Goal: Information Seeking & Learning: Learn about a topic

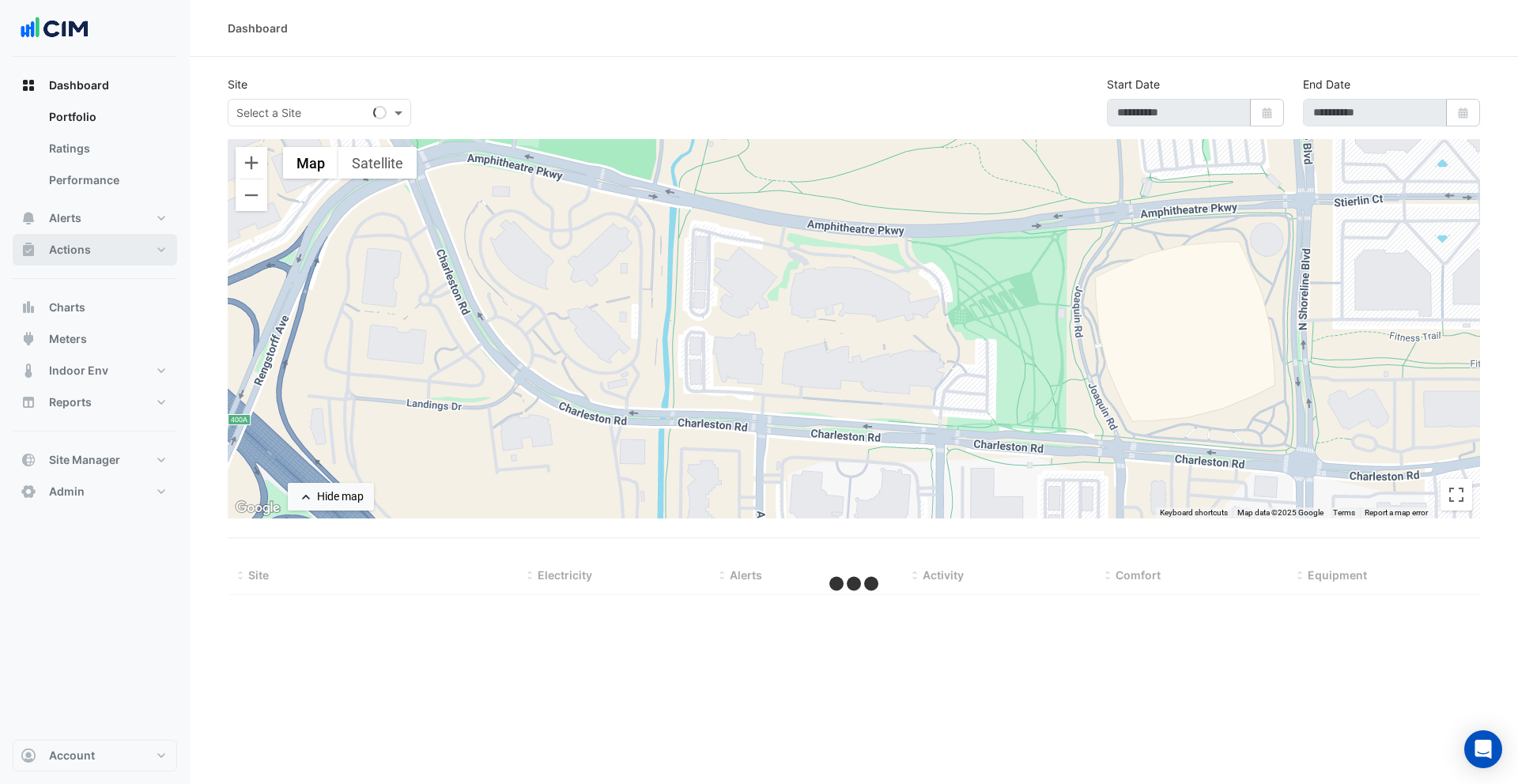
click at [122, 259] on button "Actions" at bounding box center [95, 250] width 164 height 31
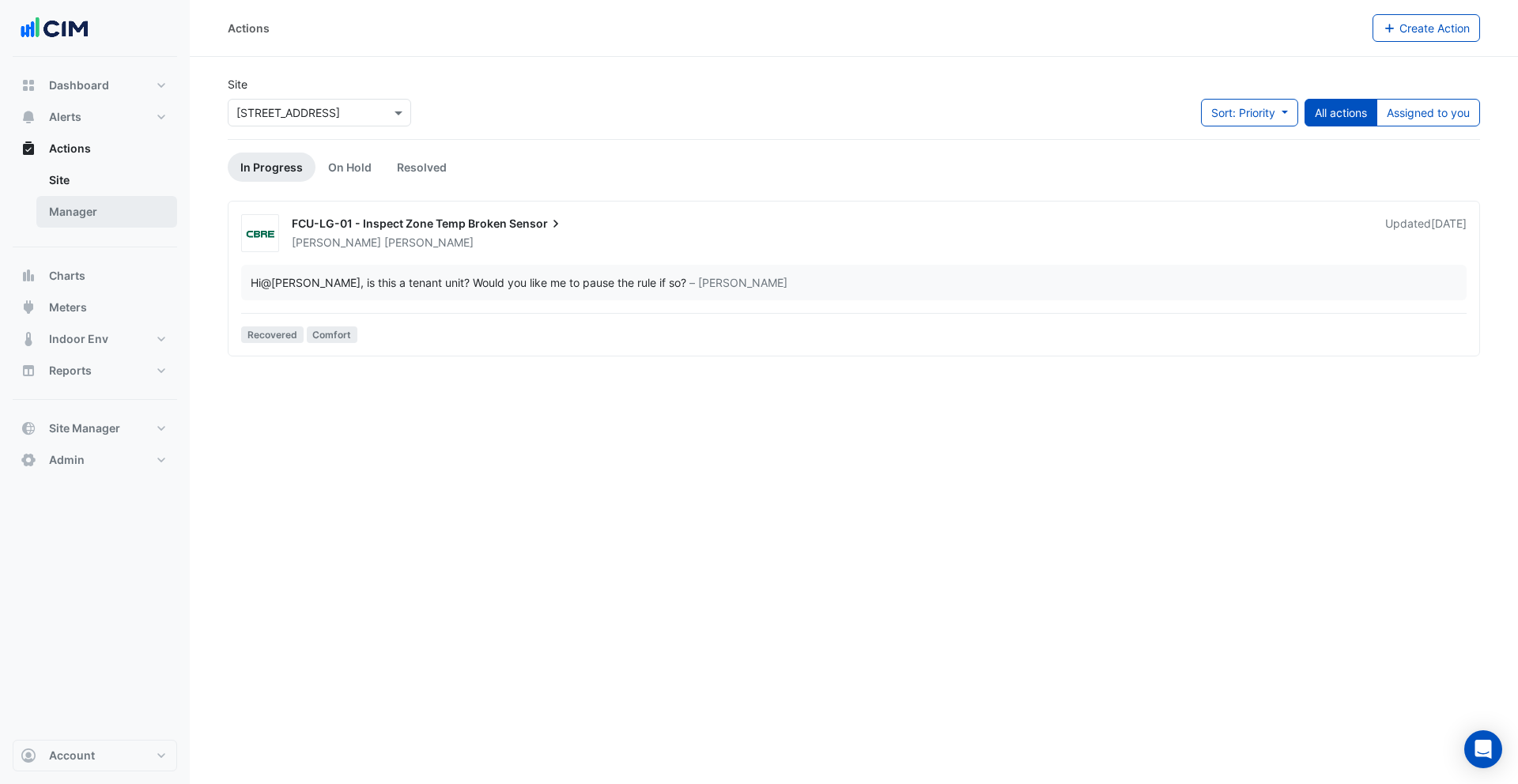
click at [116, 216] on link "Manager" at bounding box center [106, 212] width 141 height 31
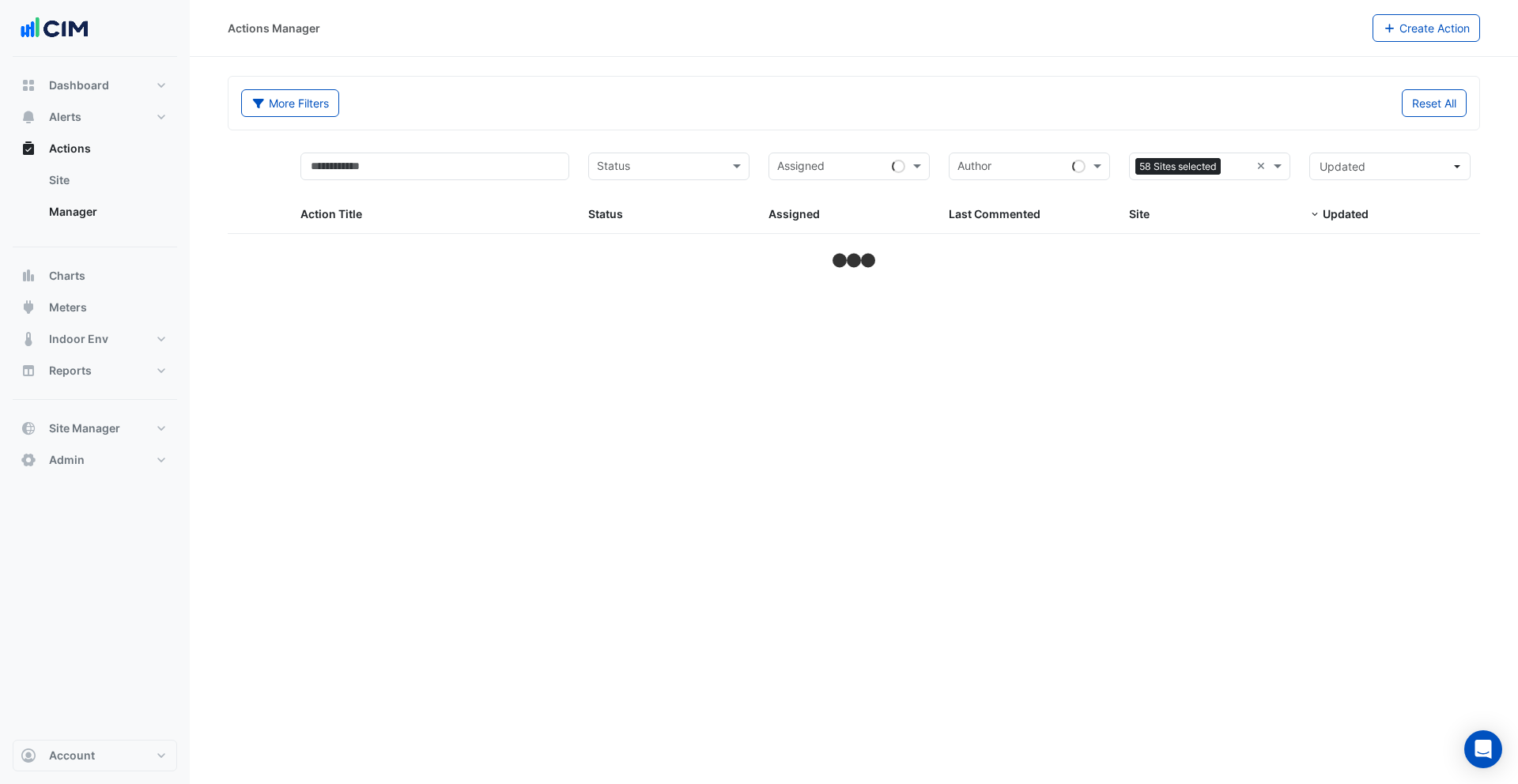
select select "***"
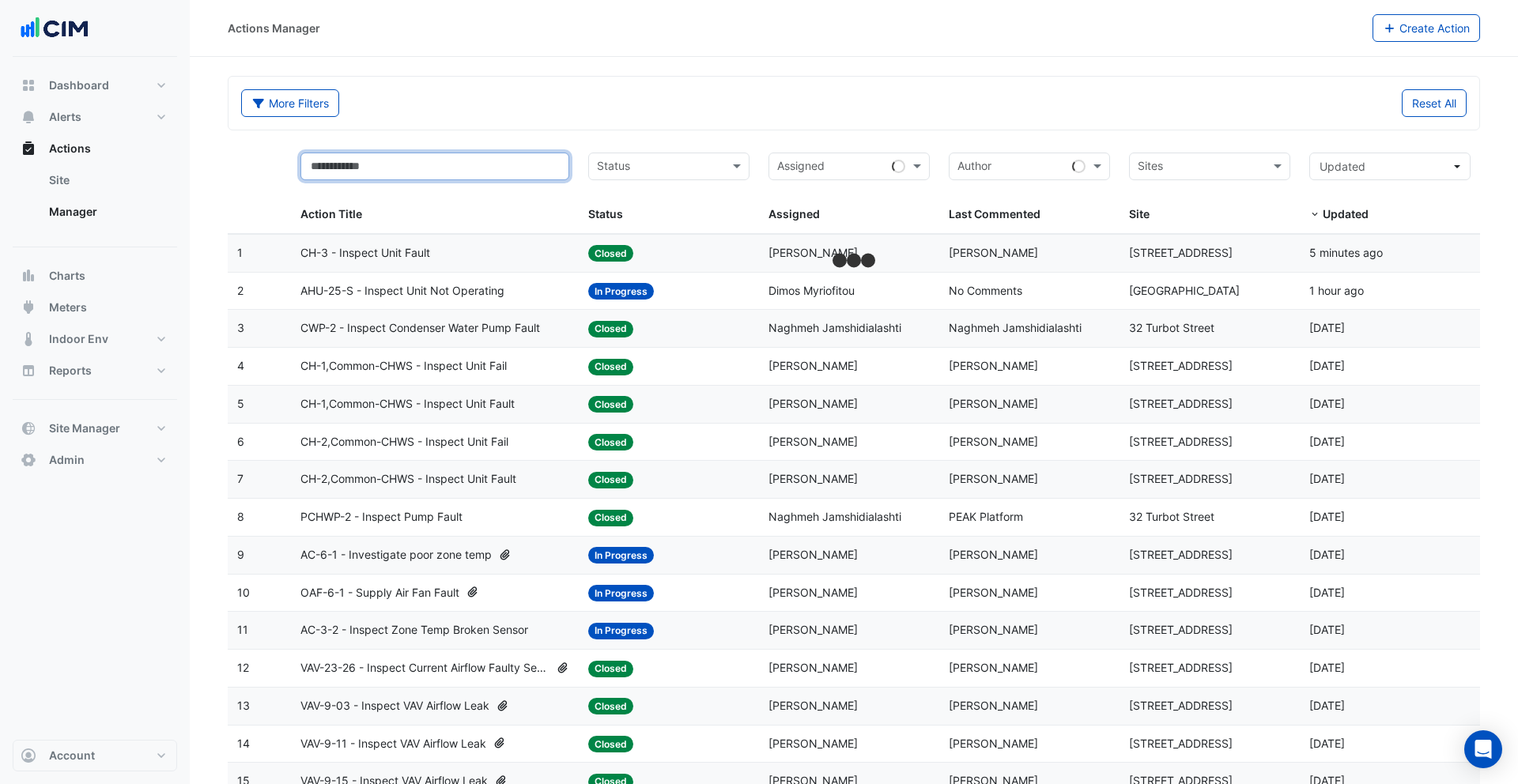
click at [411, 172] on input "text" at bounding box center [435, 167] width 269 height 28
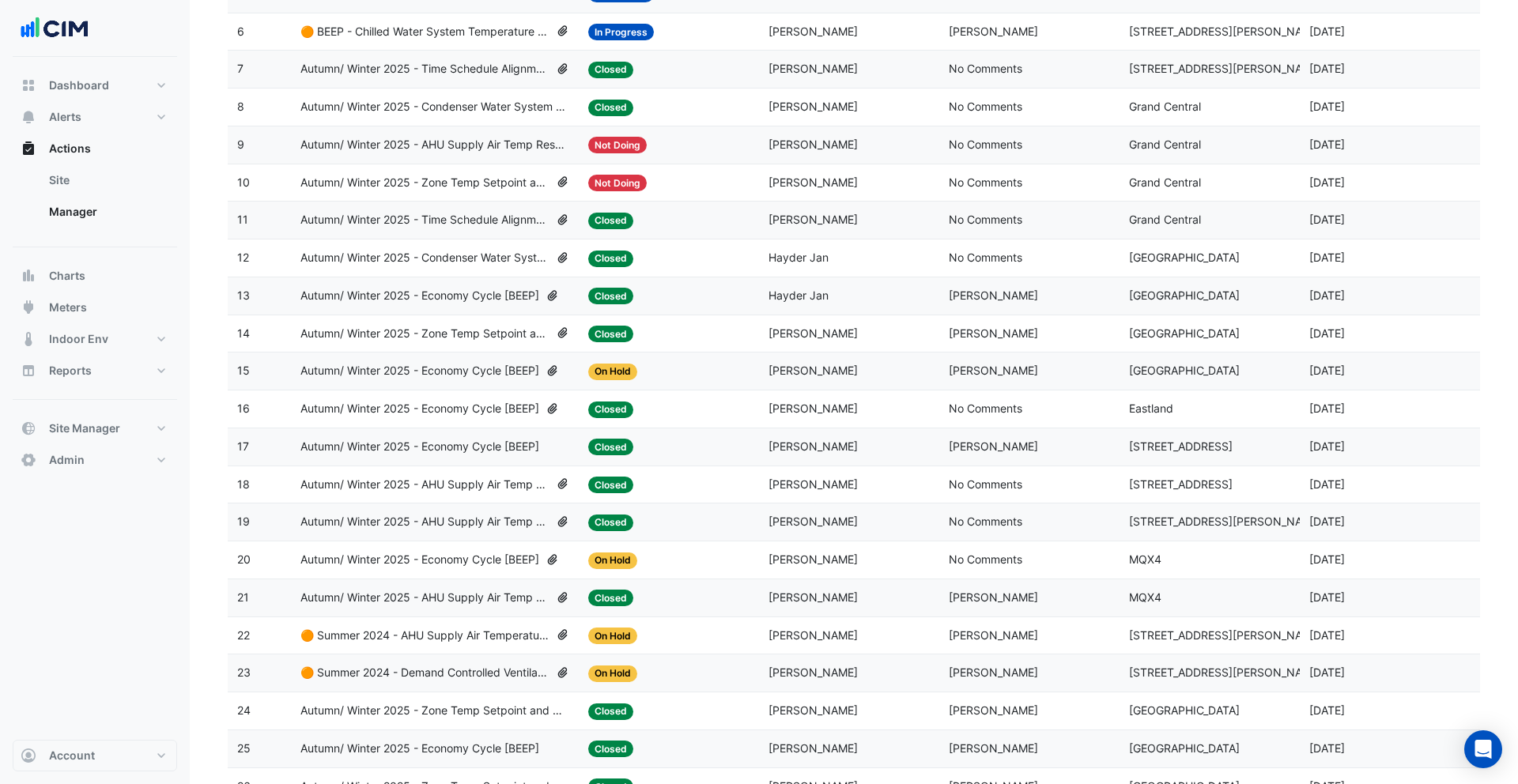
scroll to position [468, 0]
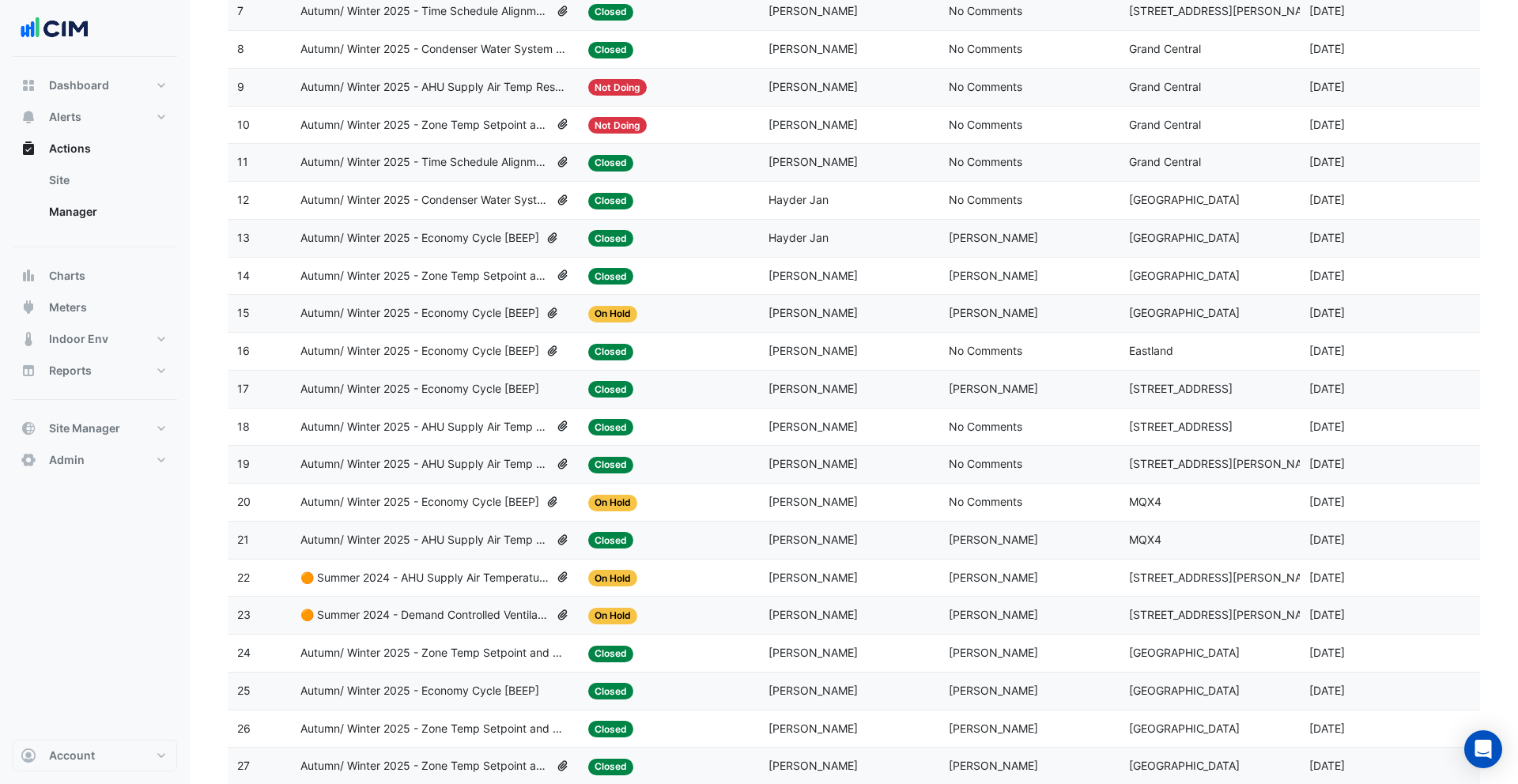
type input "****"
click at [509, 547] on span "Autumn/ Winter 2025 - AHU Supply Air Temp Reset [BEEP]" at bounding box center [425, 540] width 249 height 18
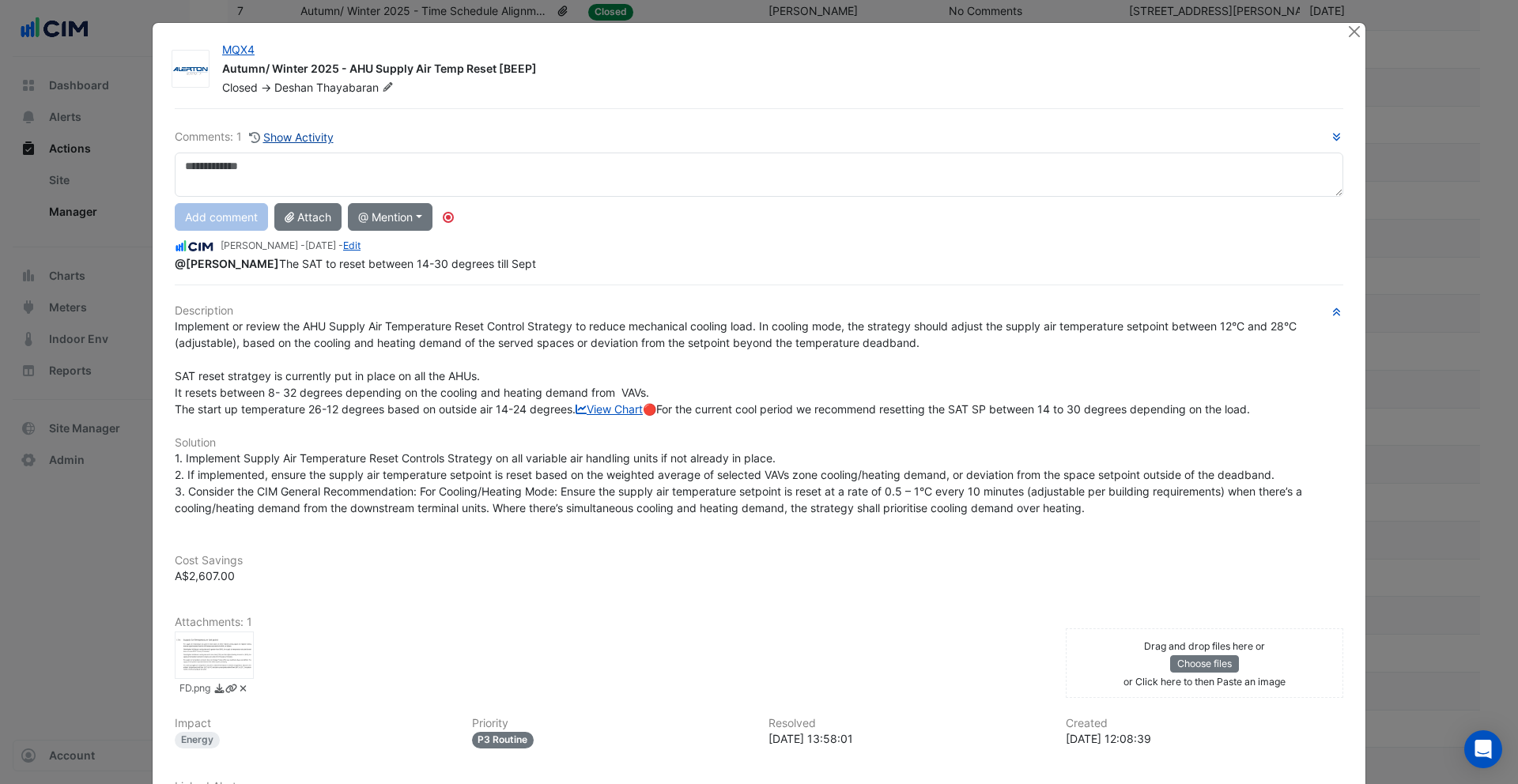
click at [291, 131] on button "Show Activity" at bounding box center [290, 137] width 86 height 18
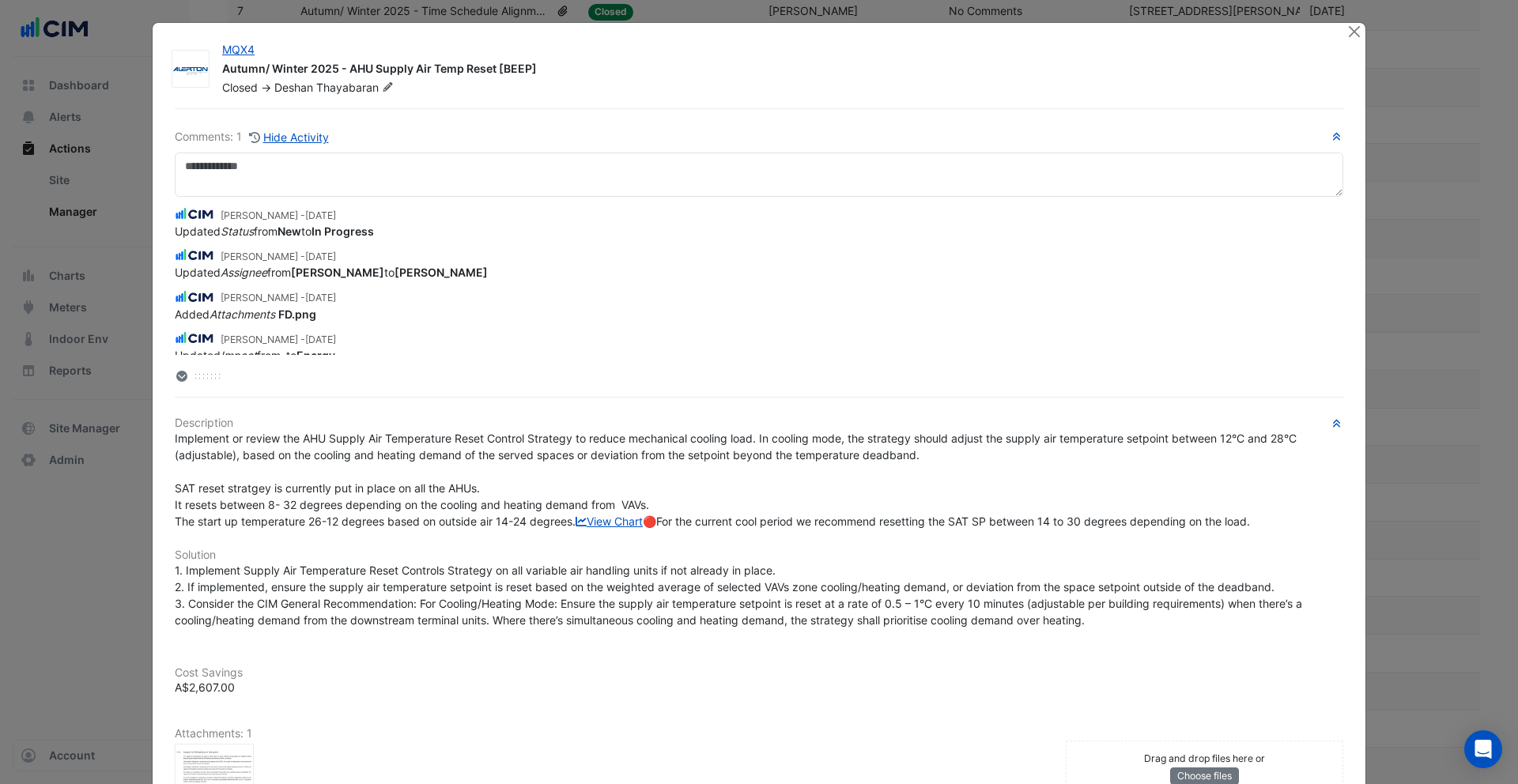
scroll to position [250, 0]
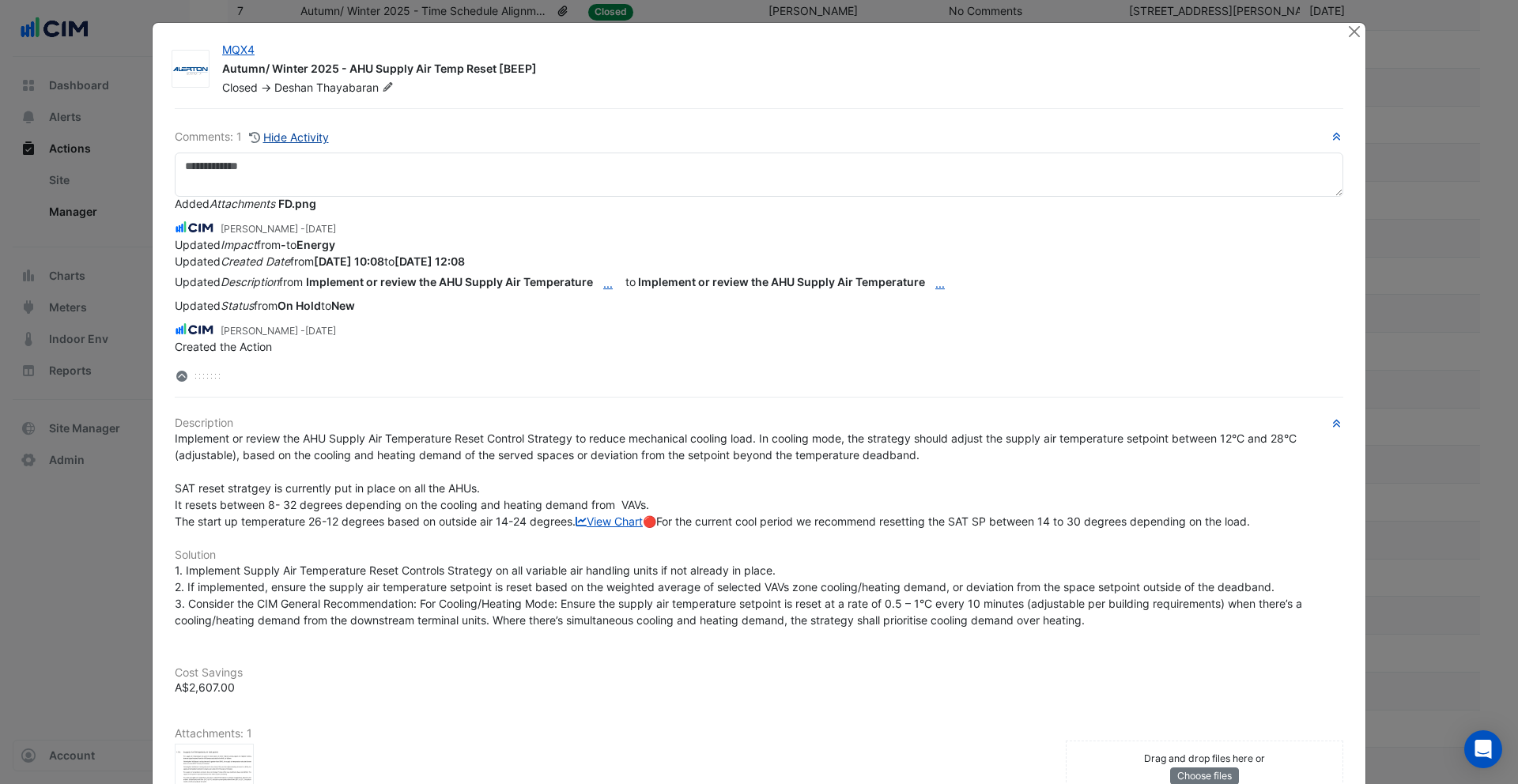
click at [299, 139] on button "Hide Activity" at bounding box center [288, 137] width 81 height 18
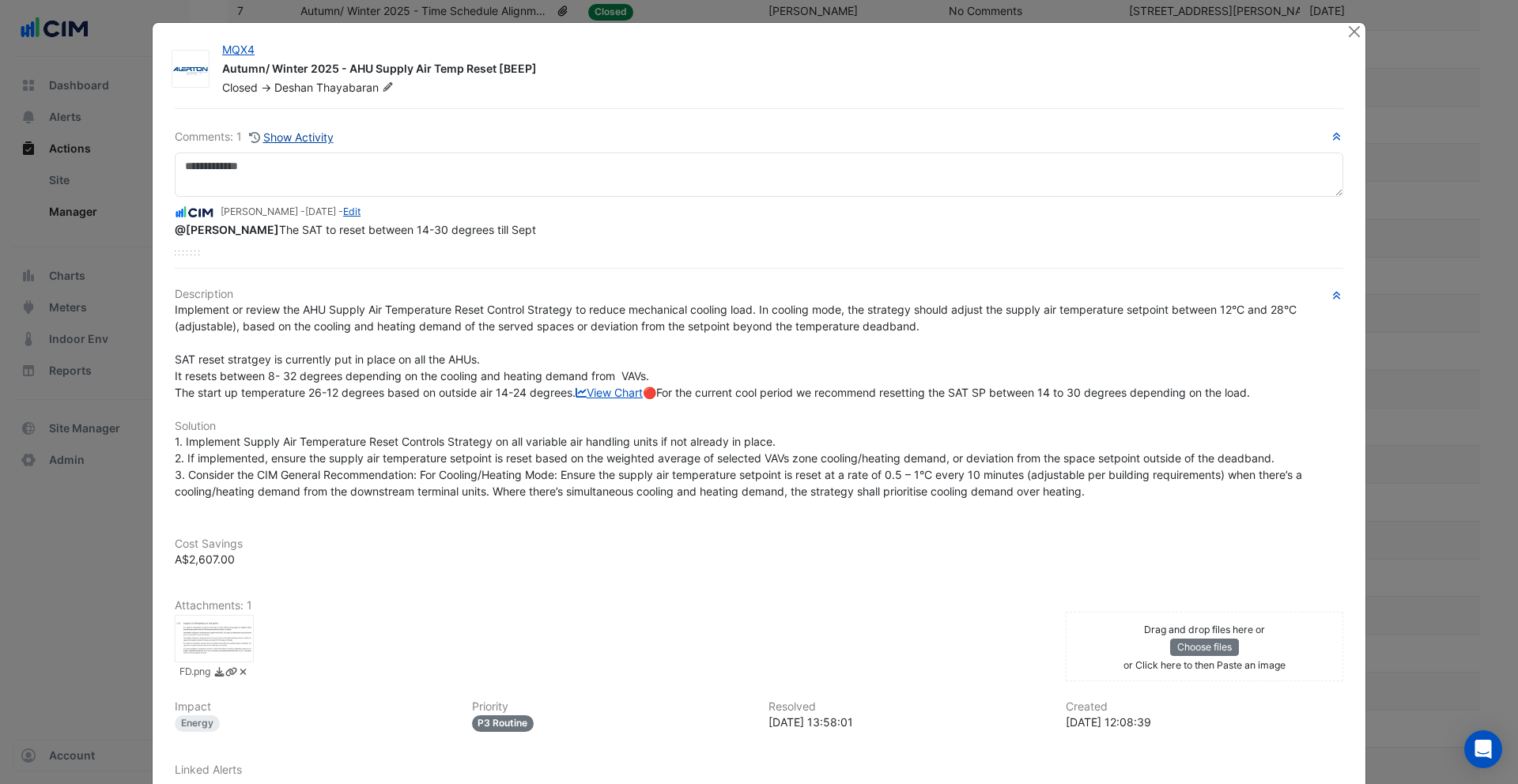
scroll to position [0, 0]
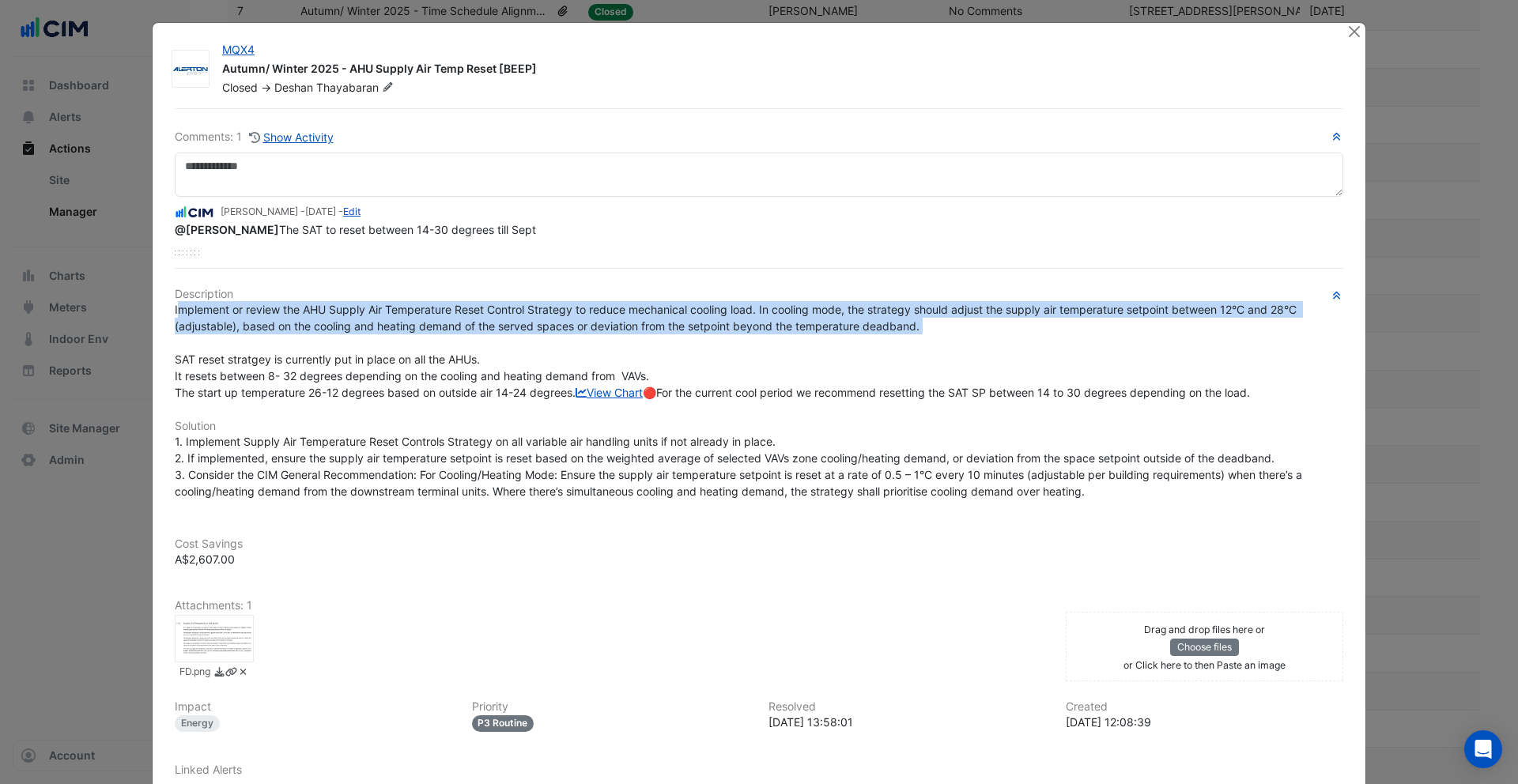
drag, startPoint x: 181, startPoint y: 312, endPoint x: 665, endPoint y: 341, distance: 484.9
click at [665, 341] on div "Implement or review the AHU Supply Air Temperature Reset Control Strategy to re…" at bounding box center [759, 351] width 1169 height 99
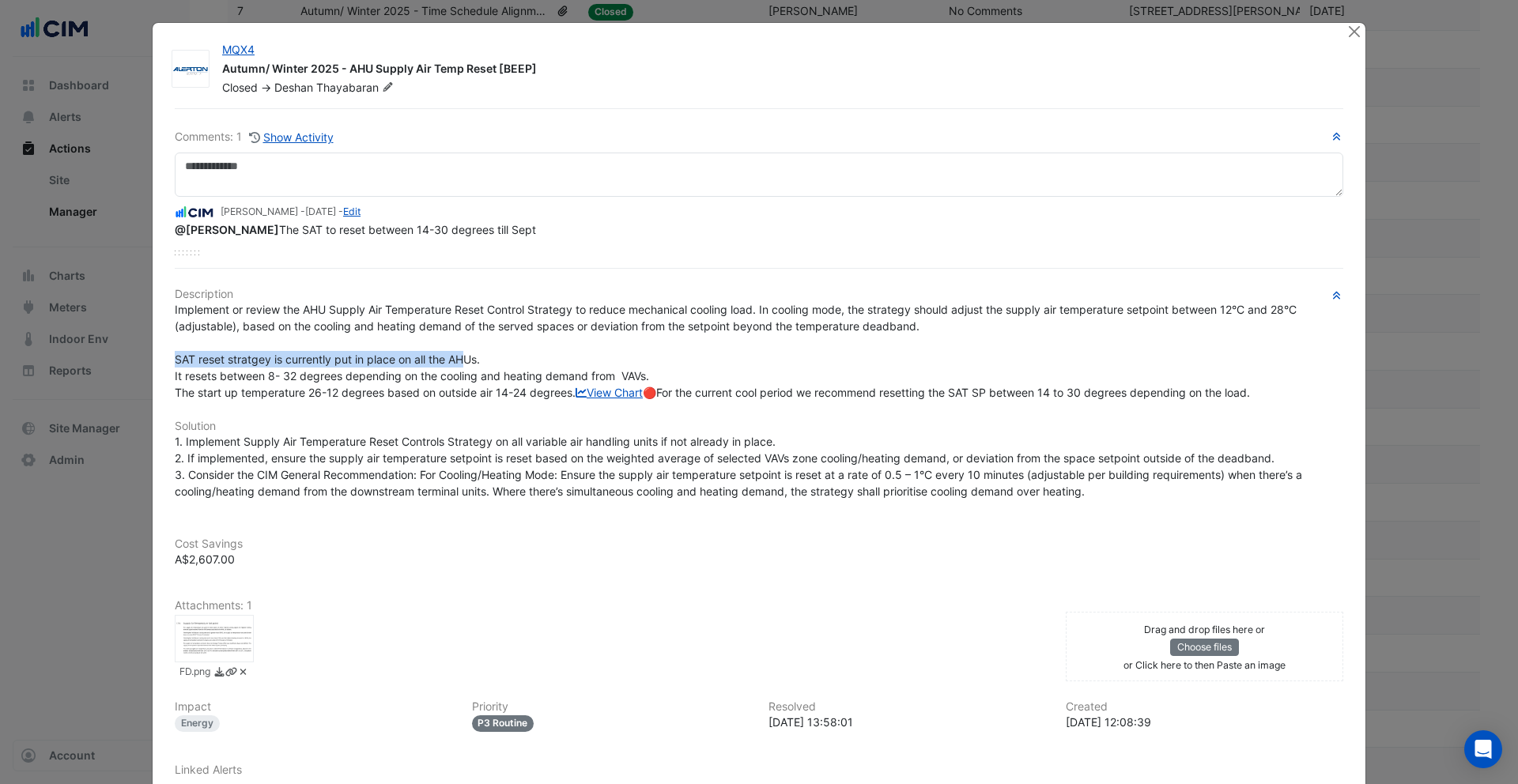
drag, startPoint x: 178, startPoint y: 364, endPoint x: 470, endPoint y: 358, distance: 292.1
click at [470, 358] on span "Implement or review the AHU Supply Air Temperature Reset Control Strategy to re…" at bounding box center [737, 351] width 1125 height 97
drag, startPoint x: 209, startPoint y: 380, endPoint x: 572, endPoint y: 380, distance: 363.0
click at [572, 380] on span "Implement or review the AHU Supply Air Temperature Reset Control Strategy to re…" at bounding box center [737, 351] width 1125 height 97
drag, startPoint x: 312, startPoint y: 392, endPoint x: 508, endPoint y: 397, distance: 196.1
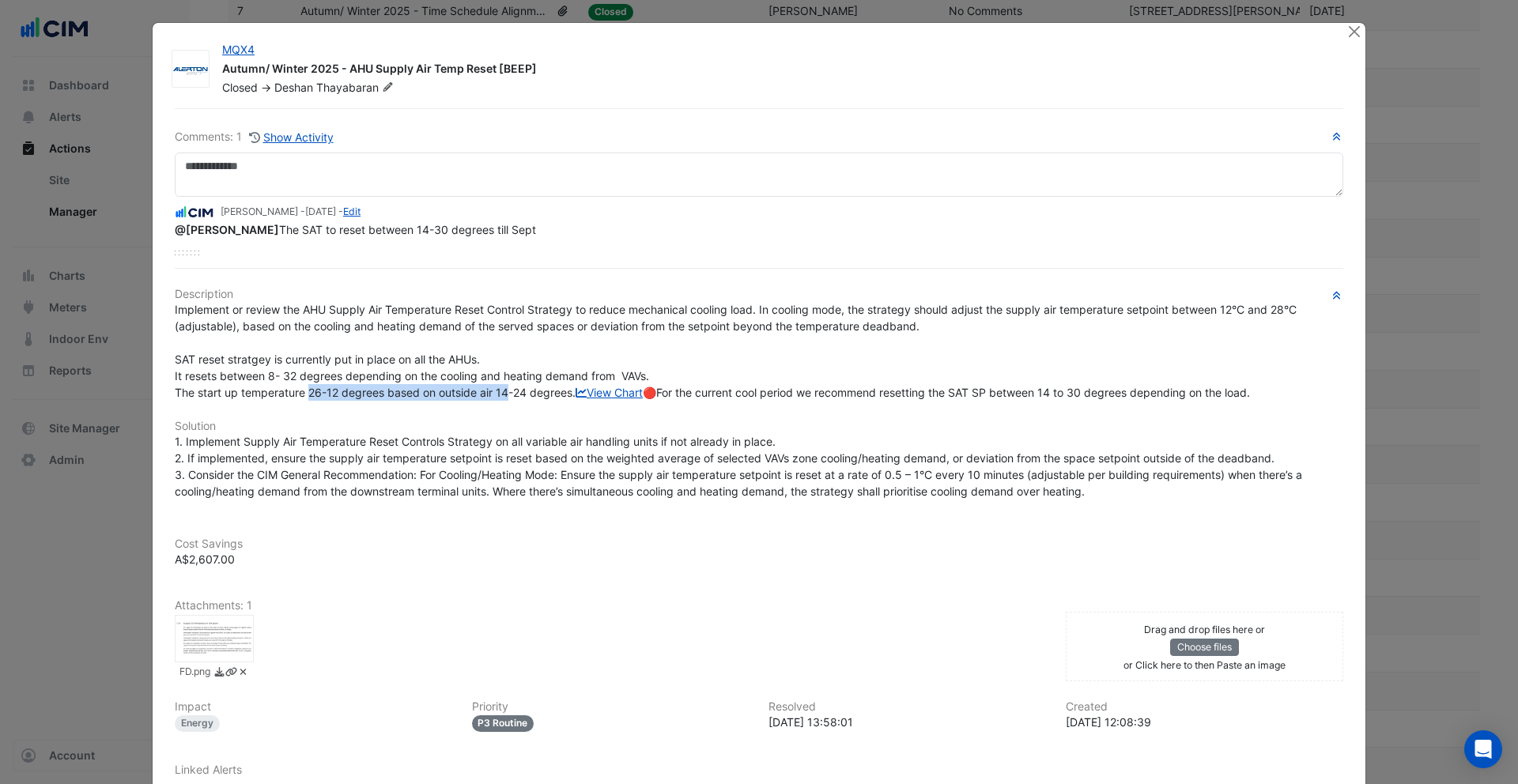
click at [508, 397] on span "Implement or review the AHU Supply Air Temperature Reset Control Strategy to re…" at bounding box center [737, 351] width 1125 height 97
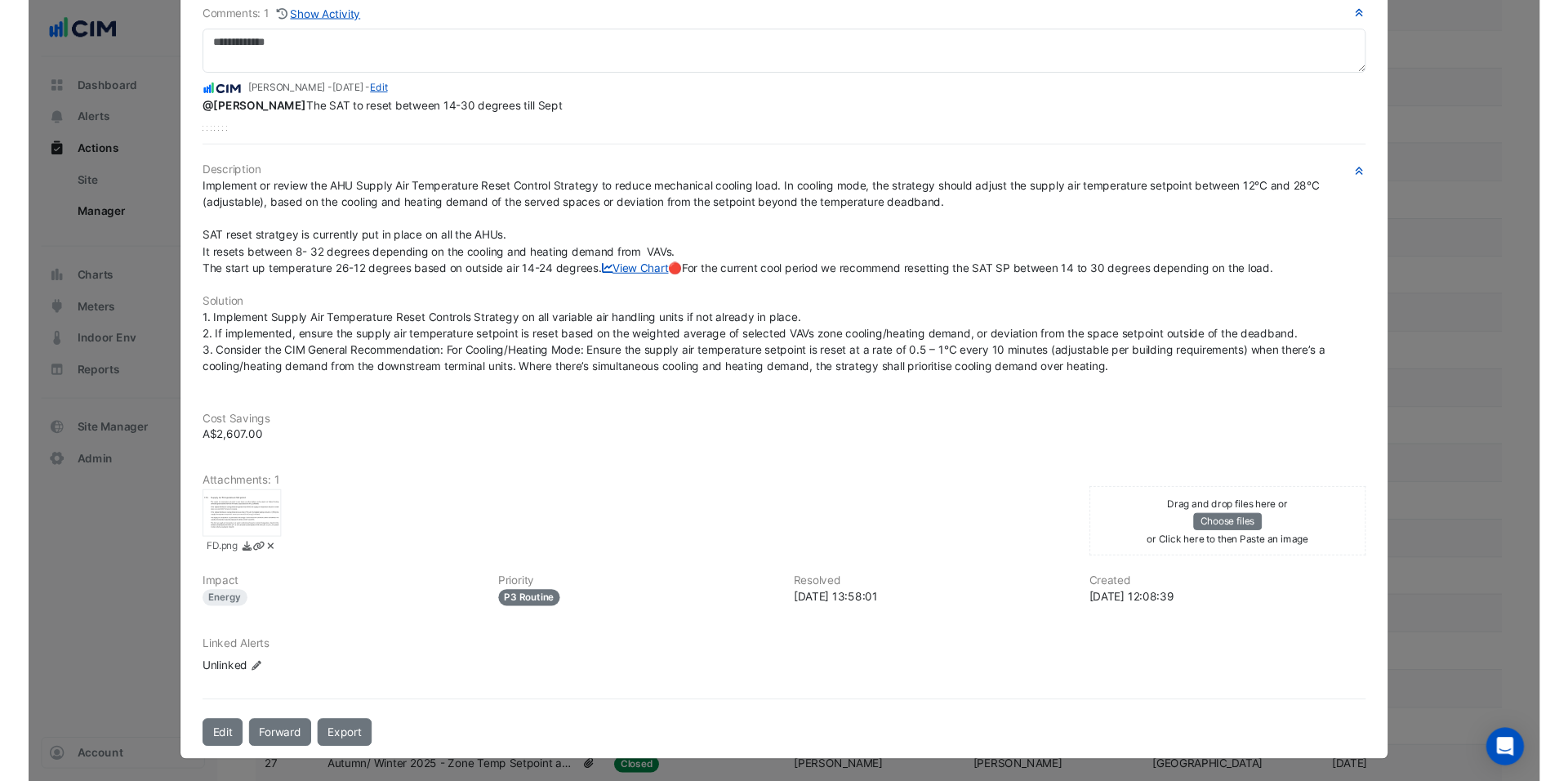
scroll to position [144, 0]
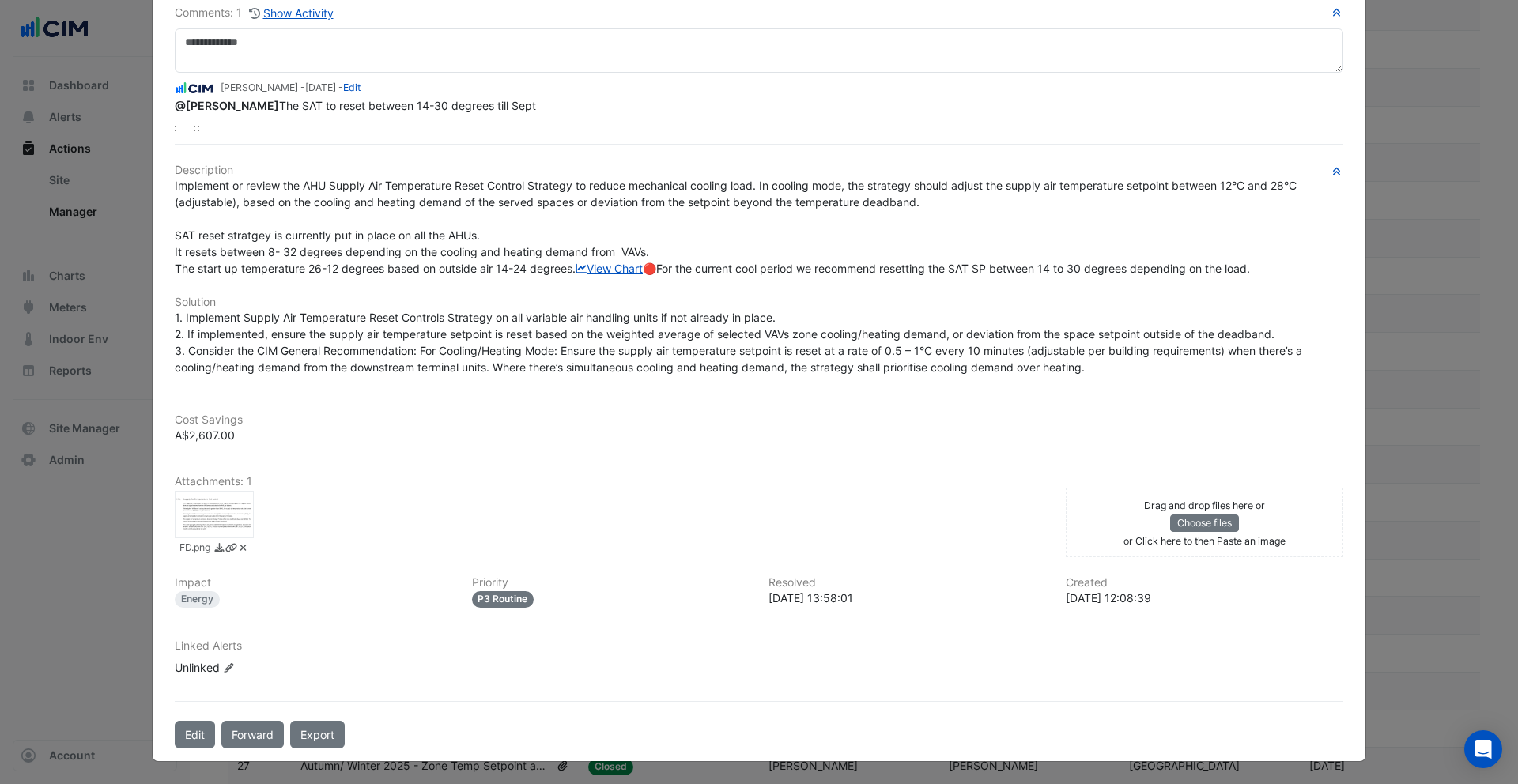
click at [206, 538] on div at bounding box center [215, 514] width 79 height 47
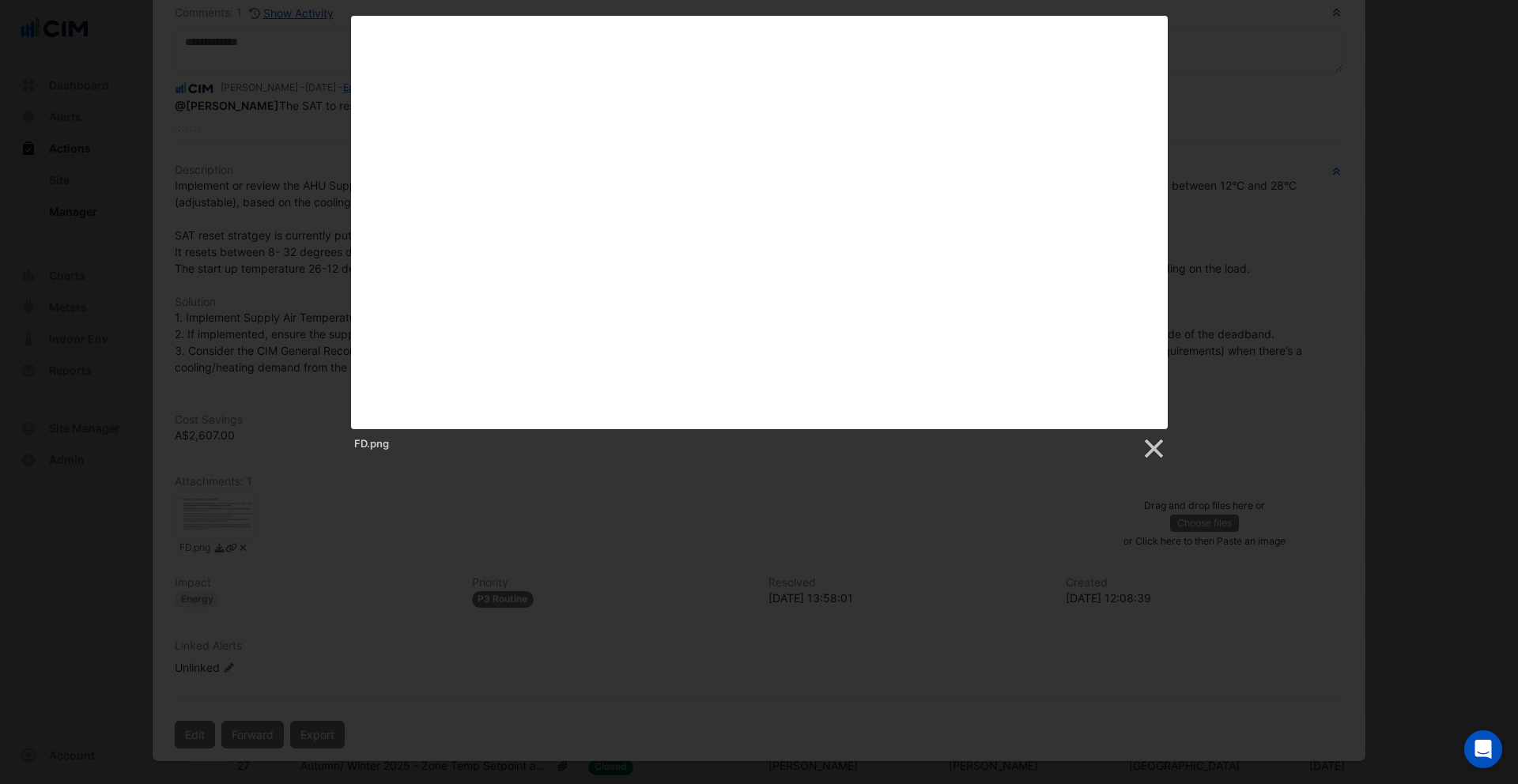
scroll to position [0, 0]
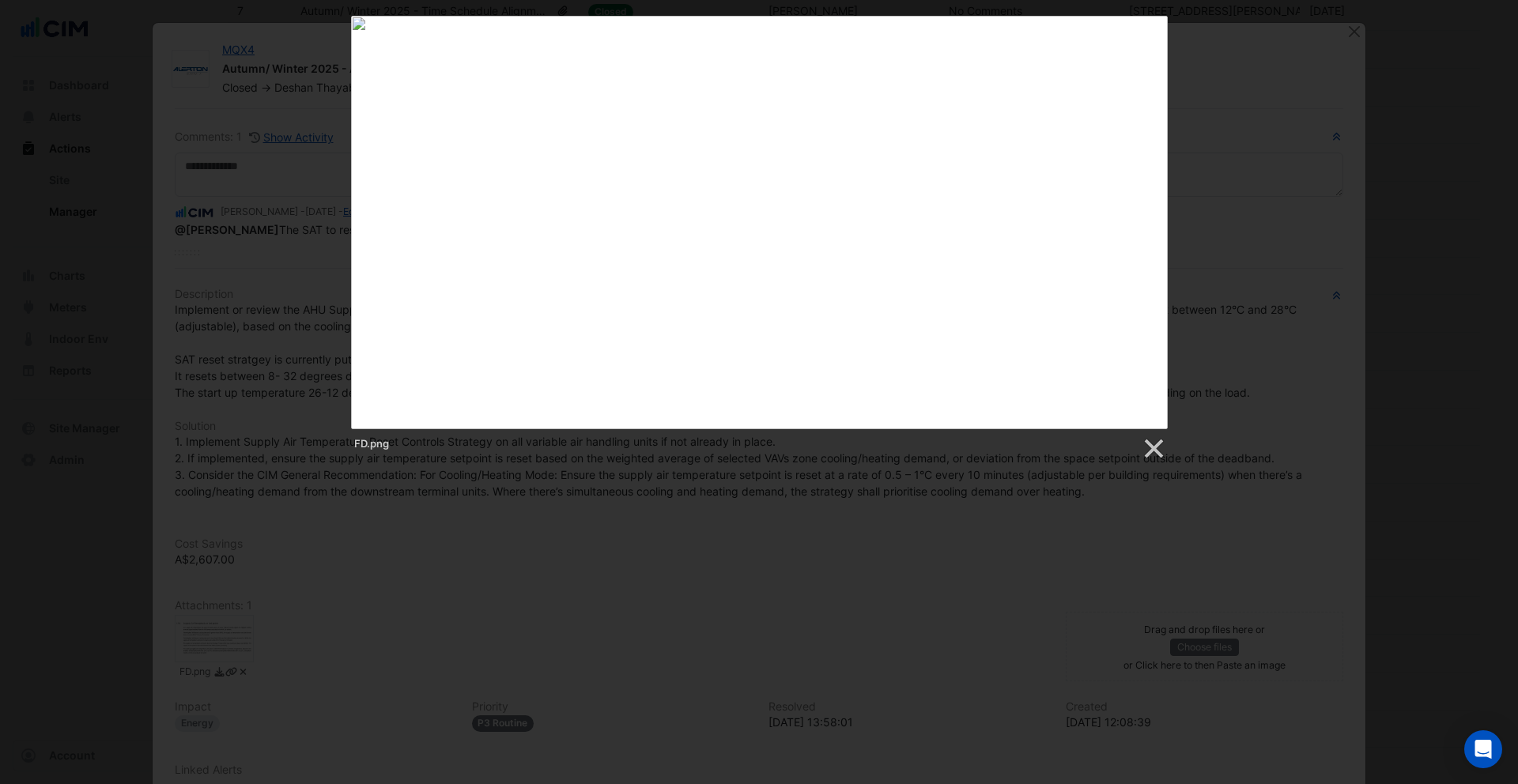
click at [192, 331] on div "FD.png" at bounding box center [759, 238] width 1518 height 445
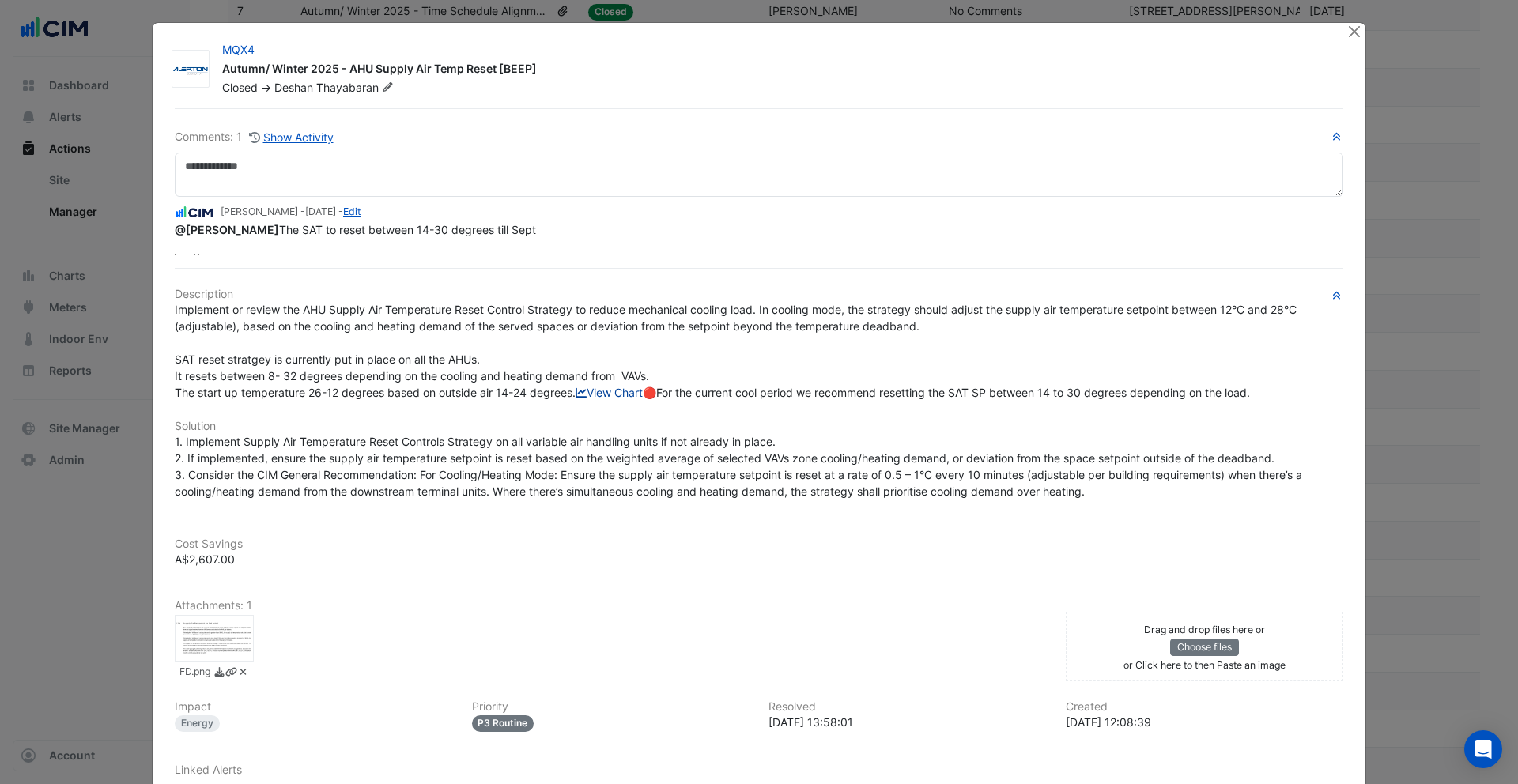
click at [575, 399] on link "View Chart" at bounding box center [608, 392] width 67 height 14
drag, startPoint x: 220, startPoint y: 364, endPoint x: 430, endPoint y: 355, distance: 210.2
click at [430, 355] on span "Implement or review the AHU Supply Air Temperature Reset Control Strategy to re…" at bounding box center [737, 351] width 1125 height 97
drag, startPoint x: 262, startPoint y: 380, endPoint x: 316, endPoint y: 380, distance: 54.0
click at [316, 380] on span "Implement or review the AHU Supply Air Temperature Reset Control Strategy to re…" at bounding box center [737, 351] width 1125 height 97
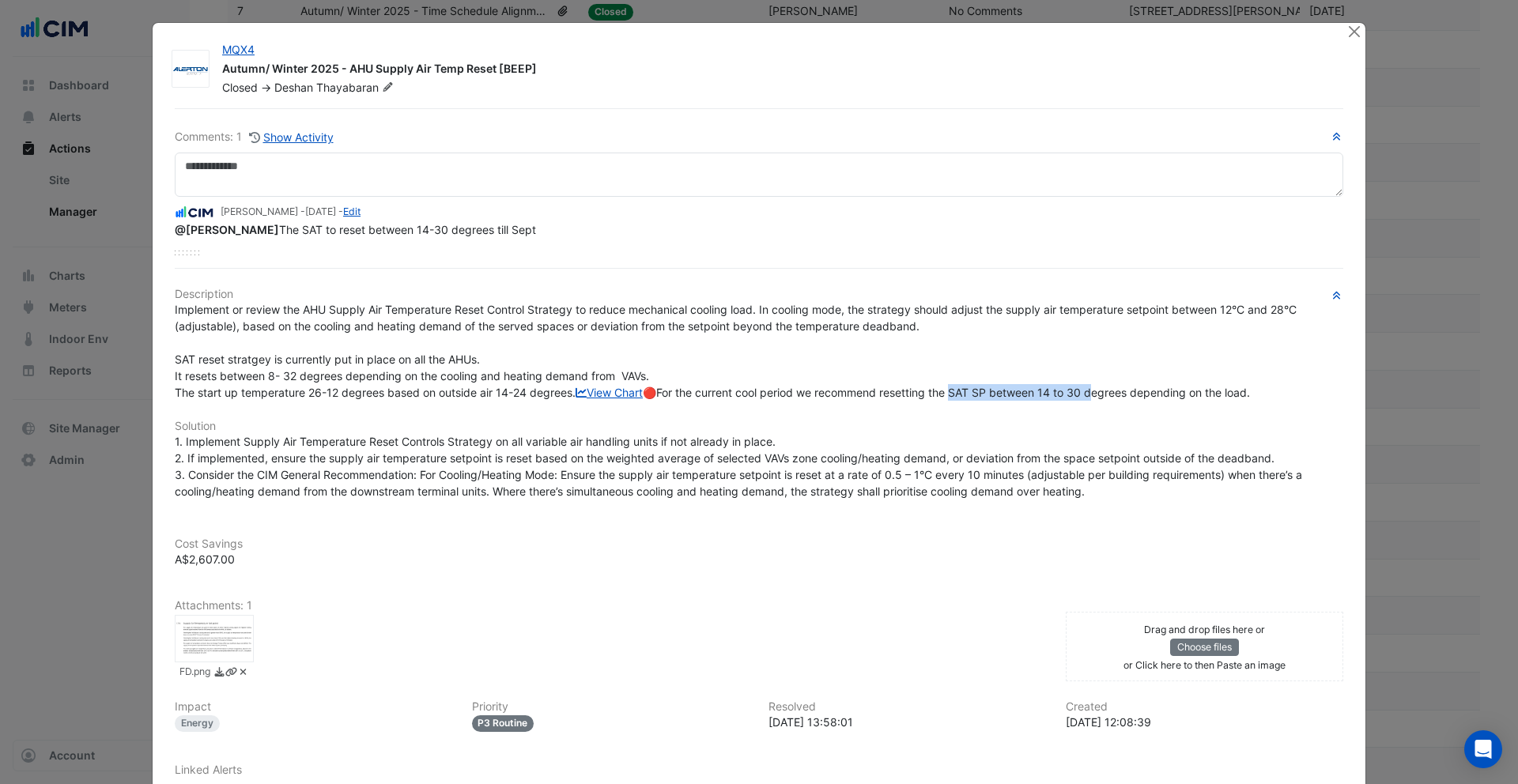
drag, startPoint x: 477, startPoint y: 458, endPoint x: 615, endPoint y: 456, distance: 138.0
click at [615, 399] on span "Implement or review the AHU Supply Air Temperature Reset Control Strategy to re…" at bounding box center [737, 351] width 1125 height 97
click at [520, 399] on span "Implement or review the AHU Supply Air Temperature Reset Control Strategy to re…" at bounding box center [737, 351] width 1125 height 97
drag, startPoint x: 559, startPoint y: 457, endPoint x: 667, endPoint y: 452, distance: 108.1
click at [667, 399] on span "Implement or review the AHU Supply Air Temperature Reset Control Strategy to re…" at bounding box center [737, 351] width 1125 height 97
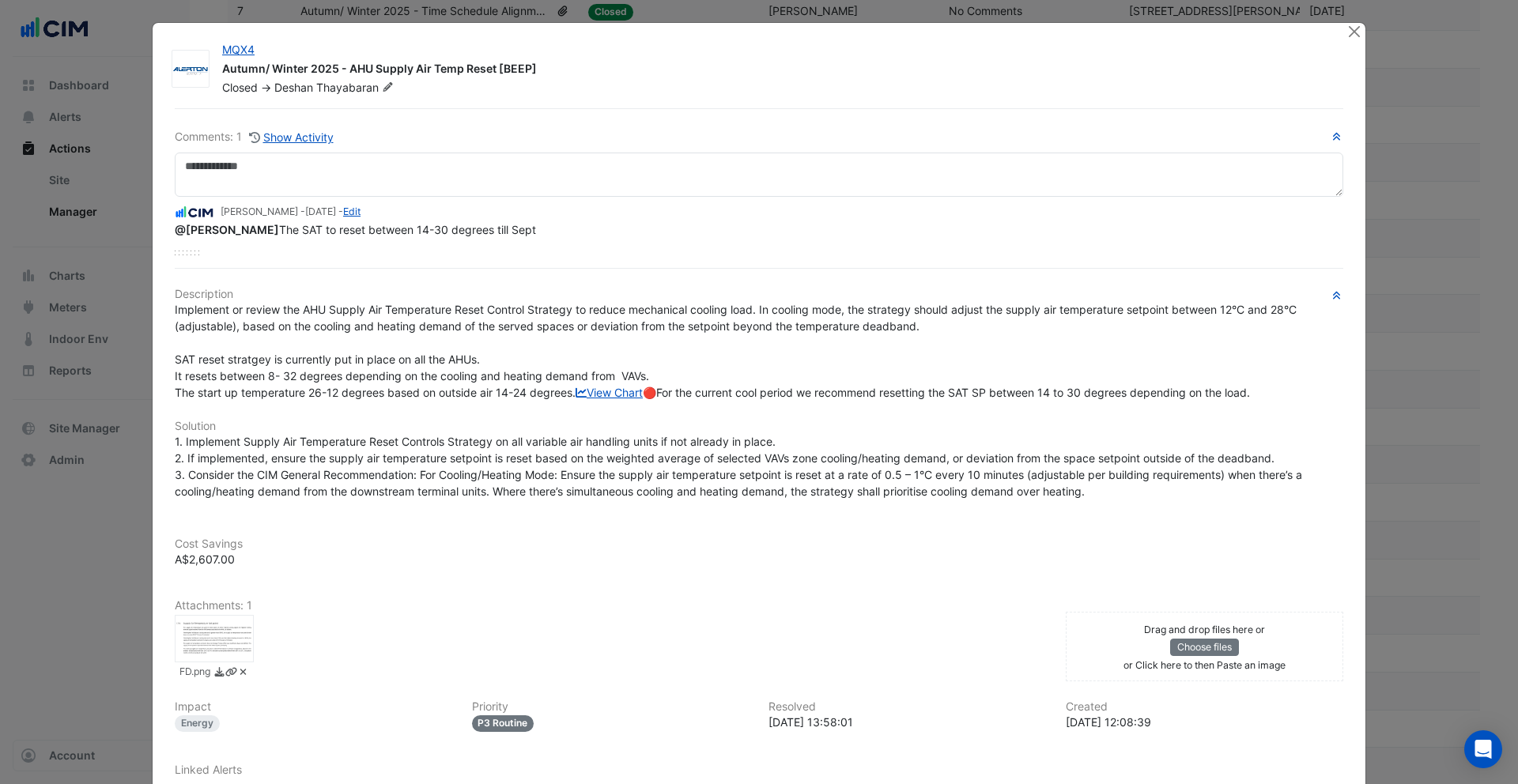
click at [179, 662] on div at bounding box center [215, 638] width 79 height 47
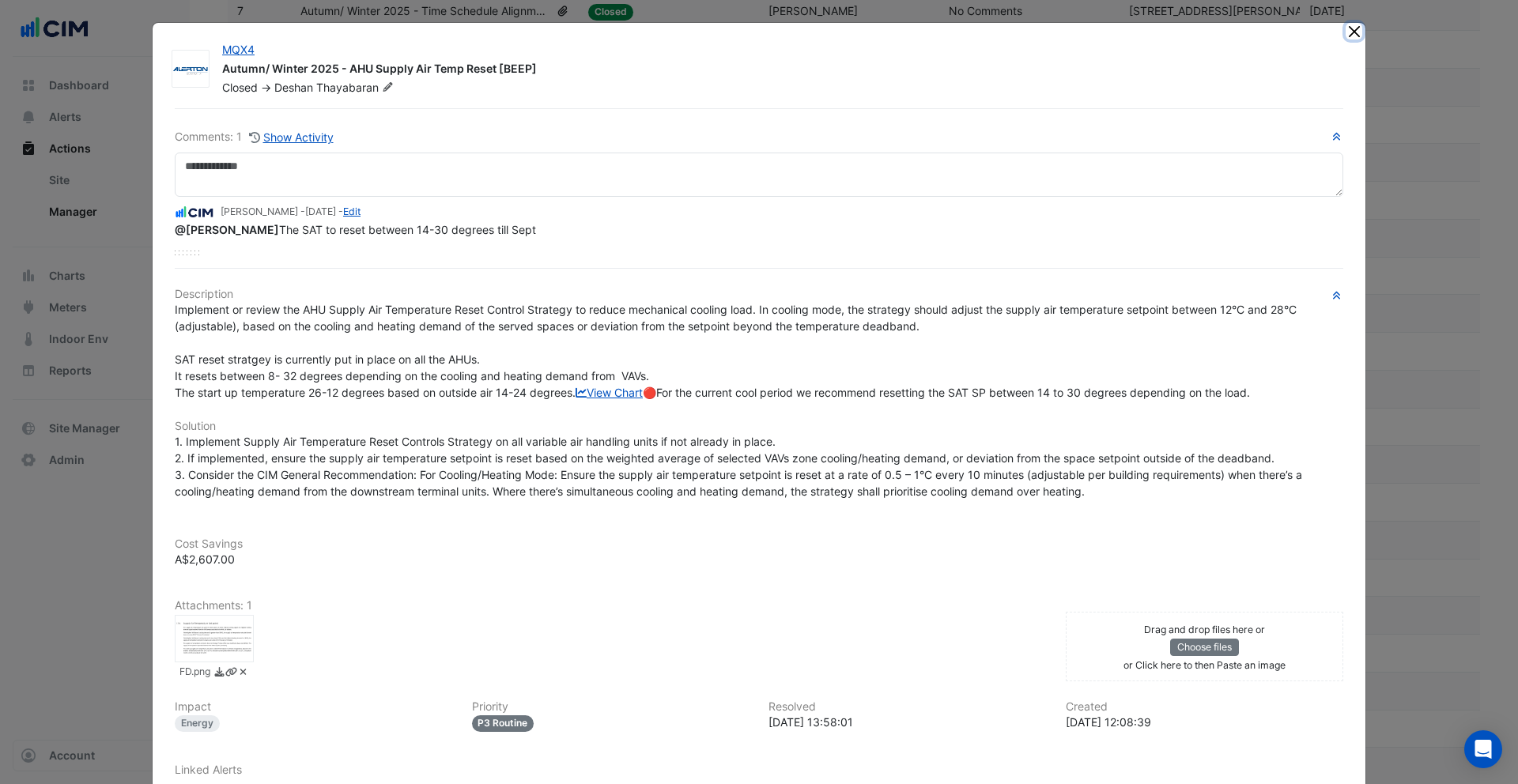
click at [1358, 28] on button "Close" at bounding box center [1354, 31] width 17 height 17
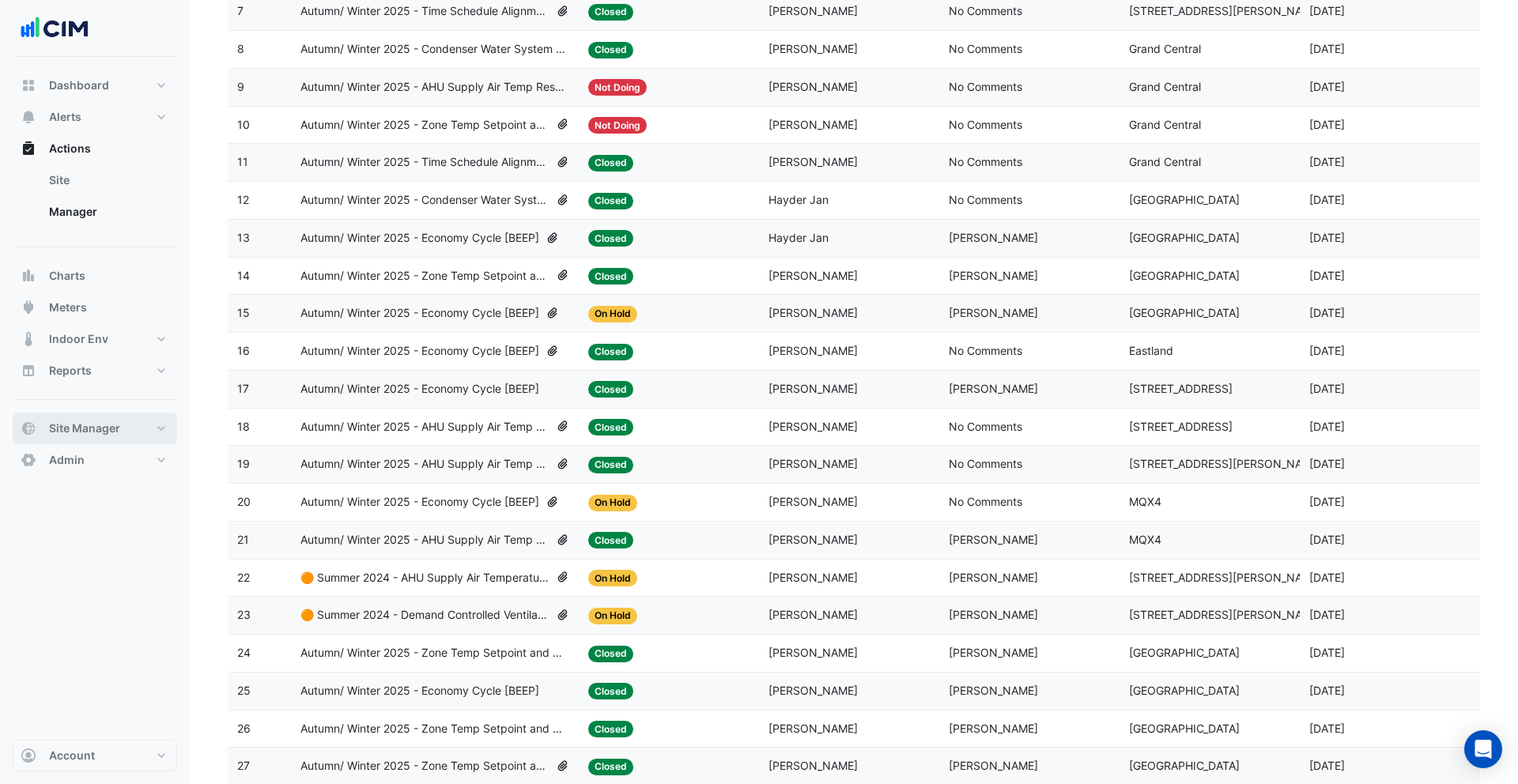
click at [100, 423] on span "Site Manager" at bounding box center [84, 427] width 71 height 16
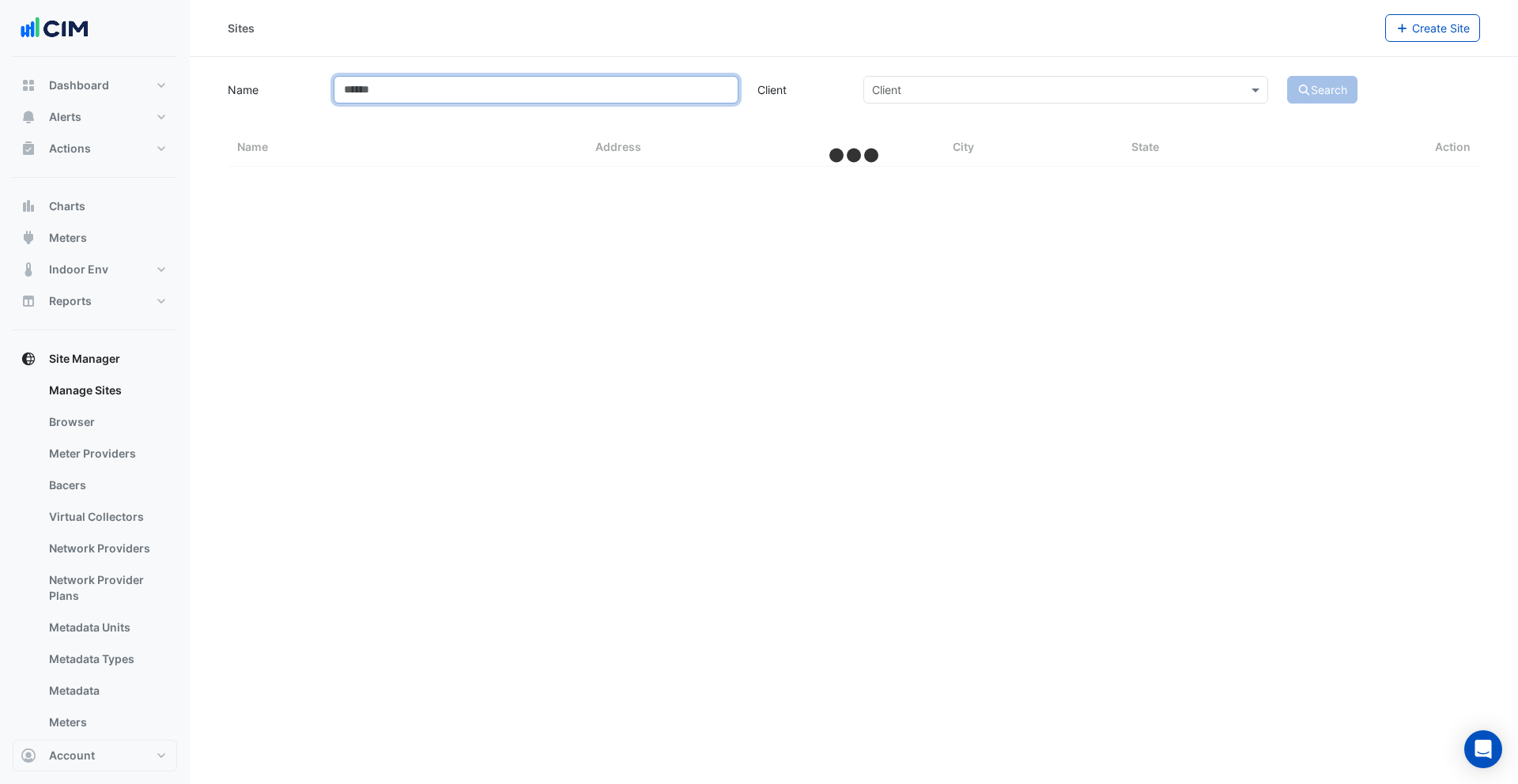
click at [414, 99] on input "Name" at bounding box center [535, 89] width 405 height 28
type input "***"
select select "***"
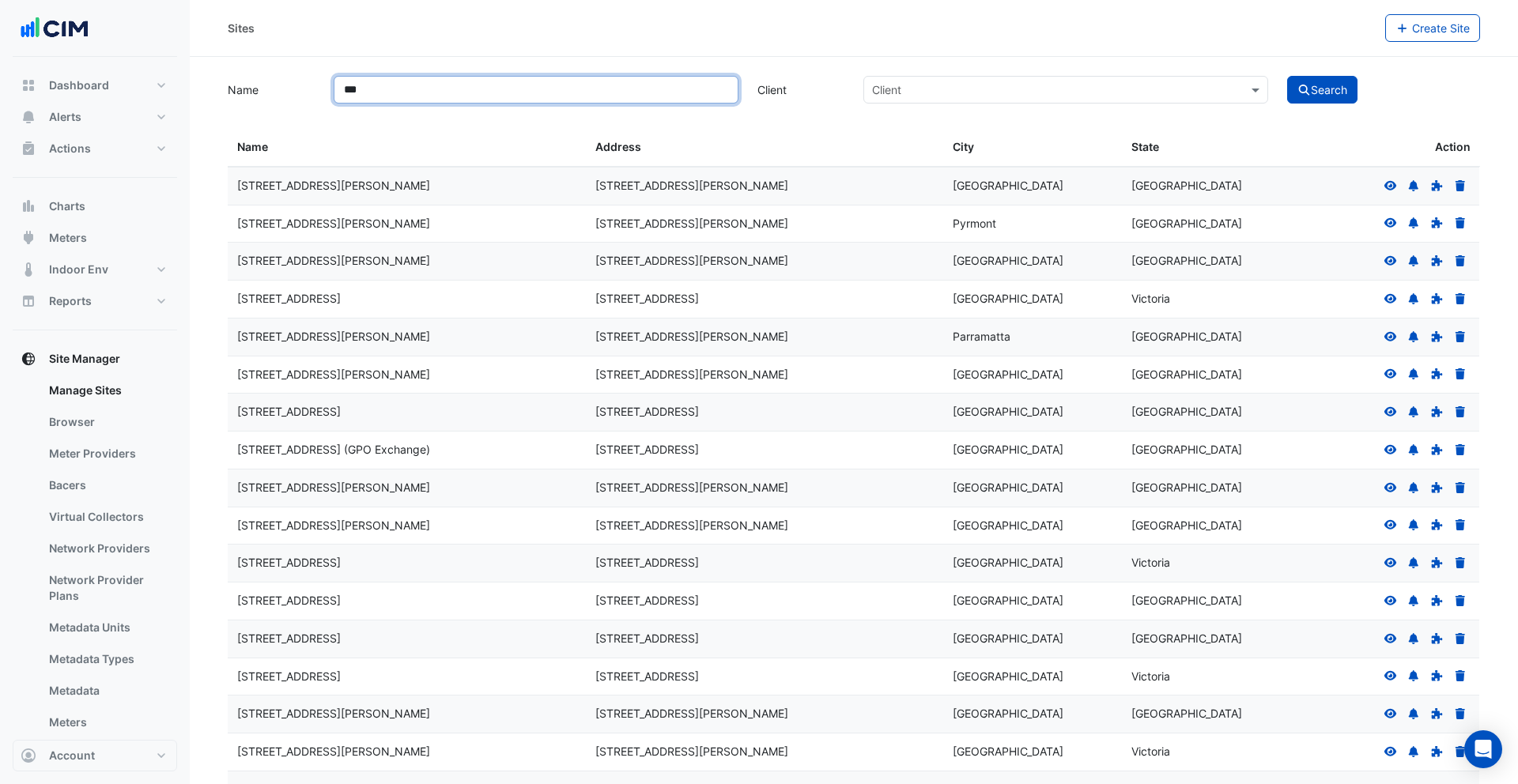
type input "***"
click at [1287, 76] on button "Search" at bounding box center [1322, 89] width 71 height 28
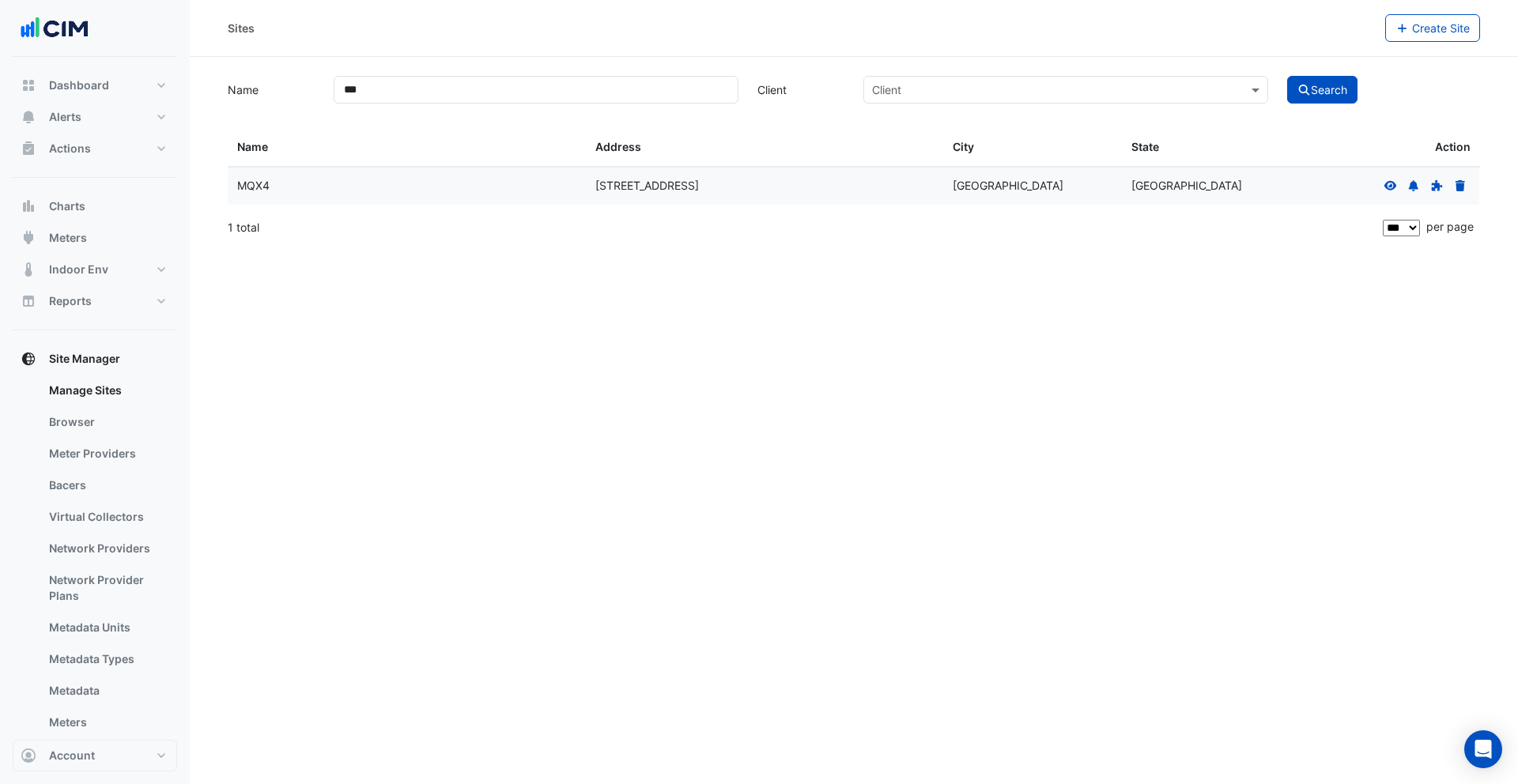
click at [1393, 190] on icon at bounding box center [1390, 186] width 14 height 11
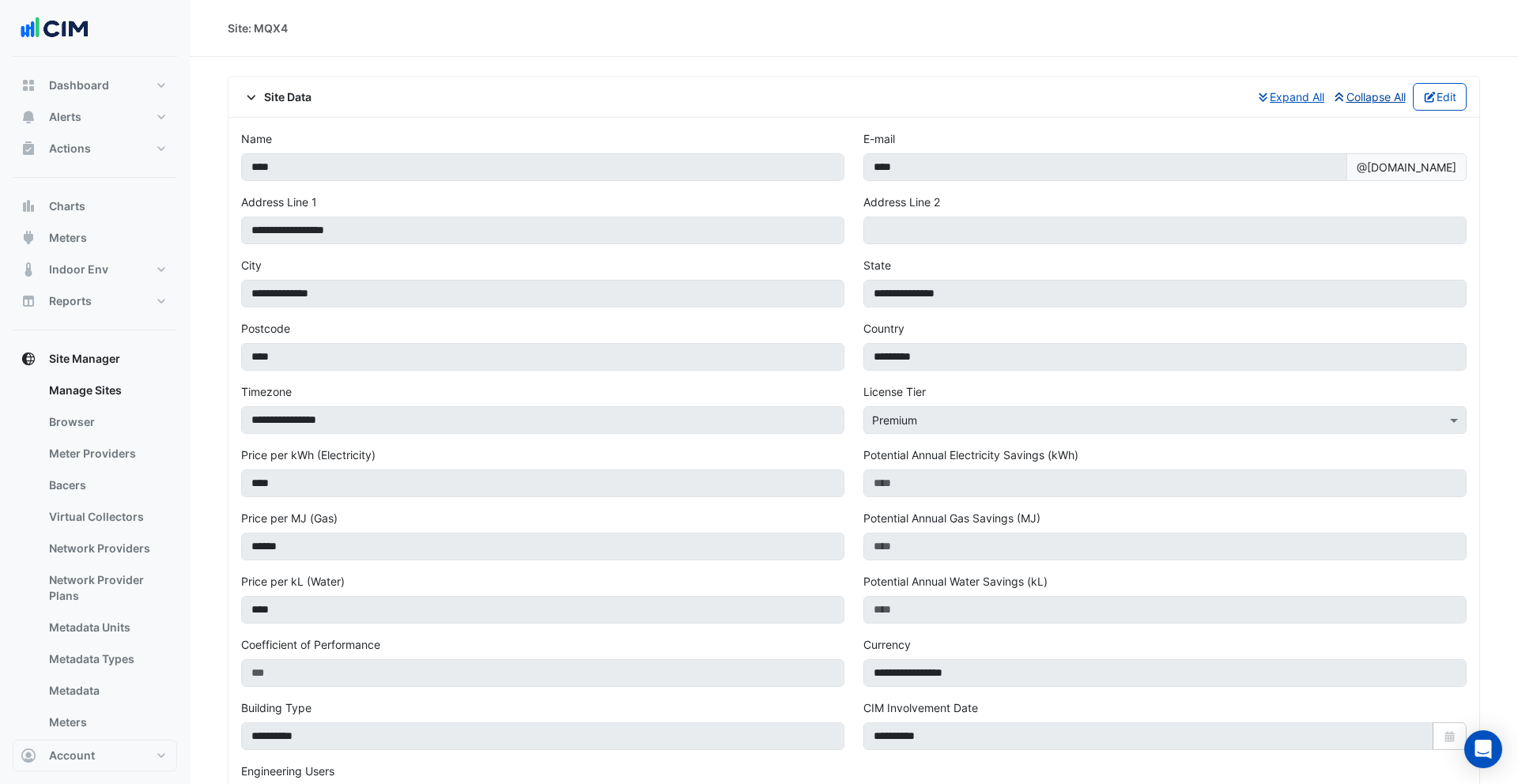
click at [1374, 94] on button "Collapse All" at bounding box center [1368, 97] width 75 height 28
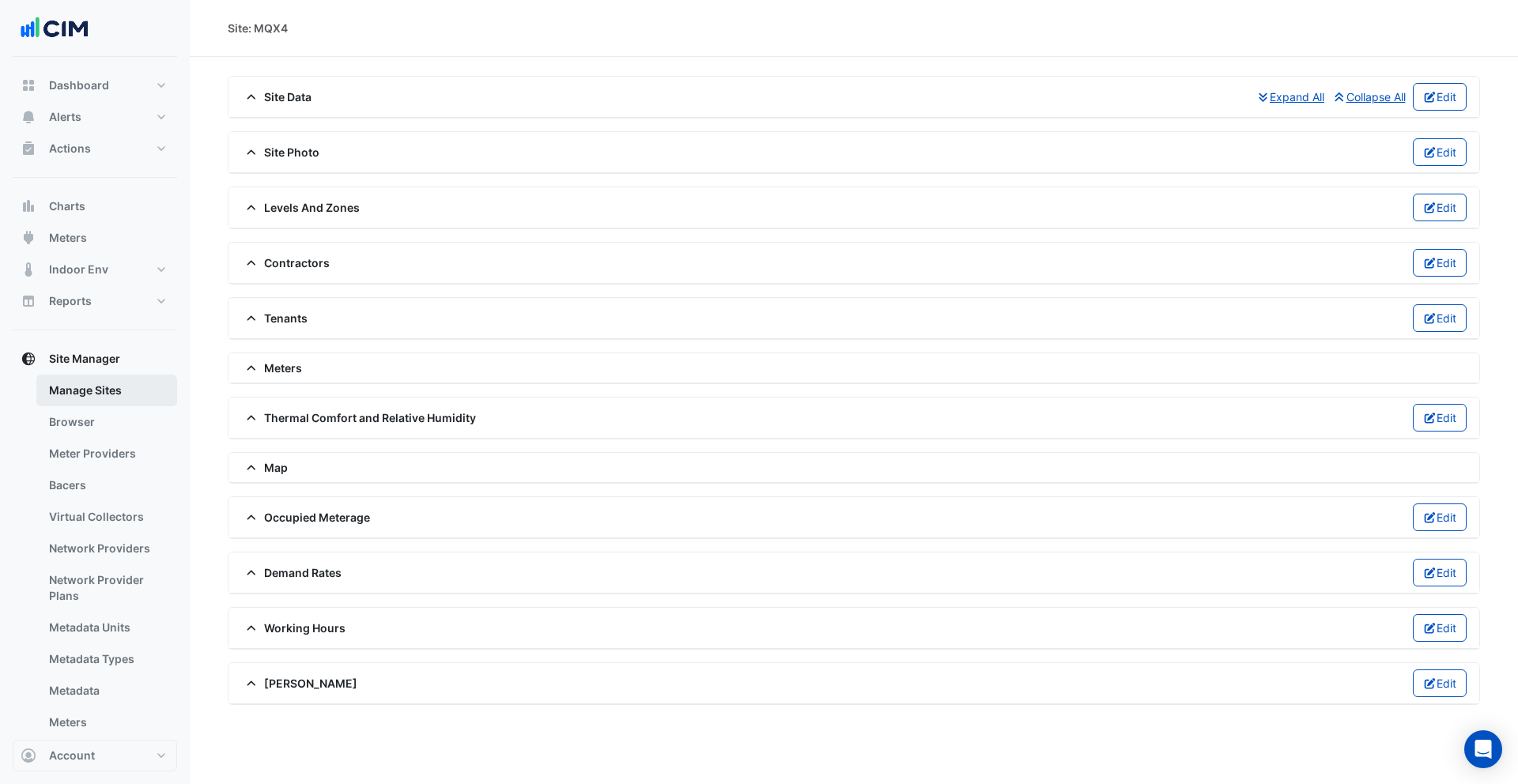
click at [144, 392] on link "Manage Sites" at bounding box center [106, 391] width 141 height 31
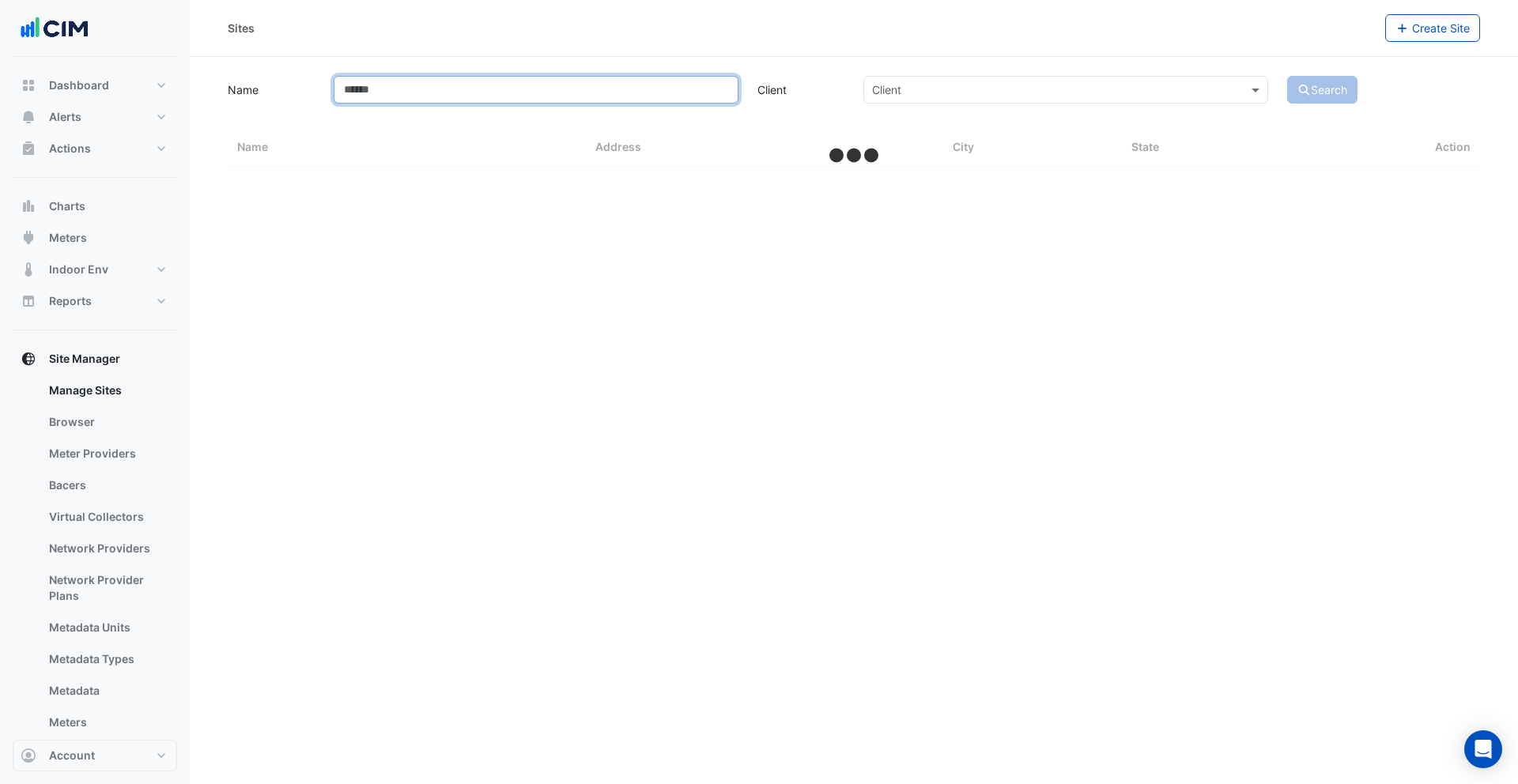
click at [483, 83] on input "Name" at bounding box center [535, 89] width 405 height 28
select select "***"
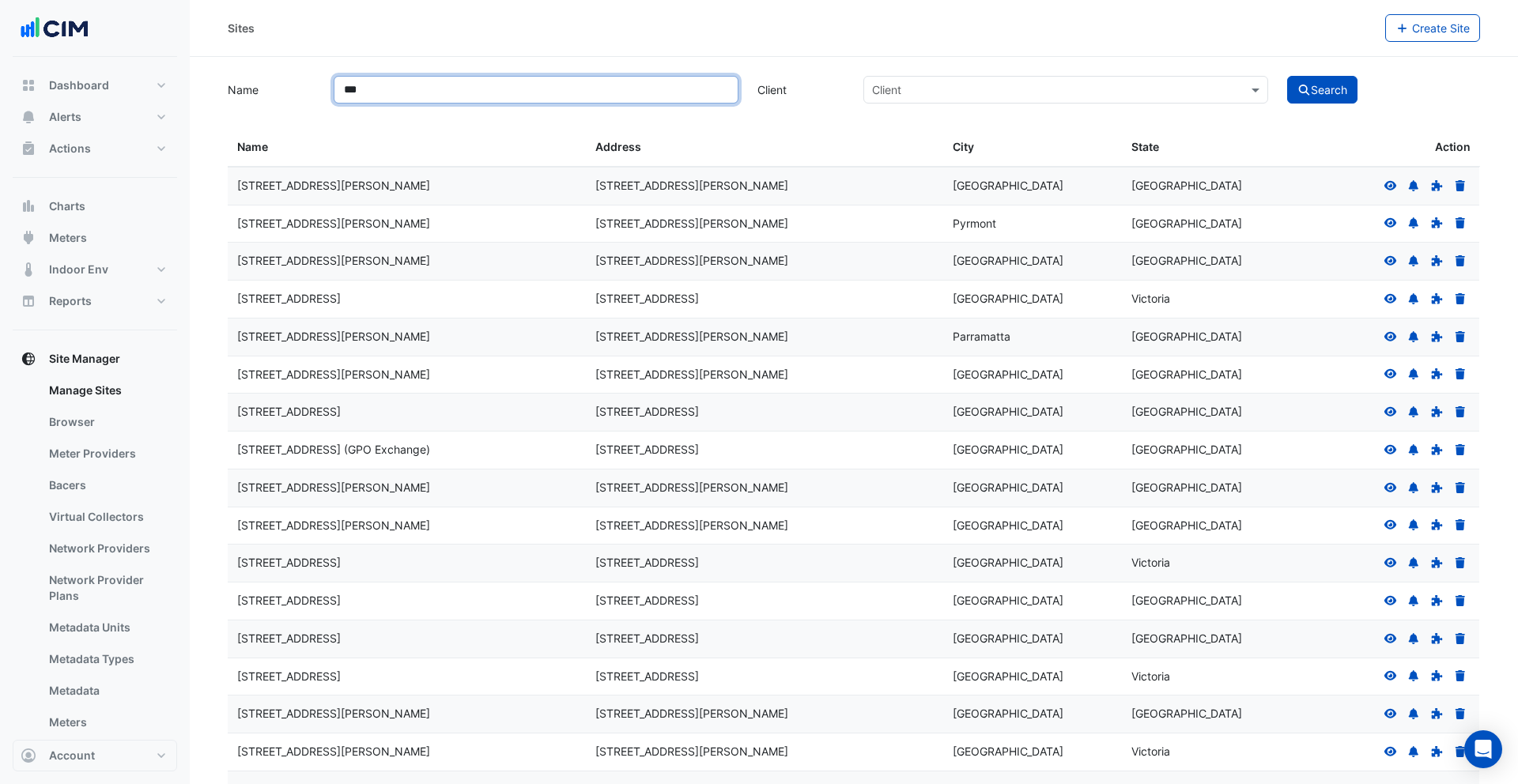
type input "***"
click at [1287, 76] on button "Search" at bounding box center [1322, 89] width 71 height 28
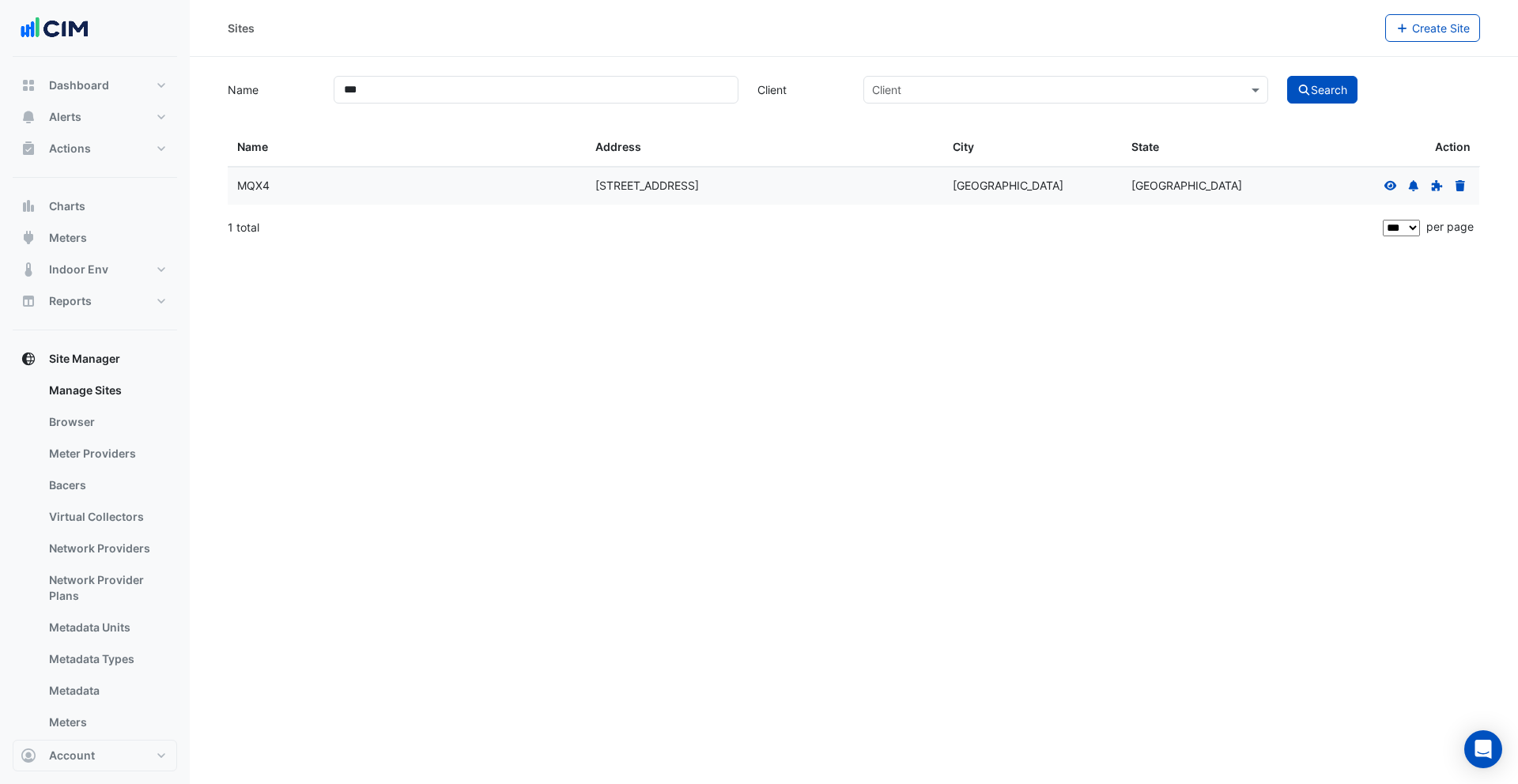
click at [1392, 189] on icon at bounding box center [1391, 185] width 13 height 9
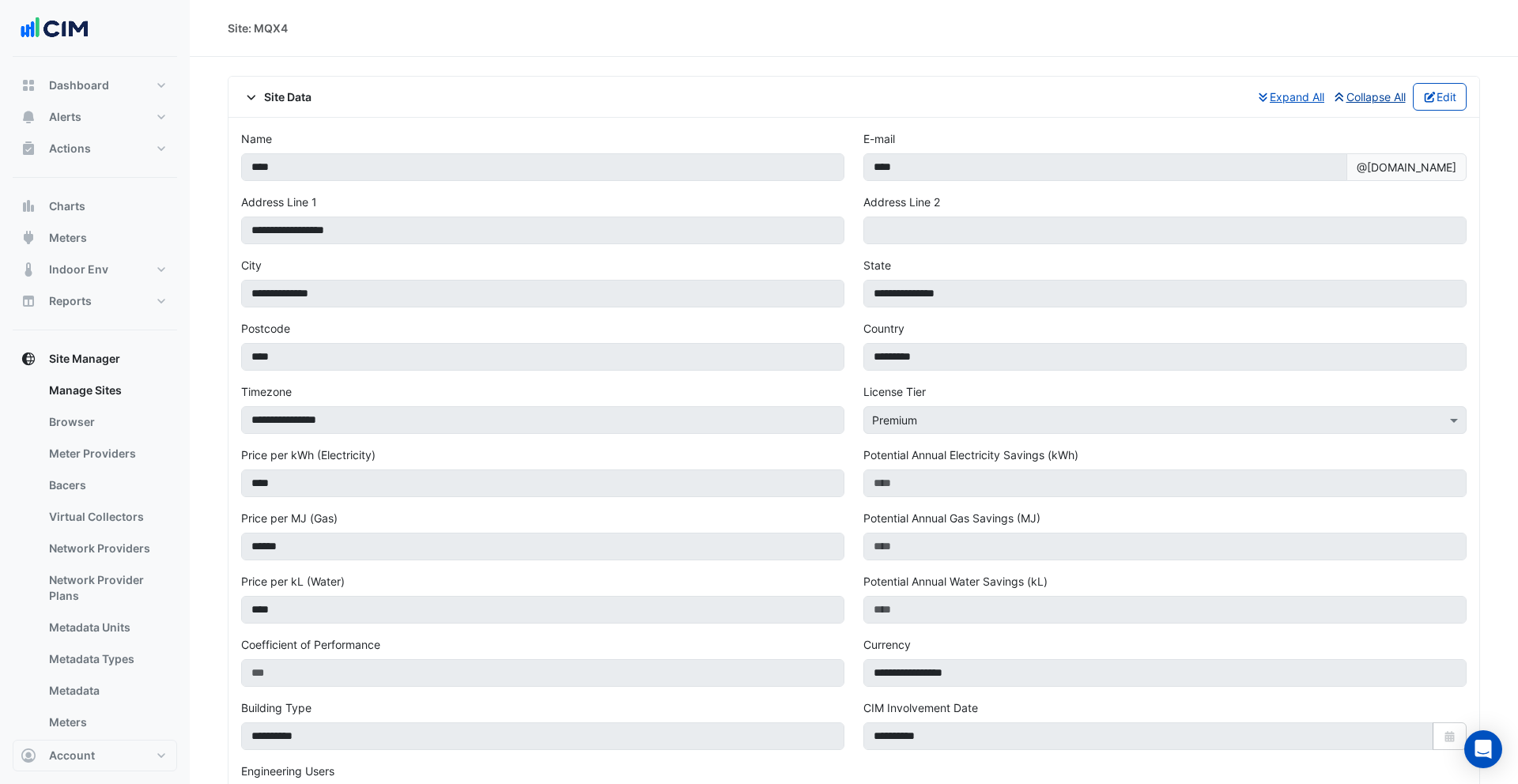
click at [1371, 94] on button "Collapse All" at bounding box center [1368, 97] width 75 height 28
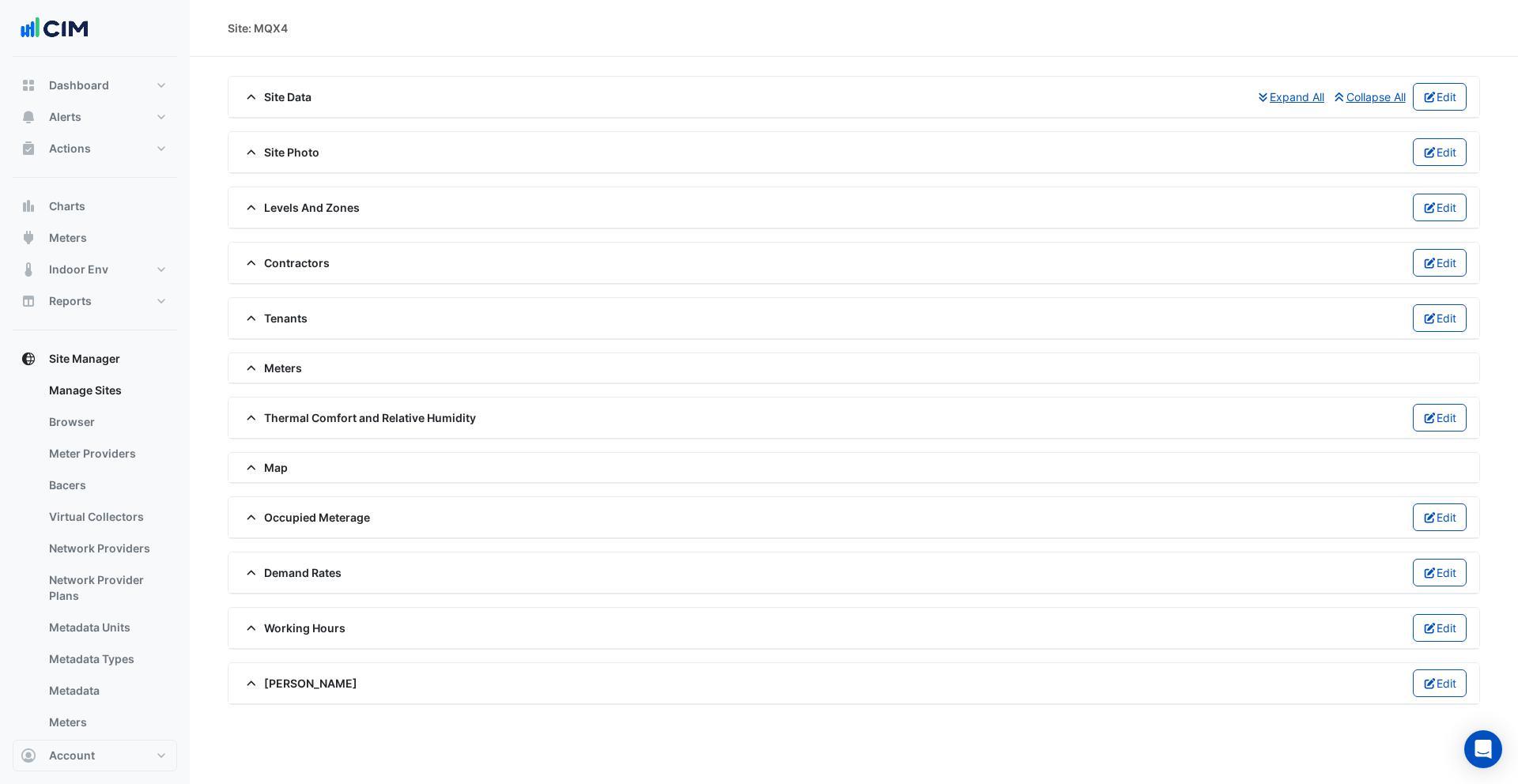
click at [263, 630] on span at bounding box center [253, 627] width 23 height 14
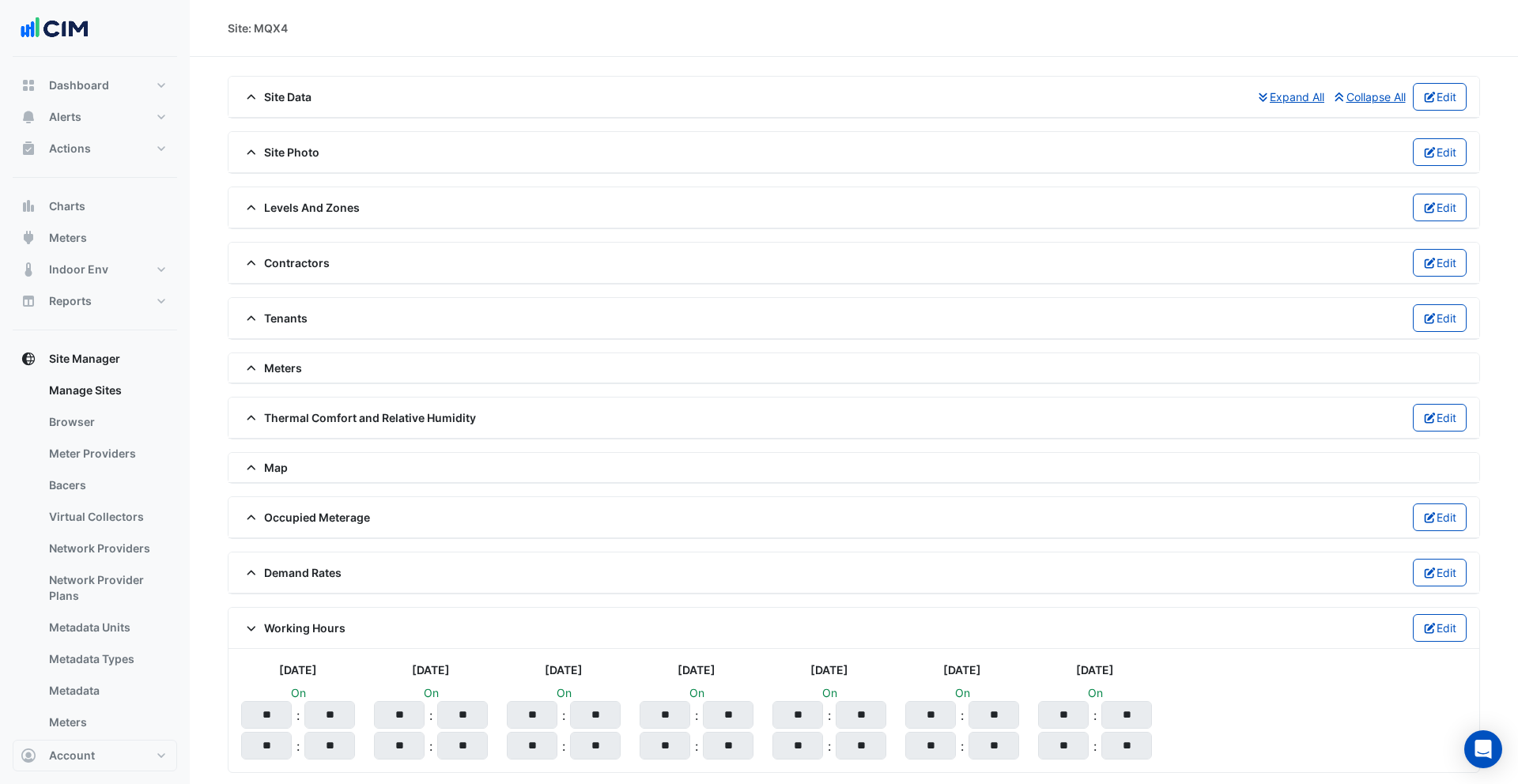
scroll to position [57, 0]
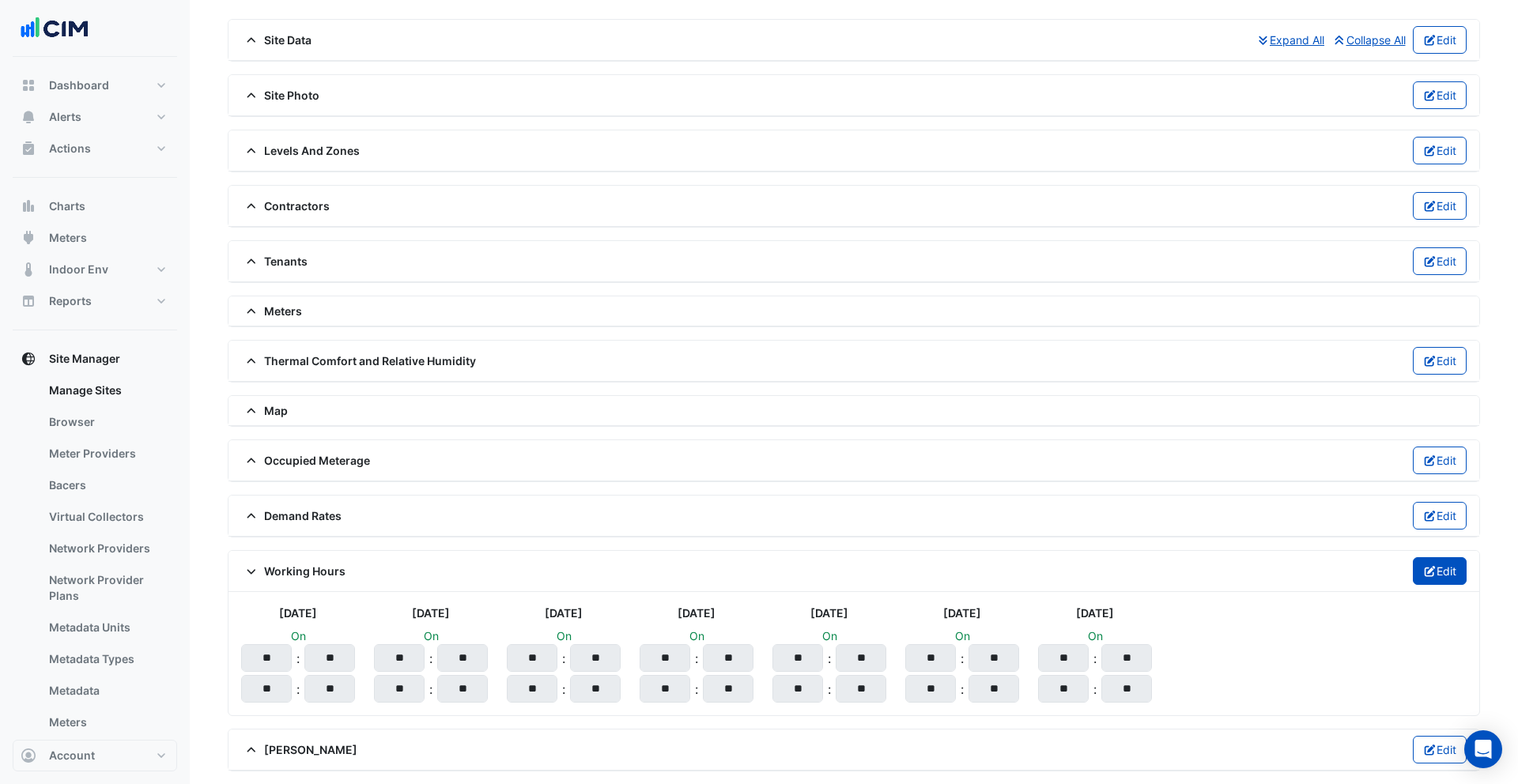
click at [1427, 571] on icon "button" at bounding box center [1430, 571] width 11 height 11
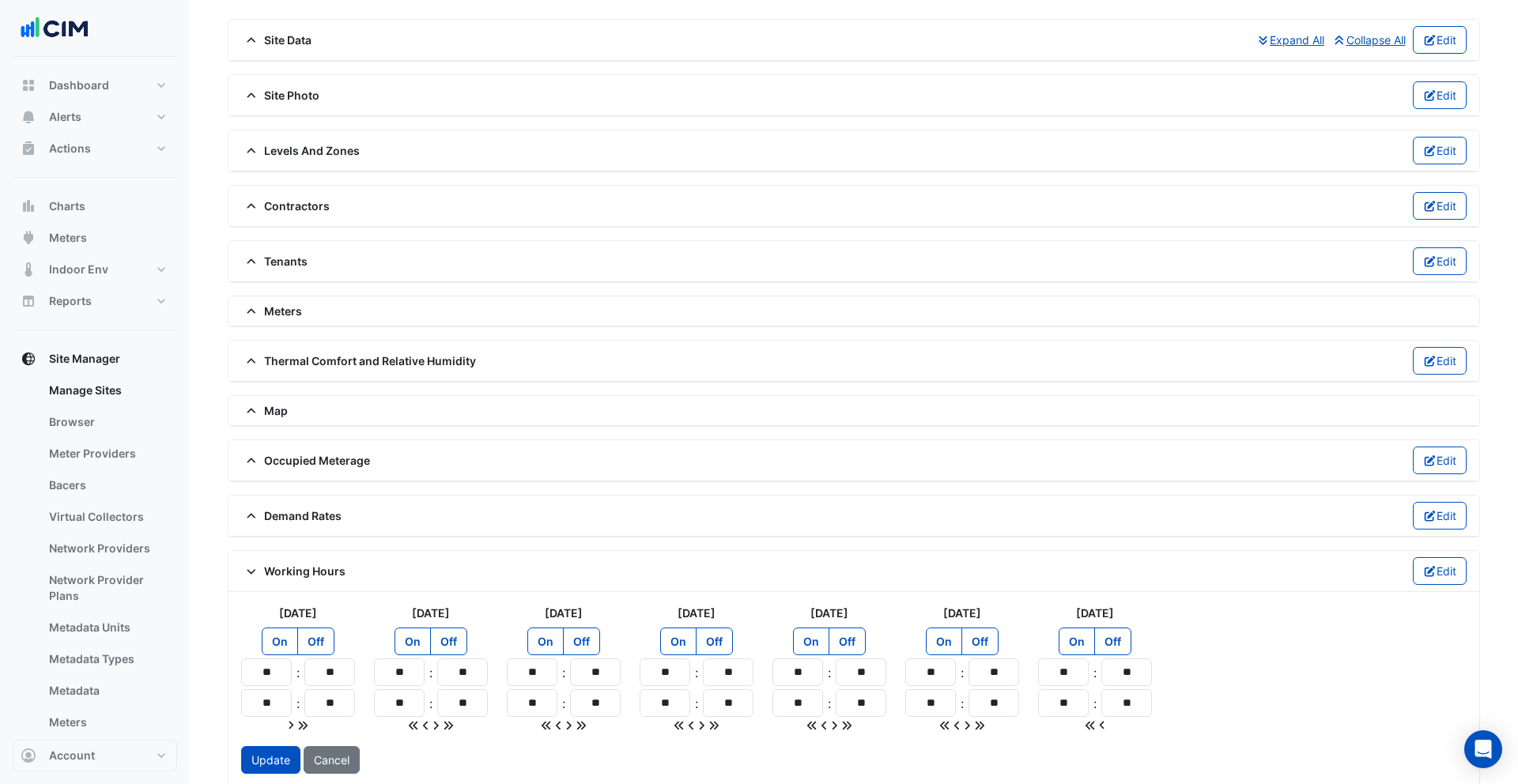
click at [982, 637] on label "Off" at bounding box center [980, 641] width 37 height 28
click at [1109, 641] on label "Off" at bounding box center [1112, 641] width 37 height 28
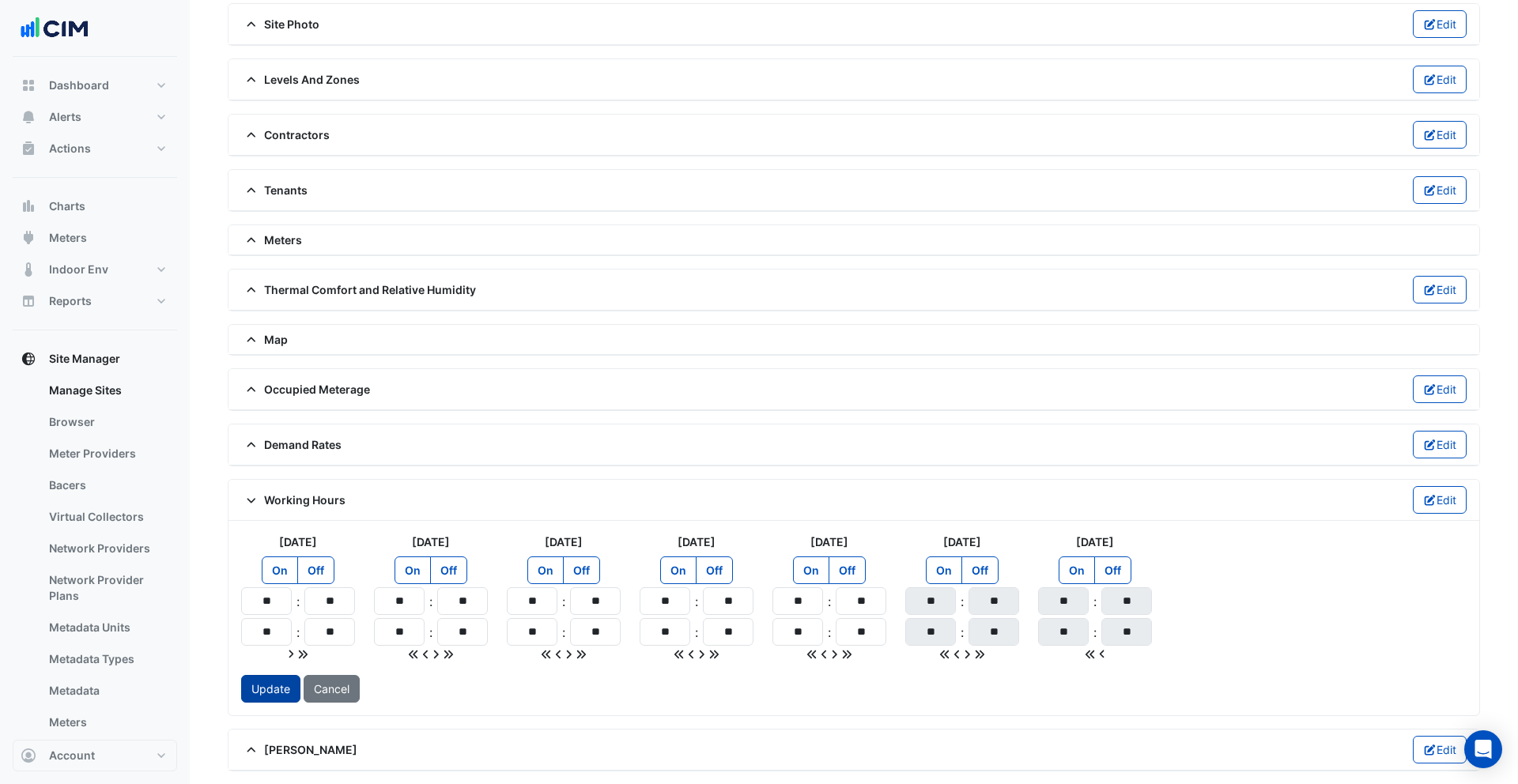
click at [253, 700] on button "Update" at bounding box center [271, 689] width 59 height 28
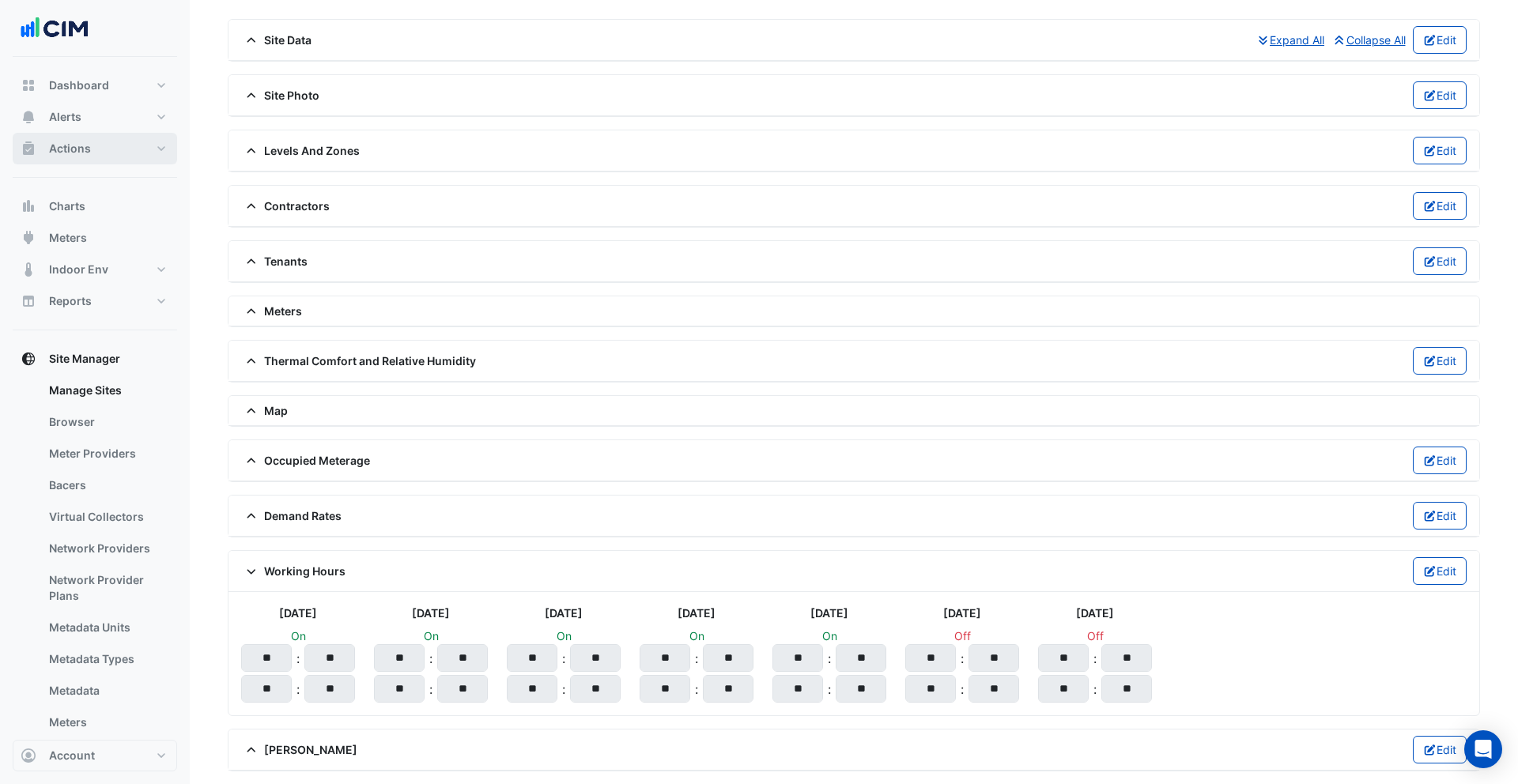
click at [86, 144] on span "Actions" at bounding box center [69, 148] width 41 height 16
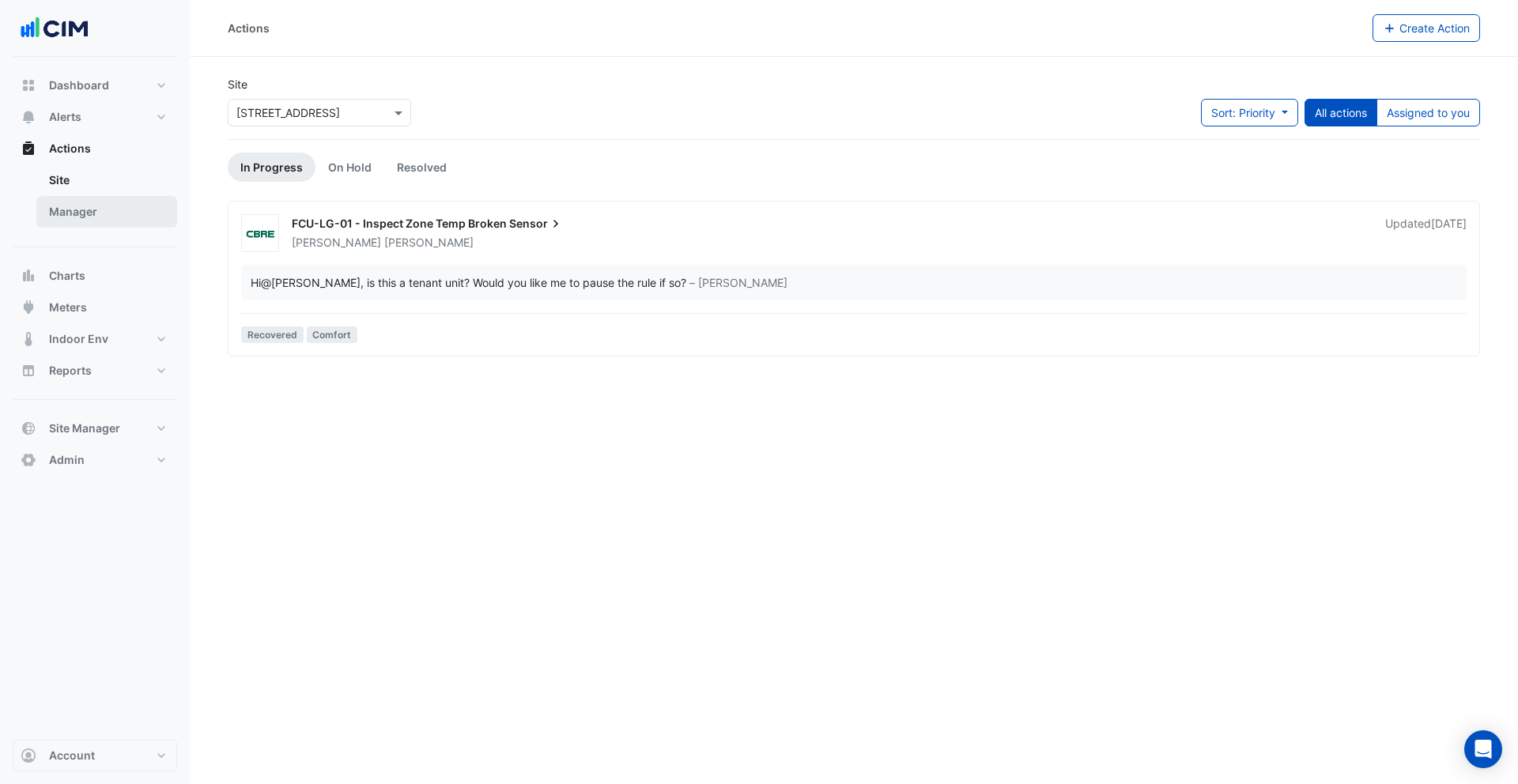
click at [111, 208] on link "Manager" at bounding box center [106, 212] width 141 height 31
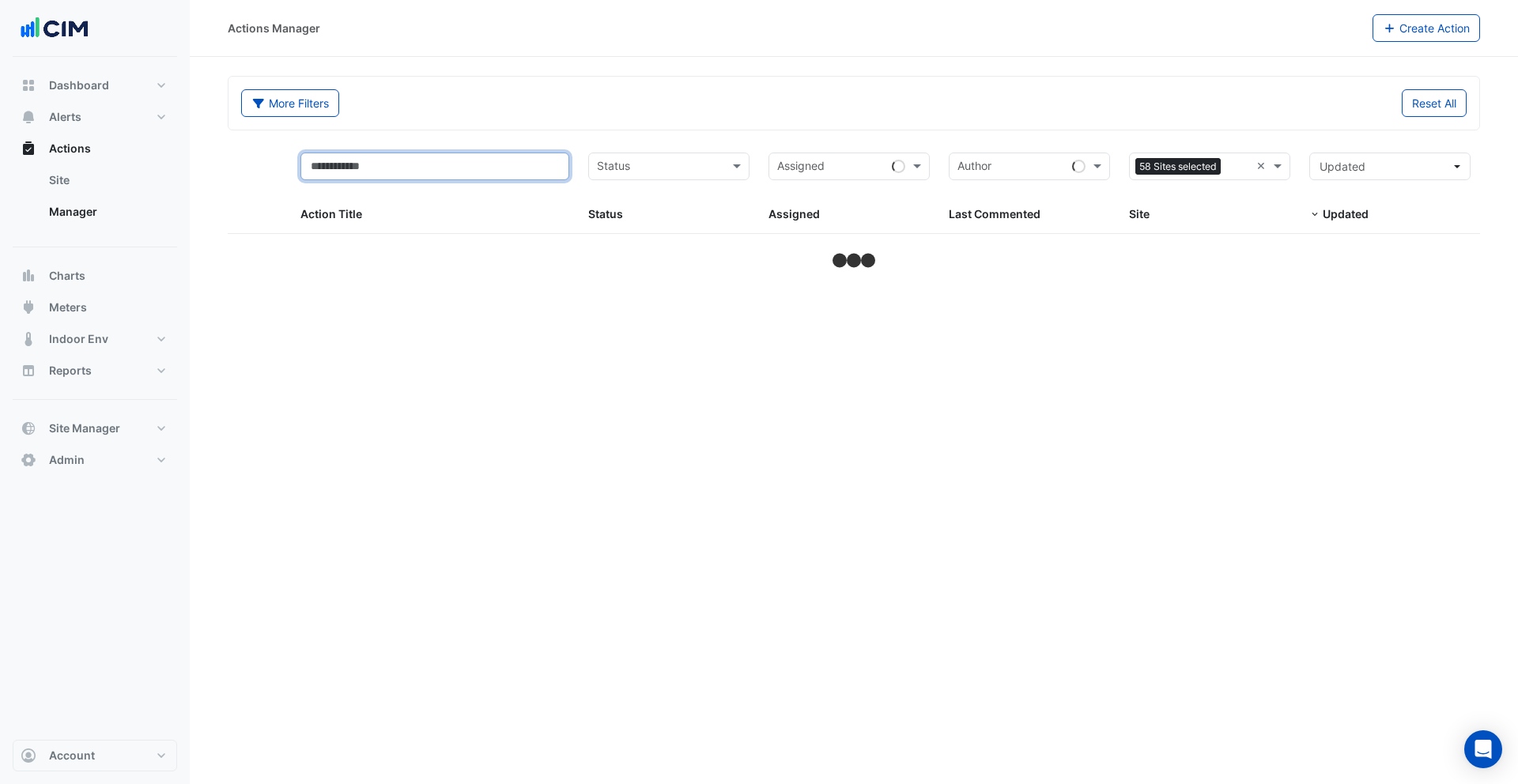
click at [416, 164] on input "text" at bounding box center [435, 167] width 269 height 28
type input "****"
select select "***"
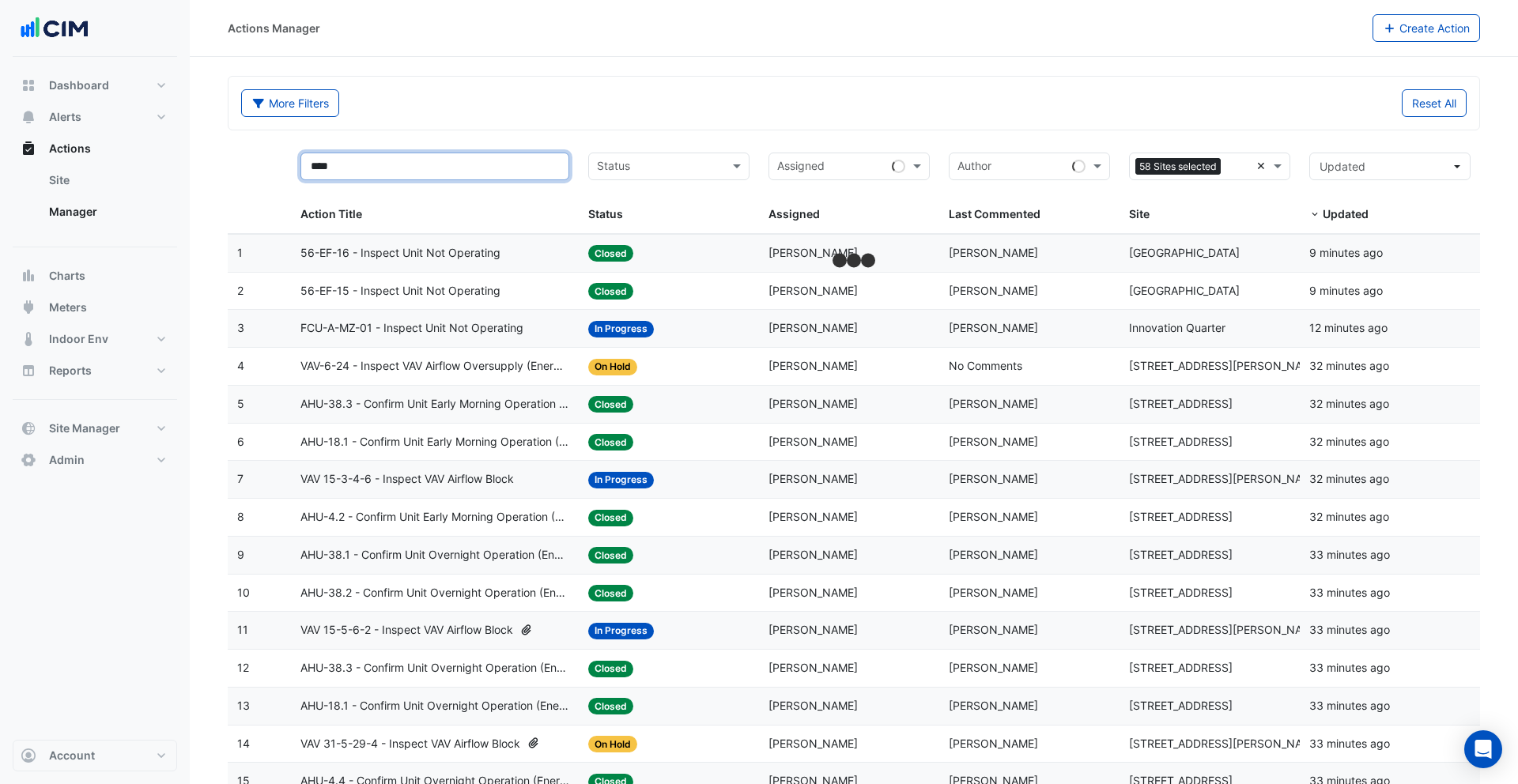
type input "****"
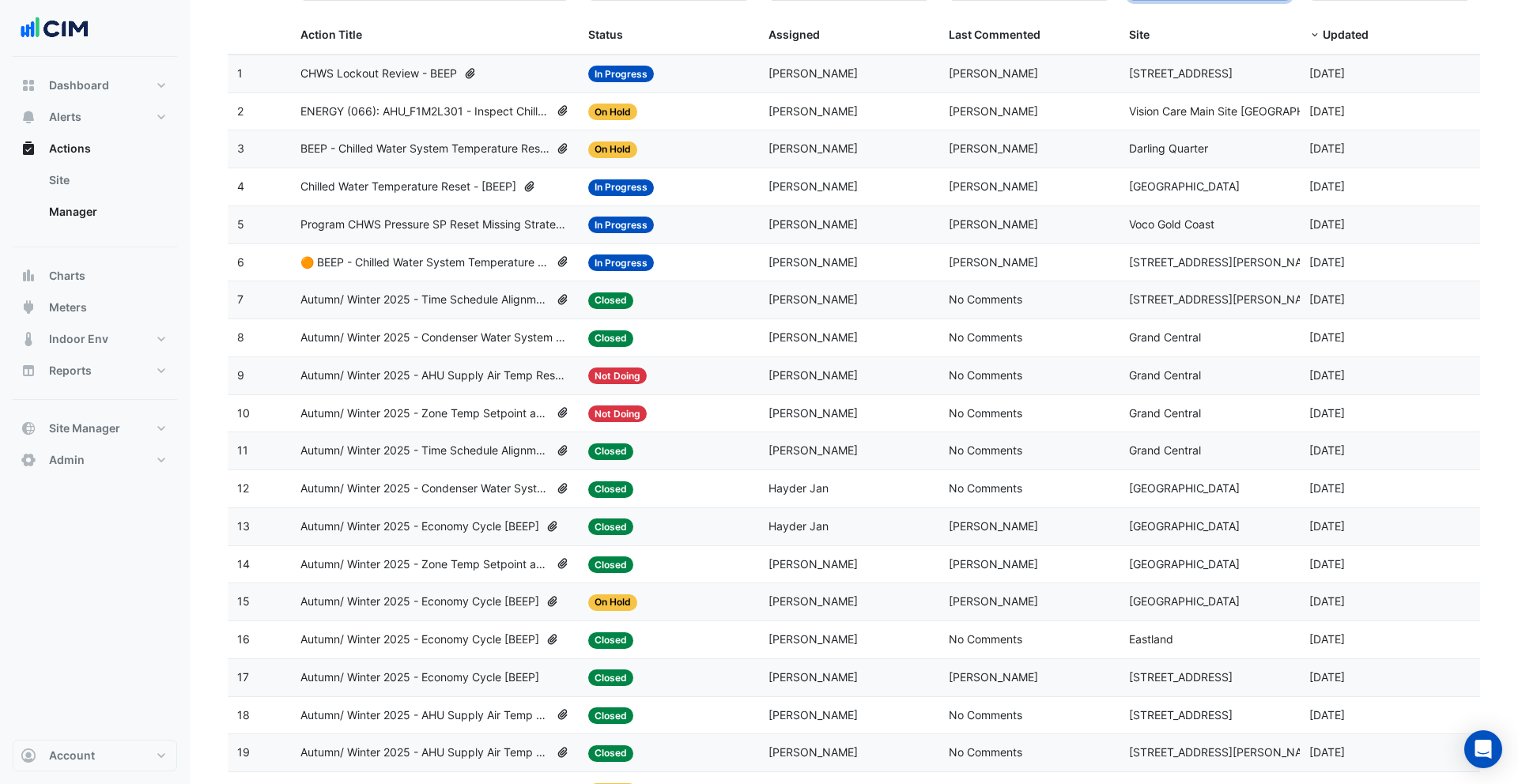
scroll to position [254, 0]
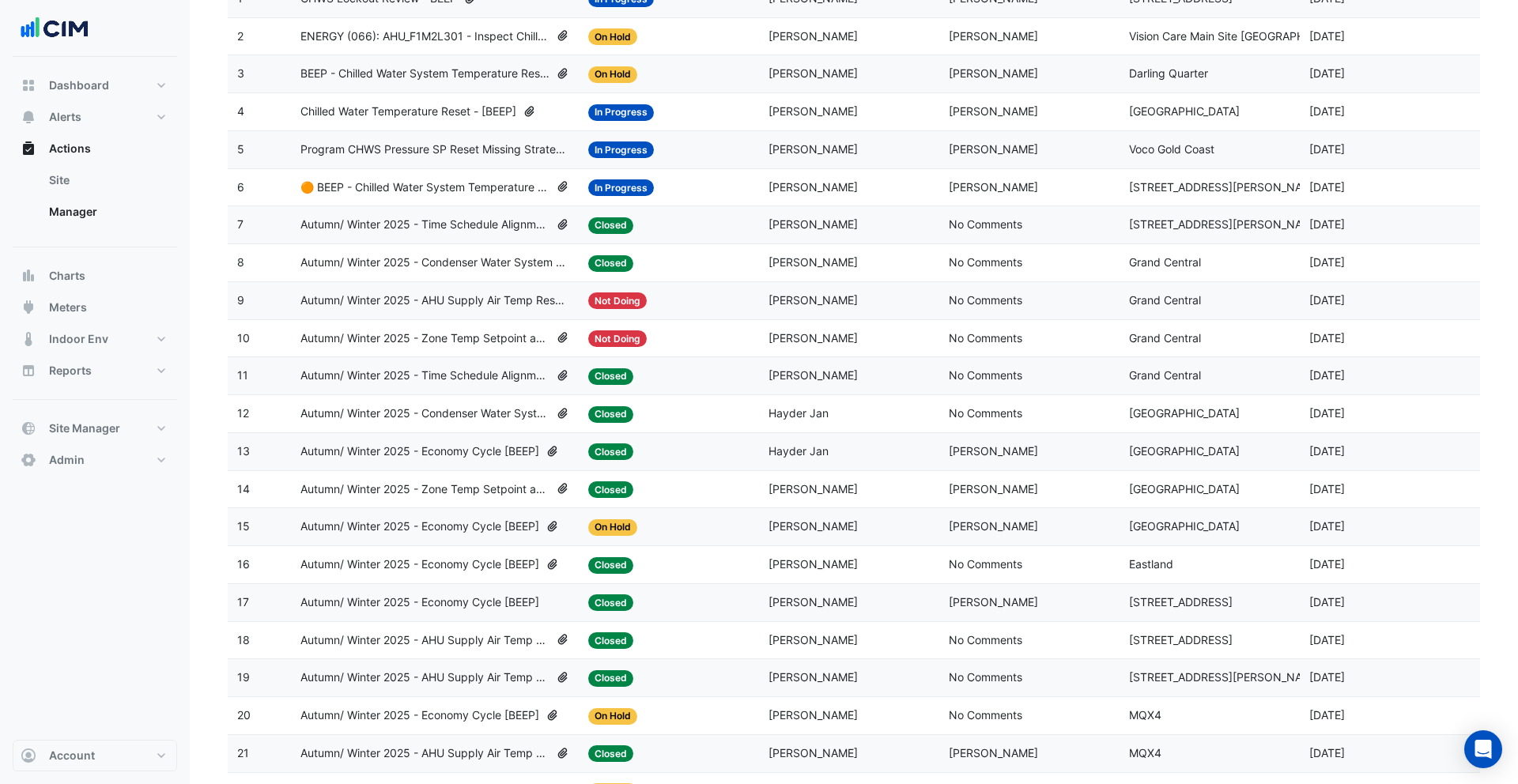
click at [556, 460] on fa-icon at bounding box center [552, 451] width 14 height 18
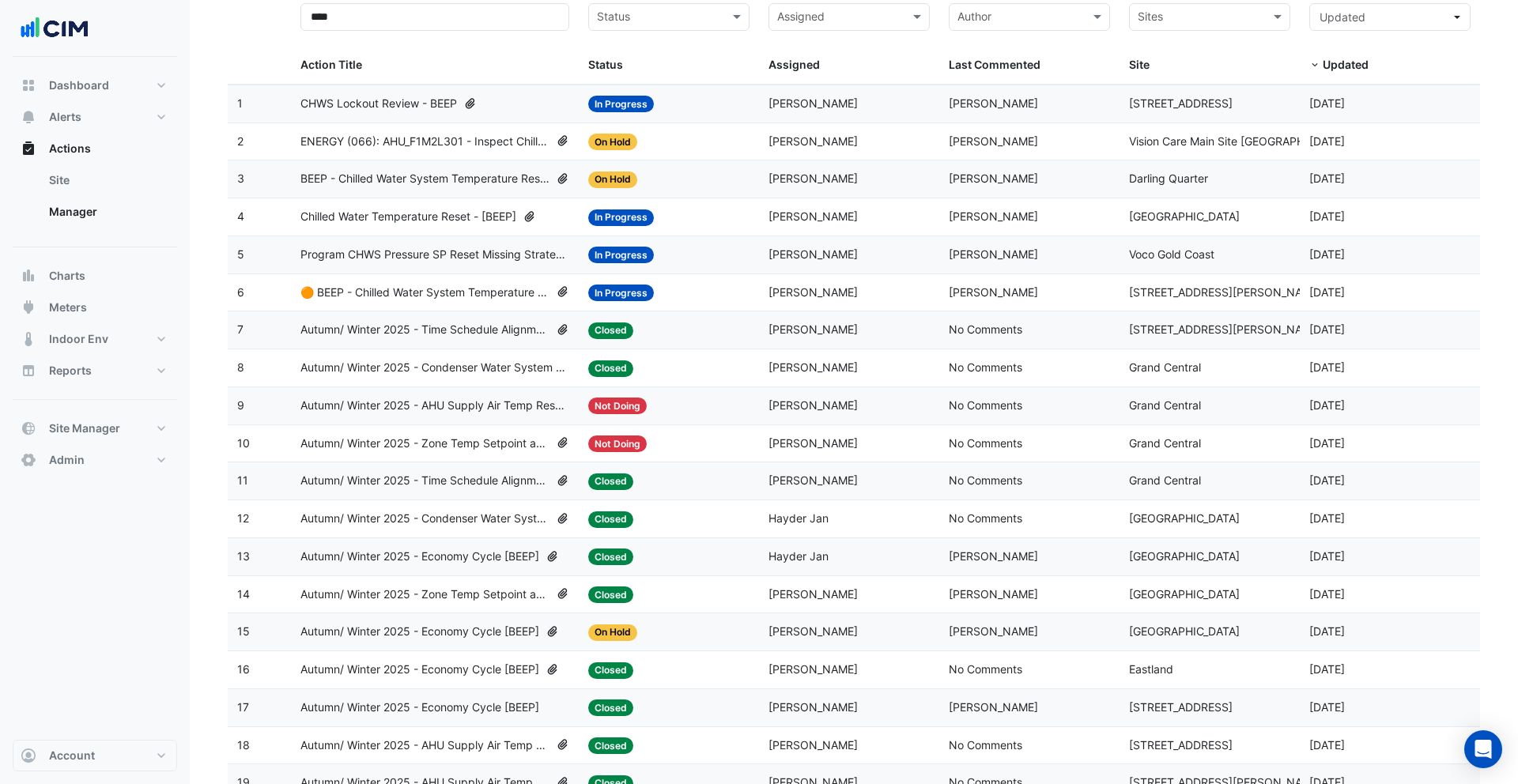
scroll to position [0, 0]
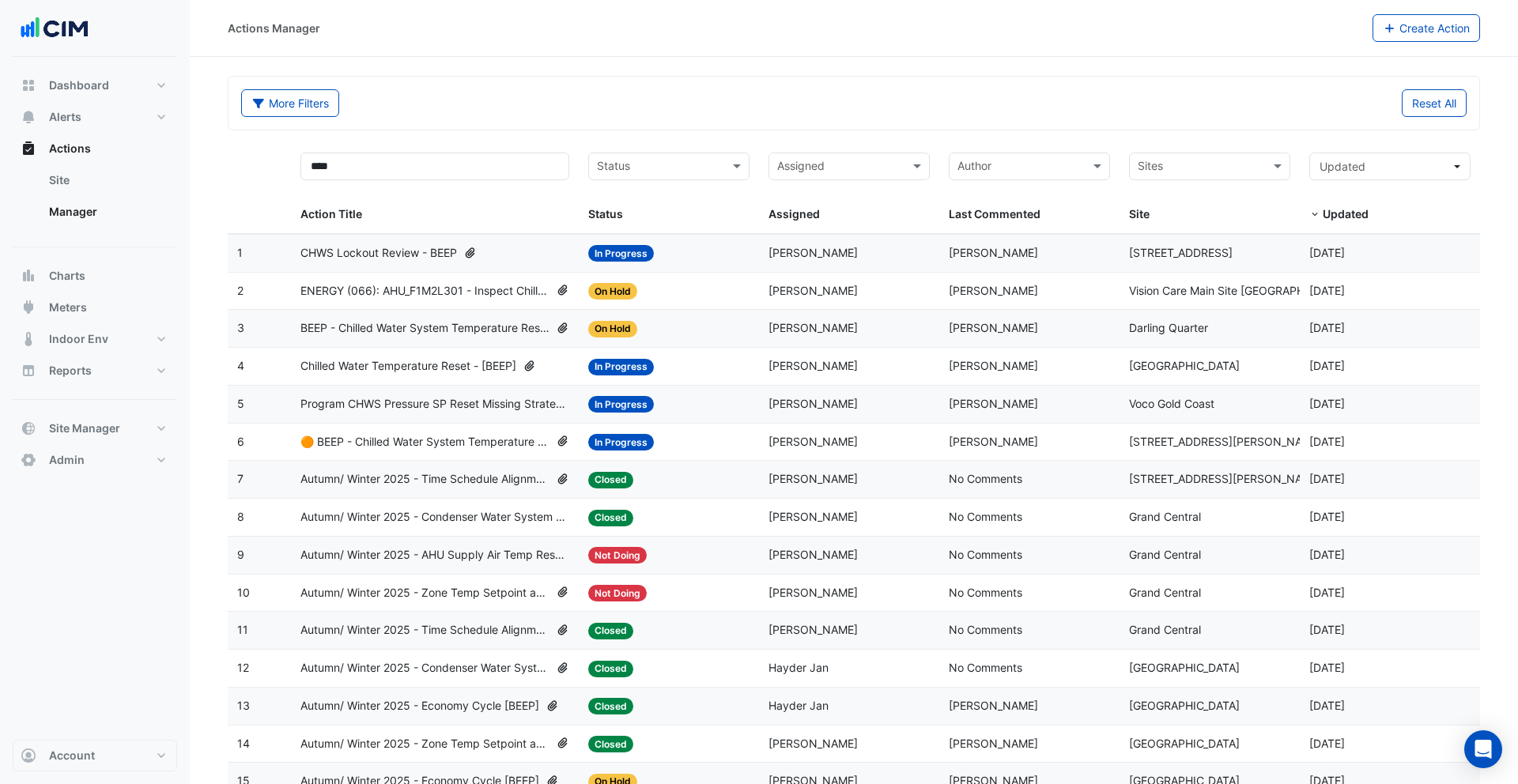
click at [1206, 170] on input "text" at bounding box center [1200, 168] width 125 height 18
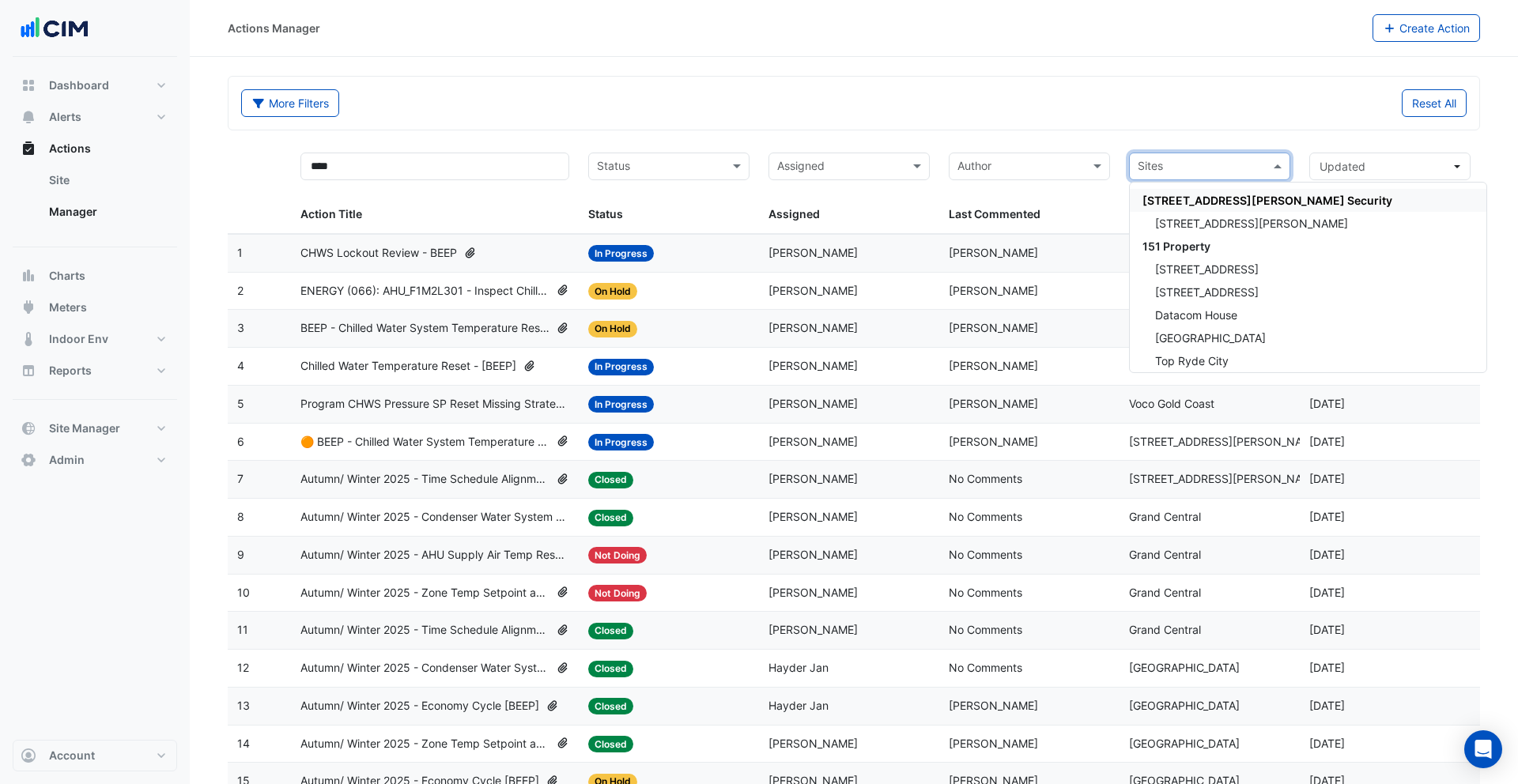
click at [1070, 170] on input "text" at bounding box center [1020, 168] width 125 height 18
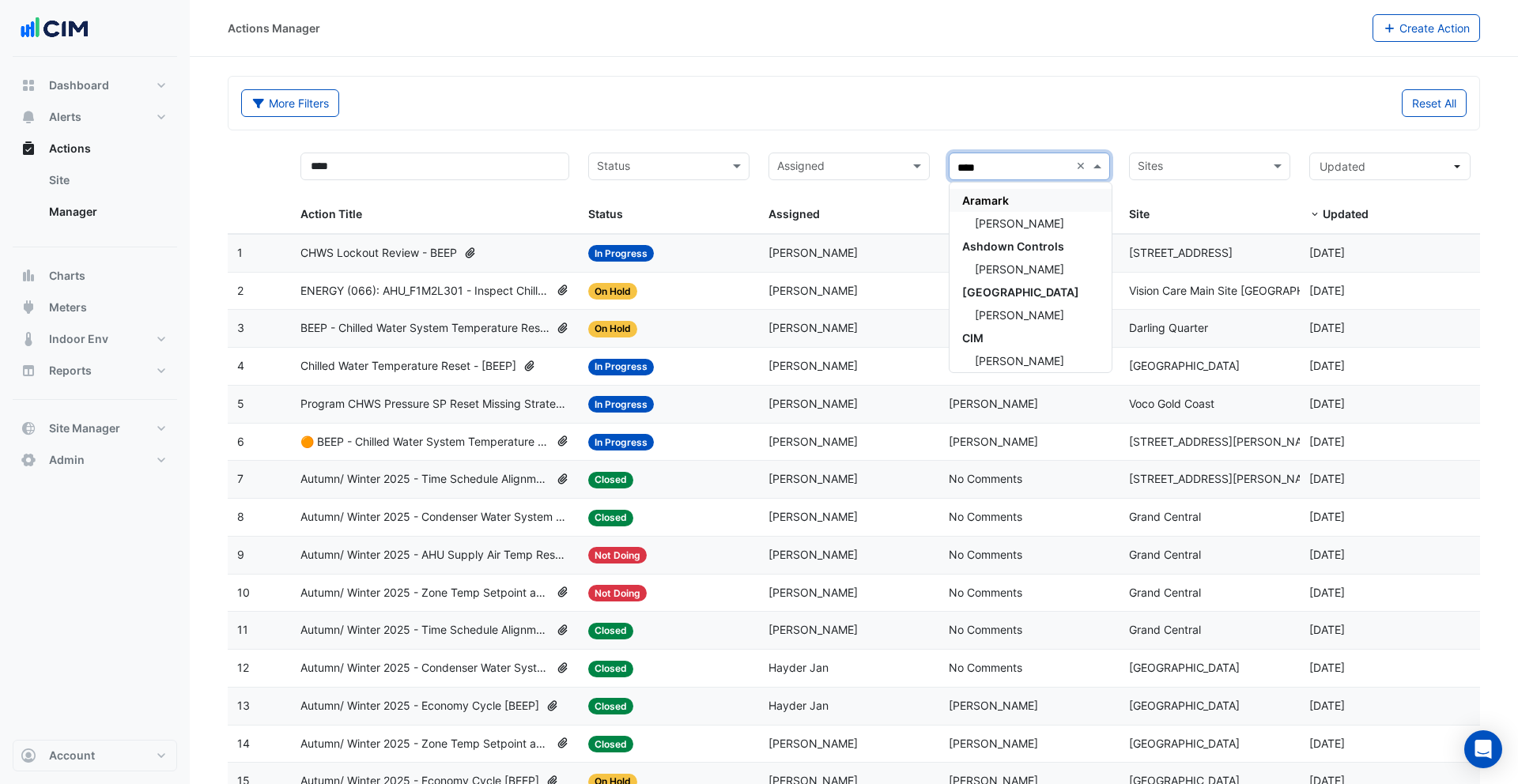
type input "*****"
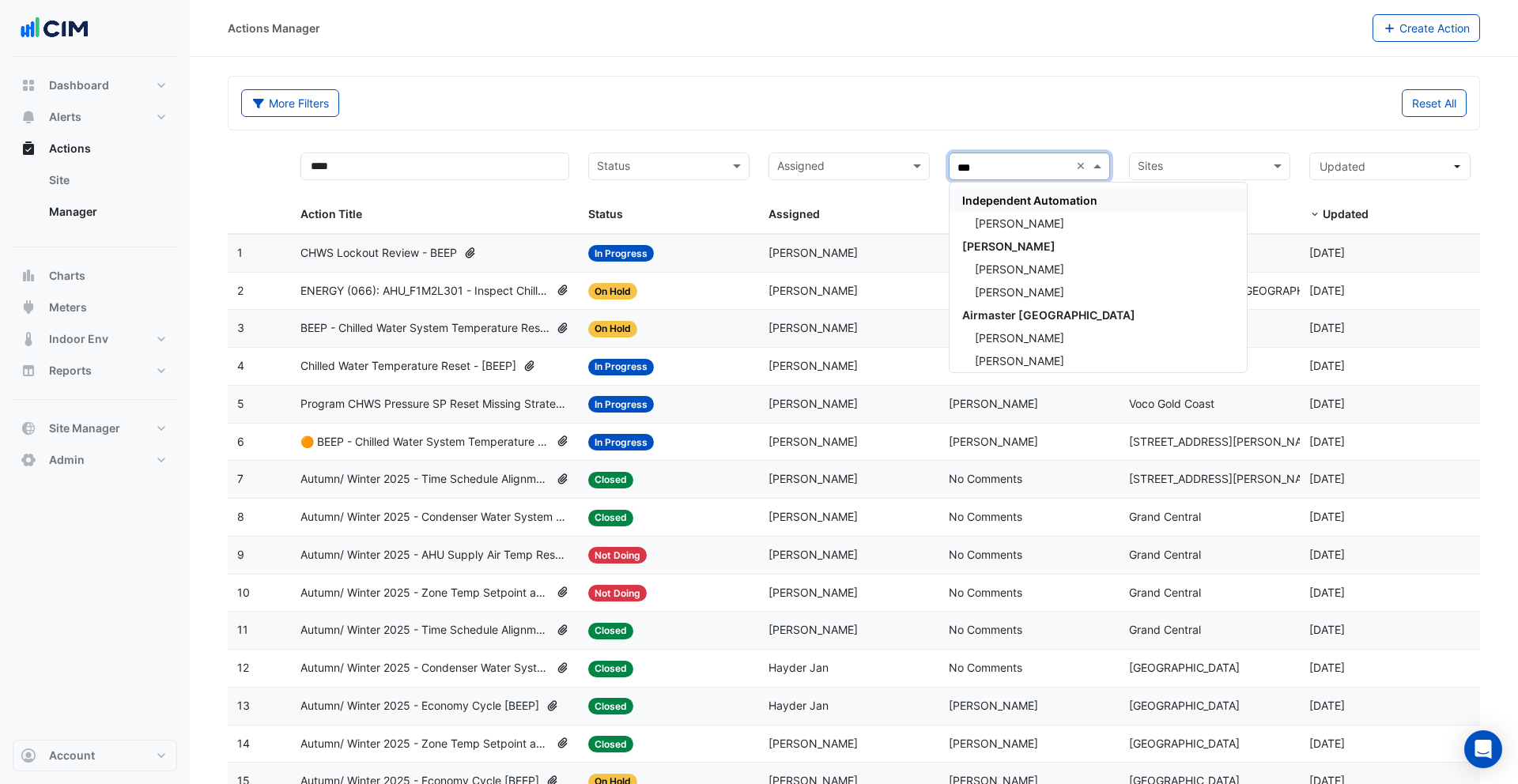
type input "****"
click at [1176, 170] on input "text" at bounding box center [1200, 168] width 125 height 18
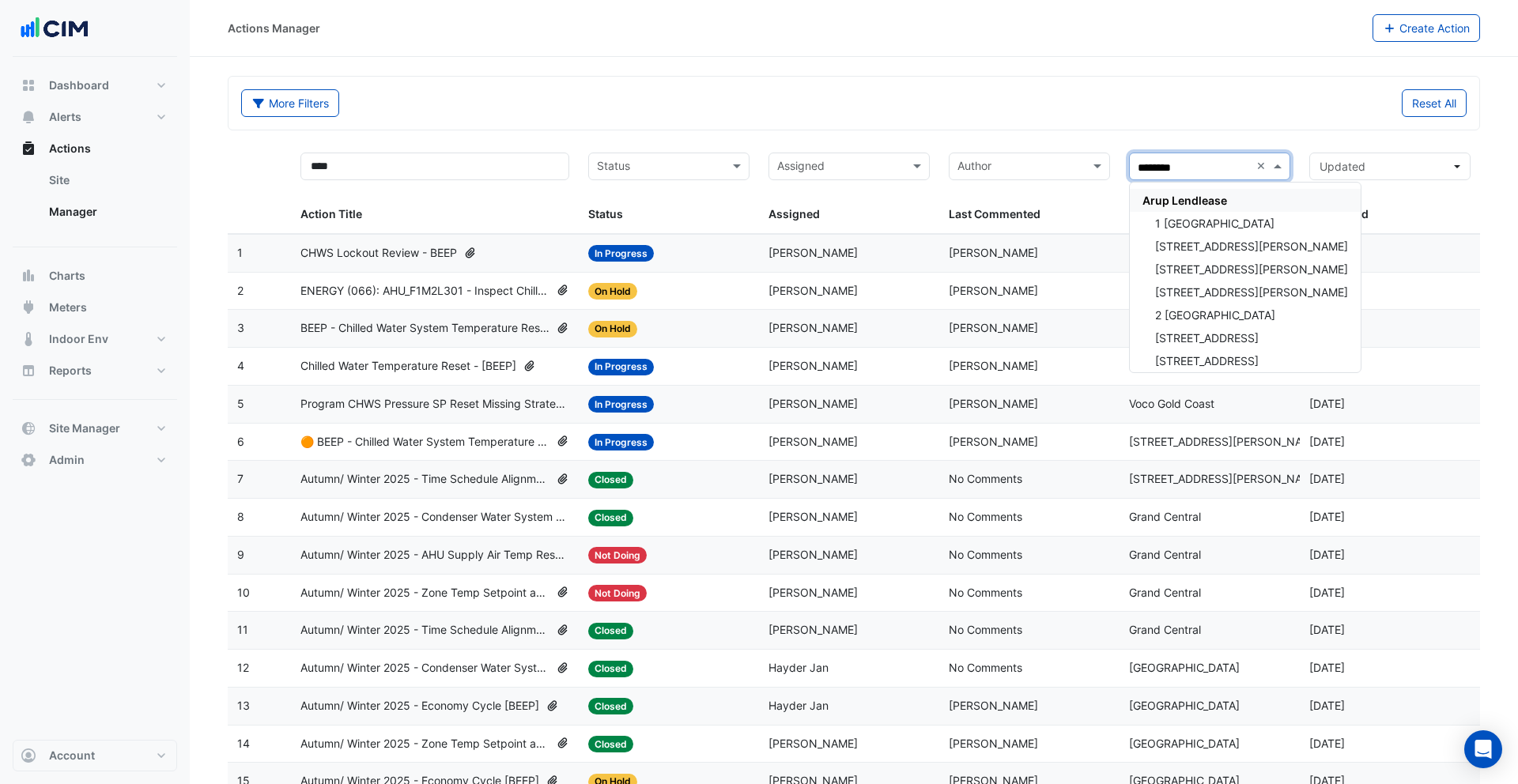
type input "*********"
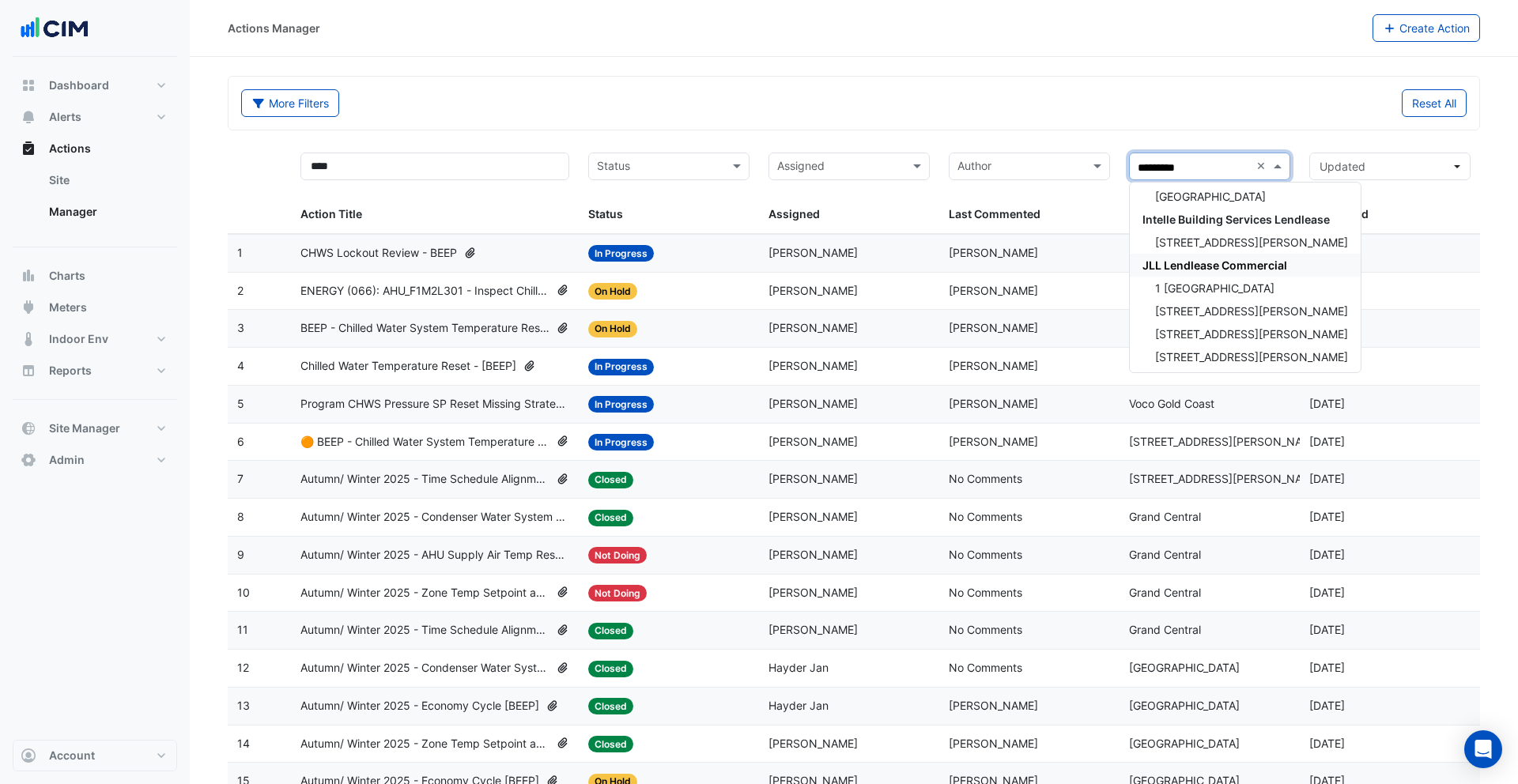
click at [1192, 269] on span "JLL Lendlease Commercial" at bounding box center [1214, 264] width 145 height 14
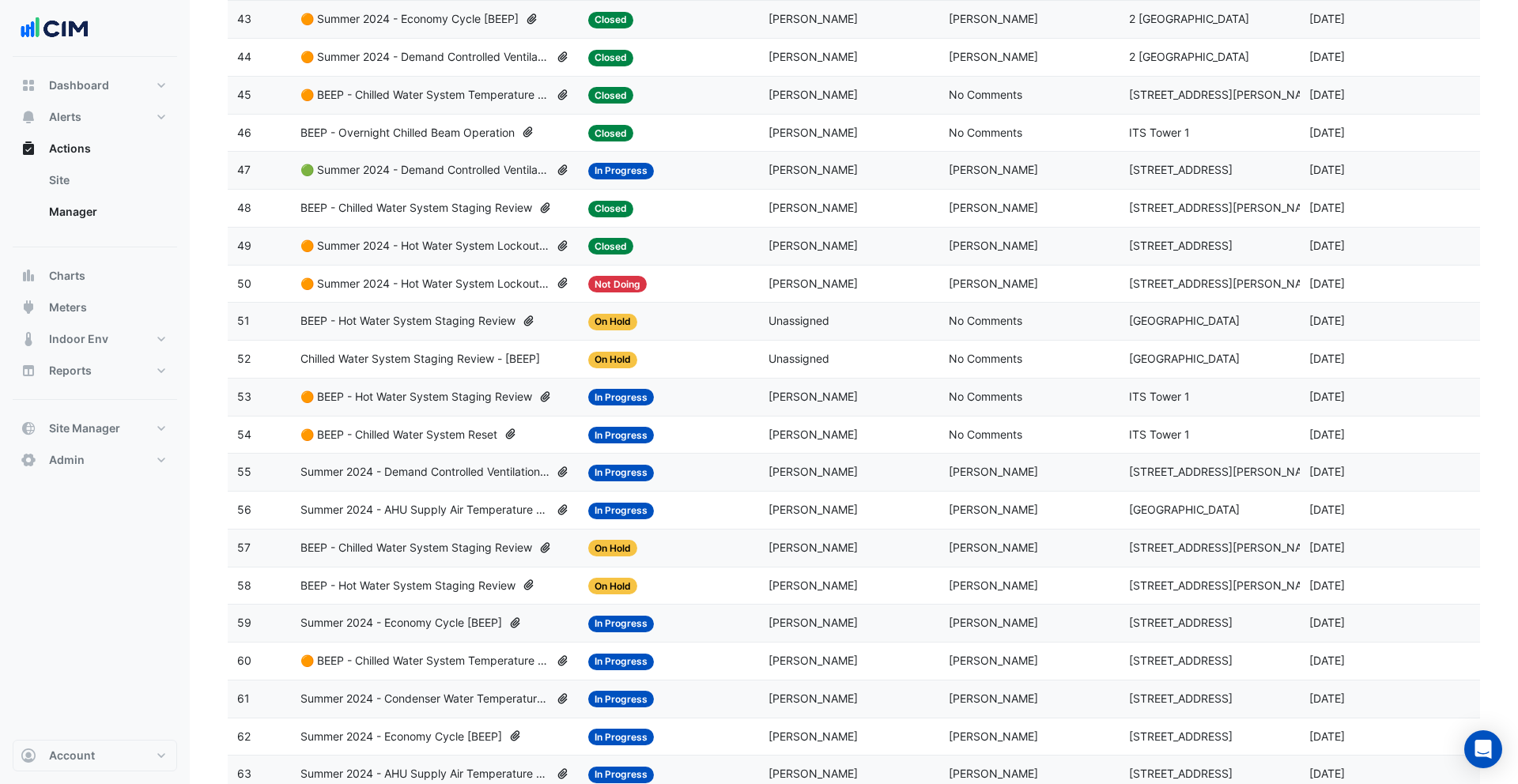
scroll to position [2324, 0]
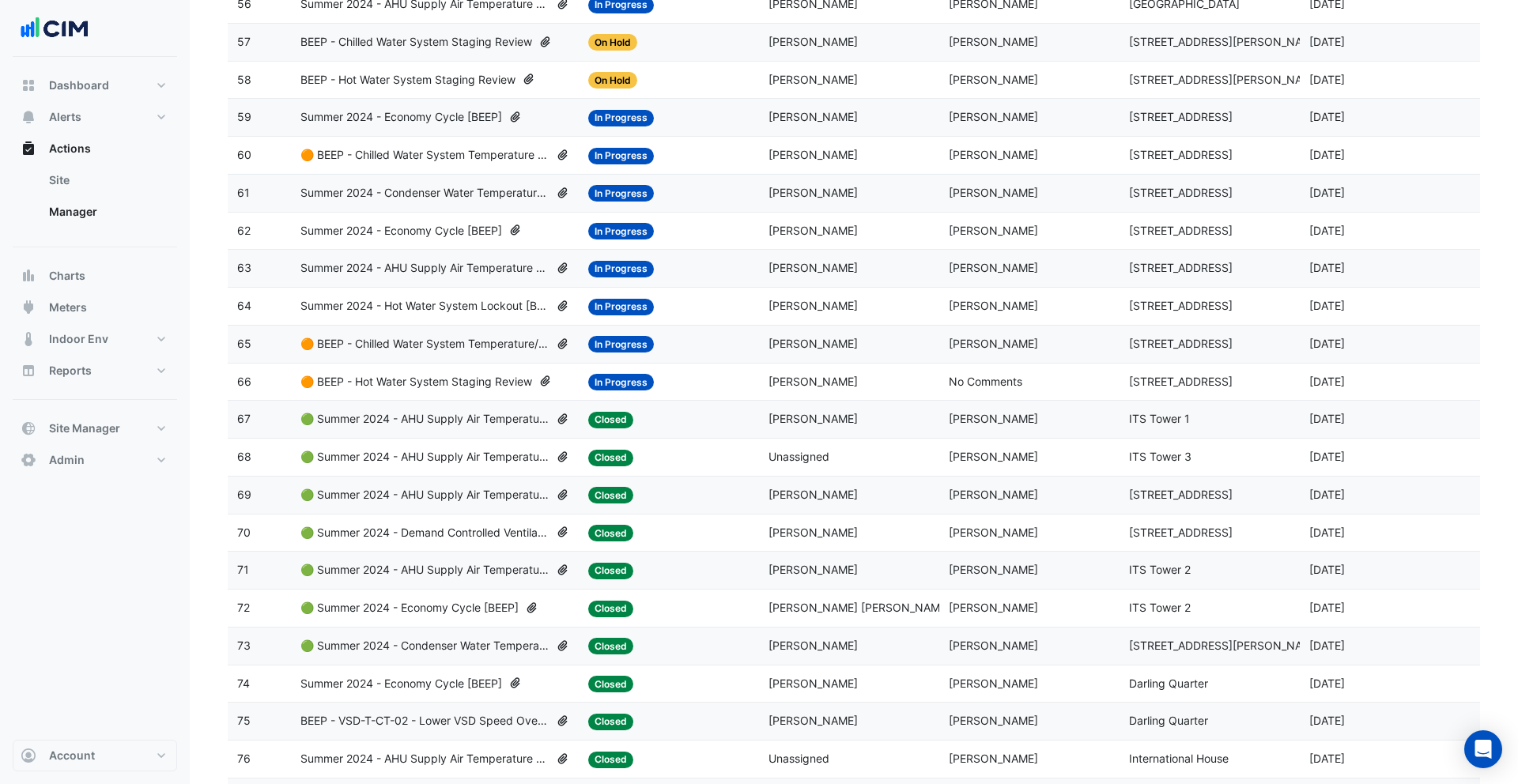
click at [470, 608] on span "🟢 Summer 2024 - Economy Cycle [BEEP]" at bounding box center [409, 608] width 218 height 18
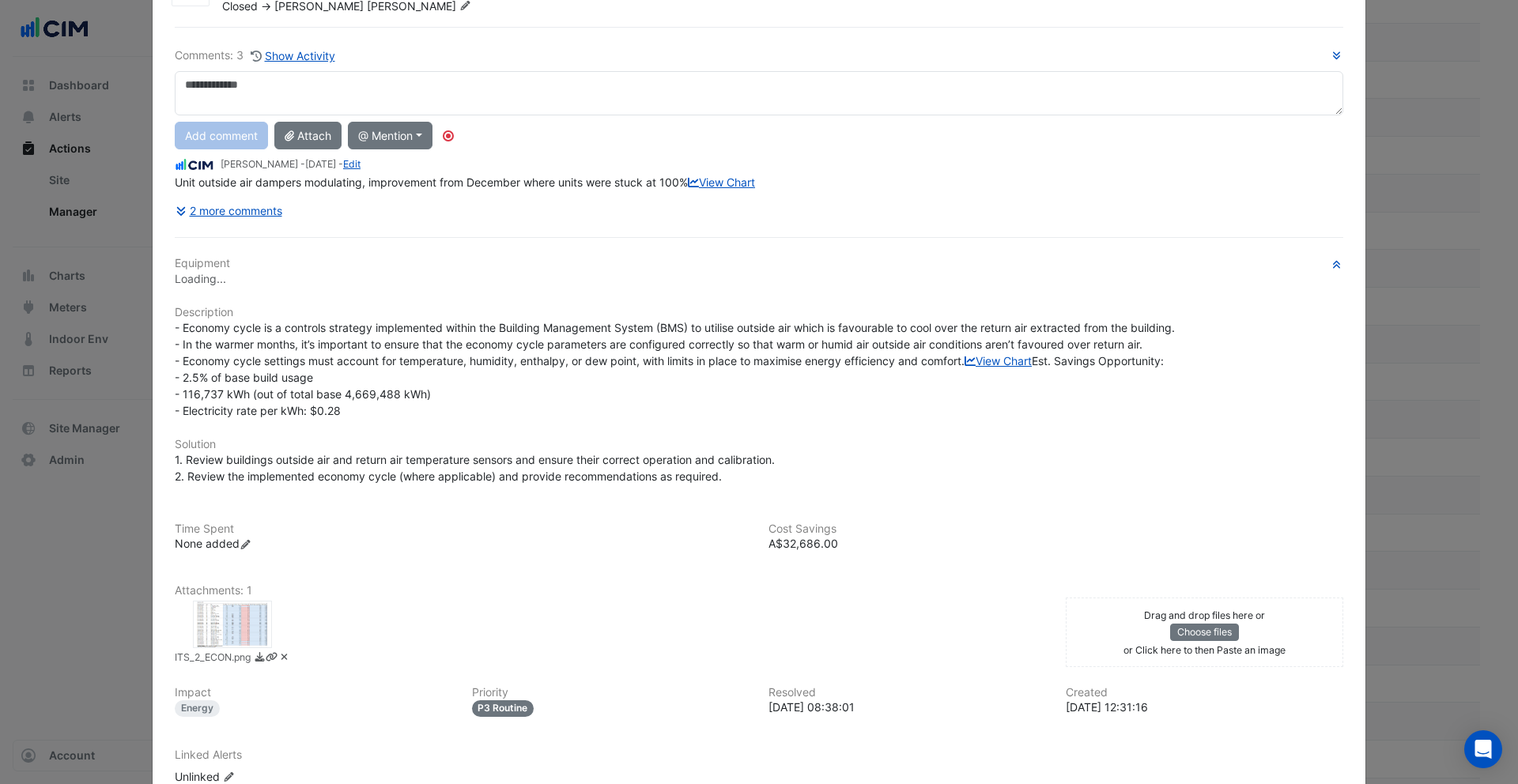
scroll to position [290, 0]
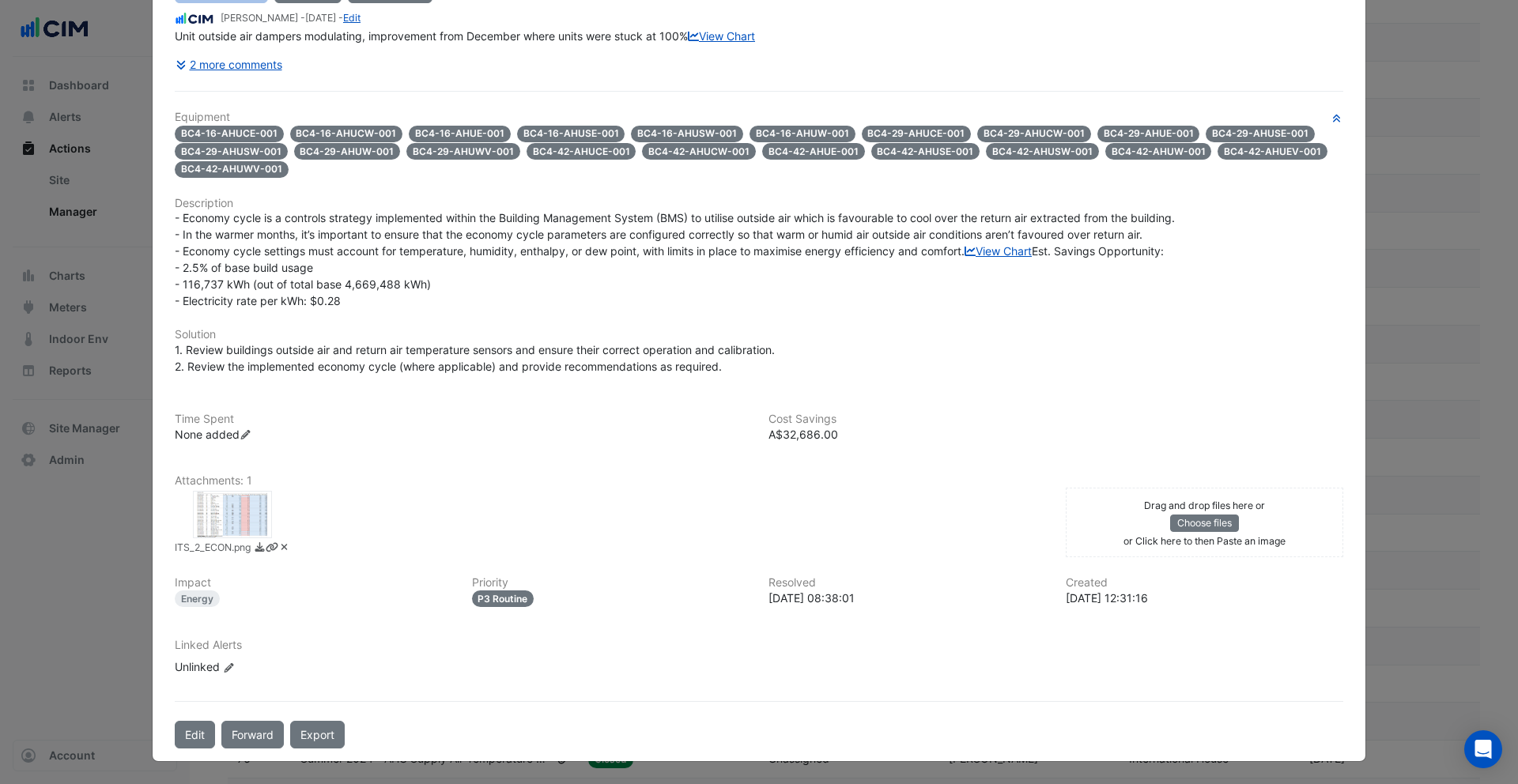
click at [254, 502] on div "Equipment BC4-16-AHUCE-001 BC4-16-AHUCW-001 BC4-16-AHUE-001 BC4-16-AHUSE-001 BC…" at bounding box center [759, 399] width 1169 height 577
click at [239, 538] on div at bounding box center [232, 514] width 79 height 47
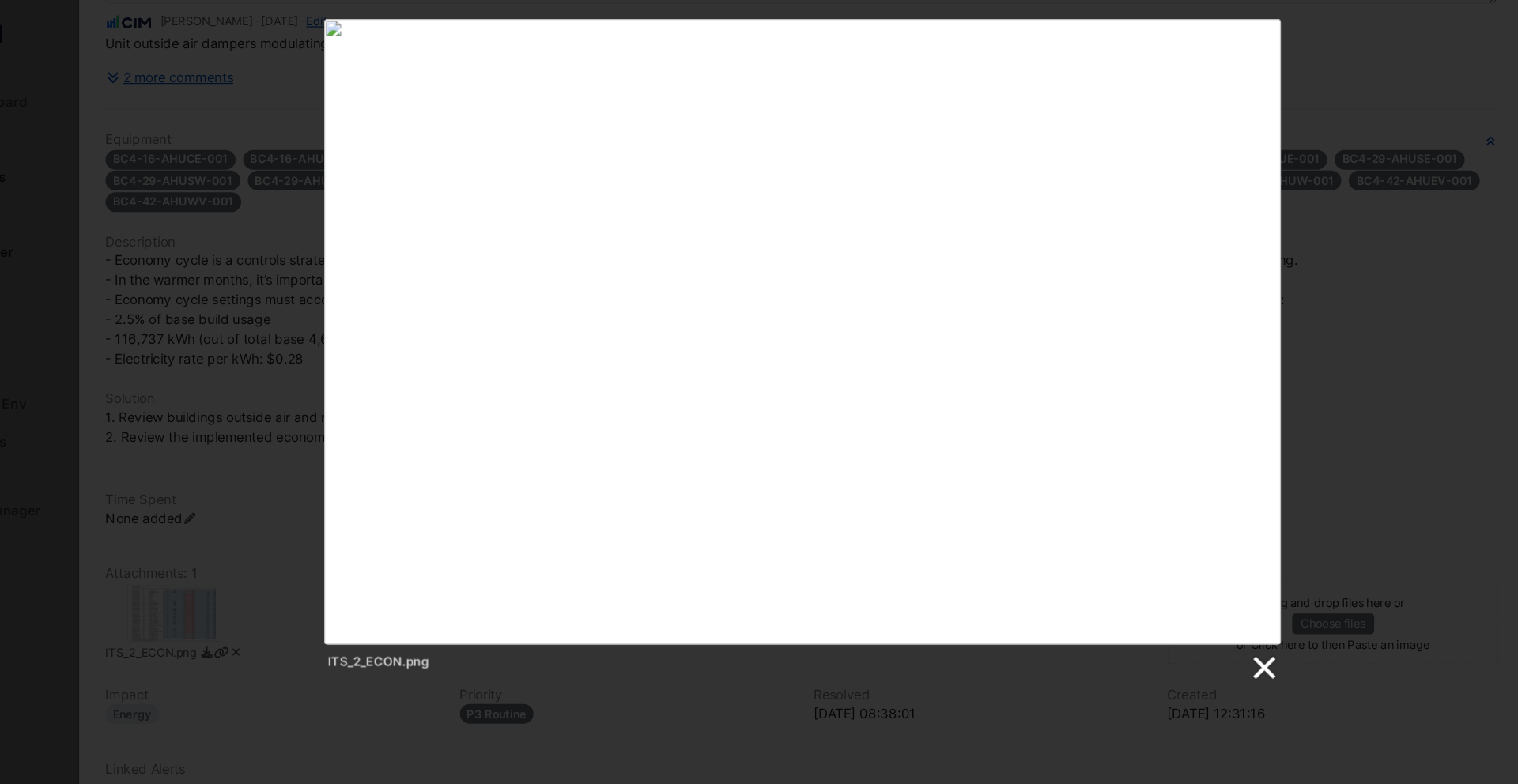
click at [1142, 563] on link at bounding box center [1146, 560] width 24 height 24
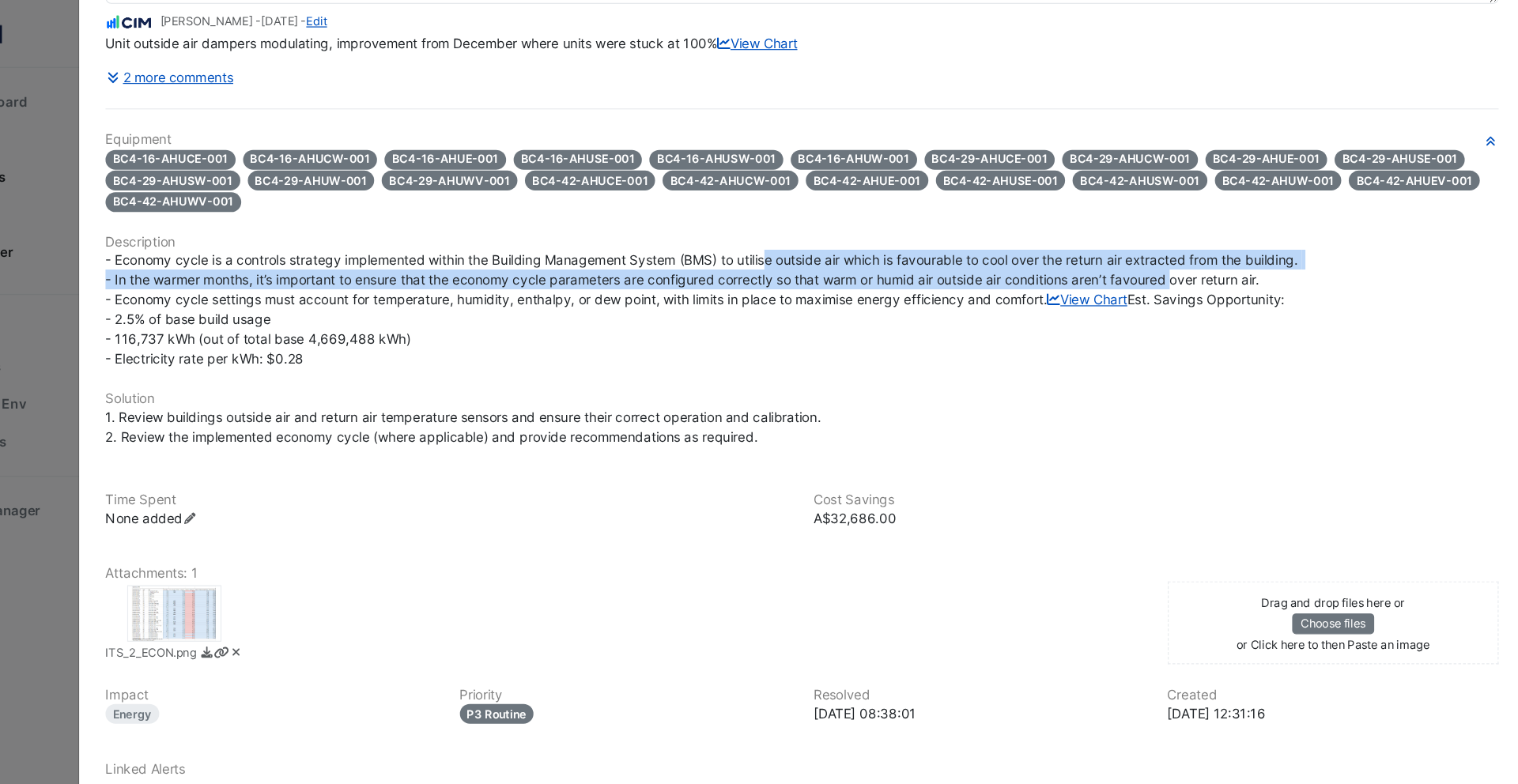
drag, startPoint x: 736, startPoint y: 190, endPoint x: 1081, endPoint y: 205, distance: 345.3
click at [1081, 211] on span "- Economy cycle is a controls strategy implemented within the Building Manageme…" at bounding box center [677, 259] width 1004 height 97
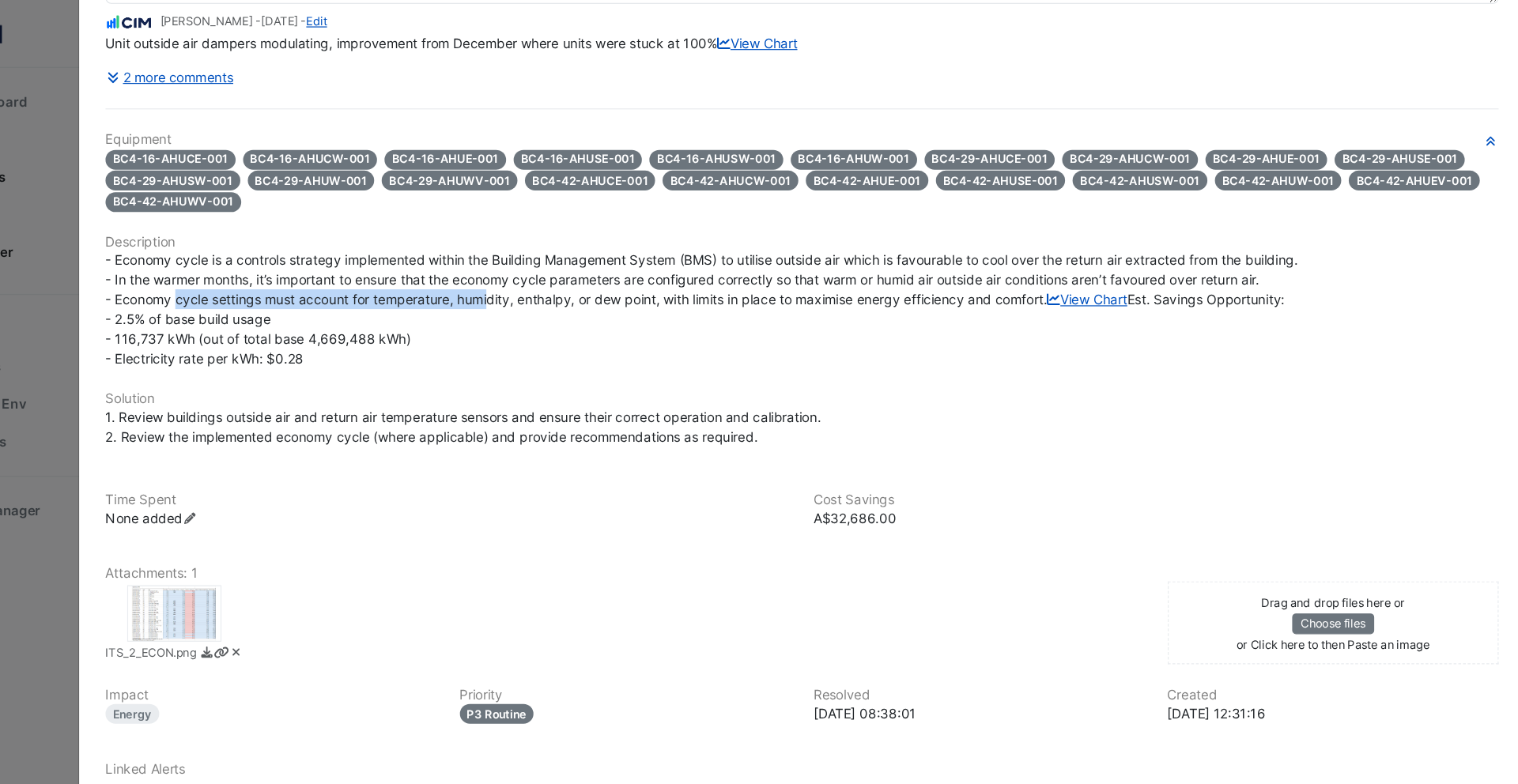
drag, startPoint x: 236, startPoint y: 225, endPoint x: 499, endPoint y: 221, distance: 263.0
click at [499, 221] on span "- Economy cycle is a controls strategy implemented within the Building Manageme…" at bounding box center [677, 259] width 1004 height 97
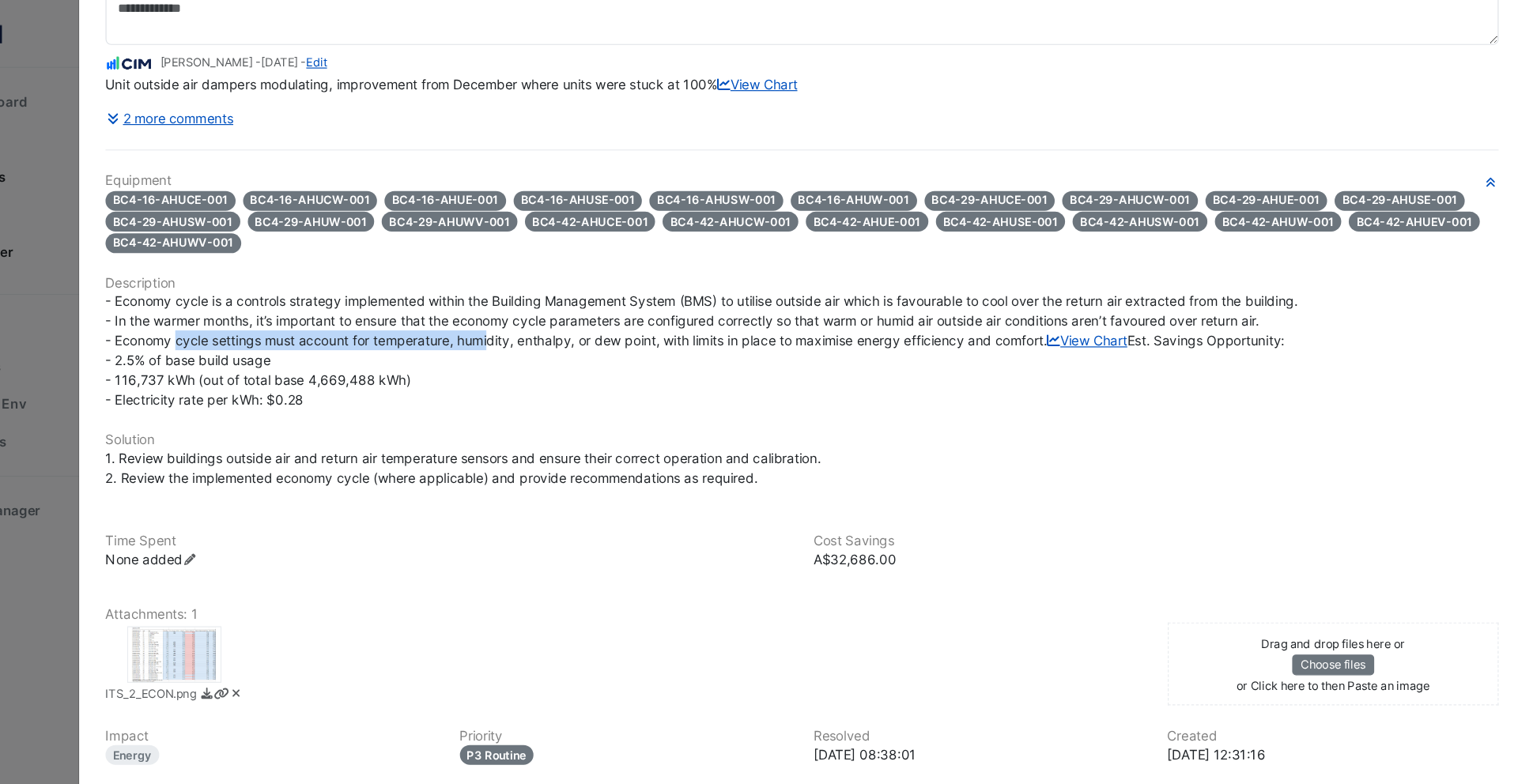
scroll to position [119, 0]
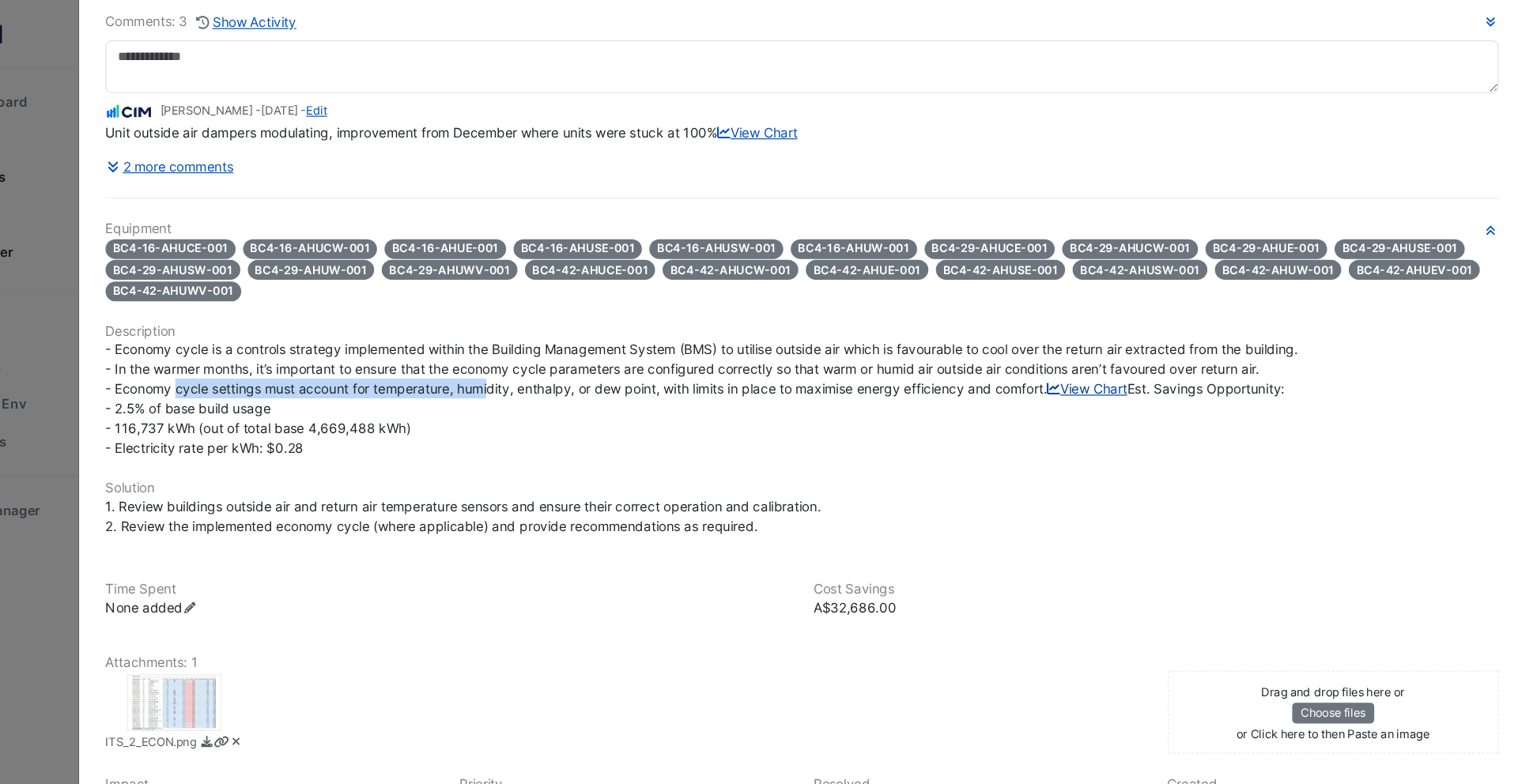
click at [964, 333] on link "View Chart" at bounding box center [997, 326] width 67 height 14
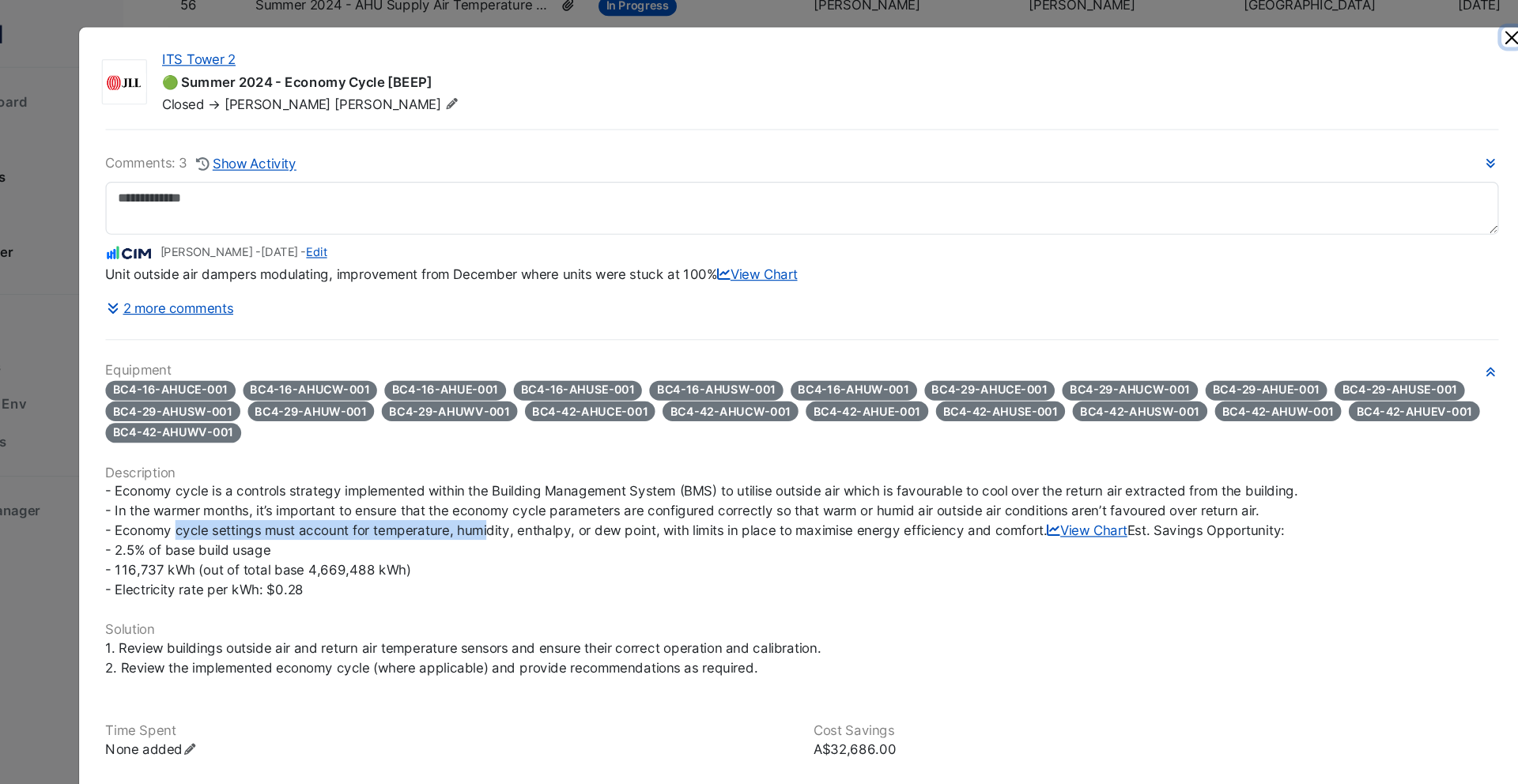
click at [1350, 38] on button "Close" at bounding box center [1354, 31] width 17 height 17
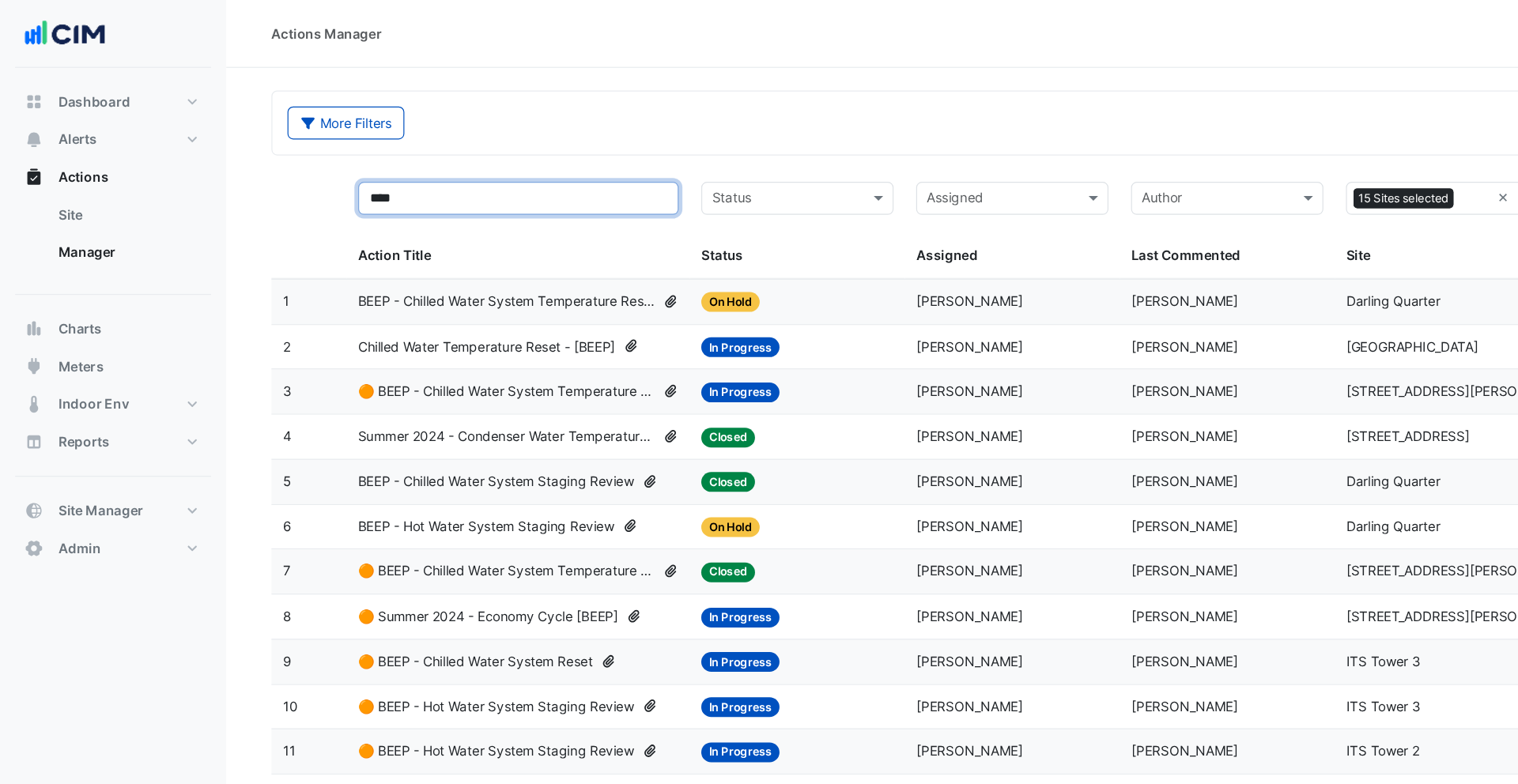
click at [408, 168] on input "****" at bounding box center [435, 167] width 269 height 28
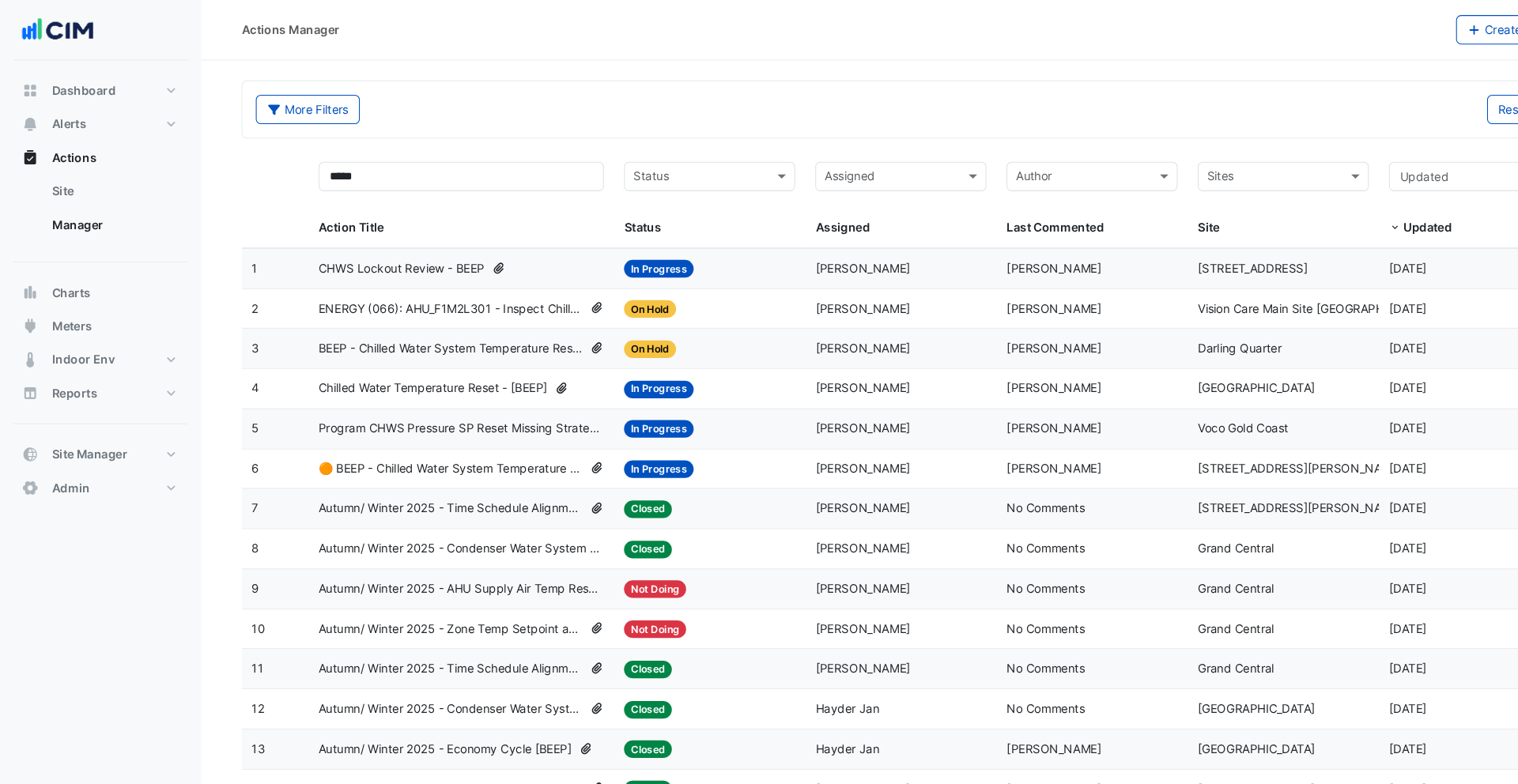
click at [463, 256] on div "CHWS Lockout Review - BEEP" at bounding box center [435, 253] width 269 height 18
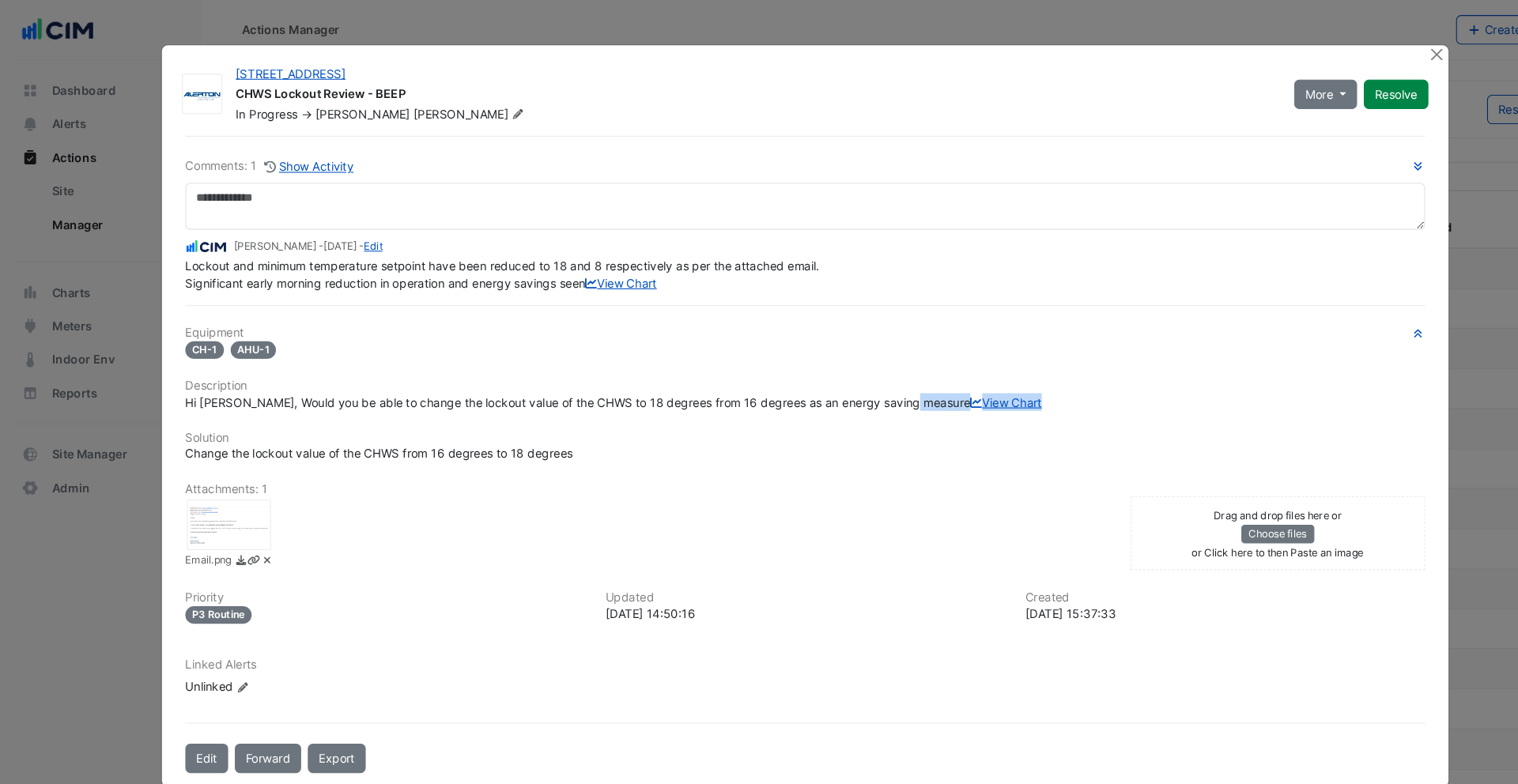
drag, startPoint x: 276, startPoint y: 393, endPoint x: 407, endPoint y: 386, distance: 131.2
click at [407, 386] on div "Hi Ryan, Would you be able to change the lockout value of the CHWS to 18 degree…" at bounding box center [759, 379] width 1169 height 17
drag, startPoint x: 487, startPoint y: 364, endPoint x: 638, endPoint y: 359, distance: 151.1
click at [638, 372] on span "Hi Ryan, Would you be able to change the lockout value of the CHWS to 18 degree…" at bounding box center [579, 379] width 807 height 14
click at [914, 386] on link "View Chart" at bounding box center [947, 379] width 67 height 14
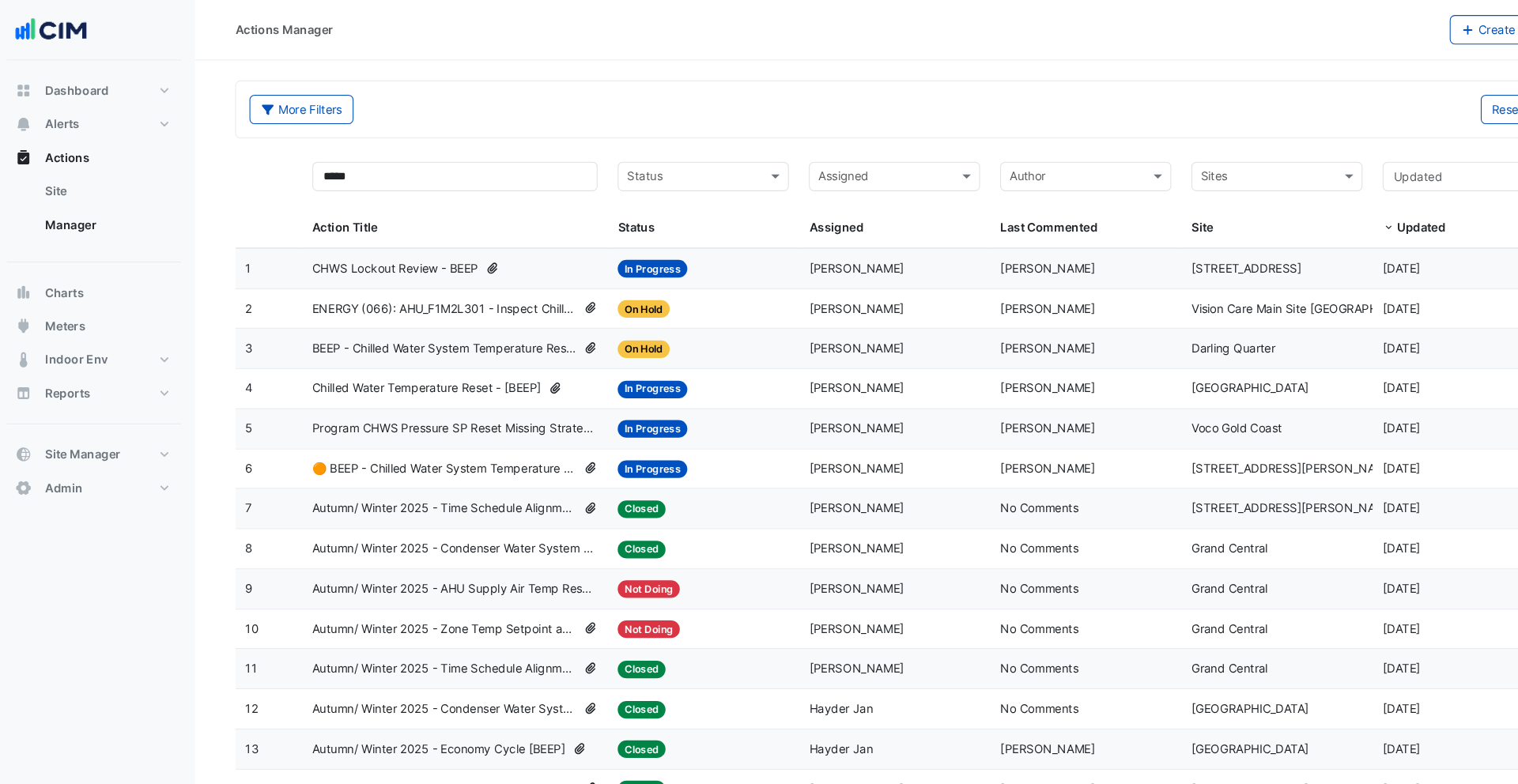
click at [441, 182] on div "**** Action Title" at bounding box center [435, 188] width 269 height 71
click at [399, 178] on input "****" at bounding box center [435, 167] width 269 height 28
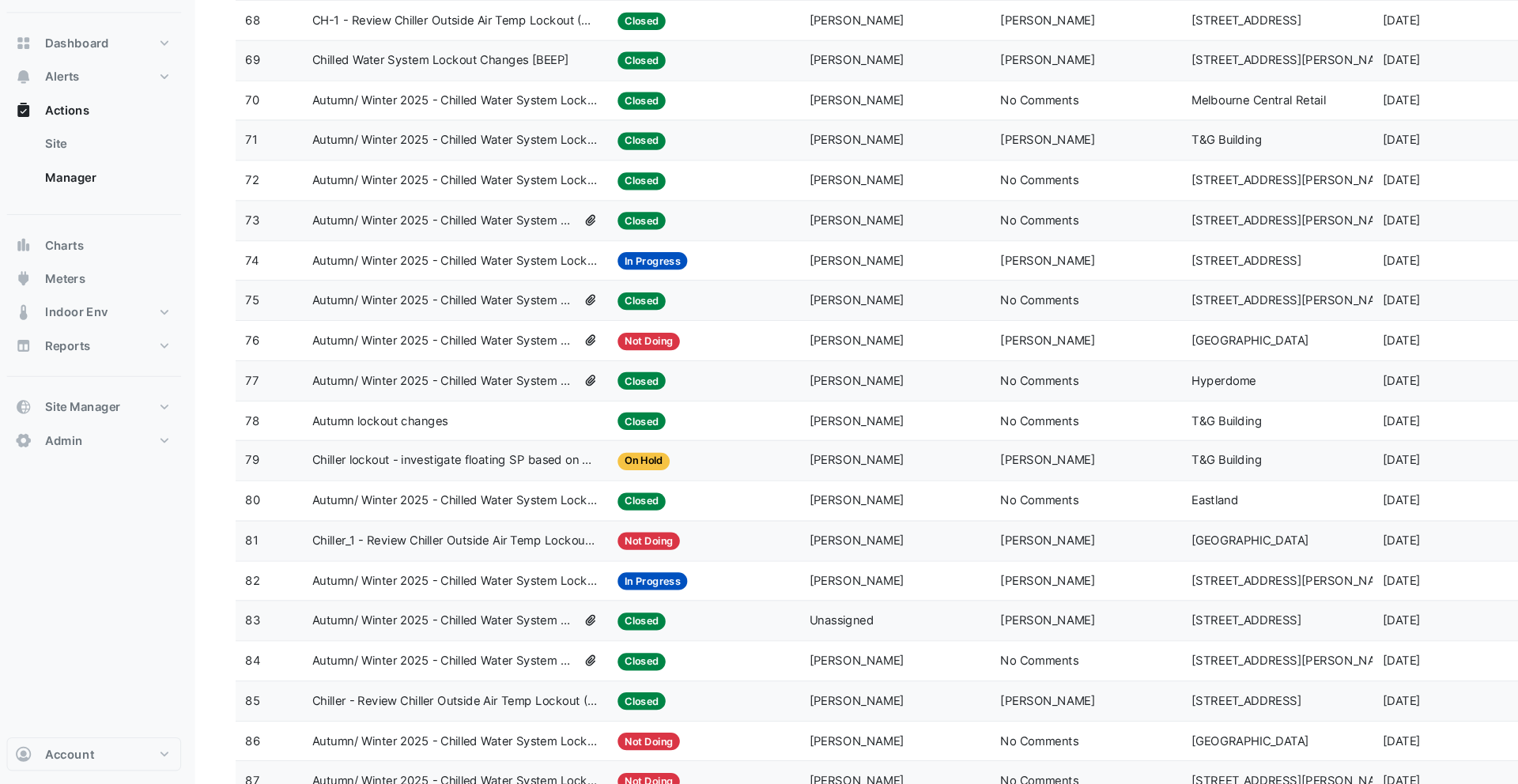
scroll to position [2893, 0]
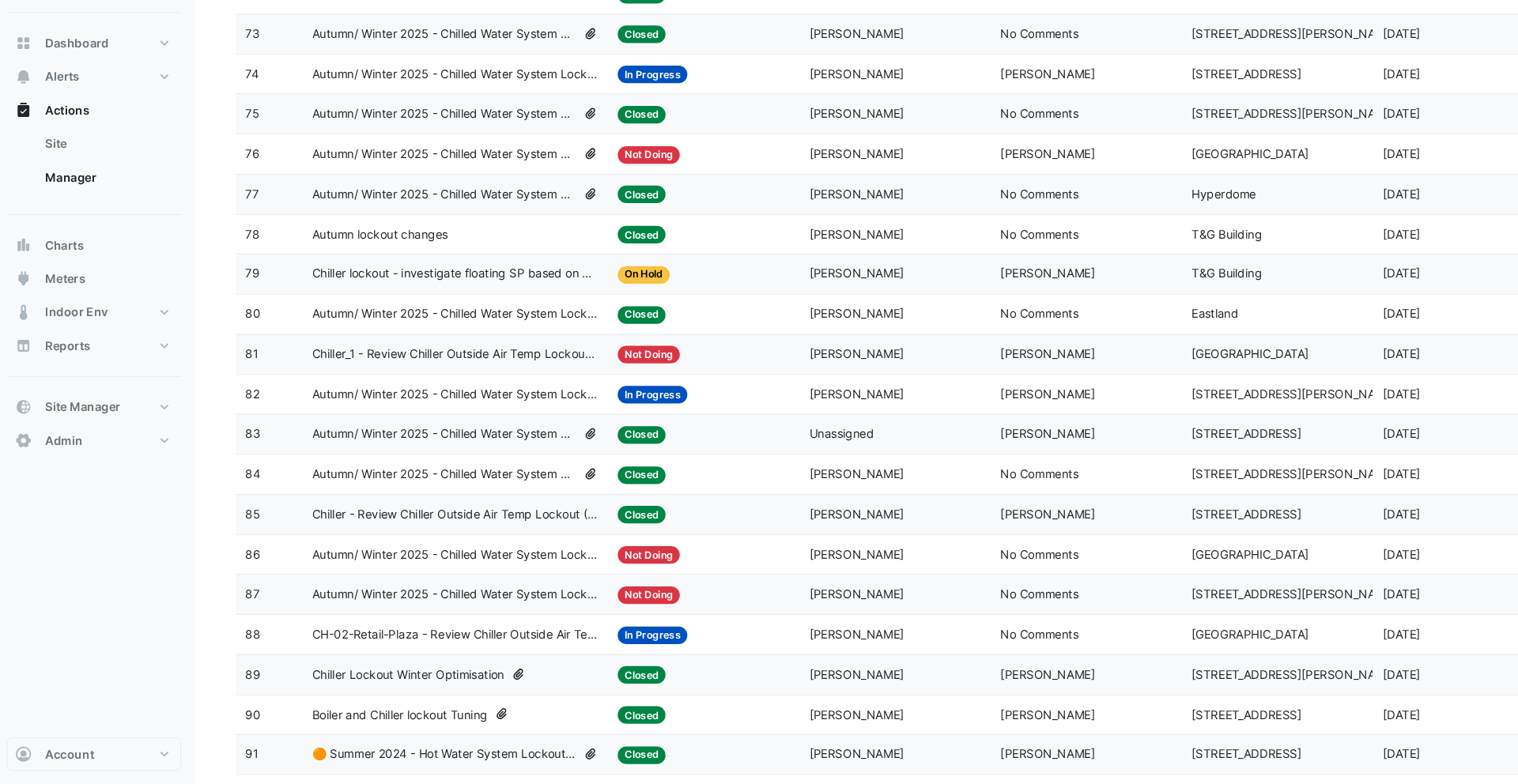
type input "*******"
click at [422, 718] on span "Boiler and Chiller lockout Tuning" at bounding box center [382, 719] width 165 height 18
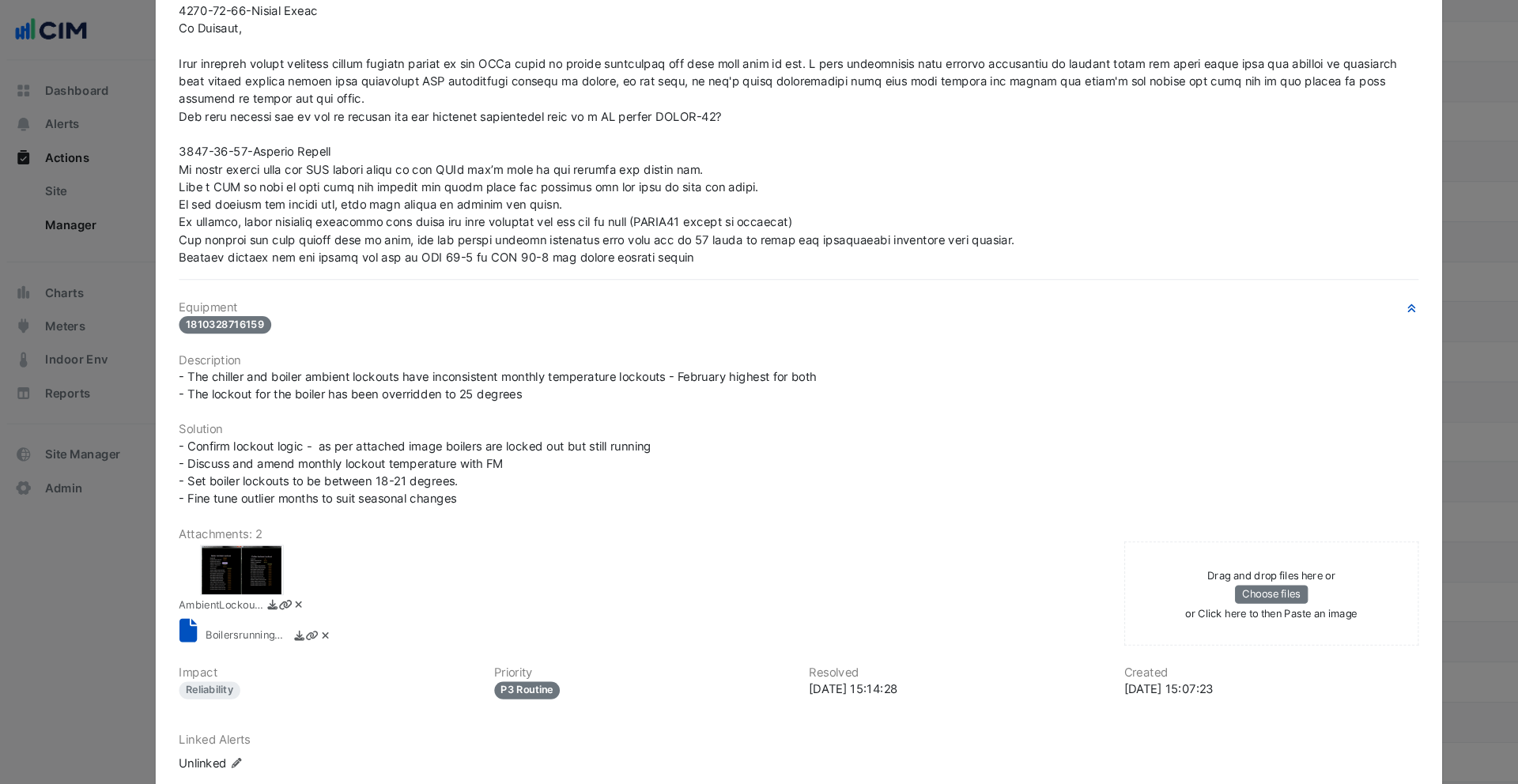
scroll to position [354, 0]
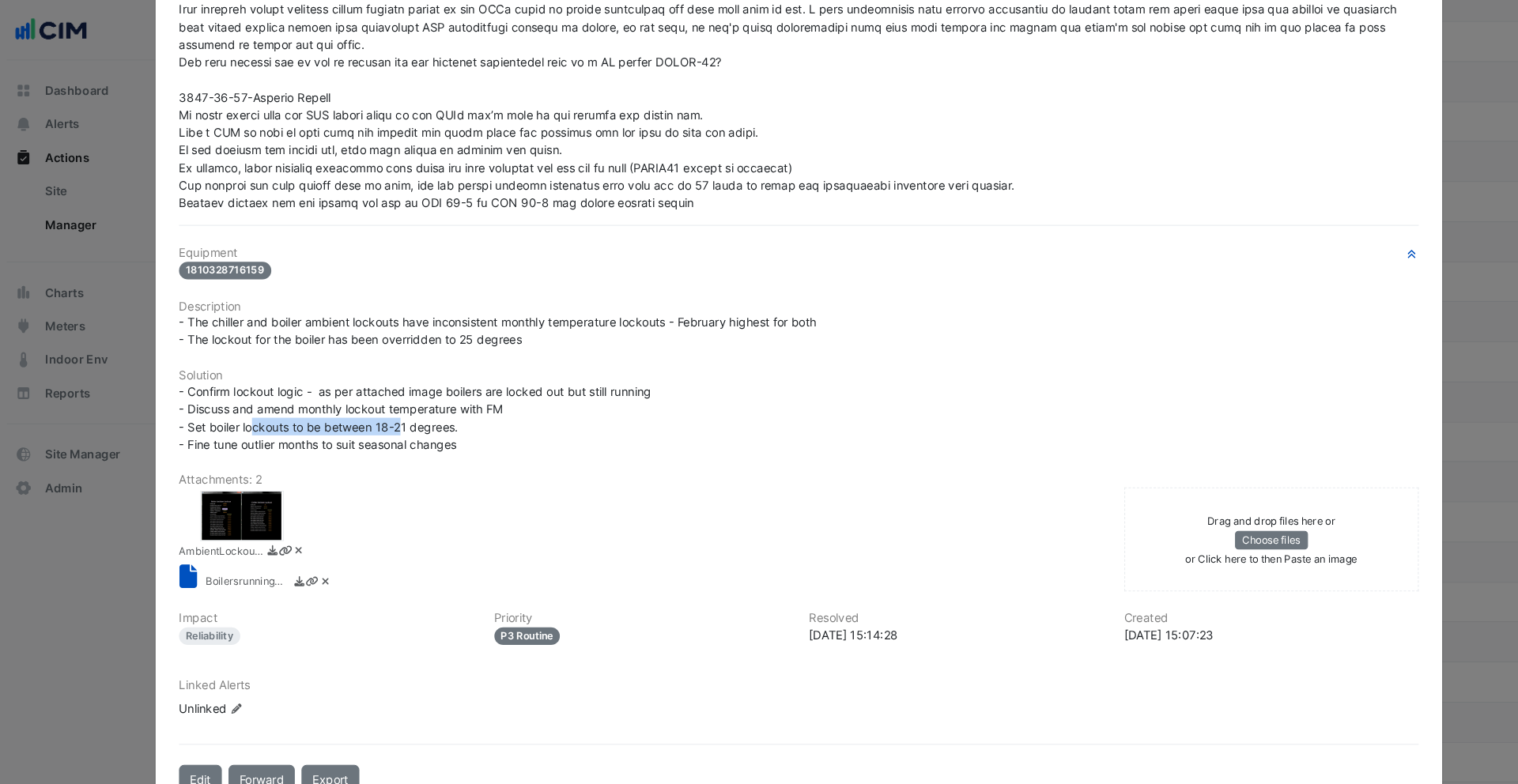
drag, startPoint x: 244, startPoint y: 451, endPoint x: 384, endPoint y: 397, distance: 150.1
click at [384, 397] on span "- Confirm lockout logic - as per attached image boilers are locked out but stil…" at bounding box center [399, 393] width 448 height 64
drag, startPoint x: 335, startPoint y: 321, endPoint x: 448, endPoint y: 319, distance: 113.0
click at [448, 319] on span "- The chiller and boiler ambient lockouts have inconsistent monthly temperature…" at bounding box center [476, 311] width 601 height 30
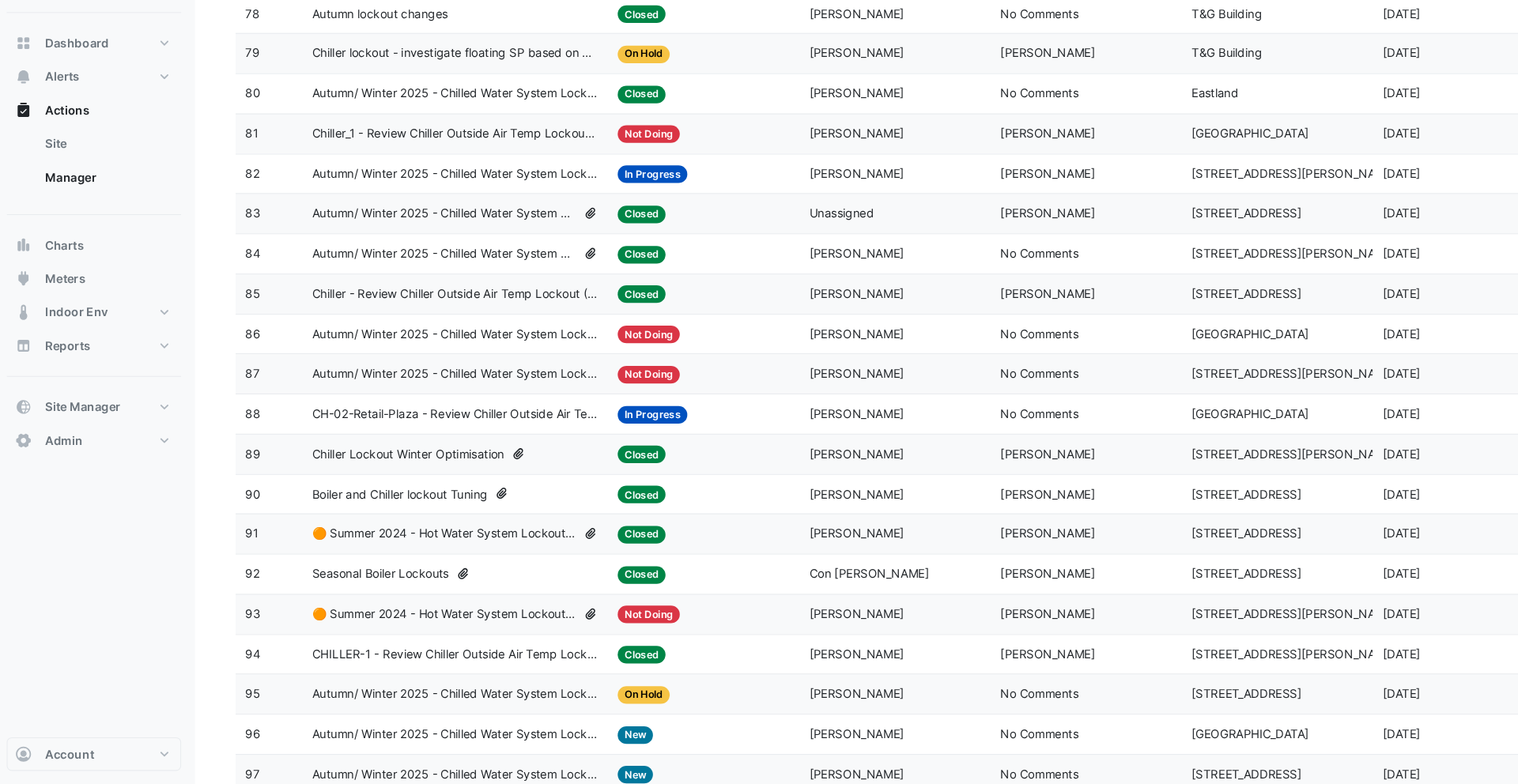
scroll to position [3147, 0]
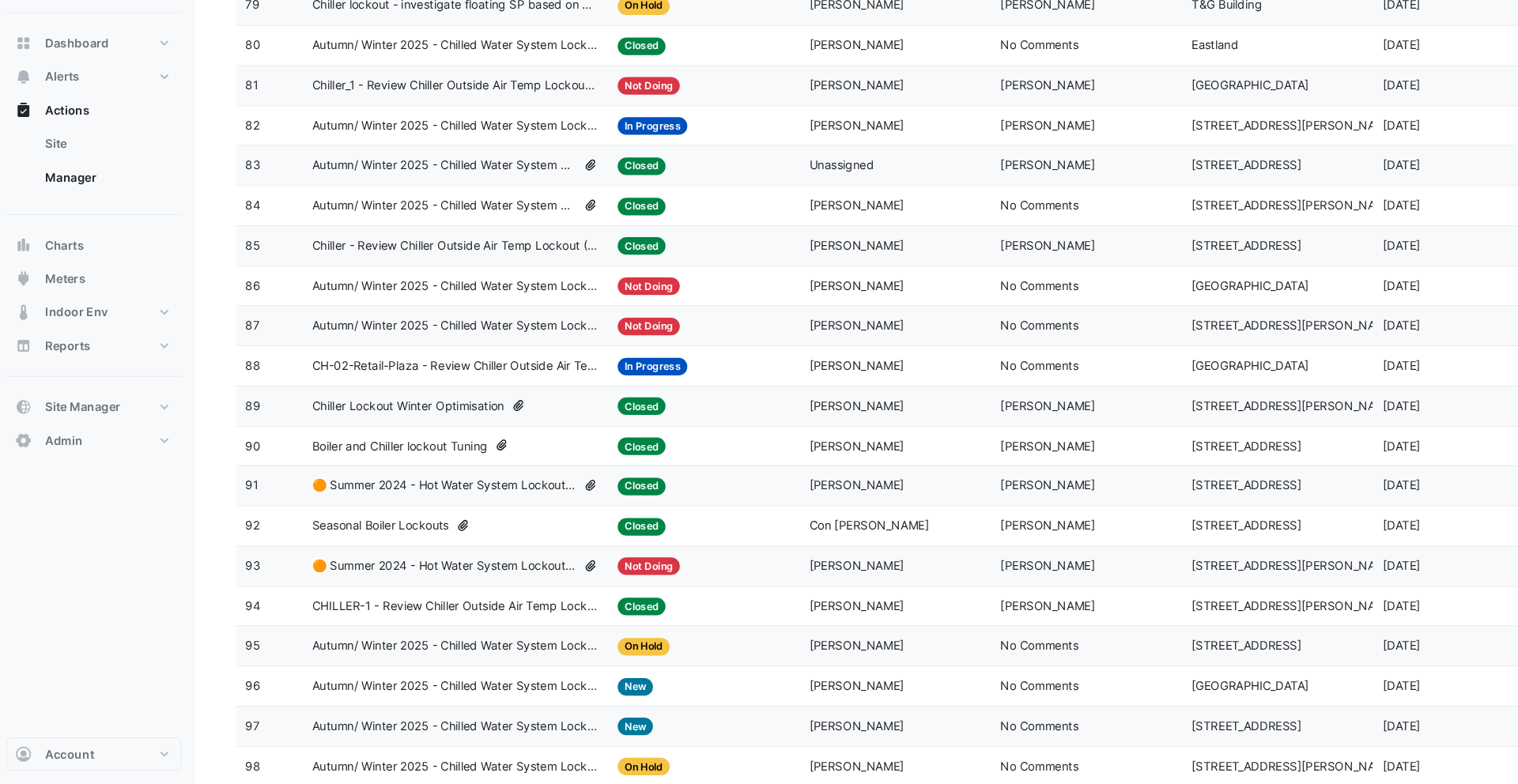
click at [418, 544] on span "Seasonal Boiler Lockouts" at bounding box center [365, 540] width 129 height 18
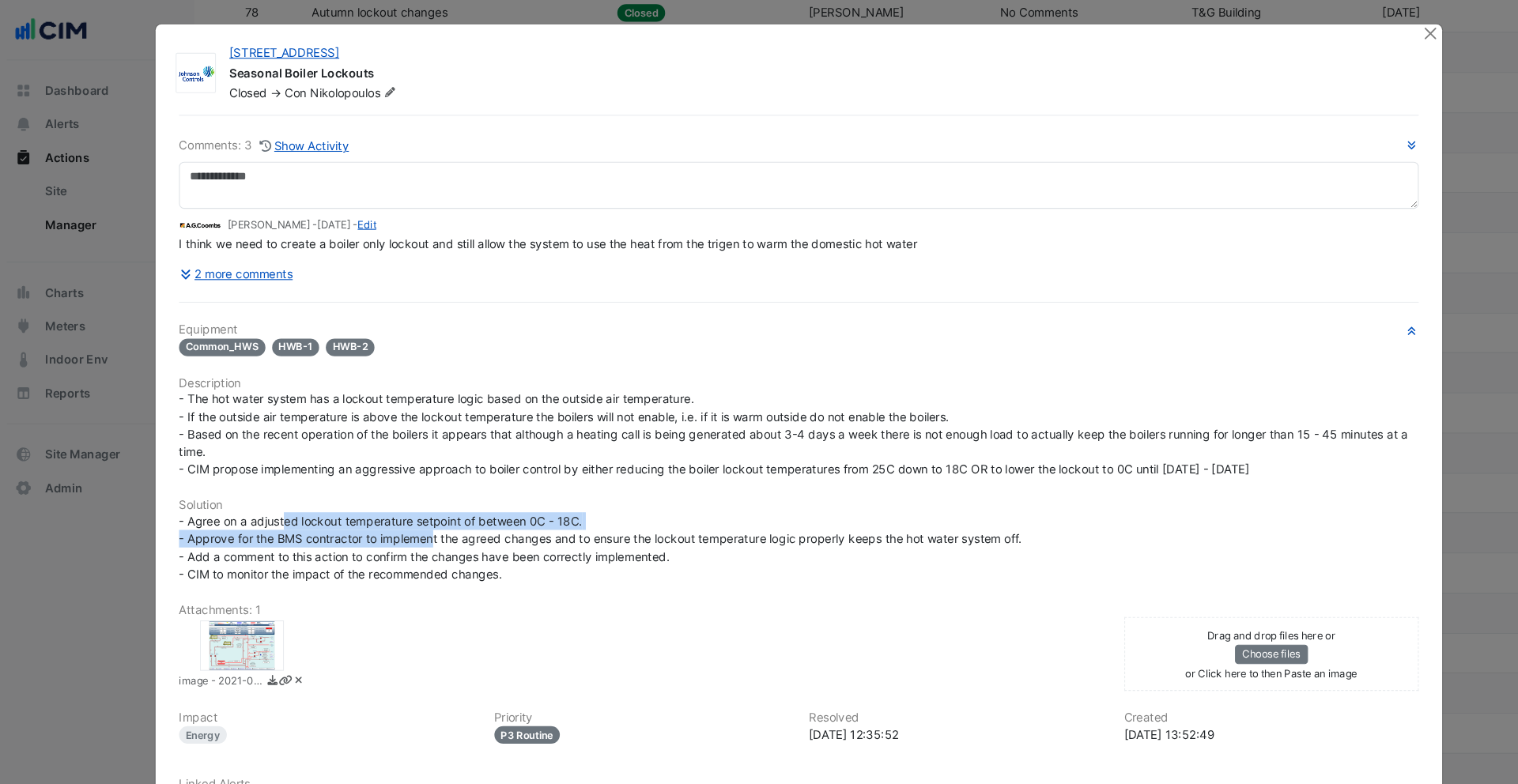
drag, startPoint x: 274, startPoint y: 526, endPoint x: 418, endPoint y: 506, distance: 145.4
click at [418, 506] on span "- Agree on a adjusted lockout temperature setpoint of between 0C - 18C. - Appro…" at bounding box center [572, 516] width 794 height 64
click at [446, 497] on span "- Agree on a adjusted lockout temperature setpoint of between 0C - 18C. - Appro…" at bounding box center [572, 516] width 794 height 64
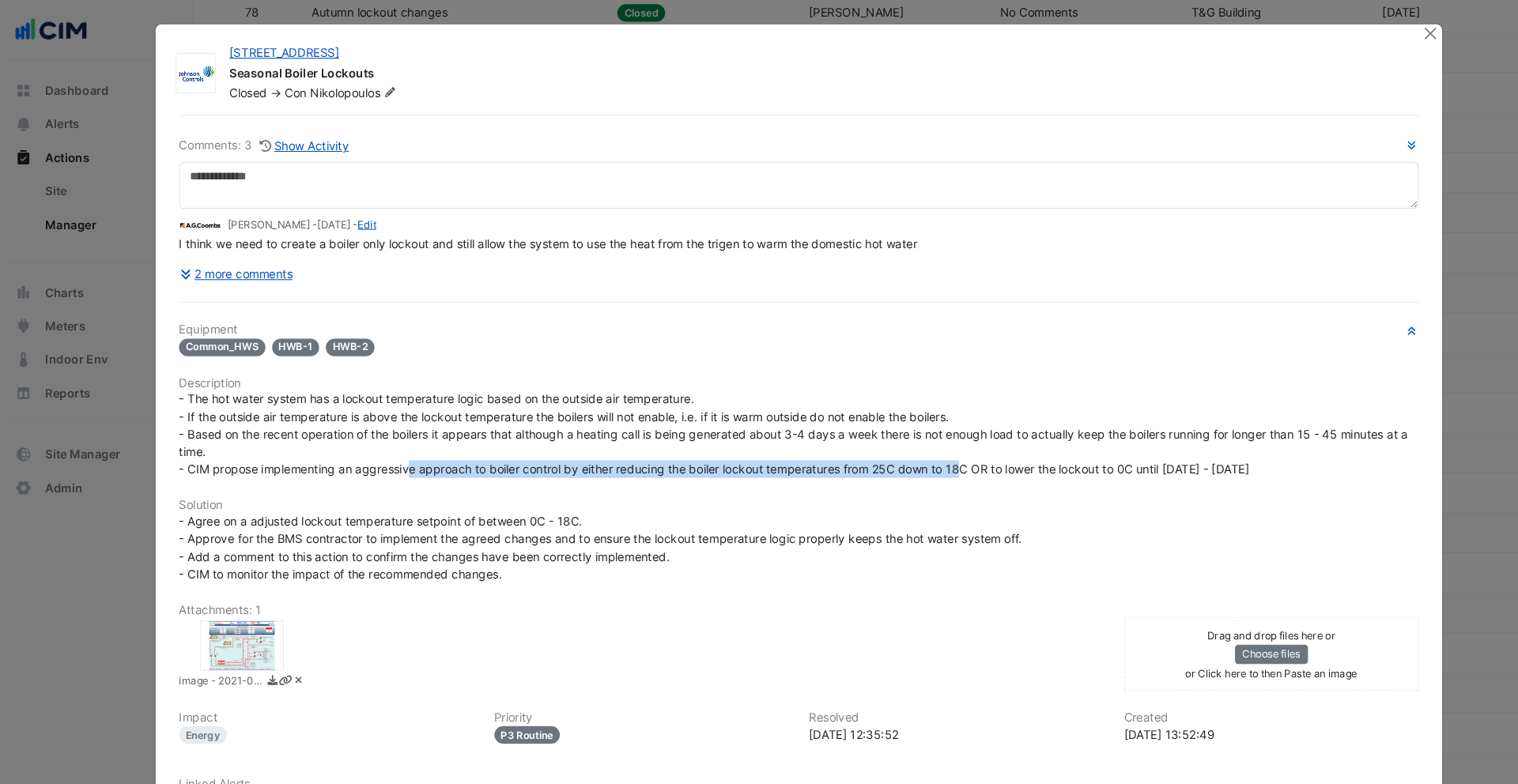
drag, startPoint x: 391, startPoint y: 439, endPoint x: 918, endPoint y: 439, distance: 527.0
click at [918, 439] on span "- The hot water system has a lockout temperature logic based on the outside air…" at bounding box center [756, 409] width 1161 height 80
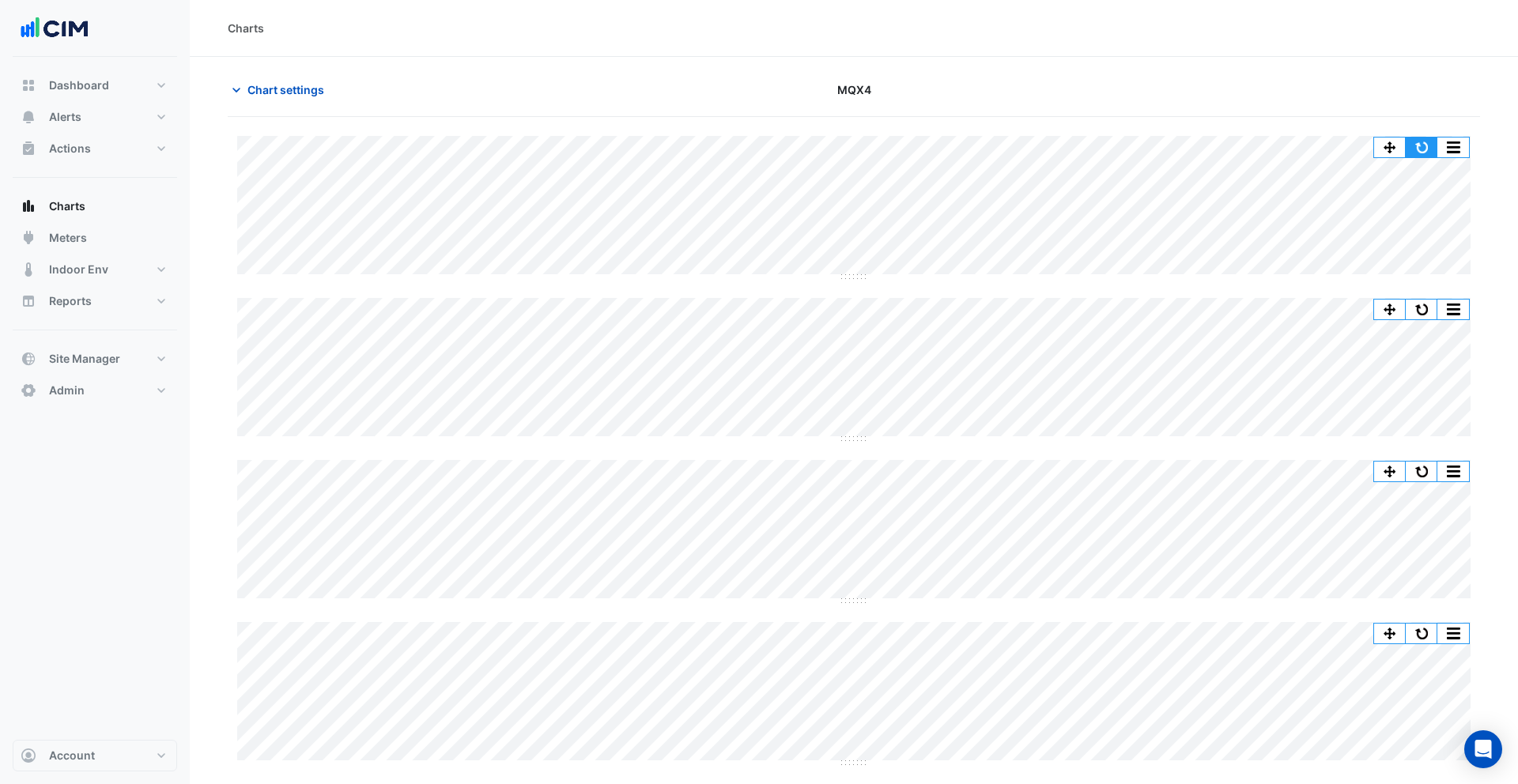
click at [1417, 146] on button "button" at bounding box center [1421, 146] width 31 height 19
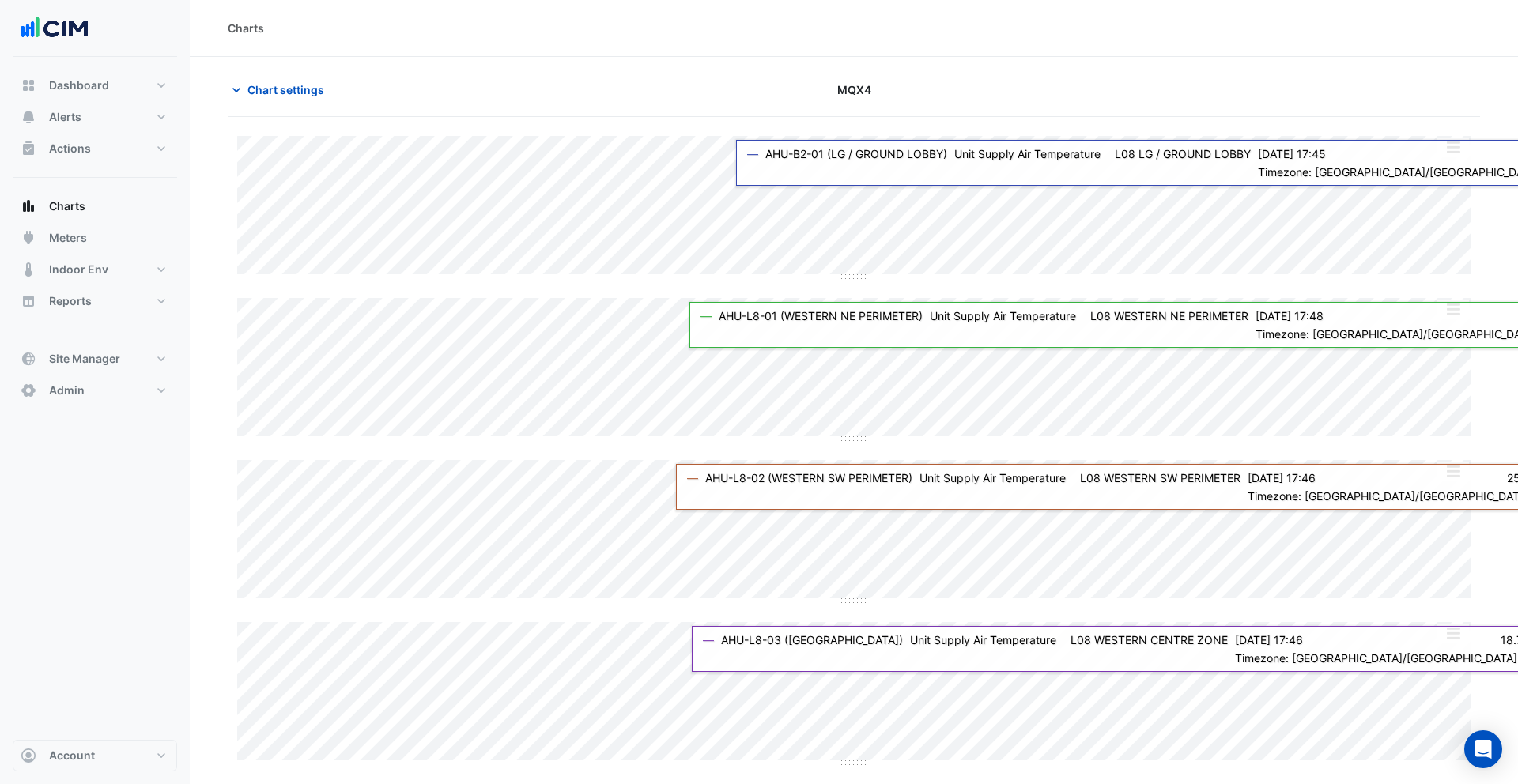
click at [1458, 150] on button "button" at bounding box center [1453, 146] width 31 height 19
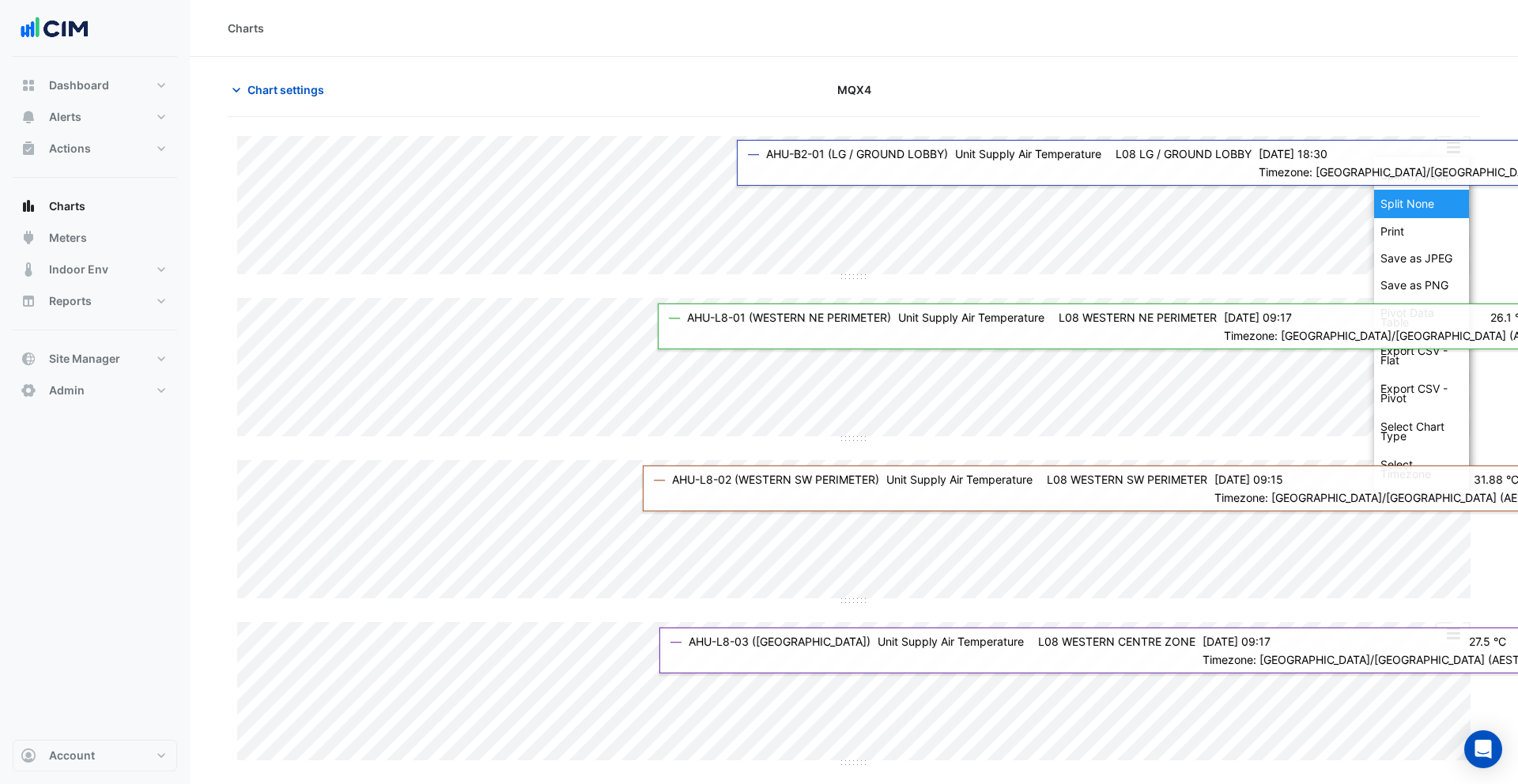
click at [1428, 197] on div "Split None" at bounding box center [1421, 204] width 95 height 29
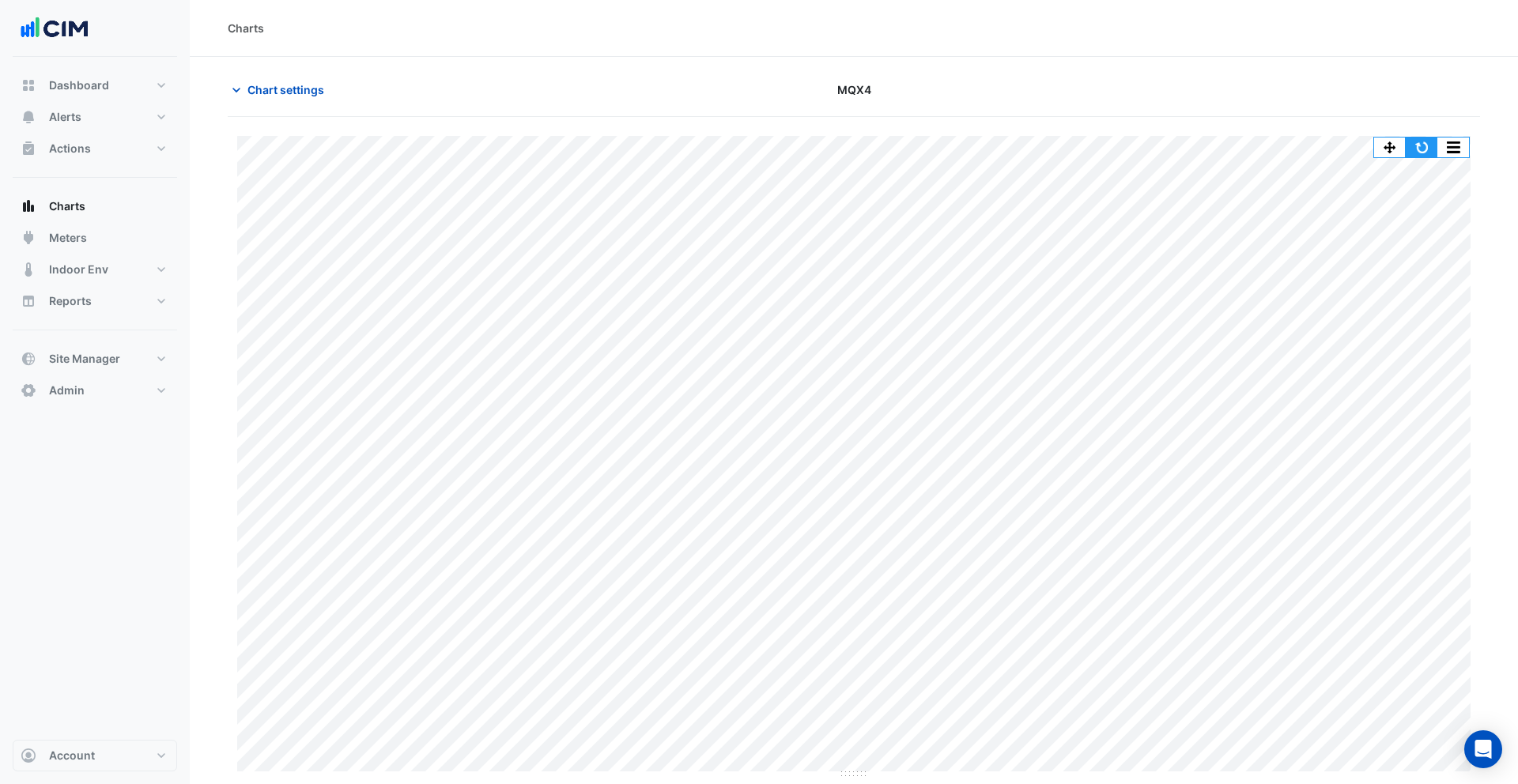
click at [1424, 147] on button "button" at bounding box center [1421, 146] width 31 height 19
click at [328, 97] on button "Chart settings" at bounding box center [281, 89] width 107 height 28
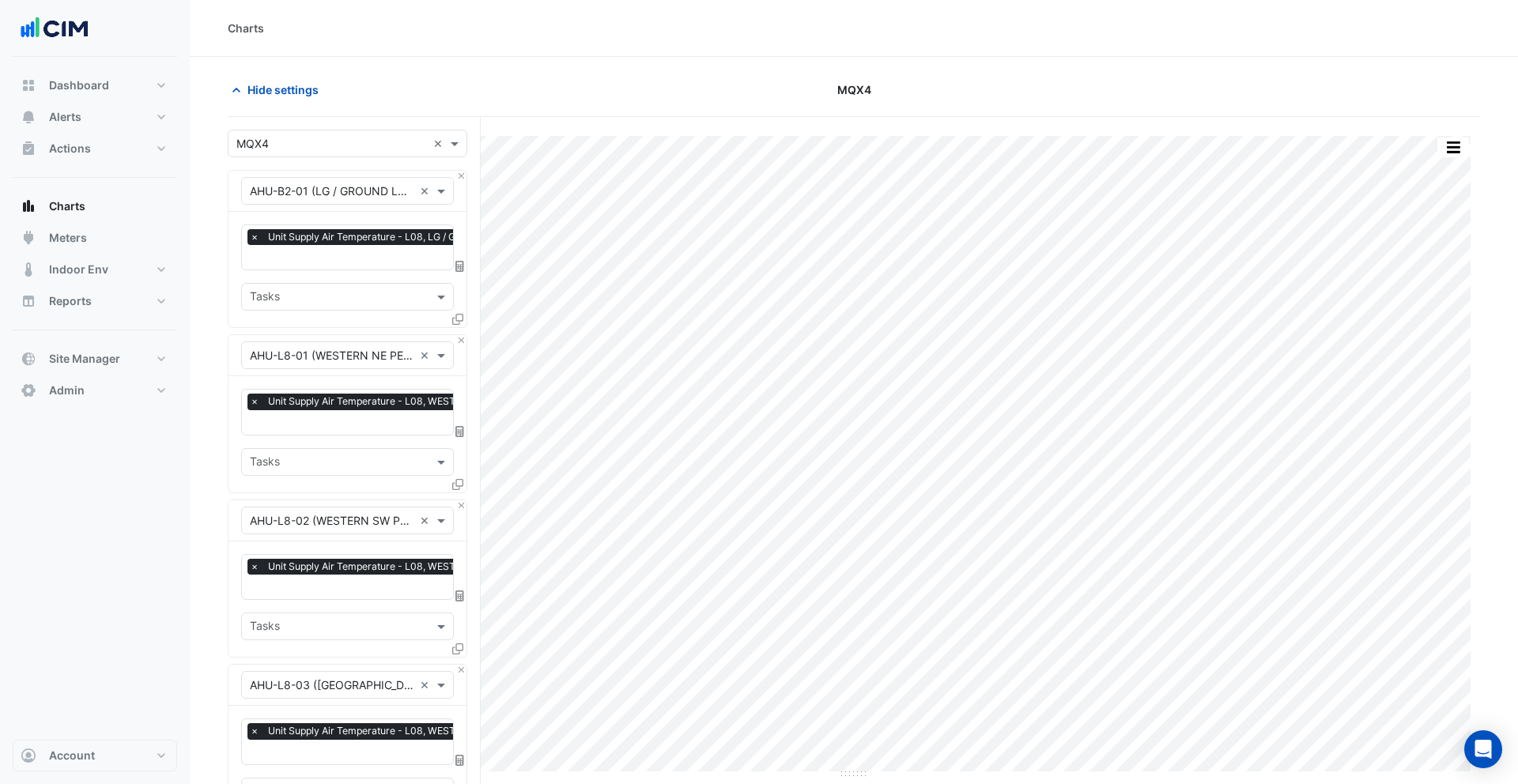
scroll to position [843, 0]
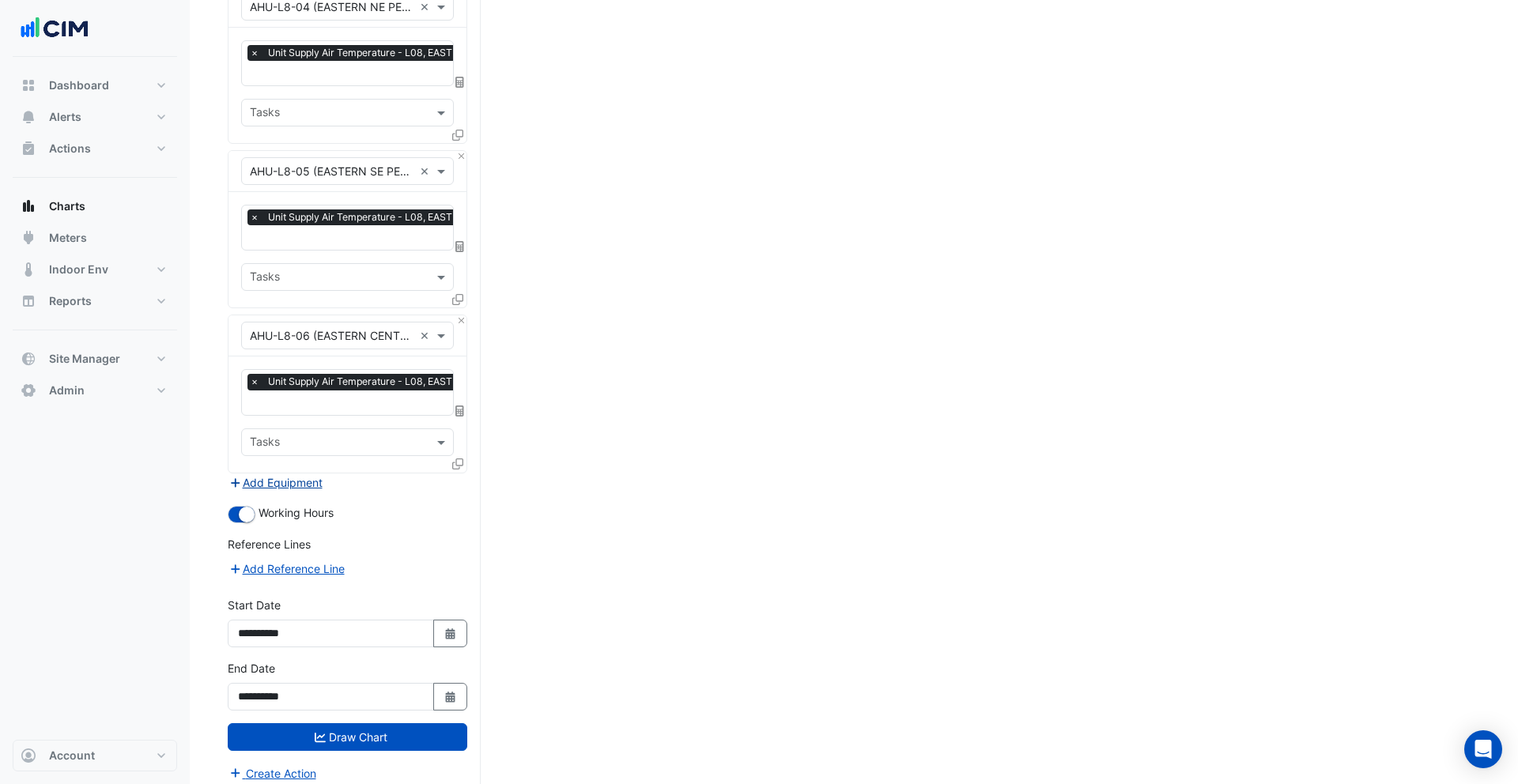
click at [298, 478] on button "Add Equipment" at bounding box center [276, 483] width 96 height 18
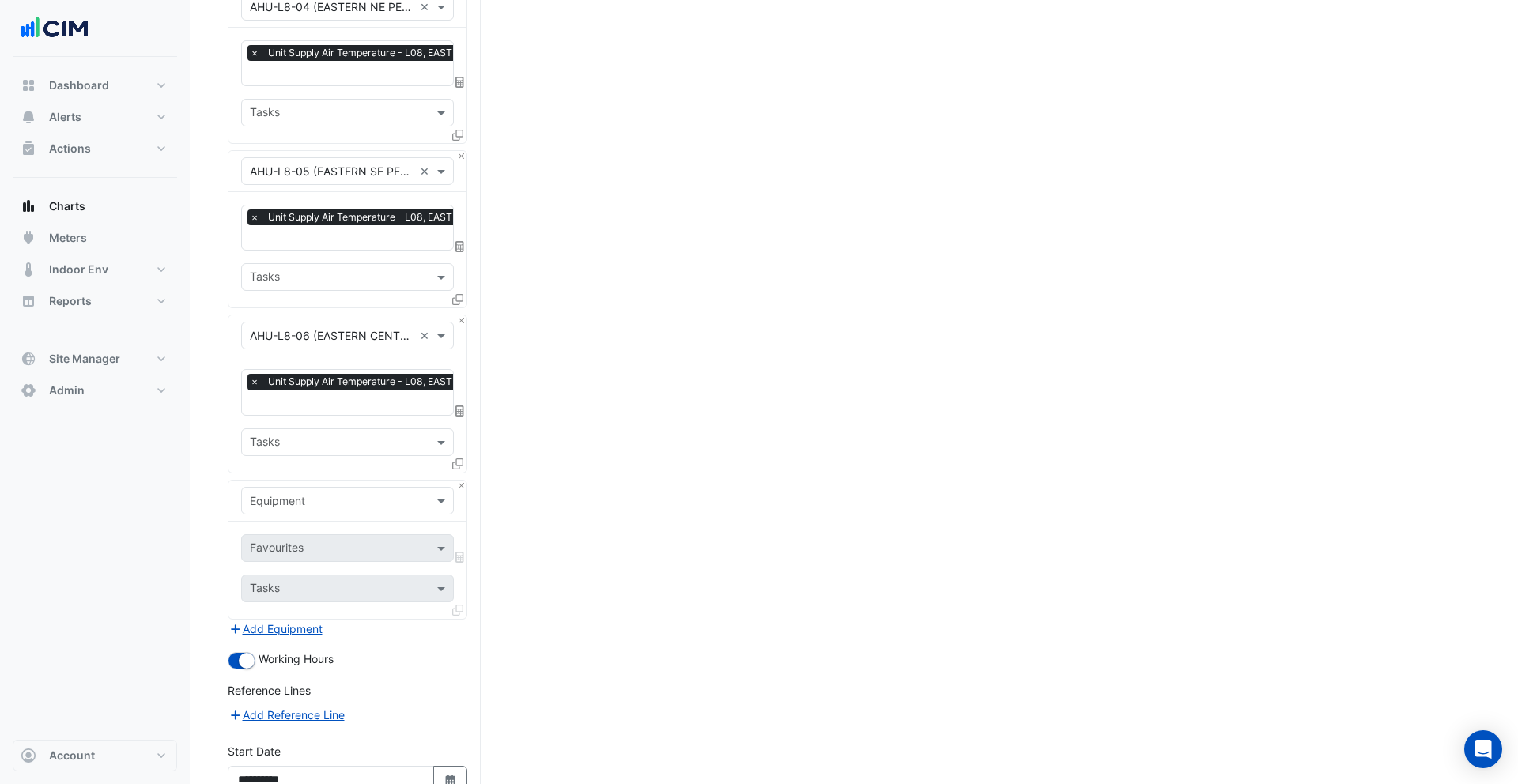
click at [320, 497] on div "Equipment" at bounding box center [347, 500] width 213 height 28
type input "*******"
click at [291, 531] on div "Weather" at bounding box center [347, 523] width 211 height 23
click at [325, 542] on input "text" at bounding box center [329, 550] width 159 height 17
type input "*****"
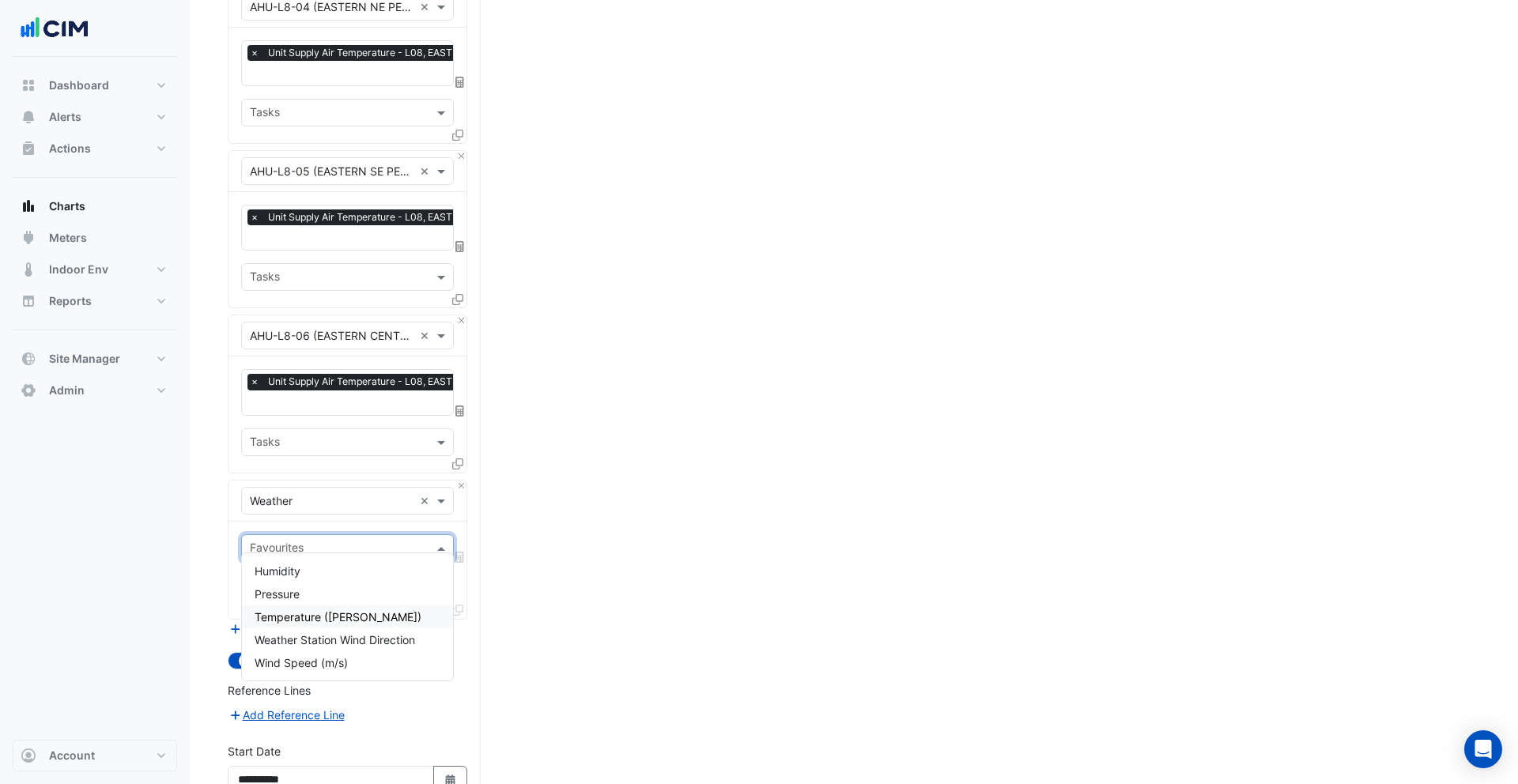
click at [334, 616] on span "Temperature ([PERSON_NAME])" at bounding box center [337, 616] width 167 height 14
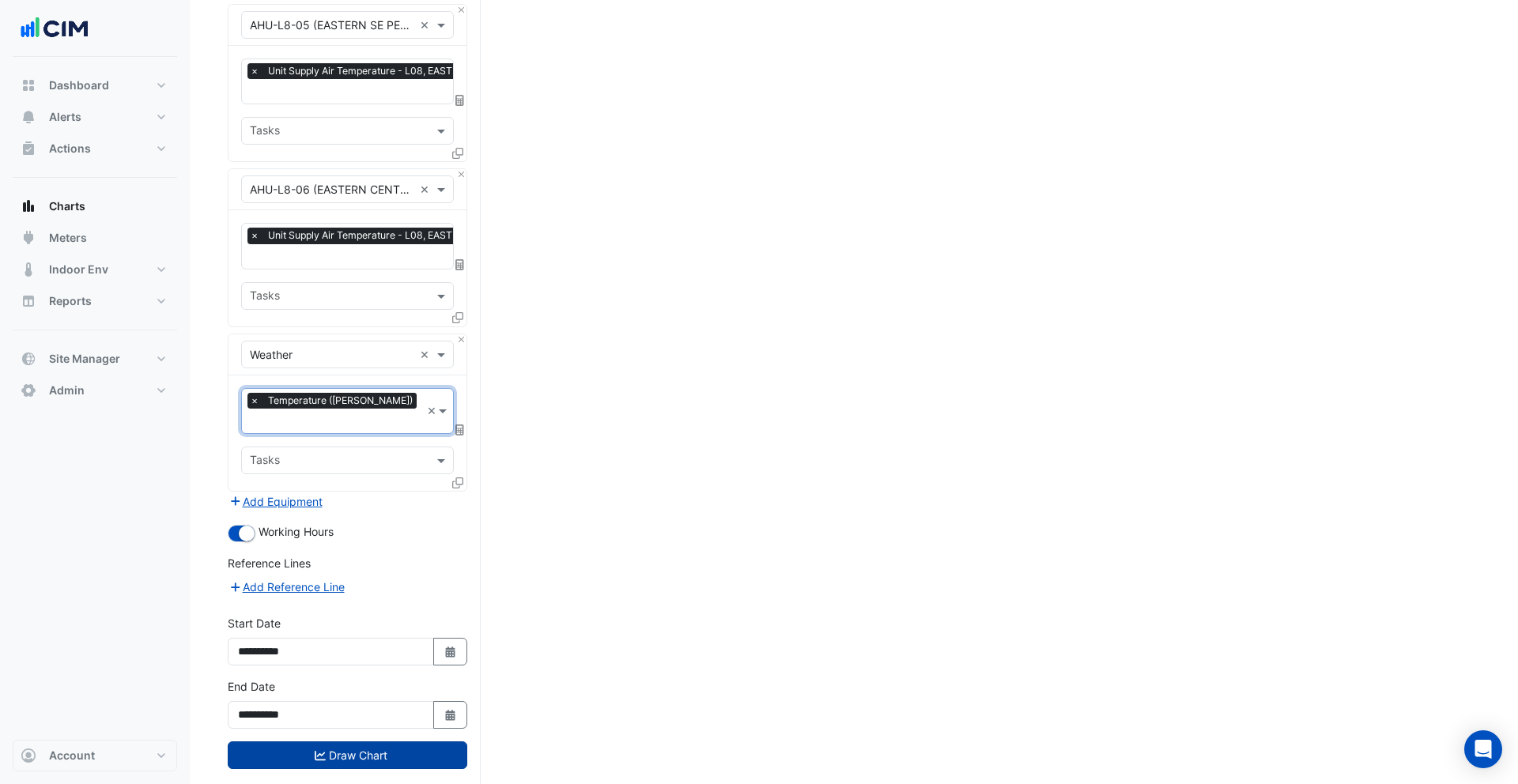
click at [348, 742] on button "Draw Chart" at bounding box center [347, 755] width 240 height 28
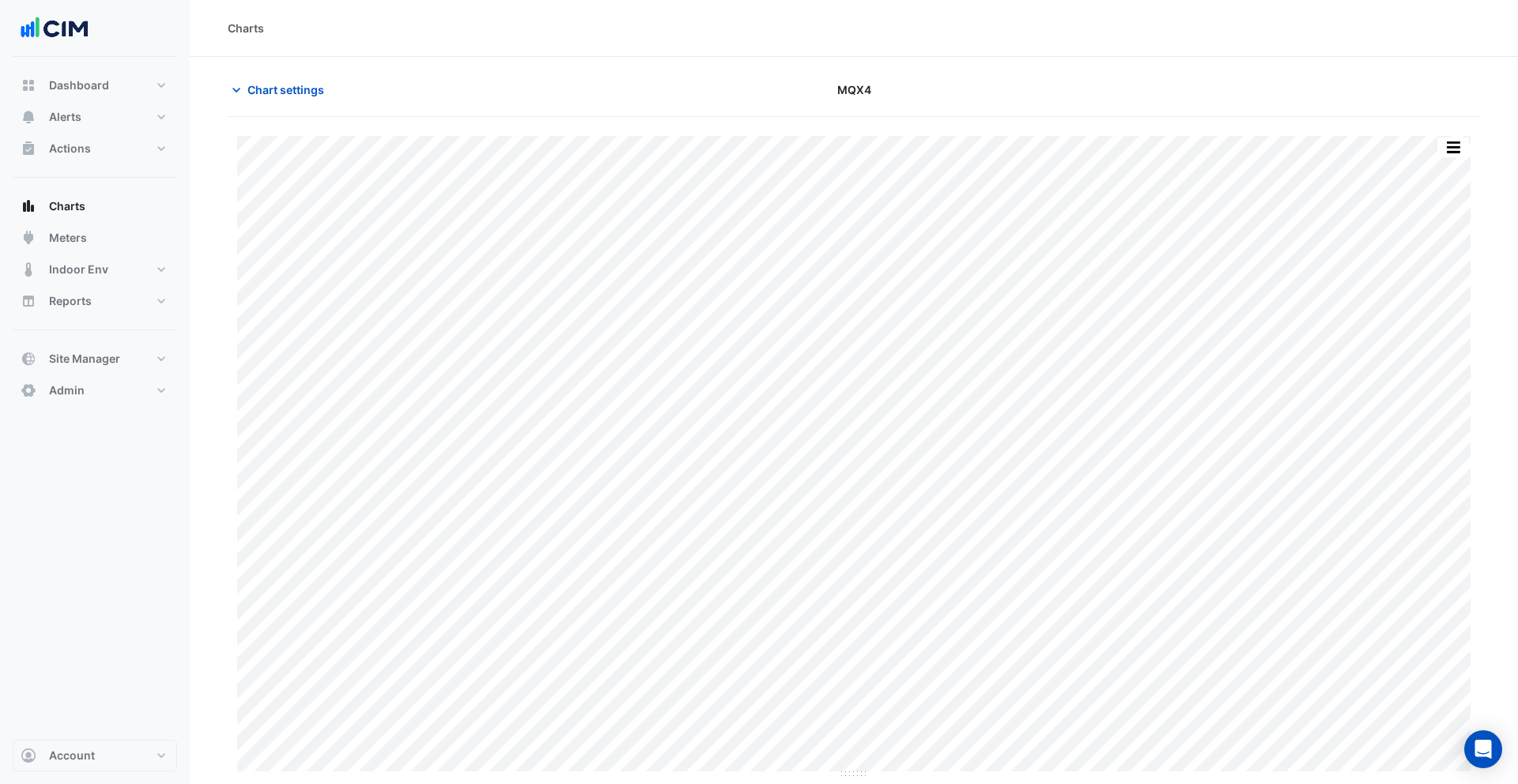
click at [308, 104] on div "Chart settings MQX4" at bounding box center [853, 96] width 1253 height 41
click at [295, 99] on button "Chart settings" at bounding box center [281, 89] width 107 height 28
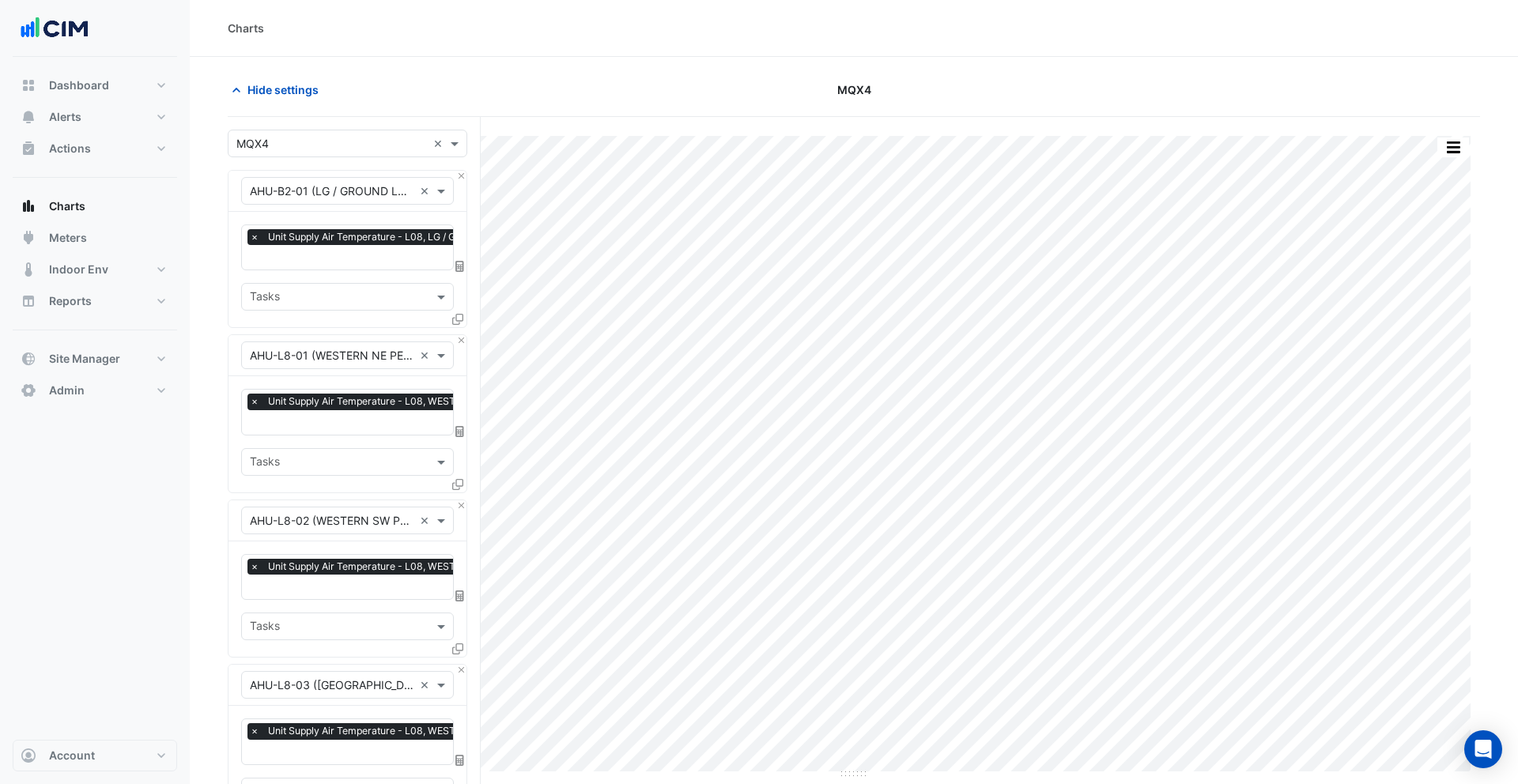
click at [346, 256] on input "text" at bounding box center [391, 259] width 282 height 17
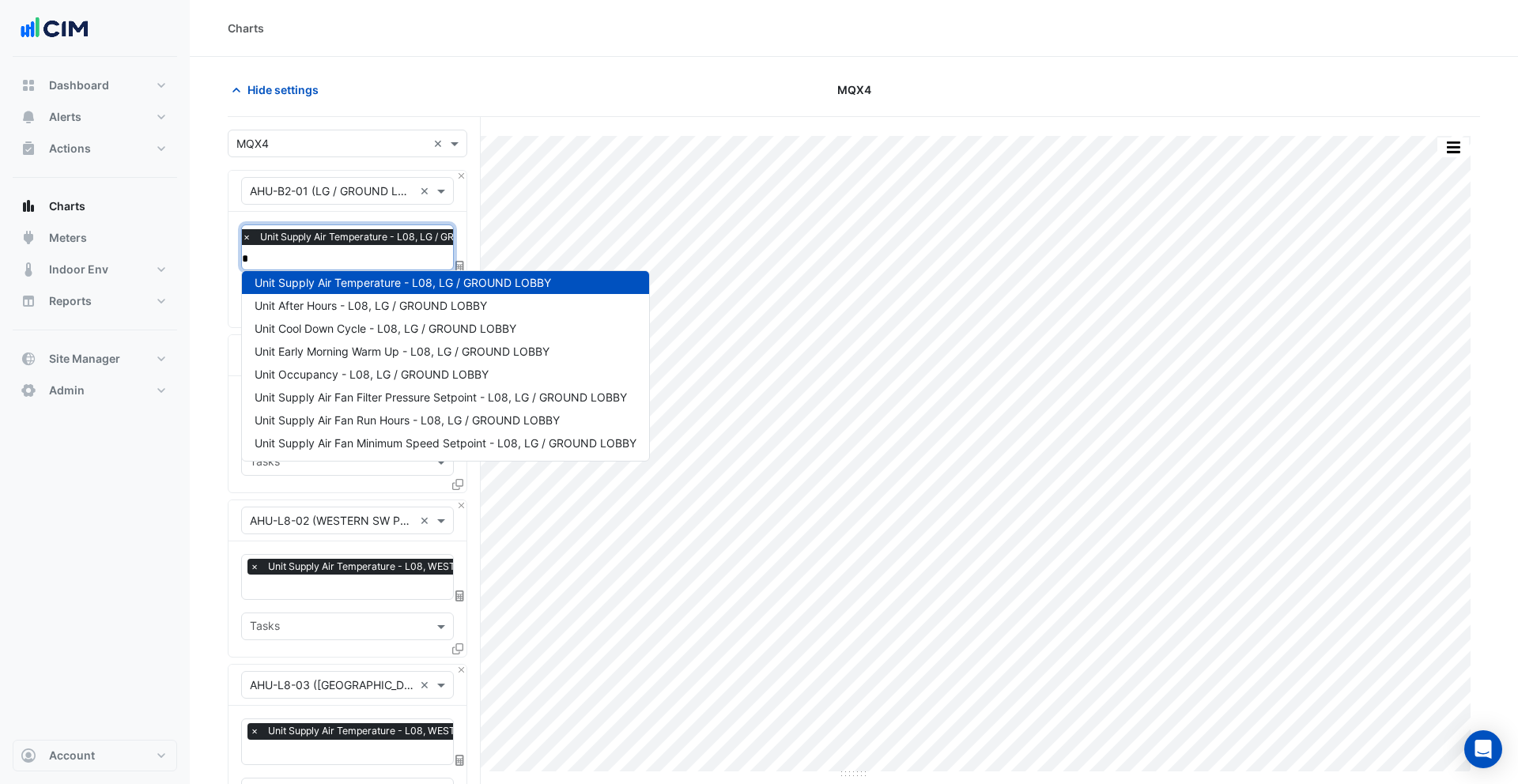
scroll to position [236, 0]
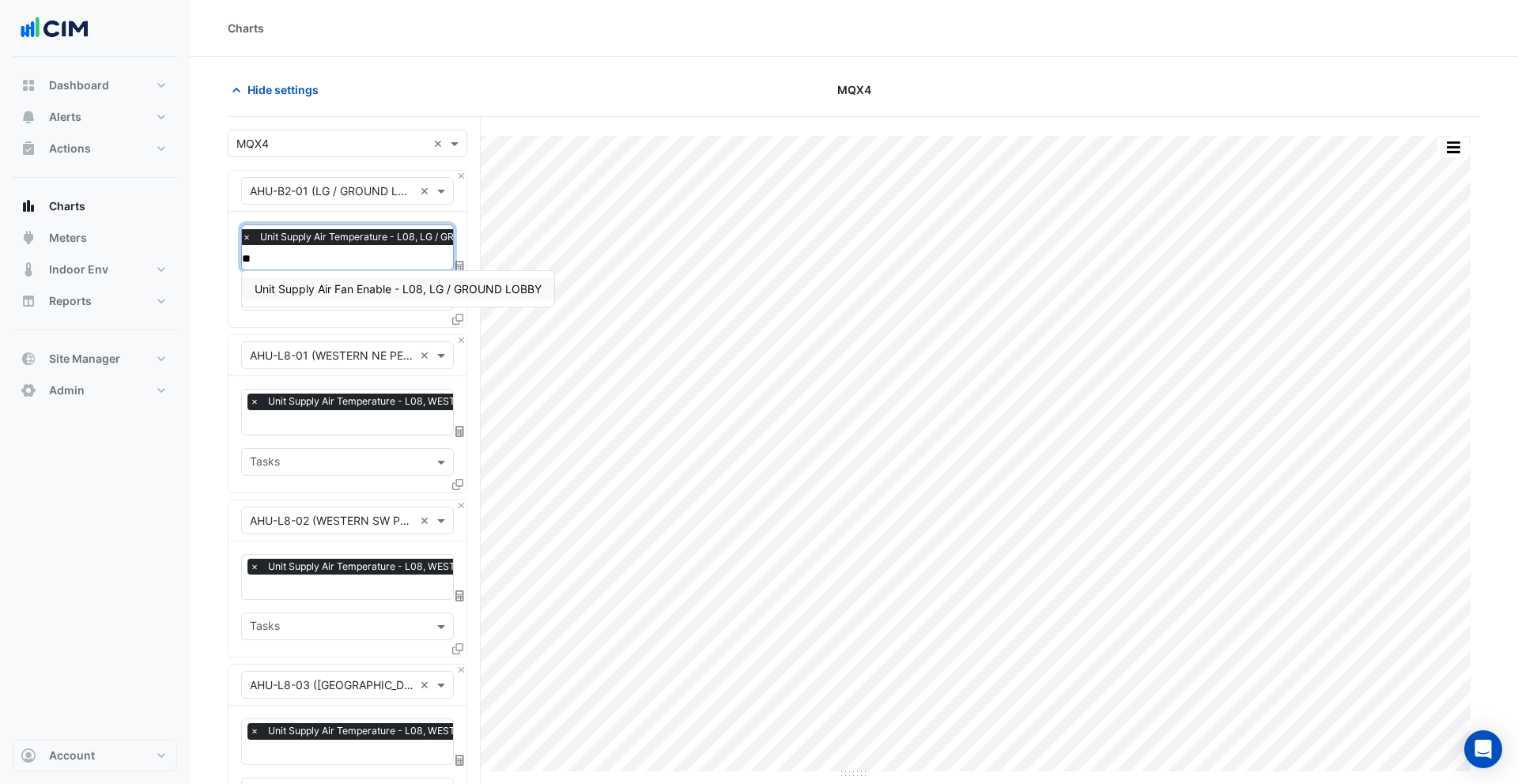
type input "***"
click at [338, 283] on span "Unit Supply Air Fan Enable - L08, LG / GROUND LOBBY" at bounding box center [397, 288] width 287 height 14
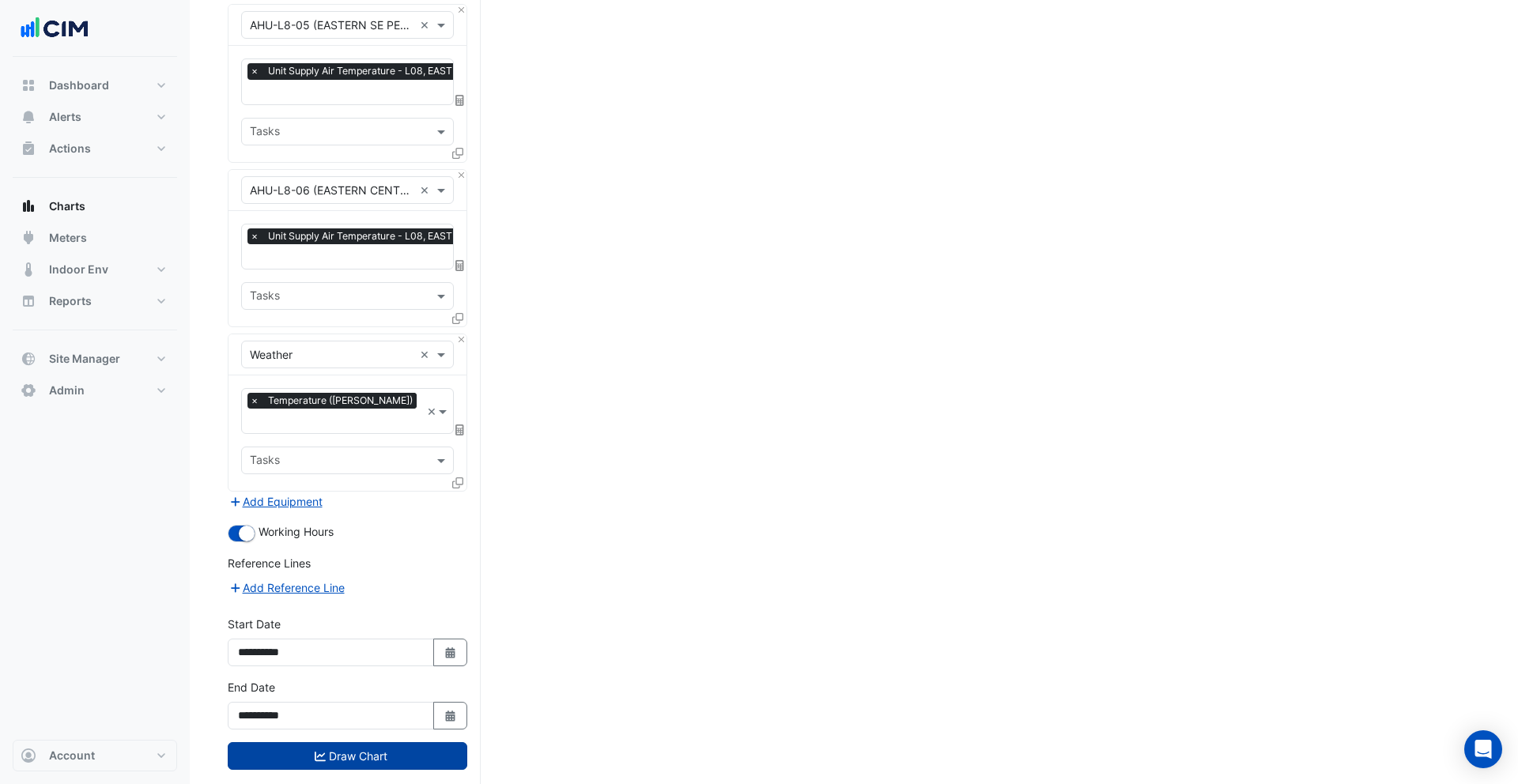
click at [347, 742] on button "Draw Chart" at bounding box center [347, 755] width 240 height 28
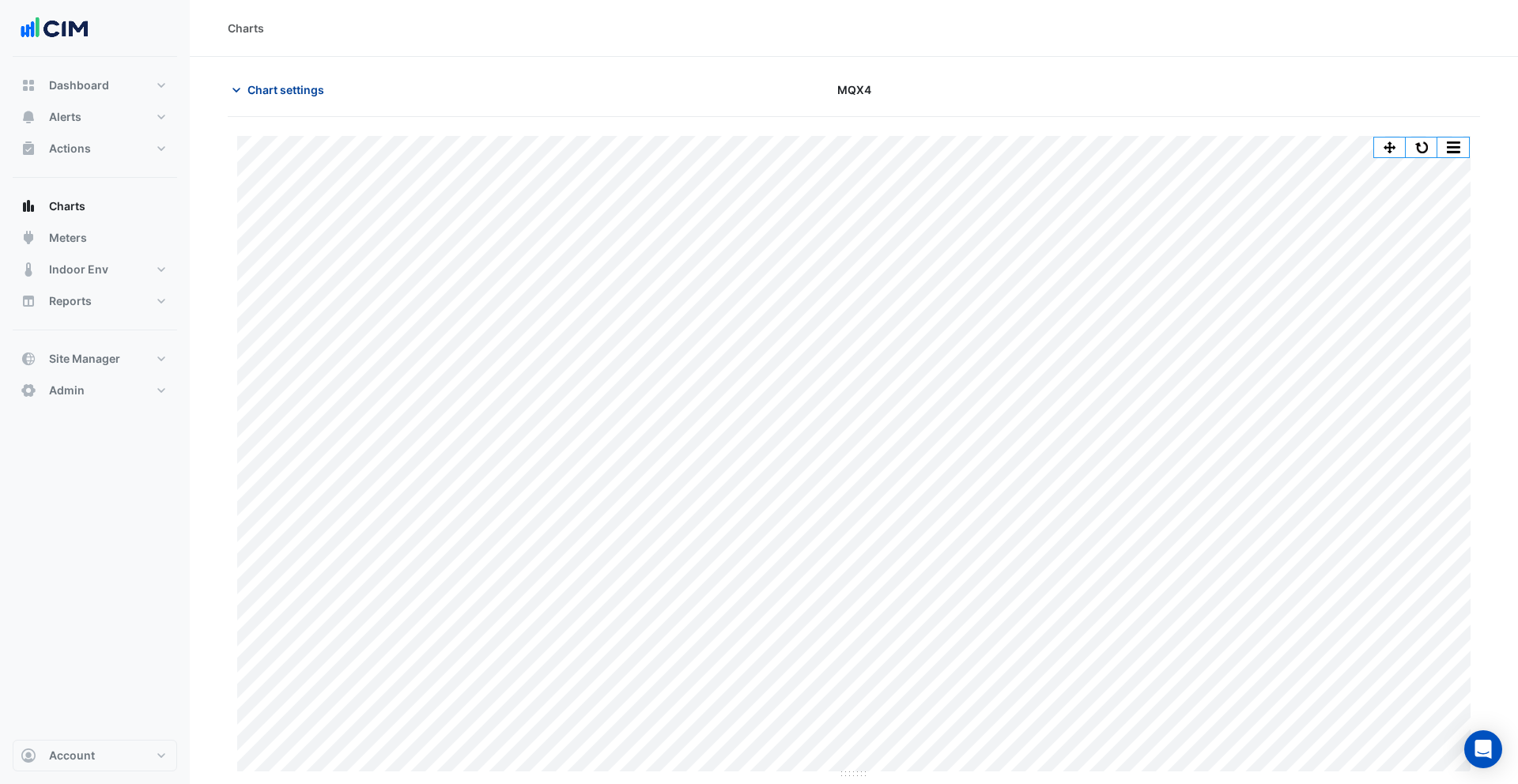
click at [271, 93] on span "Chart settings" at bounding box center [285, 89] width 76 height 17
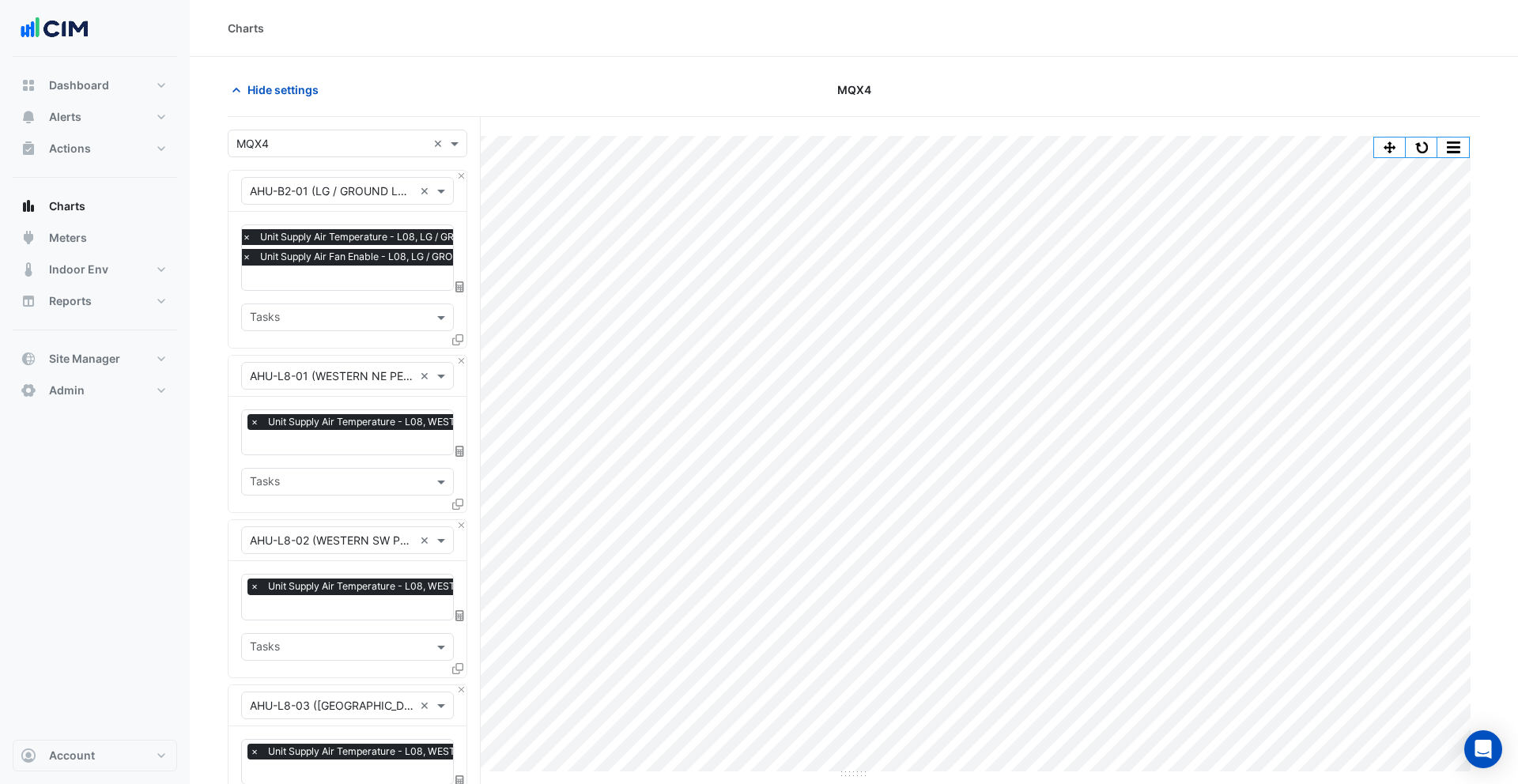
click at [250, 260] on span "×" at bounding box center [246, 256] width 14 height 16
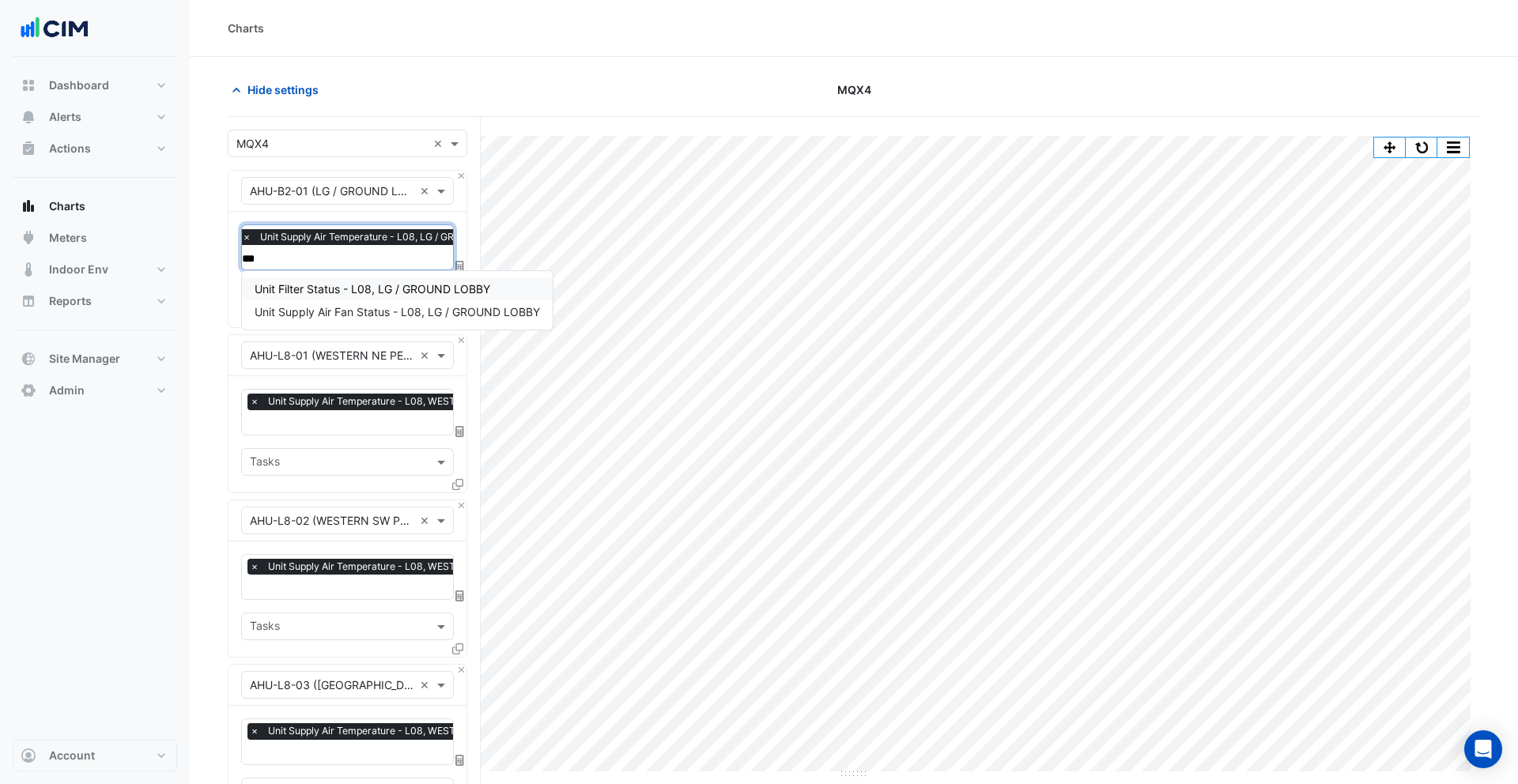
type input "****"
click at [356, 305] on span "Unit Supply Air Fan Status - L08, LG / GROUND LOBBY" at bounding box center [397, 311] width 286 height 14
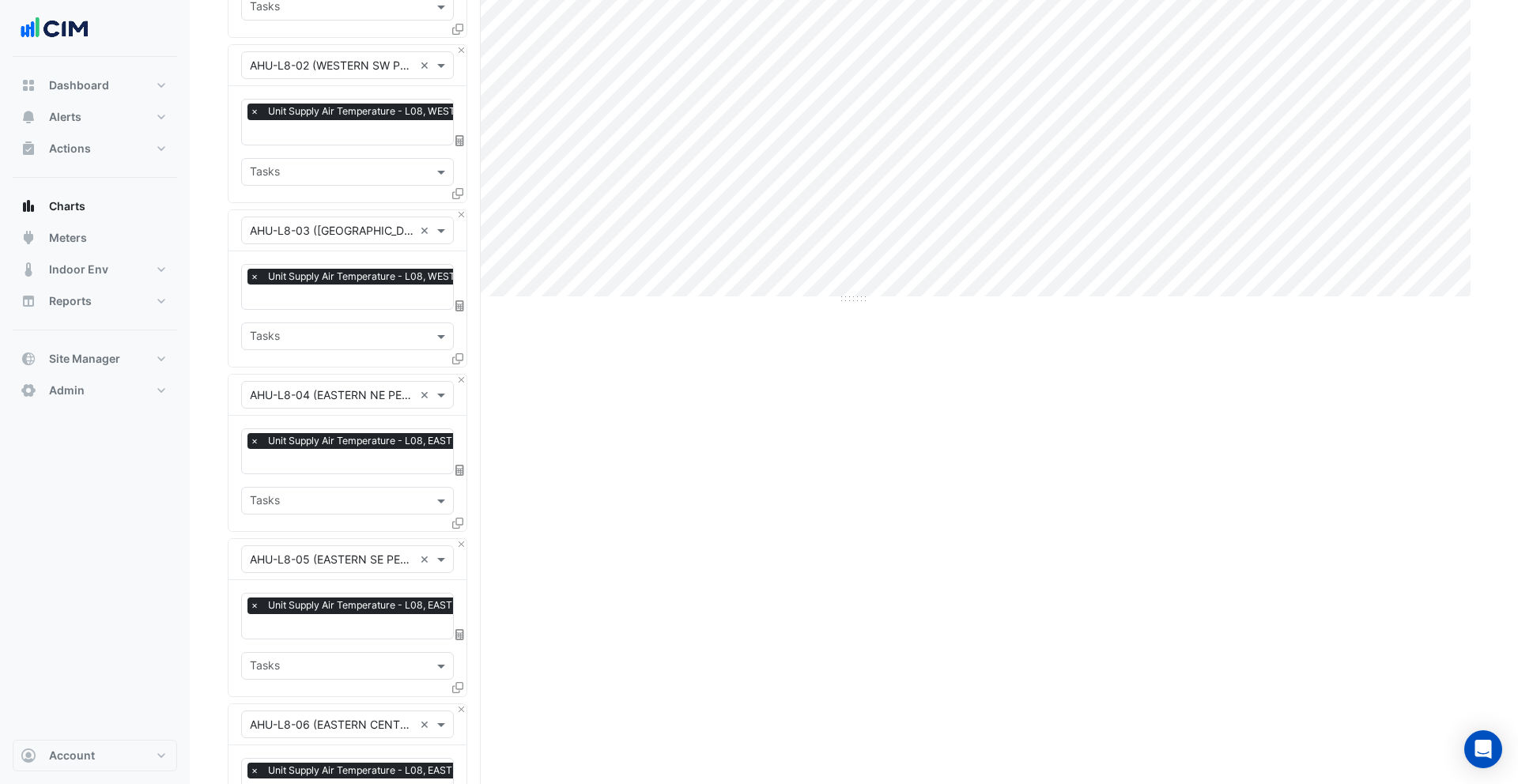
scroll to position [137, 0]
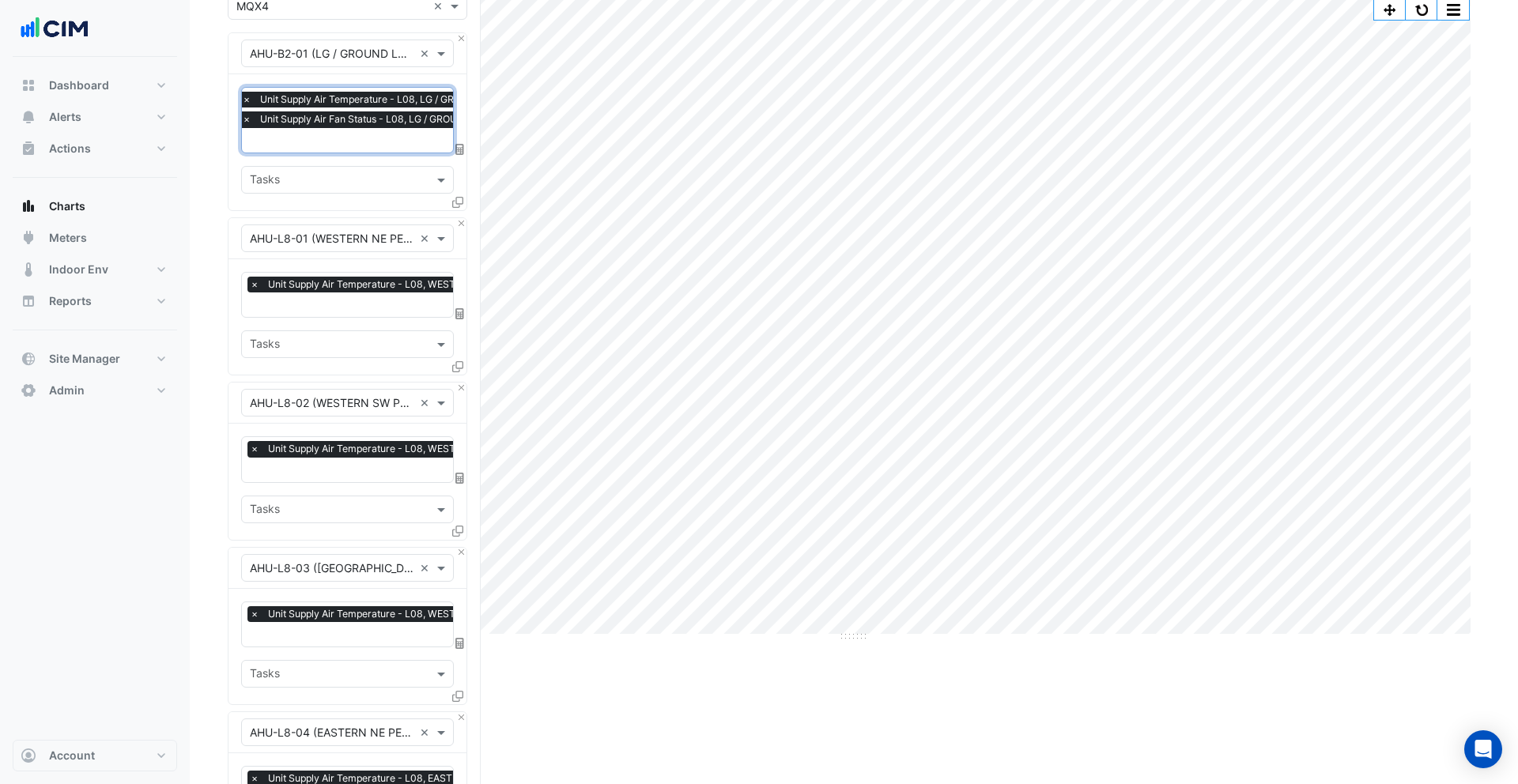
click at [246, 122] on span "×" at bounding box center [246, 119] width 14 height 16
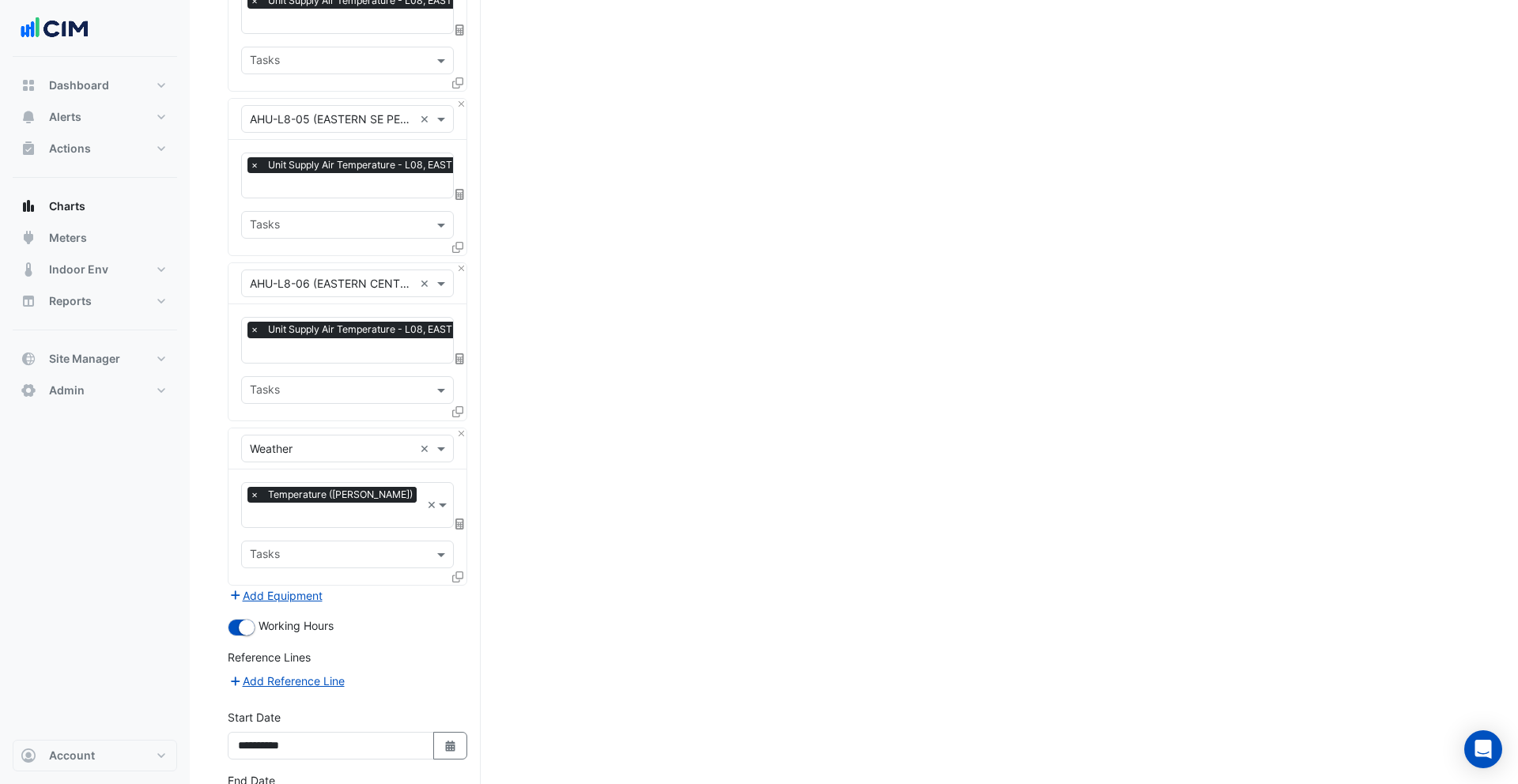
scroll to position [989, 0]
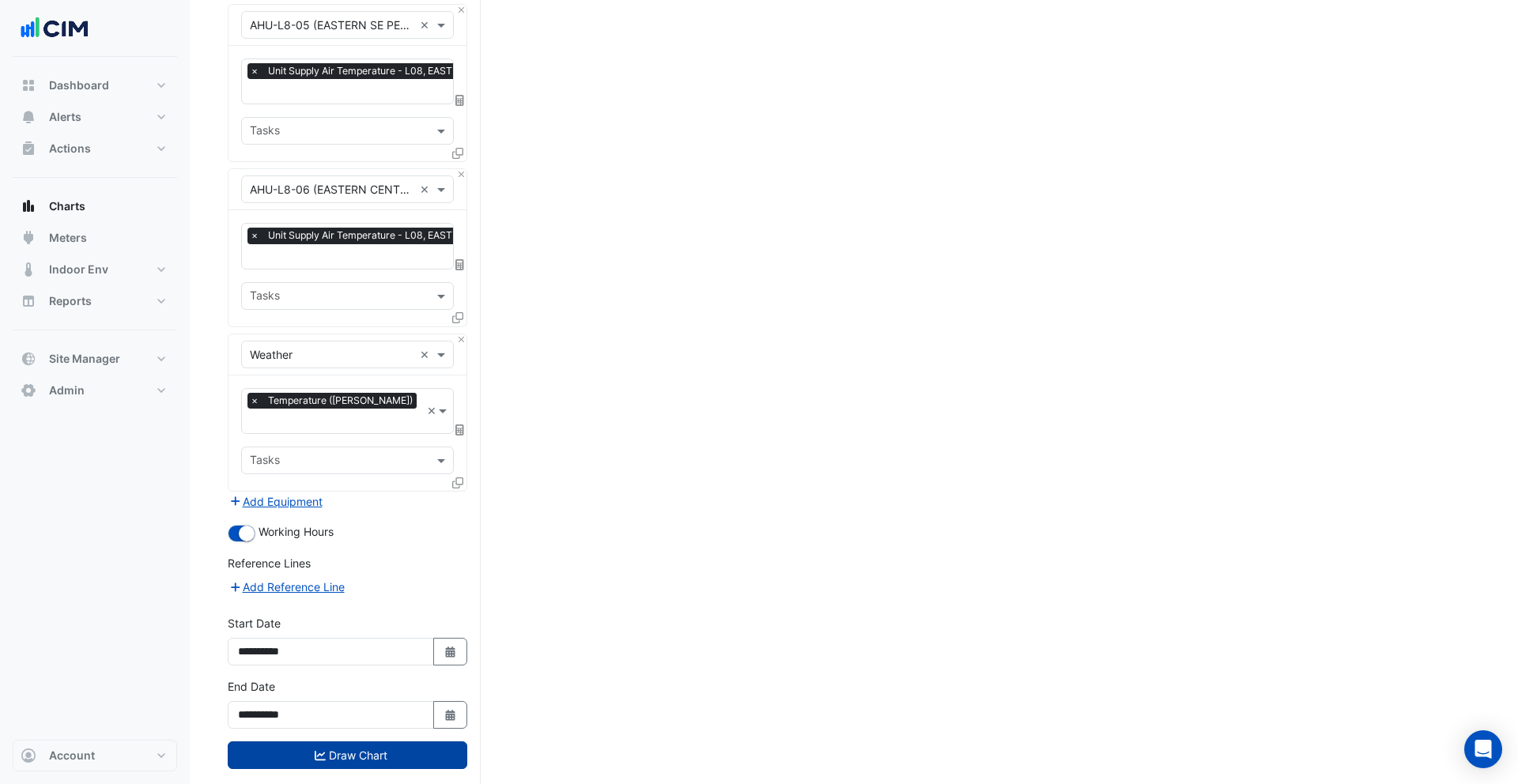
click at [315, 750] on icon "submit" at bounding box center [320, 755] width 11 height 11
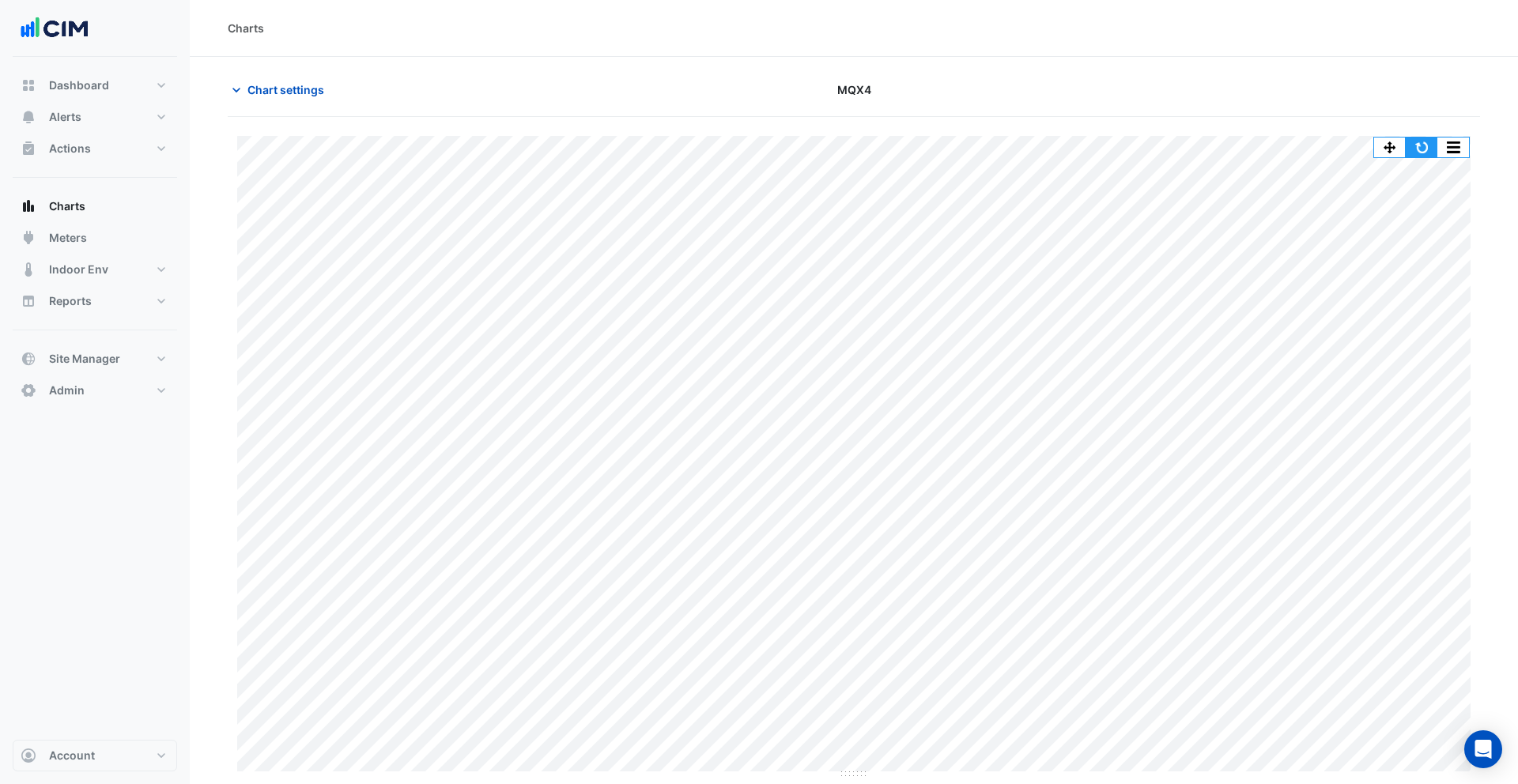
click at [1423, 144] on button "button" at bounding box center [1421, 146] width 31 height 19
click at [270, 96] on span "Chart settings" at bounding box center [285, 89] width 76 height 17
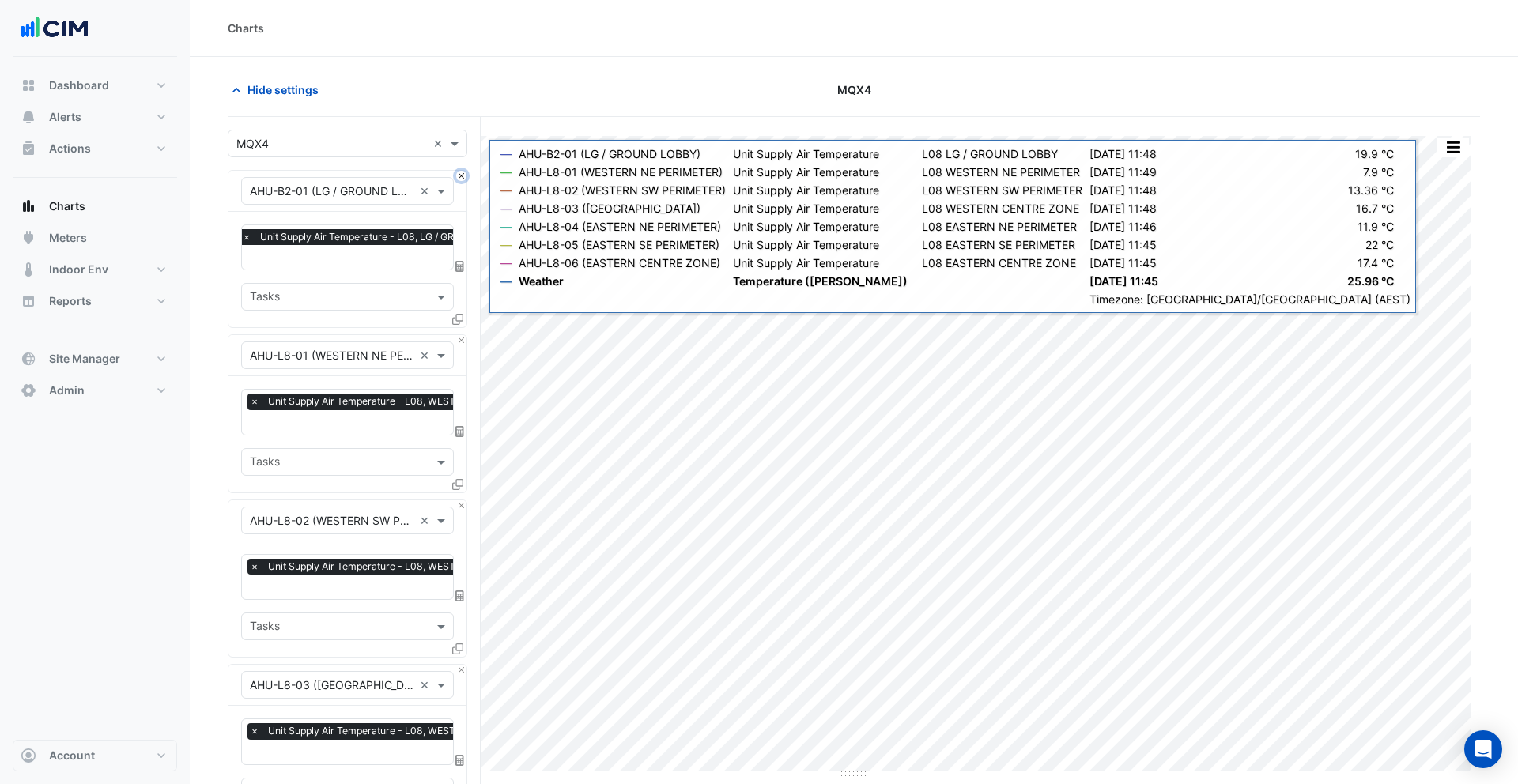
click at [461, 181] on button "Close" at bounding box center [461, 175] width 10 height 10
click at [461, 335] on button "Close" at bounding box center [461, 340] width 10 height 10
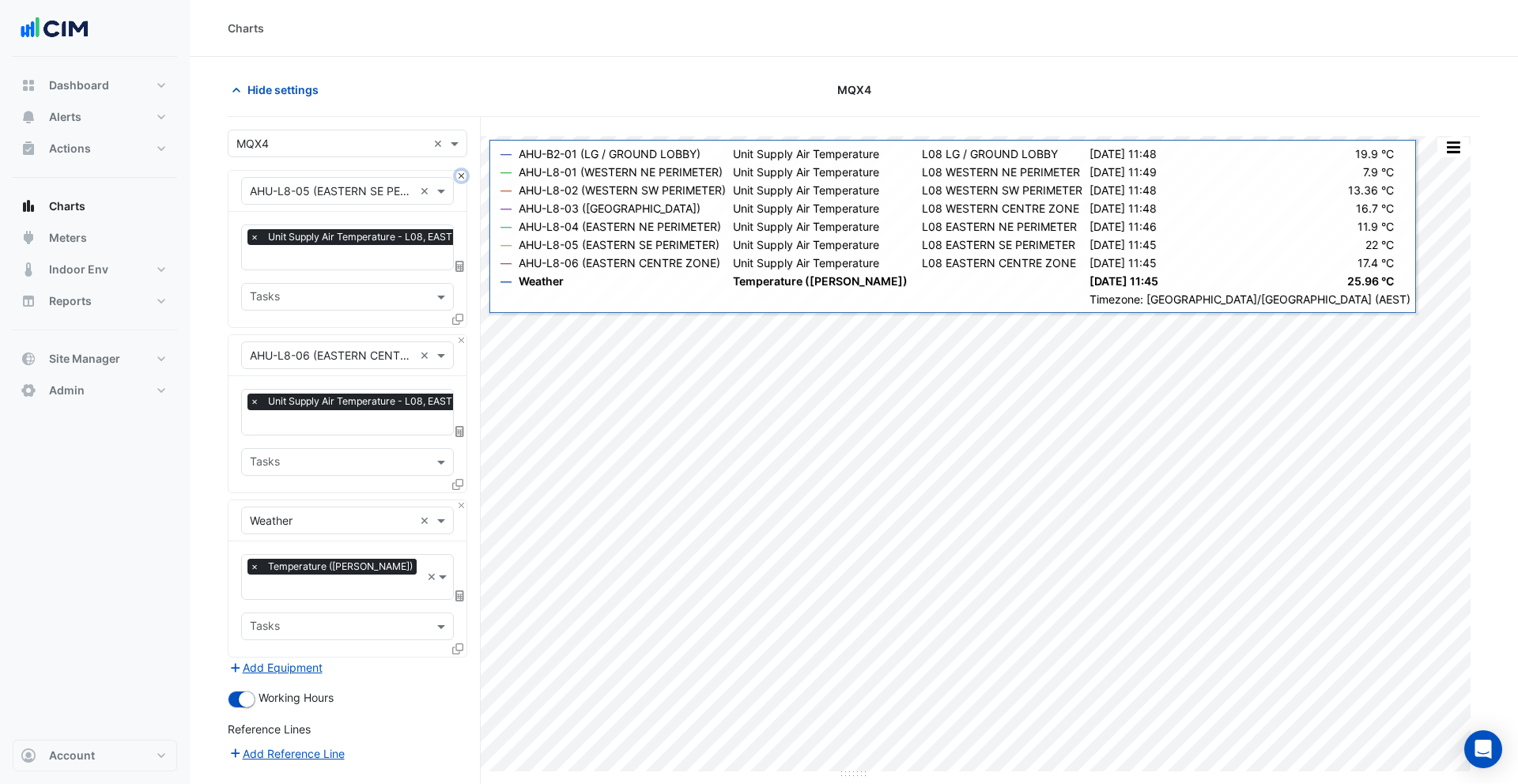
click at [461, 181] on button "Close" at bounding box center [461, 175] width 10 height 10
click at [461, 335] on button "Close" at bounding box center [461, 340] width 10 height 10
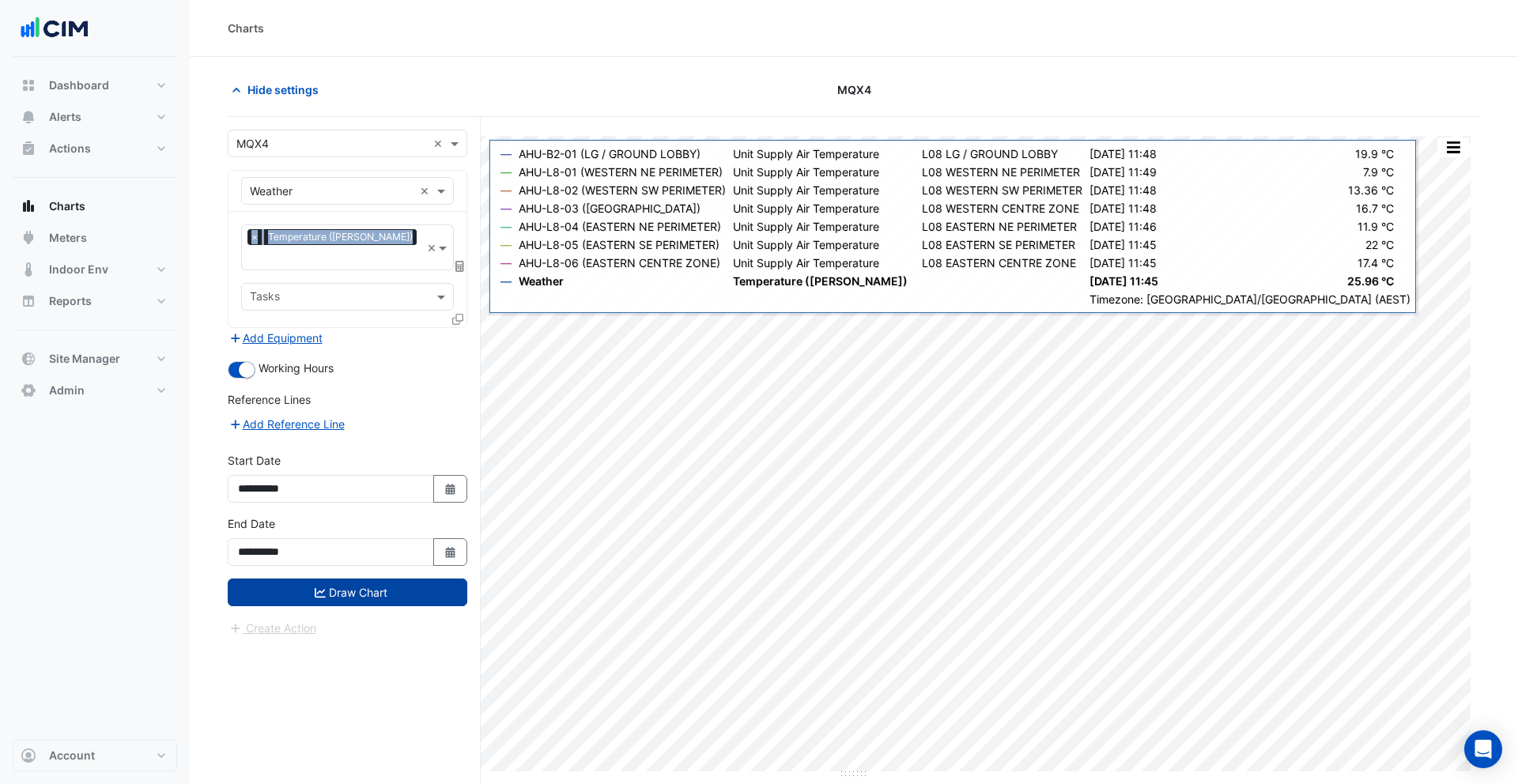
click at [461, 181] on div "Equipment × Weather ×" at bounding box center [347, 191] width 238 height 41
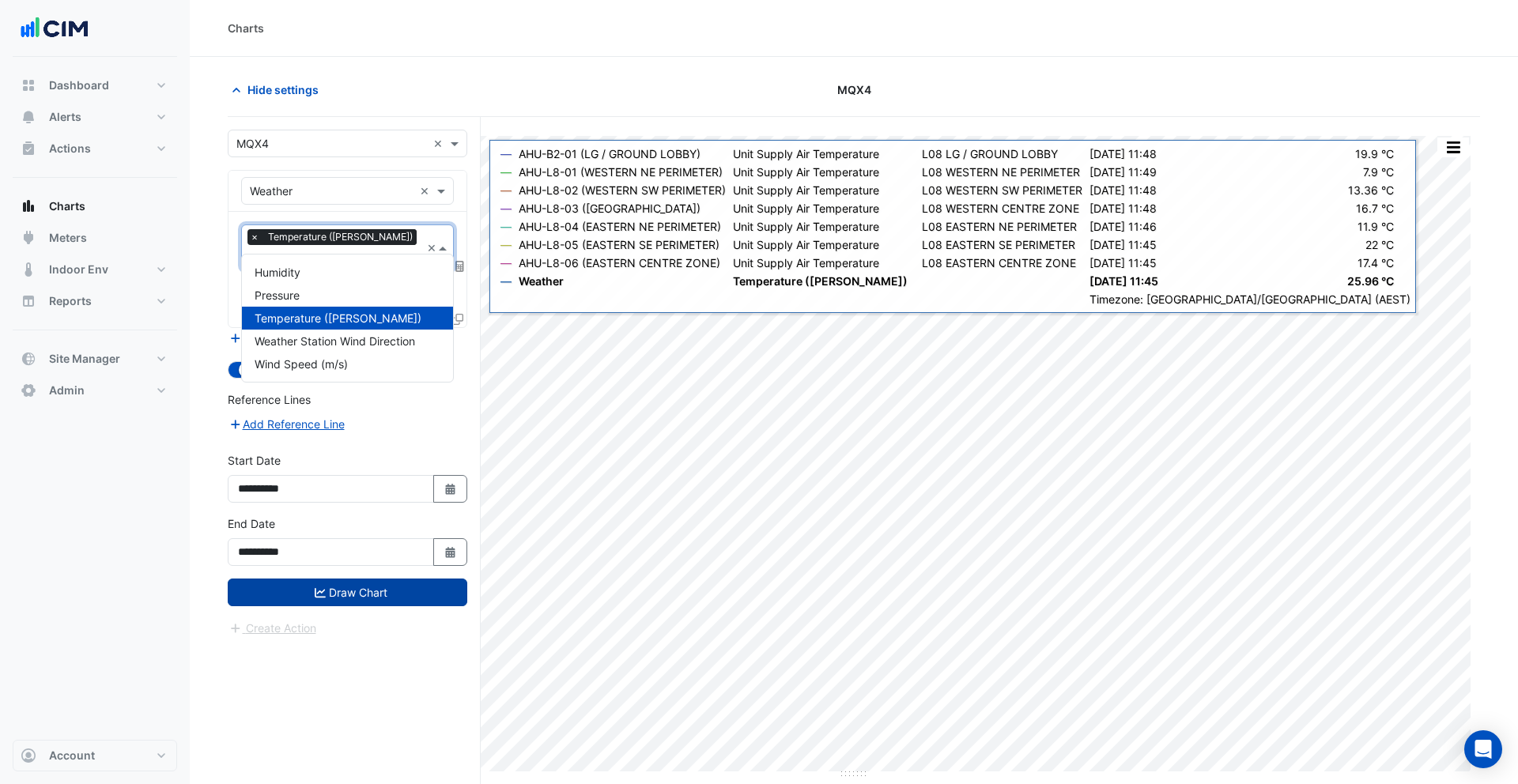
click at [377, 249] on div at bounding box center [334, 259] width 173 height 20
click at [386, 214] on div "Favourites × Temperature (Celcius) × Tasks" at bounding box center [347, 269] width 238 height 115
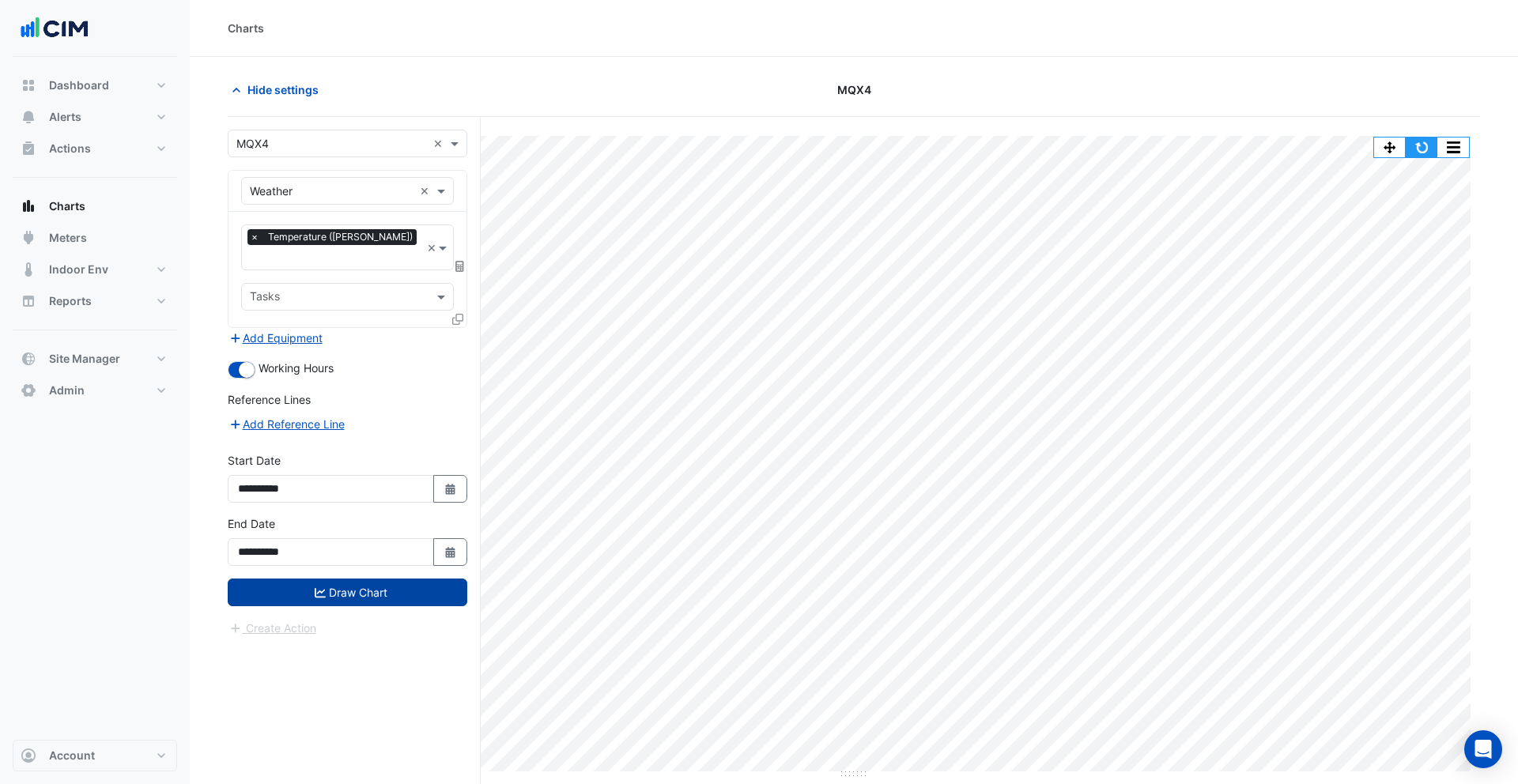
click at [1417, 142] on button "button" at bounding box center [1421, 146] width 31 height 19
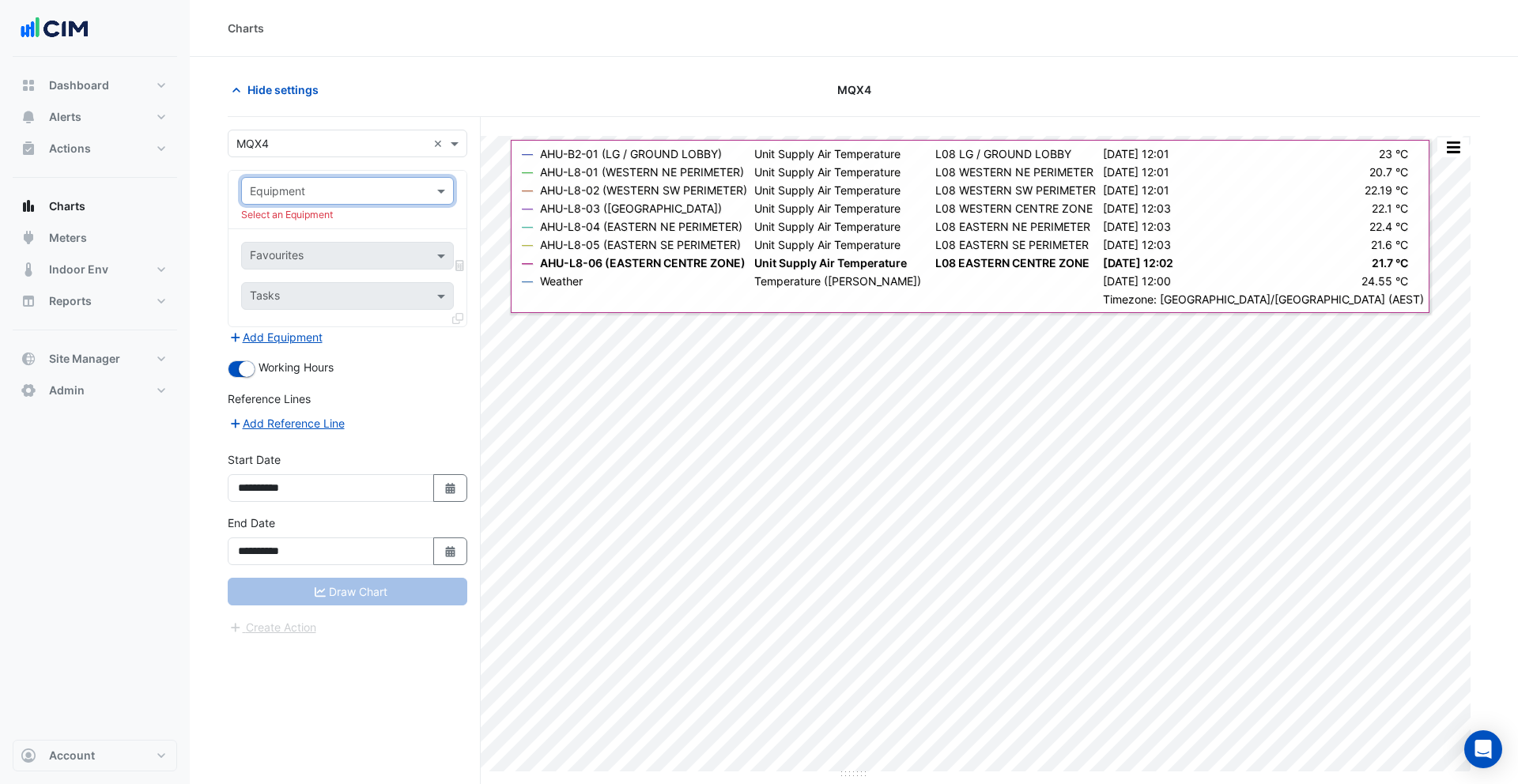
click at [342, 192] on input "text" at bounding box center [332, 192] width 164 height 17
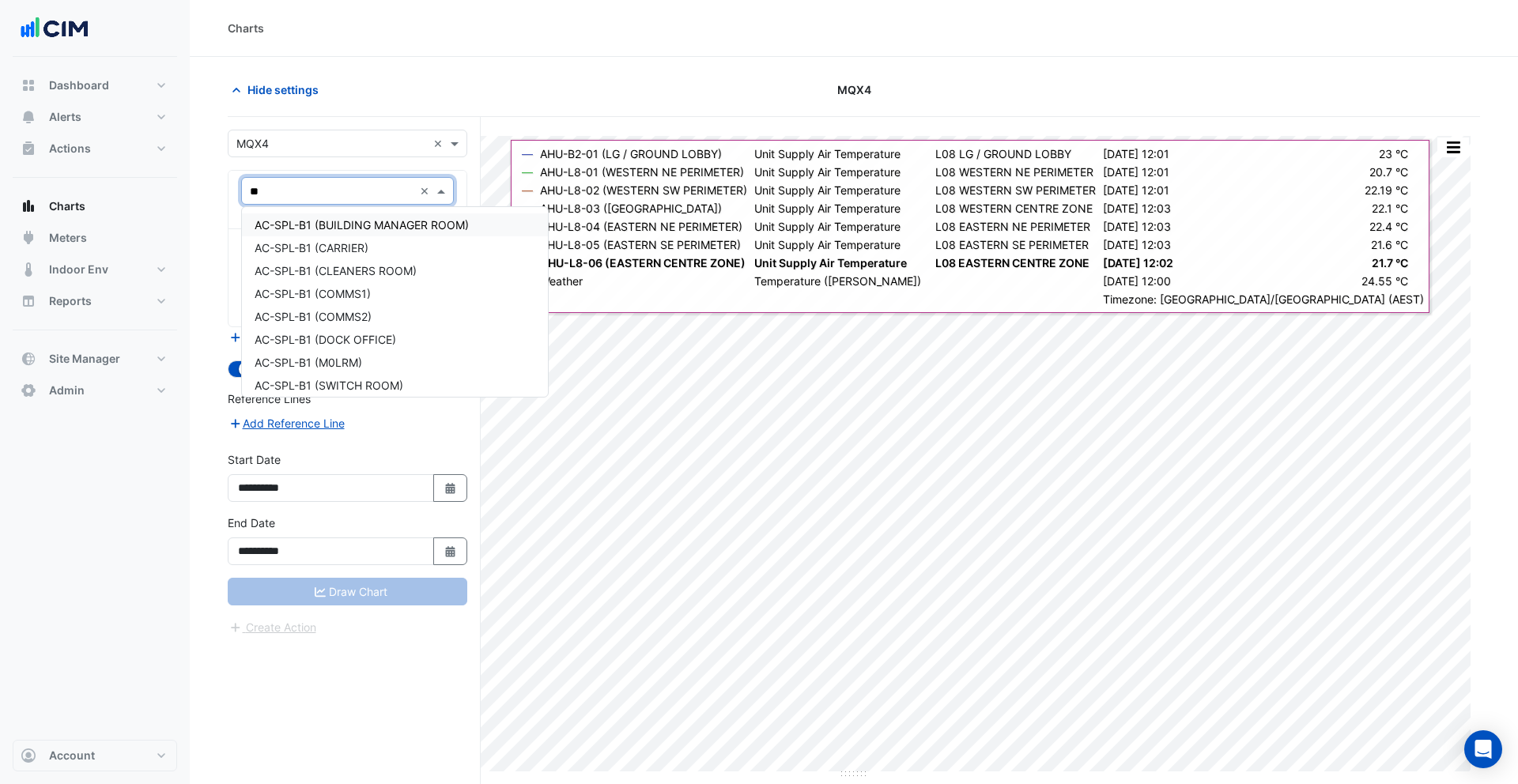
type input "***"
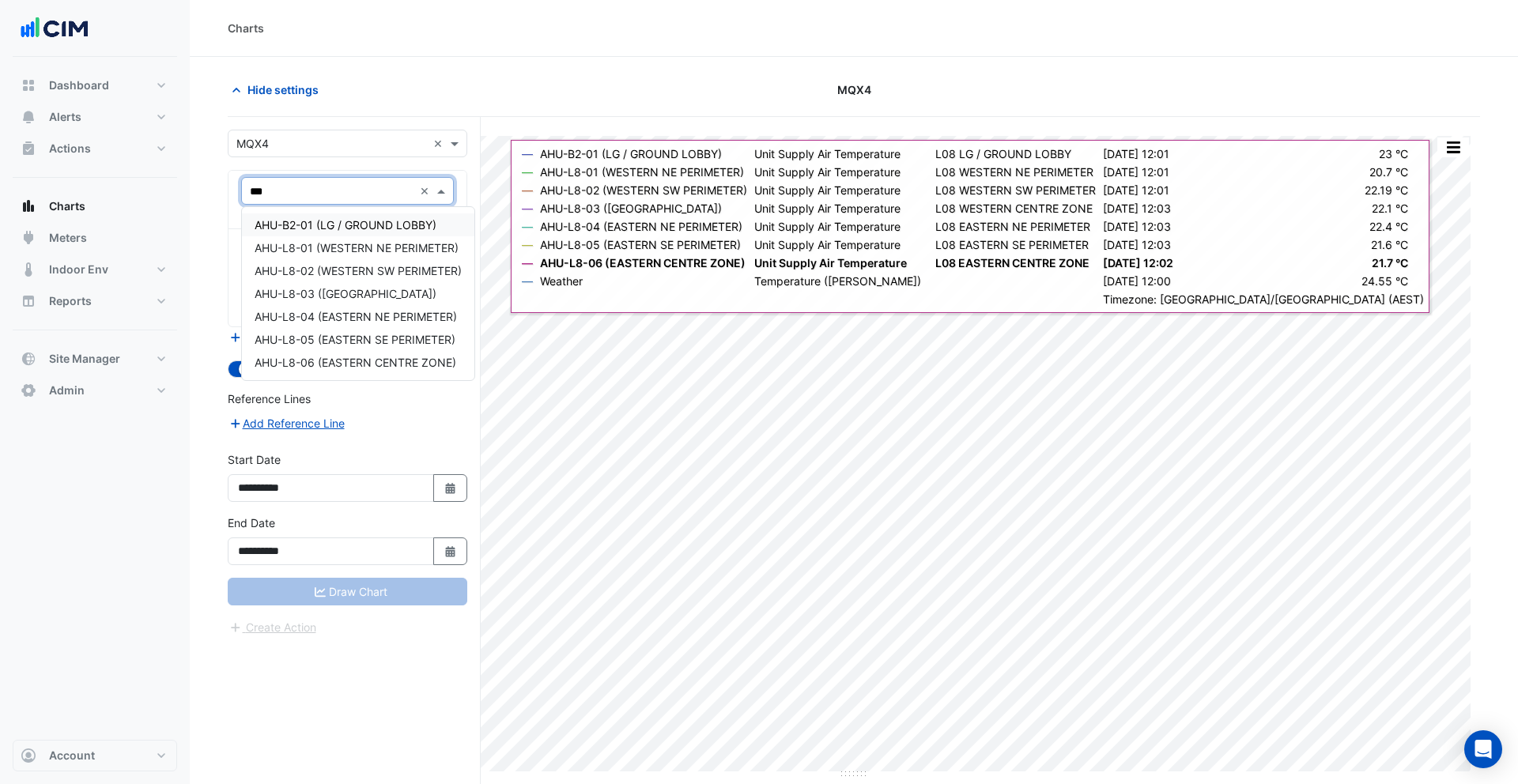
click at [330, 220] on span "AHU-B2-01 (LG / GROUND LOBBY)" at bounding box center [345, 225] width 182 height 14
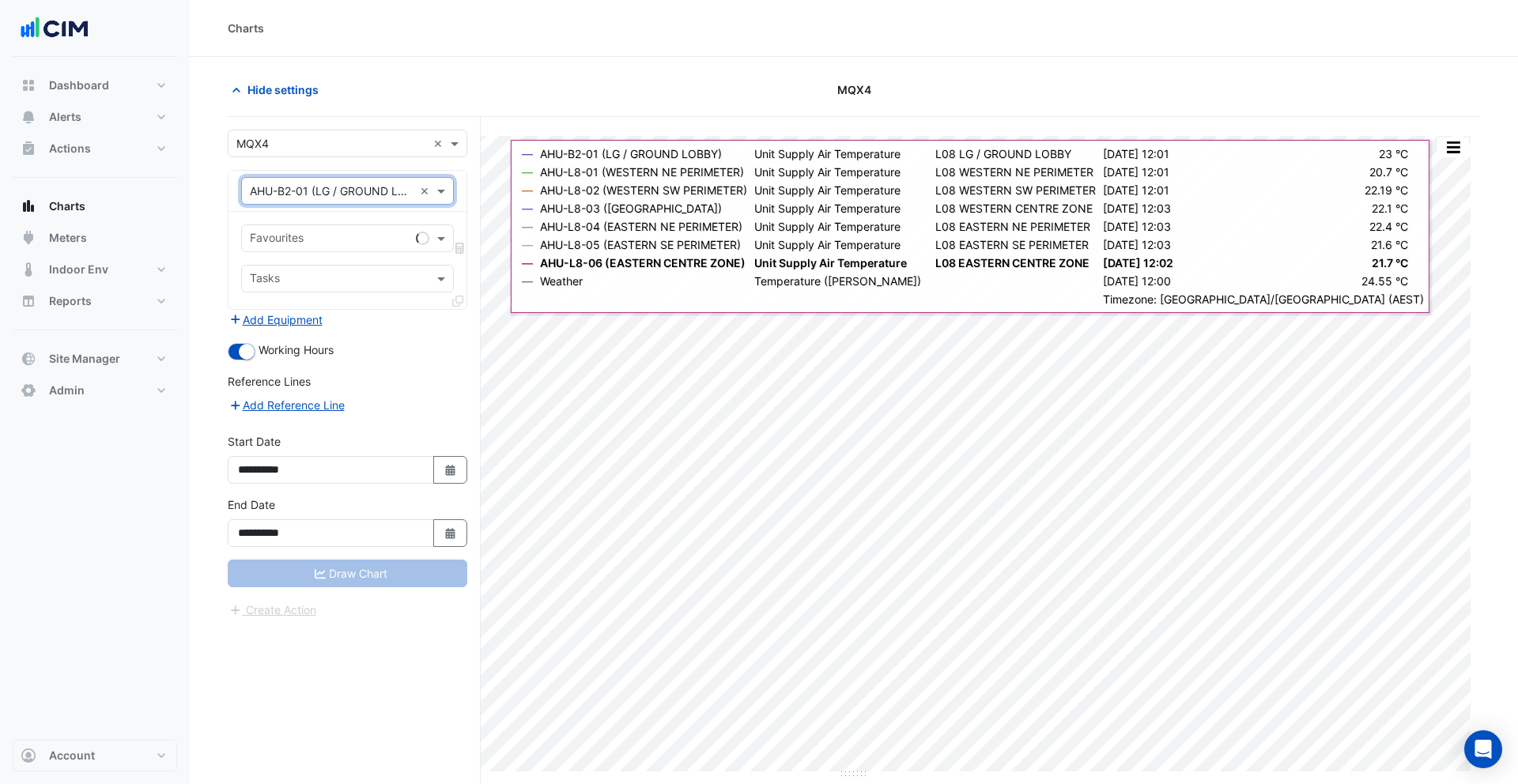
click at [316, 193] on input "text" at bounding box center [332, 192] width 164 height 17
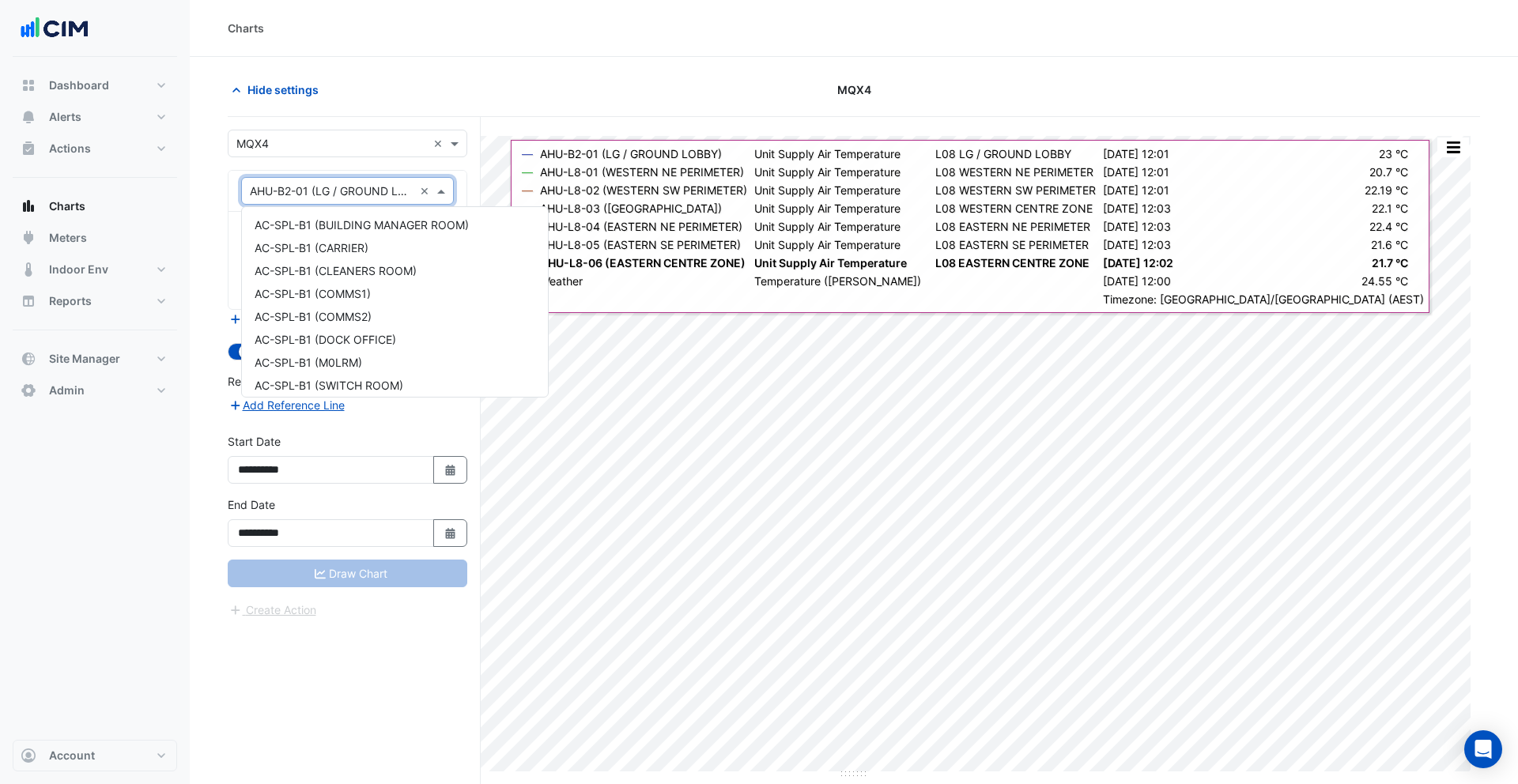
scroll to position [236, 0]
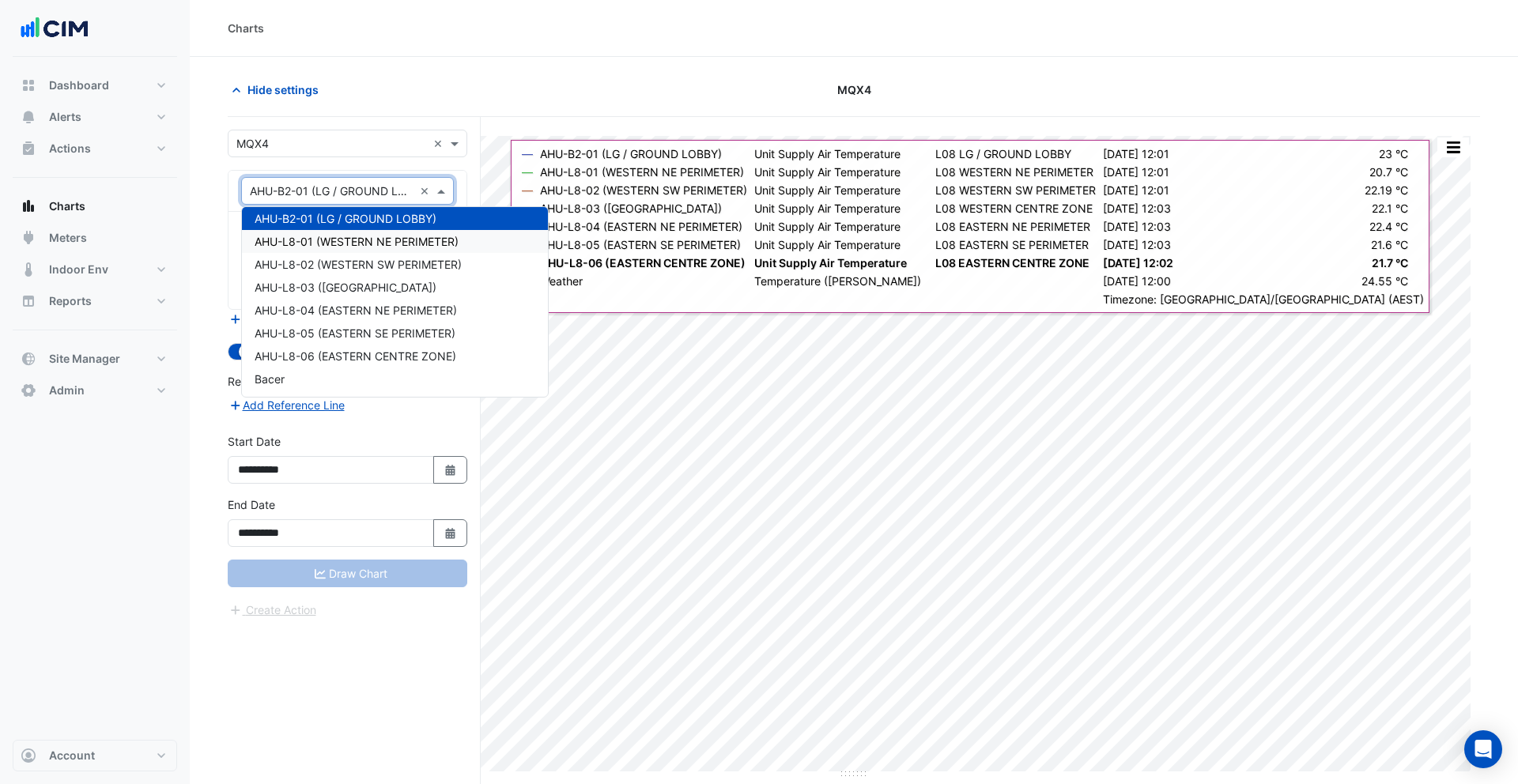
click at [316, 231] on div "AHU-L8-01 (WESTERN NE PERIMETER)" at bounding box center [394, 241] width 306 height 23
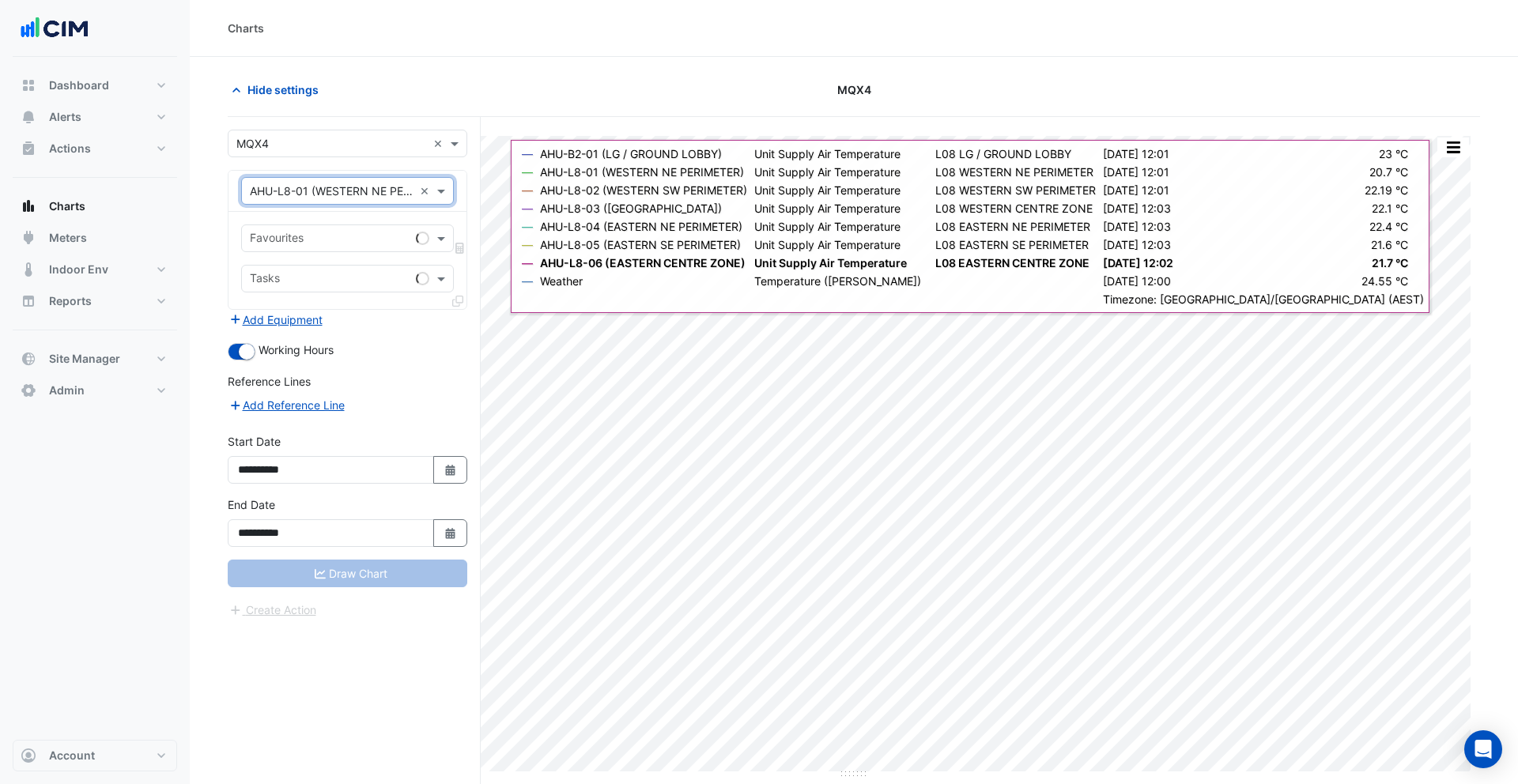
click at [322, 233] on input "text" at bounding box center [329, 240] width 159 height 17
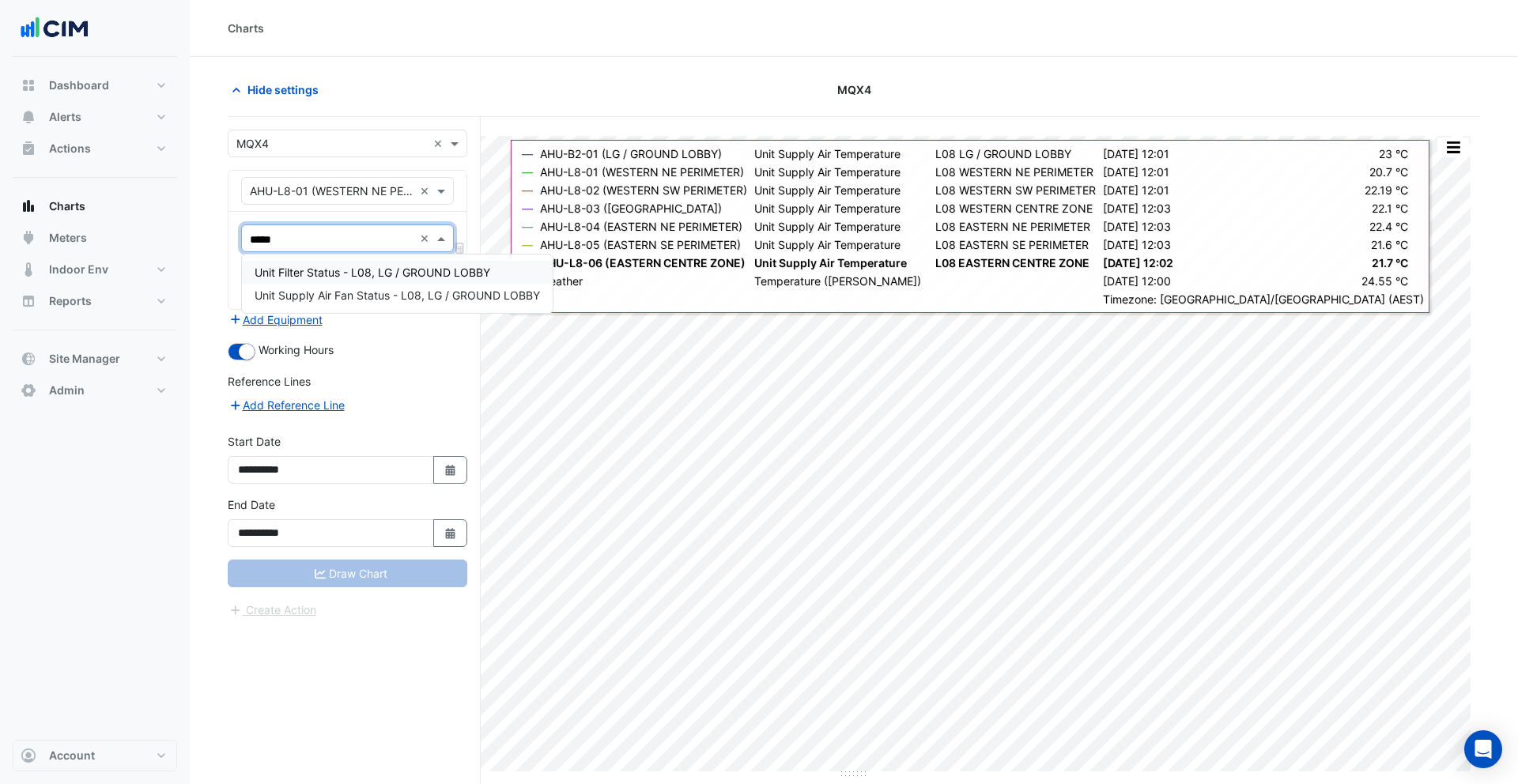
type input "******"
click at [335, 293] on span "Unit Supply Air Fan Status - L08, LG / GROUND LOBBY" at bounding box center [397, 295] width 286 height 14
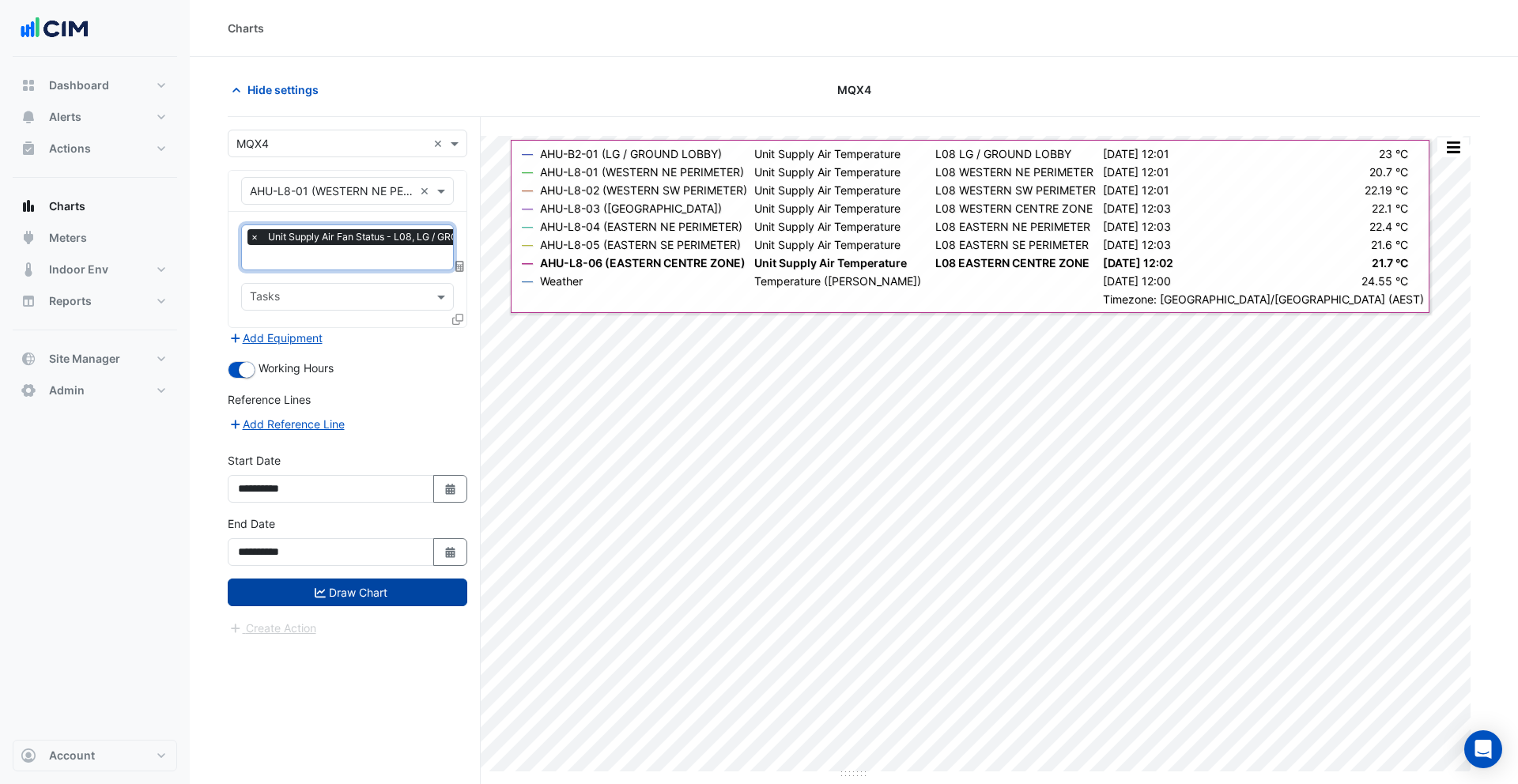
click at [360, 581] on button "Draw Chart" at bounding box center [347, 592] width 240 height 28
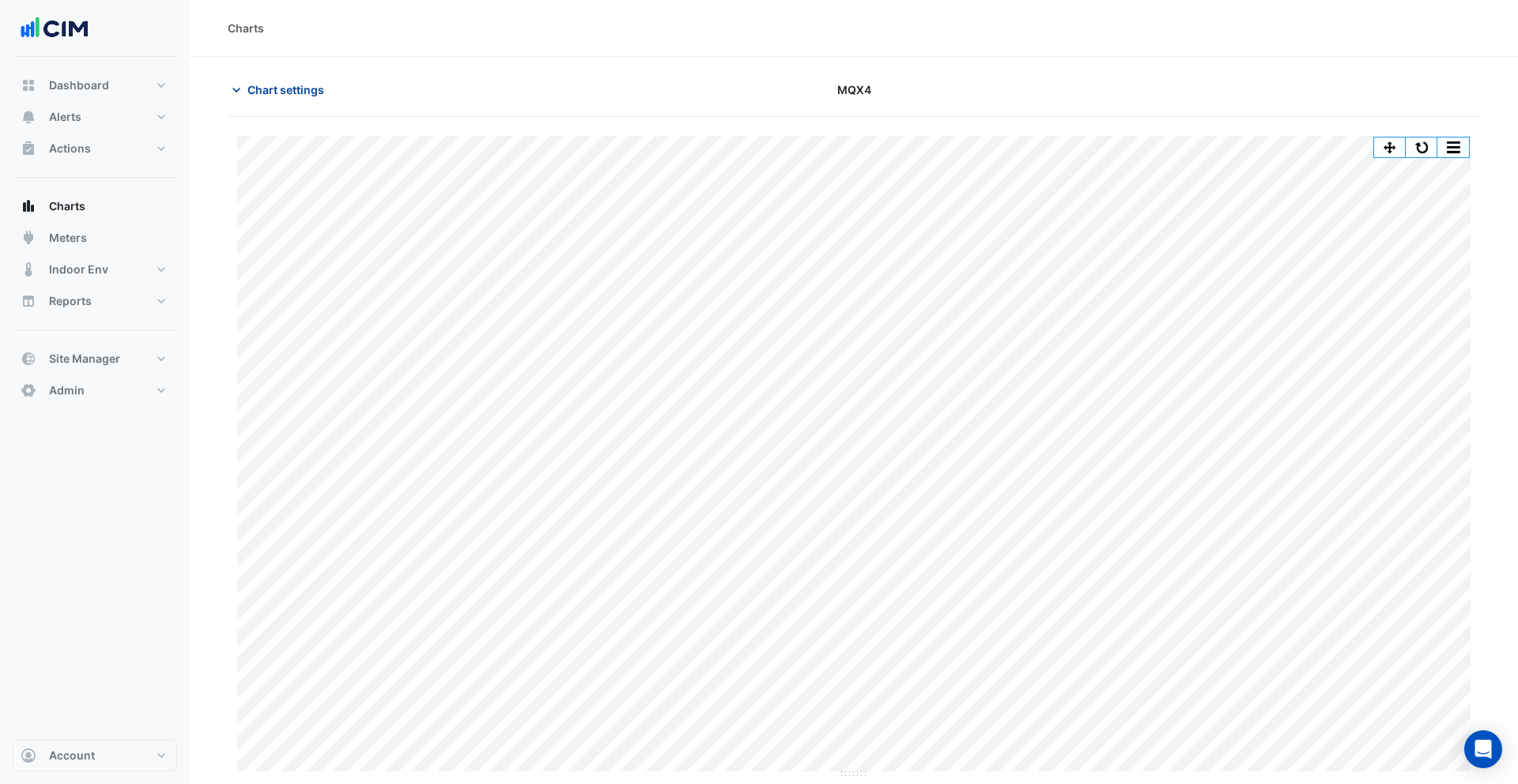
click at [290, 99] on button "Chart settings" at bounding box center [281, 89] width 107 height 28
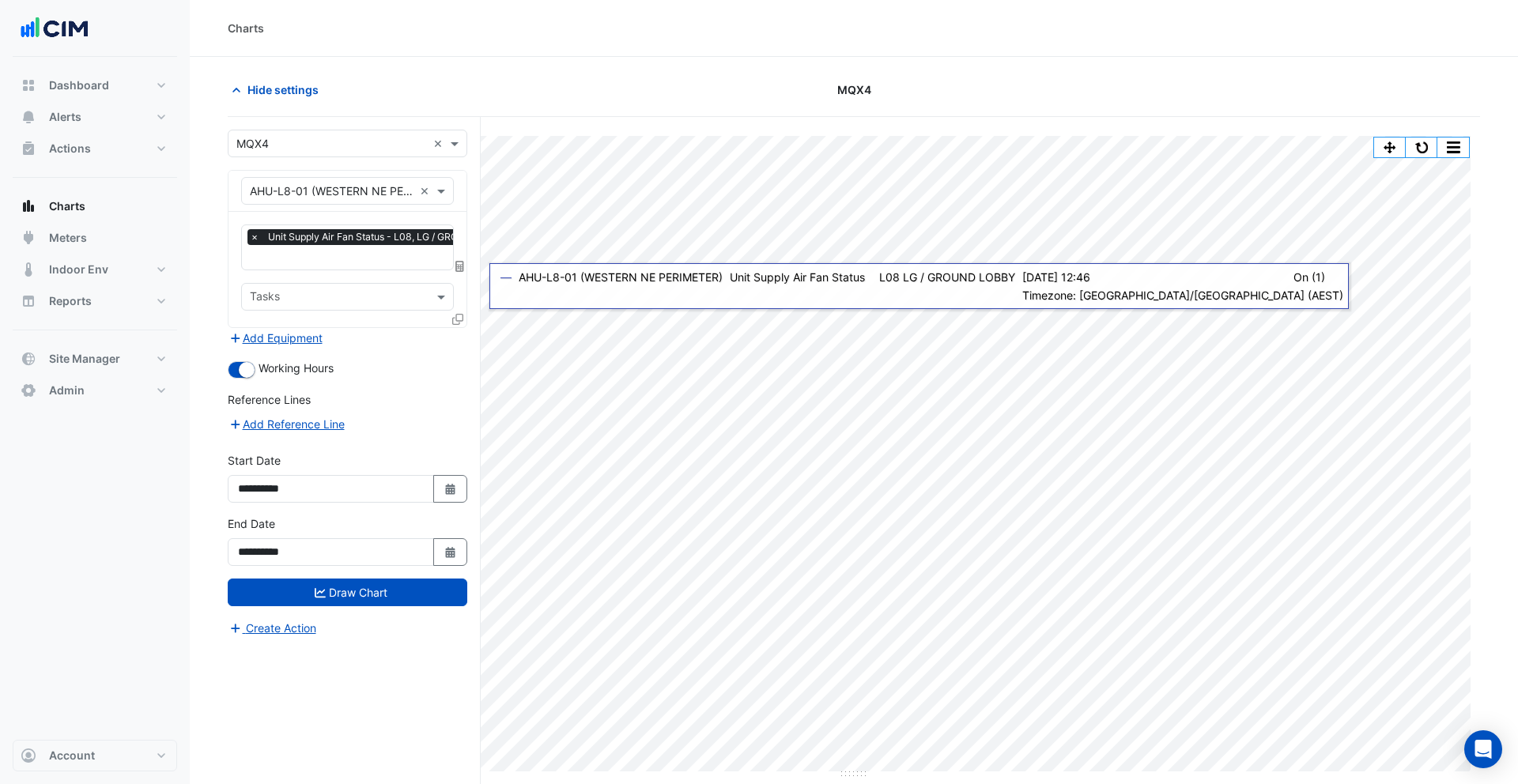
click at [462, 314] on icon at bounding box center [458, 320] width 11 height 11
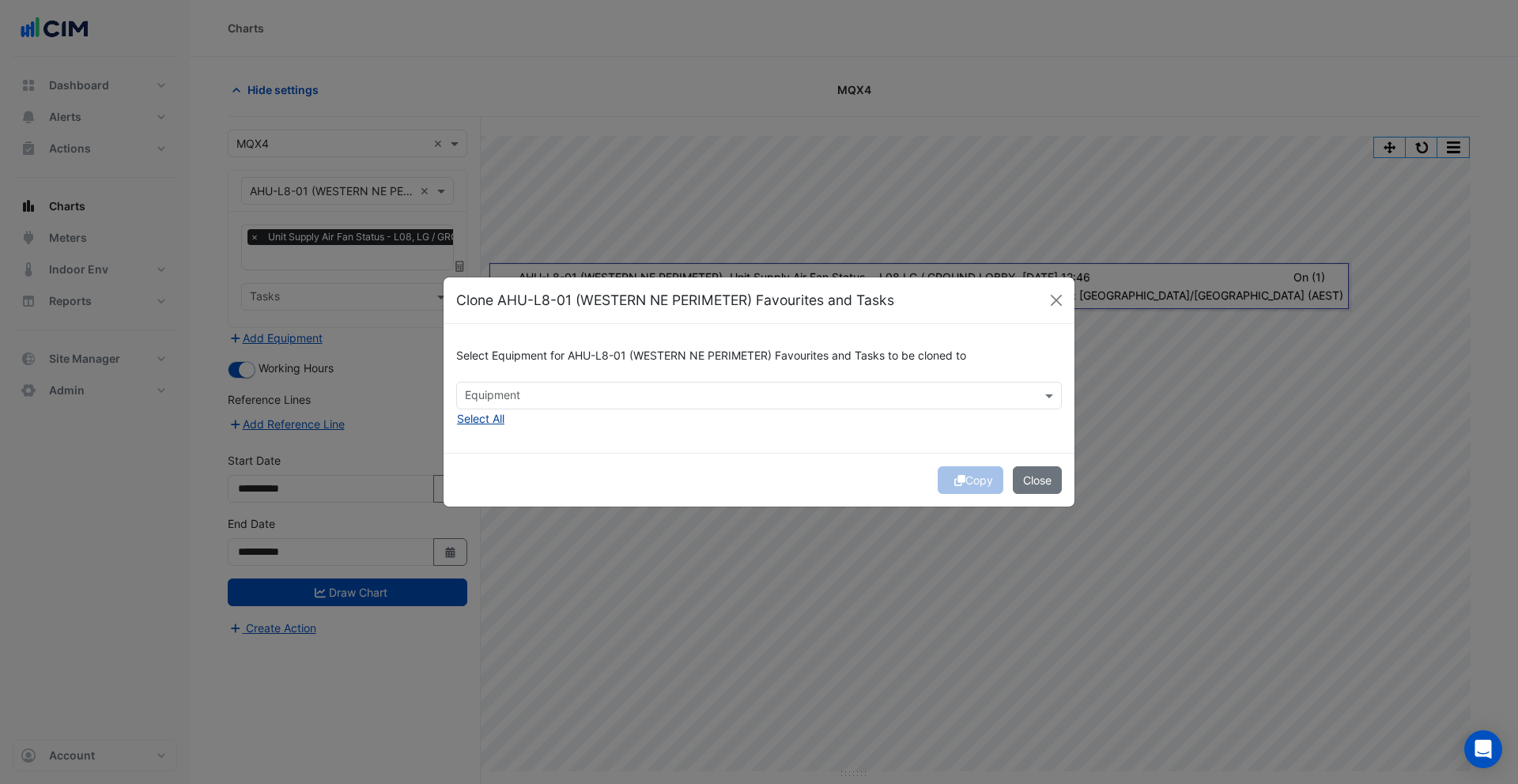
click at [502, 416] on button "Select All" at bounding box center [480, 418] width 49 height 18
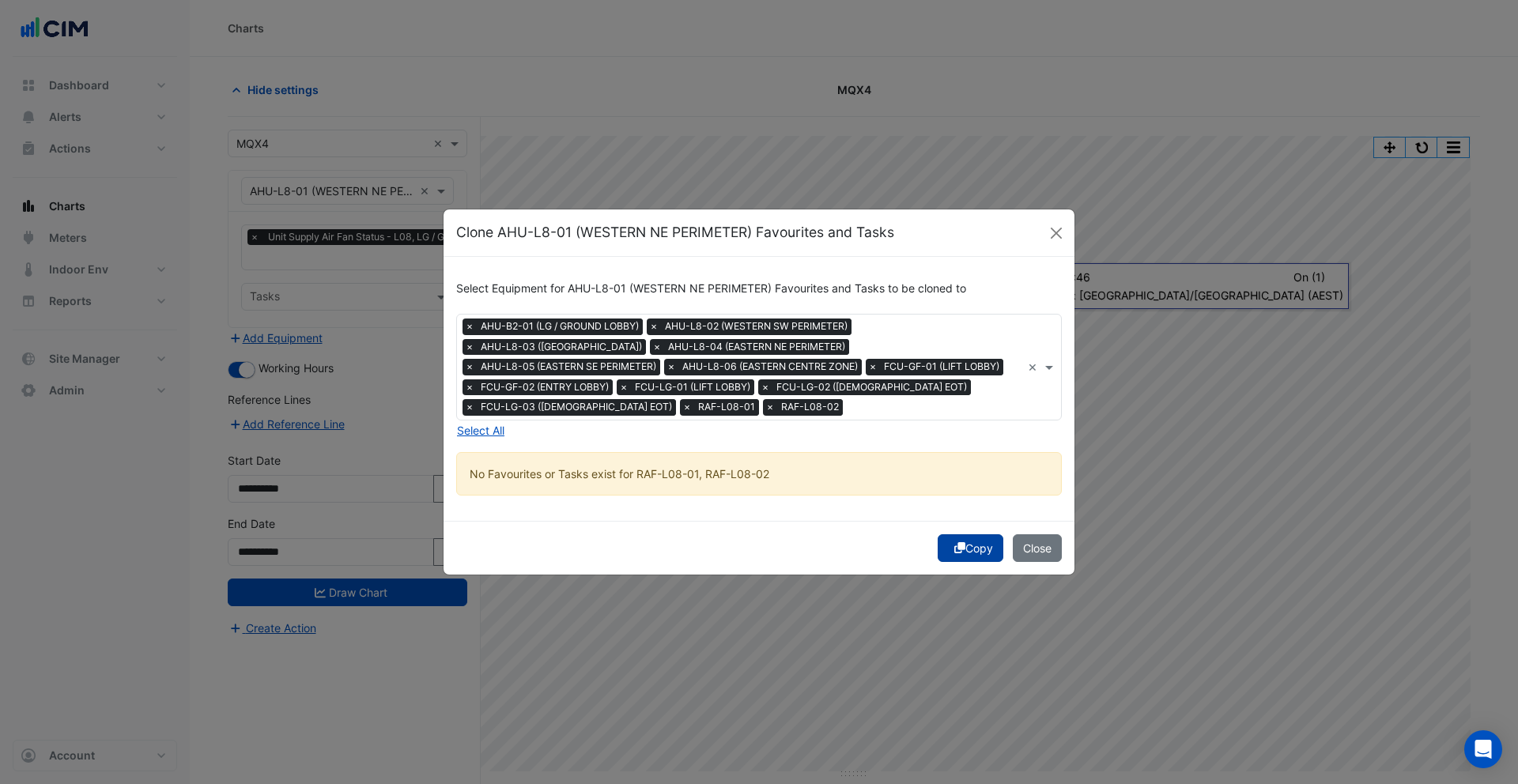
click at [959, 542] on icon "submit" at bounding box center [959, 547] width 11 height 11
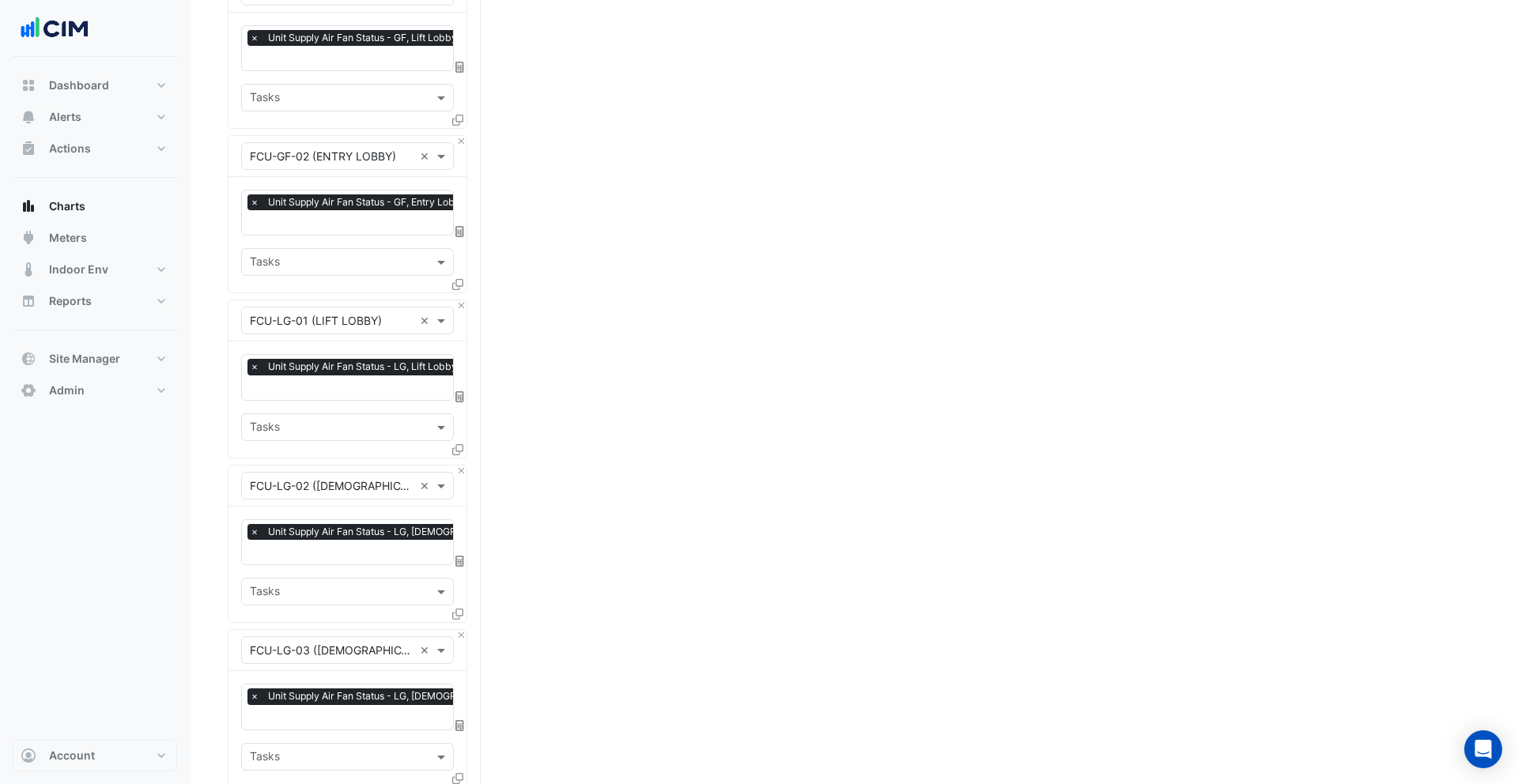
scroll to position [1658, 0]
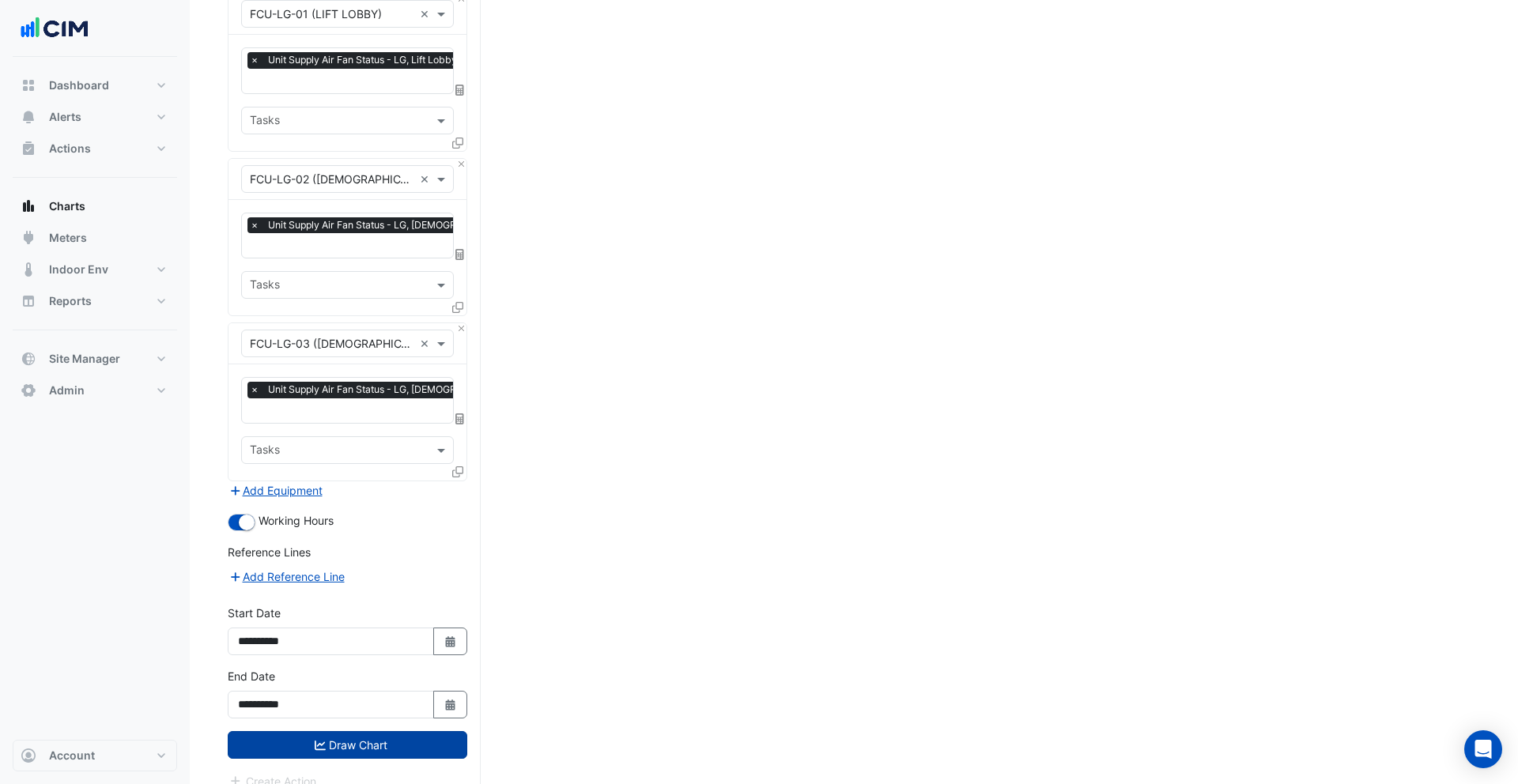
click at [357, 731] on button "Draw Chart" at bounding box center [347, 744] width 240 height 28
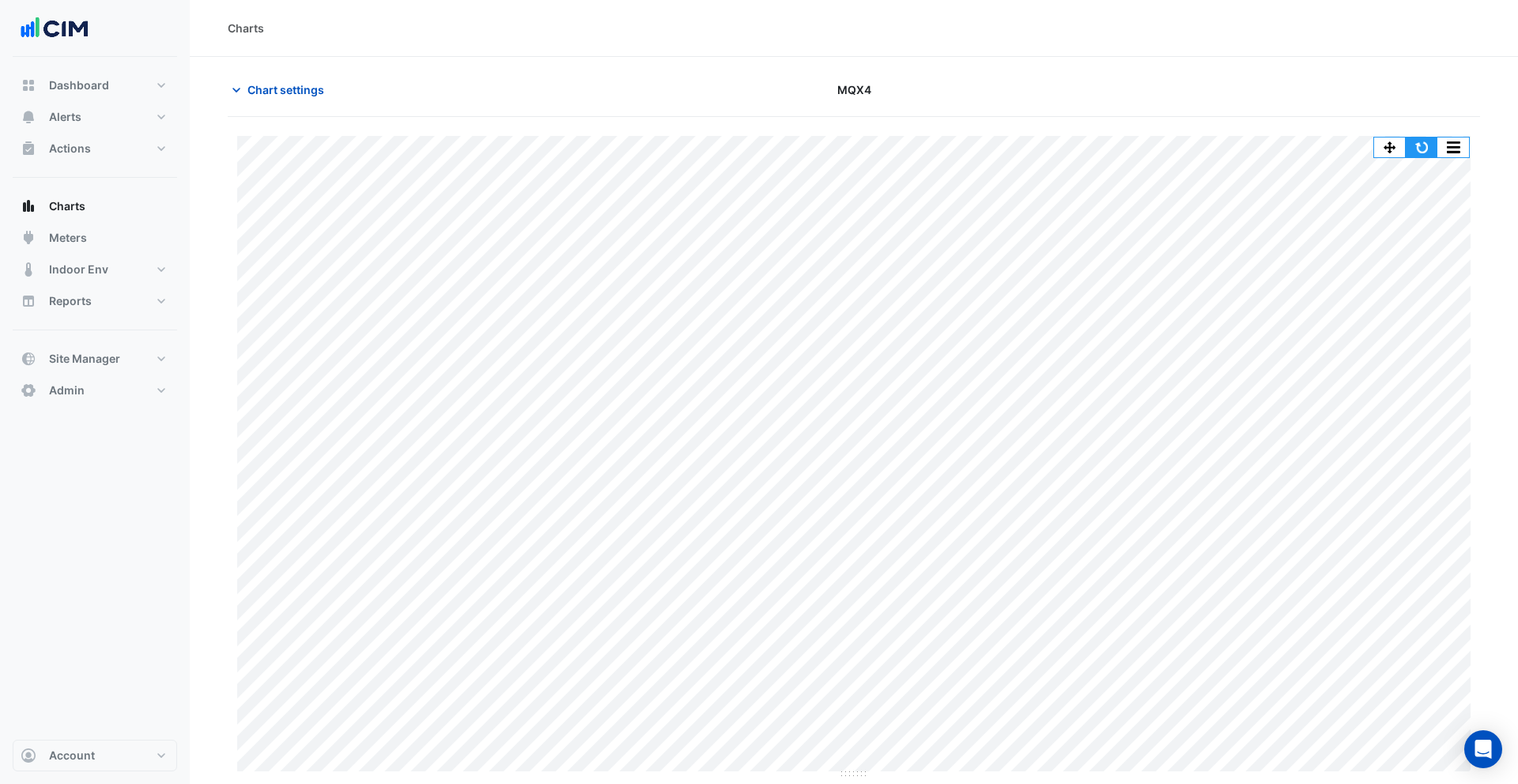
click at [1415, 144] on button "button" at bounding box center [1421, 146] width 31 height 19
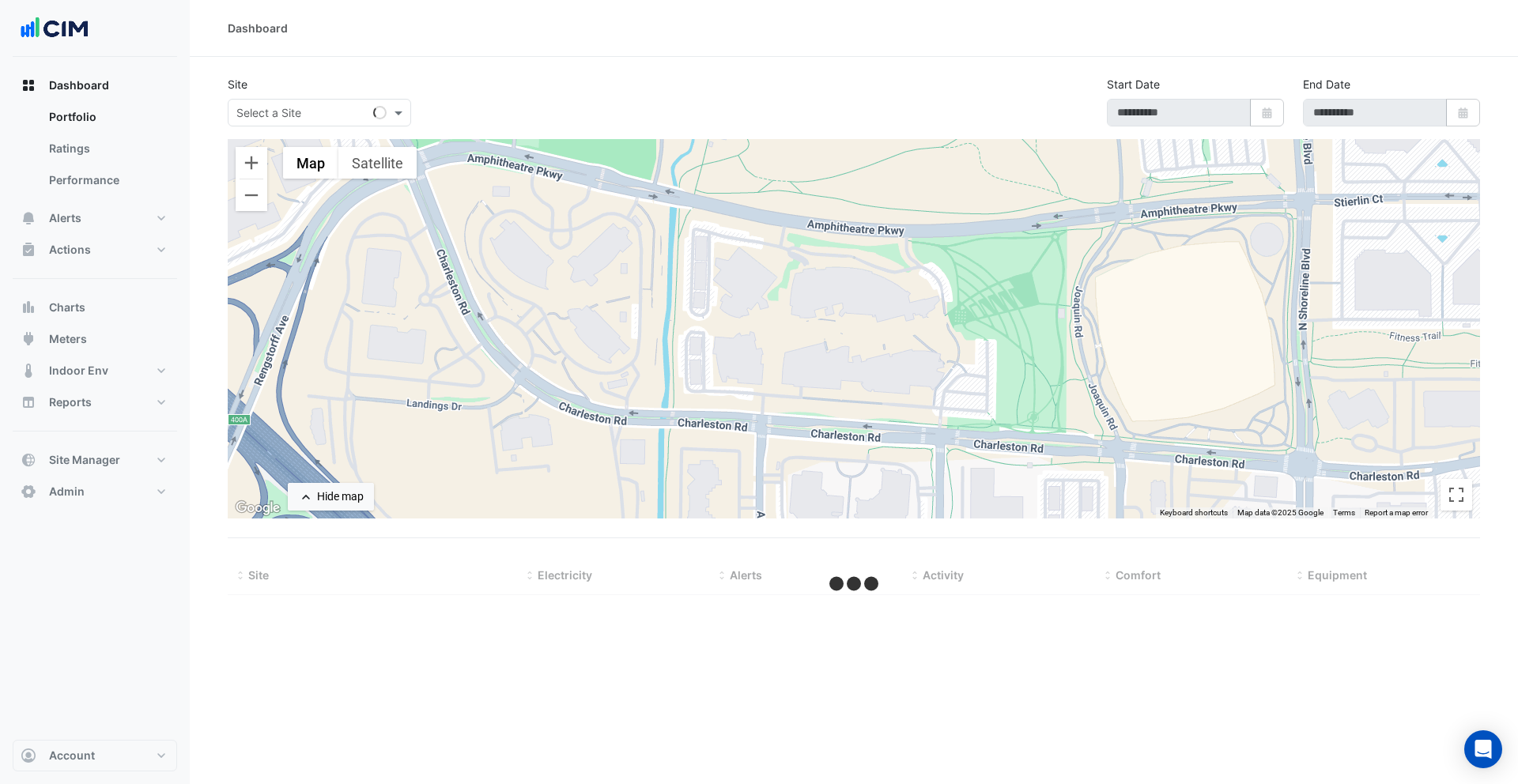
type input "**********"
select select "***"
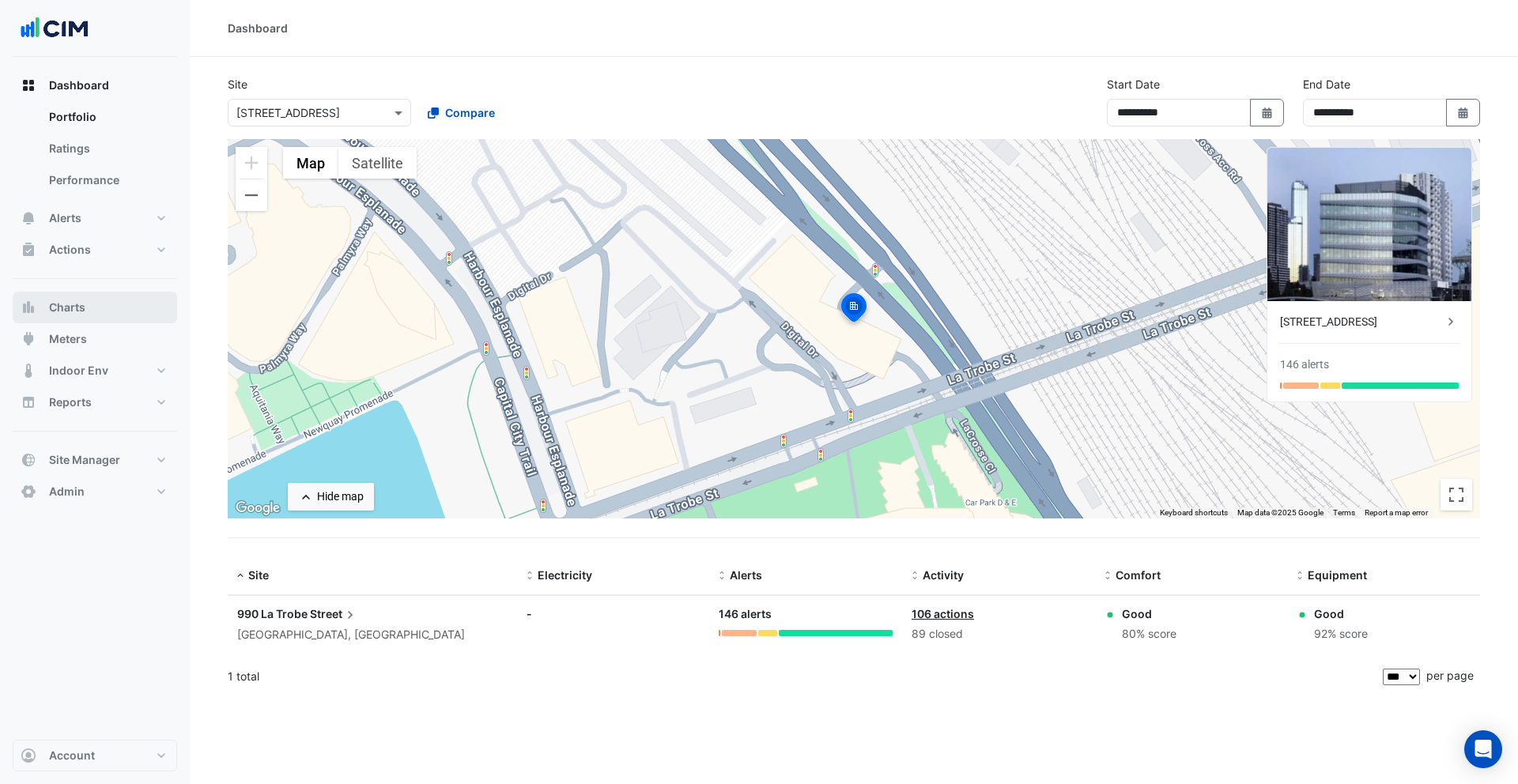
click at [69, 311] on span "Charts" at bounding box center [66, 307] width 36 height 16
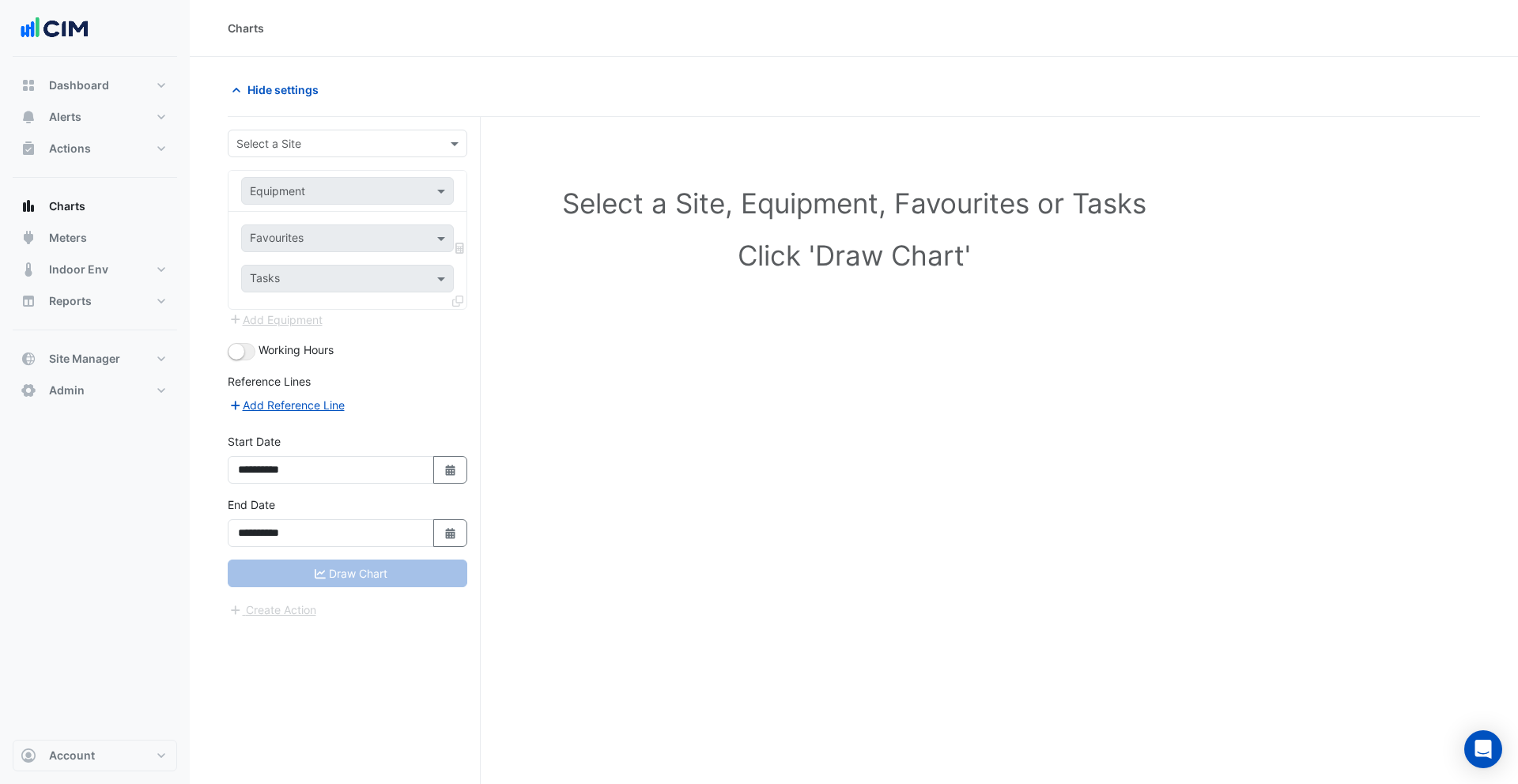
click at [335, 143] on input "text" at bounding box center [331, 145] width 191 height 17
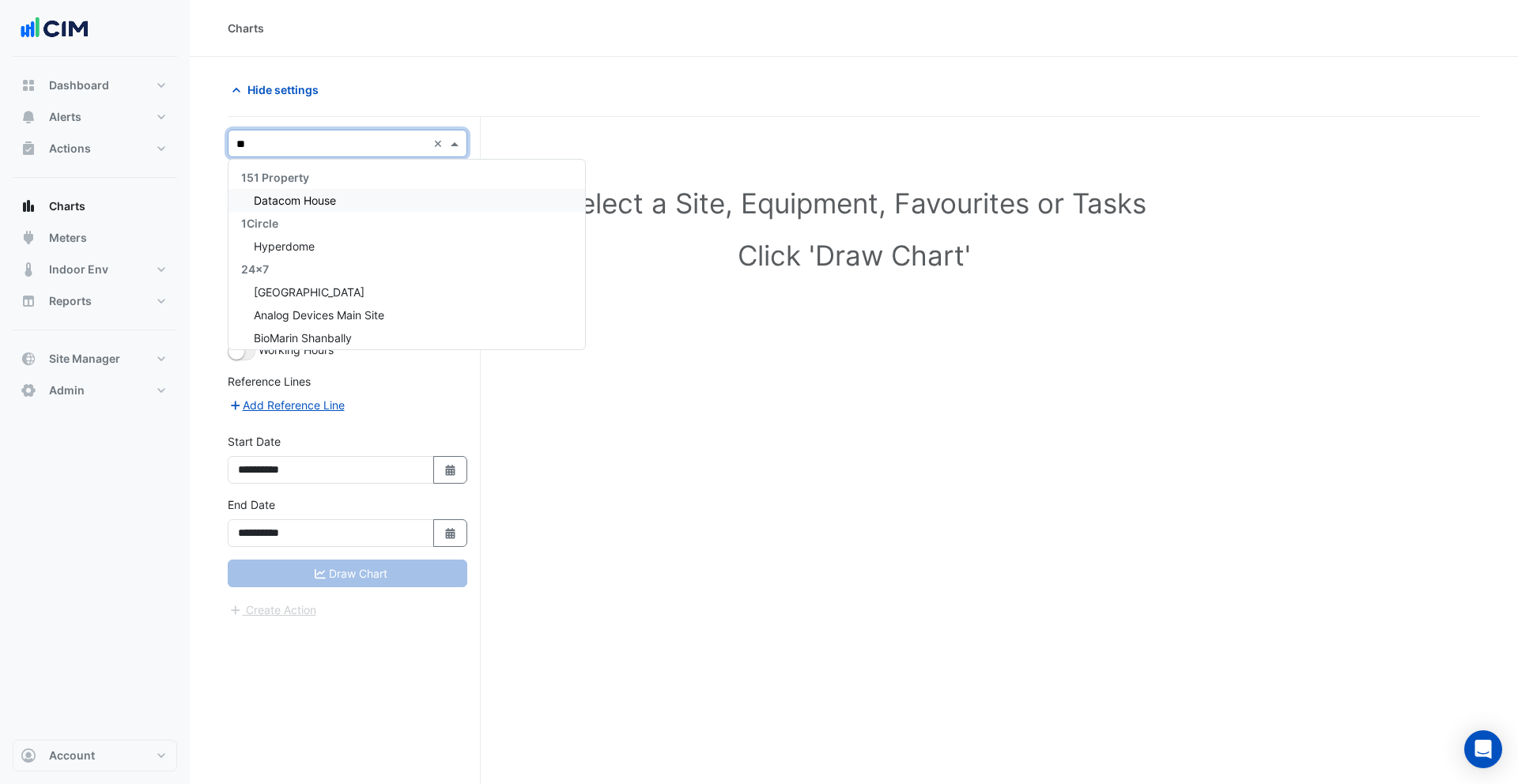
type input "***"
click at [271, 200] on span "MQX4" at bounding box center [269, 200] width 32 height 14
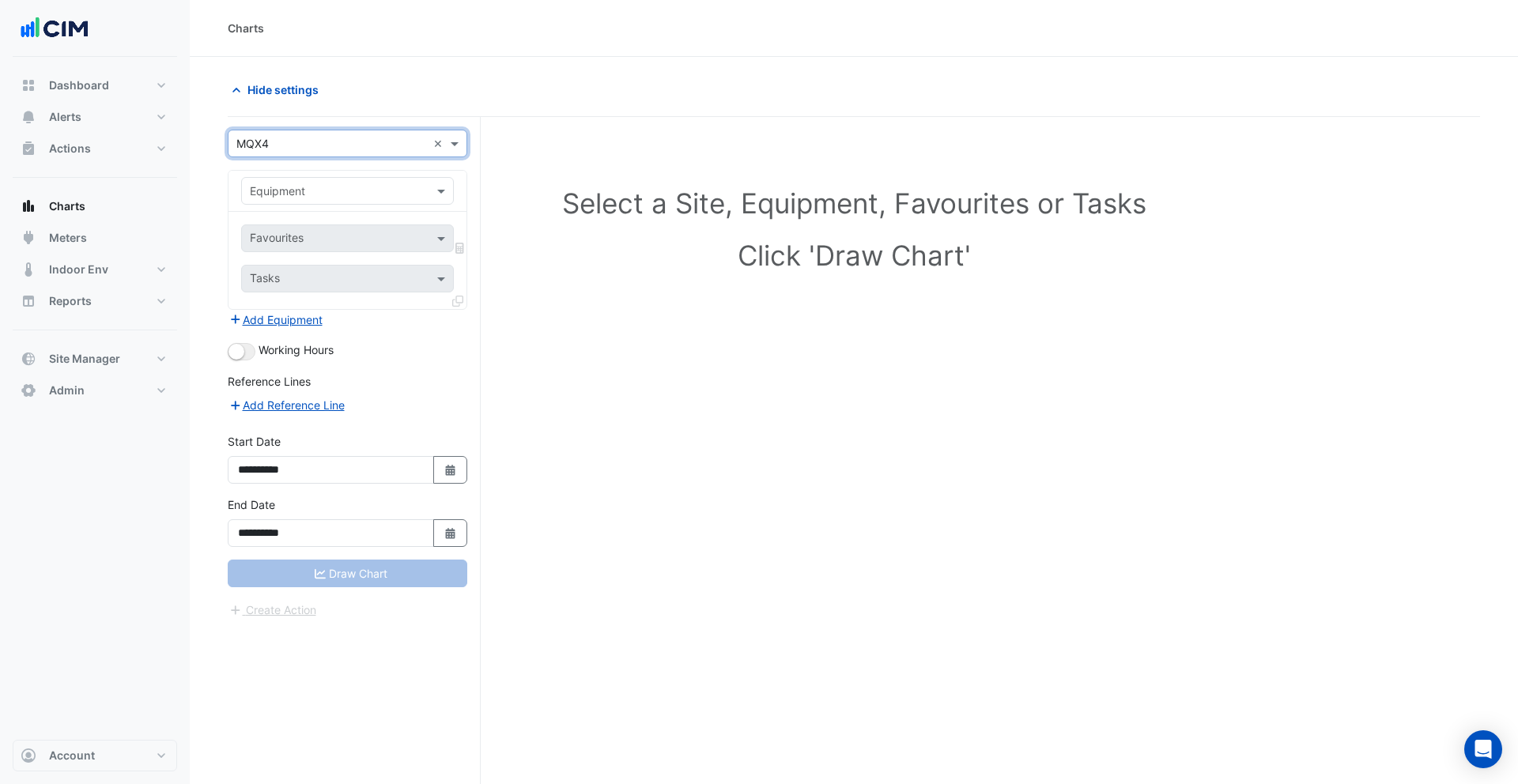
click at [335, 203] on div "Equipment" at bounding box center [347, 191] width 213 height 28
type input "*"
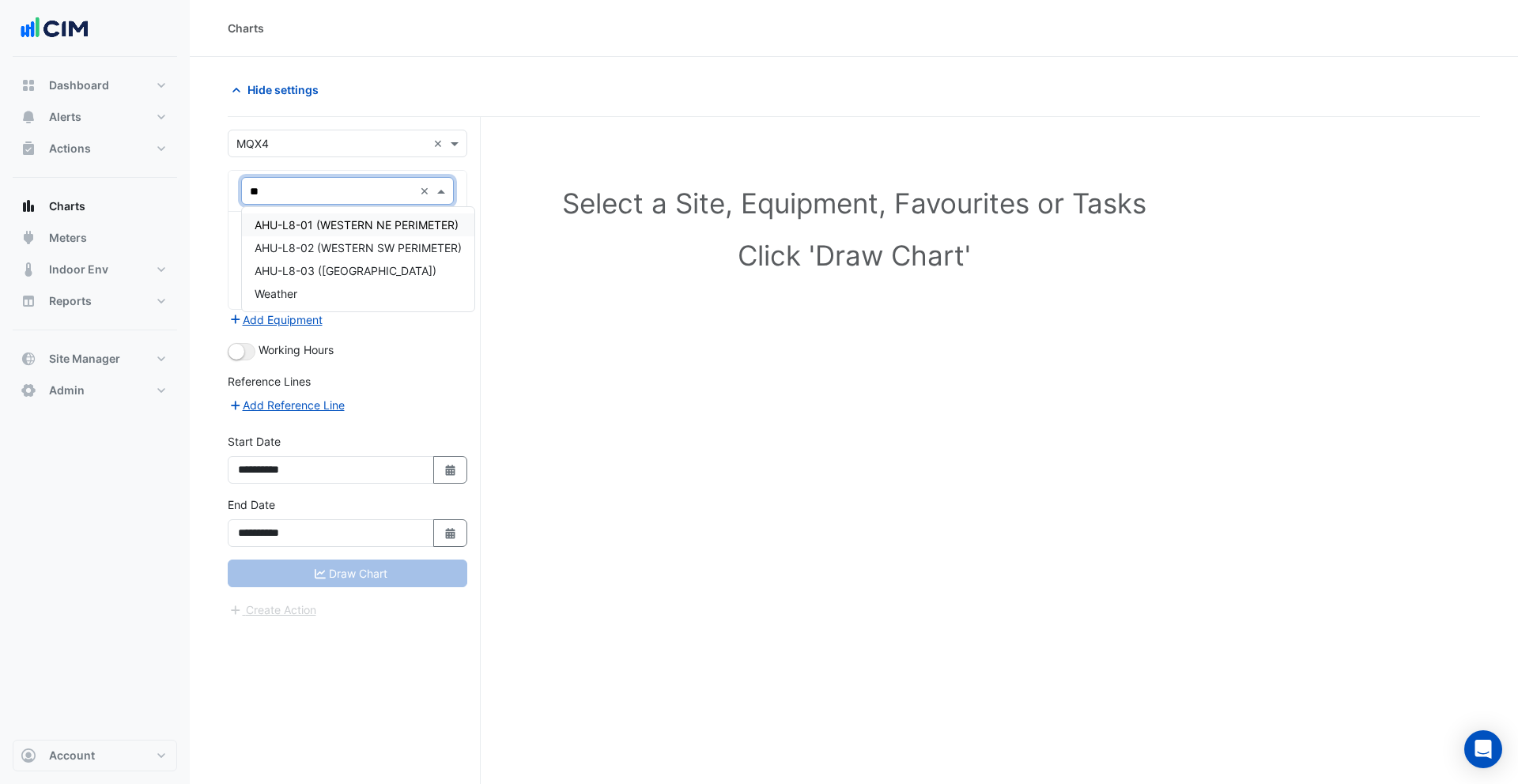
type input "***"
click at [328, 226] on div "Weather" at bounding box center [347, 225] width 211 height 23
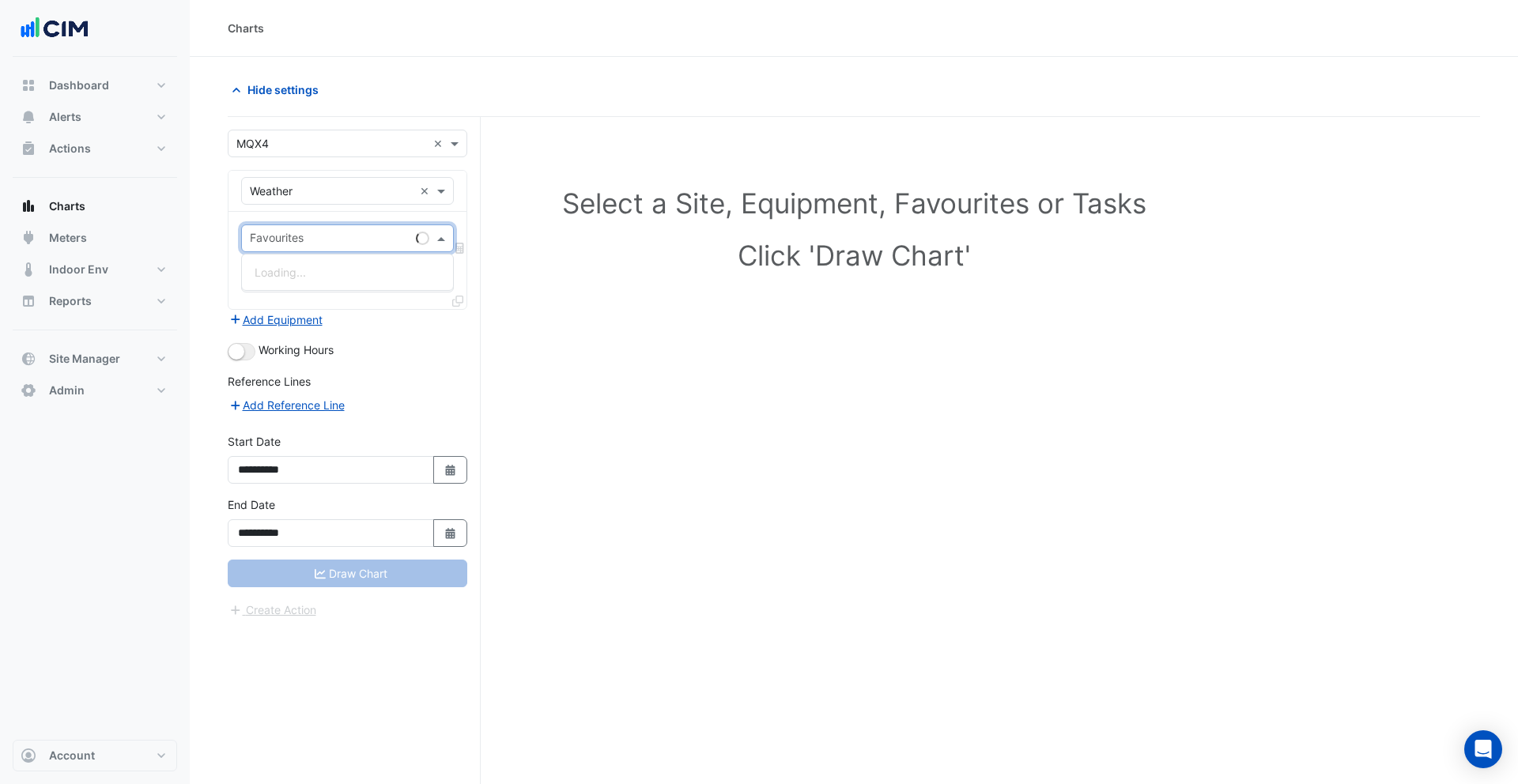
click at [328, 235] on input "text" at bounding box center [329, 240] width 159 height 17
click at [324, 313] on span "Temperature ([PERSON_NAME])" at bounding box center [337, 318] width 167 height 14
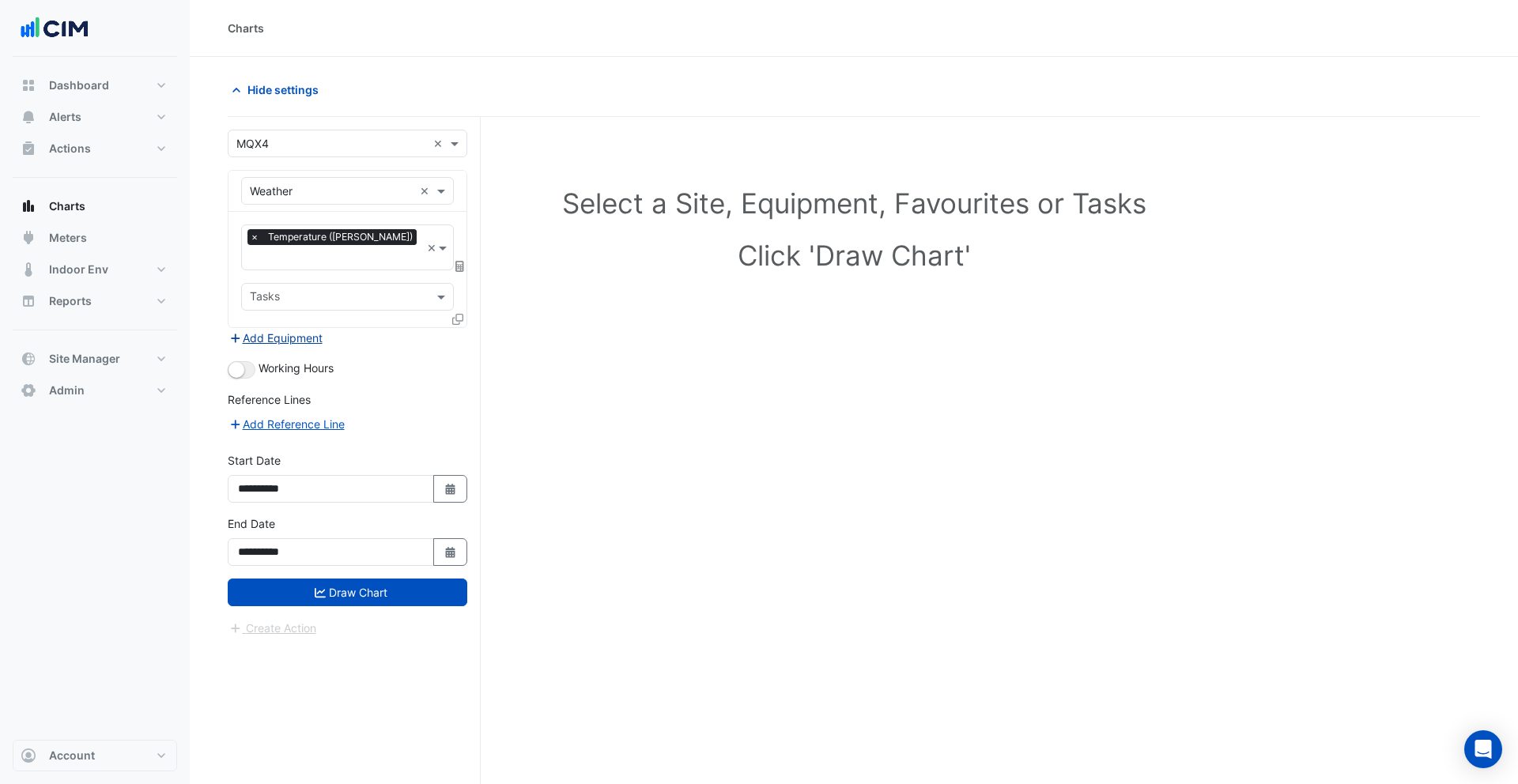
click at [280, 329] on button "Add Equipment" at bounding box center [276, 338] width 96 height 18
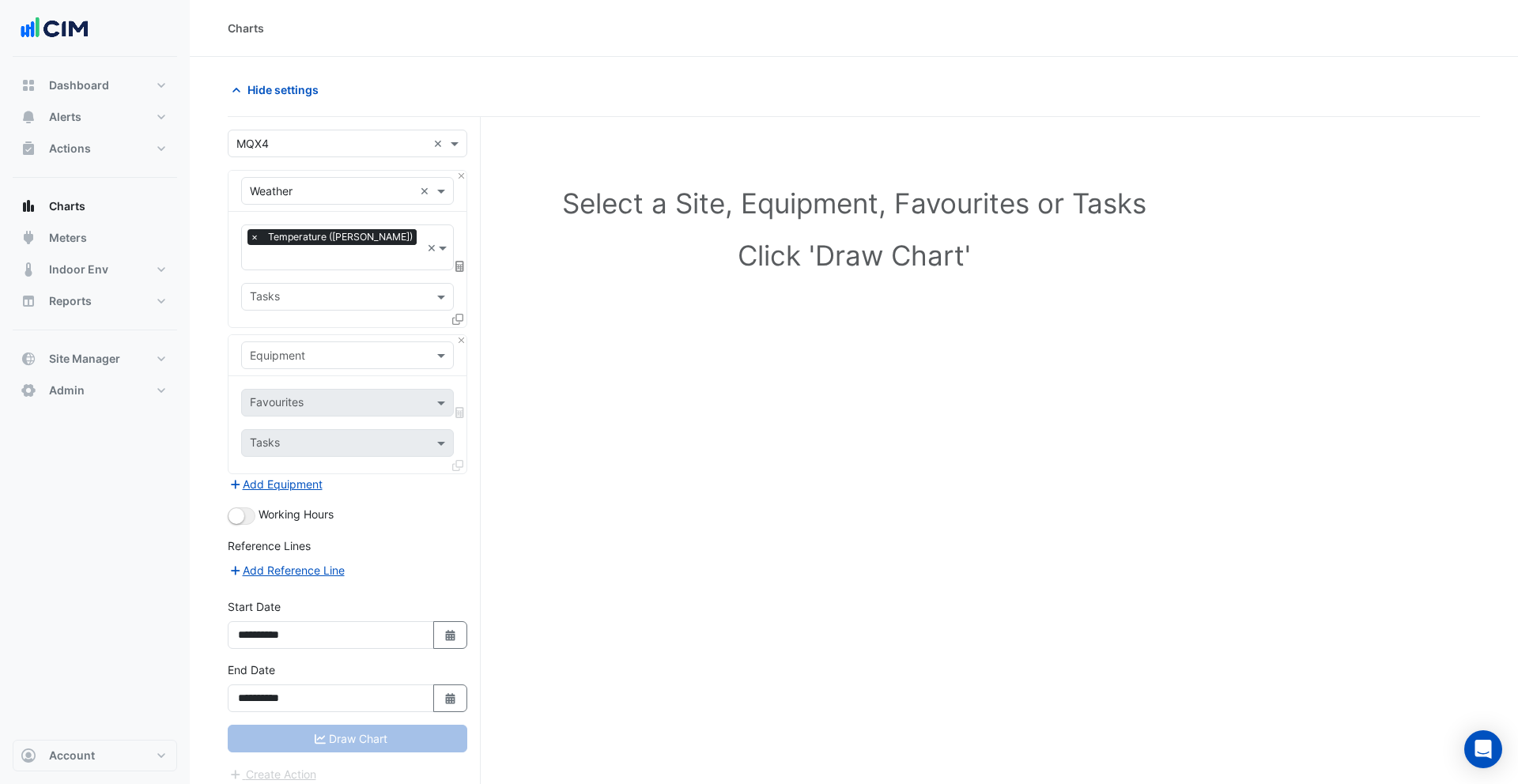
click at [295, 347] on input "text" at bounding box center [332, 356] width 164 height 17
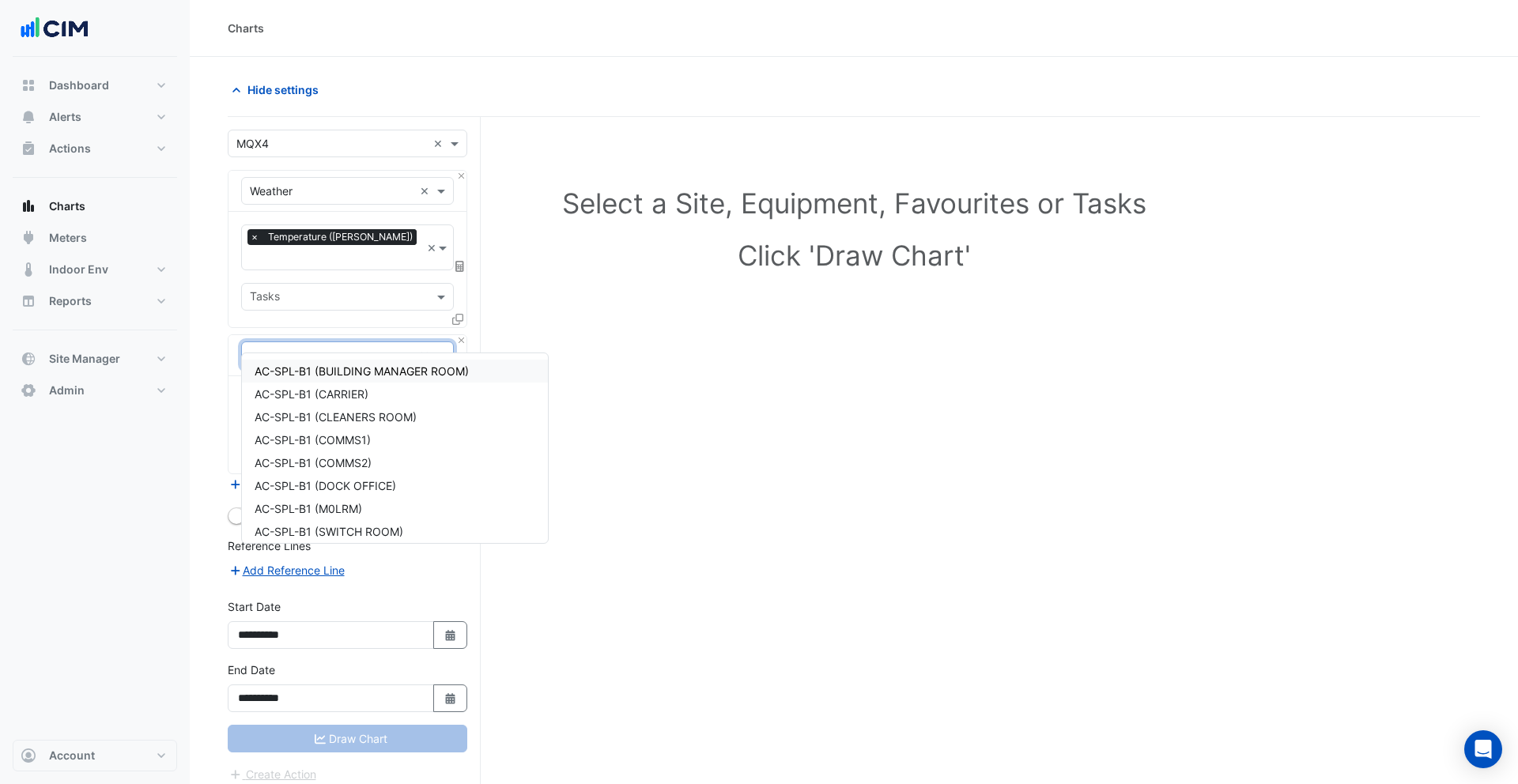
type input "***"
click at [323, 369] on span "AHU-B2-01 (LG / GROUND LOBBY)" at bounding box center [345, 370] width 182 height 14
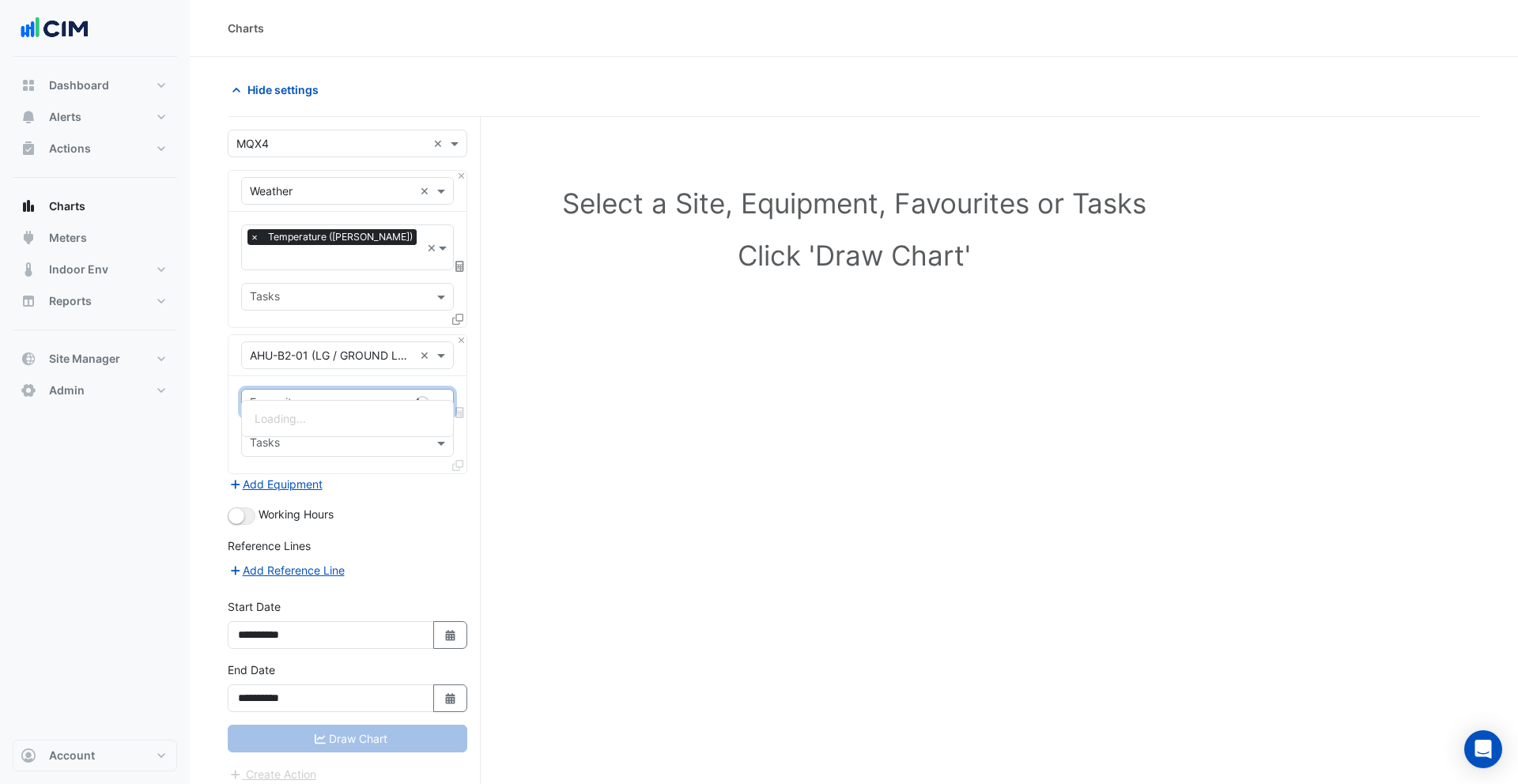
click at [377, 396] on input "text" at bounding box center [329, 404] width 159 height 17
type input "**********"
click at [384, 414] on span "Unit Supply Air Temperature - L08, LG / GROUND LOBBY" at bounding box center [403, 418] width 297 height 14
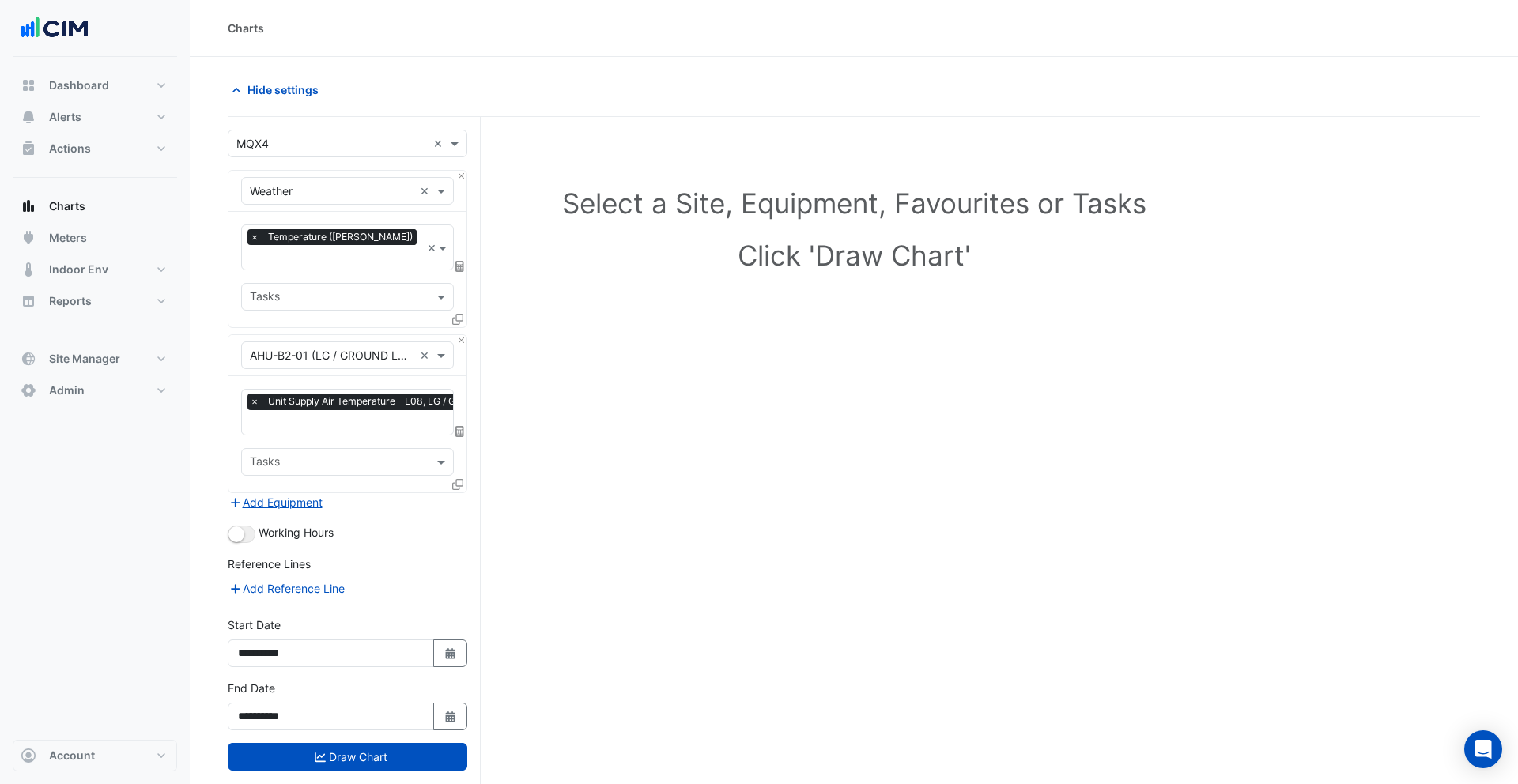
click at [459, 479] on icon at bounding box center [458, 485] width 11 height 11
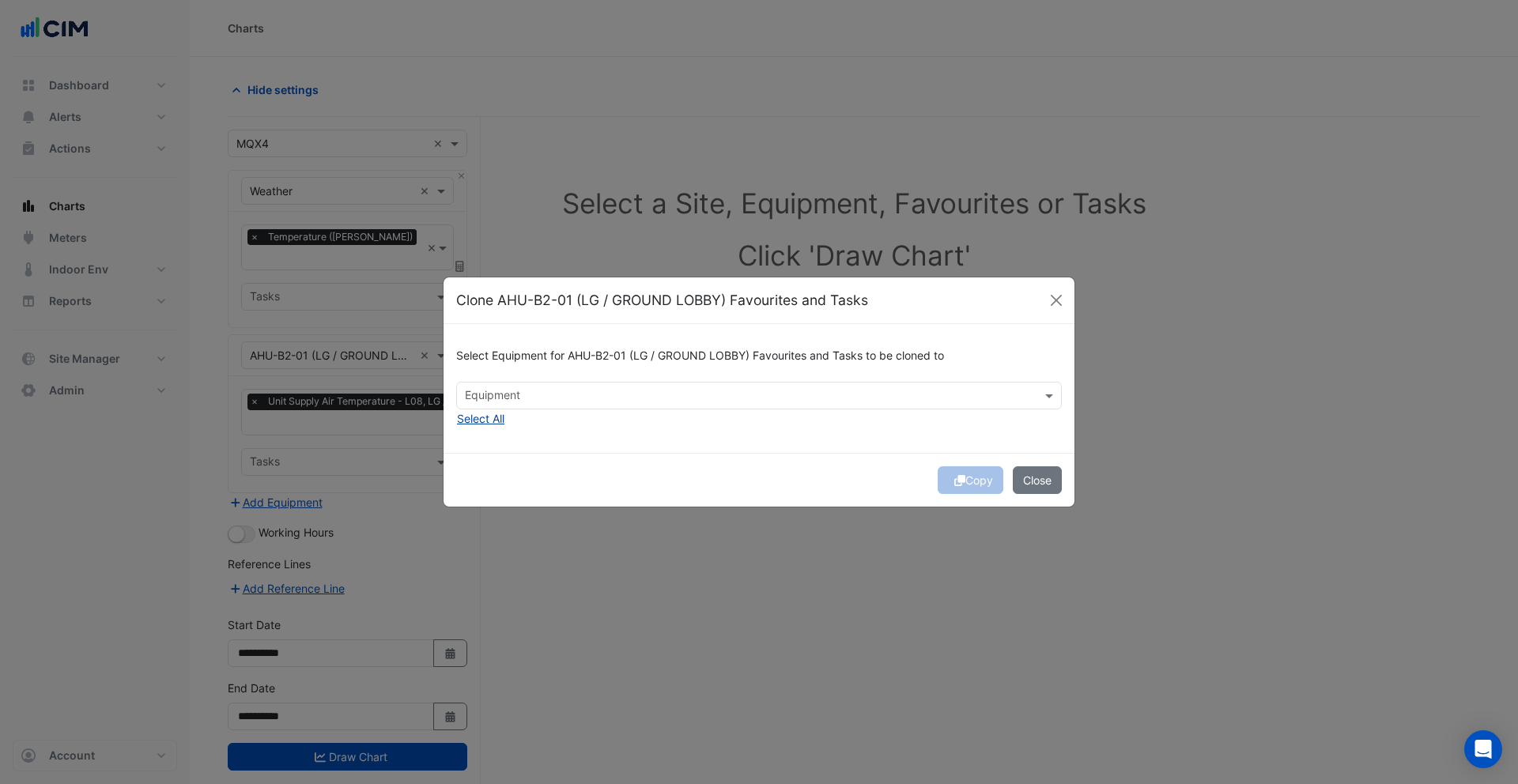
click at [492, 419] on button "Select All" at bounding box center [480, 418] width 49 height 18
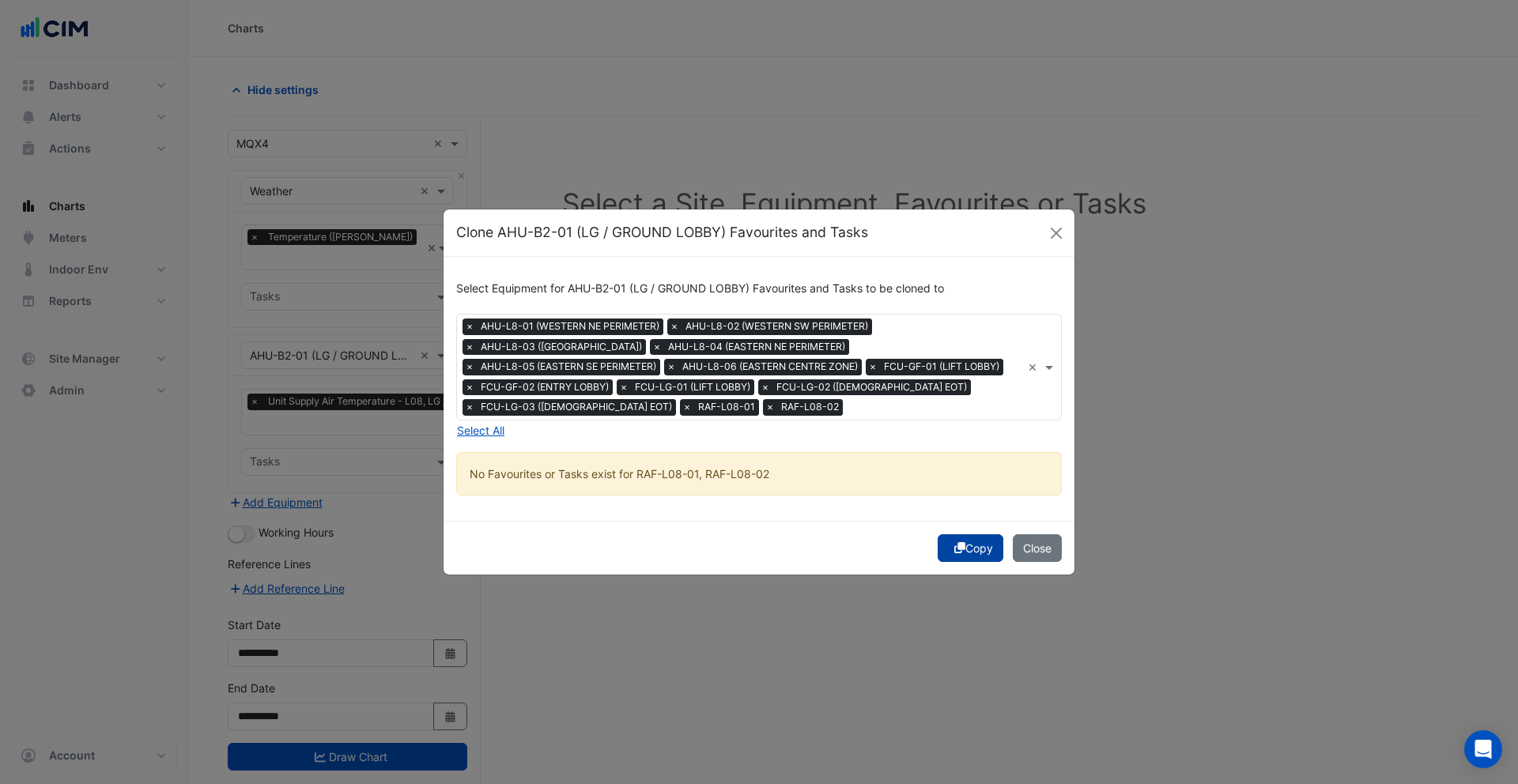
click at [967, 548] on button "Copy" at bounding box center [970, 548] width 65 height 28
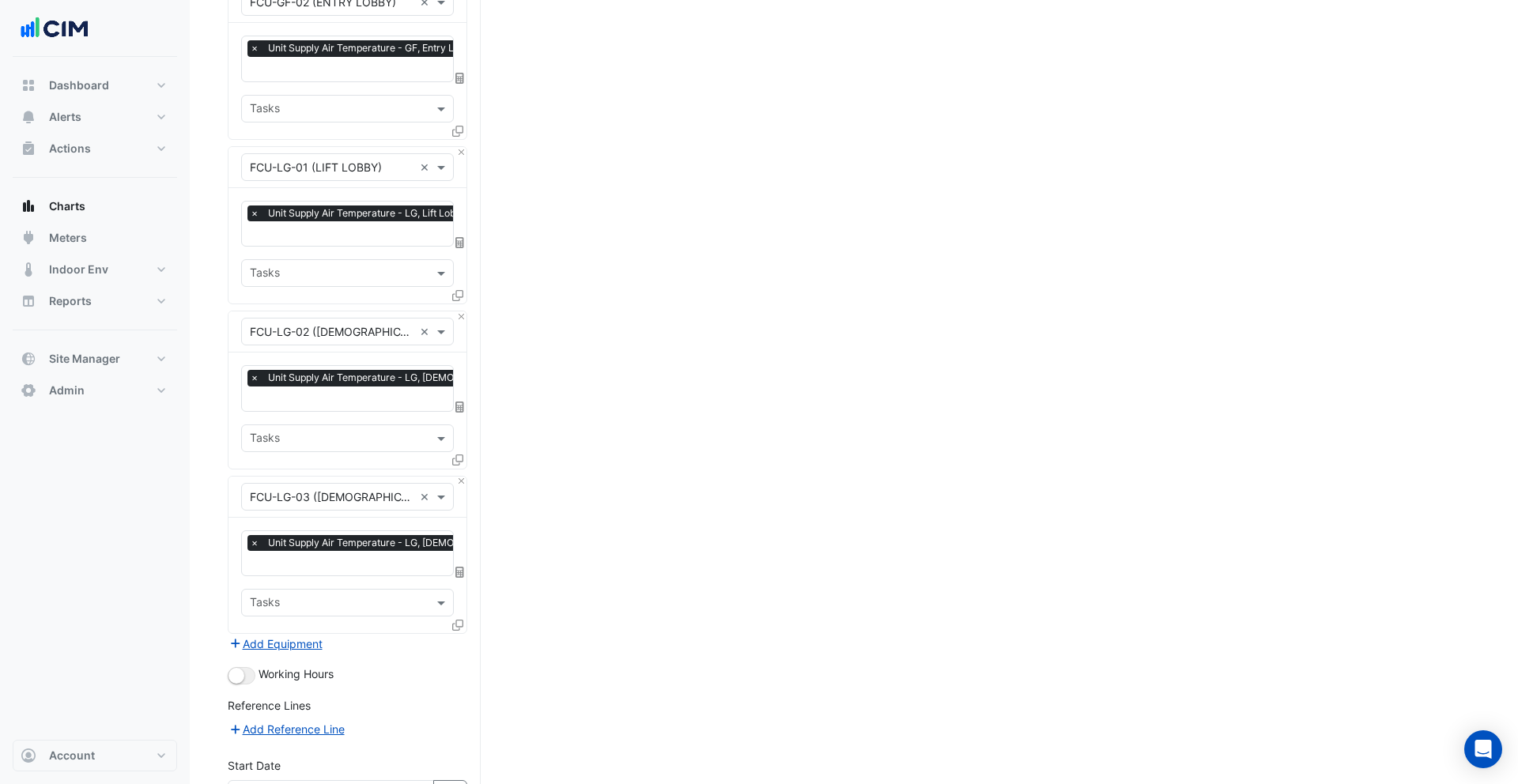
scroll to position [1805, 0]
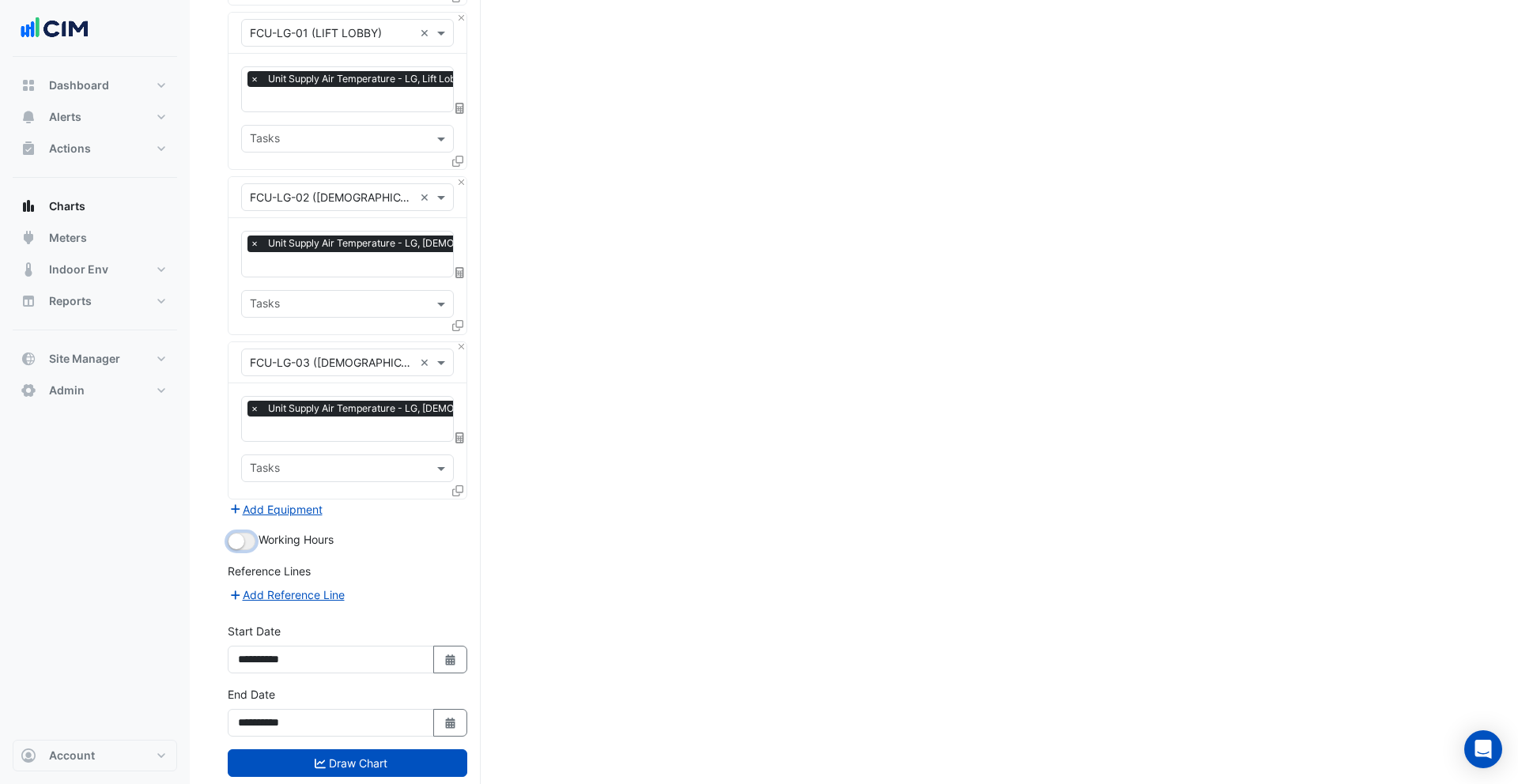
click at [241, 533] on small "button" at bounding box center [236, 541] width 16 height 16
click at [347, 749] on button "Draw Chart" at bounding box center [347, 763] width 240 height 28
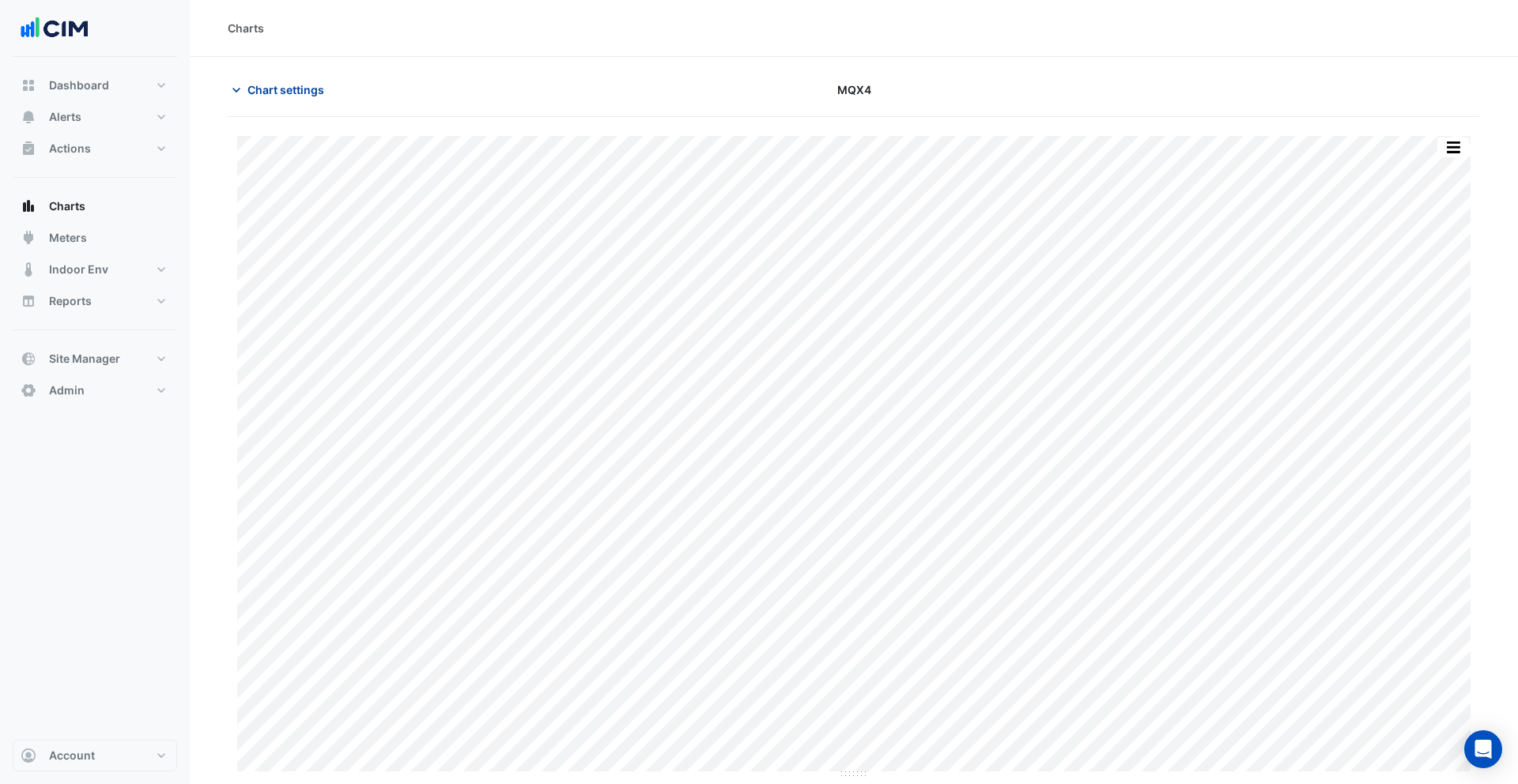
click at [273, 91] on span "Chart settings" at bounding box center [285, 89] width 76 height 17
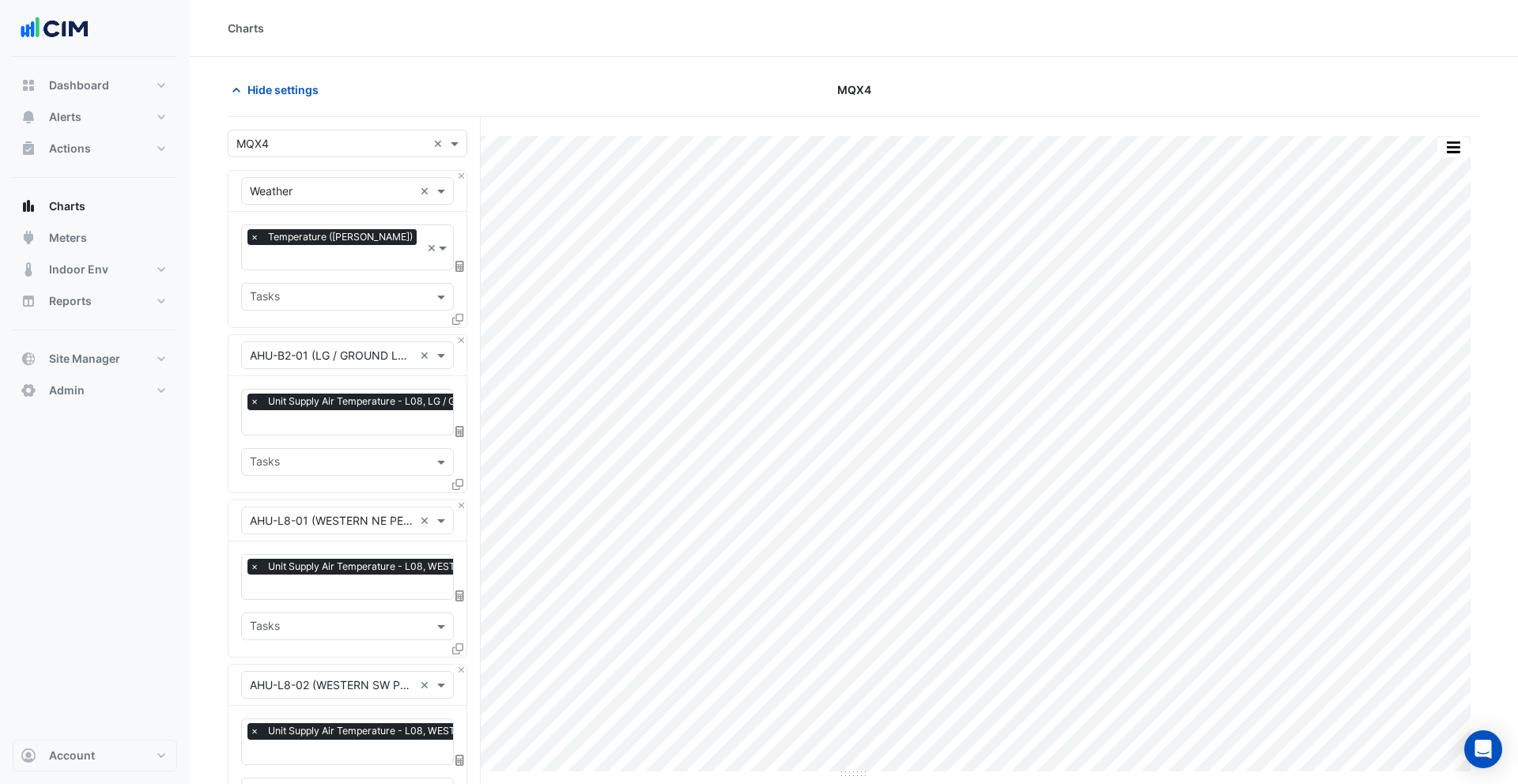
click at [459, 426] on icon at bounding box center [459, 431] width 8 height 11
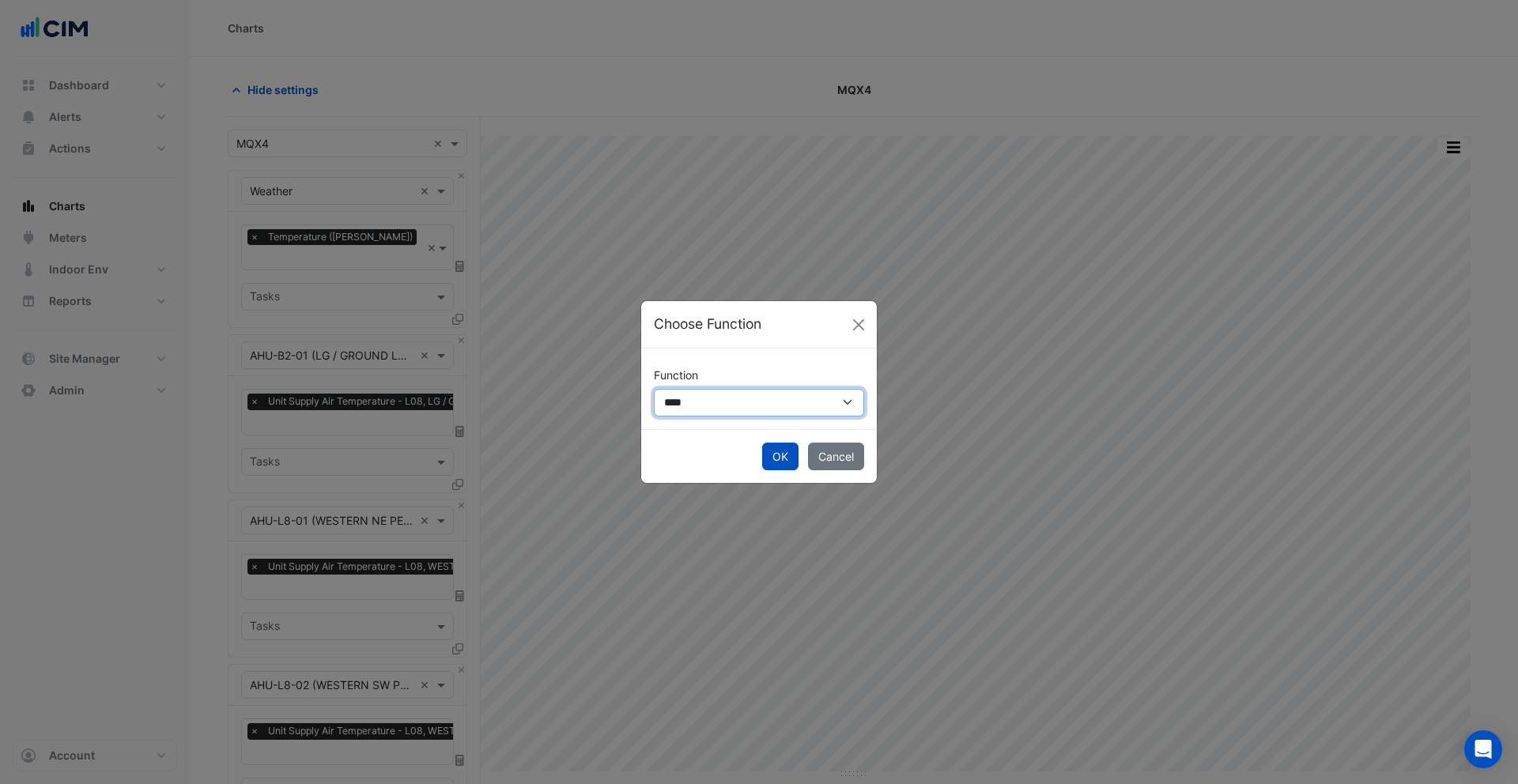
click at [698, 409] on select "**********" at bounding box center [759, 403] width 210 height 28
select select "******"
click at [653, 389] on select "**********" at bounding box center [759, 403] width 210 height 28
select select
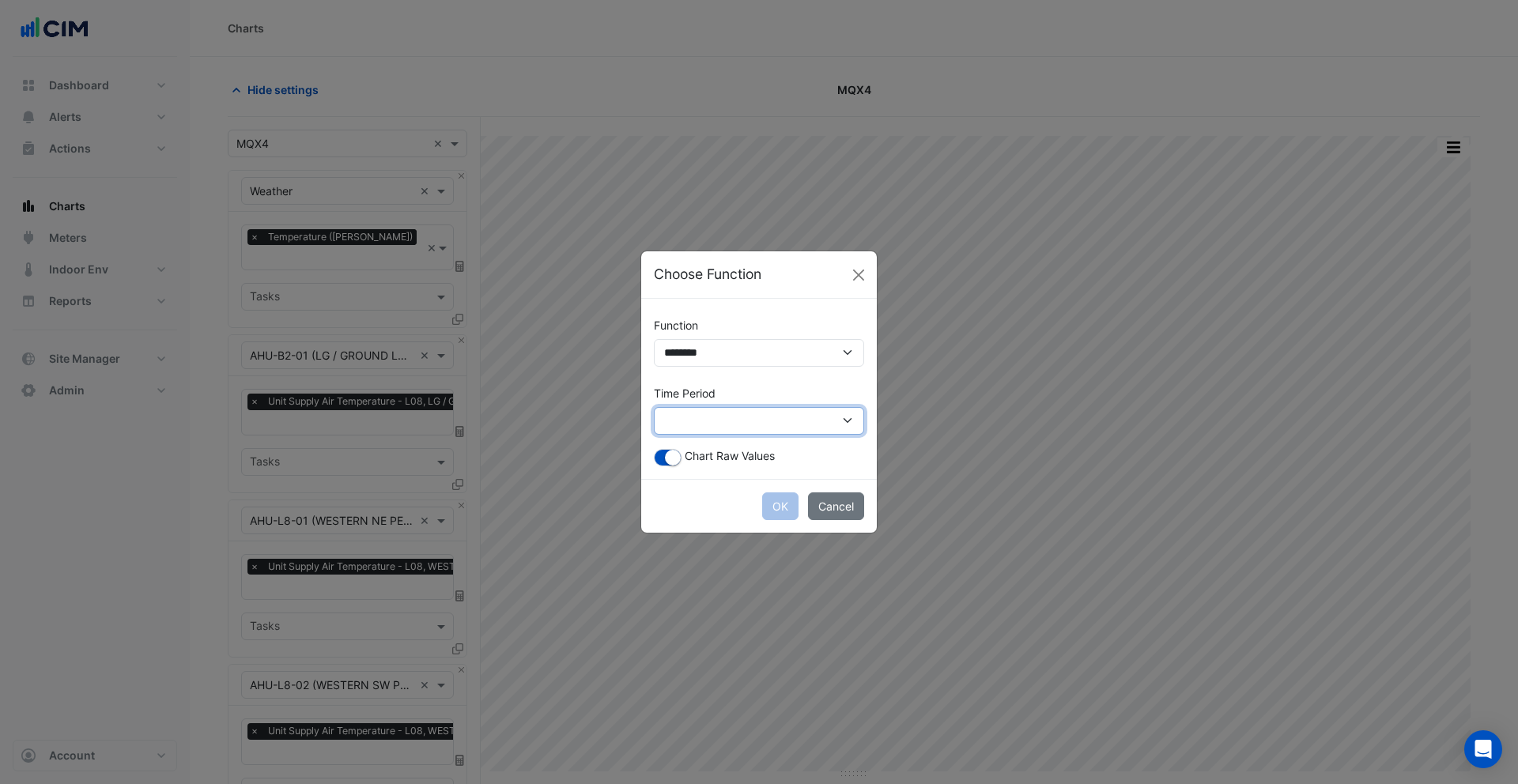
click at [735, 423] on select "**********" at bounding box center [759, 421] width 210 height 28
click at [829, 503] on button "Cancel" at bounding box center [836, 506] width 56 height 28
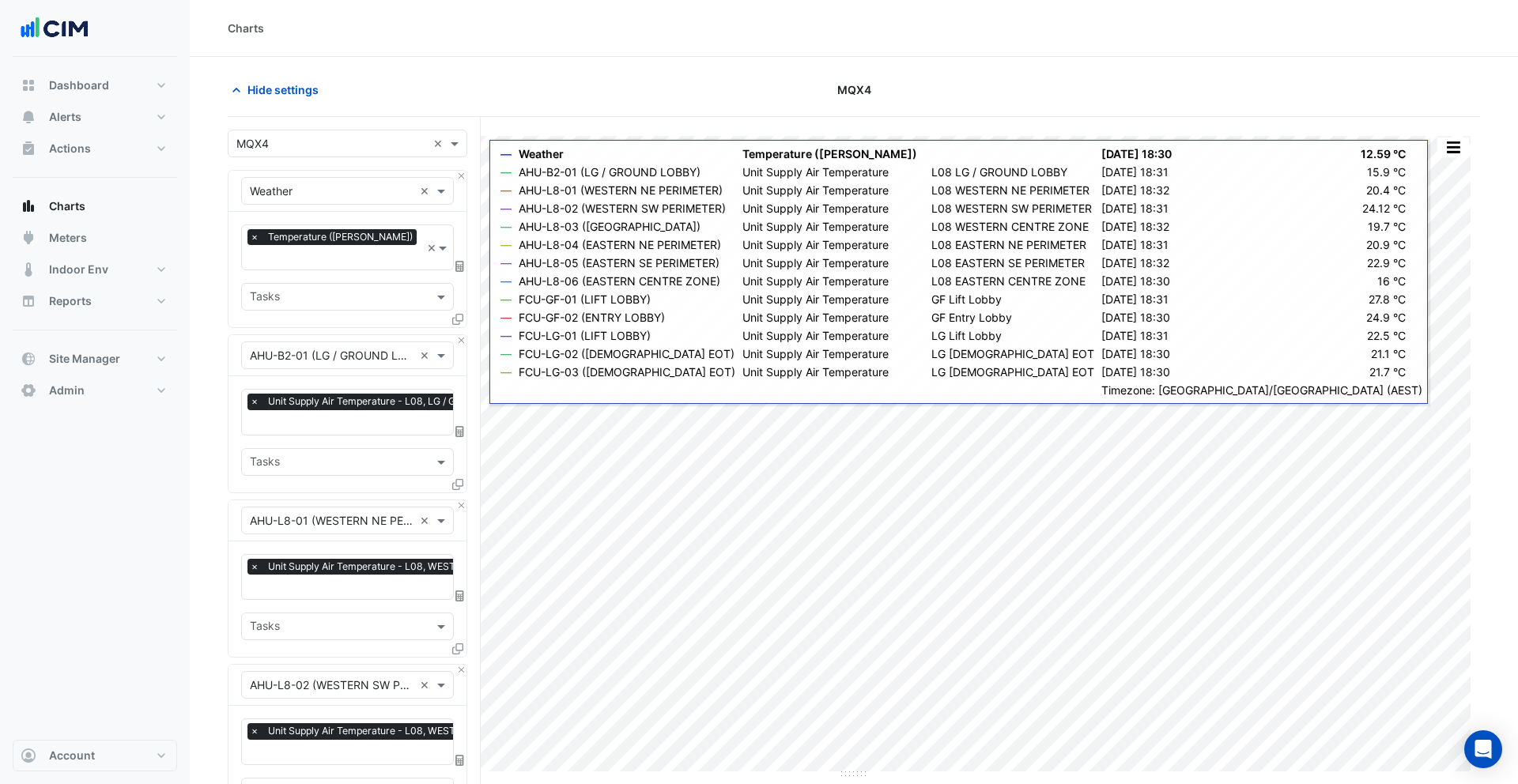
click at [458, 261] on icon at bounding box center [459, 266] width 8 height 11
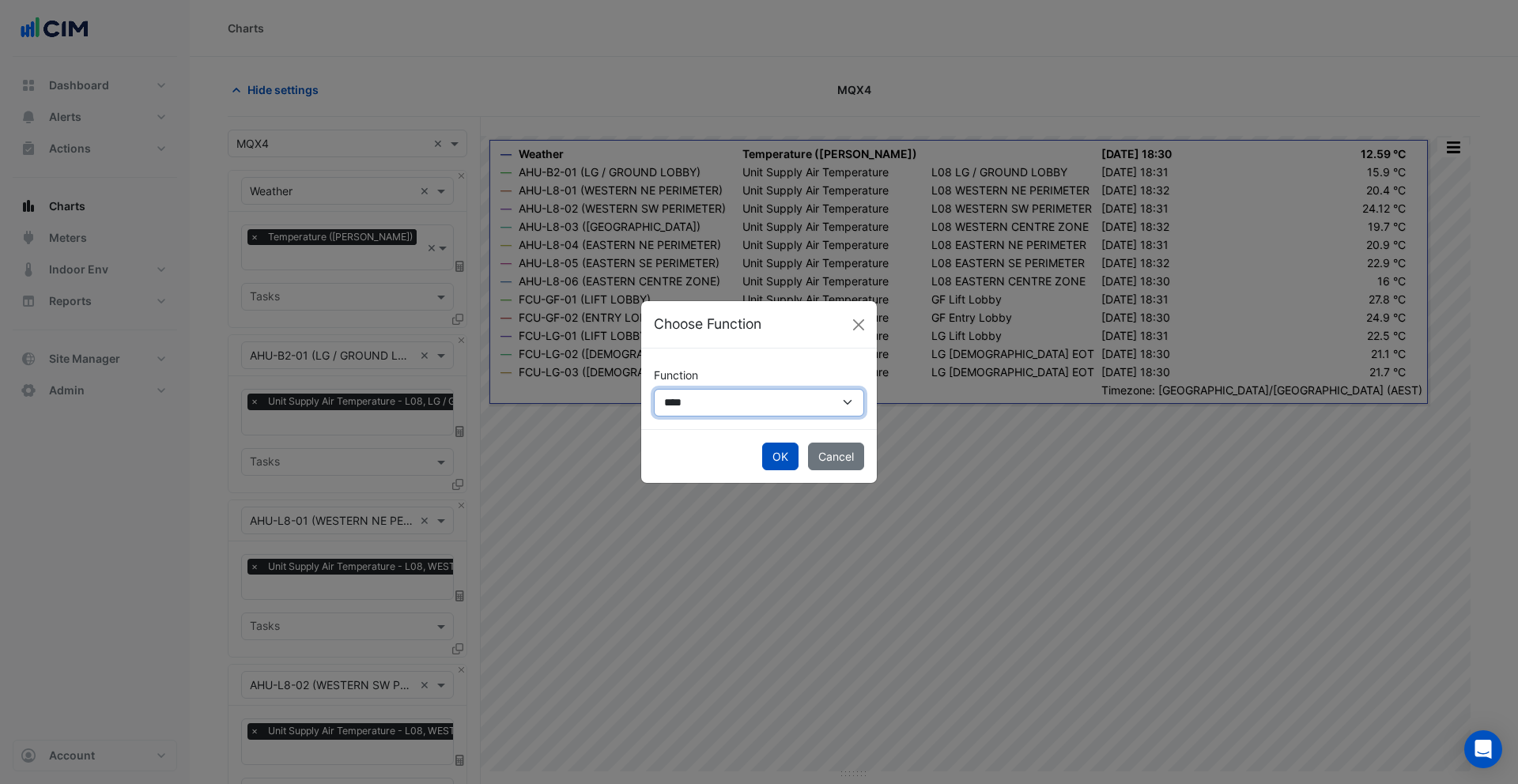
click at [745, 400] on select "**********" at bounding box center [759, 403] width 210 height 28
select select "******"
click at [653, 389] on select "**********" at bounding box center [759, 403] width 210 height 28
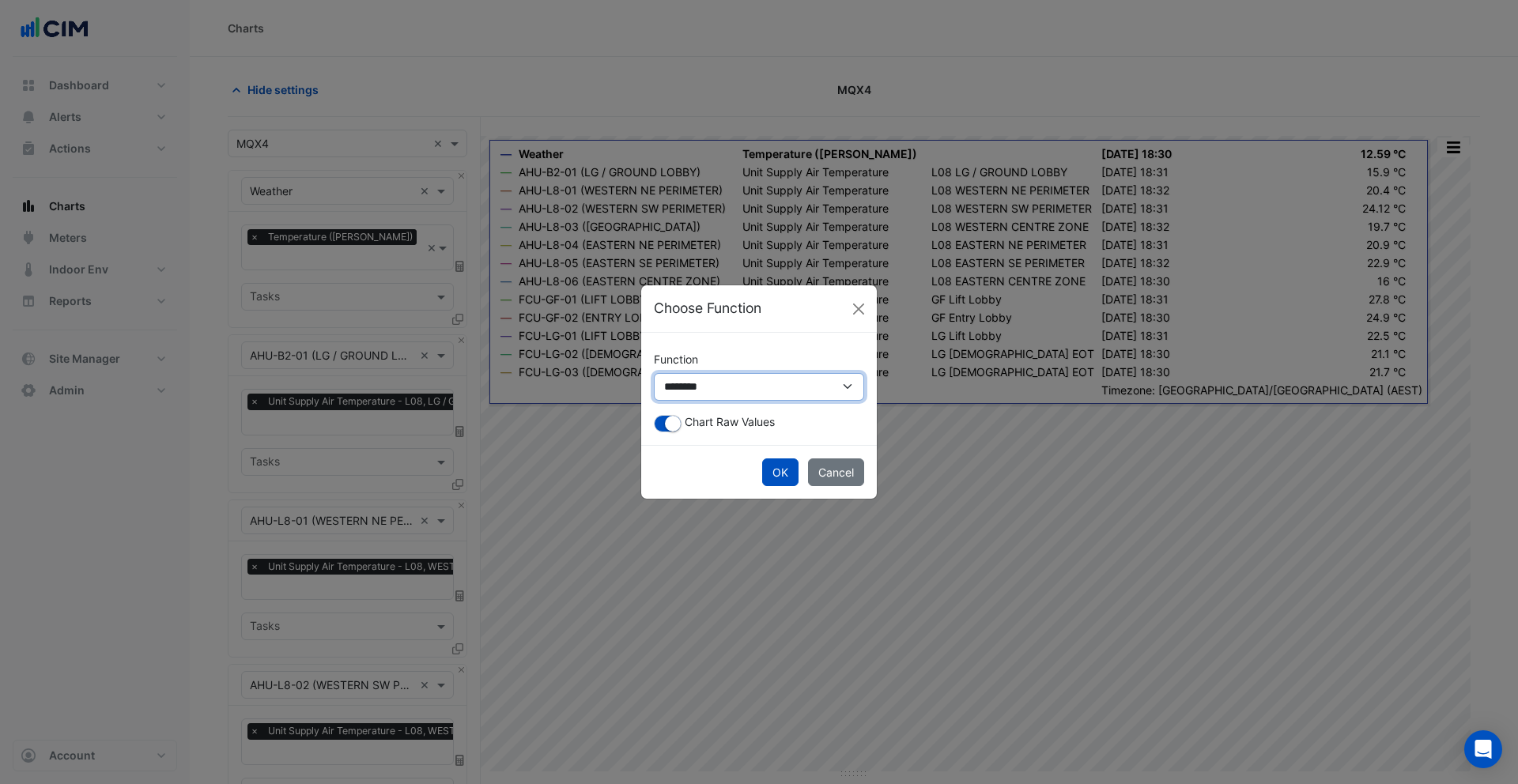
click at [708, 389] on select "**********" at bounding box center [759, 387] width 210 height 28
click at [861, 313] on button "Close" at bounding box center [859, 310] width 24 height 24
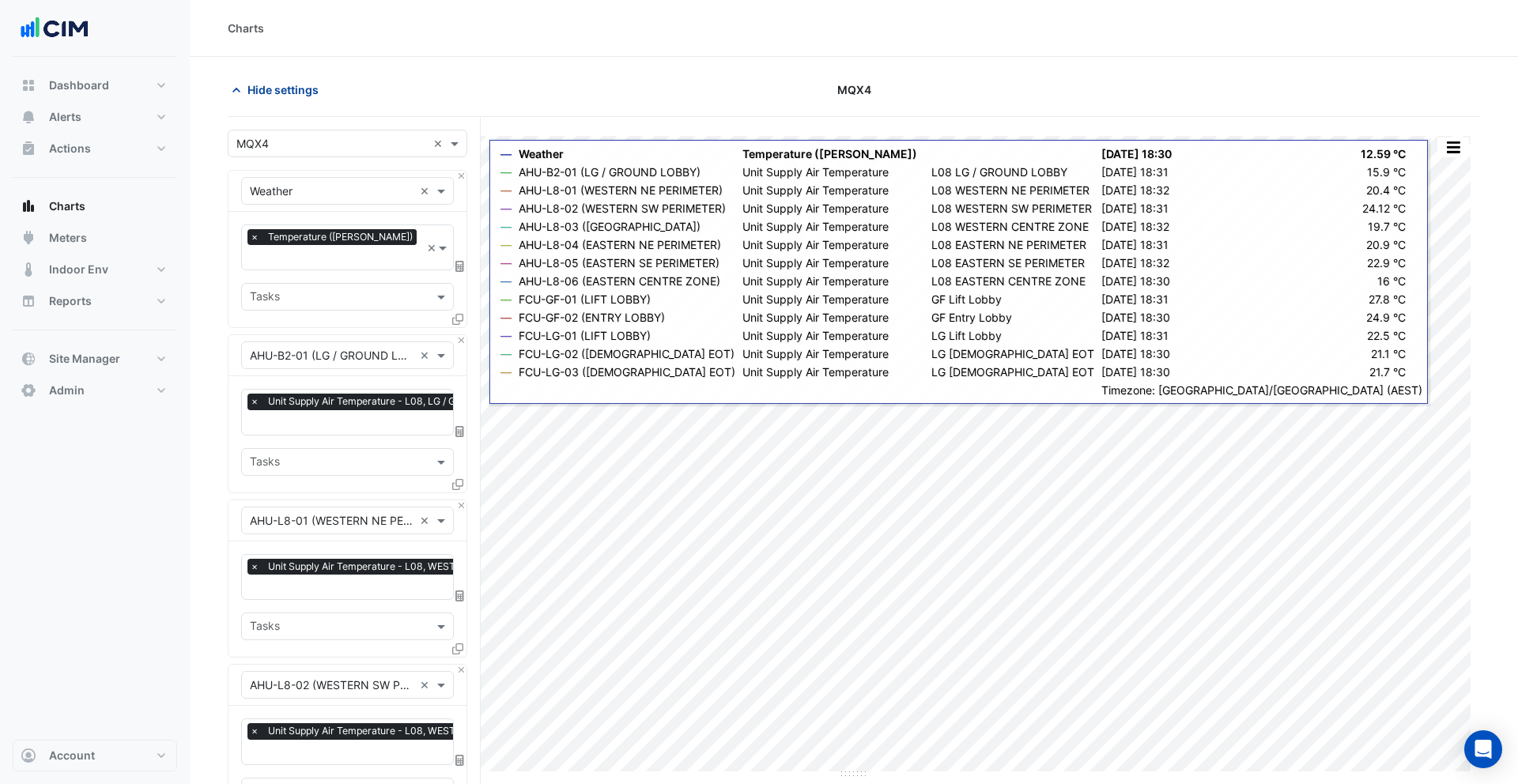
click at [266, 91] on span "Hide settings" at bounding box center [282, 89] width 71 height 17
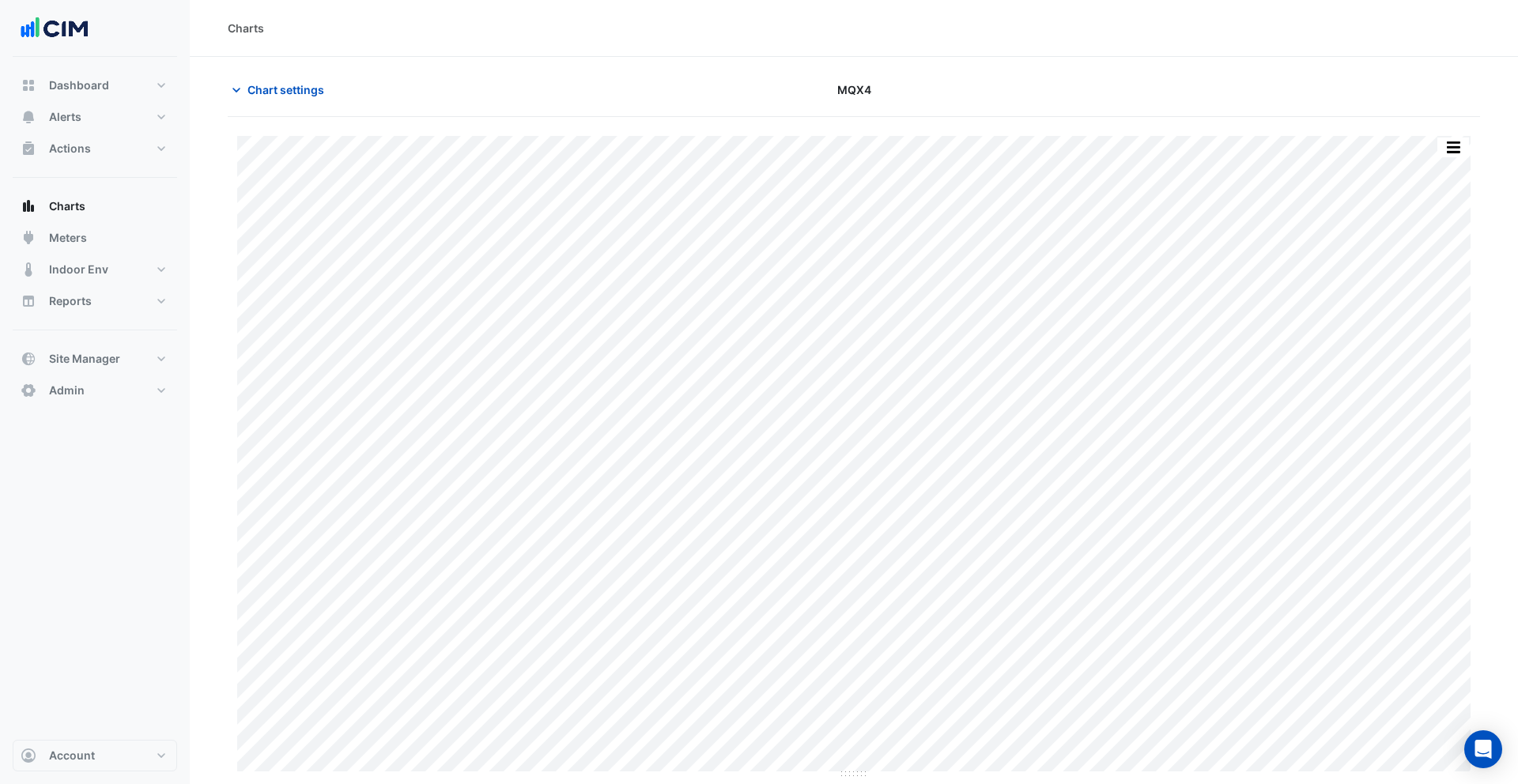
click at [1468, 145] on button "button" at bounding box center [1453, 146] width 31 height 19
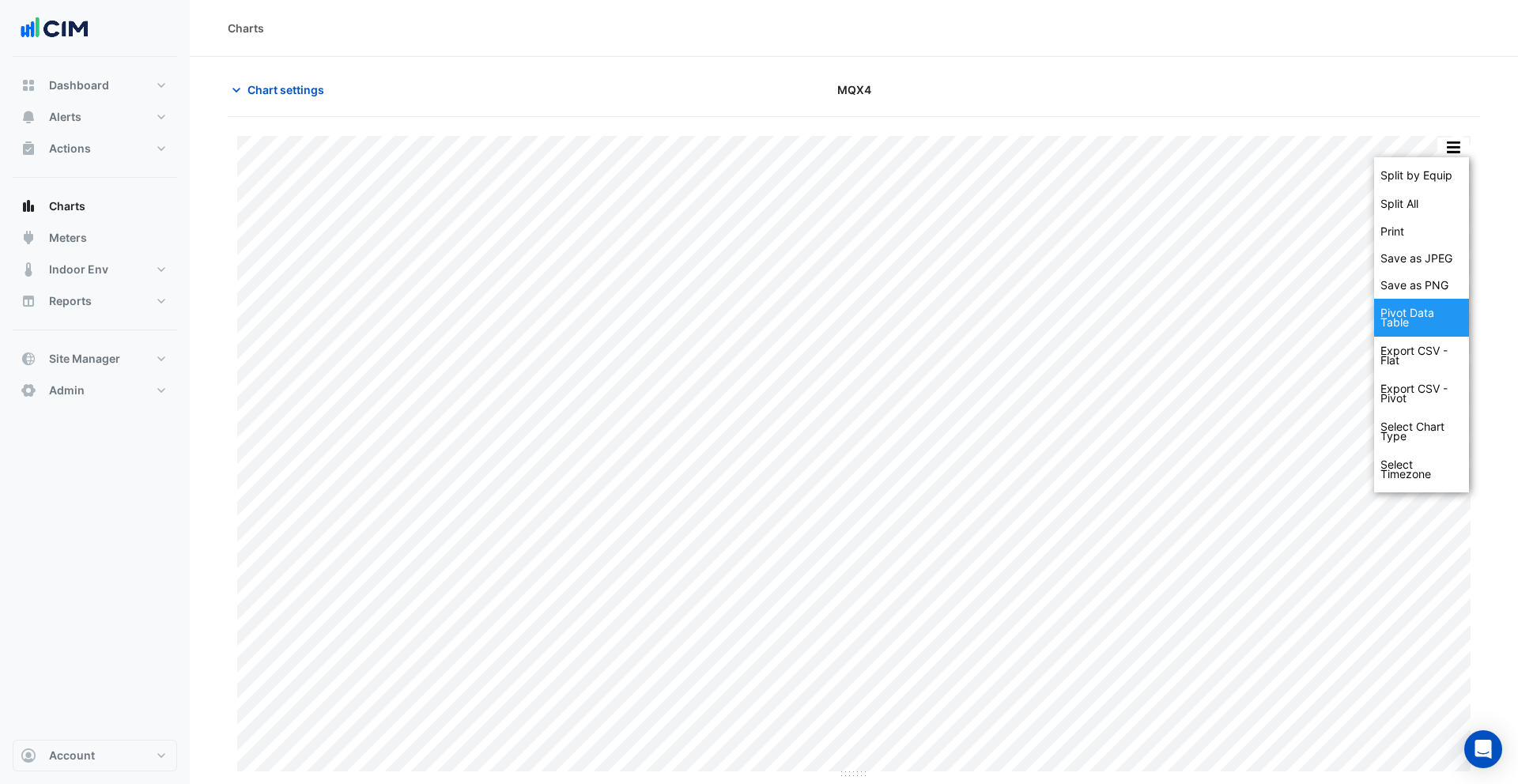
click at [1418, 331] on div "Pivot Data Table" at bounding box center [1421, 317] width 95 height 38
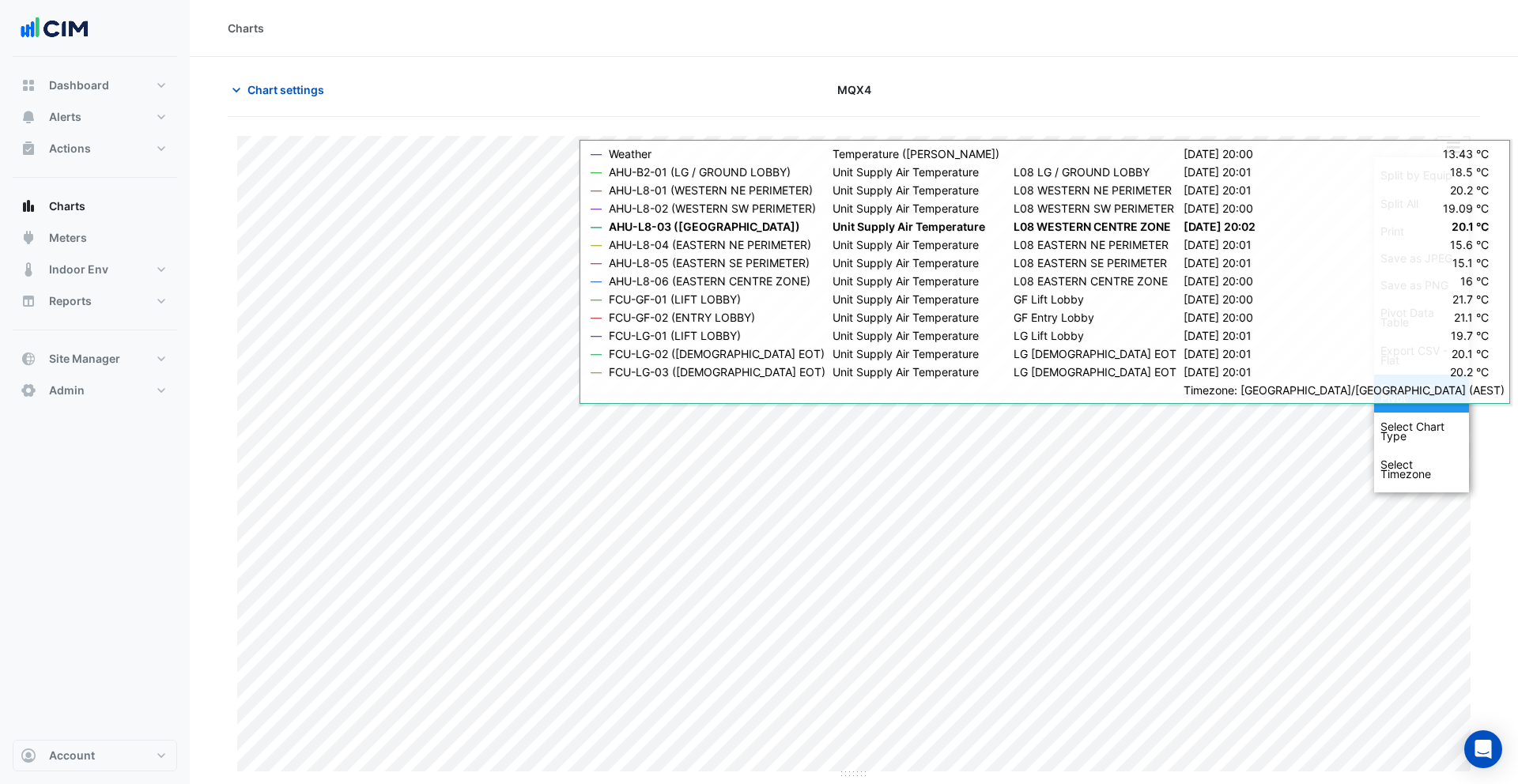
click at [1425, 395] on div "Export CSV - Pivot" at bounding box center [1421, 393] width 95 height 38
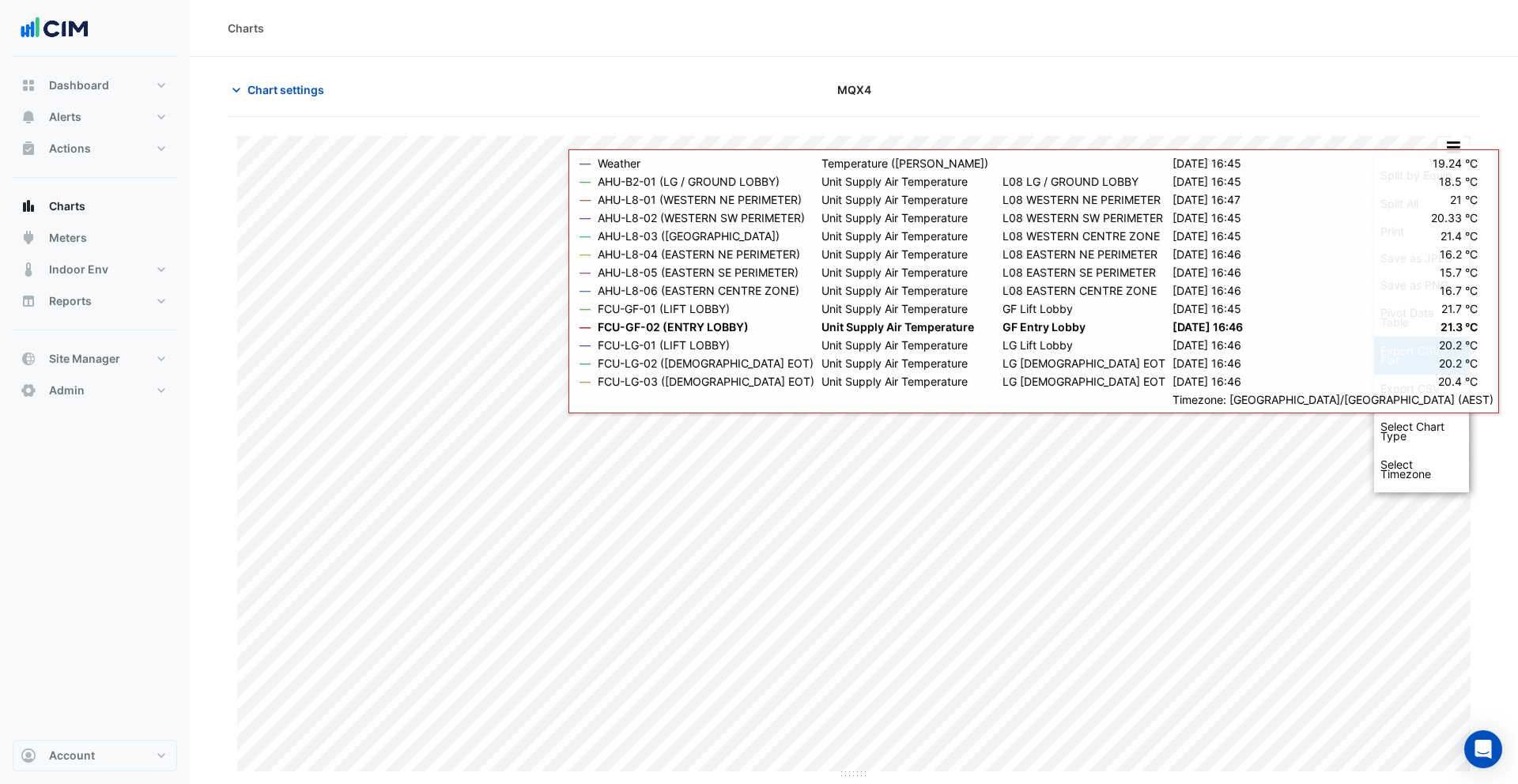
click at [1436, 365] on div "Export CSV - Flat" at bounding box center [1421, 355] width 95 height 38
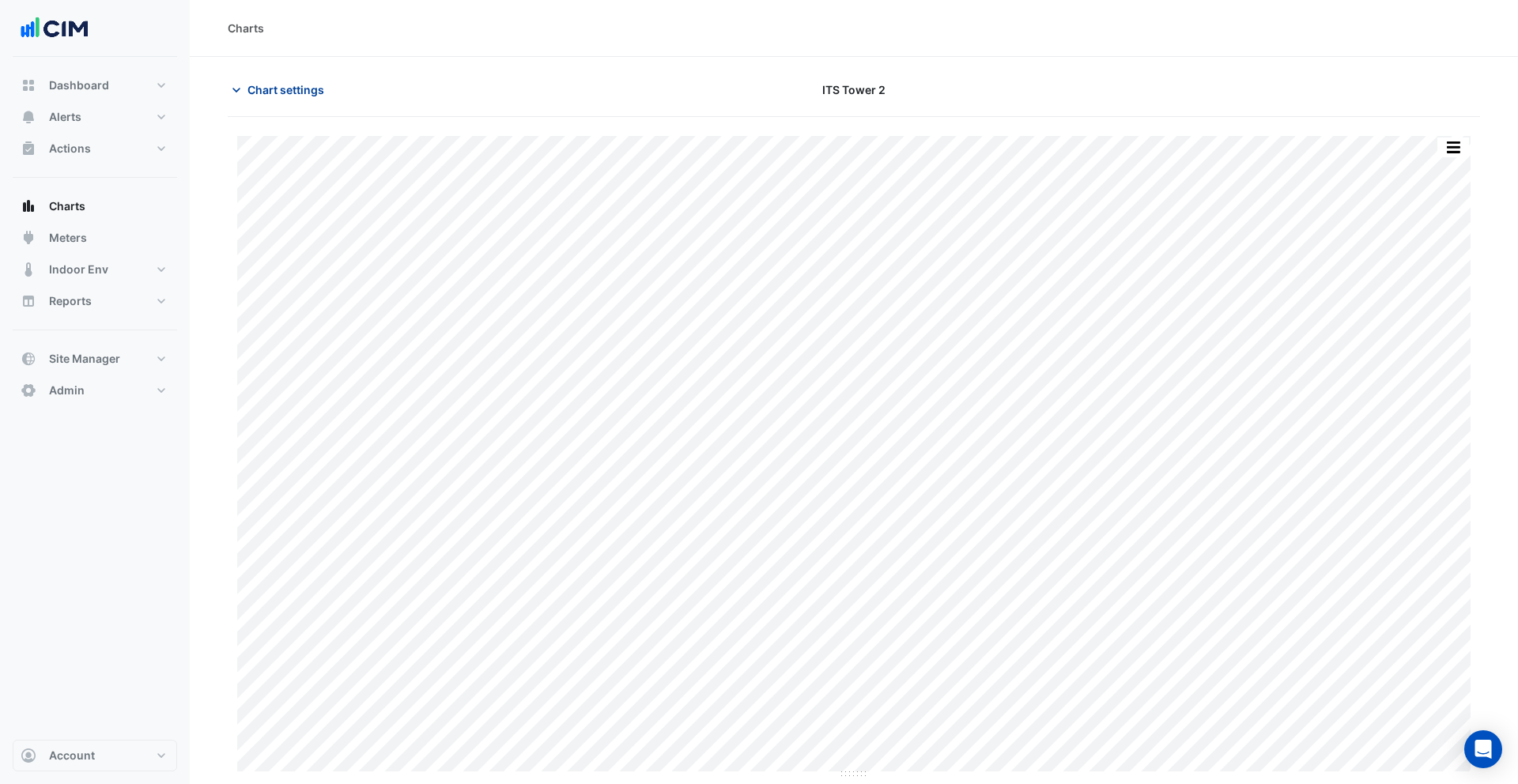
click at [294, 92] on span "Chart settings" at bounding box center [285, 89] width 76 height 17
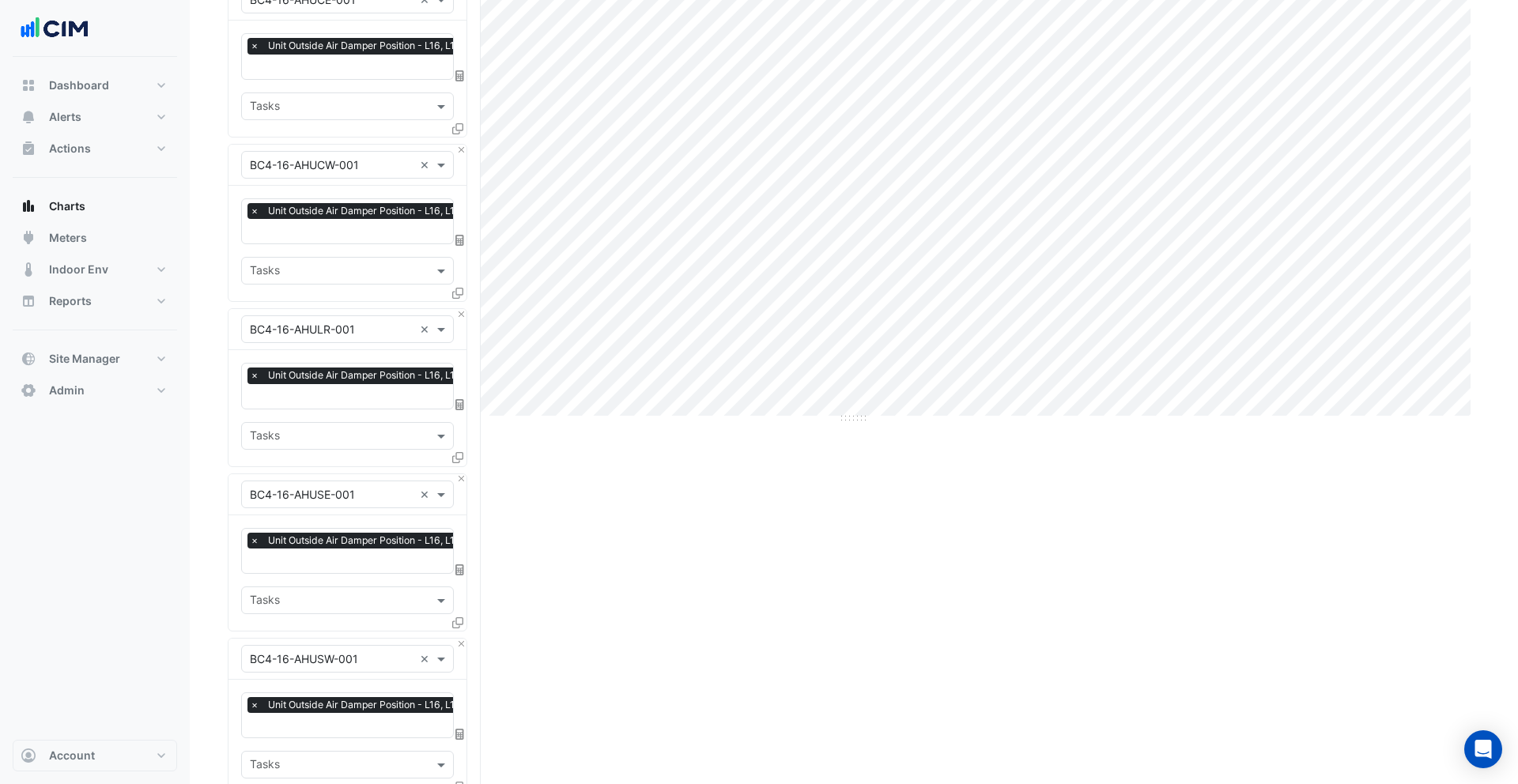
scroll to position [843, 0]
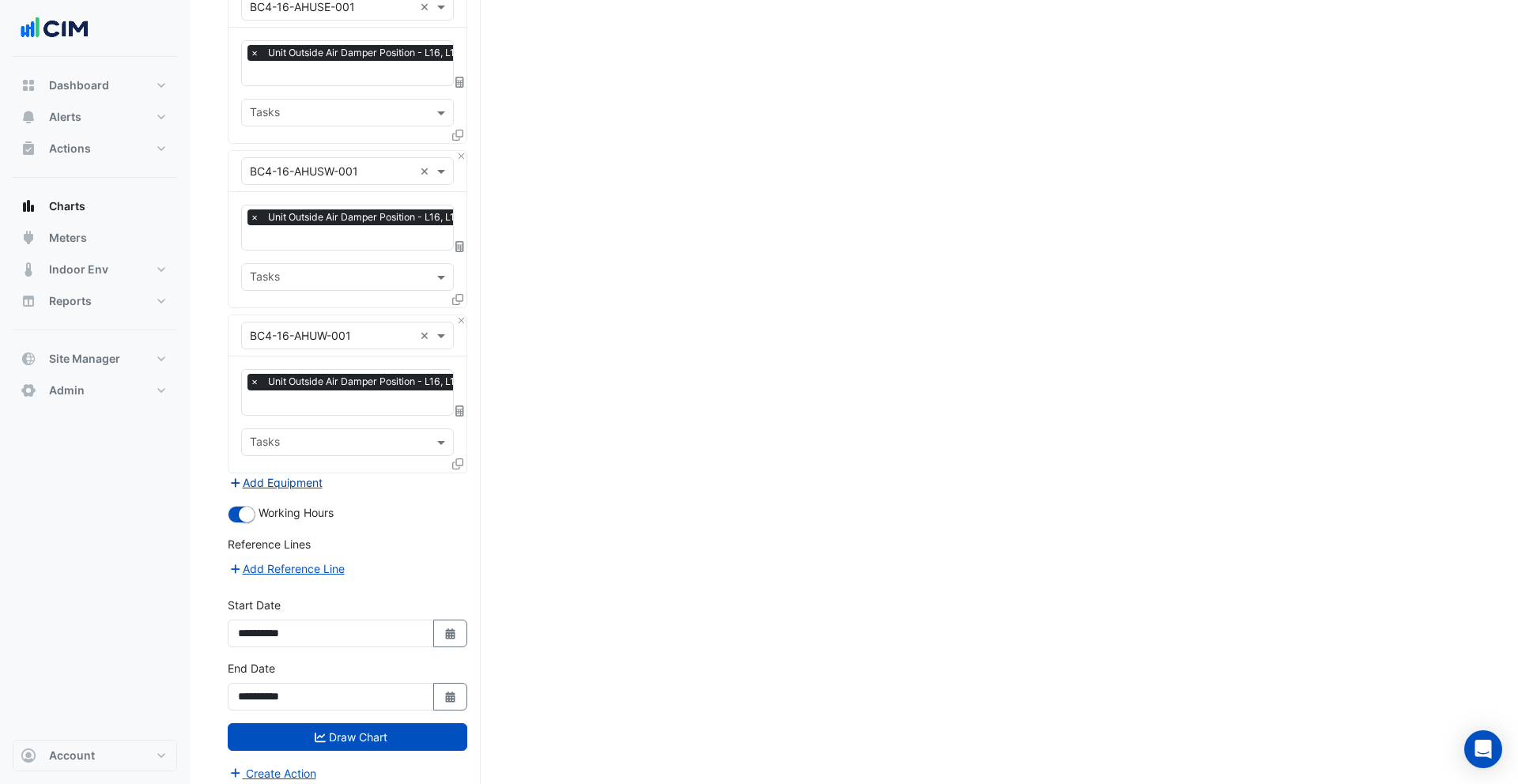
click at [281, 474] on button "Add Equipment" at bounding box center [276, 483] width 96 height 18
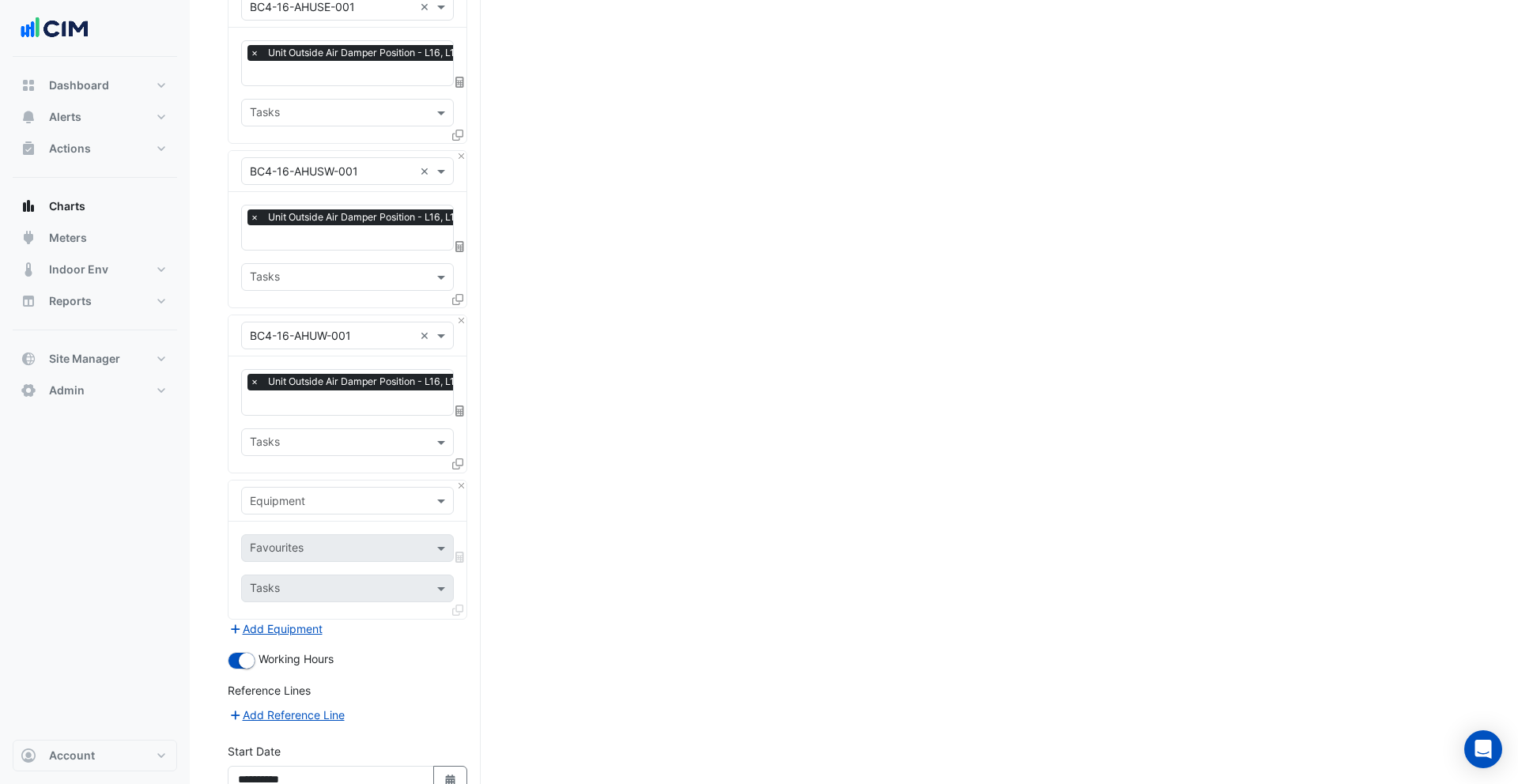
click at [305, 497] on div "Equipment" at bounding box center [334, 500] width 185 height 17
type input "***"
click at [333, 521] on div "Weather" at bounding box center [347, 523] width 211 height 23
click at [342, 534] on div "Favourites" at bounding box center [347, 548] width 213 height 28
type input "****"
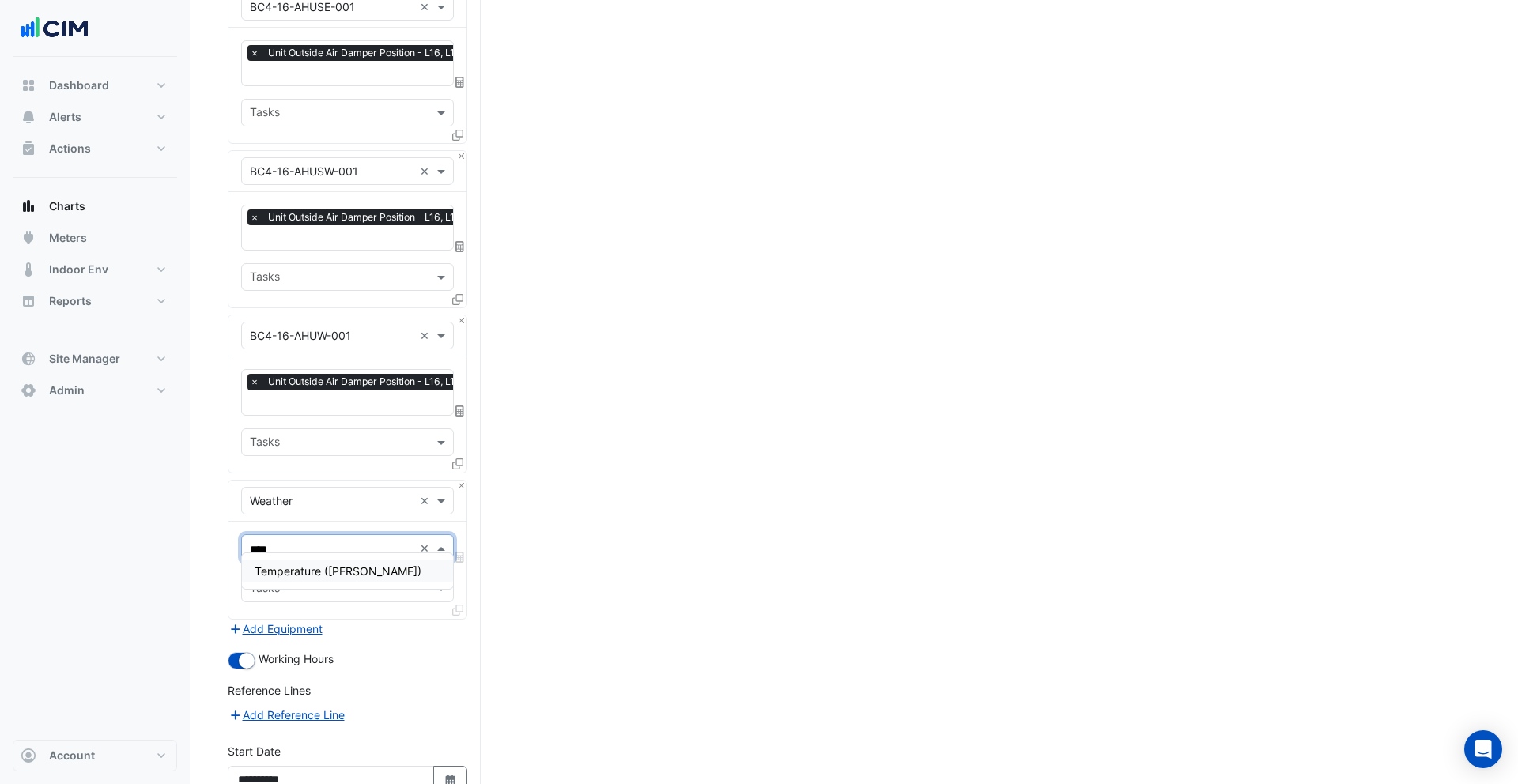
click at [345, 564] on span "Temperature ([PERSON_NAME])" at bounding box center [337, 570] width 167 height 14
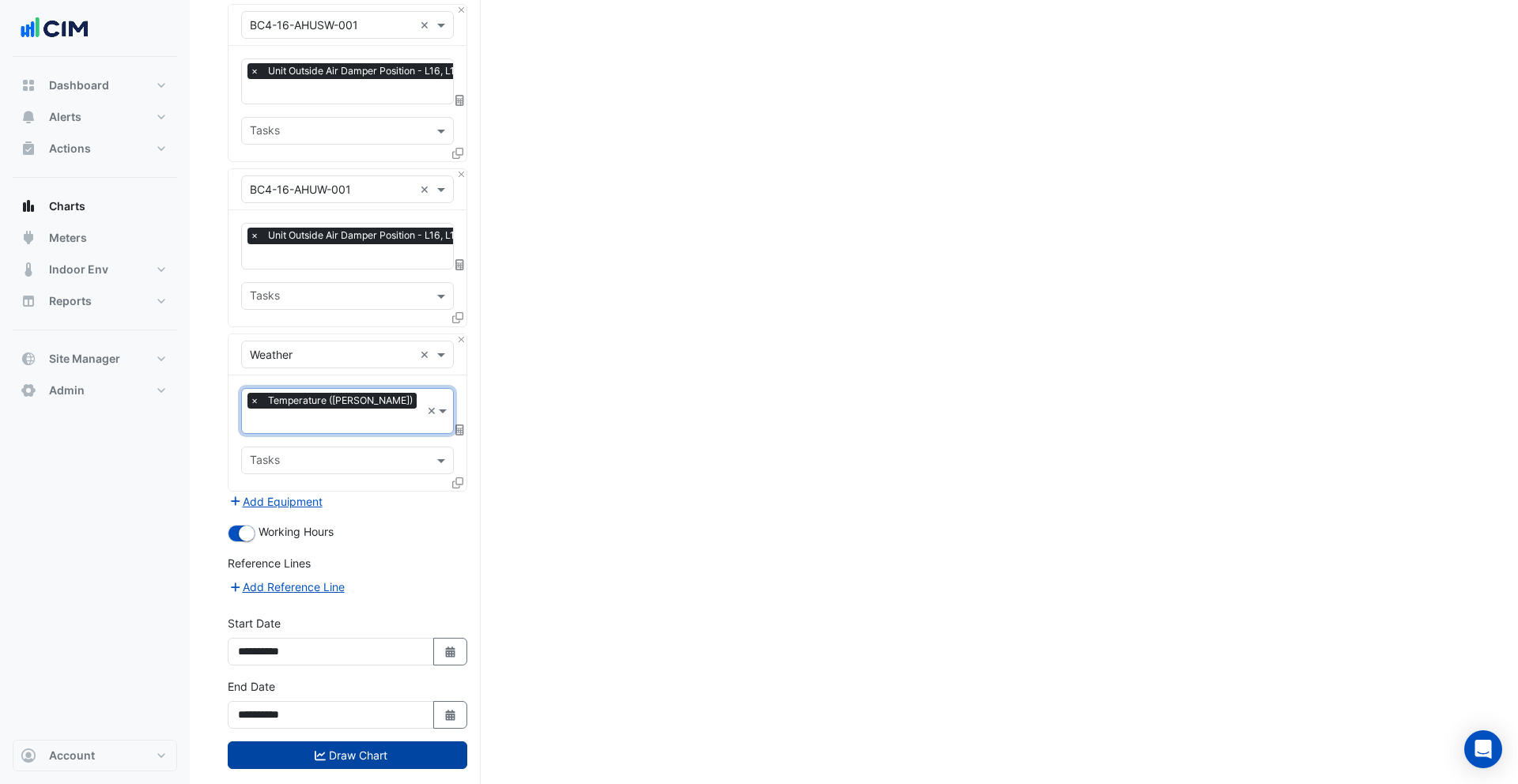
click at [359, 742] on button "Draw Chart" at bounding box center [347, 755] width 240 height 28
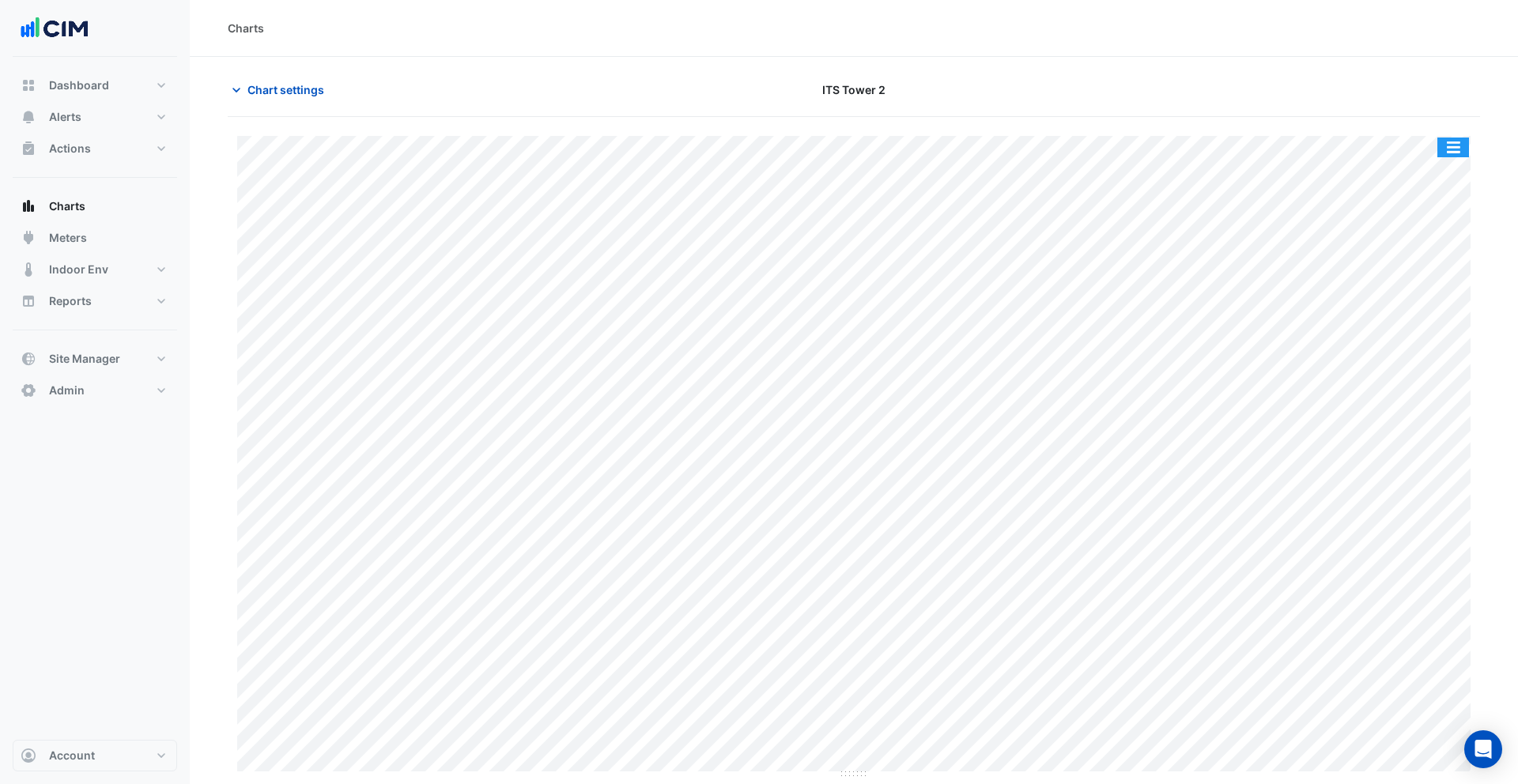
click at [1448, 142] on button "button" at bounding box center [1453, 146] width 31 height 19
click at [1450, 141] on button "button" at bounding box center [1453, 146] width 31 height 19
click at [1461, 142] on button "button" at bounding box center [1453, 146] width 31 height 19
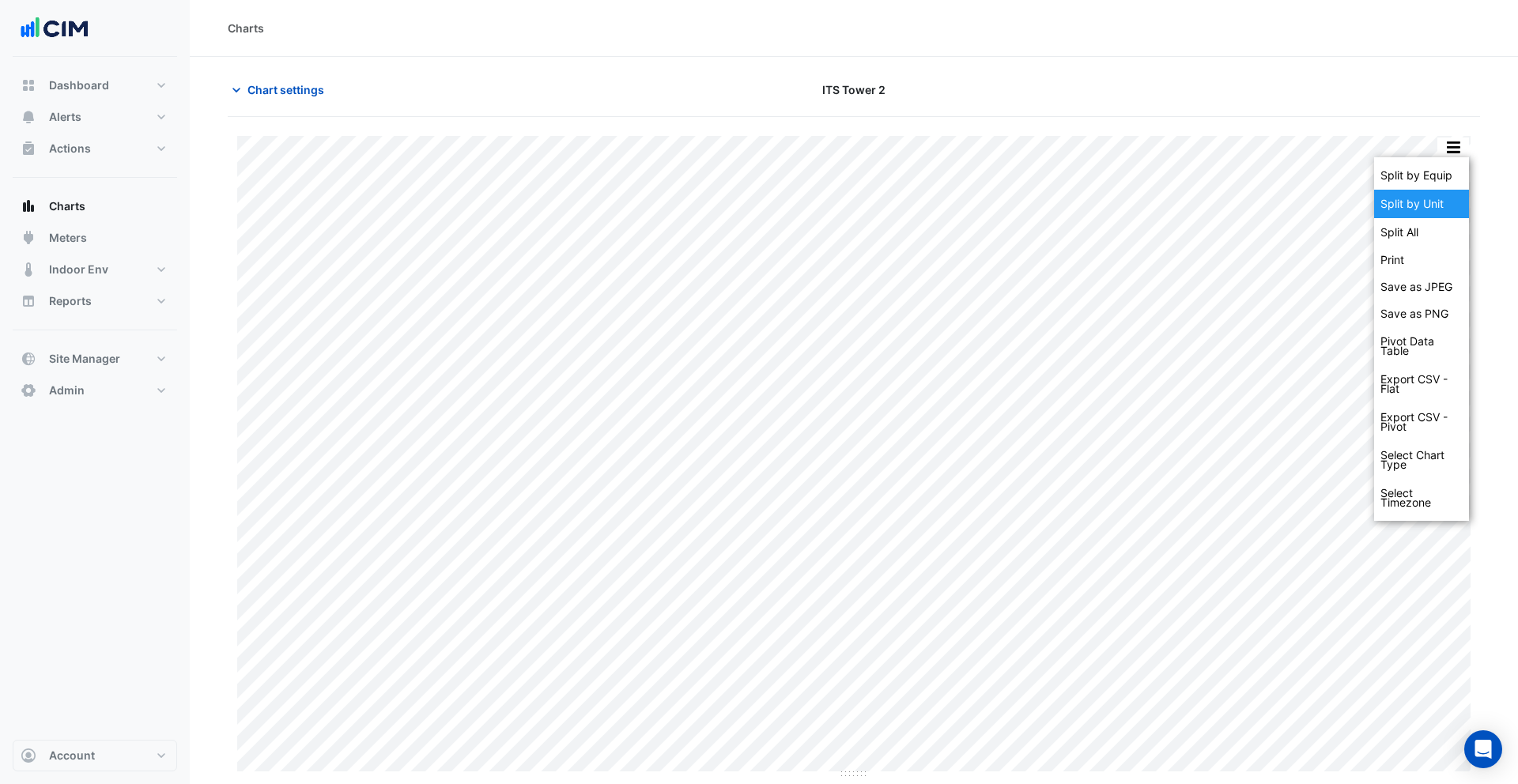
click at [1424, 195] on div "Split by Unit" at bounding box center [1421, 204] width 95 height 29
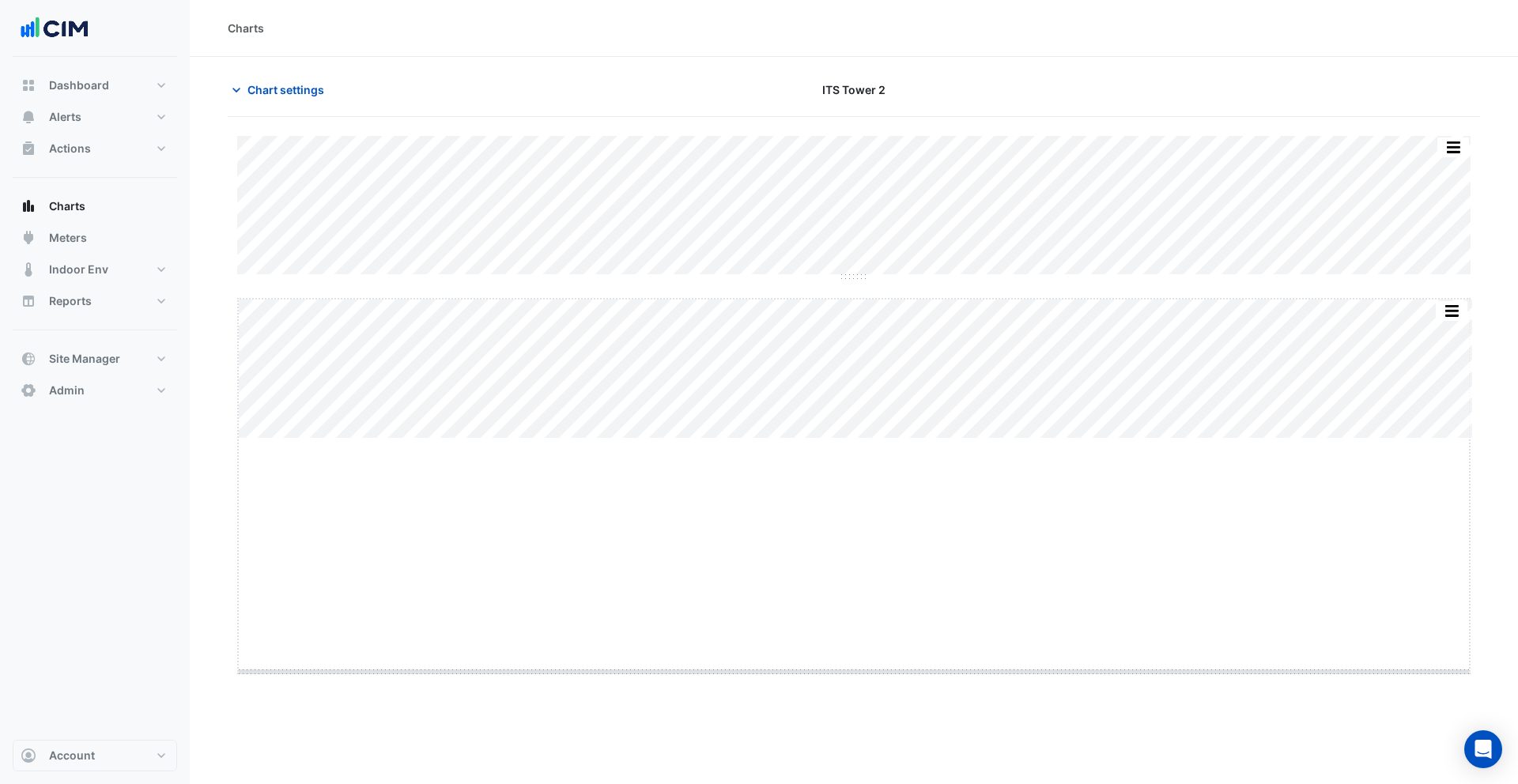
drag, startPoint x: 859, startPoint y: 438, endPoint x: 825, endPoint y: 671, distance: 235.5
drag, startPoint x: 853, startPoint y: 277, endPoint x: 841, endPoint y: 566, distance: 289.2
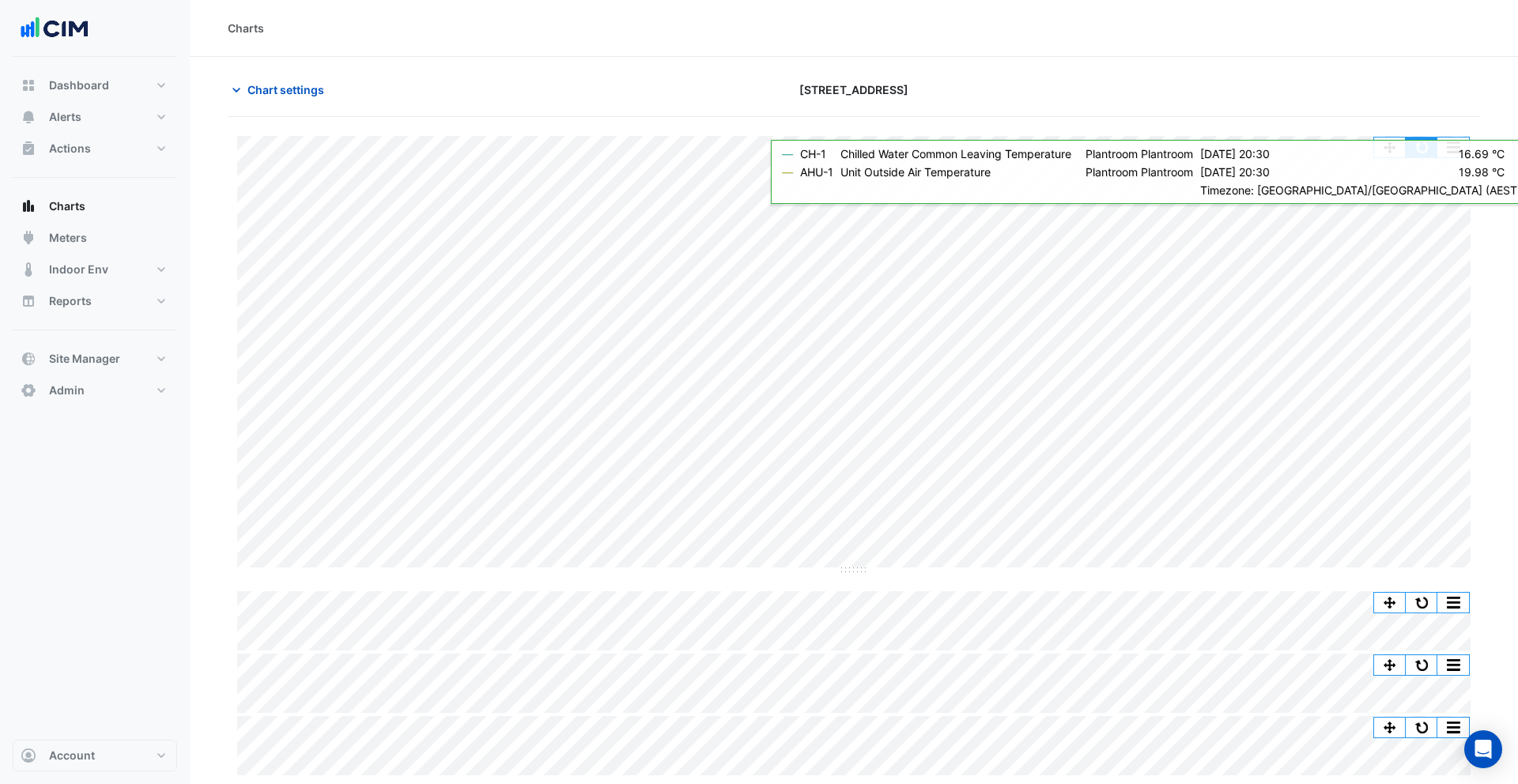
click at [1426, 148] on button "button" at bounding box center [1421, 146] width 31 height 19
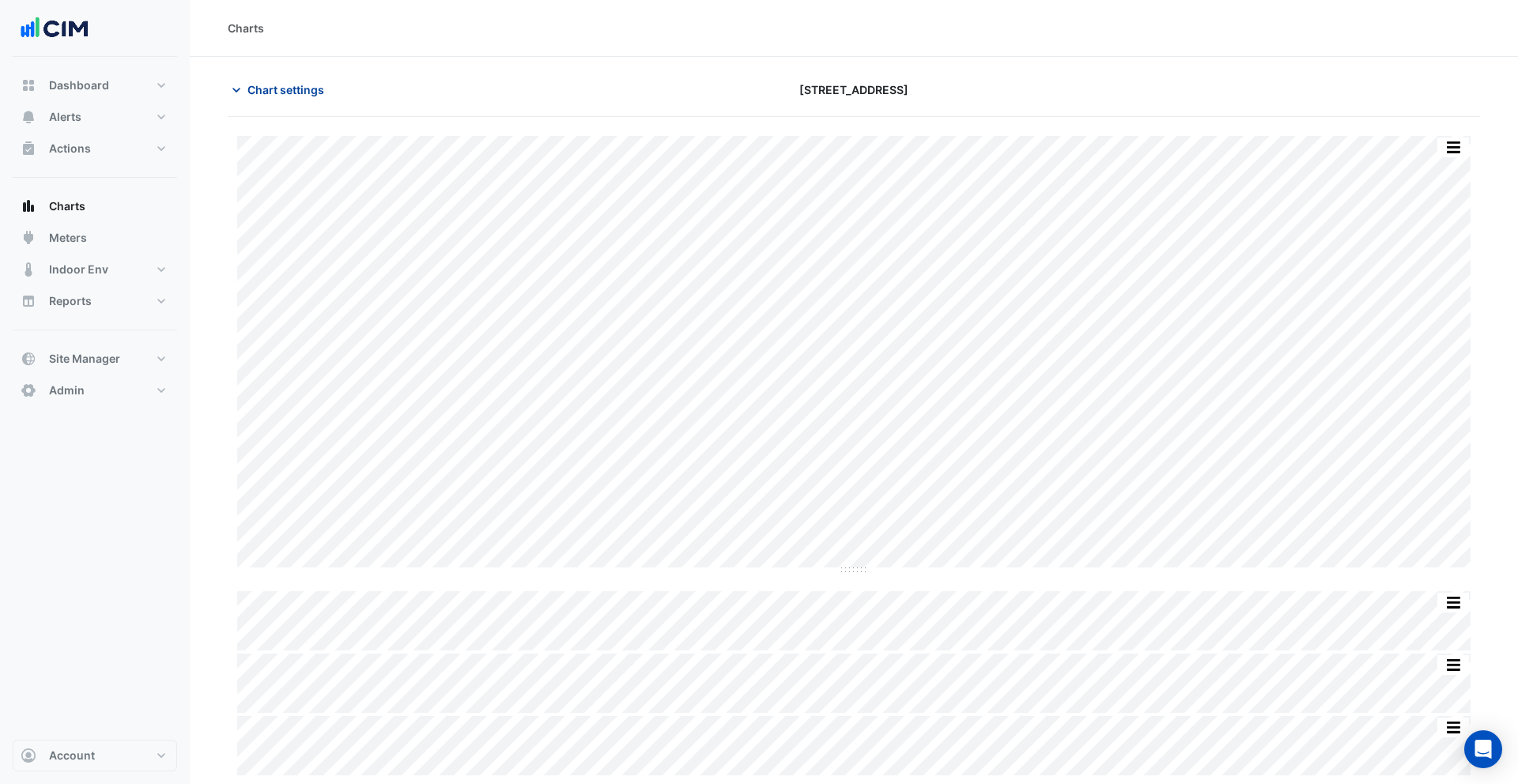
click at [258, 87] on span "Chart settings" at bounding box center [285, 89] width 76 height 17
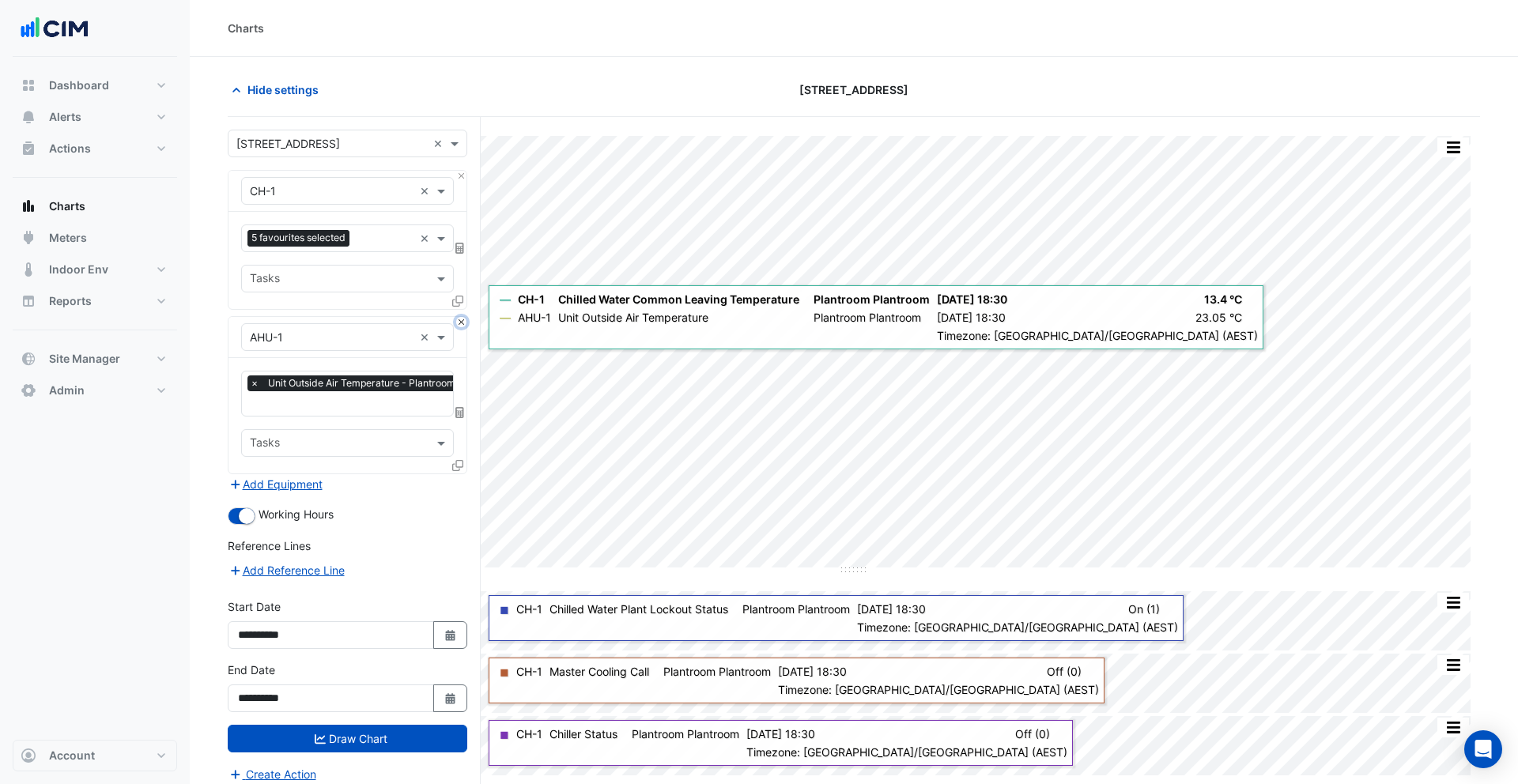
click at [463, 324] on button "Close" at bounding box center [461, 322] width 10 height 10
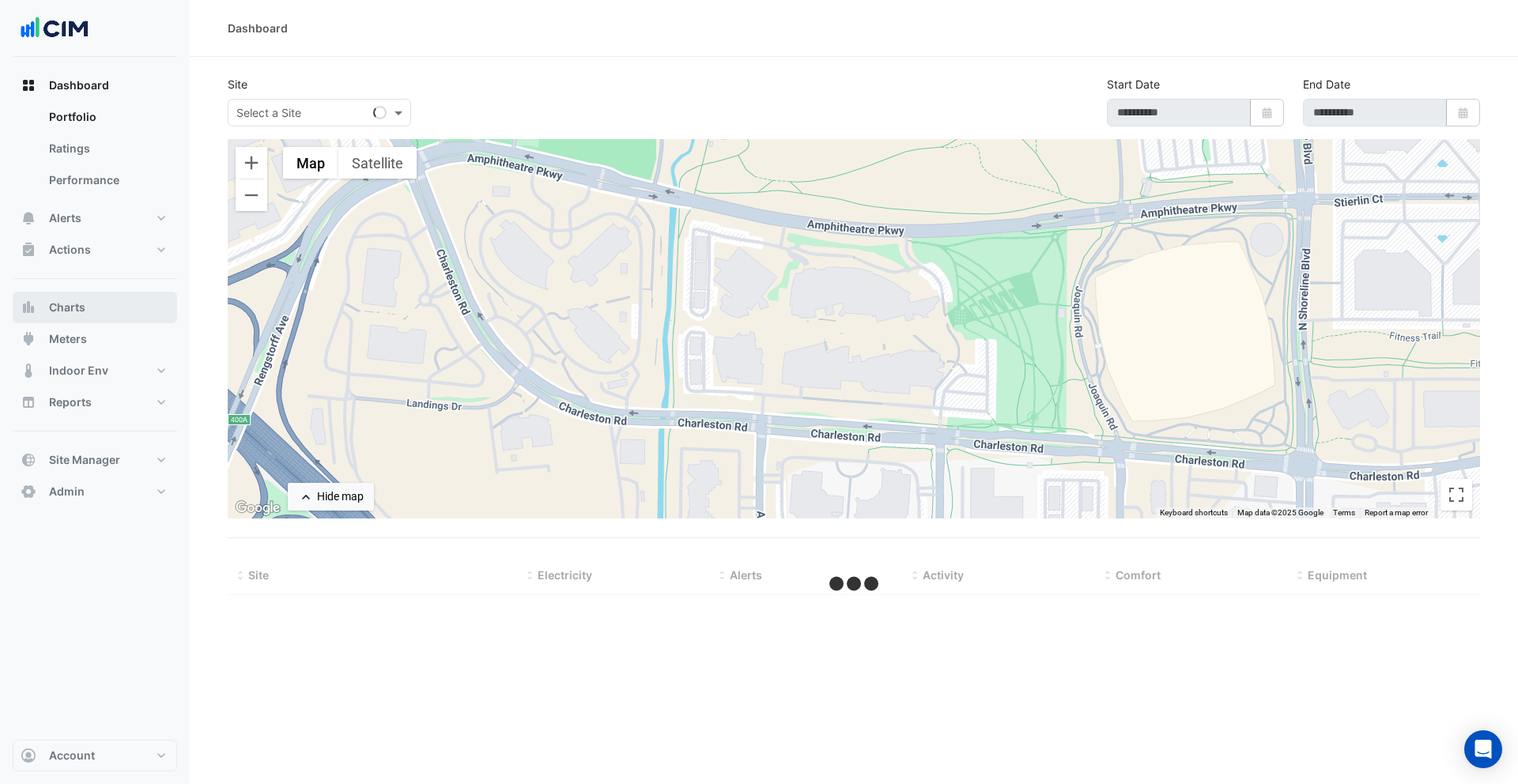
type input "**********"
select select "***"
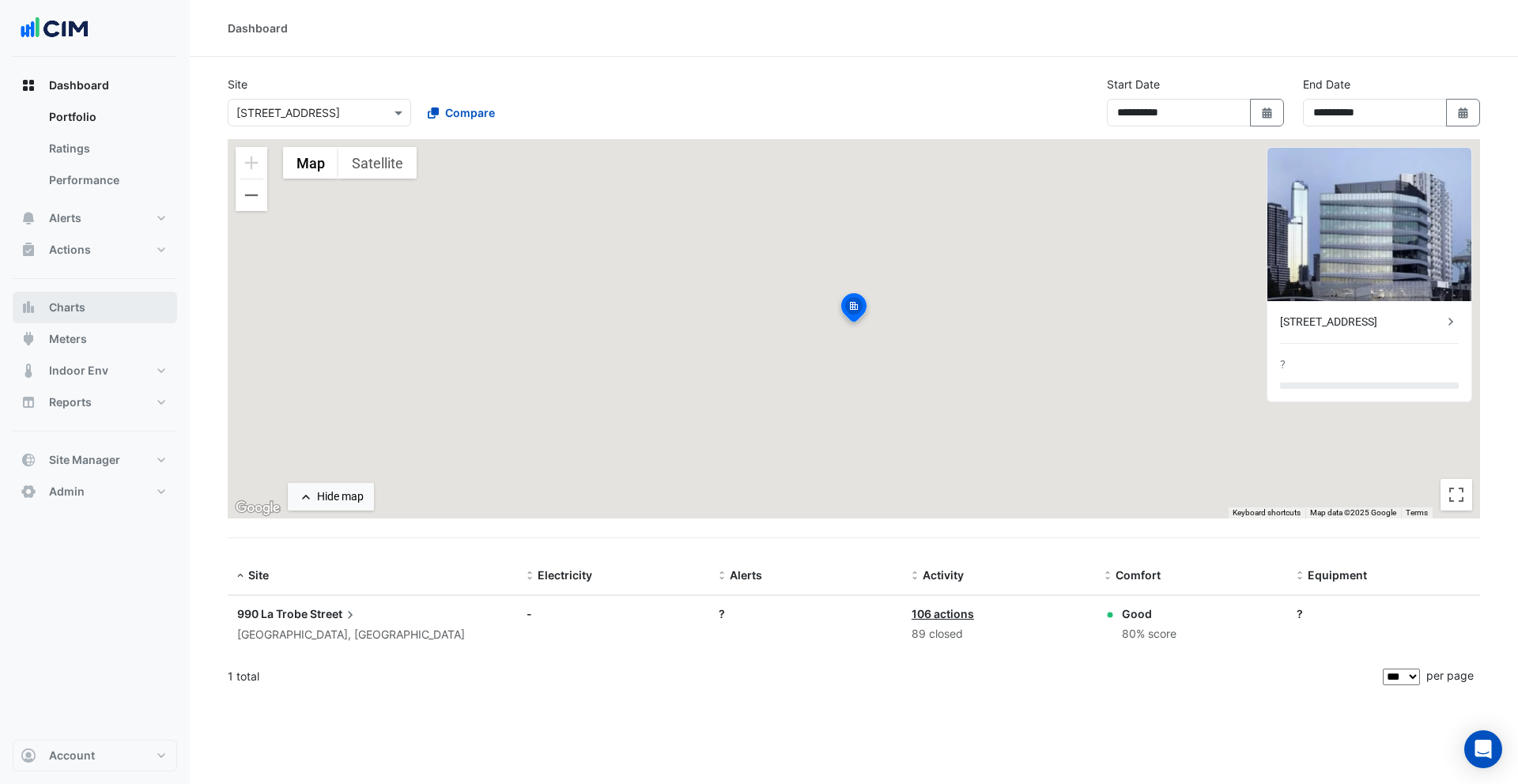
click at [108, 309] on button "Charts" at bounding box center [95, 308] width 164 height 31
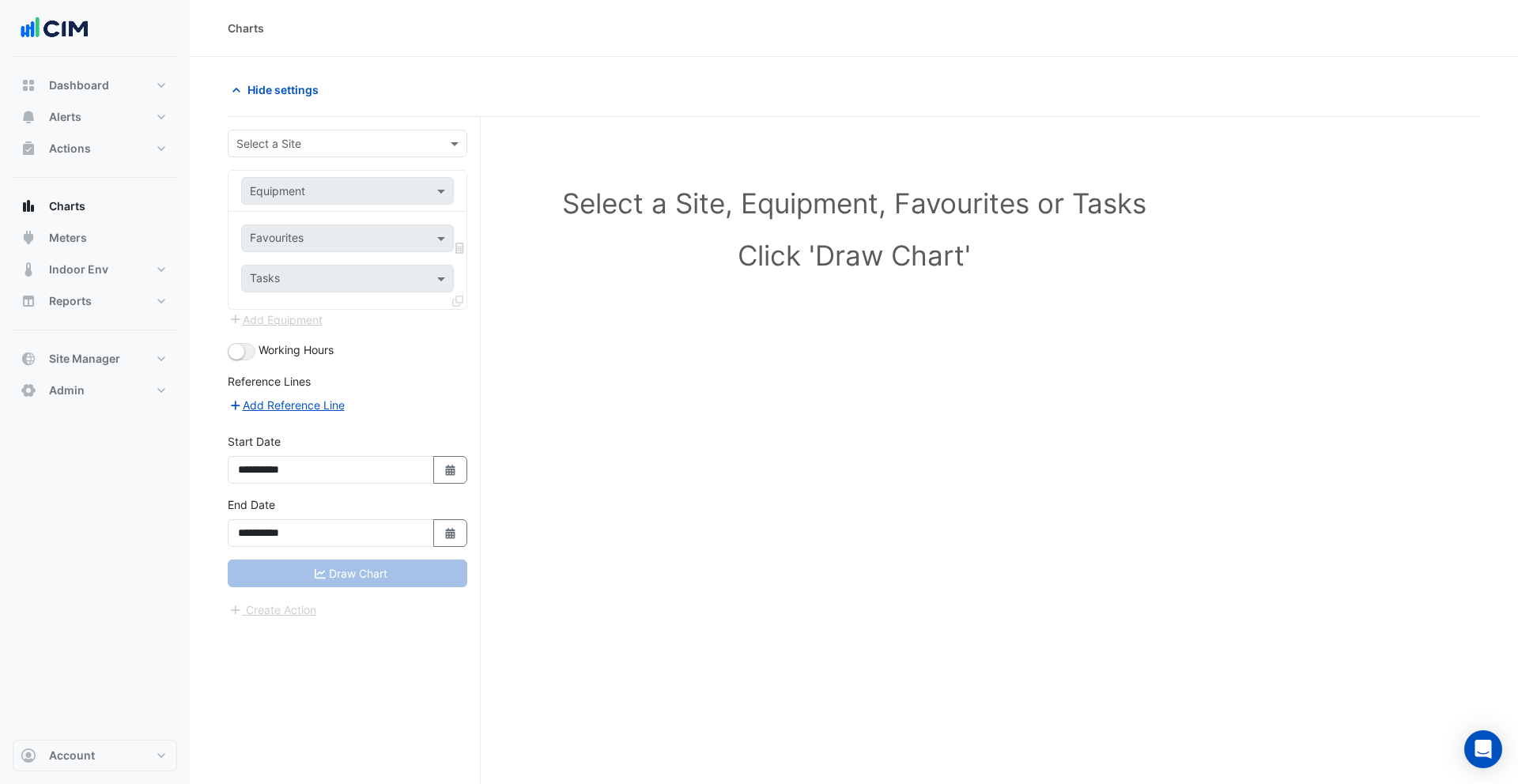
click at [336, 147] on input "text" at bounding box center [331, 145] width 191 height 17
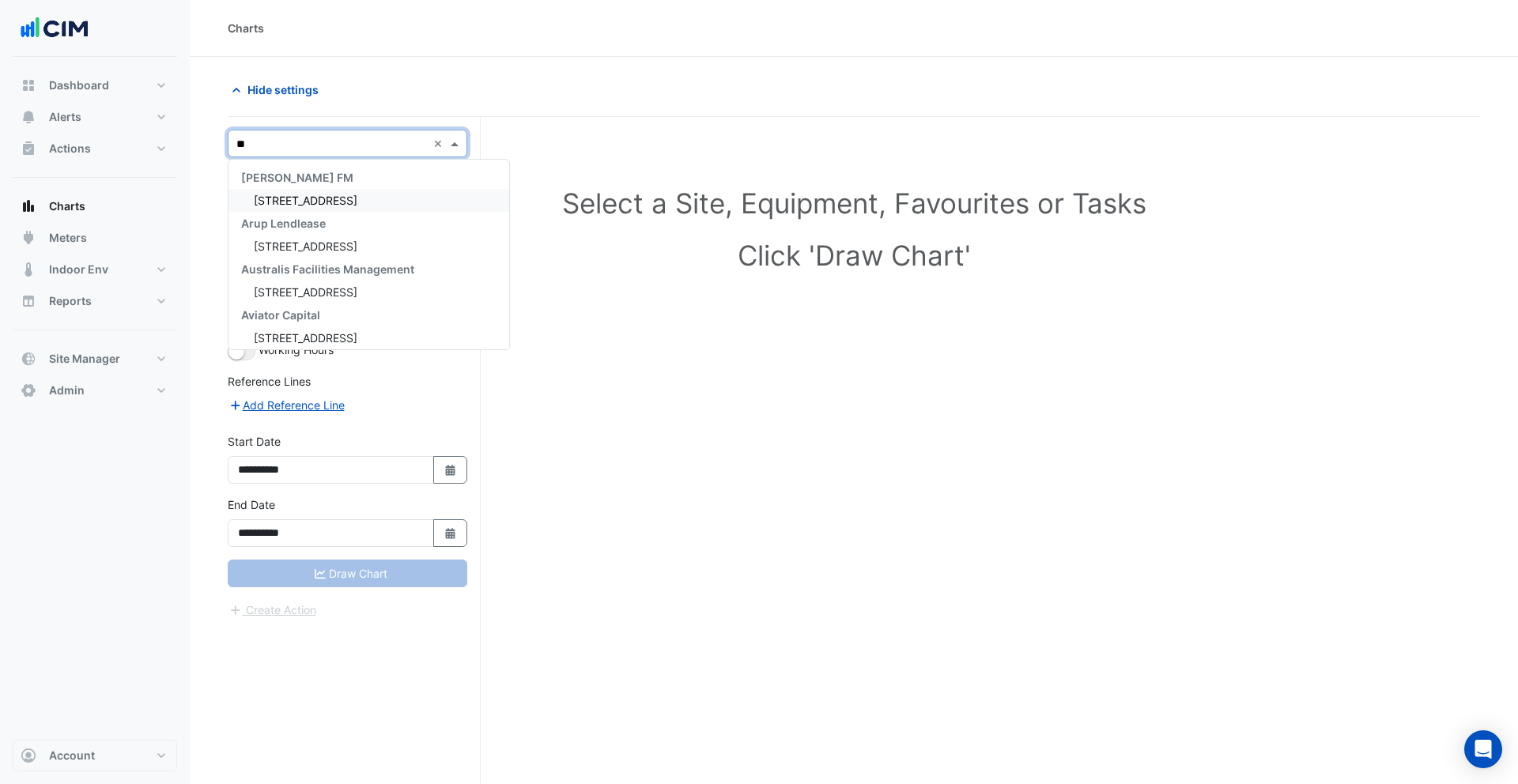
type input "**"
click at [298, 244] on span "[STREET_ADDRESS][PERSON_NAME]" at bounding box center [349, 246] width 193 height 14
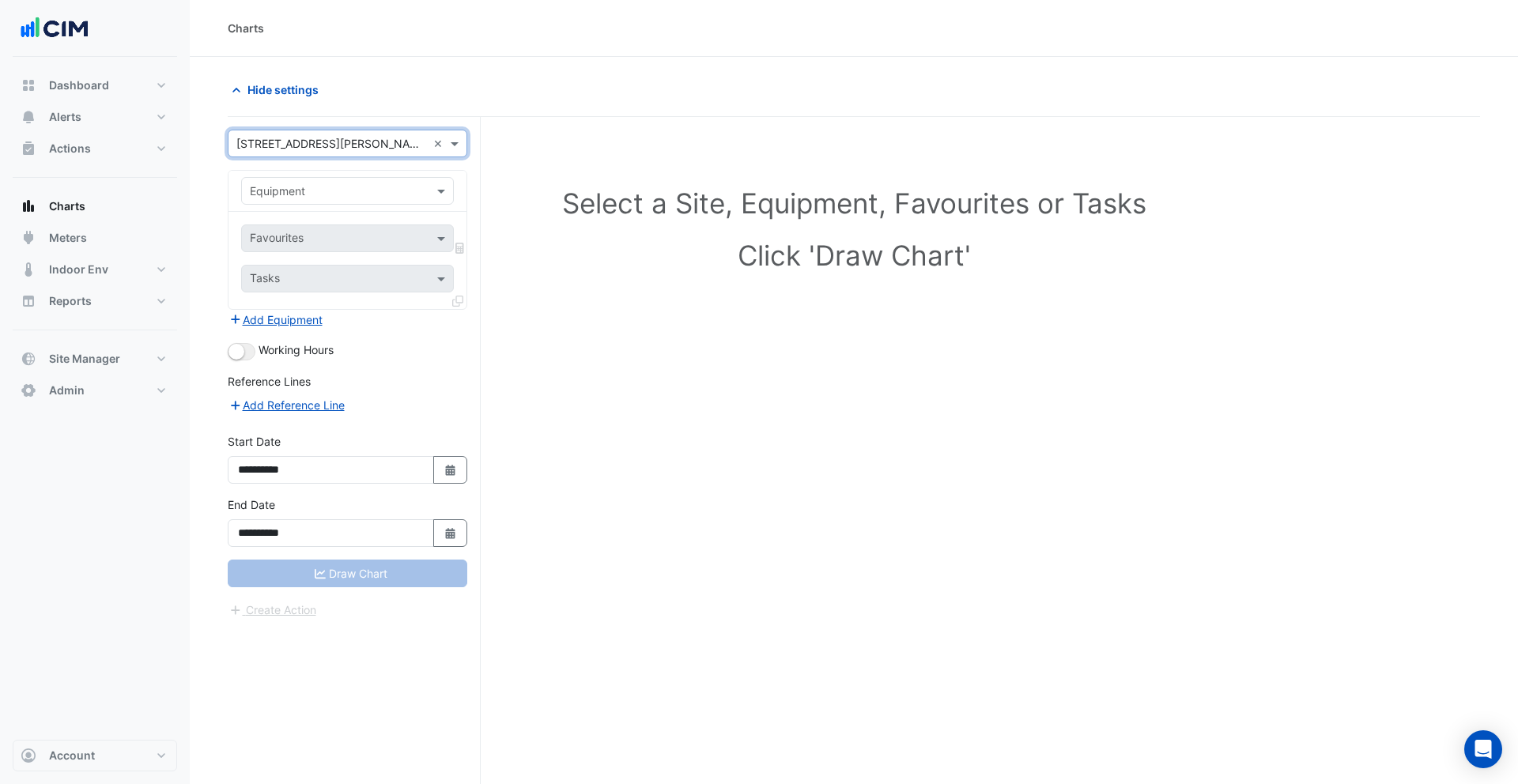
click at [312, 195] on input "text" at bounding box center [332, 192] width 164 height 17
type input "*******"
click at [312, 232] on div "Weather" at bounding box center [347, 225] width 211 height 23
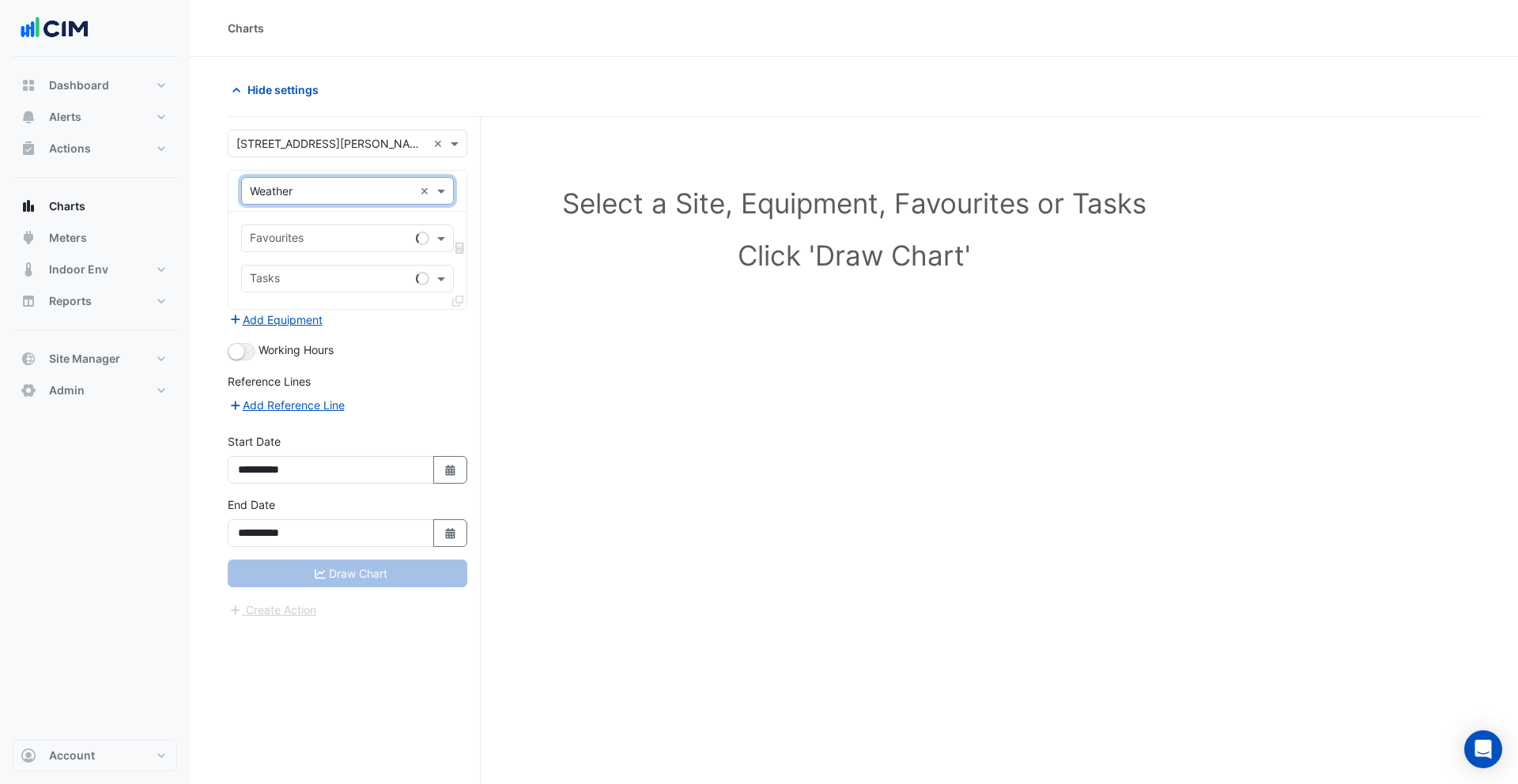
click at [332, 238] on input "text" at bounding box center [329, 240] width 159 height 17
type input "****"
click at [347, 273] on span "Temperature ([PERSON_NAME])" at bounding box center [337, 272] width 167 height 14
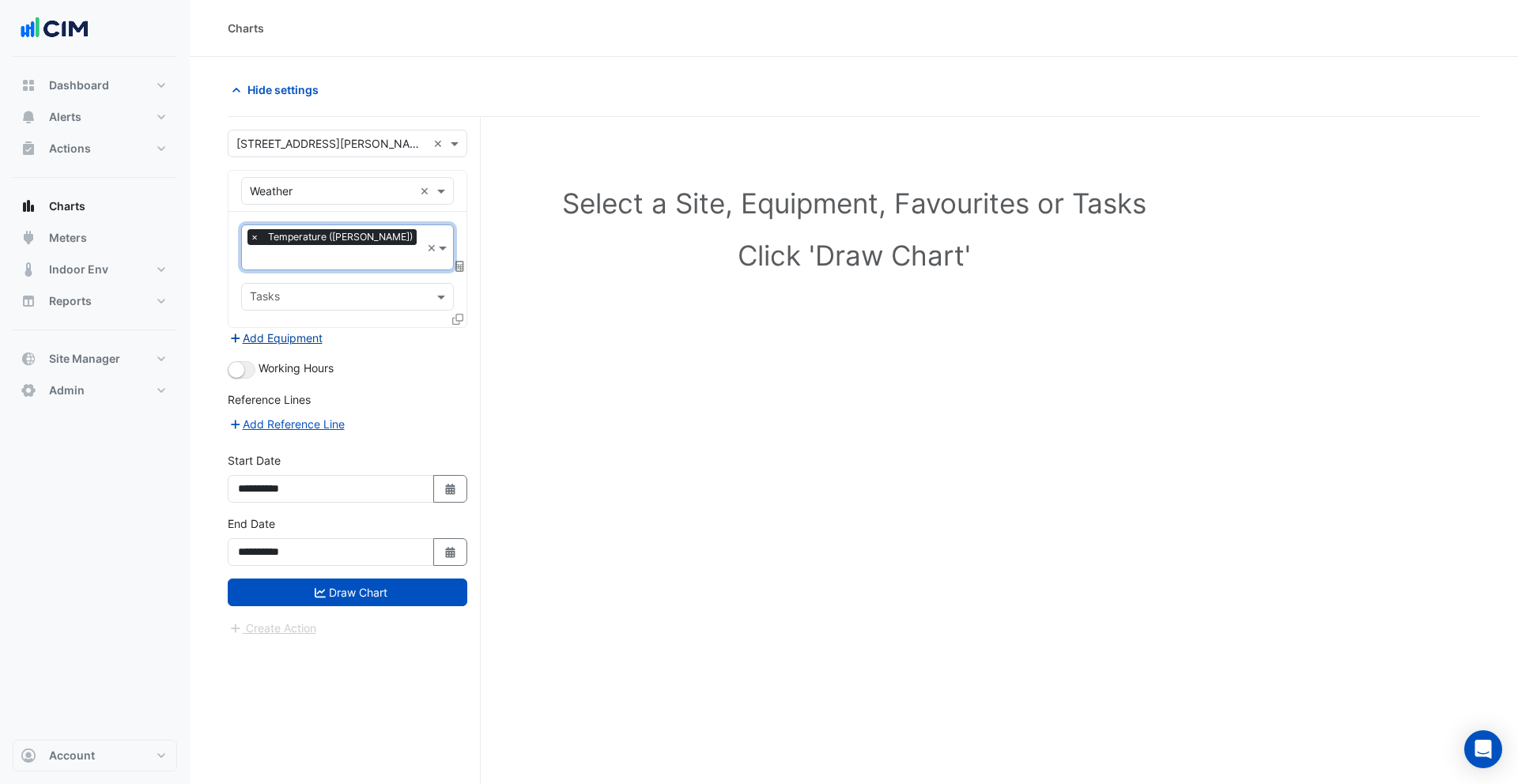
click at [288, 329] on button "Add Equipment" at bounding box center [276, 338] width 96 height 18
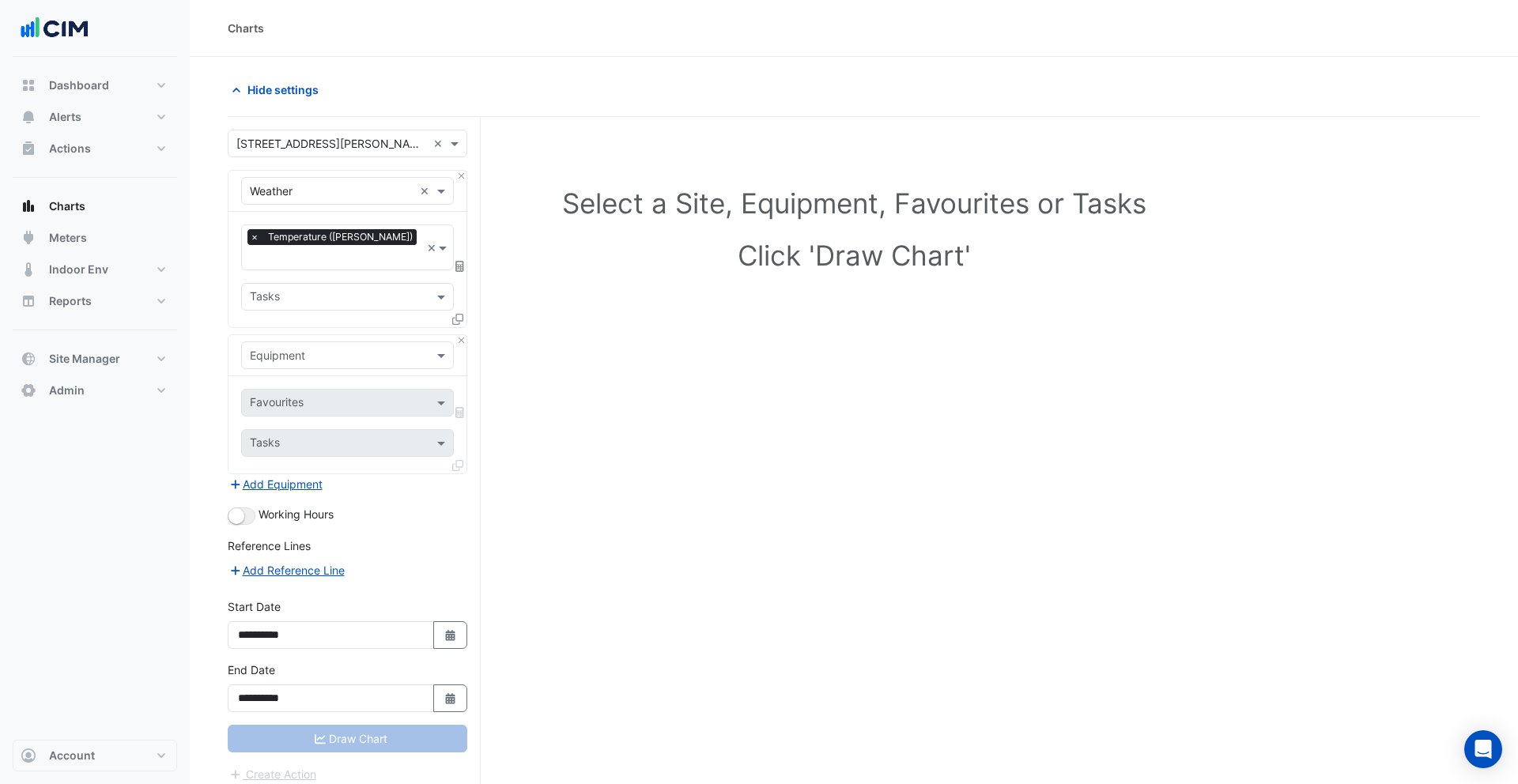
click at [300, 348] on div "Equipment" at bounding box center [347, 356] width 213 height 28
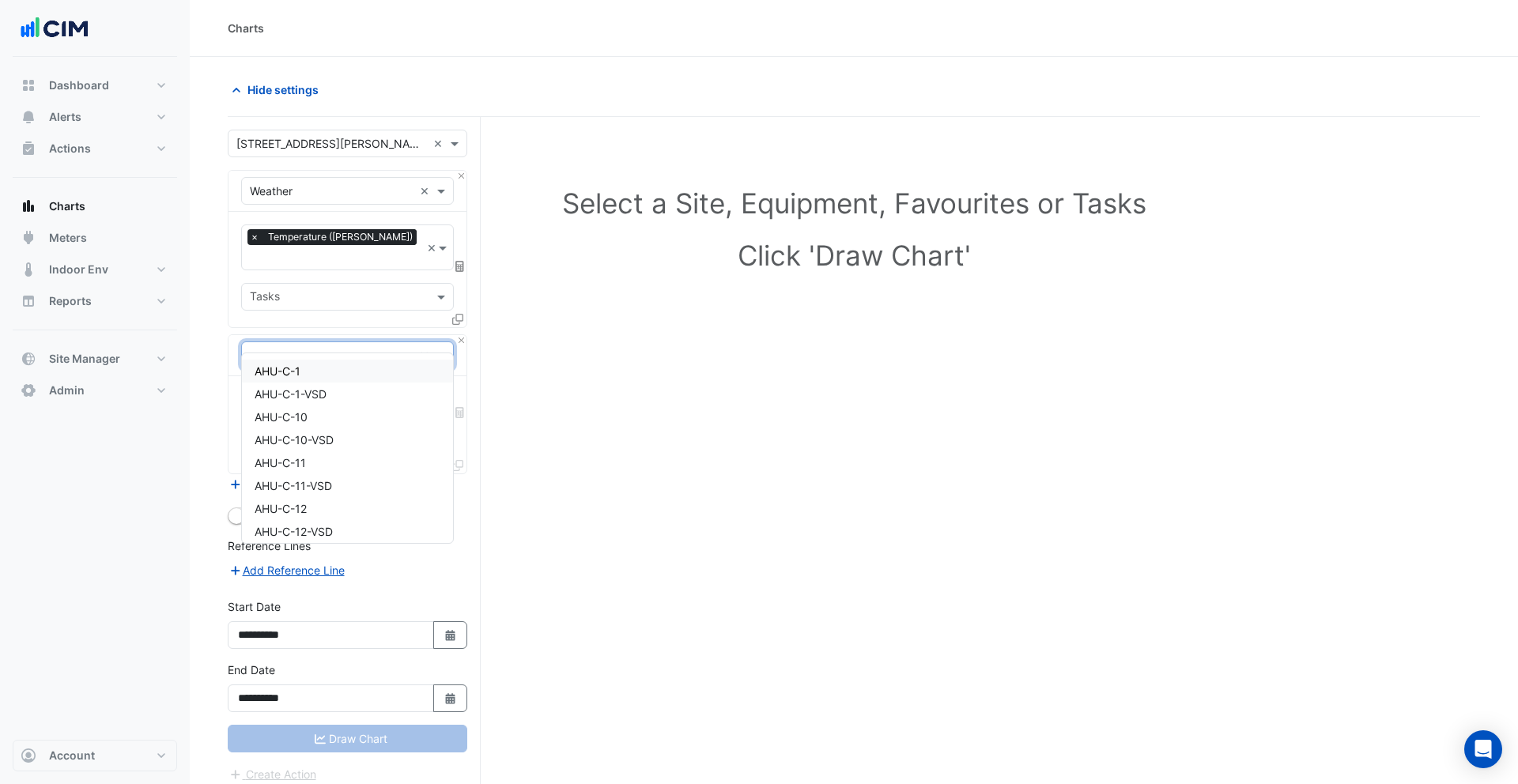
type input "**"
click at [342, 376] on div "CH-01" at bounding box center [347, 370] width 211 height 23
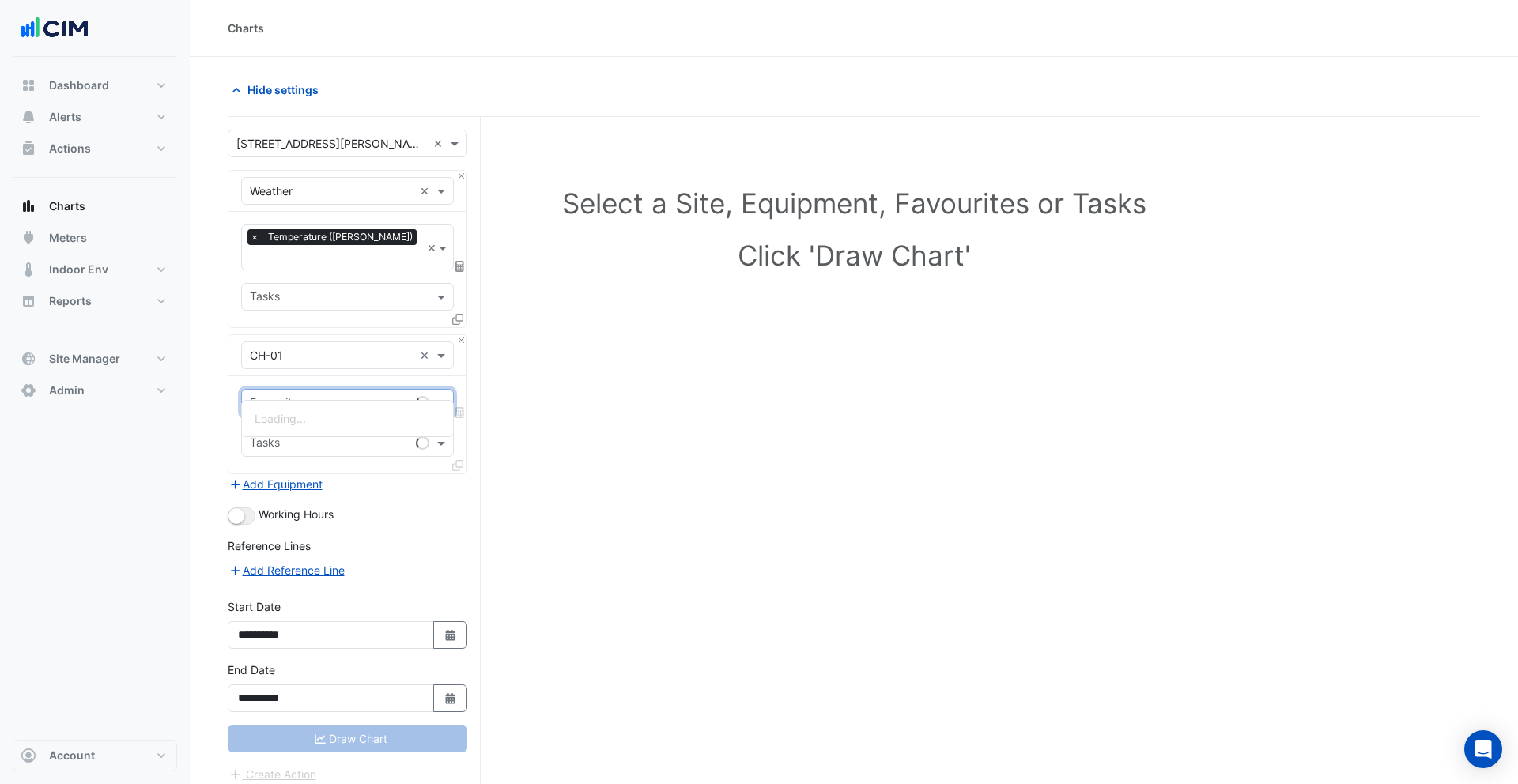
click at [370, 396] on input "text" at bounding box center [329, 404] width 159 height 17
type input "*****"
click at [370, 405] on div "Chiller Status - Roof, North Compressor Status - Roof, North Chiller Stage Stat…" at bounding box center [347, 441] width 211 height 81
click at [370, 418] on span "Chiller Status - Roof, North" at bounding box center [323, 418] width 137 height 14
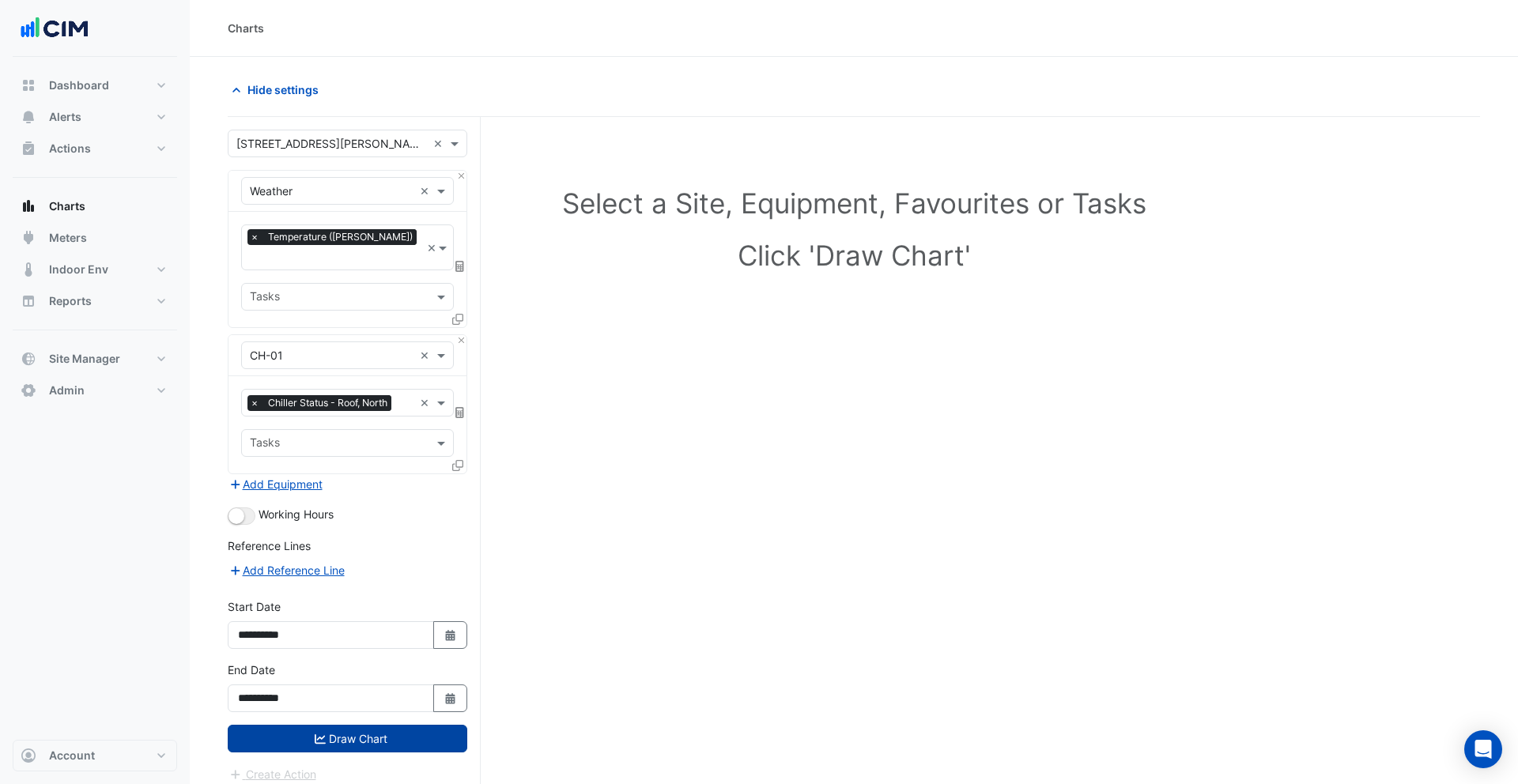
click at [359, 725] on button "Draw Chart" at bounding box center [347, 739] width 240 height 28
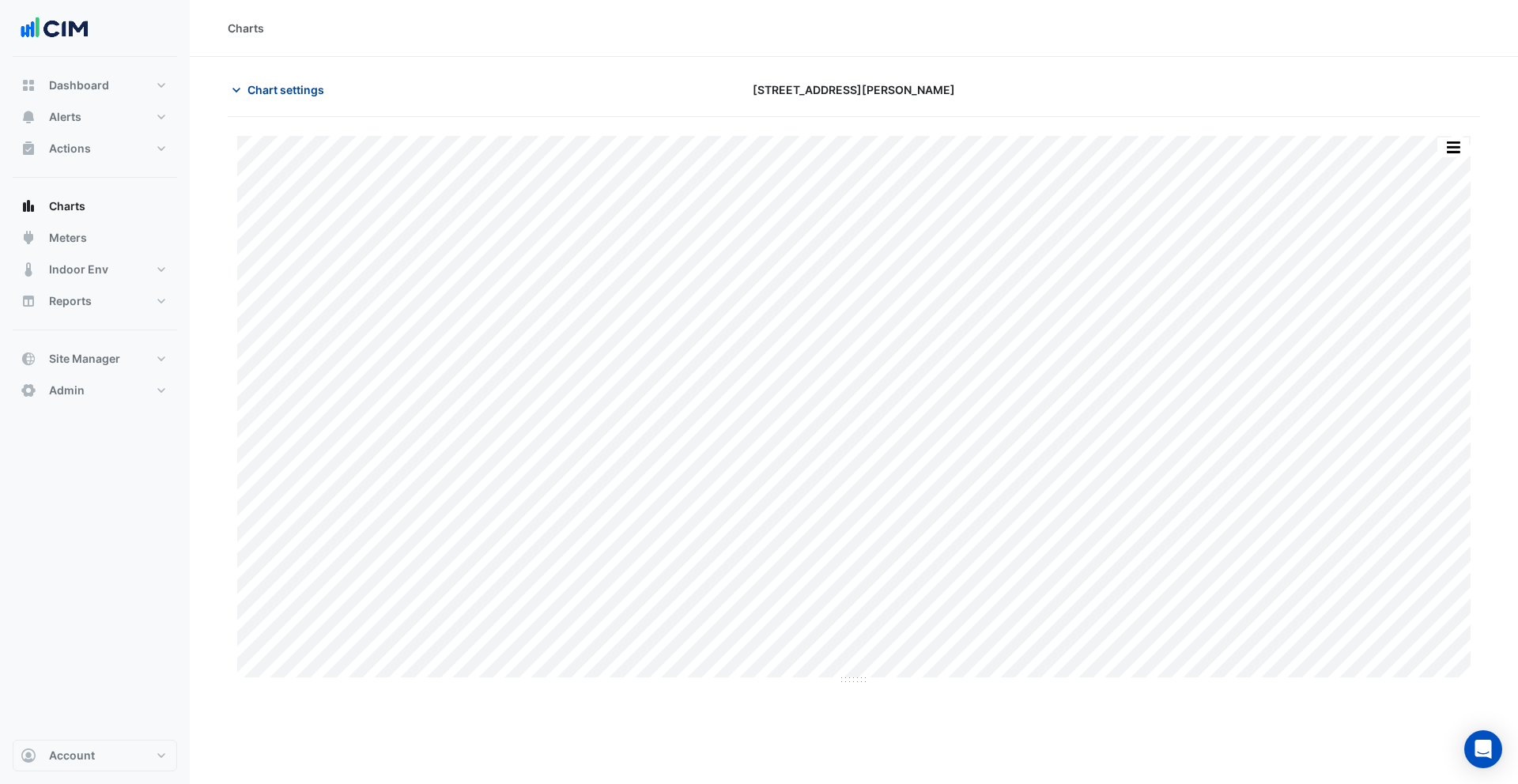
click at [246, 95] on button "Chart settings" at bounding box center [281, 89] width 107 height 28
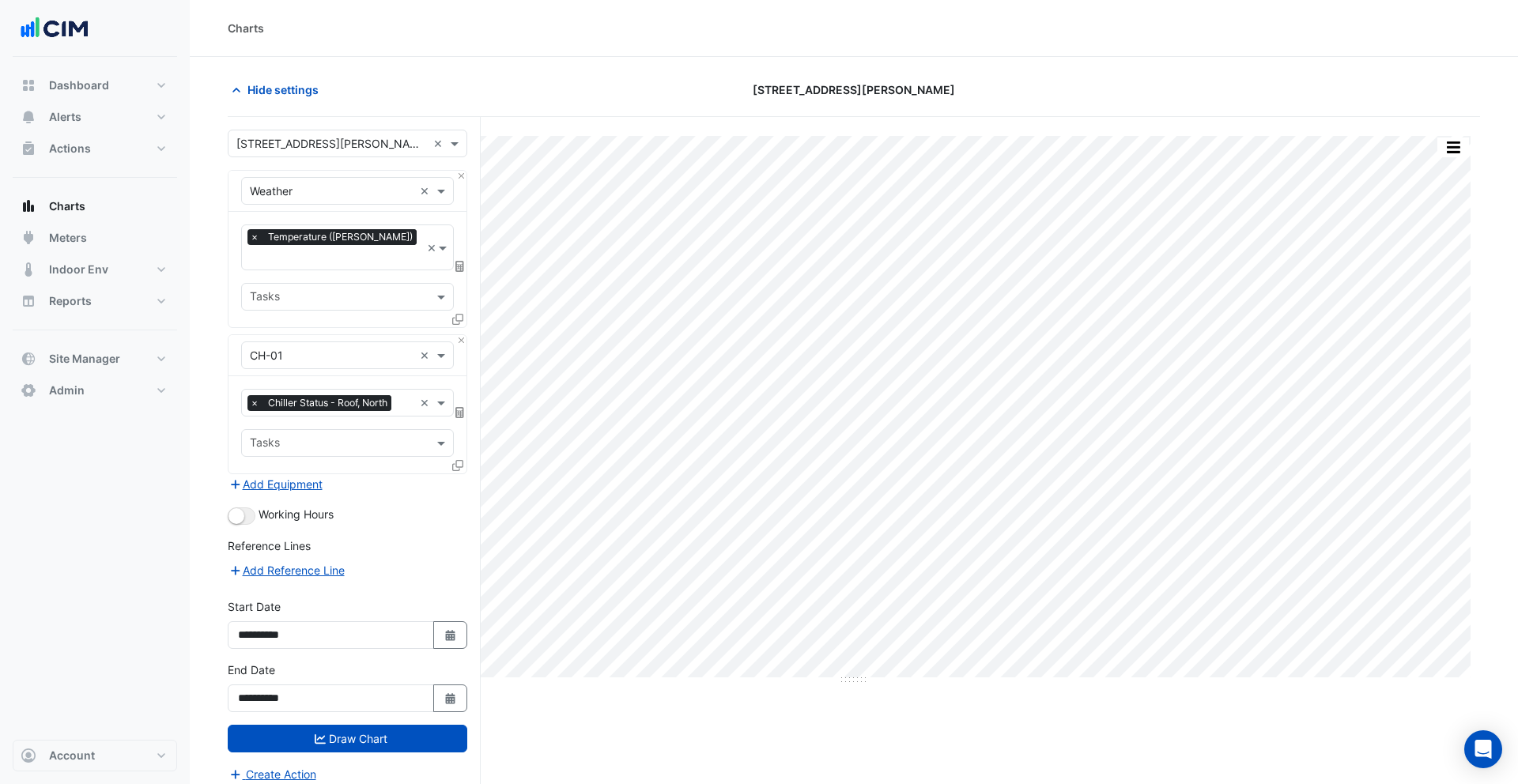
scroll to position [60, 0]
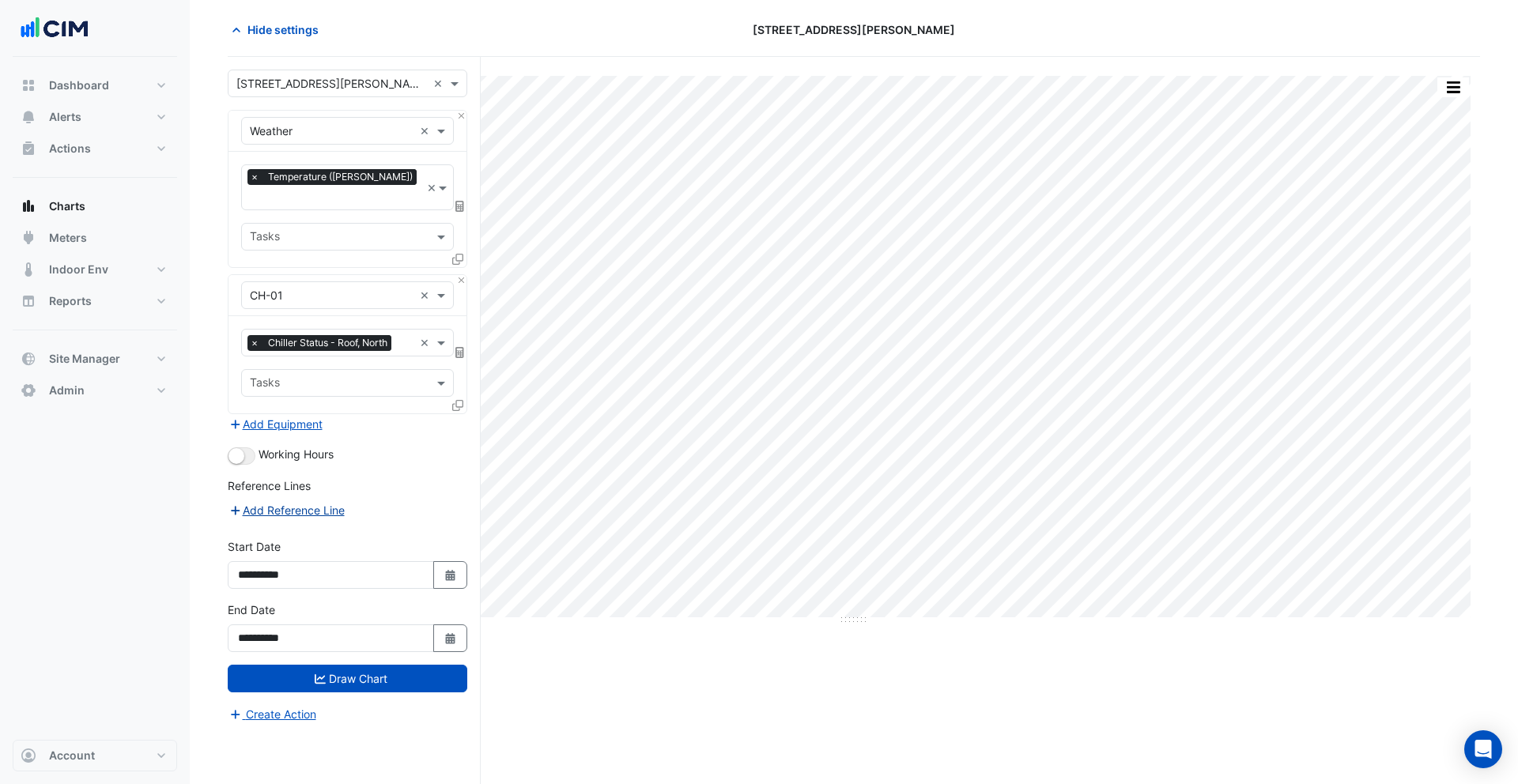
click at [318, 501] on button "Add Reference Line" at bounding box center [287, 510] width 118 height 18
select select "*"
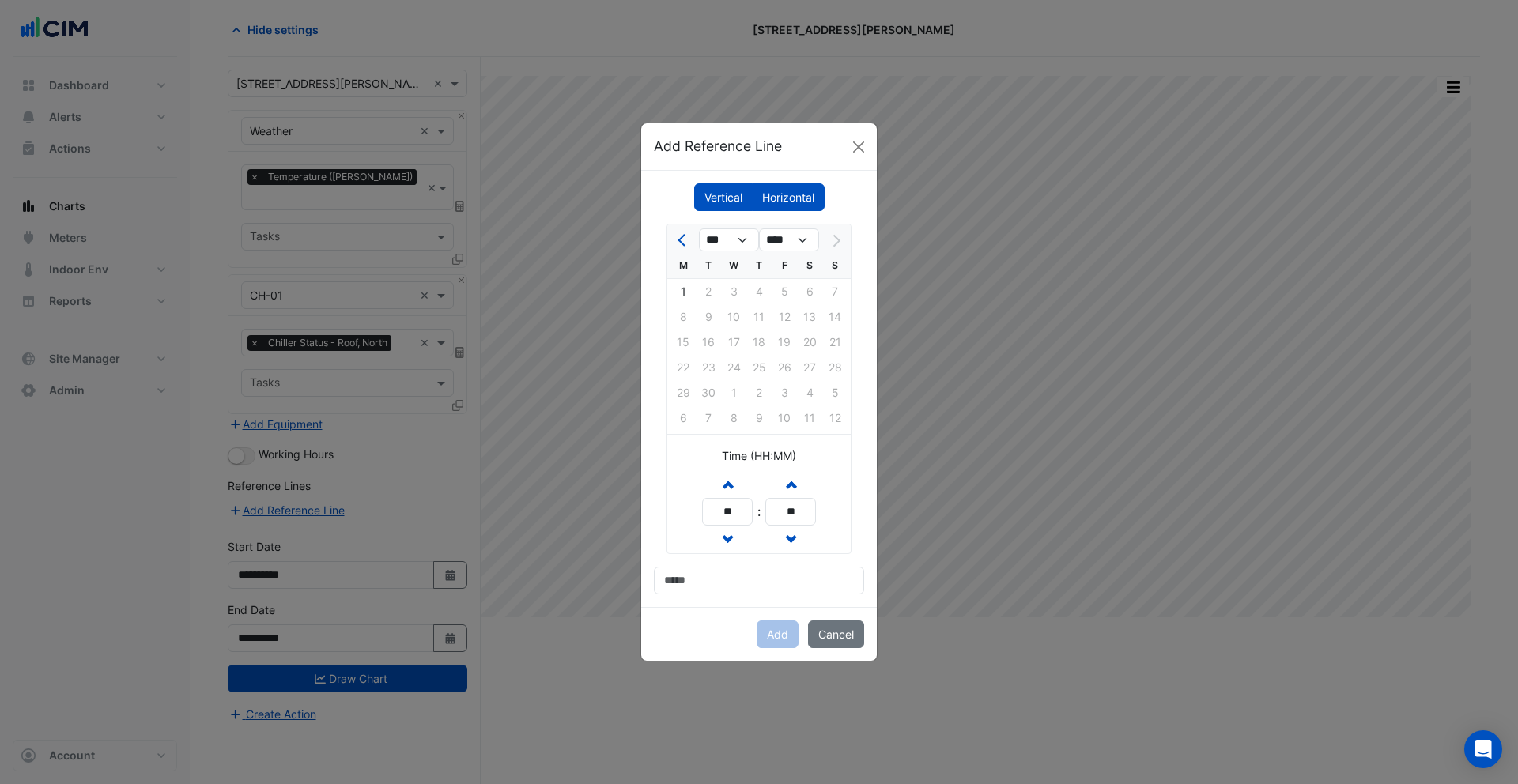
click at [797, 193] on label "Horizontal" at bounding box center [788, 197] width 73 height 28
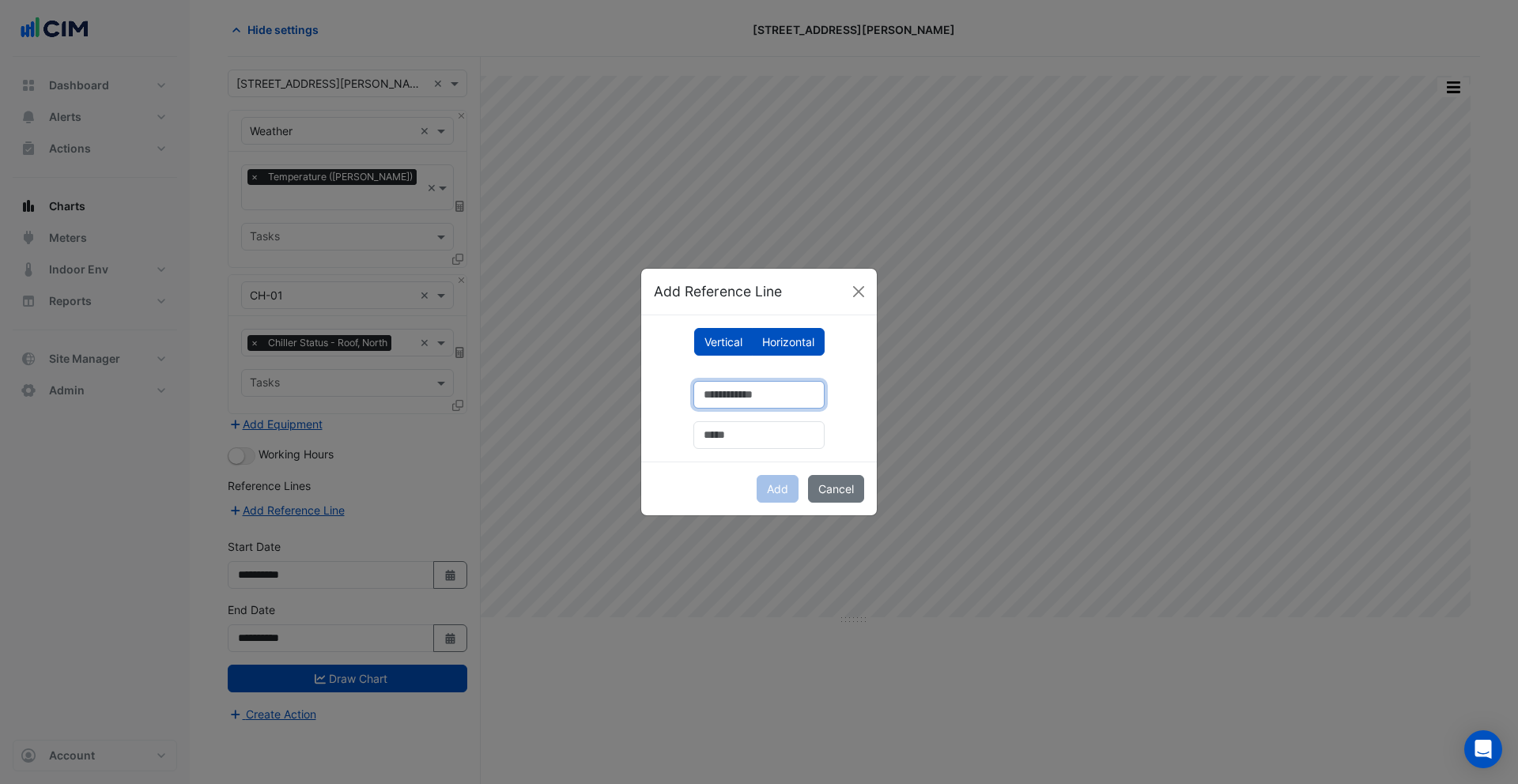
click at [729, 401] on input "number" at bounding box center [759, 394] width 131 height 28
type input "**"
click at [729, 429] on input "text" at bounding box center [759, 435] width 131 height 28
type input "*"
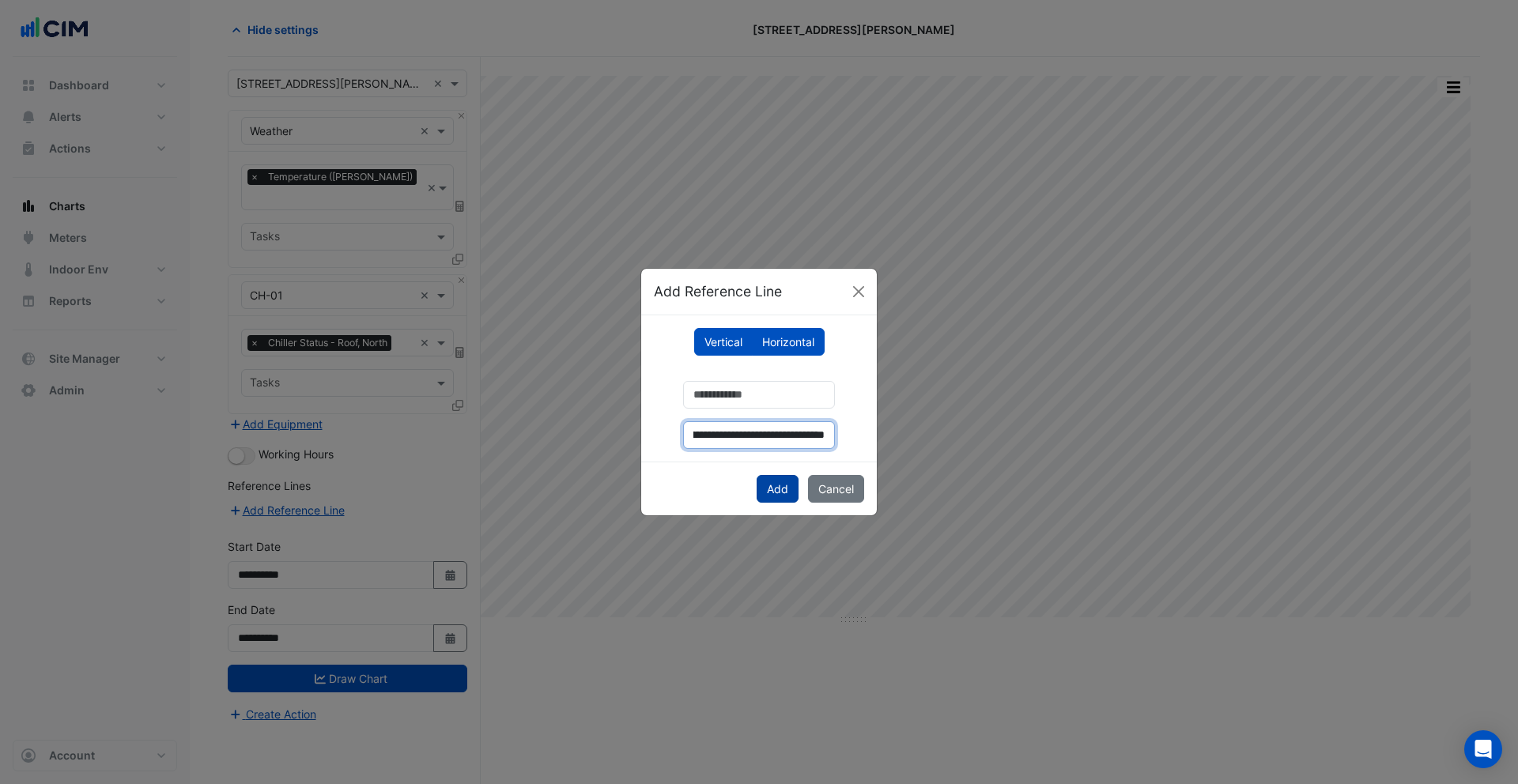
type input "**********"
click at [770, 485] on button "Add" at bounding box center [777, 489] width 41 height 28
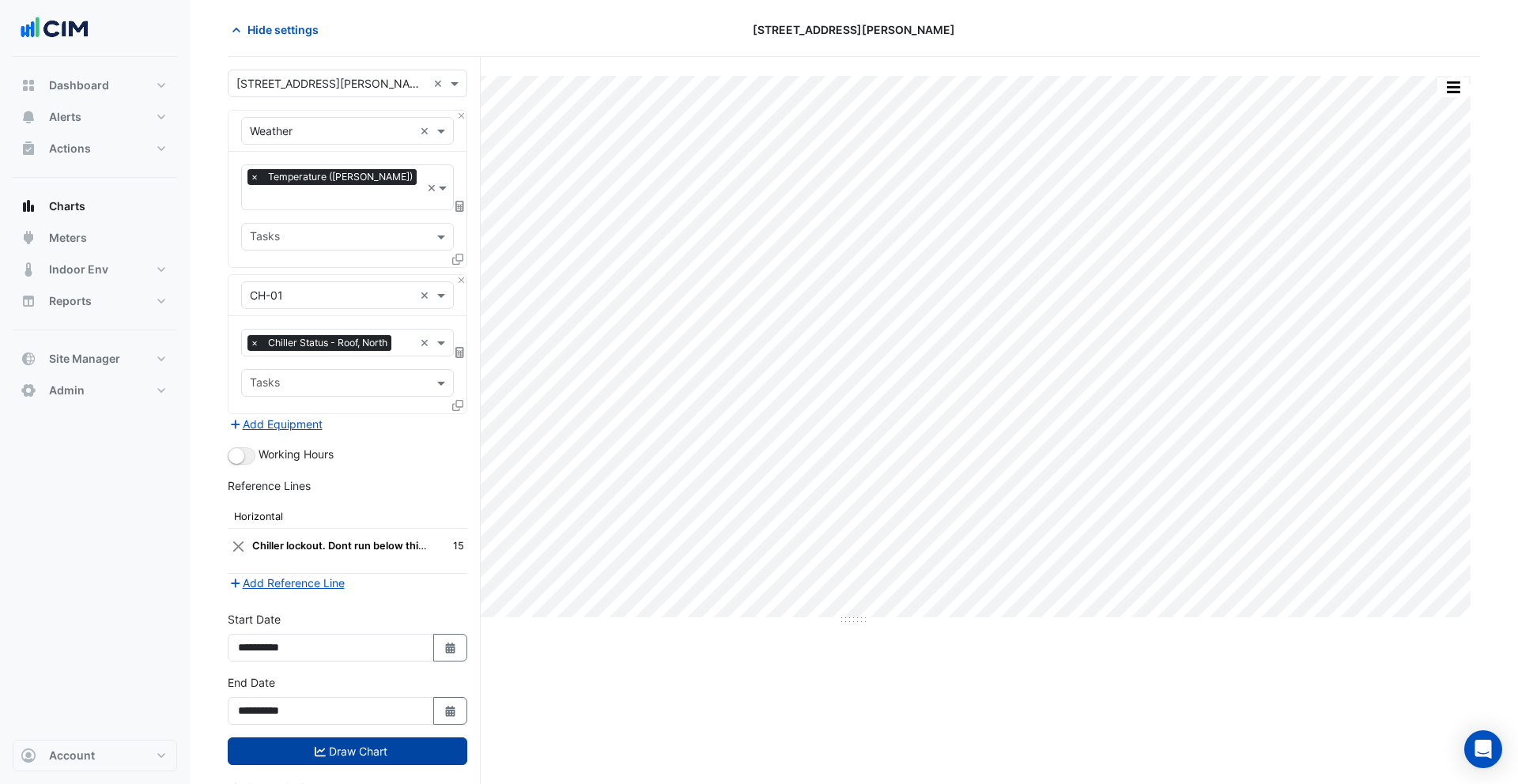
click at [278, 739] on button "Draw Chart" at bounding box center [347, 751] width 240 height 28
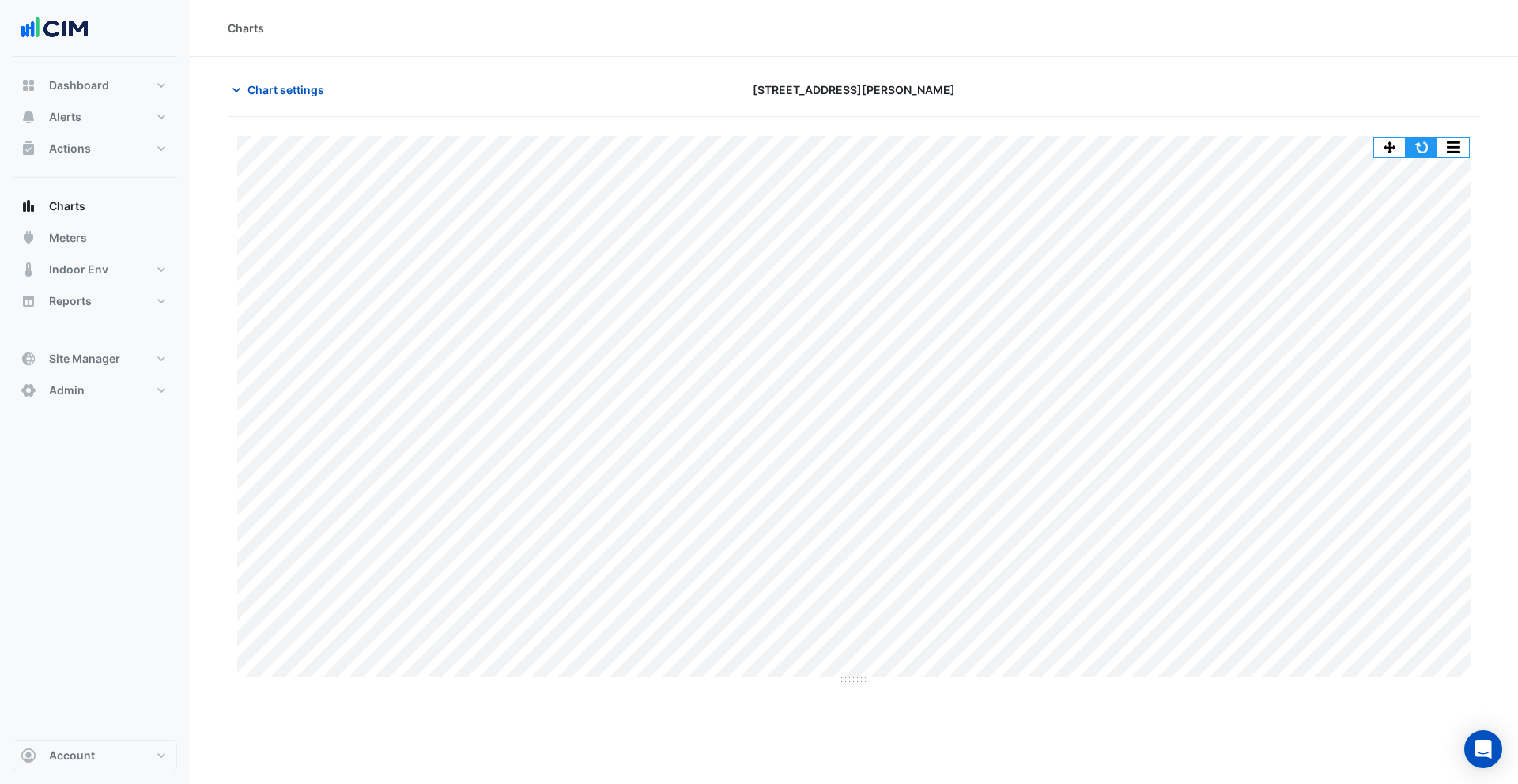
click at [1425, 145] on button "button" at bounding box center [1421, 146] width 31 height 19
click at [306, 94] on span "Chart settings" at bounding box center [285, 89] width 76 height 17
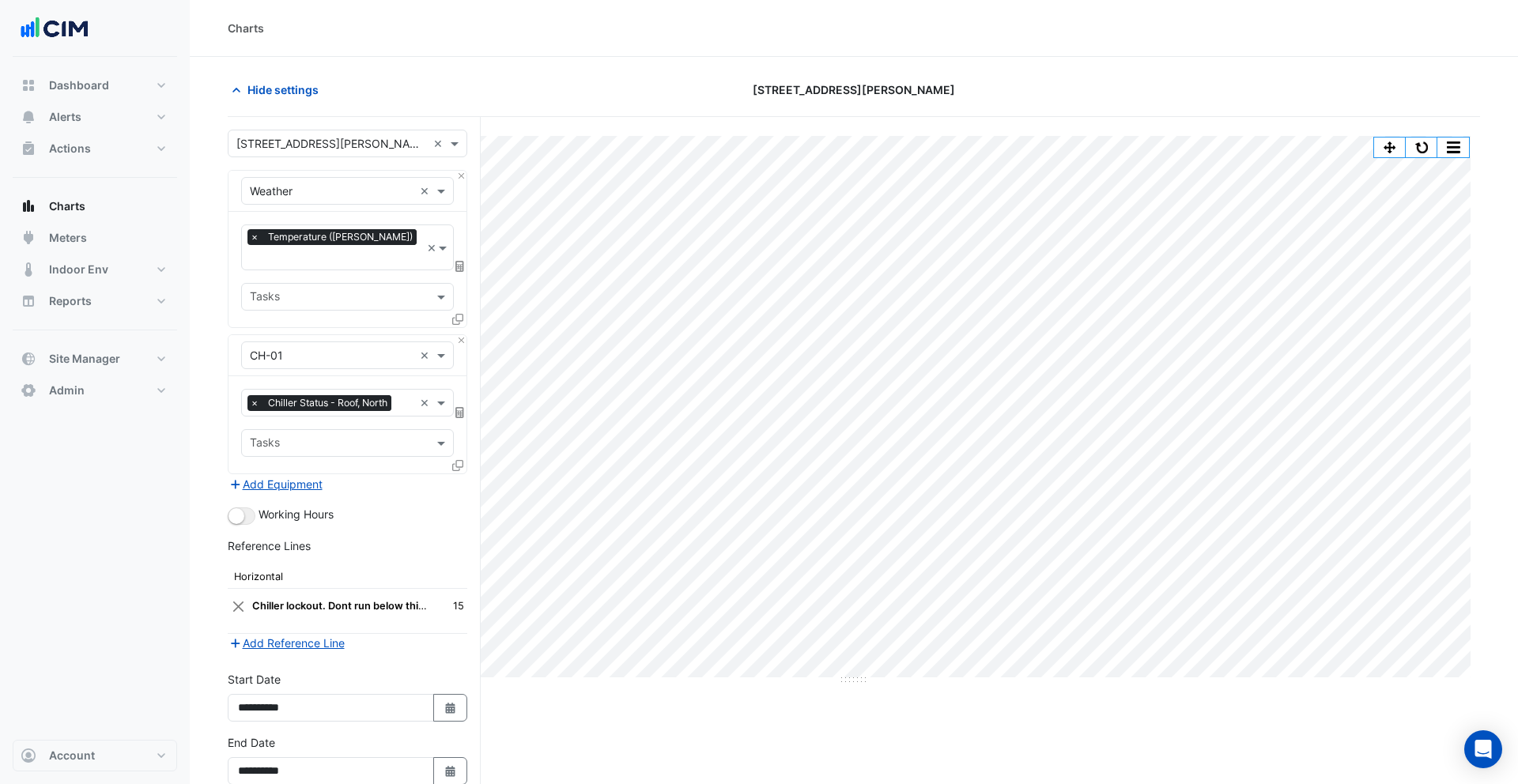
click at [324, 401] on div "Favourites × Chiller Status - Roof, North × Tasks" at bounding box center [347, 425] width 238 height 98
click at [312, 395] on span "Chiller Status - Roof, North" at bounding box center [327, 403] width 127 height 16
type input "*******"
click at [328, 411] on div "Chilled Water Plant Lockout Setpoint - L06, North" at bounding box center [382, 418] width 281 height 23
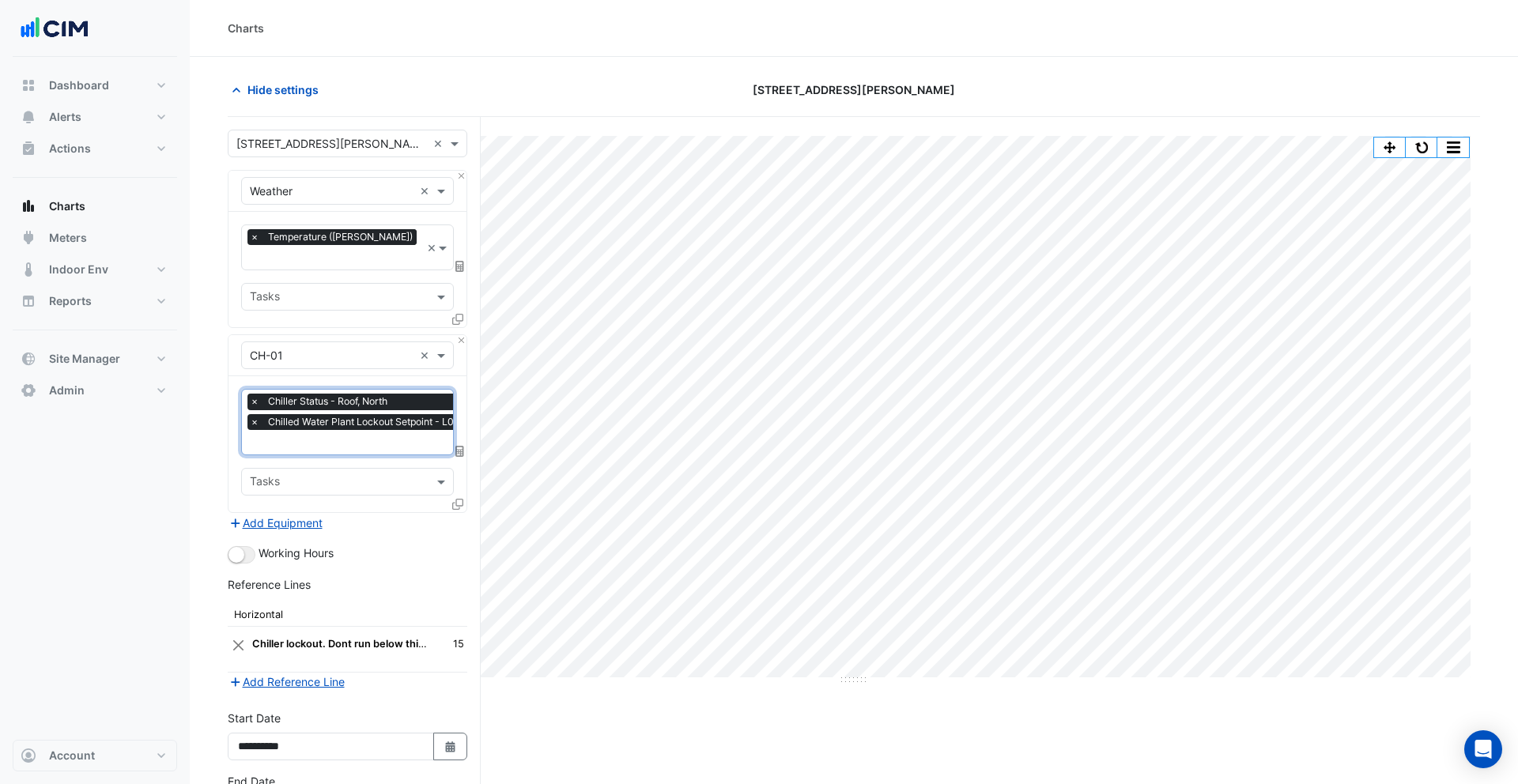
scroll to position [104, 0]
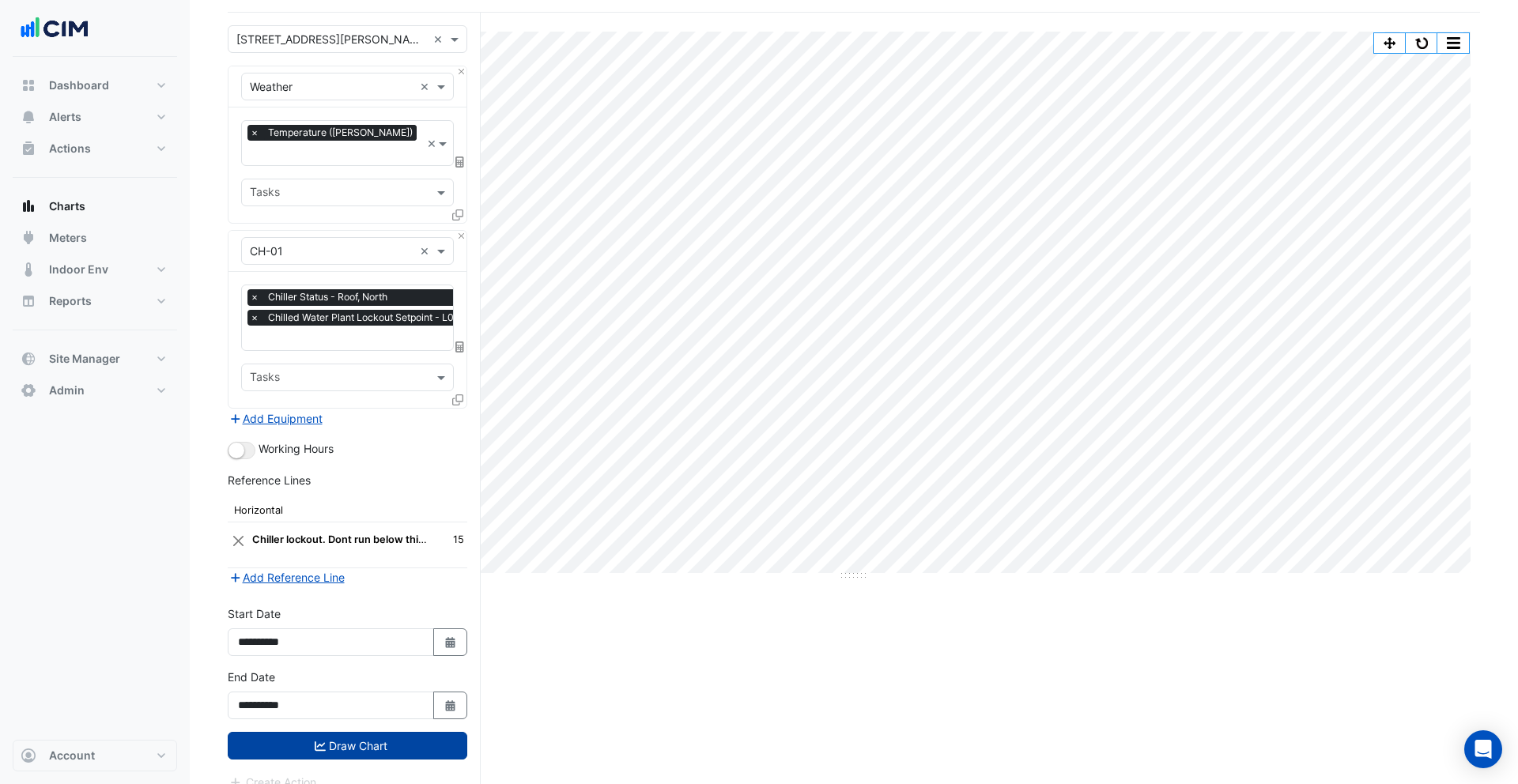
click at [362, 731] on button "Draw Chart" at bounding box center [347, 745] width 240 height 28
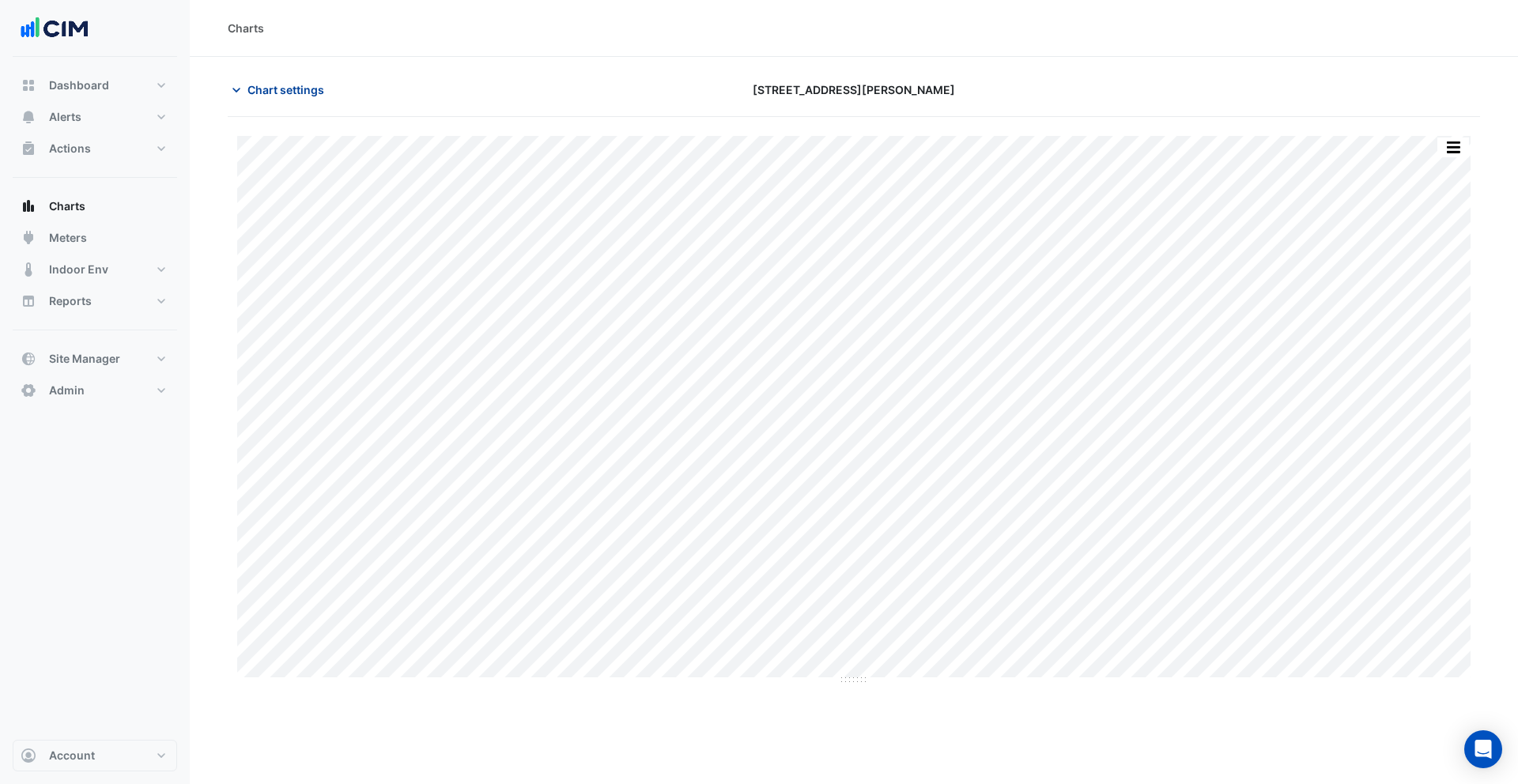
click at [268, 89] on span "Chart settings" at bounding box center [285, 89] width 76 height 17
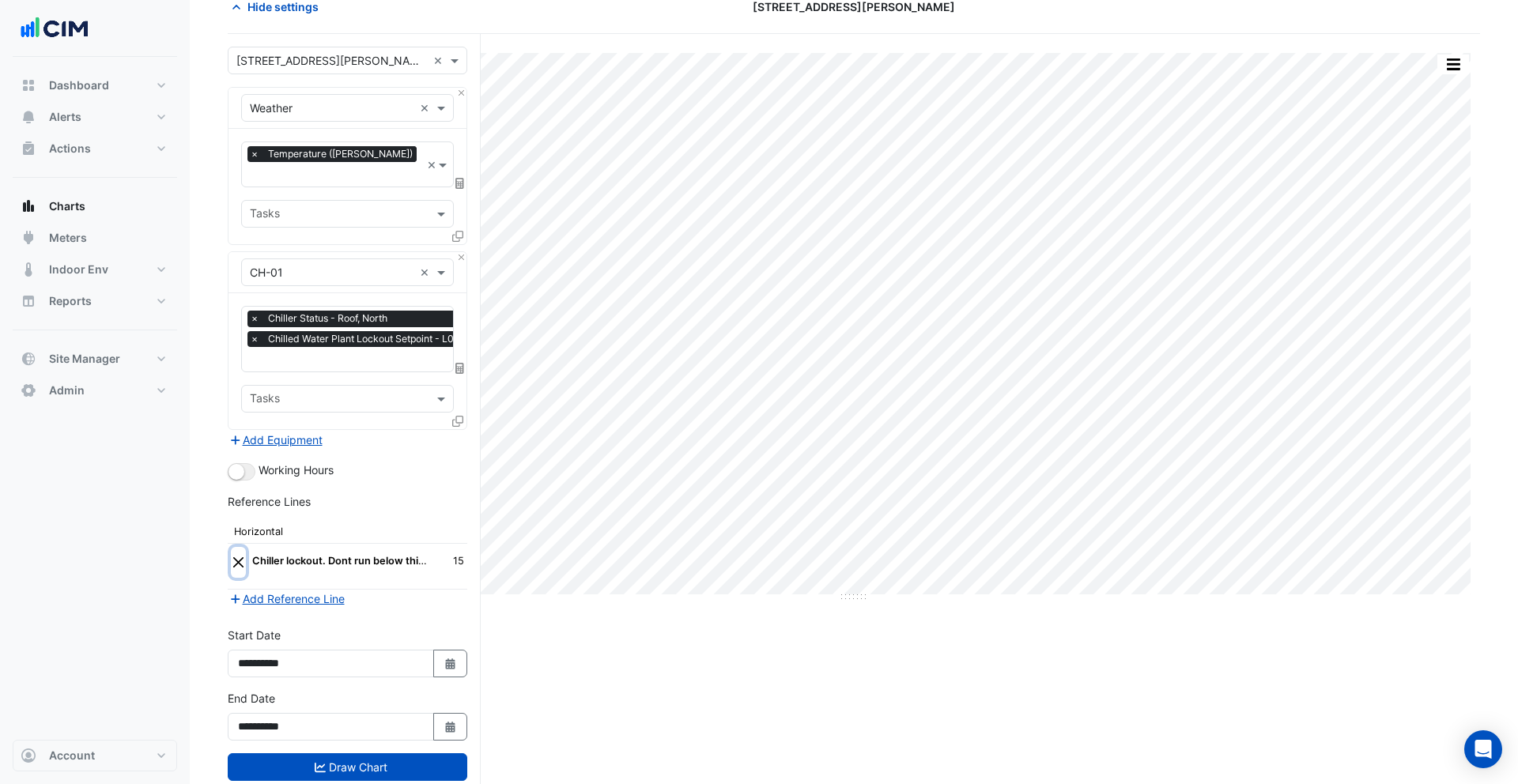
click at [240, 547] on button "Close" at bounding box center [238, 562] width 15 height 30
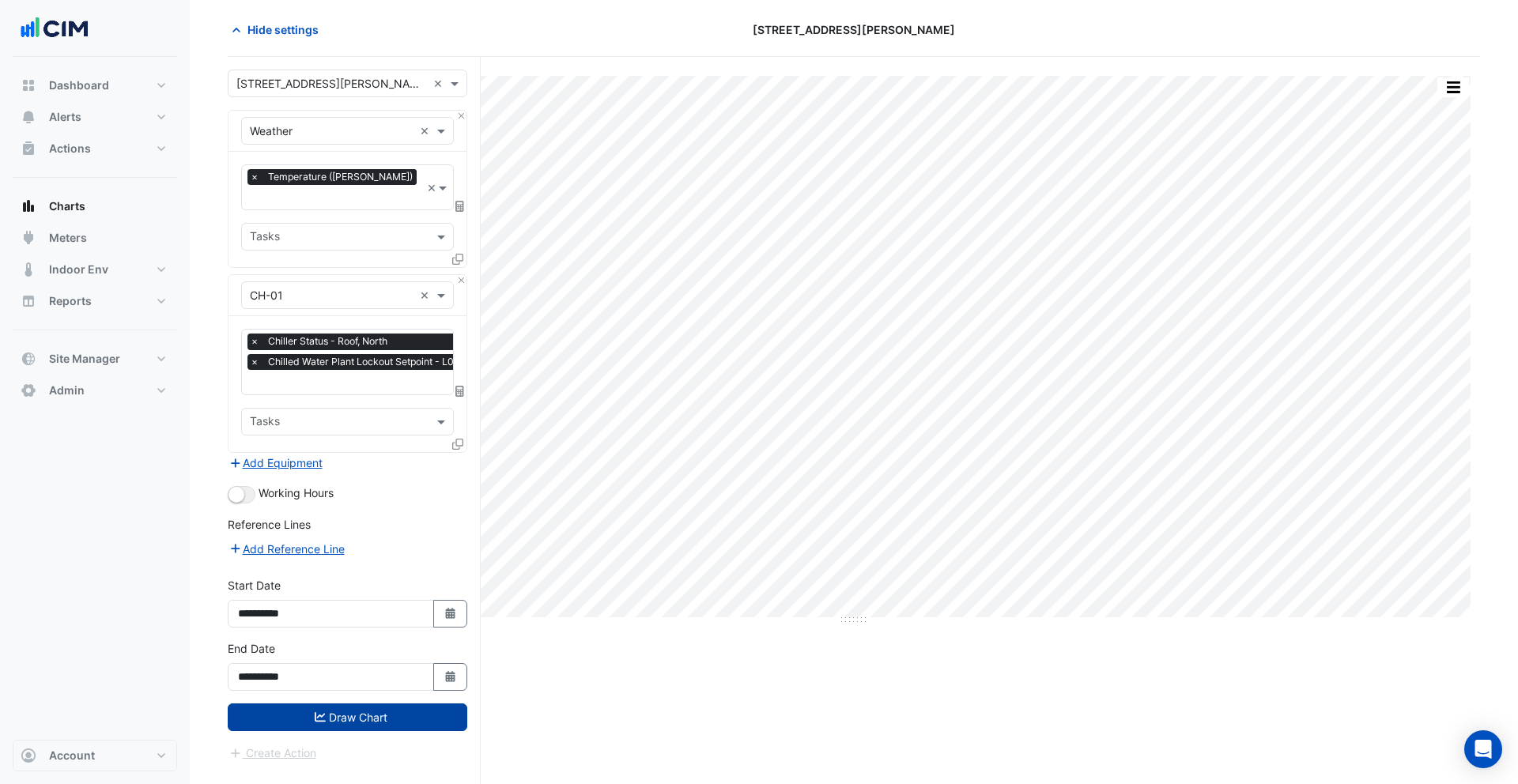
click at [364, 703] on button "Draw Chart" at bounding box center [347, 717] width 240 height 28
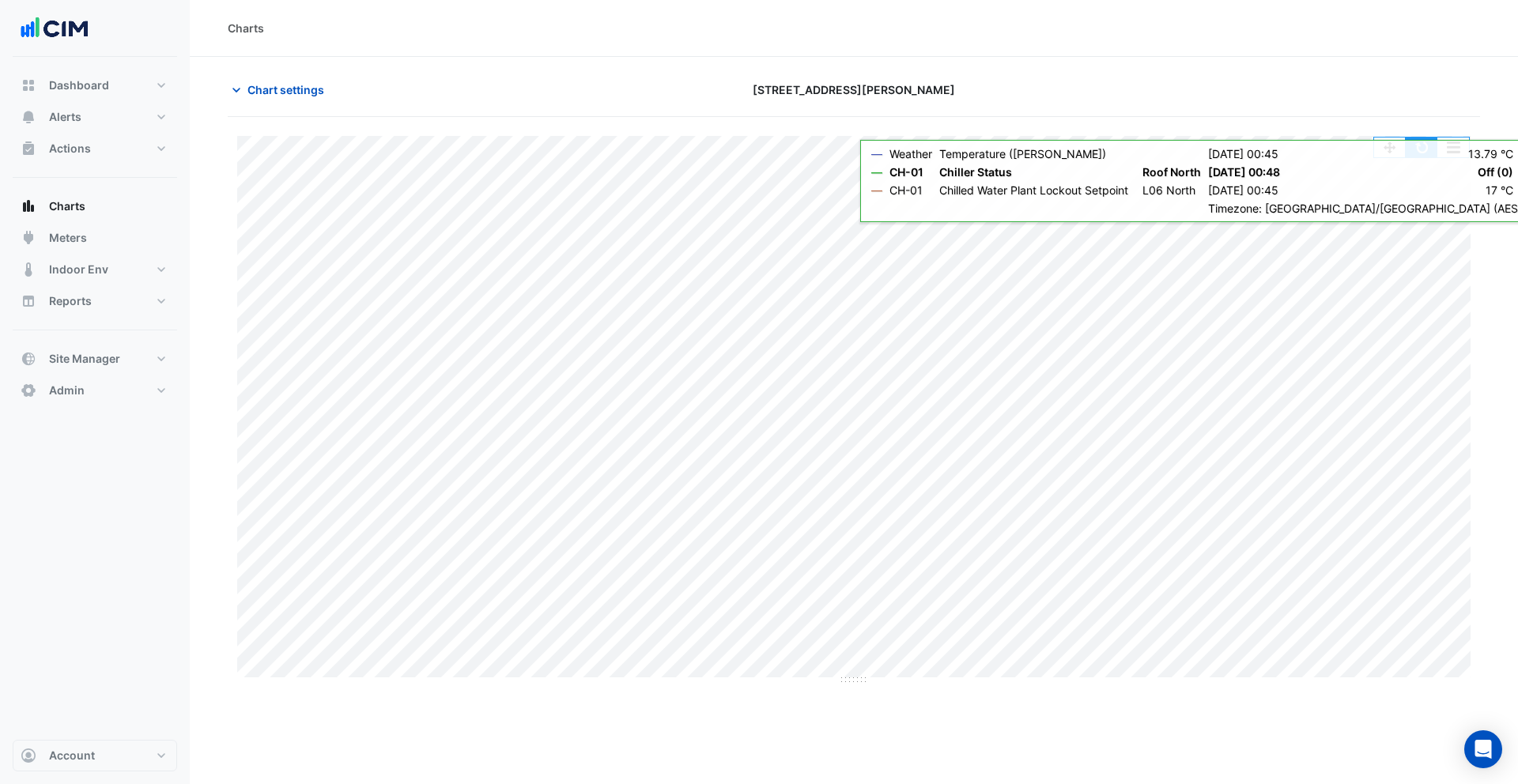
click at [1418, 149] on button "button" at bounding box center [1421, 146] width 31 height 19
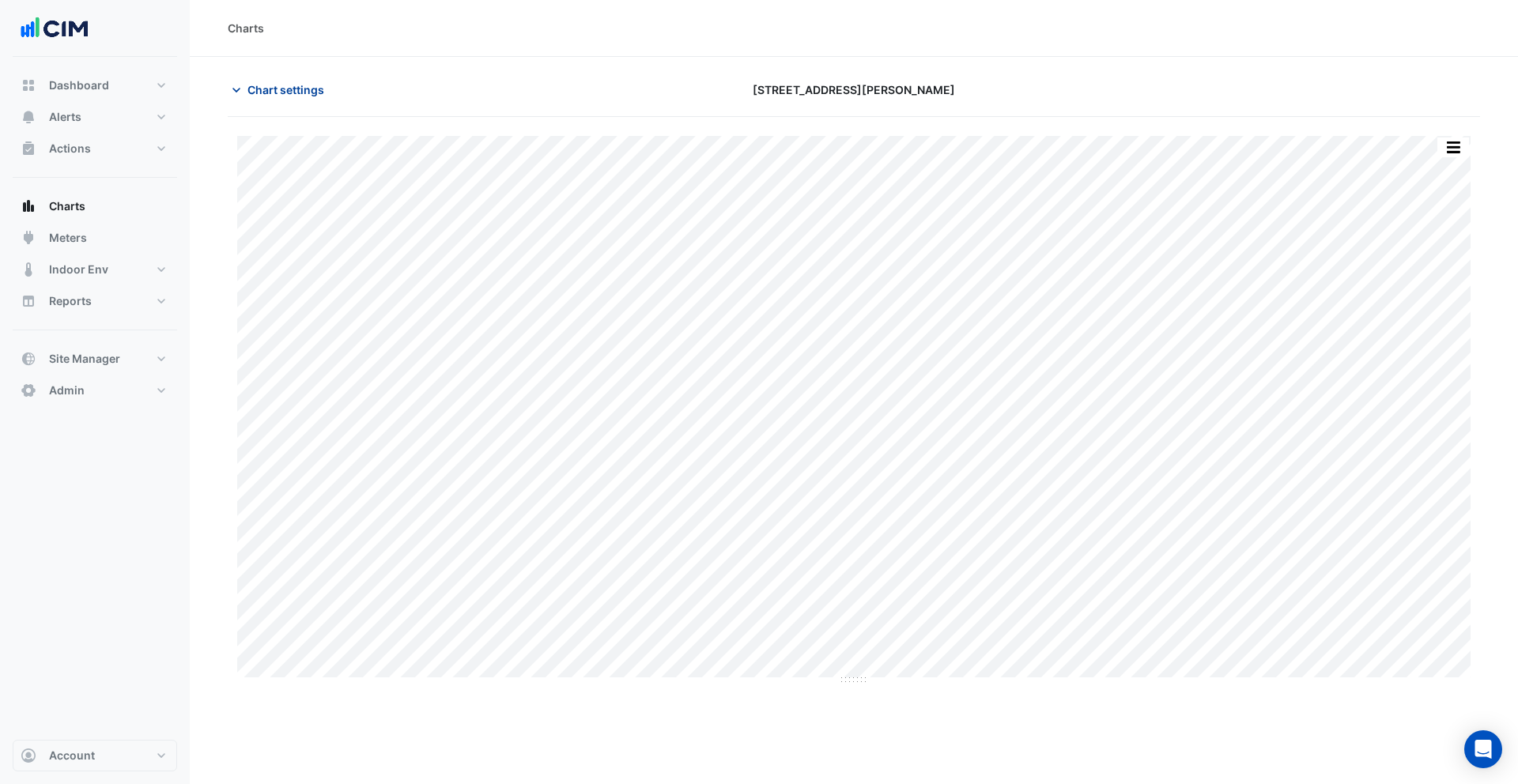
click at [276, 93] on span "Chart settings" at bounding box center [285, 89] width 76 height 17
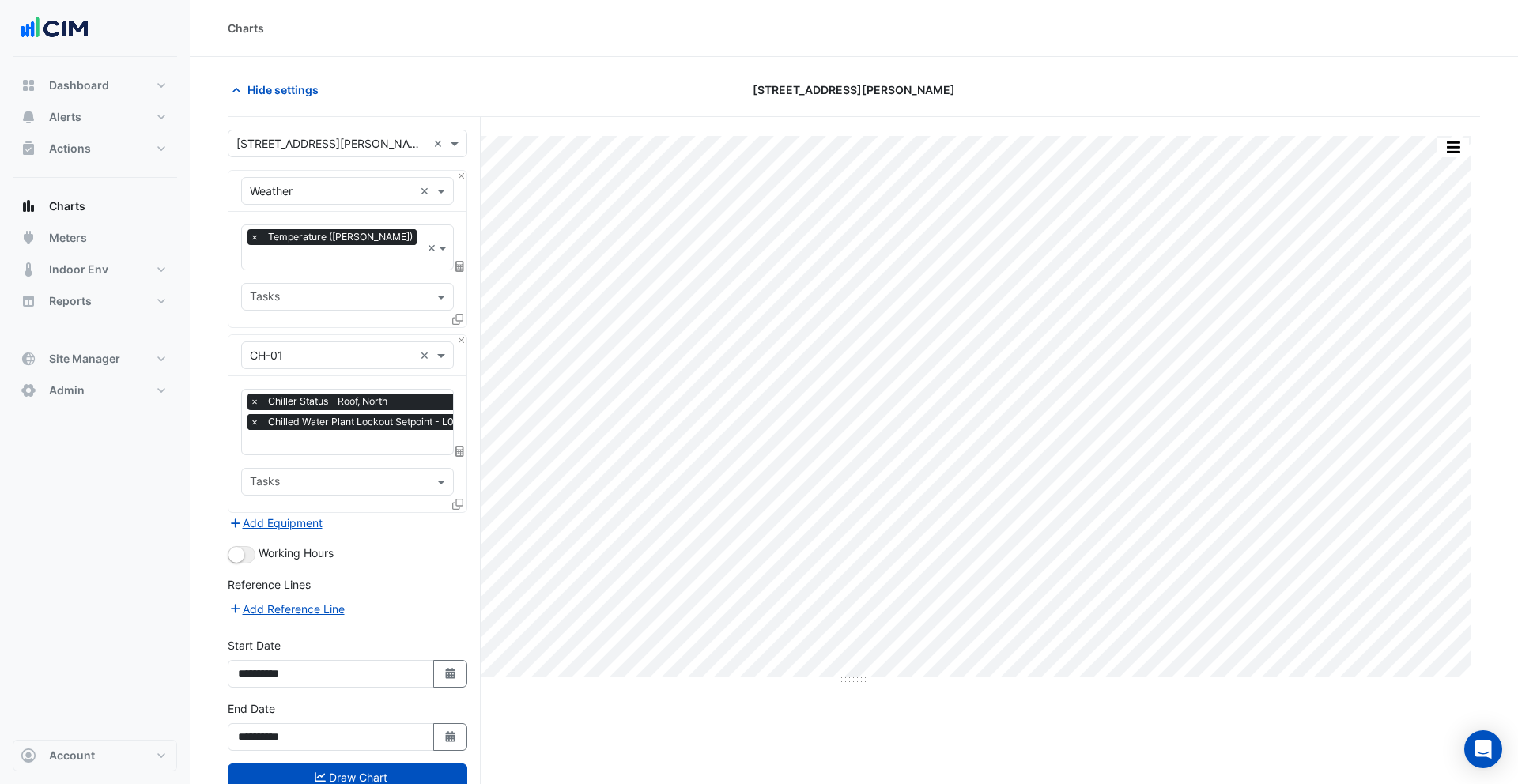
click at [257, 414] on span "×" at bounding box center [253, 421] width 14 height 16
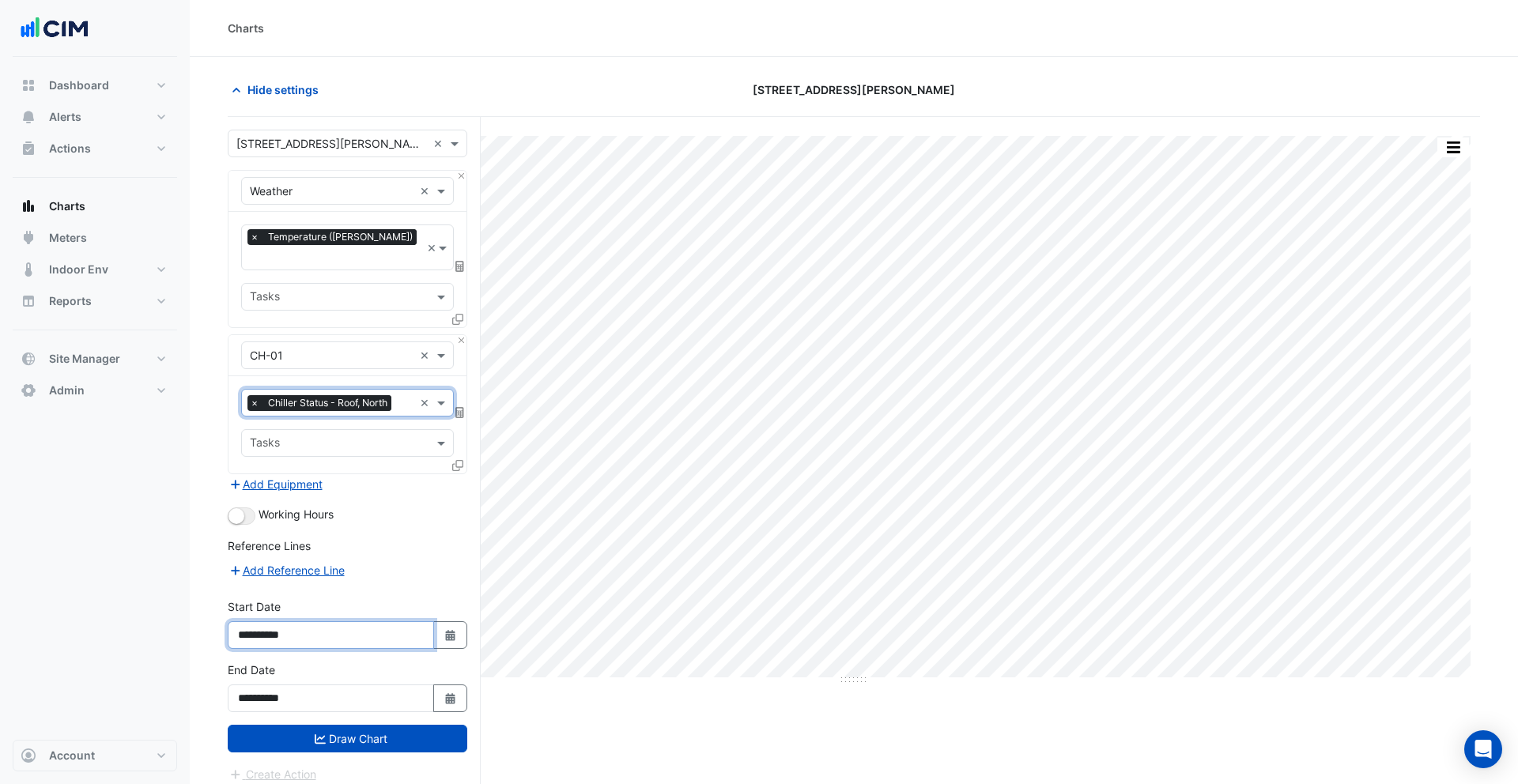
click at [281, 621] on input "**********" at bounding box center [331, 635] width 206 height 28
type input "**********"
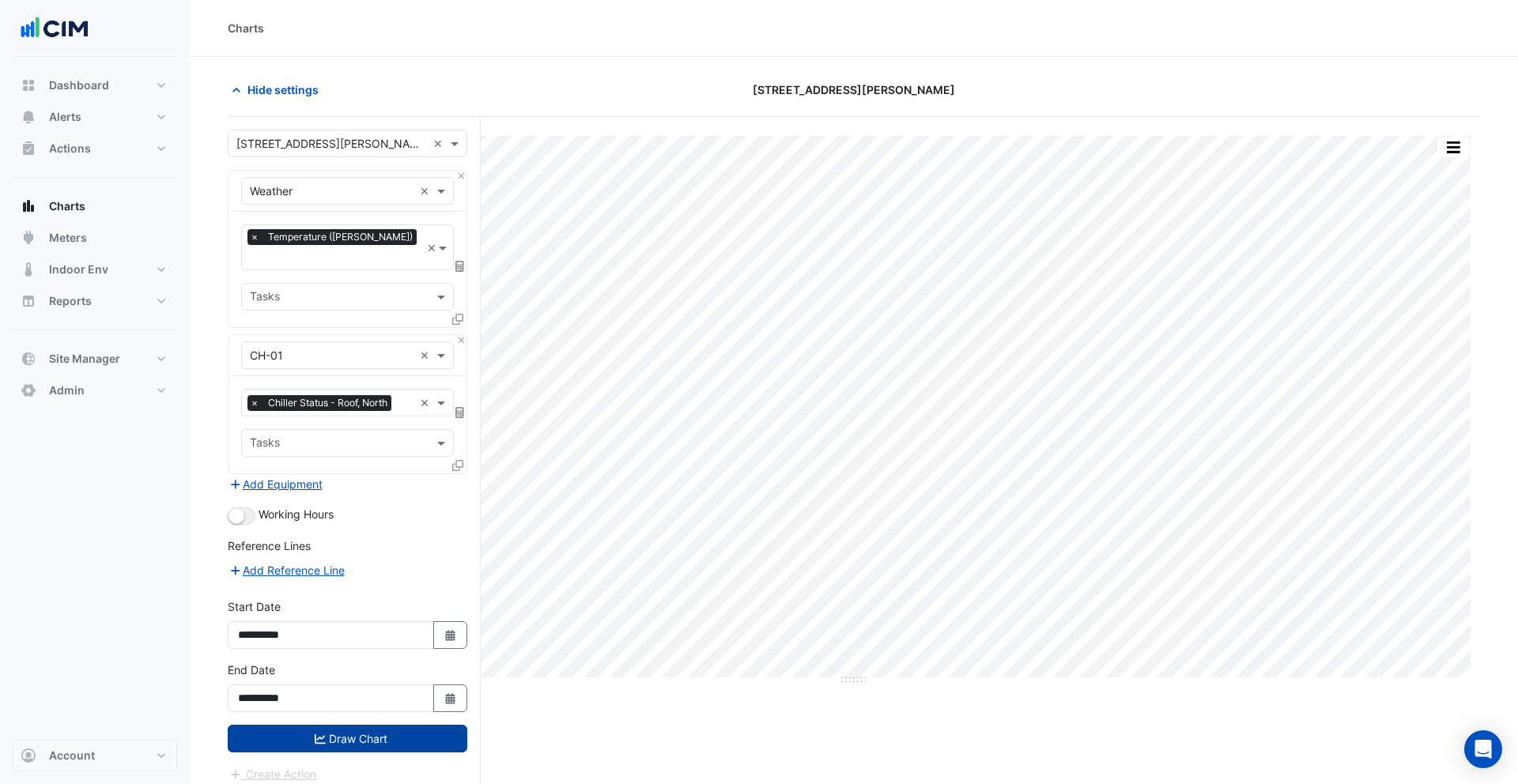
click at [344, 725] on button "Draw Chart" at bounding box center [347, 739] width 240 height 28
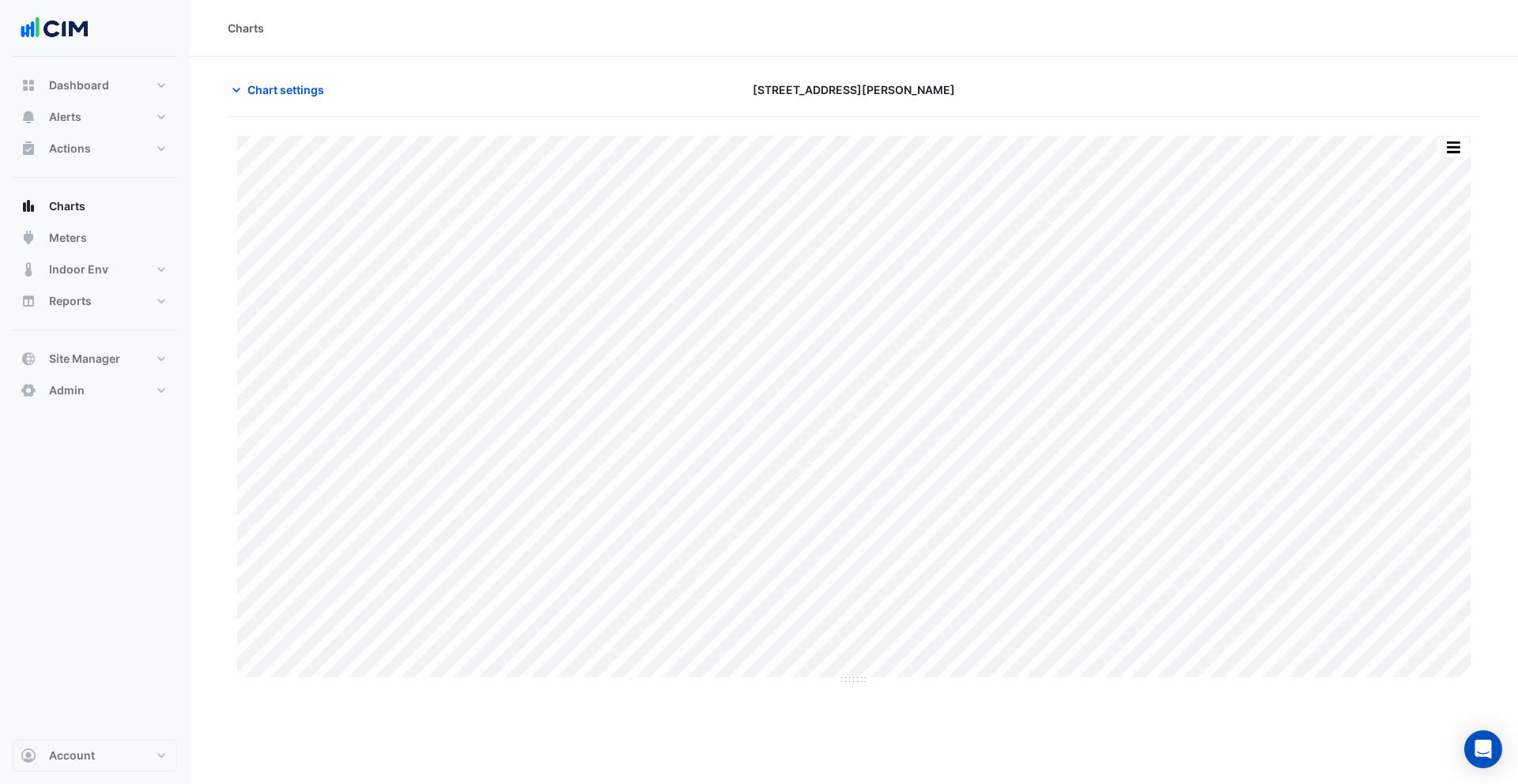
click at [1453, 138] on button "button" at bounding box center [1453, 146] width 31 height 19
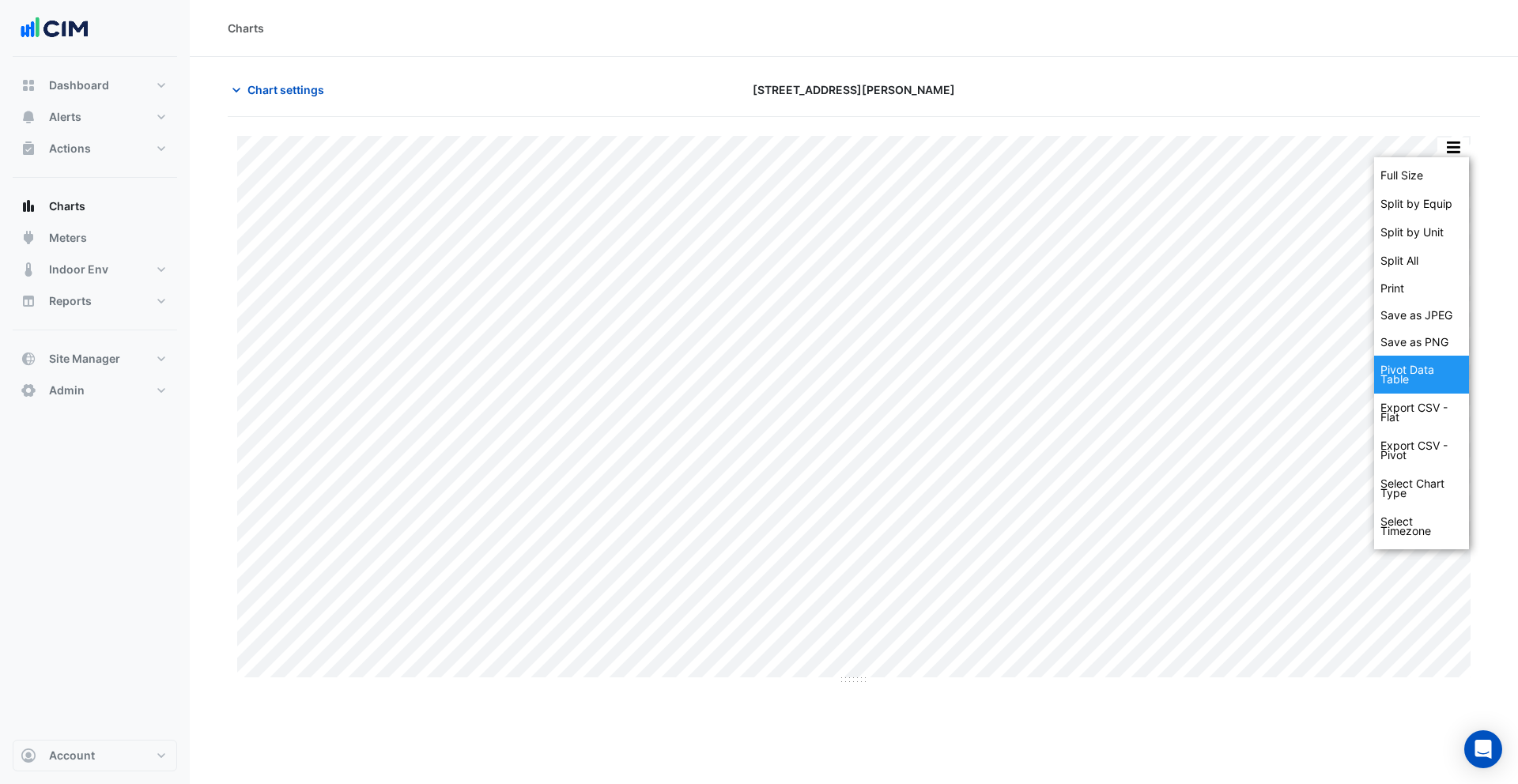
click at [1414, 379] on div "Pivot Data Table" at bounding box center [1421, 374] width 95 height 38
click at [1397, 374] on div "Pivot Data Table" at bounding box center [1421, 374] width 95 height 38
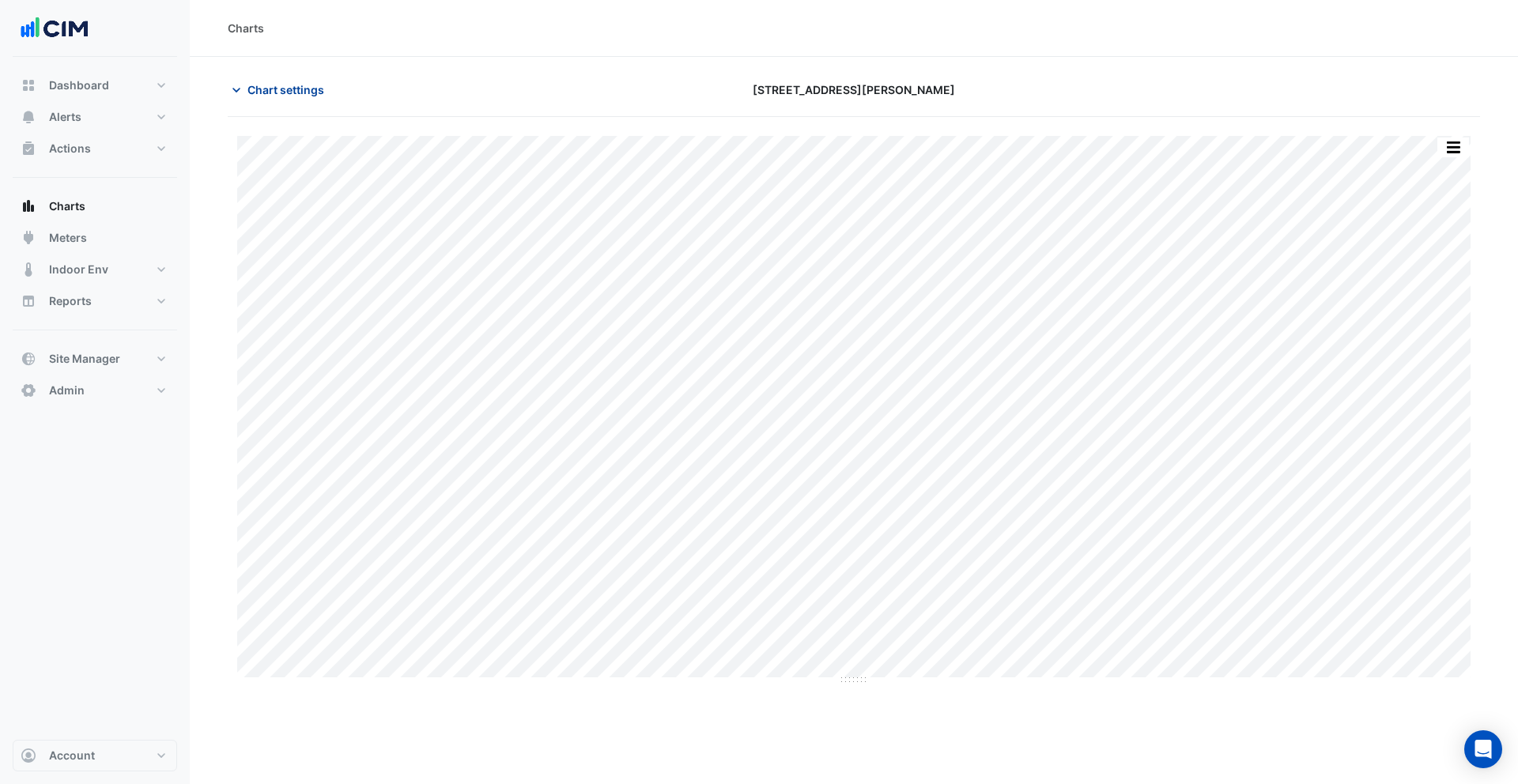
click at [280, 96] on span "Chart settings" at bounding box center [285, 89] width 76 height 17
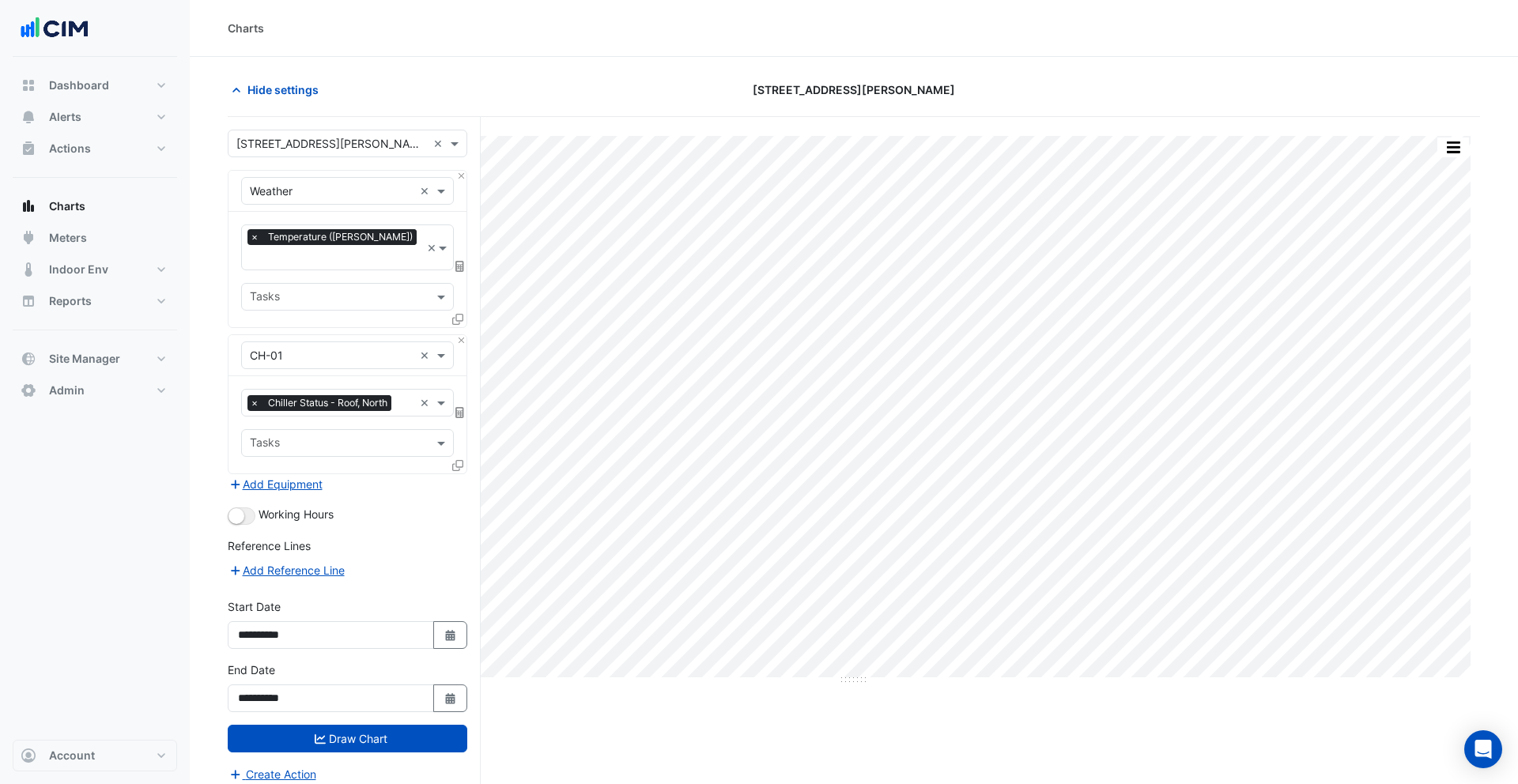
click at [365, 395] on span "Chiller Status - Roof, North" at bounding box center [327, 403] width 127 height 16
type input "*"
click at [294, 99] on button "Hide settings" at bounding box center [278, 89] width 101 height 28
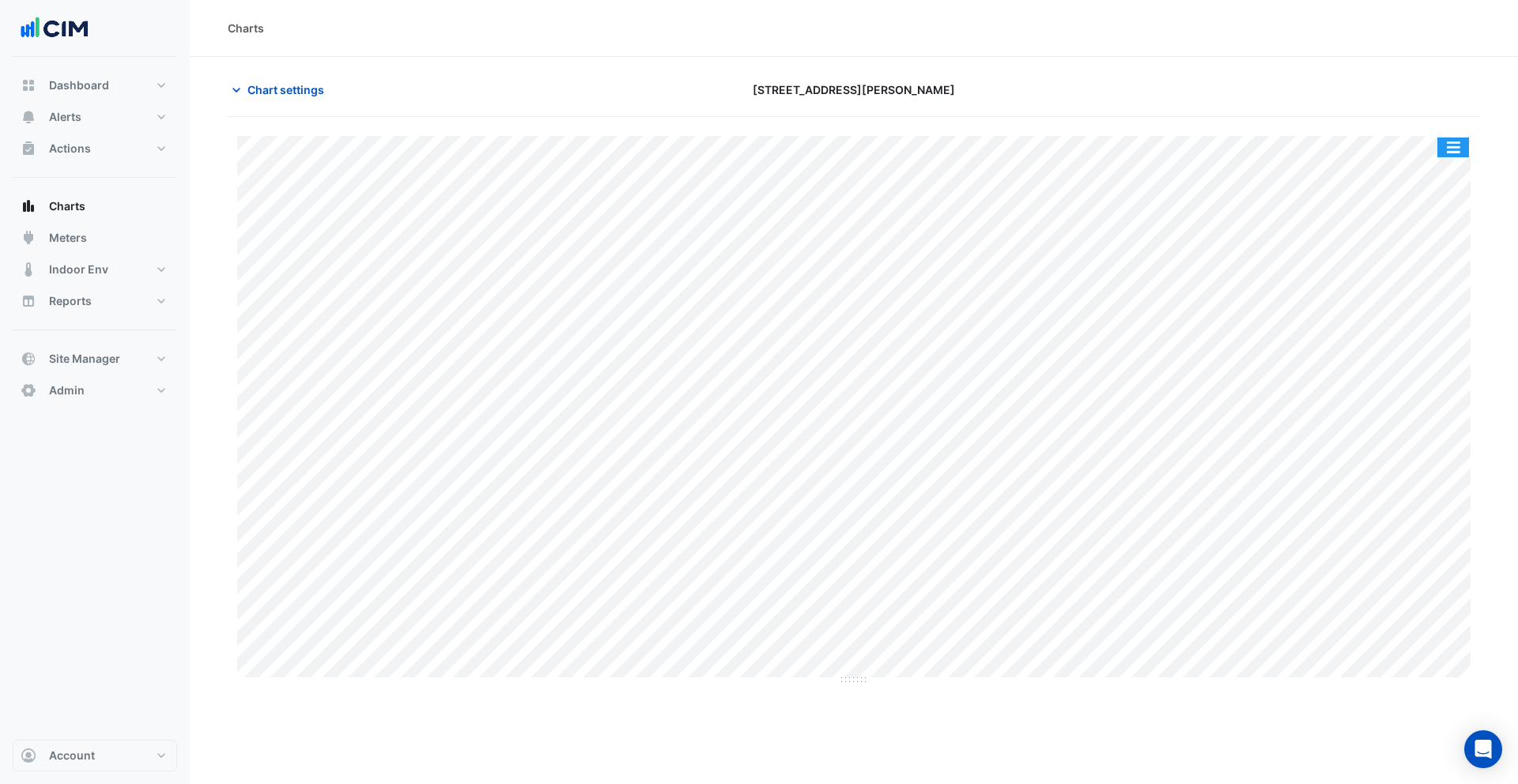
click at [1463, 145] on button "button" at bounding box center [1453, 146] width 31 height 19
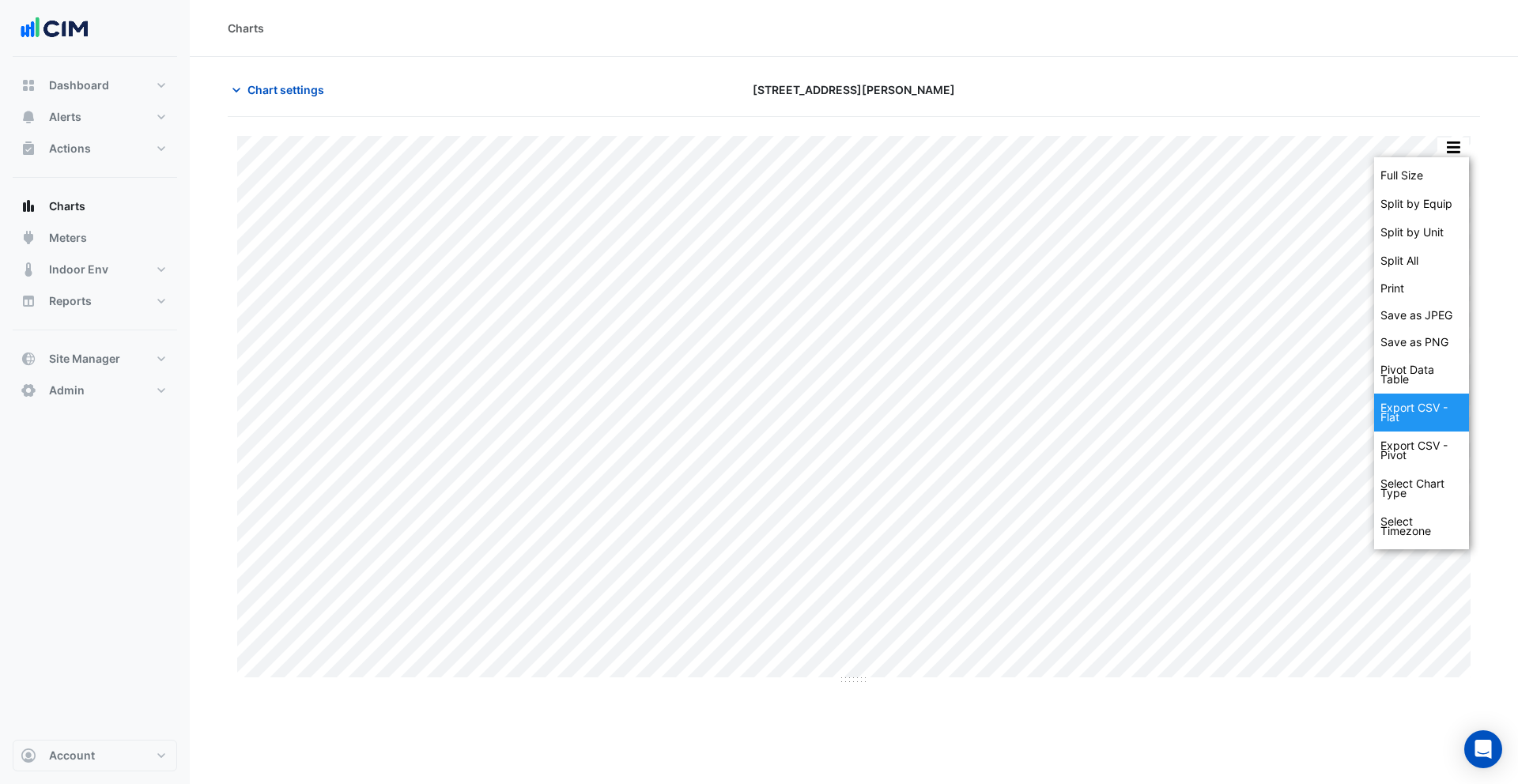
click at [1430, 419] on div "Export CSV - Flat" at bounding box center [1421, 412] width 95 height 38
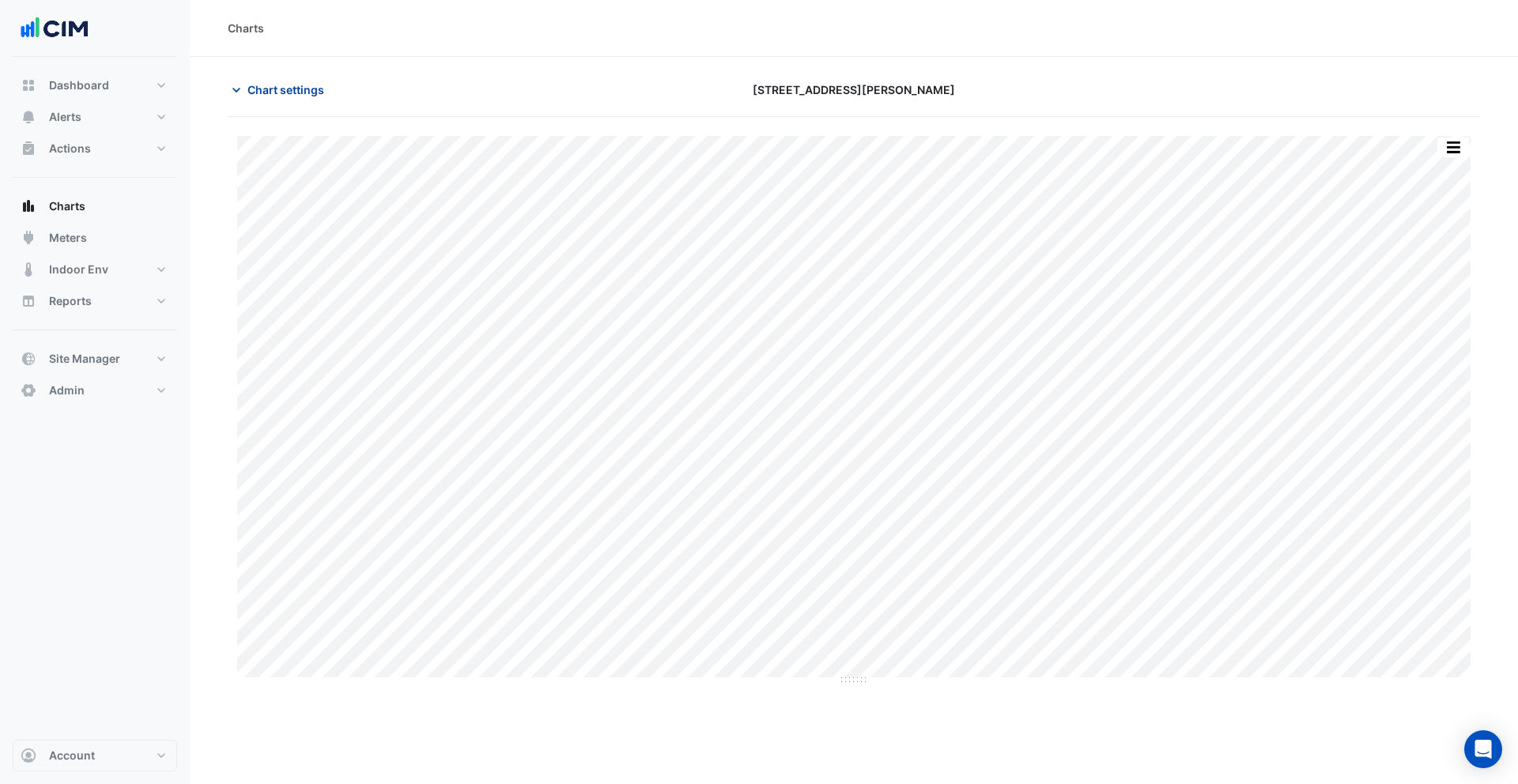
click at [277, 96] on span "Chart settings" at bounding box center [285, 89] width 76 height 17
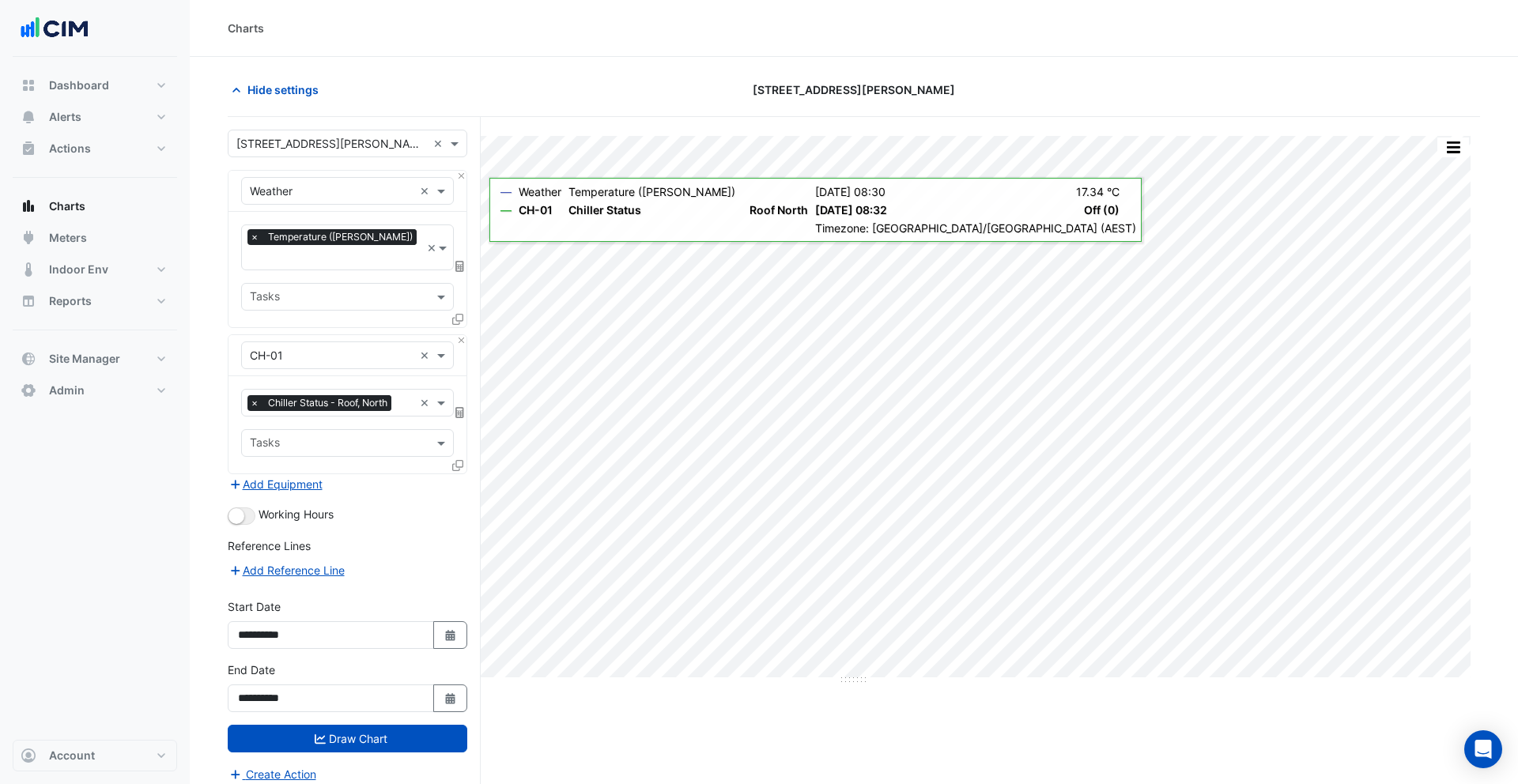
click at [466, 245] on div "Equipment × Weather × Favourites × Temperature (Celcius) × Tasks" at bounding box center [347, 249] width 240 height 158
click at [453, 261] on fa-layers at bounding box center [460, 266] width 14 height 11
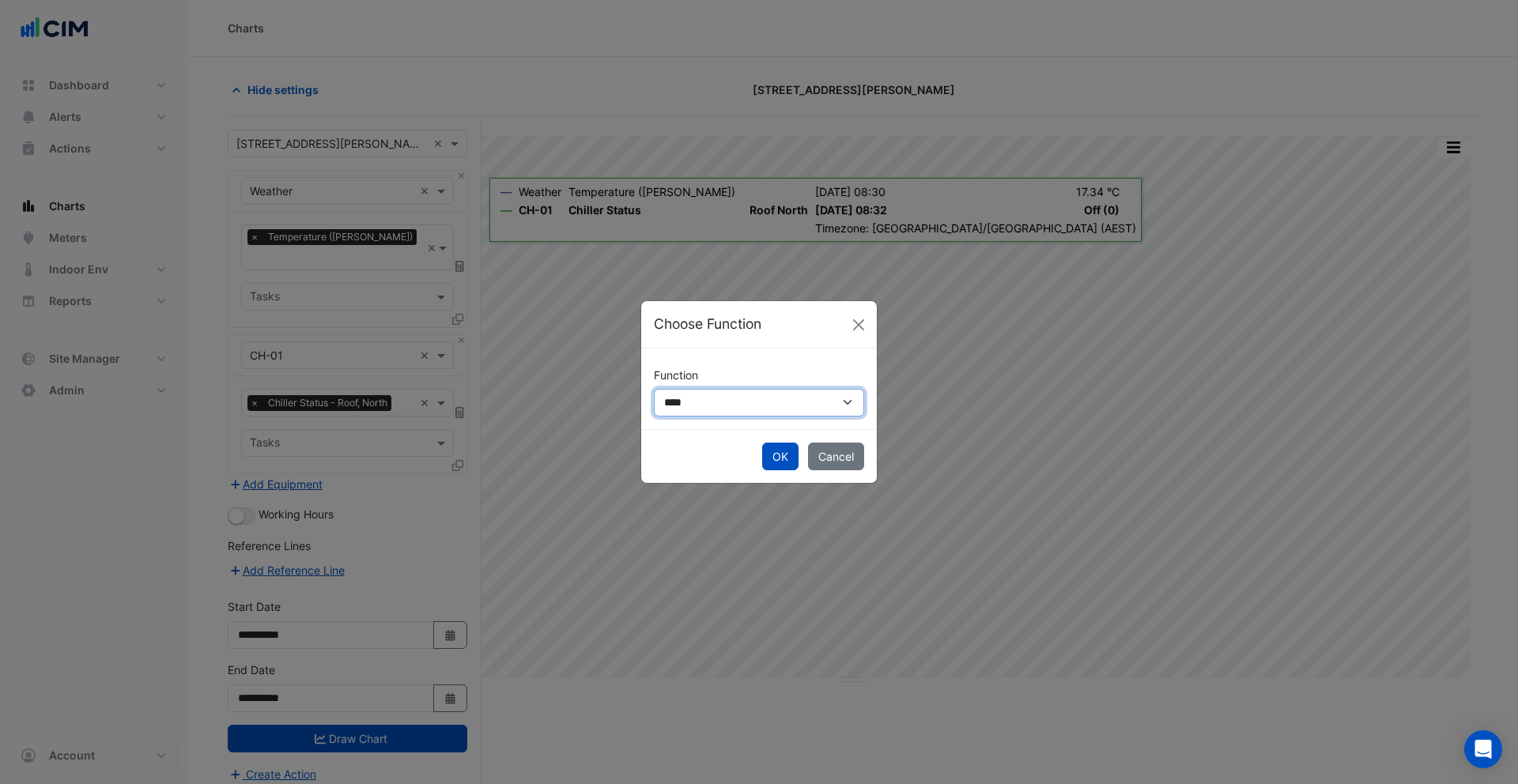
click at [693, 390] on select "**********" at bounding box center [759, 403] width 210 height 28
select select "******"
click at [653, 389] on select "**********" at bounding box center [759, 403] width 210 height 28
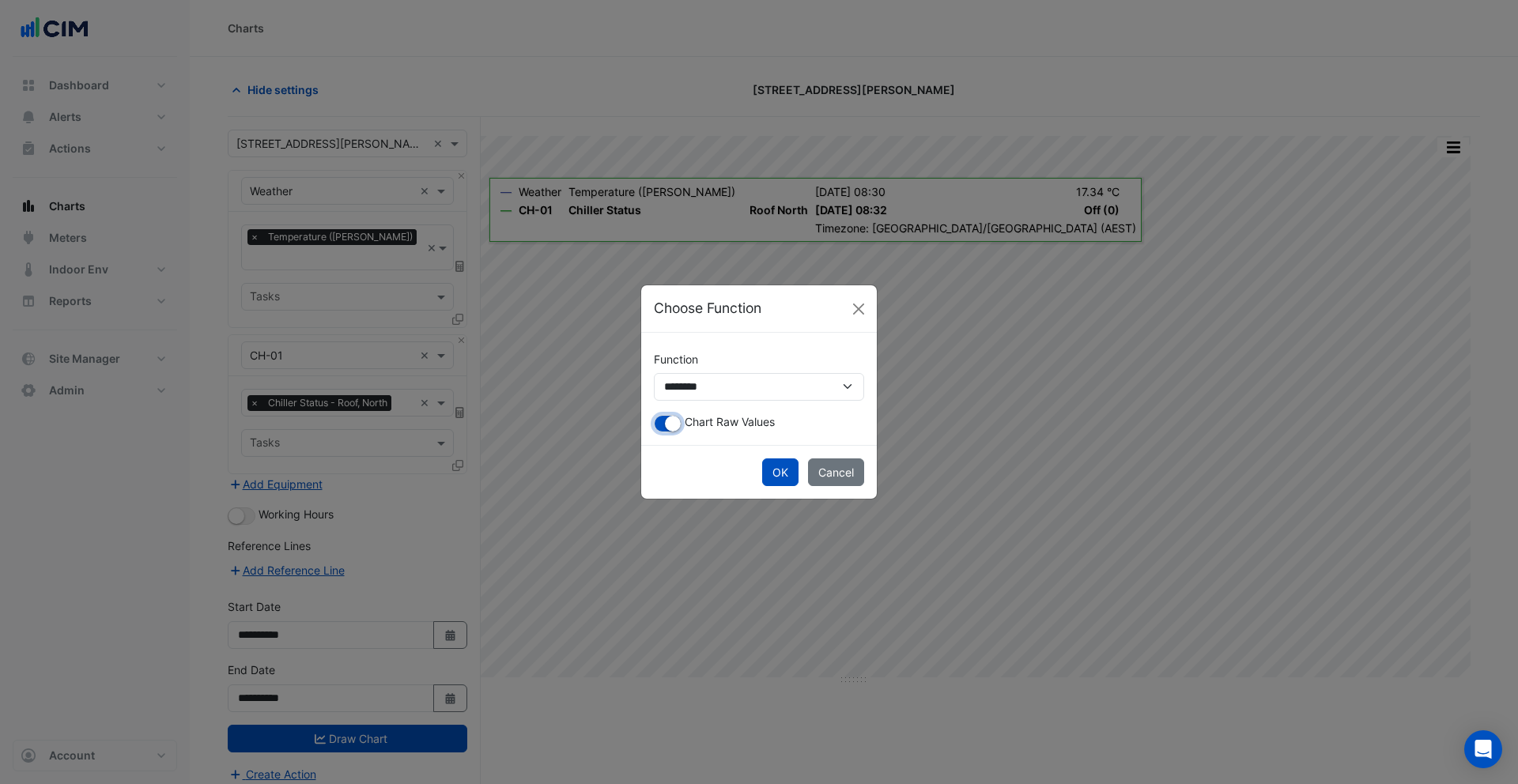
click at [677, 427] on small "button" at bounding box center [672, 423] width 16 height 16
click at [777, 474] on button "OK" at bounding box center [780, 473] width 36 height 28
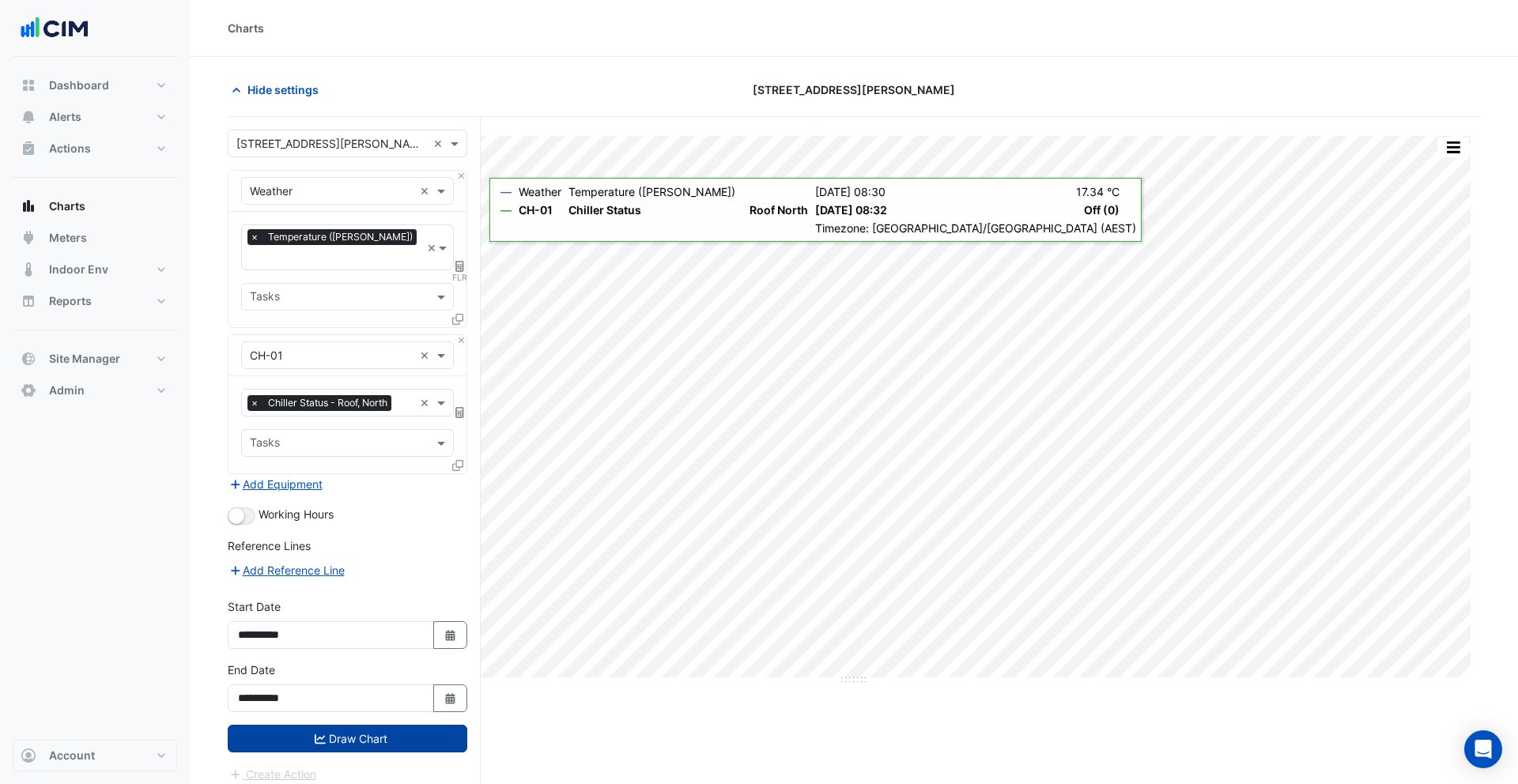
click at [368, 728] on button "Draw Chart" at bounding box center [347, 739] width 240 height 28
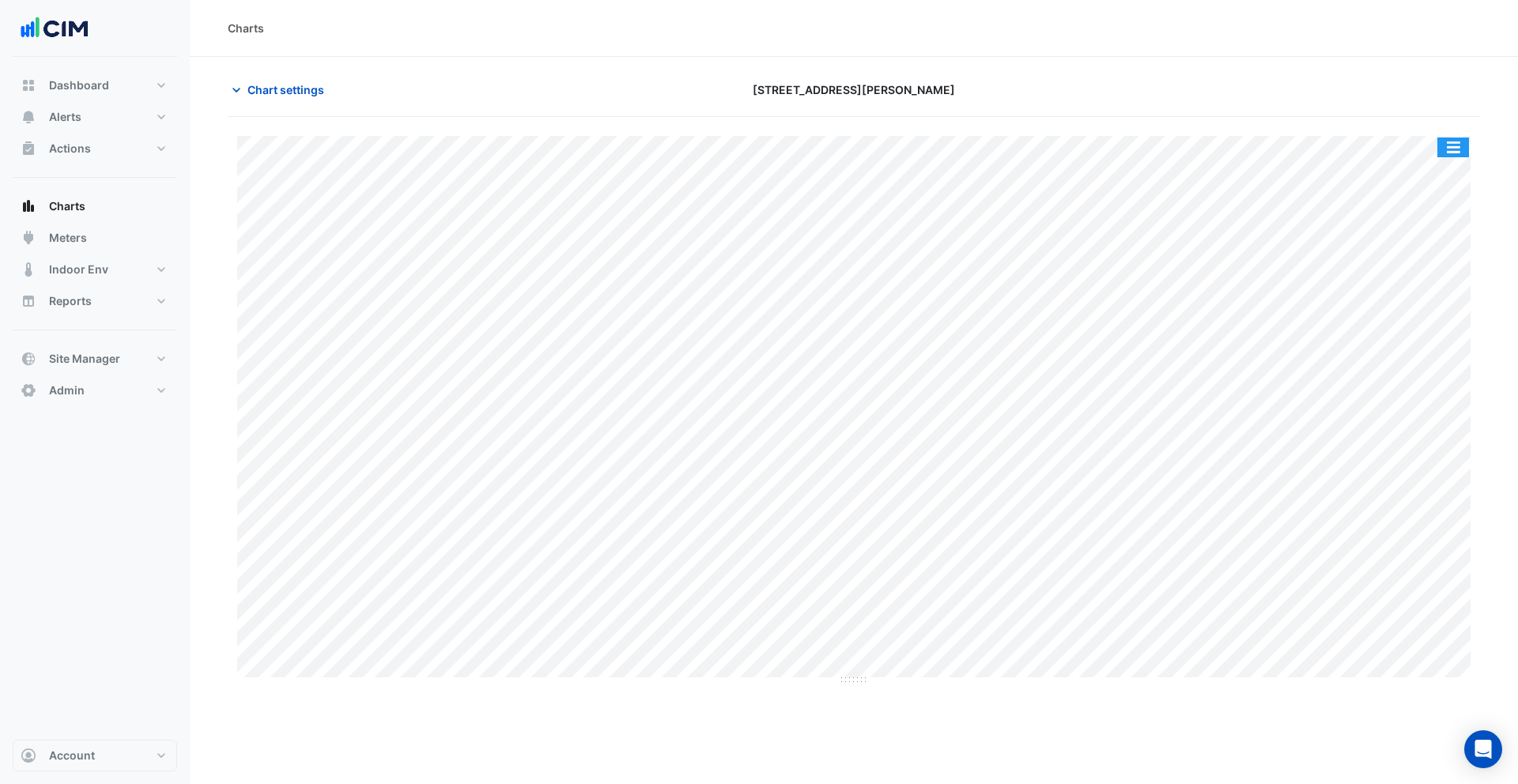
click at [1450, 142] on button "button" at bounding box center [1453, 146] width 31 height 19
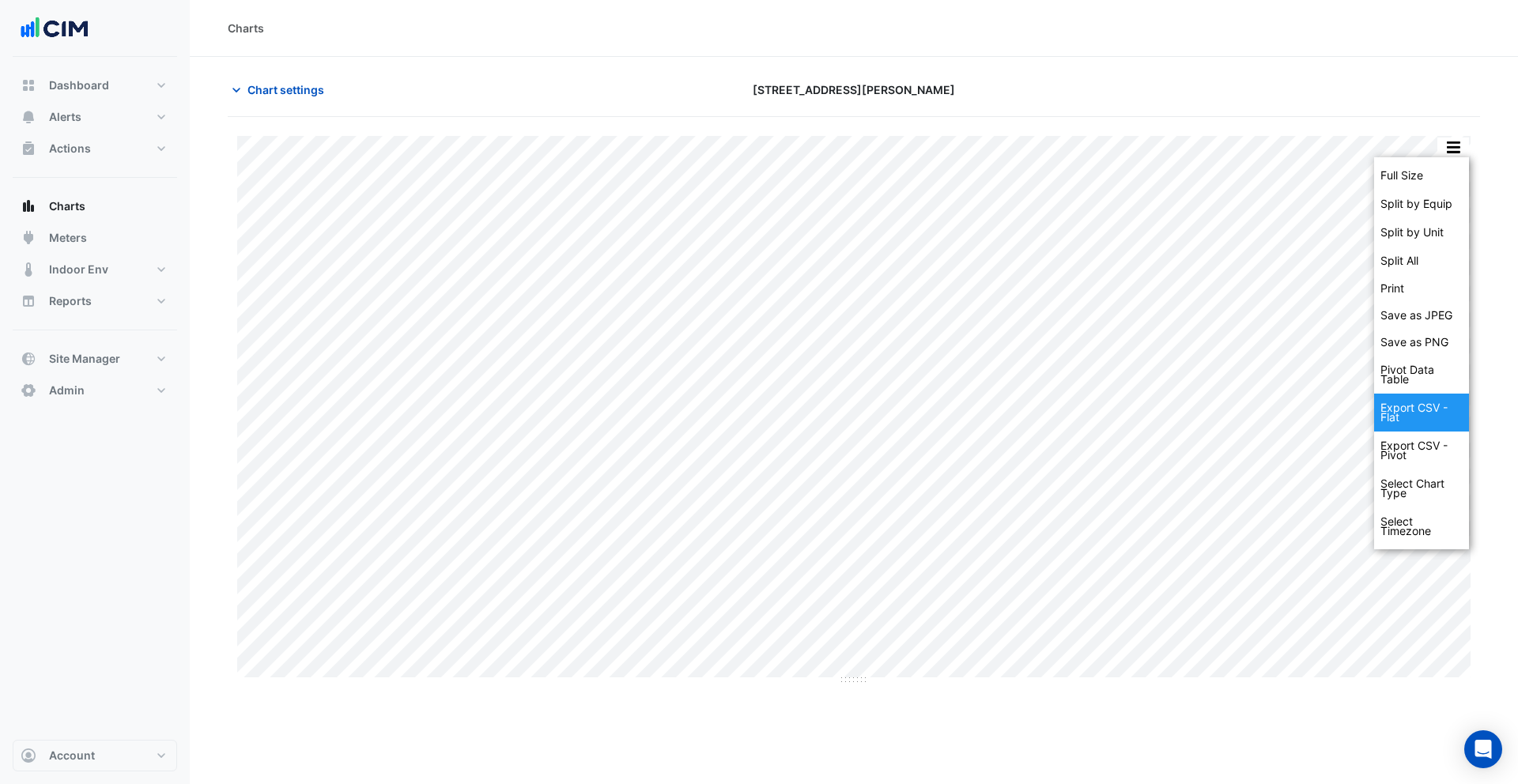
click at [1427, 417] on div "Export CSV - Flat" at bounding box center [1421, 412] width 95 height 38
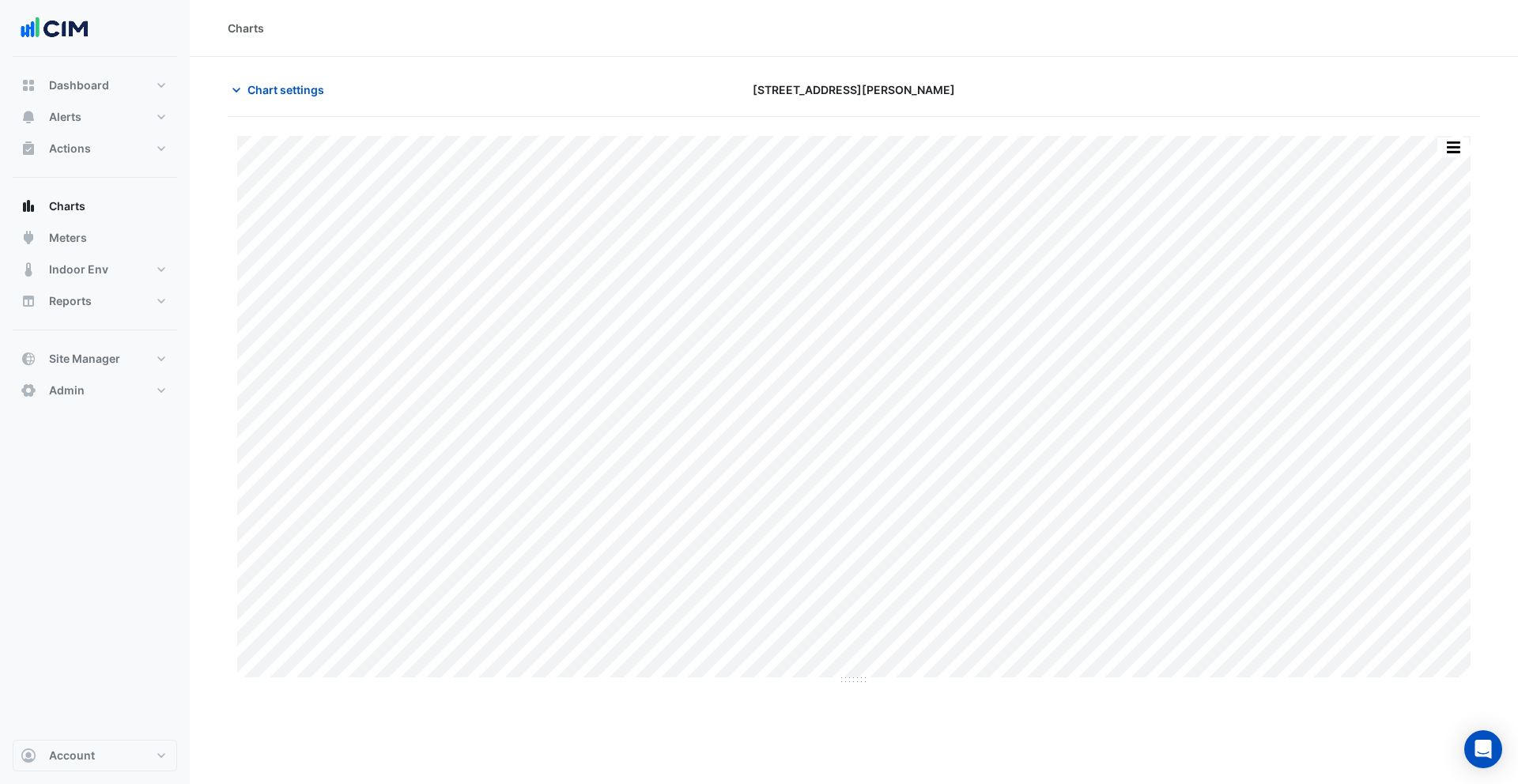
click at [1465, 149] on button "button" at bounding box center [1453, 146] width 31 height 19
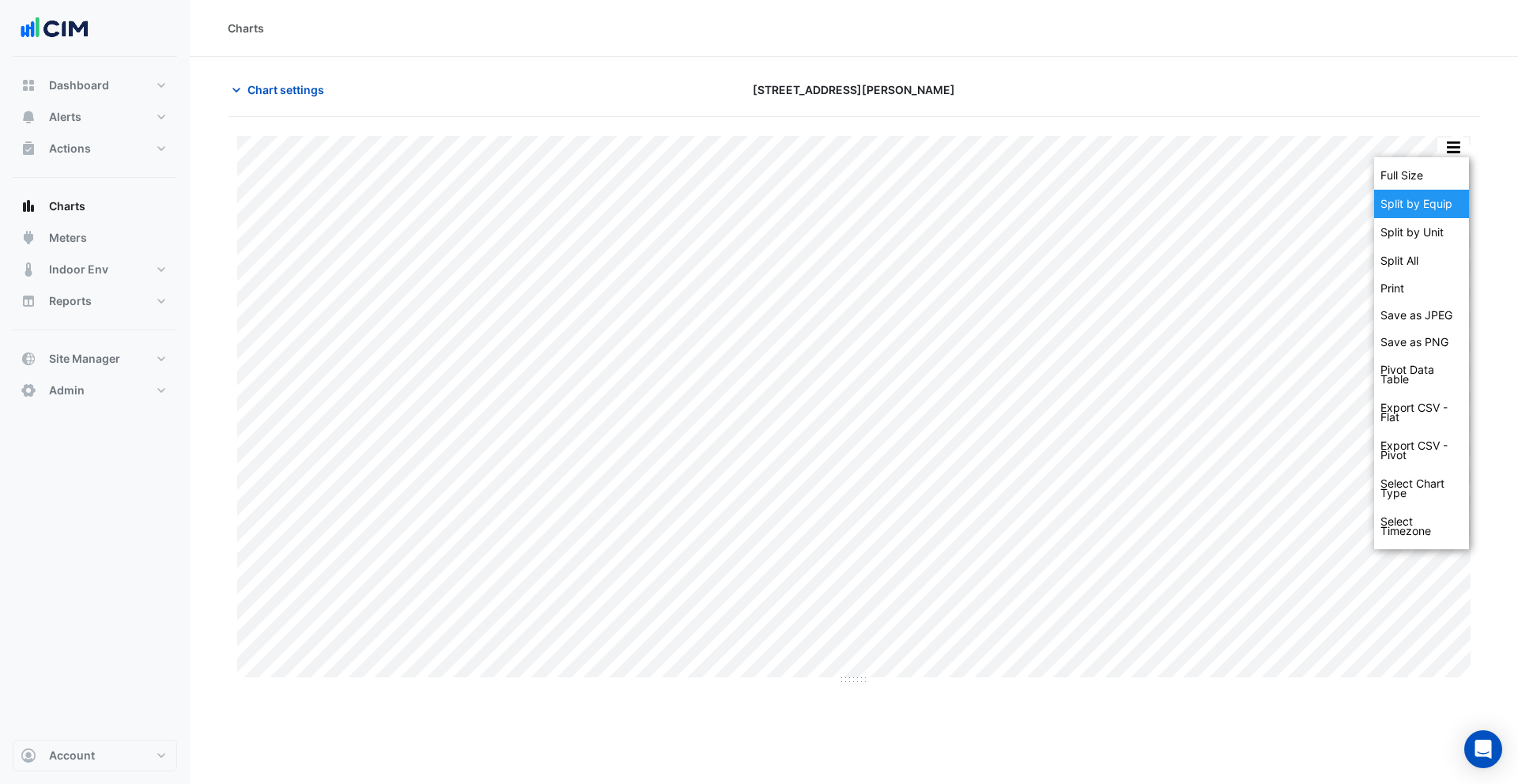
click at [1447, 195] on div "Split by Equip" at bounding box center [1421, 204] width 95 height 29
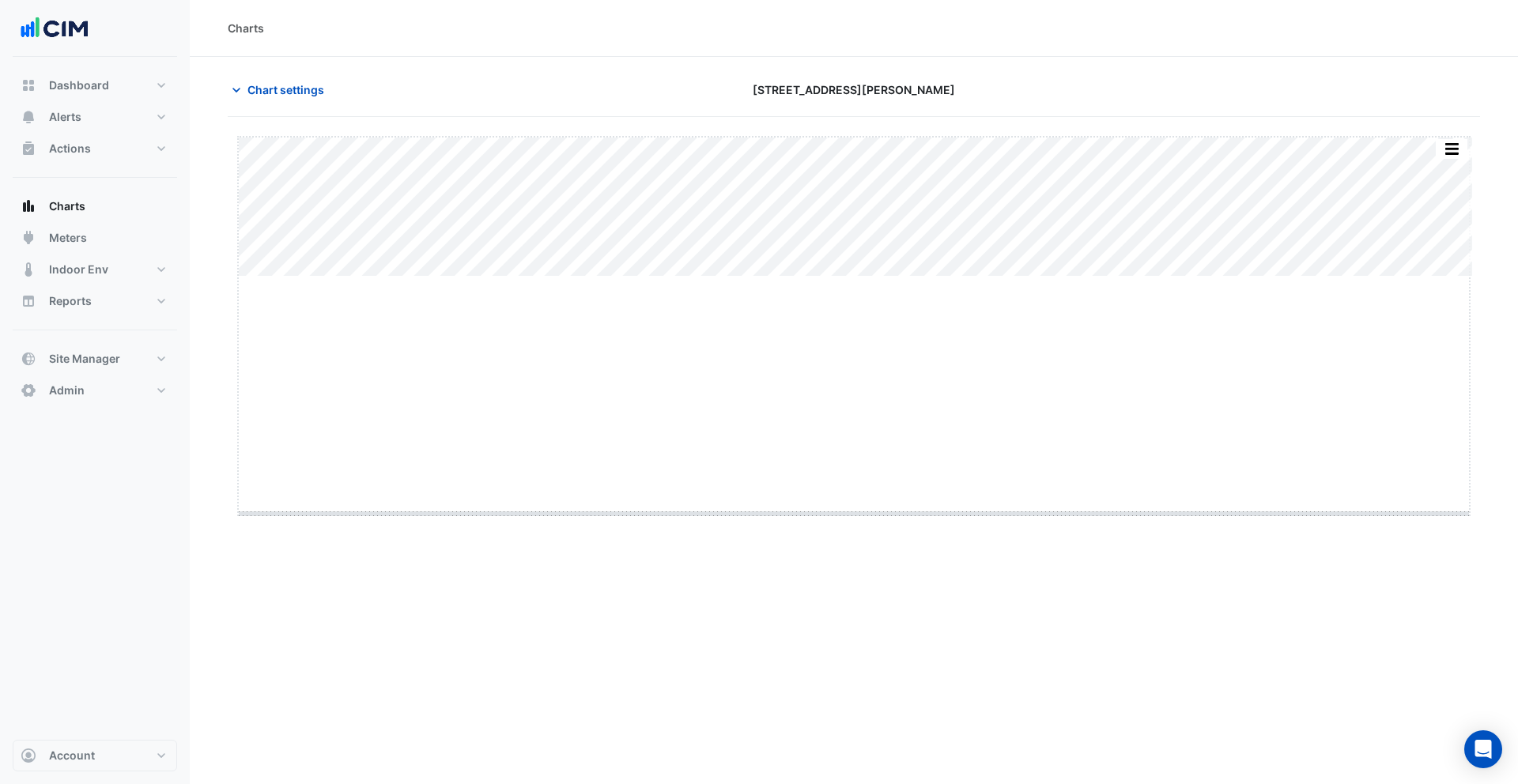
drag, startPoint x: 853, startPoint y: 277, endPoint x: 877, endPoint y: 514, distance: 238.2
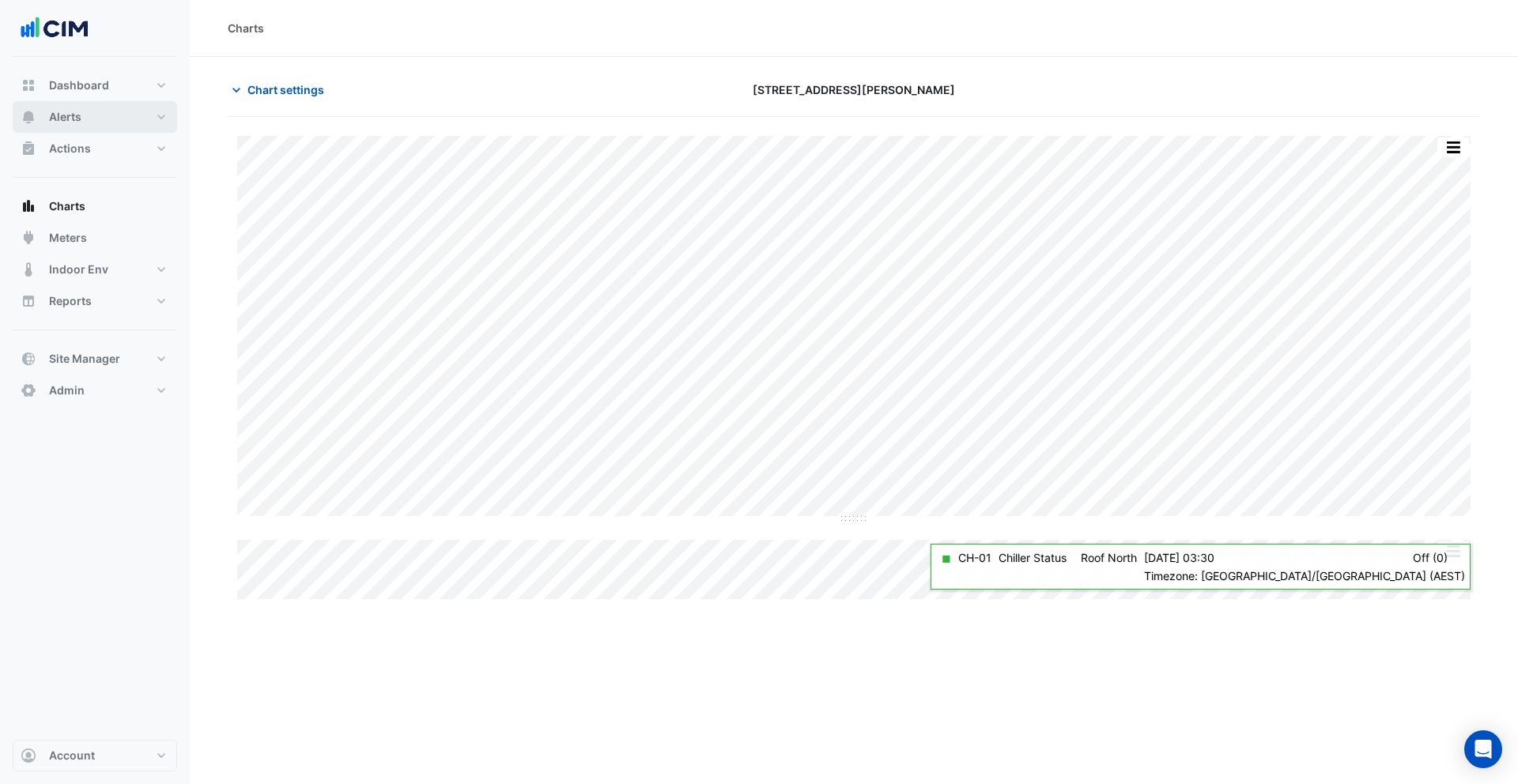
click at [88, 113] on button "Alerts" at bounding box center [95, 117] width 164 height 31
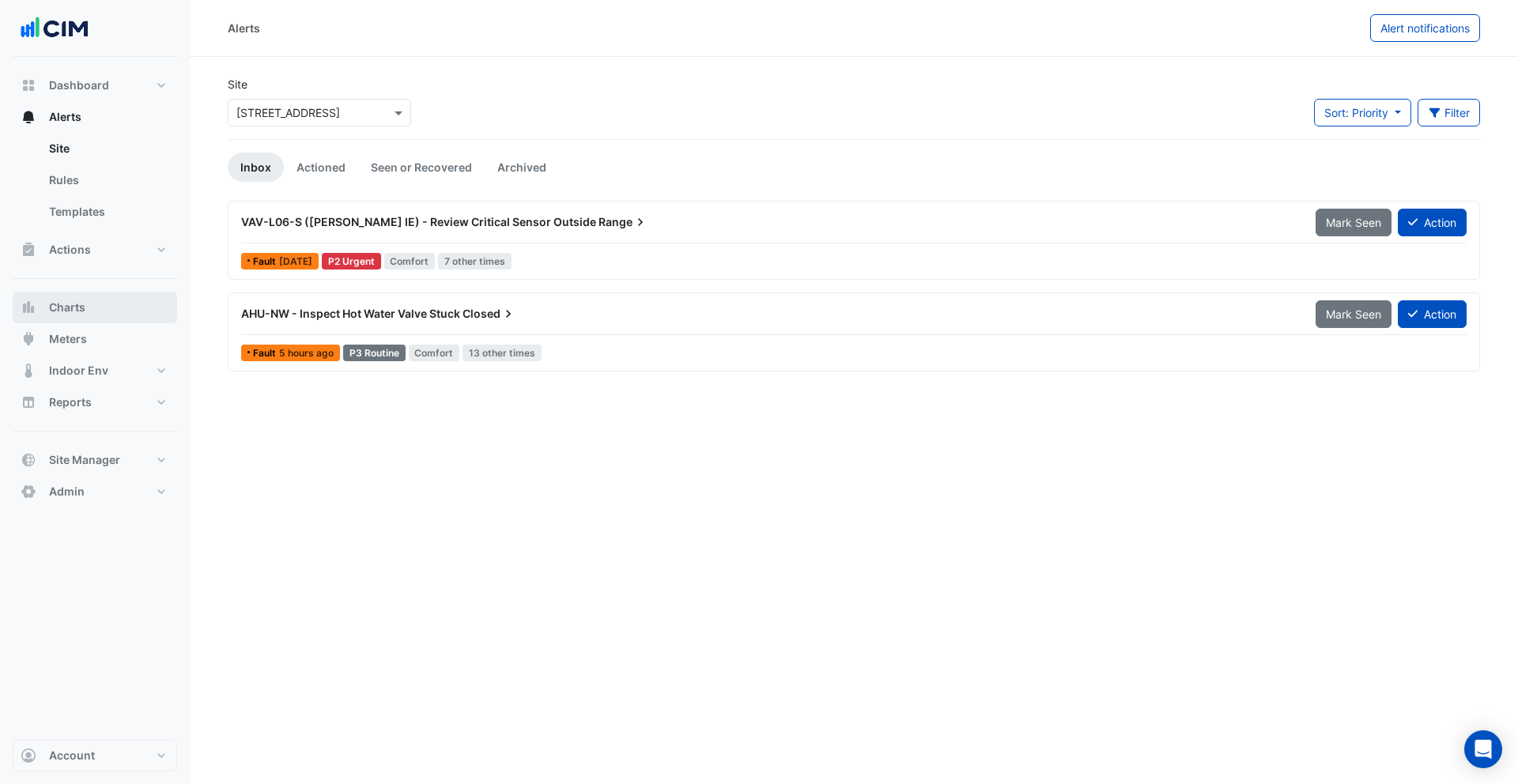
click at [86, 304] on button "Charts" at bounding box center [95, 308] width 164 height 31
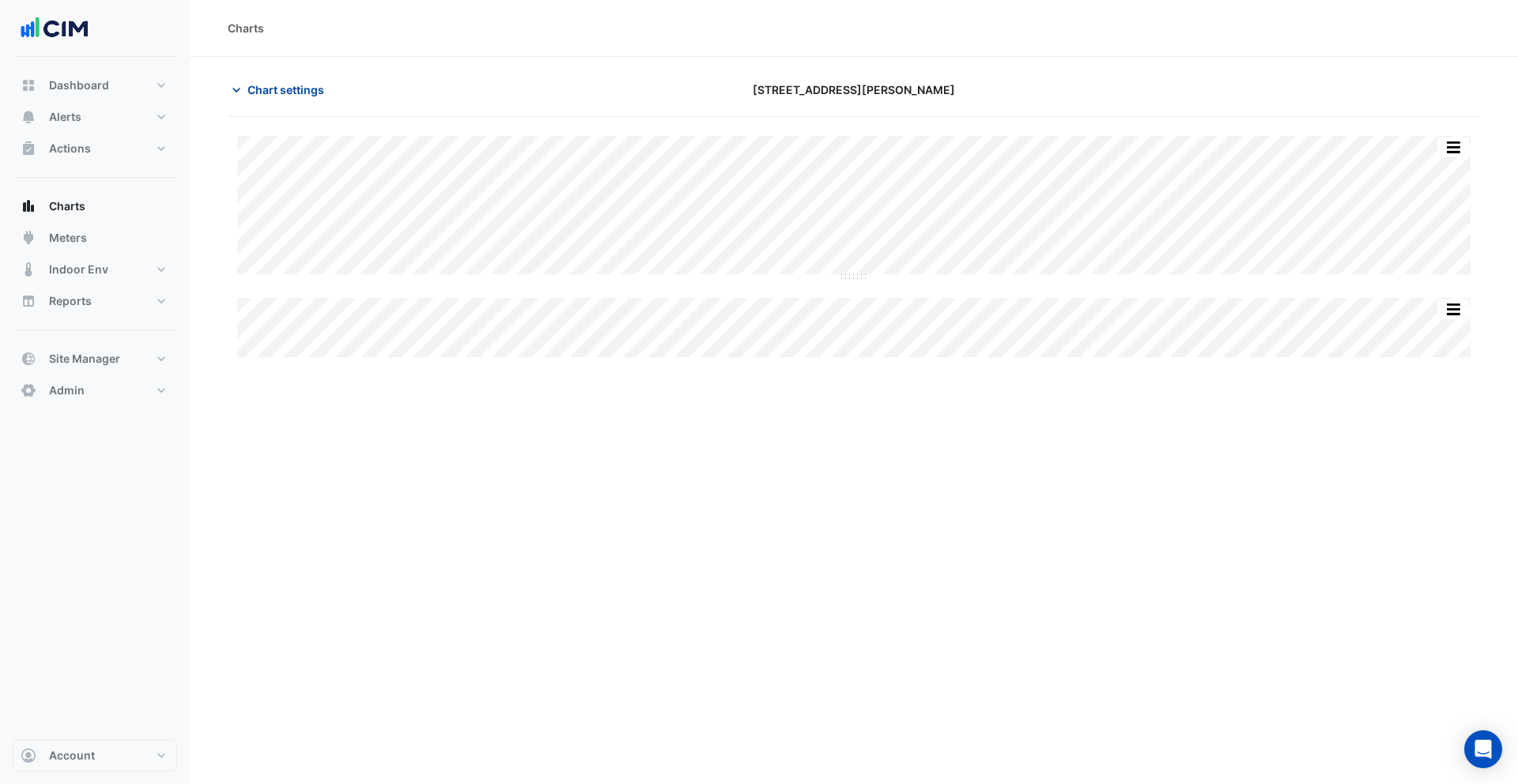
click at [303, 95] on span "Chart settings" at bounding box center [285, 89] width 76 height 17
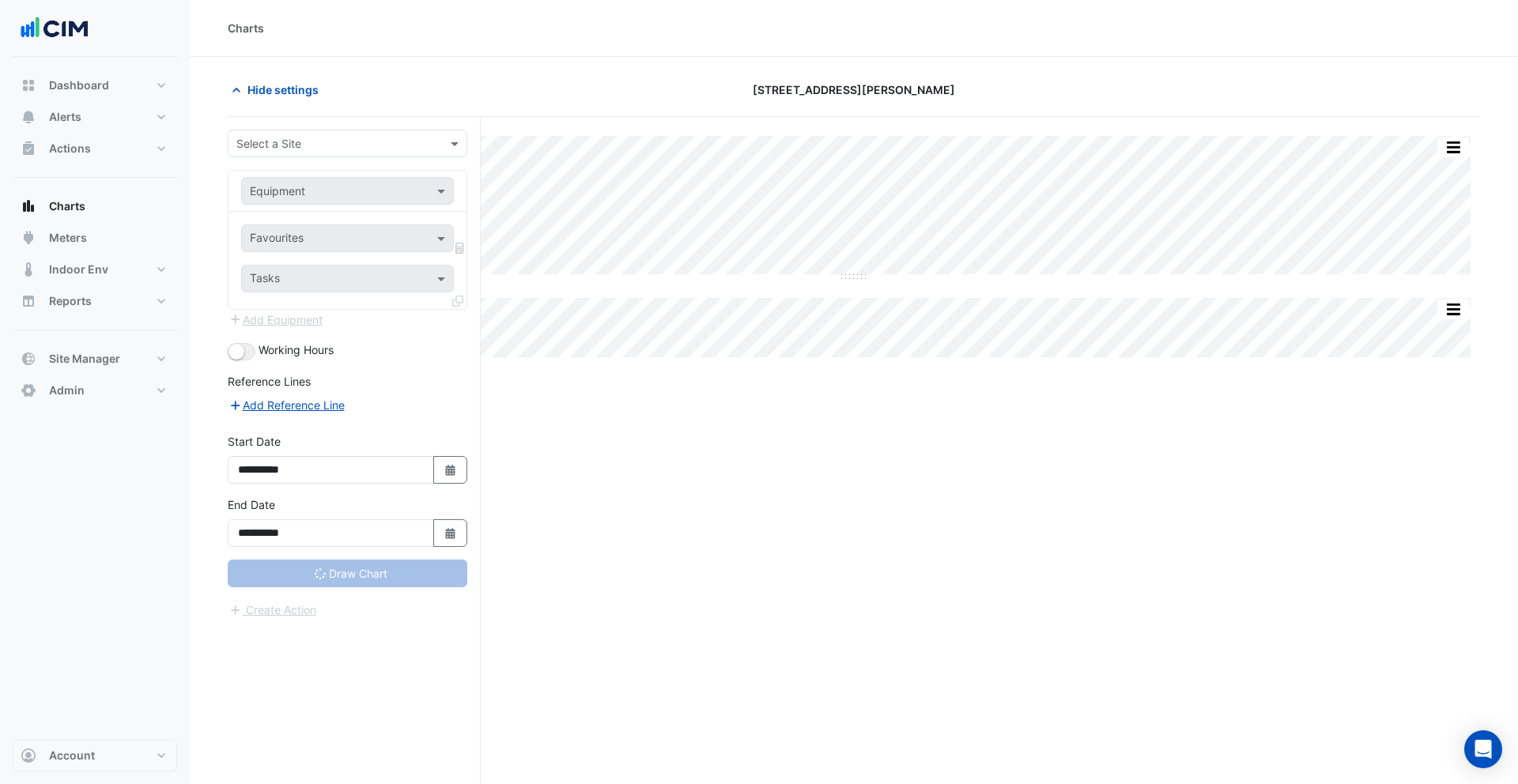
click at [309, 149] on input "text" at bounding box center [331, 145] width 191 height 17
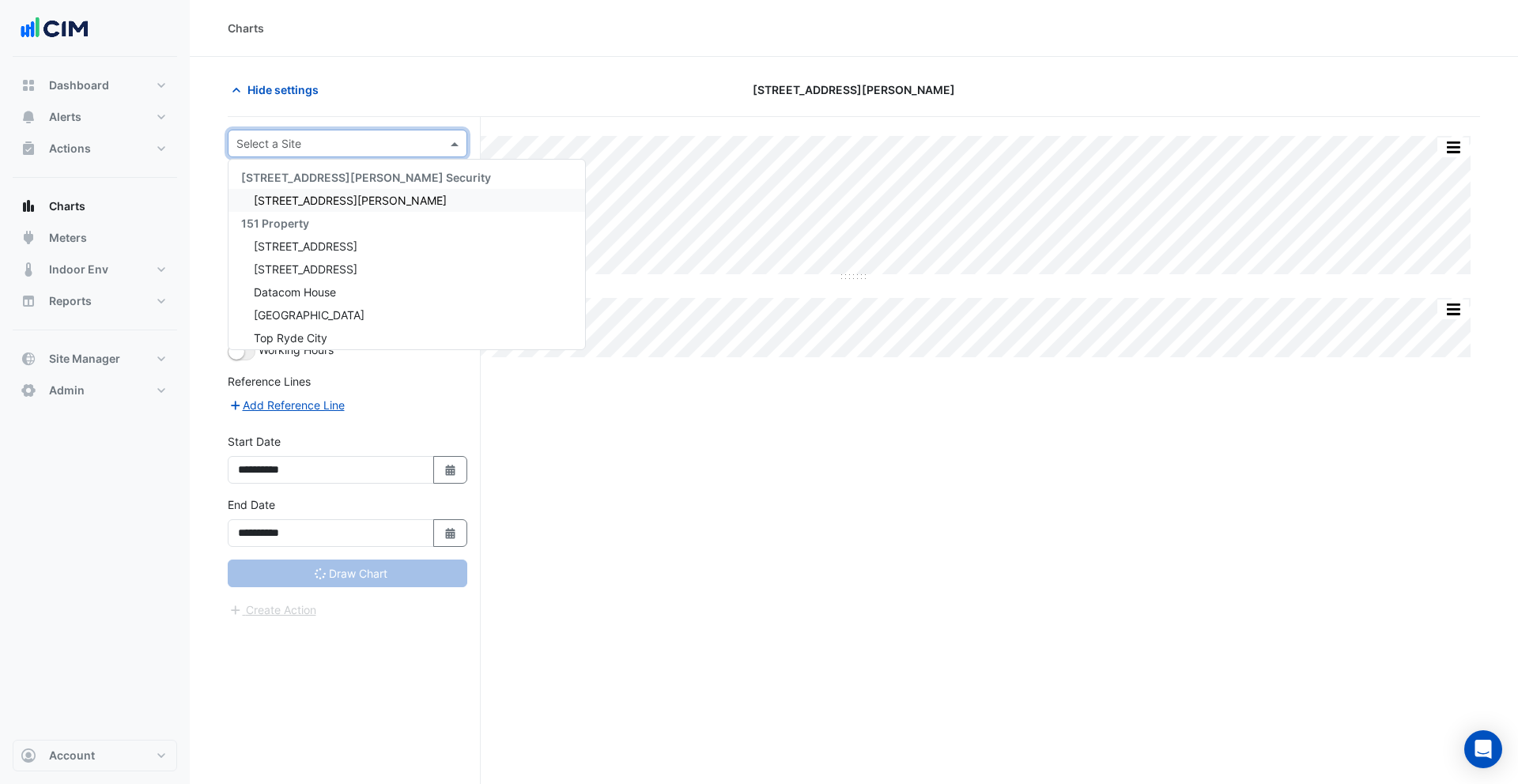
type input "**********"
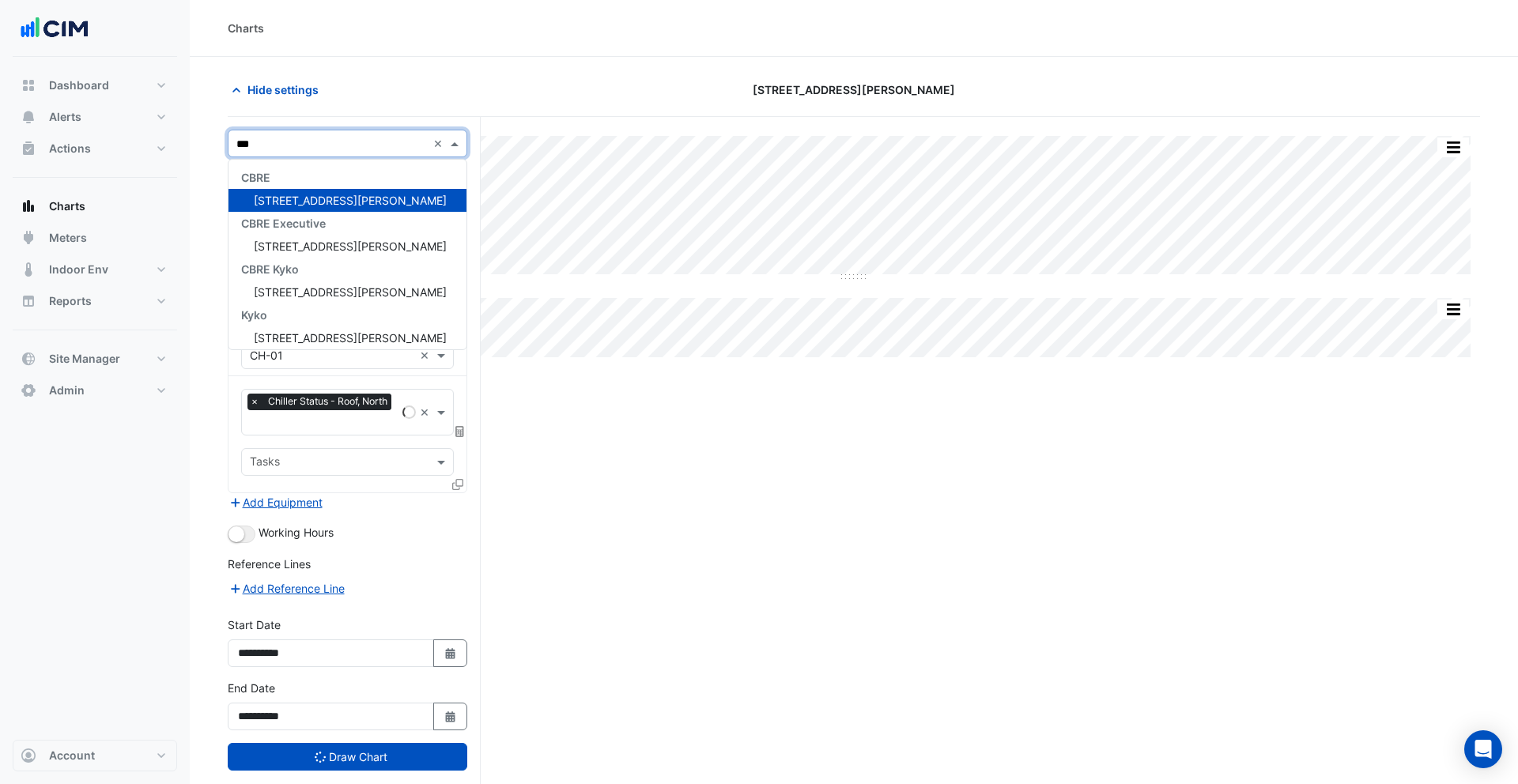
type input "****"
click at [299, 189] on div "99 Elizabeth St" at bounding box center [347, 200] width 238 height 23
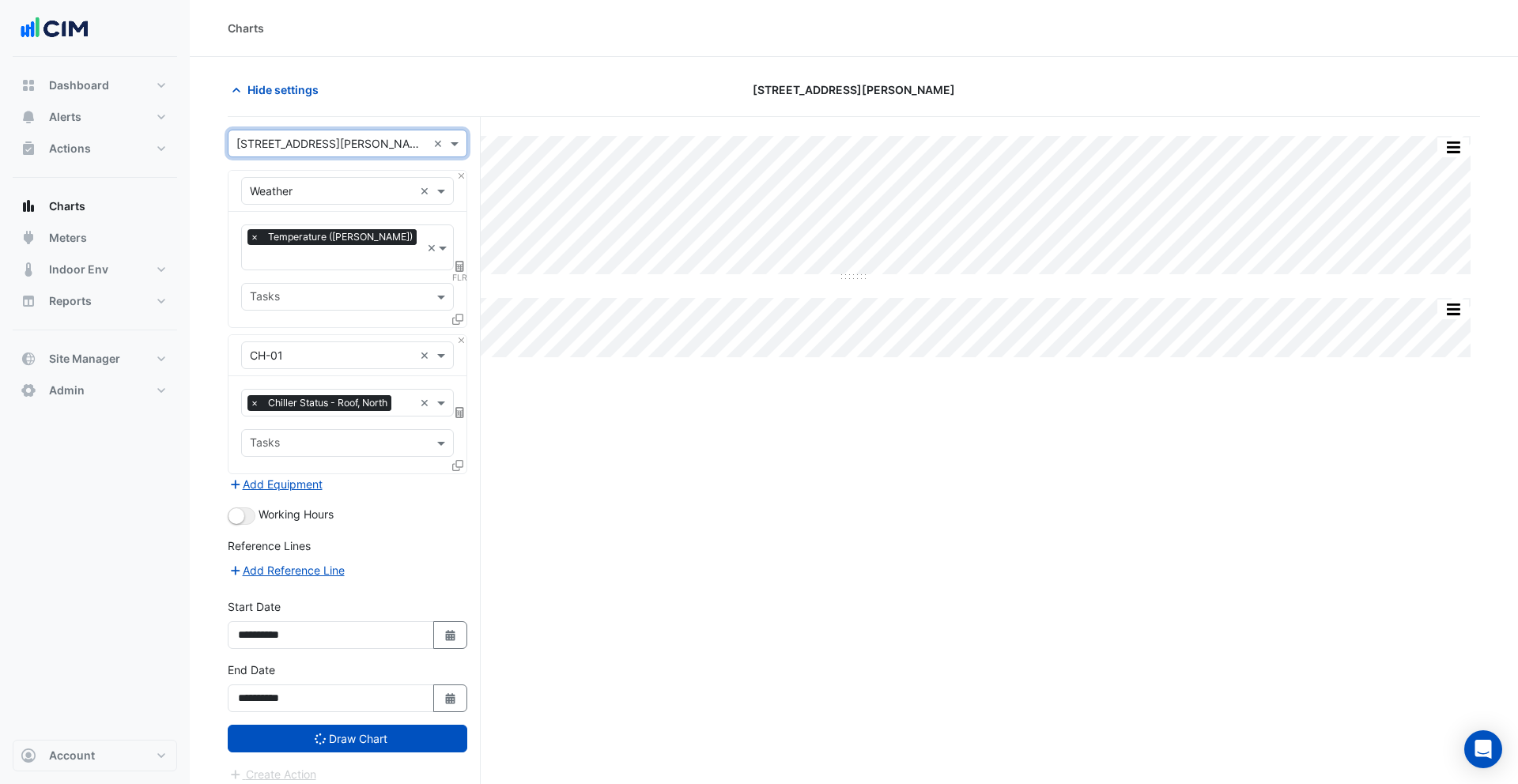
click at [324, 193] on input "text" at bounding box center [332, 192] width 164 height 17
type input "******"
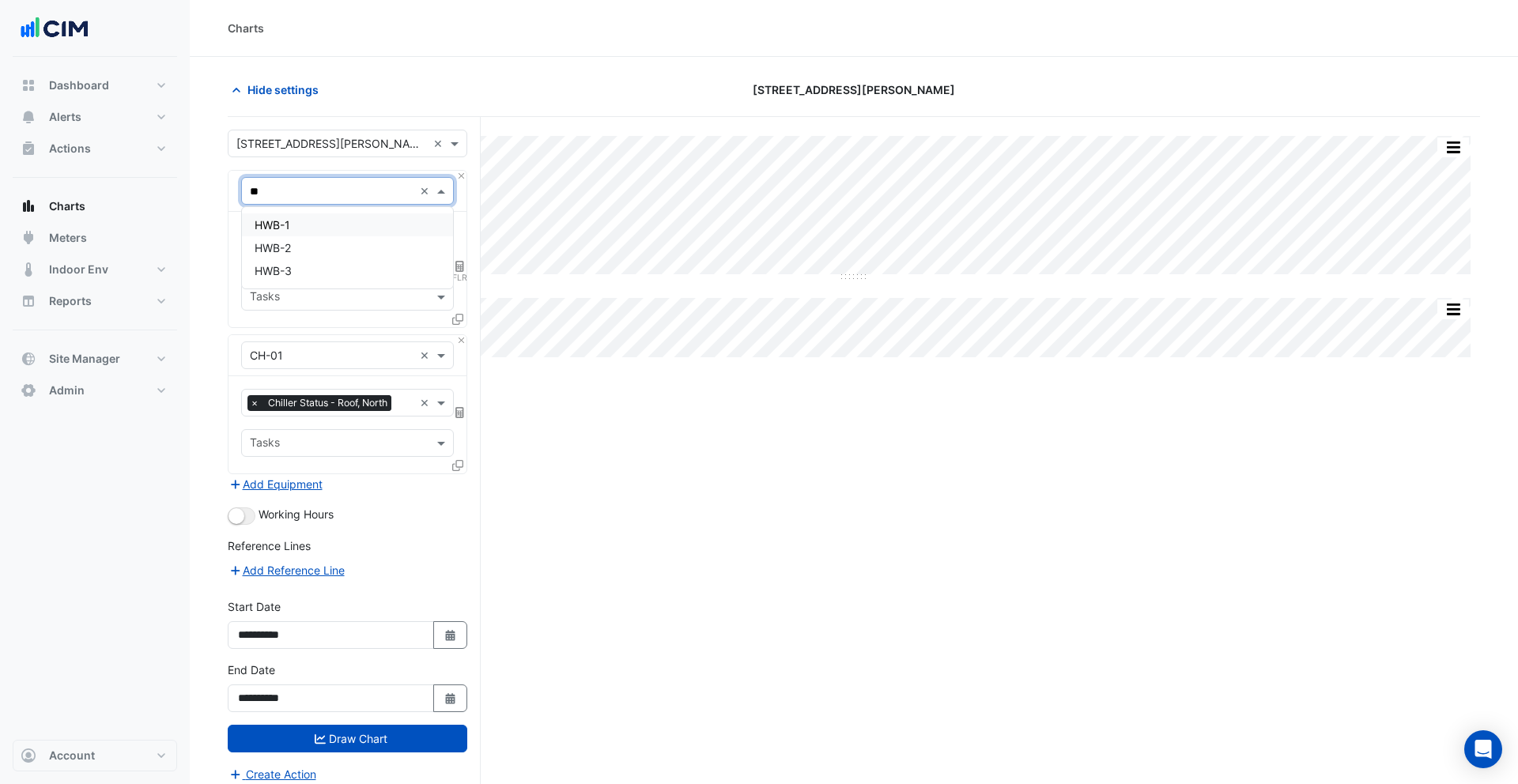
type input "***"
click at [312, 226] on div "HWB-1" at bounding box center [347, 225] width 211 height 23
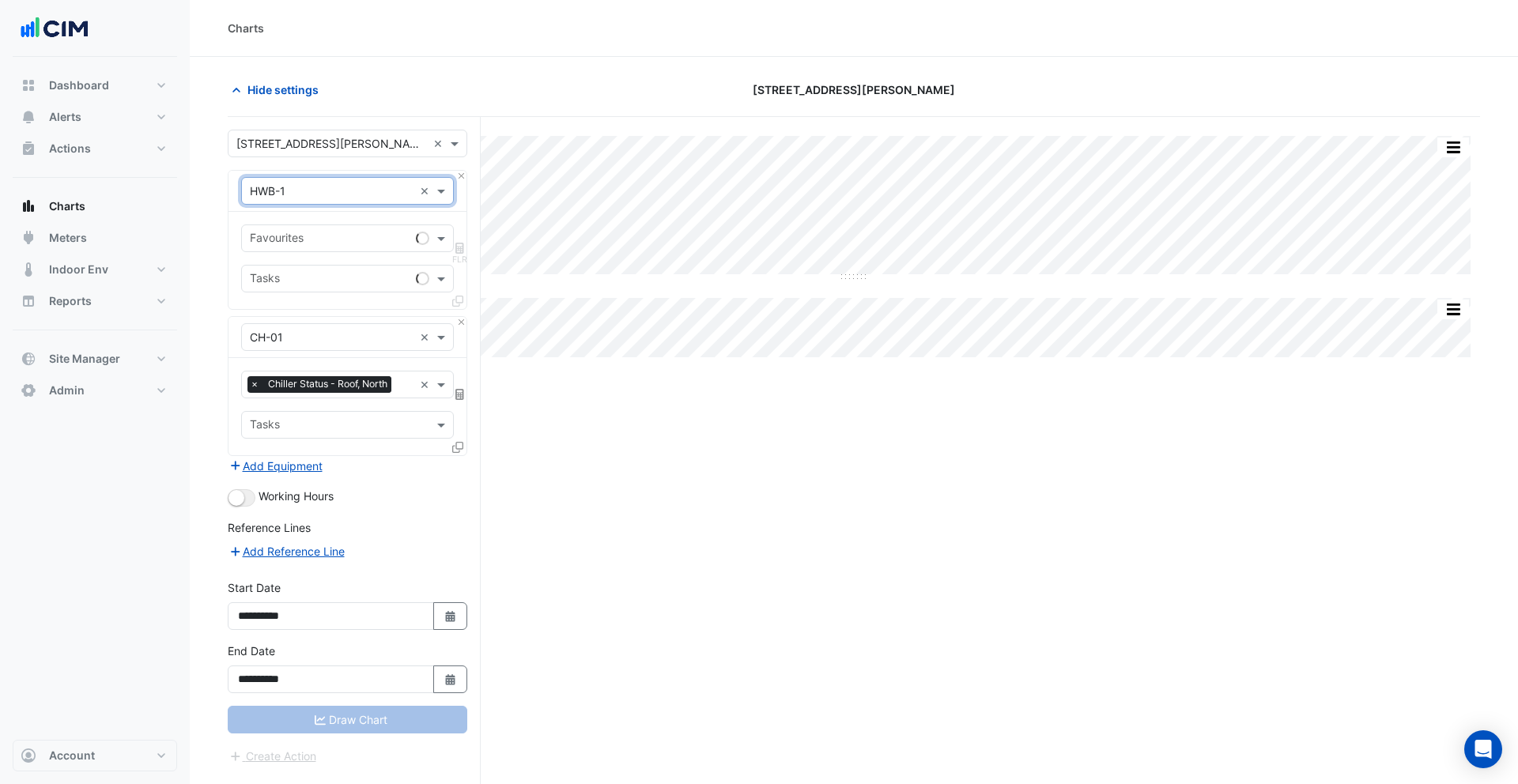
click at [324, 234] on input "text" at bounding box center [329, 240] width 159 height 17
type input "******"
click at [341, 267] on span "Hot Water Boiler Status - Plantroom, Plantroom" at bounding box center [375, 272] width 241 height 14
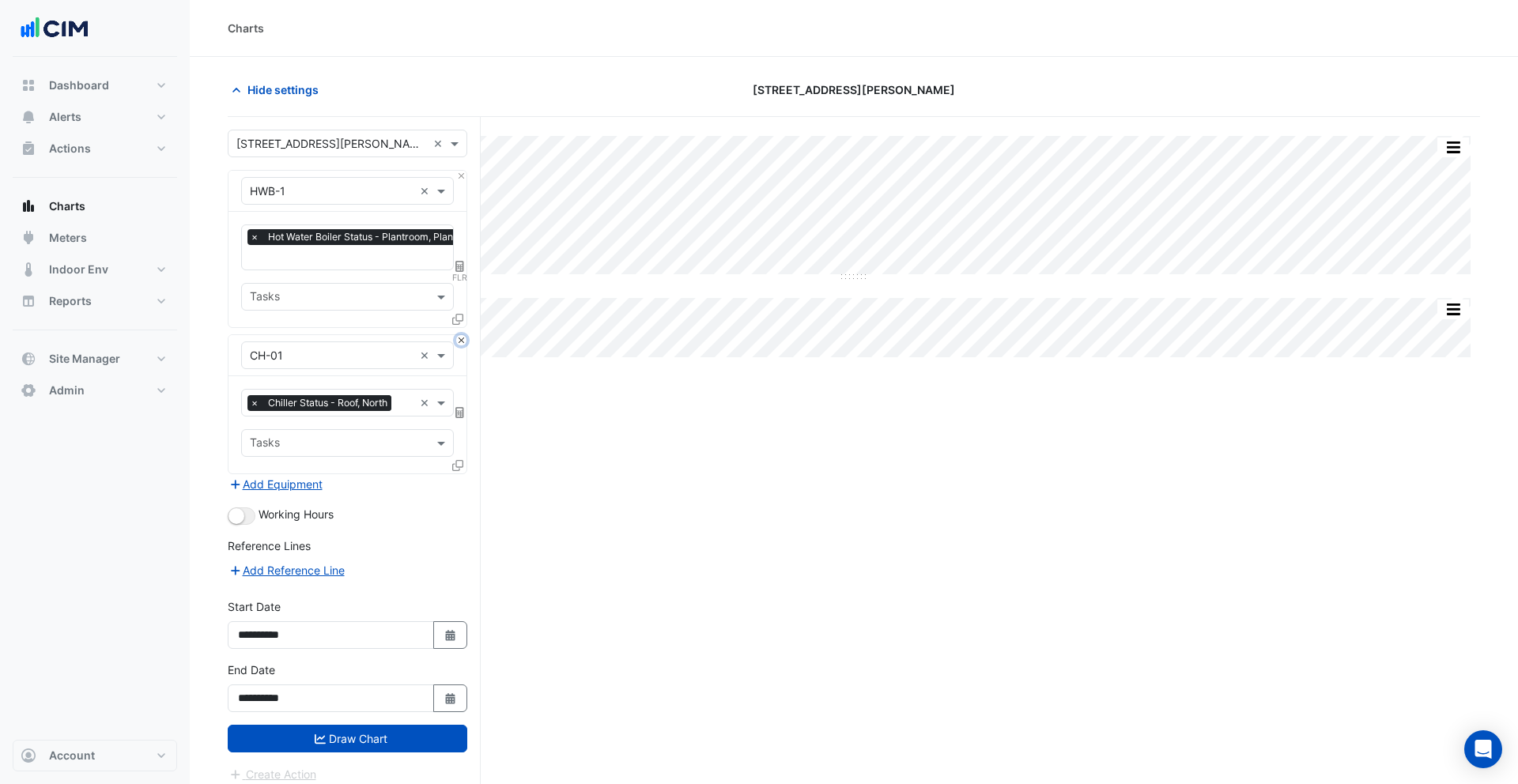
click at [461, 341] on button "Close" at bounding box center [461, 340] width 10 height 10
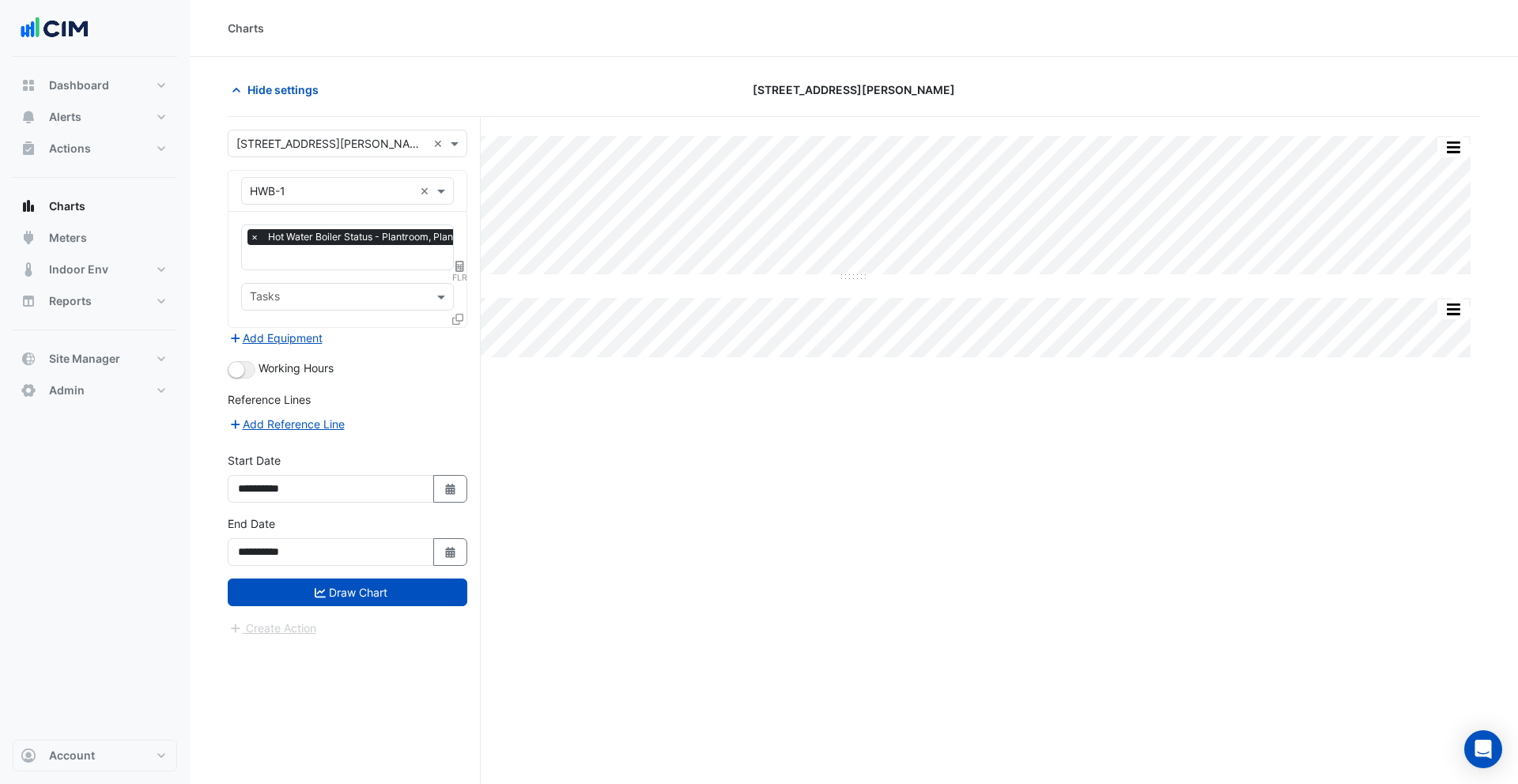
click at [376, 193] on input "text" at bounding box center [332, 192] width 164 height 17
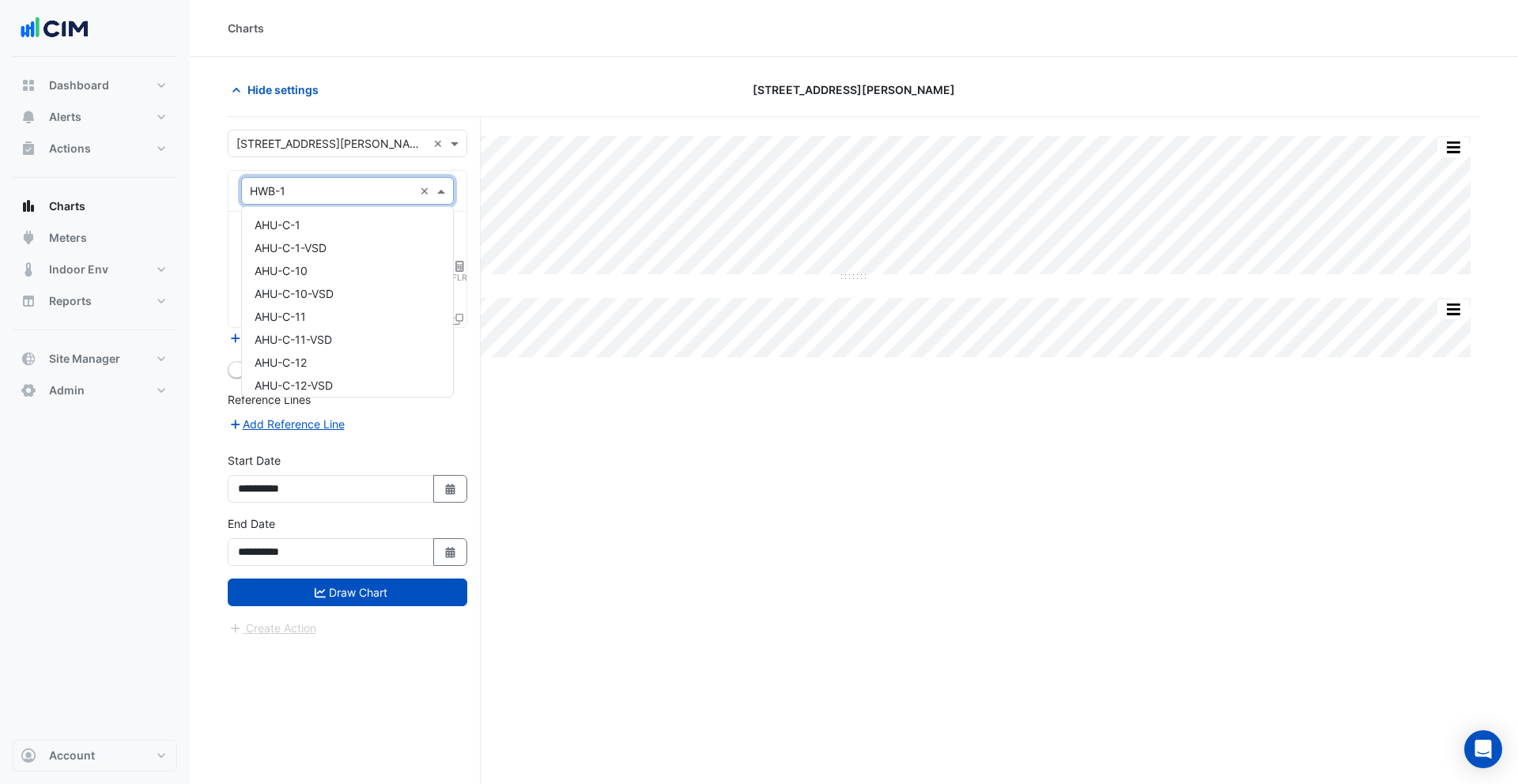
scroll to position [2664, 0]
click at [331, 219] on div "HWB-1" at bounding box center [347, 218] width 211 height 23
click at [324, 200] on div "Equipment × HWB-1 ×" at bounding box center [347, 191] width 213 height 28
type input "*******"
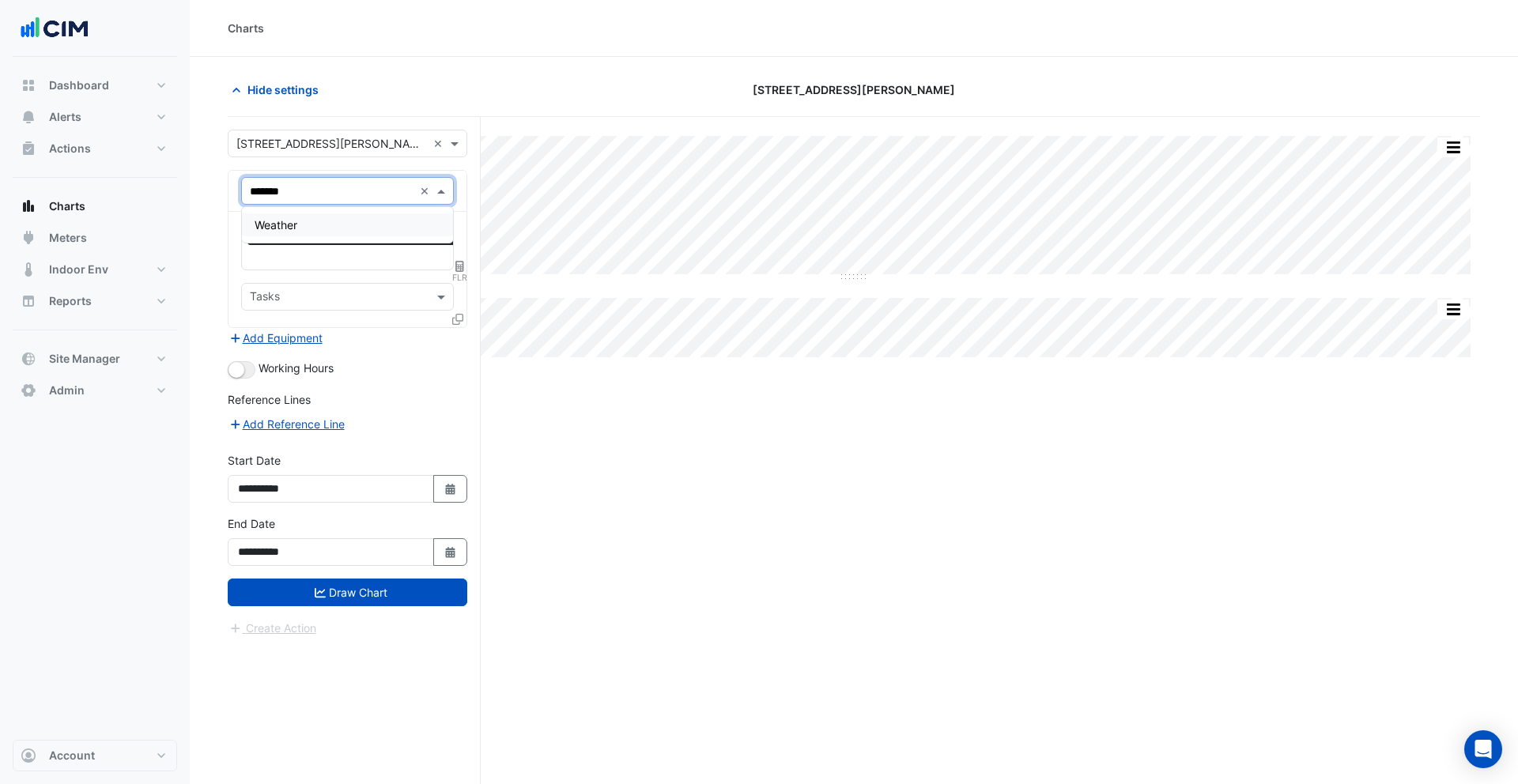
click at [318, 220] on div "Weather" at bounding box center [347, 225] width 211 height 23
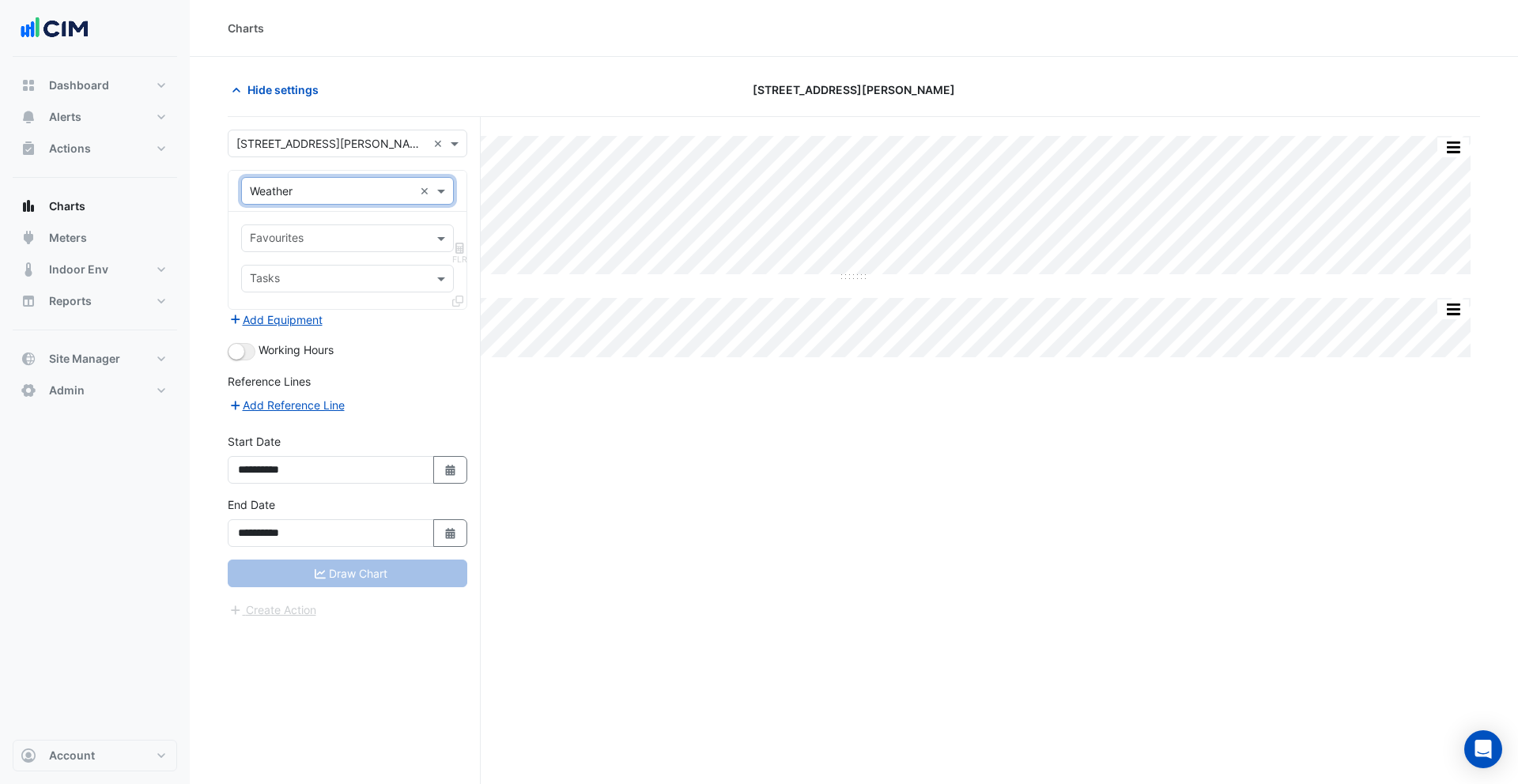
click at [307, 240] on input "text" at bounding box center [338, 240] width 177 height 17
type input "****"
click at [319, 269] on span "Temperature (Celcius)" at bounding box center [337, 272] width 167 height 14
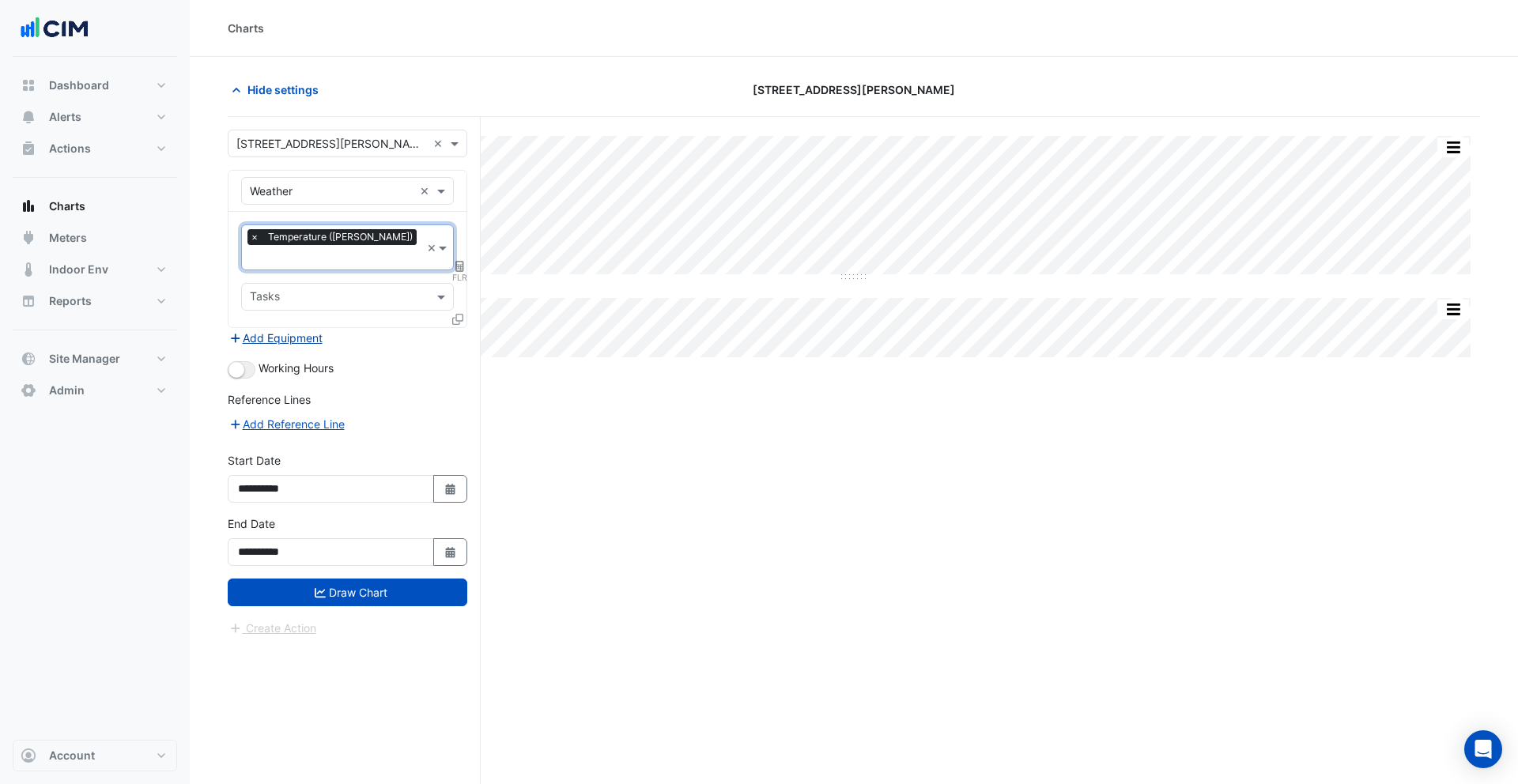
click at [277, 329] on button "Add Equipment" at bounding box center [276, 338] width 96 height 18
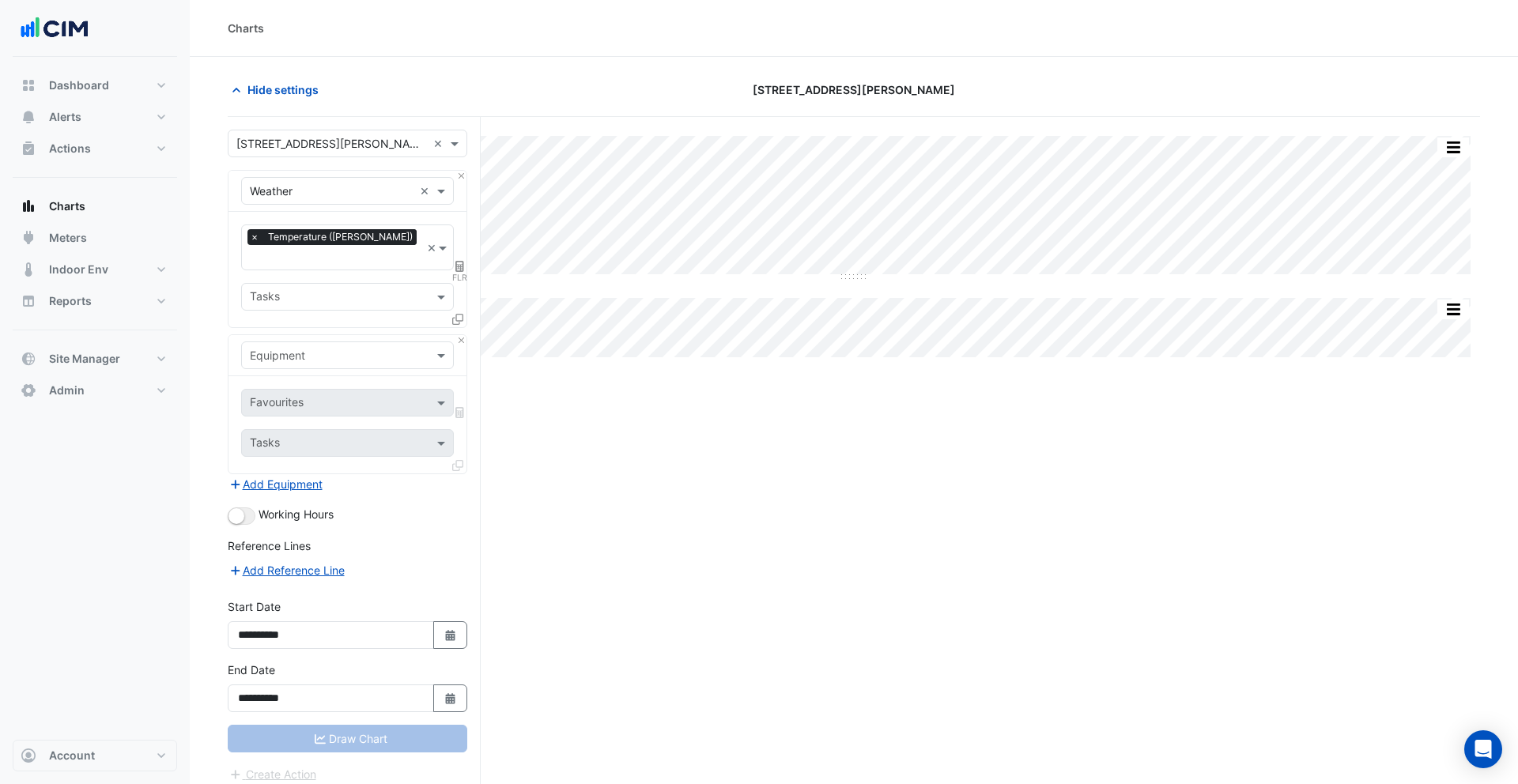
click at [298, 347] on input "text" at bounding box center [332, 356] width 164 height 17
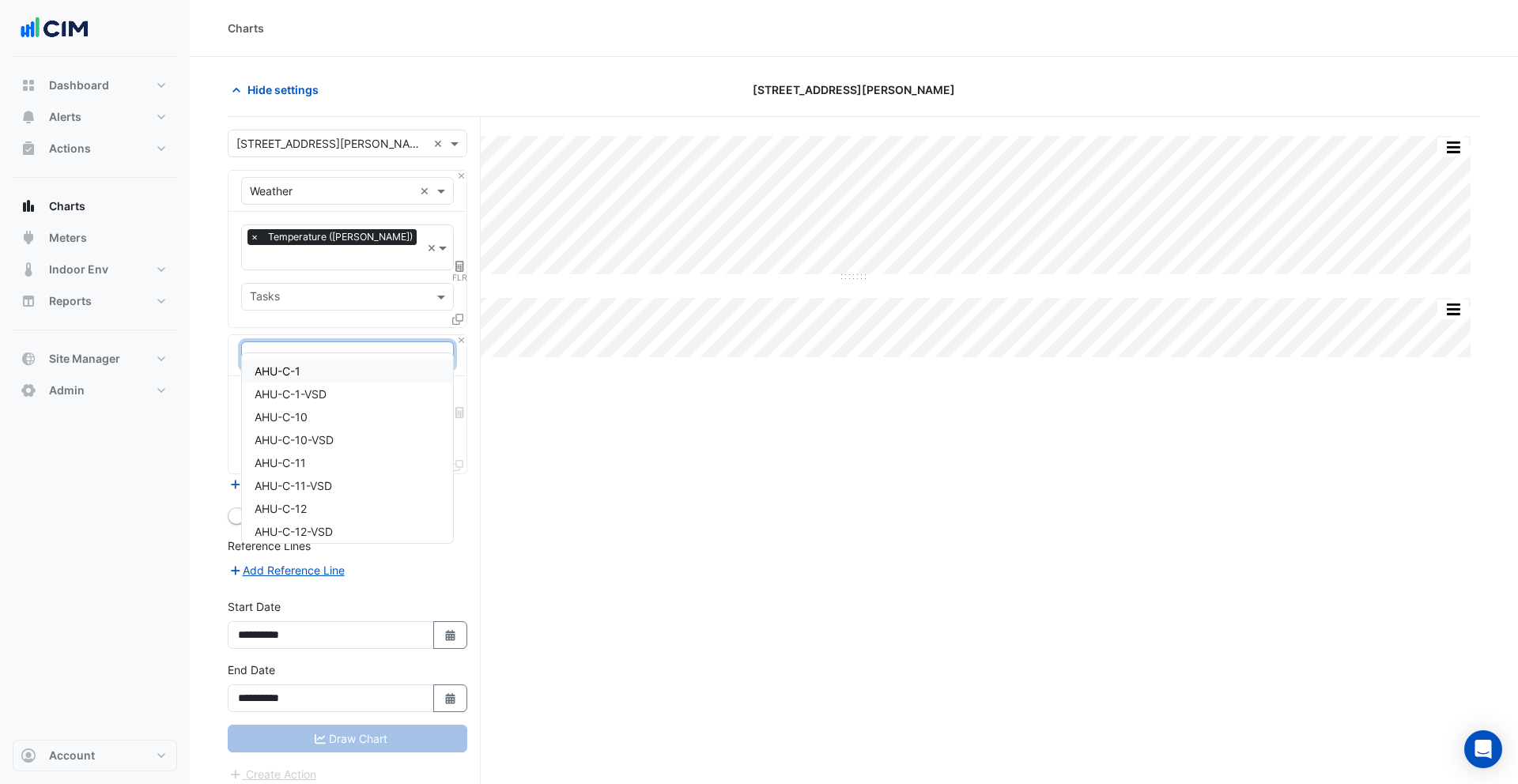
type input "***"
click at [300, 369] on div "HWB-1" at bounding box center [347, 370] width 211 height 23
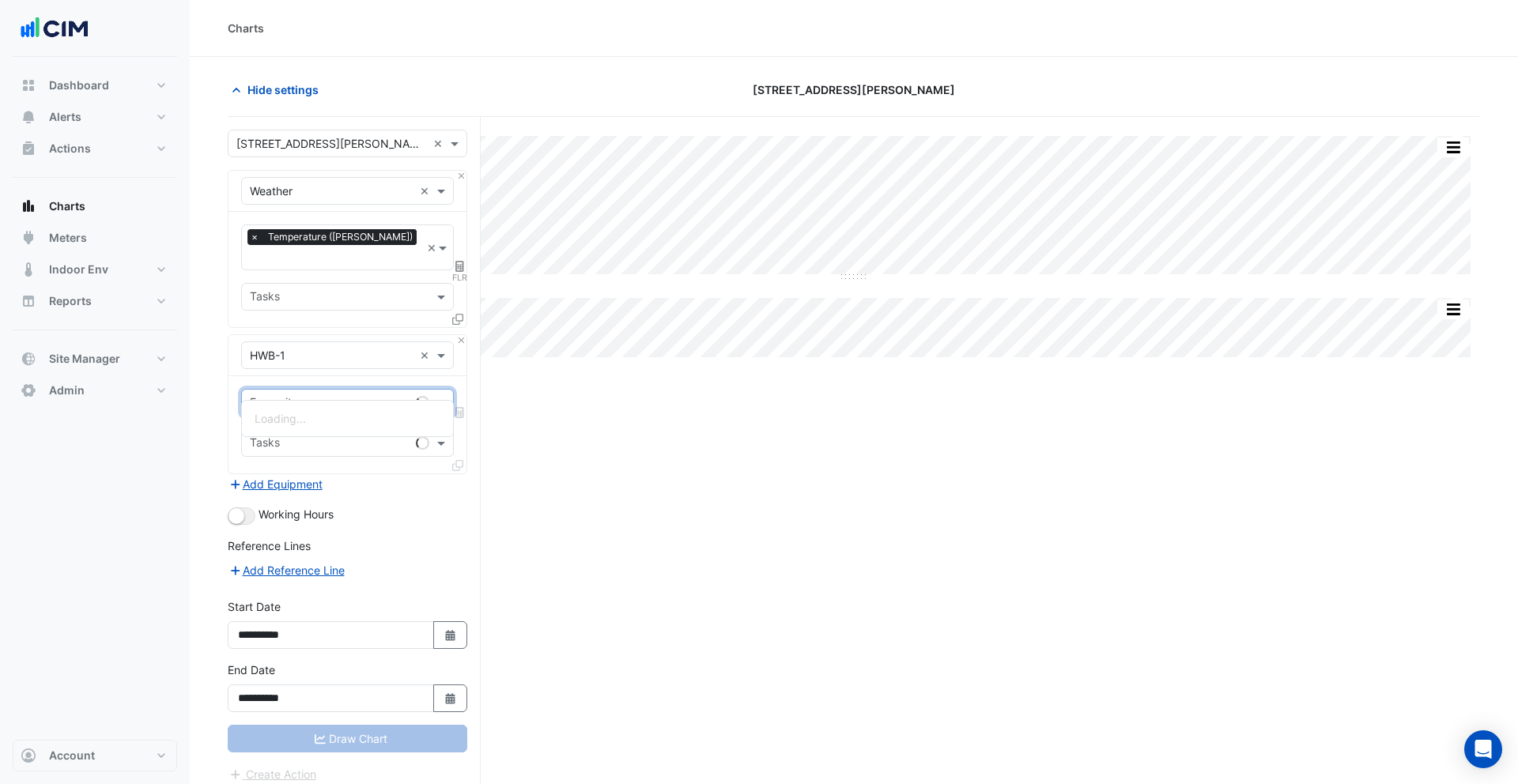
click at [312, 396] on input "text" at bounding box center [329, 404] width 159 height 17
type input "******"
click at [354, 421] on span "Hot Water Boiler Status - Plantroom, Plantroom" at bounding box center [375, 418] width 241 height 14
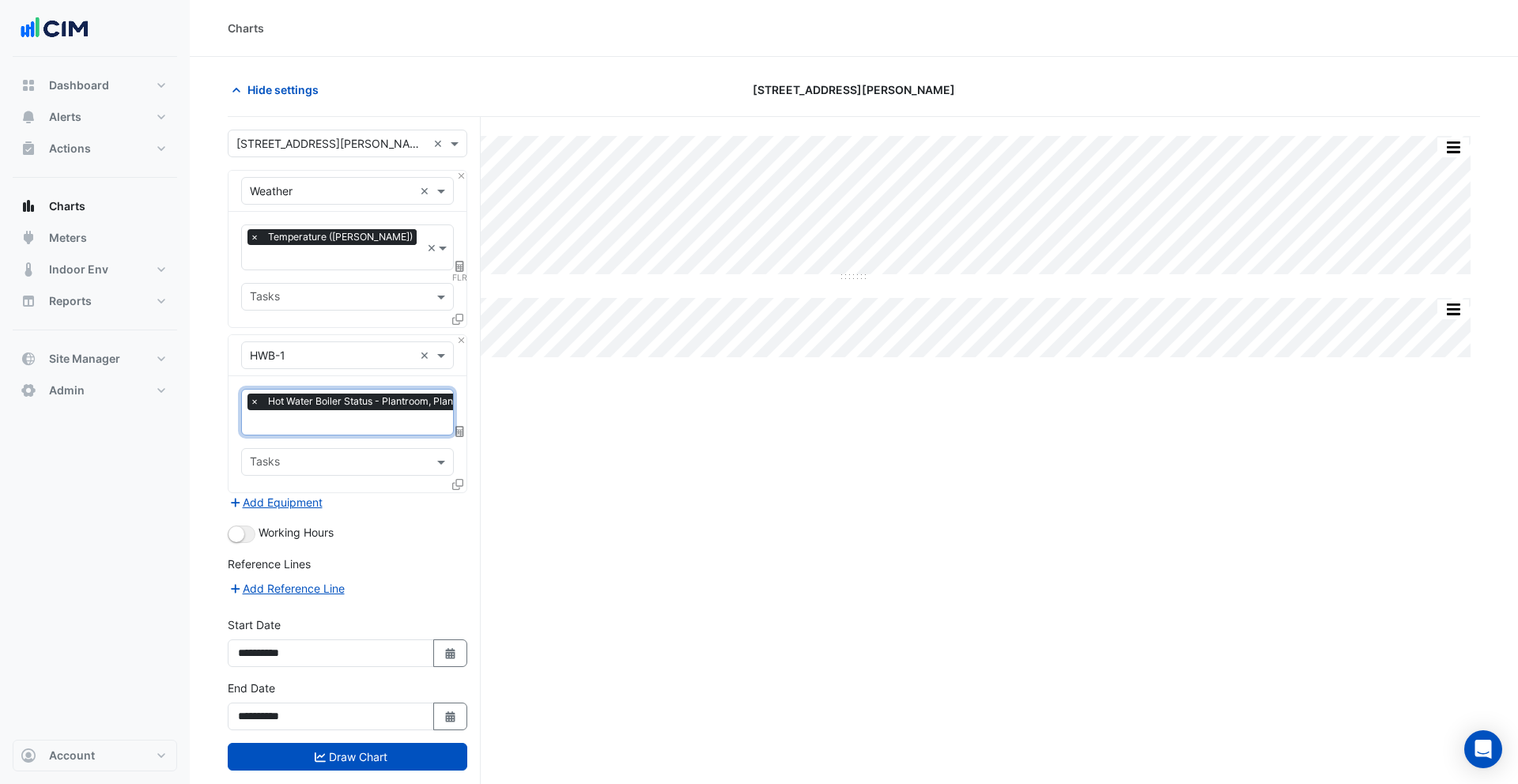
click at [456, 479] on icon at bounding box center [458, 485] width 11 height 11
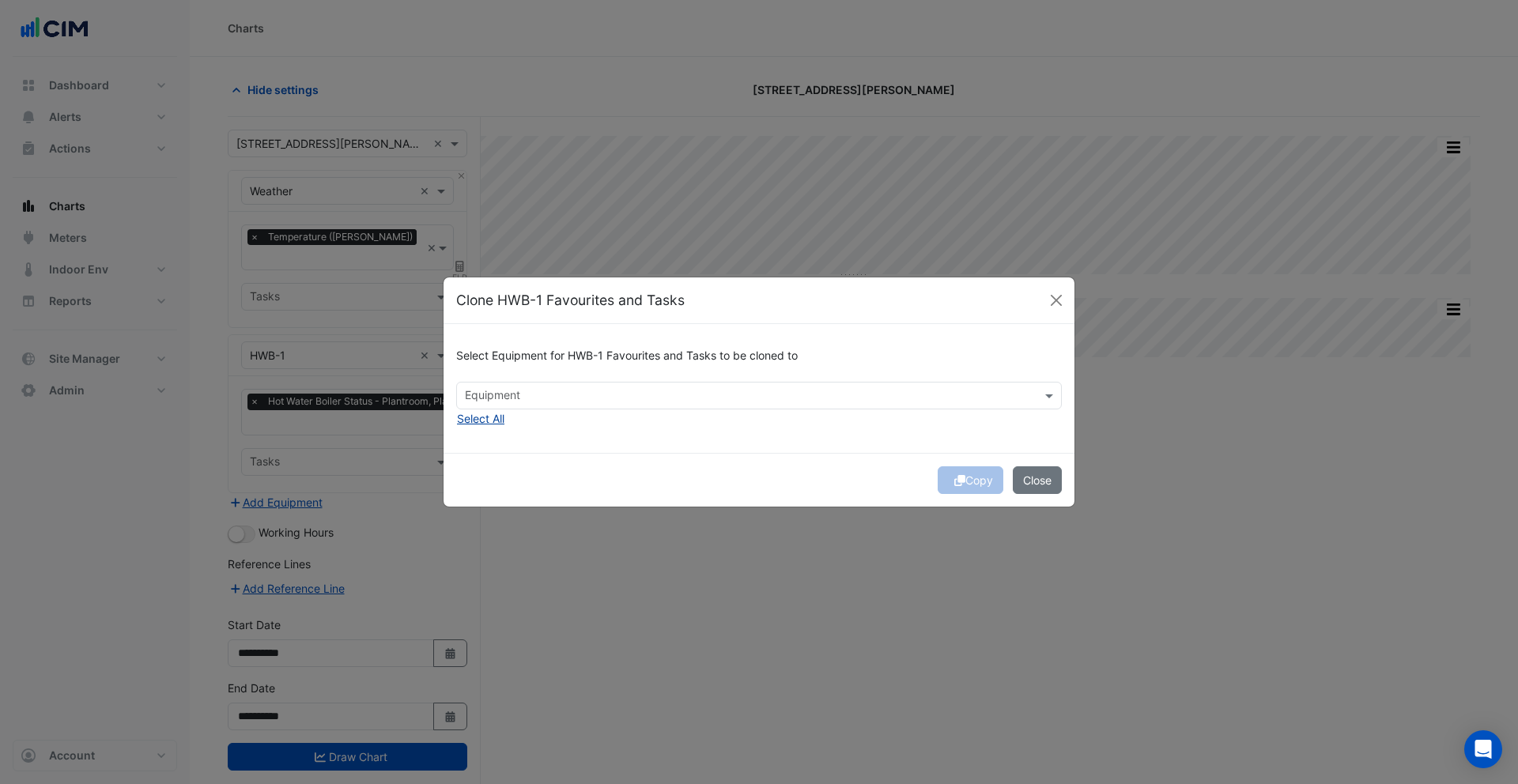
click at [489, 422] on button "Select All" at bounding box center [480, 418] width 49 height 18
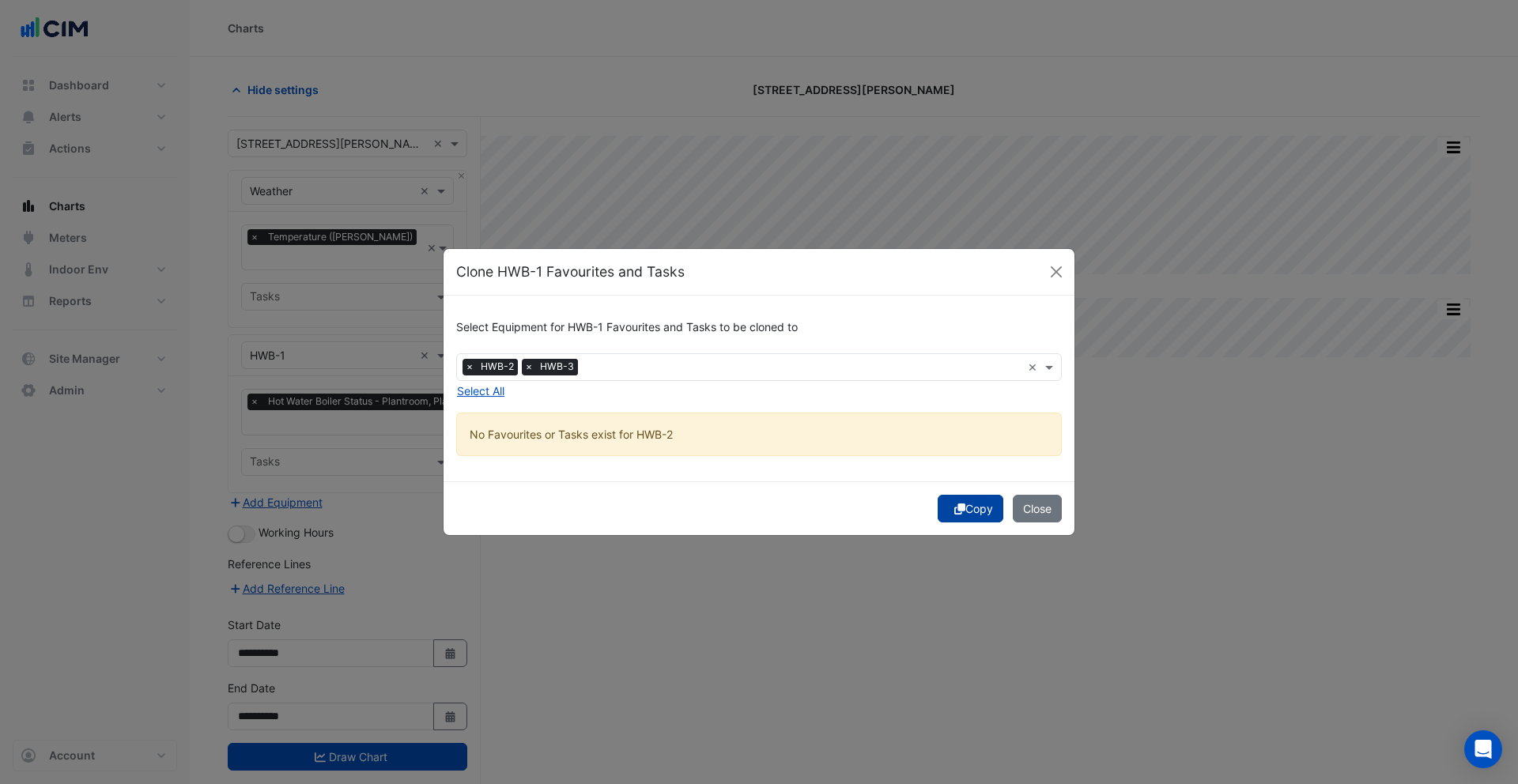
click at [969, 501] on button "Copy" at bounding box center [970, 509] width 65 height 28
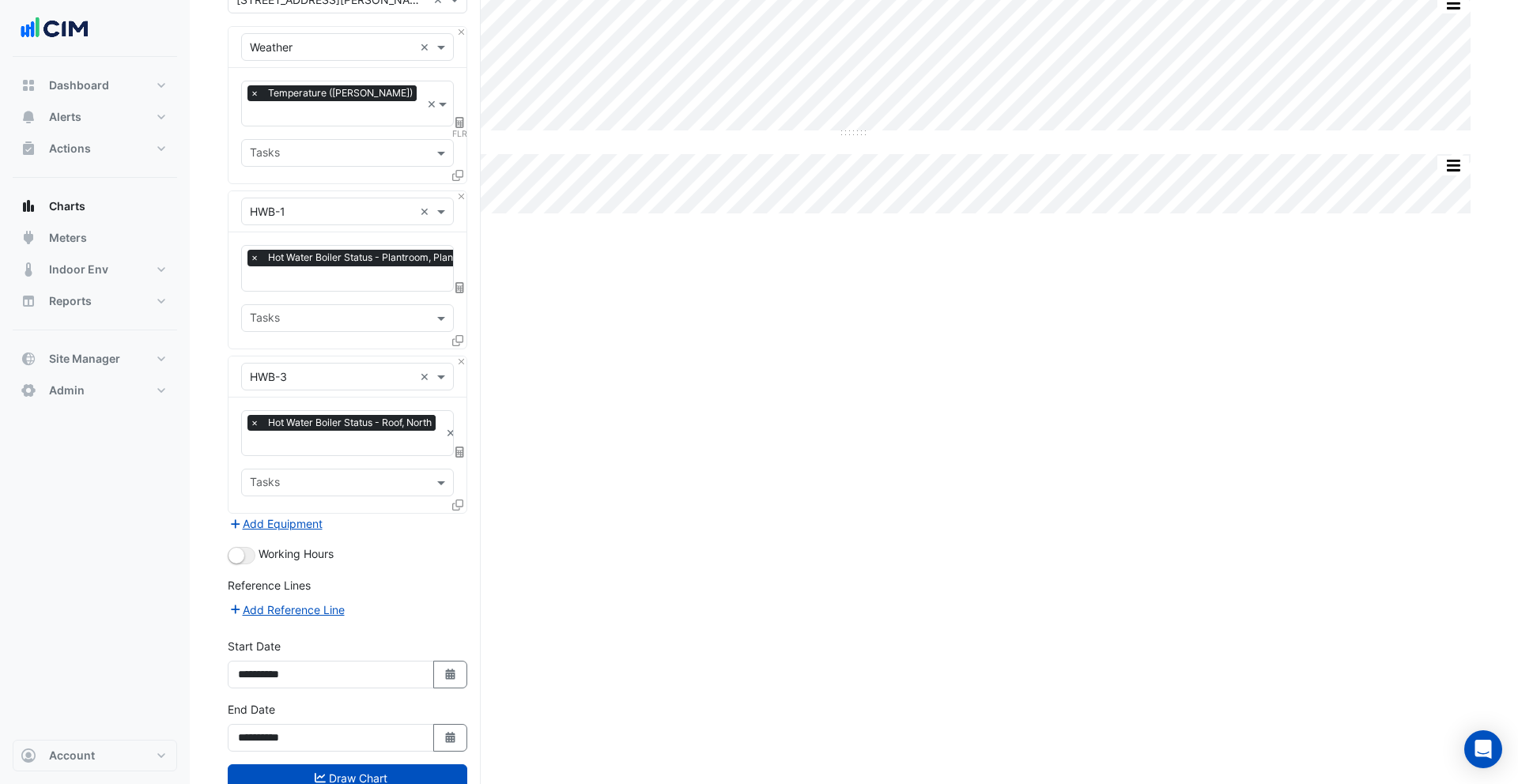
scroll to position [174, 0]
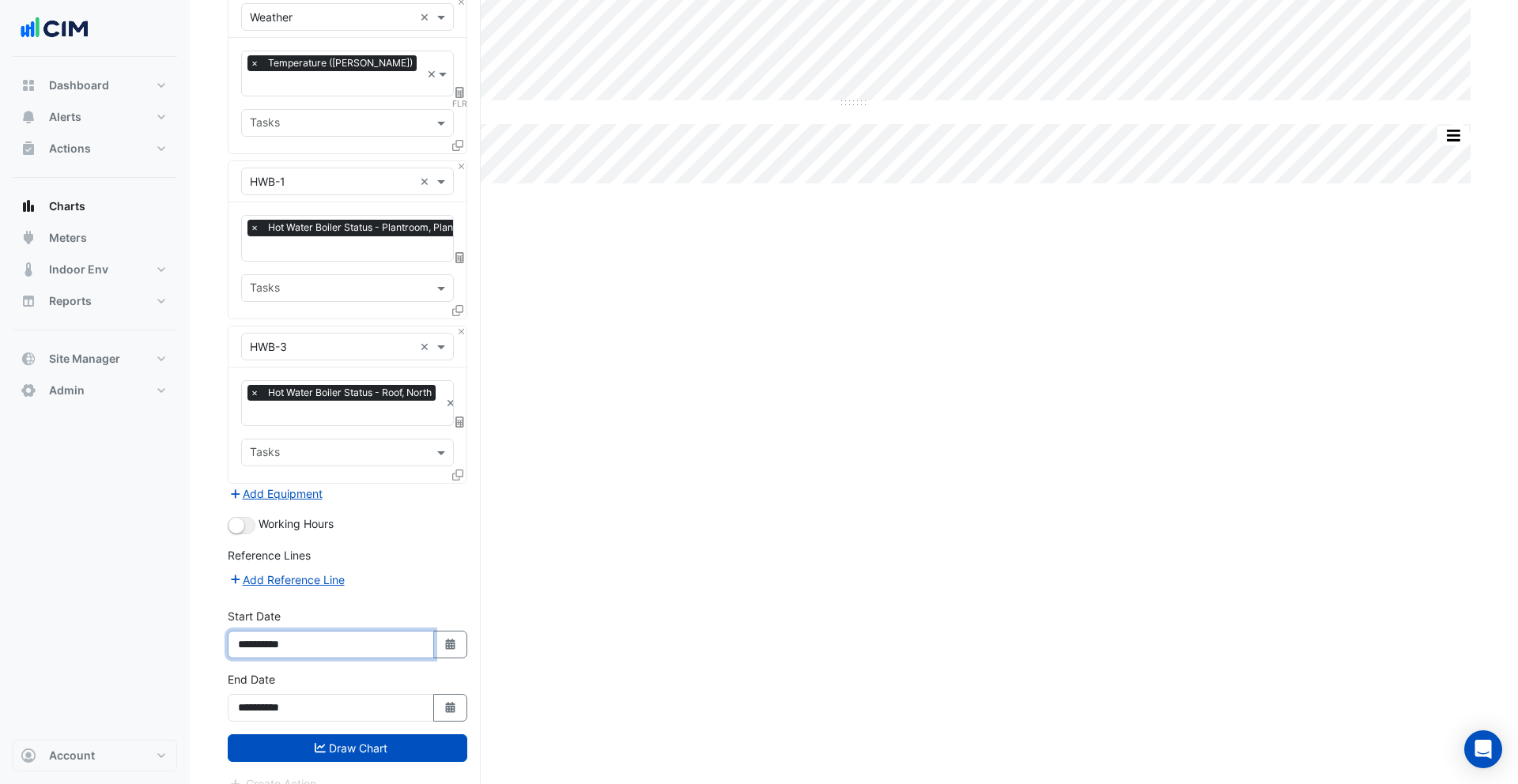
click at [276, 631] on input "**********" at bounding box center [331, 645] width 206 height 28
type input "**********"
click at [356, 734] on button "Draw Chart" at bounding box center [347, 748] width 240 height 28
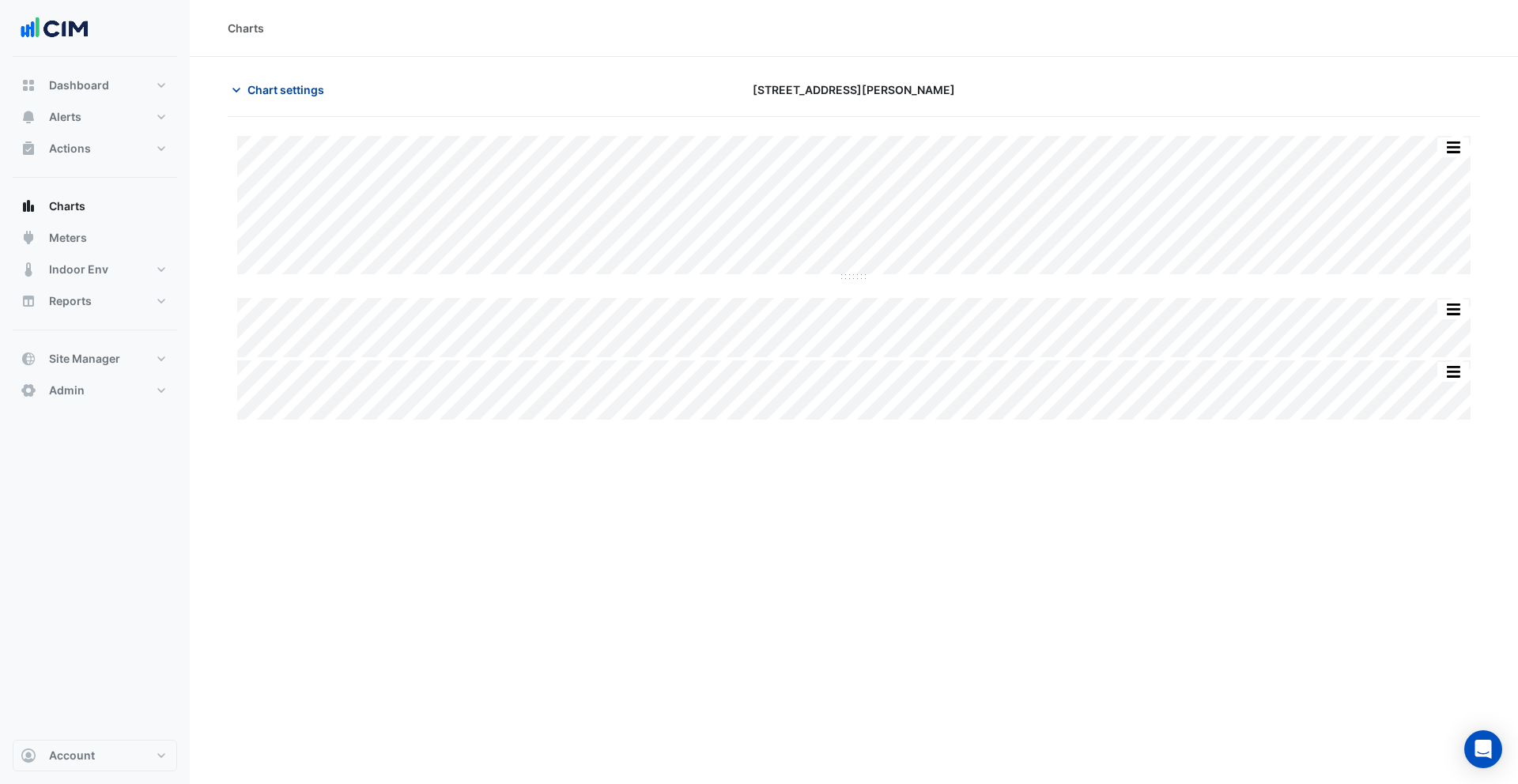
click at [289, 102] on button "Chart settings" at bounding box center [281, 89] width 107 height 28
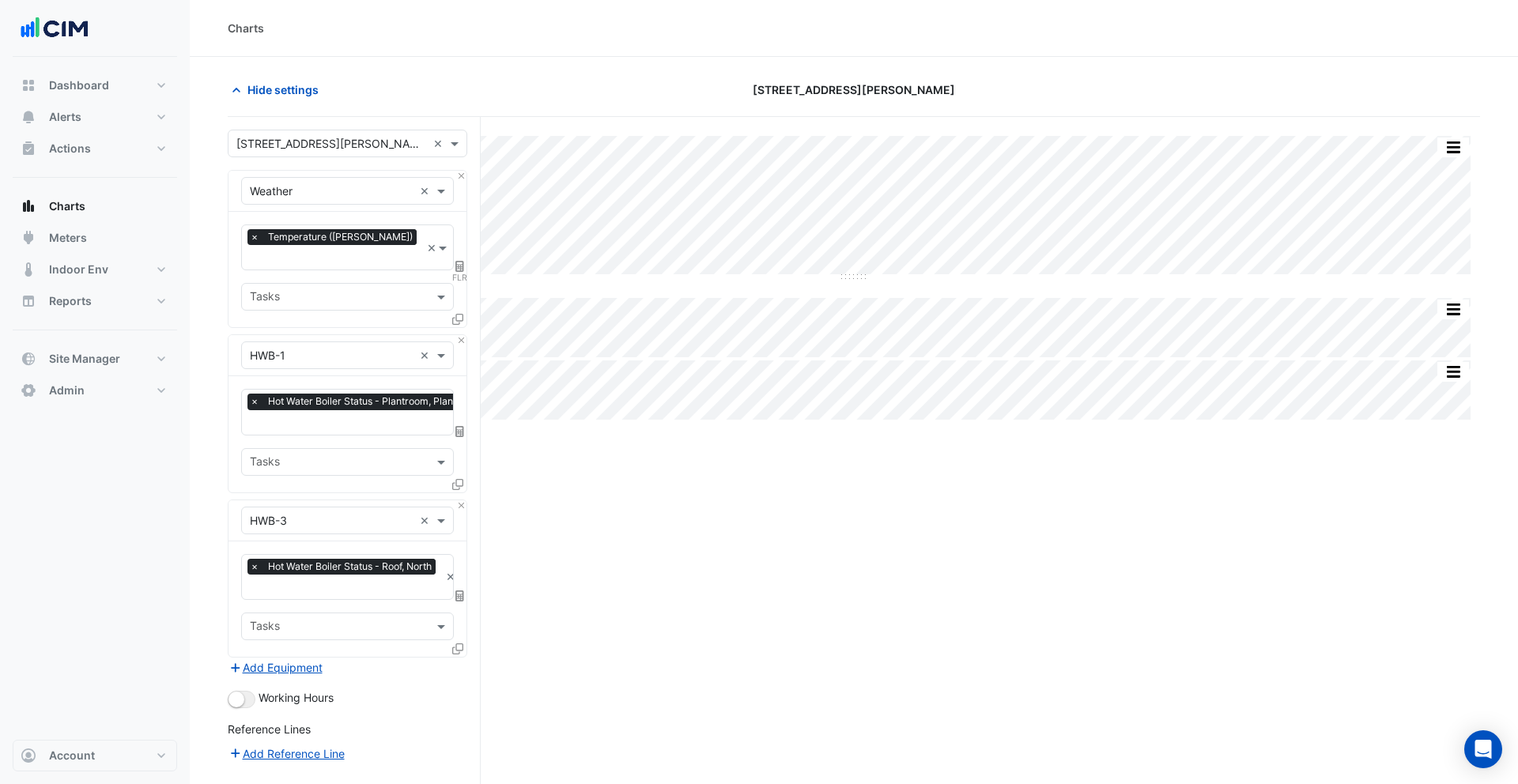
scroll to position [147, 0]
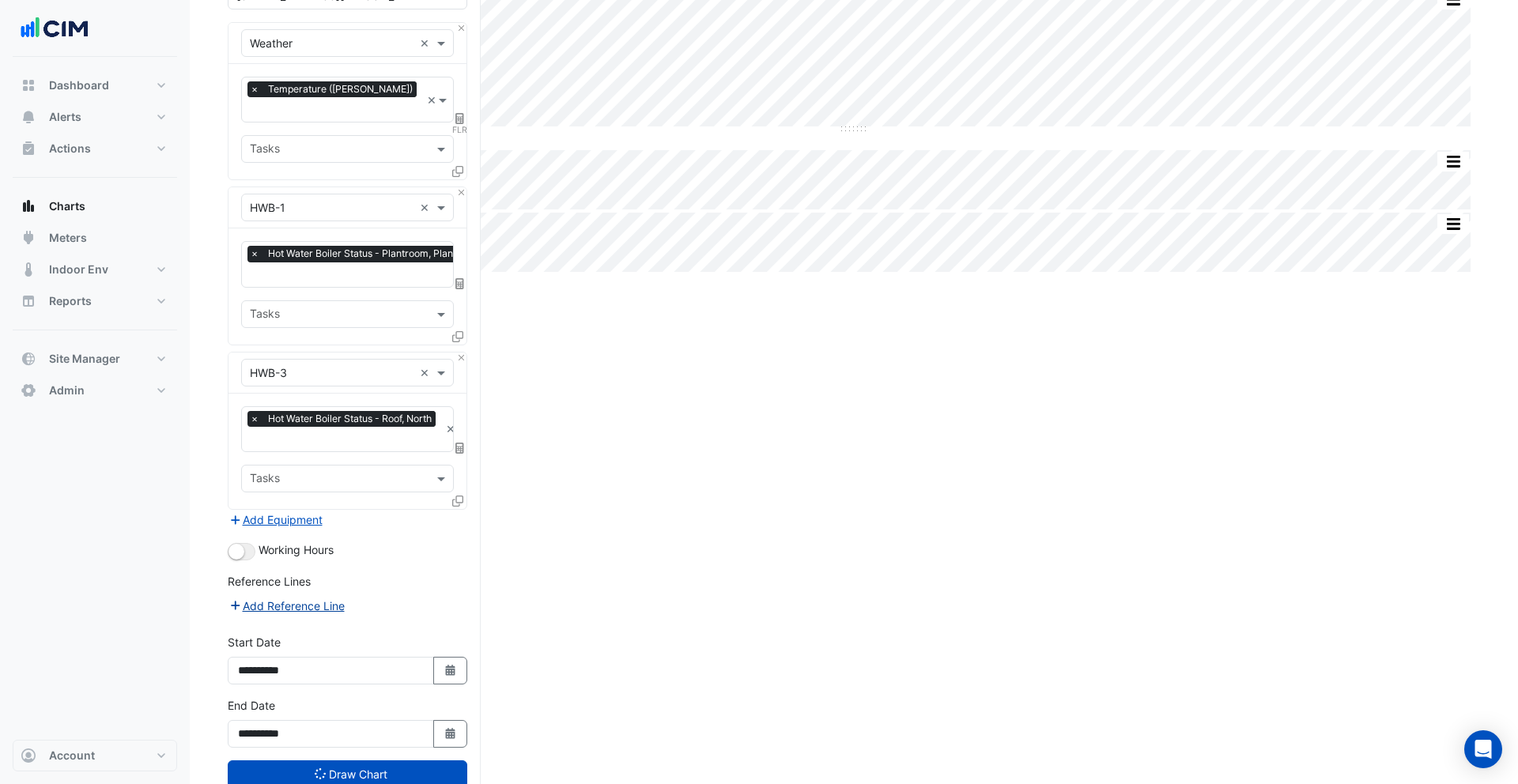
click at [317, 597] on button "Add Reference Line" at bounding box center [287, 606] width 118 height 18
select select "*"
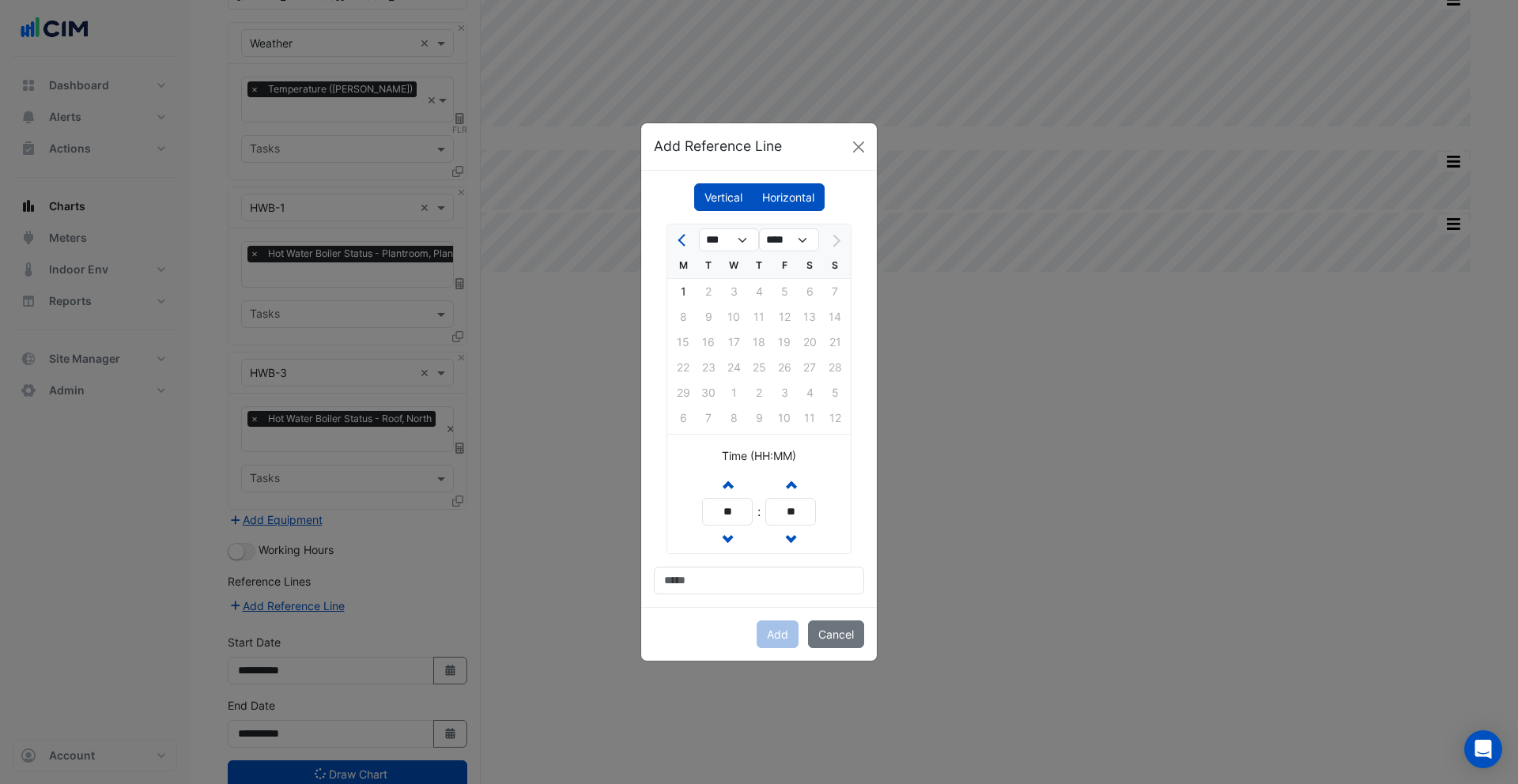
click at [779, 192] on label "Horizontal" at bounding box center [788, 197] width 73 height 28
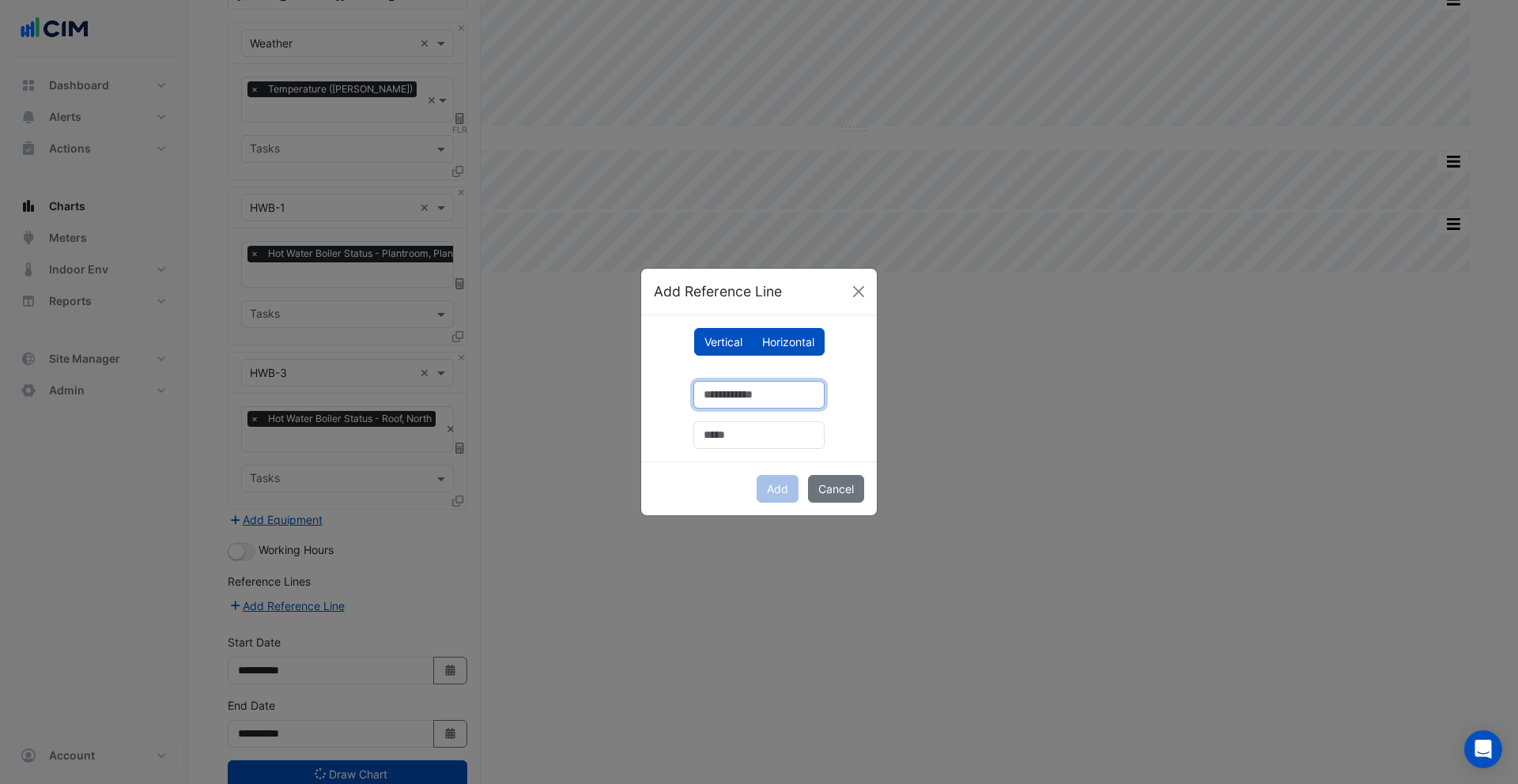
click at [752, 389] on input "number" at bounding box center [759, 394] width 131 height 28
type input "**"
click at [763, 436] on input "text" at bounding box center [759, 435] width 131 height 28
type input "**********"
click at [781, 490] on button "Add" at bounding box center [777, 489] width 41 height 28
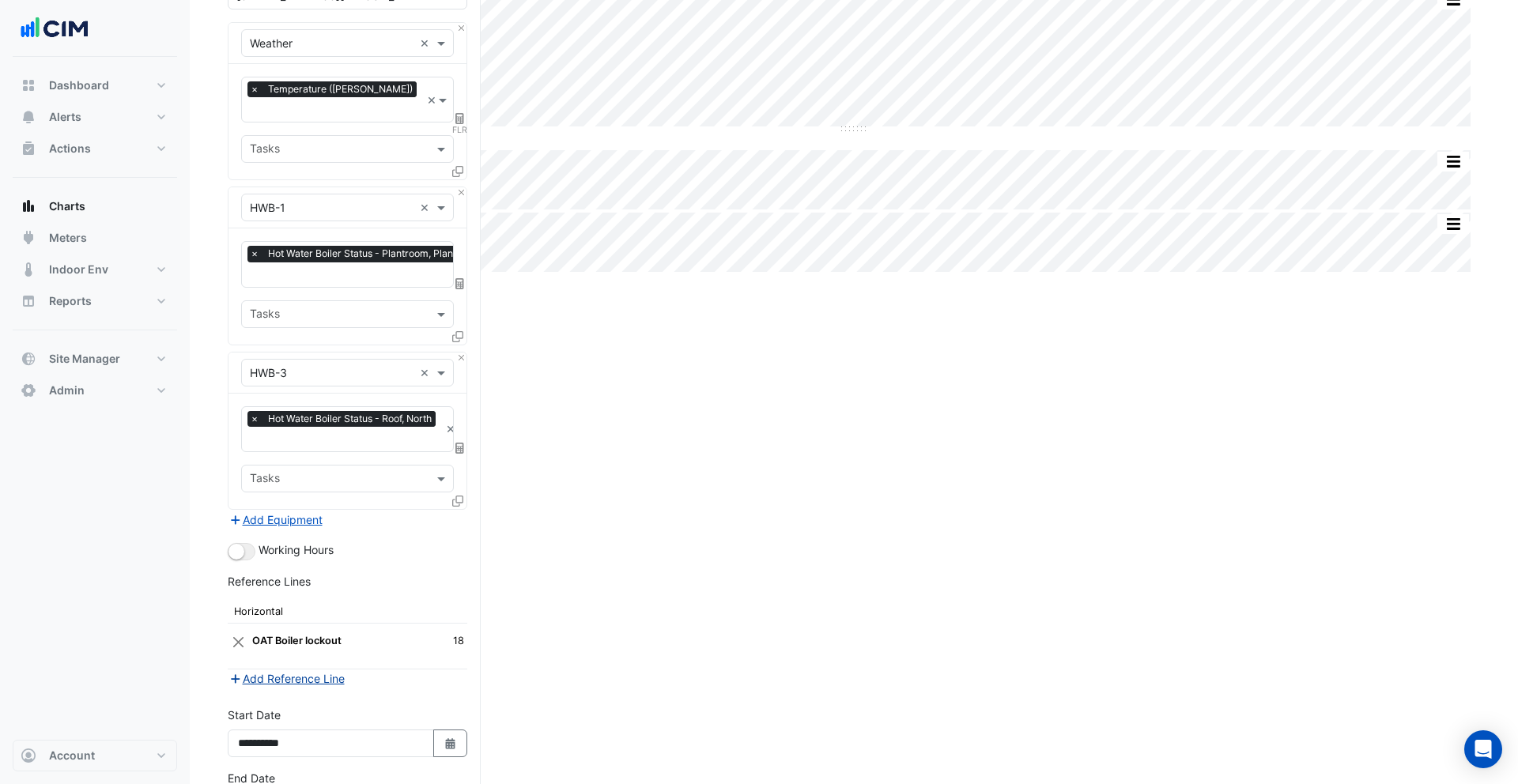
scroll to position [247, 0]
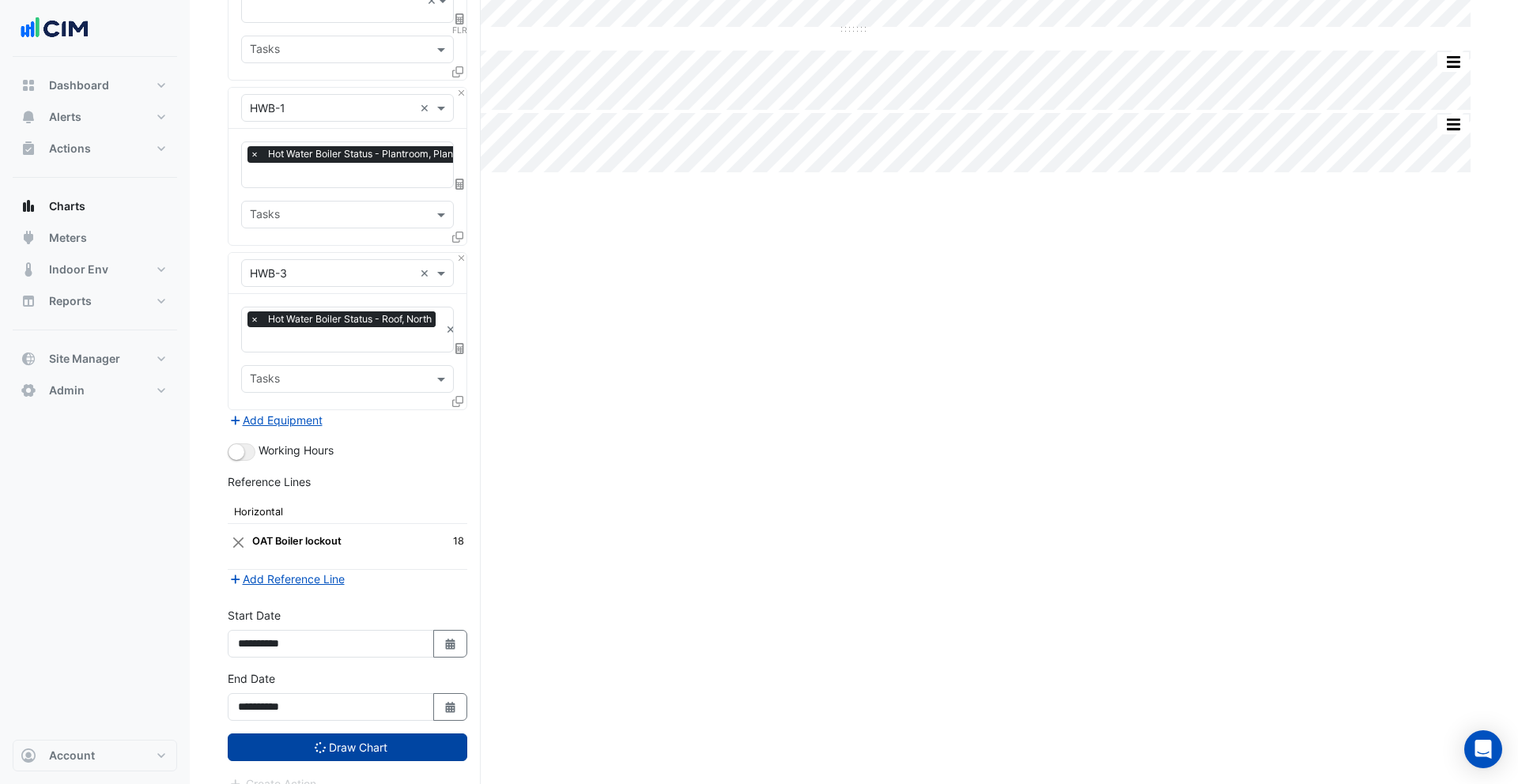
click at [340, 733] on button "Draw Chart" at bounding box center [347, 747] width 240 height 28
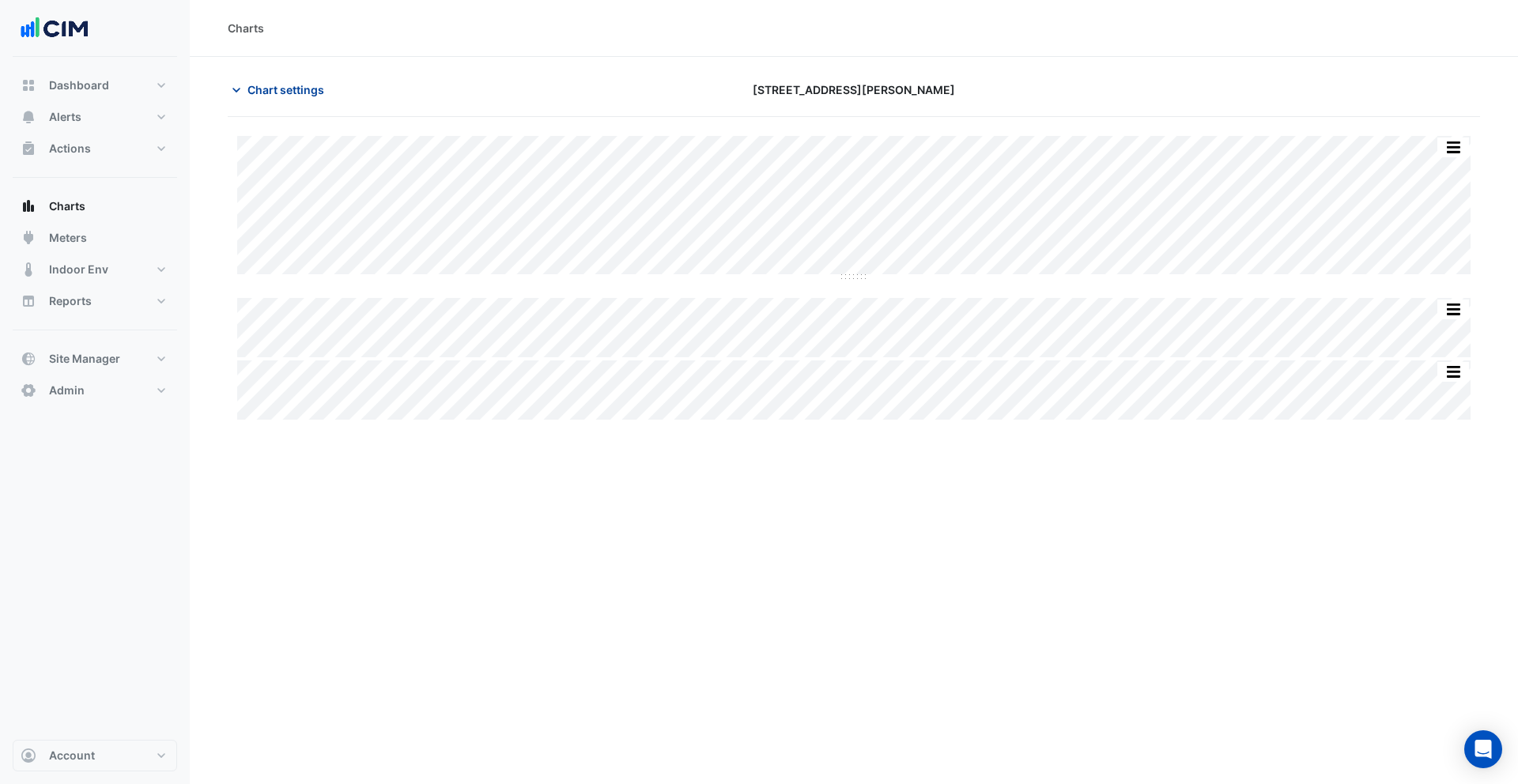
click at [301, 100] on button "Chart settings" at bounding box center [281, 89] width 107 height 28
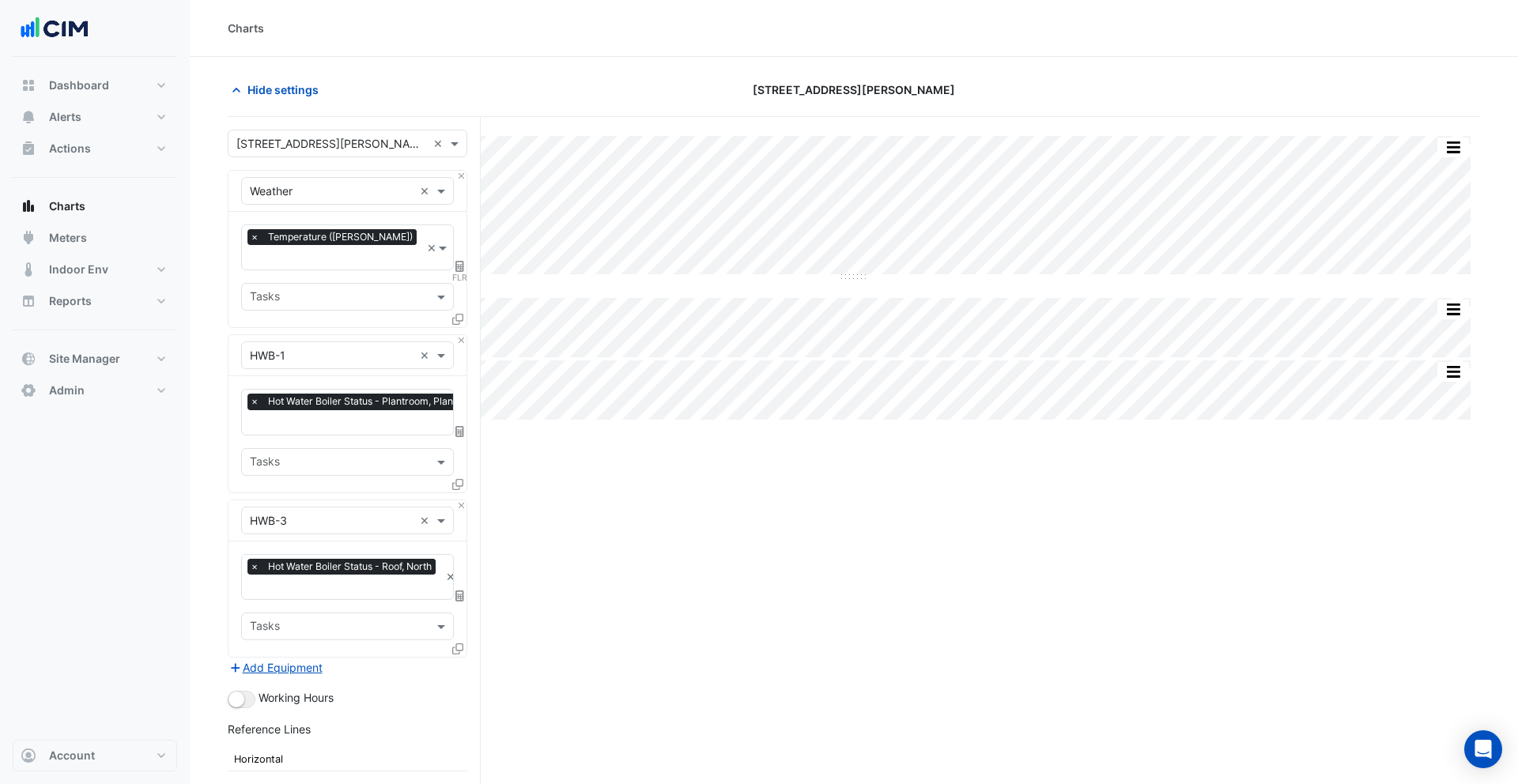
click at [463, 261] on icon at bounding box center [459, 266] width 8 height 11
select select "******"
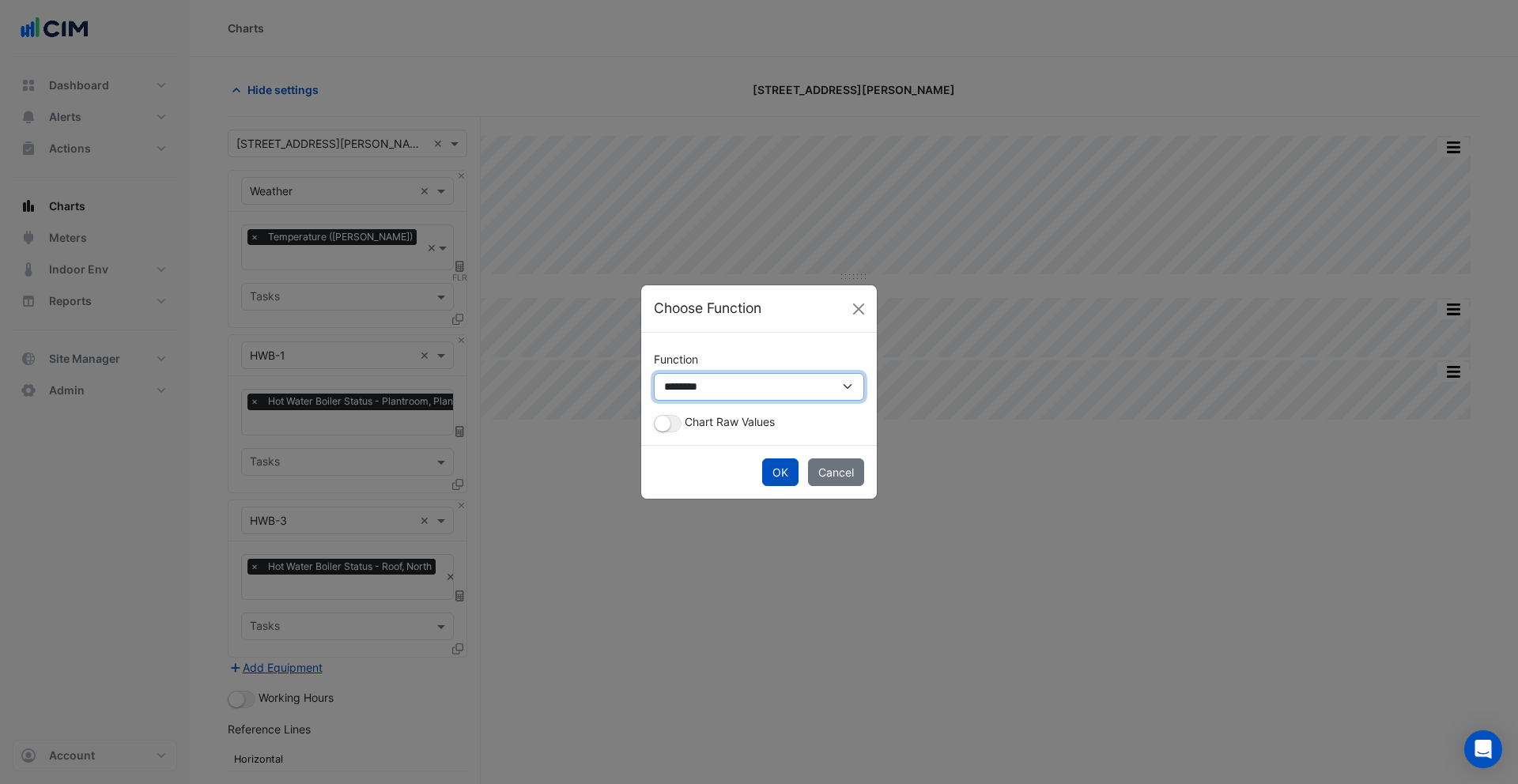
click at [804, 382] on select "**********" at bounding box center [759, 387] width 210 height 28
click at [860, 310] on button "Close" at bounding box center [859, 310] width 24 height 24
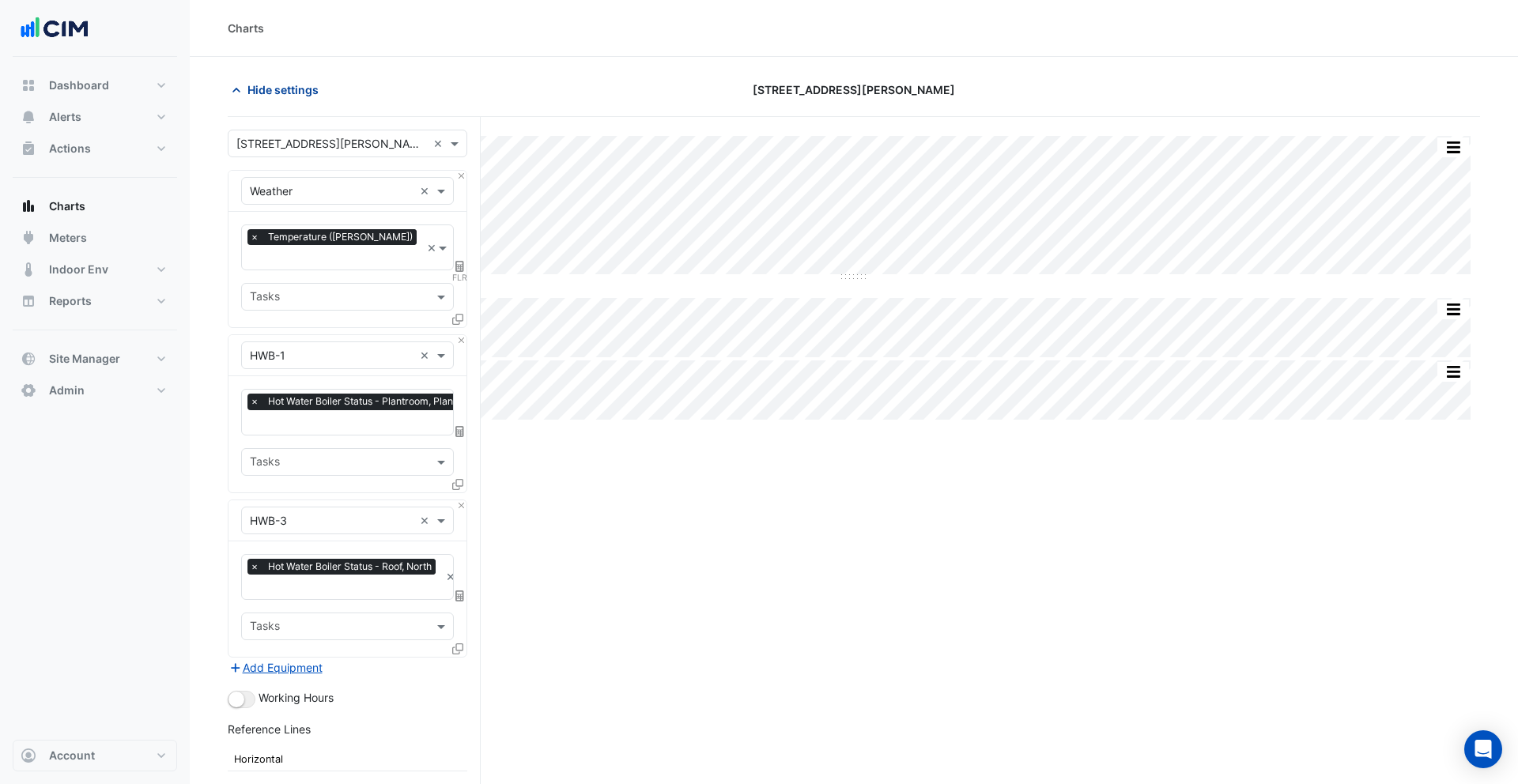
click at [288, 86] on span "Hide settings" at bounding box center [282, 89] width 71 height 17
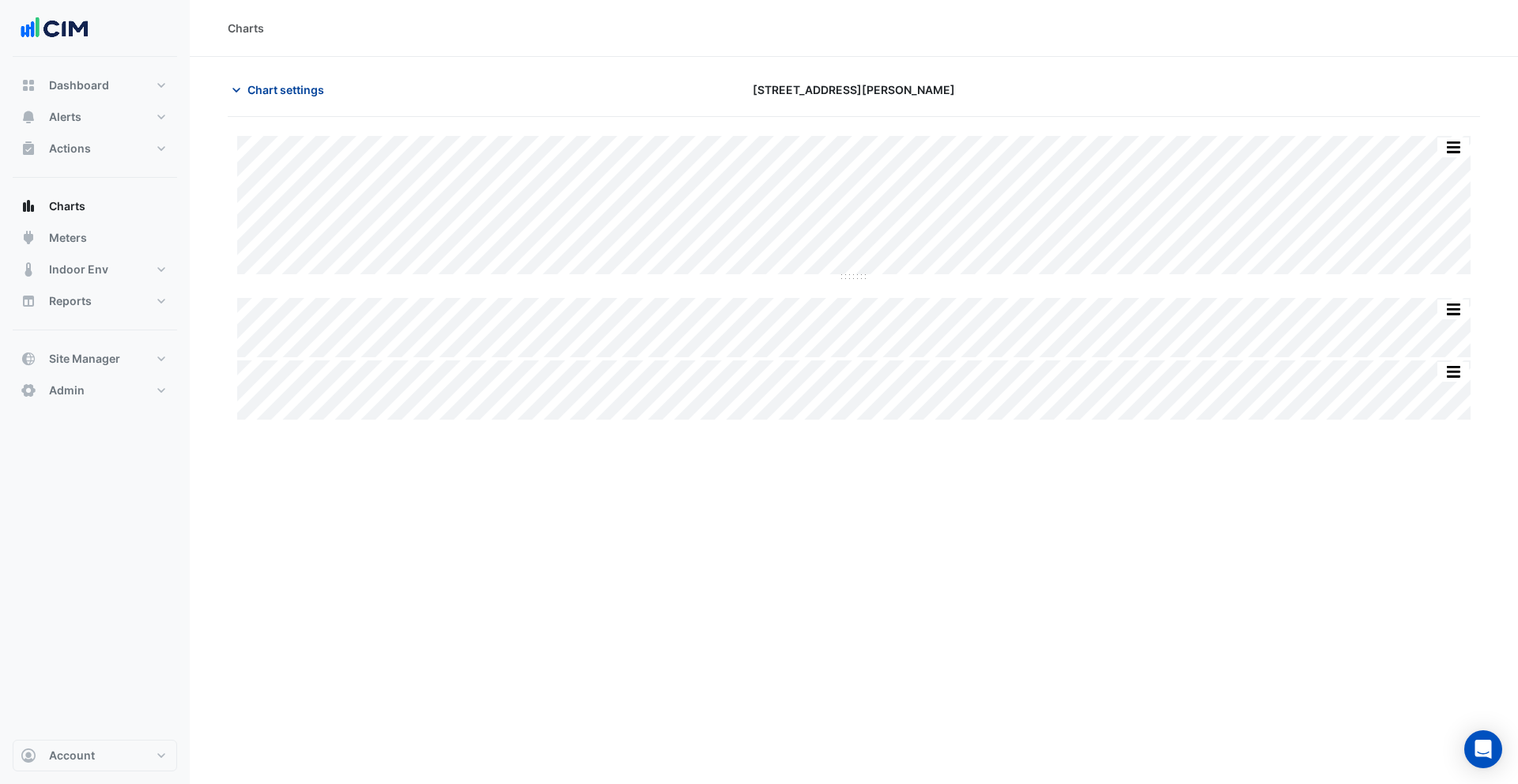
click at [281, 76] on button "Chart settings" at bounding box center [281, 89] width 107 height 28
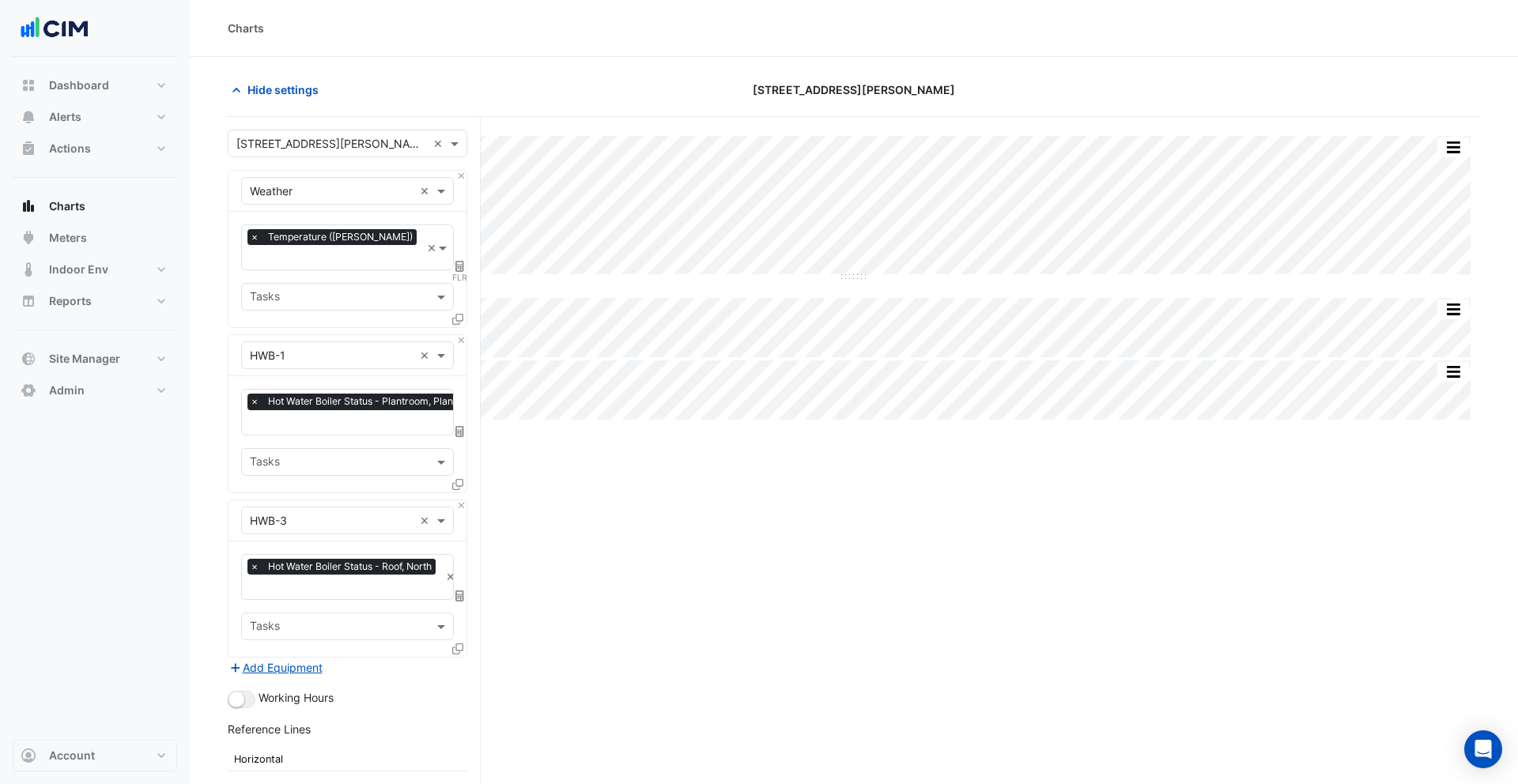
click at [347, 415] on input "text" at bounding box center [369, 424] width 238 height 17
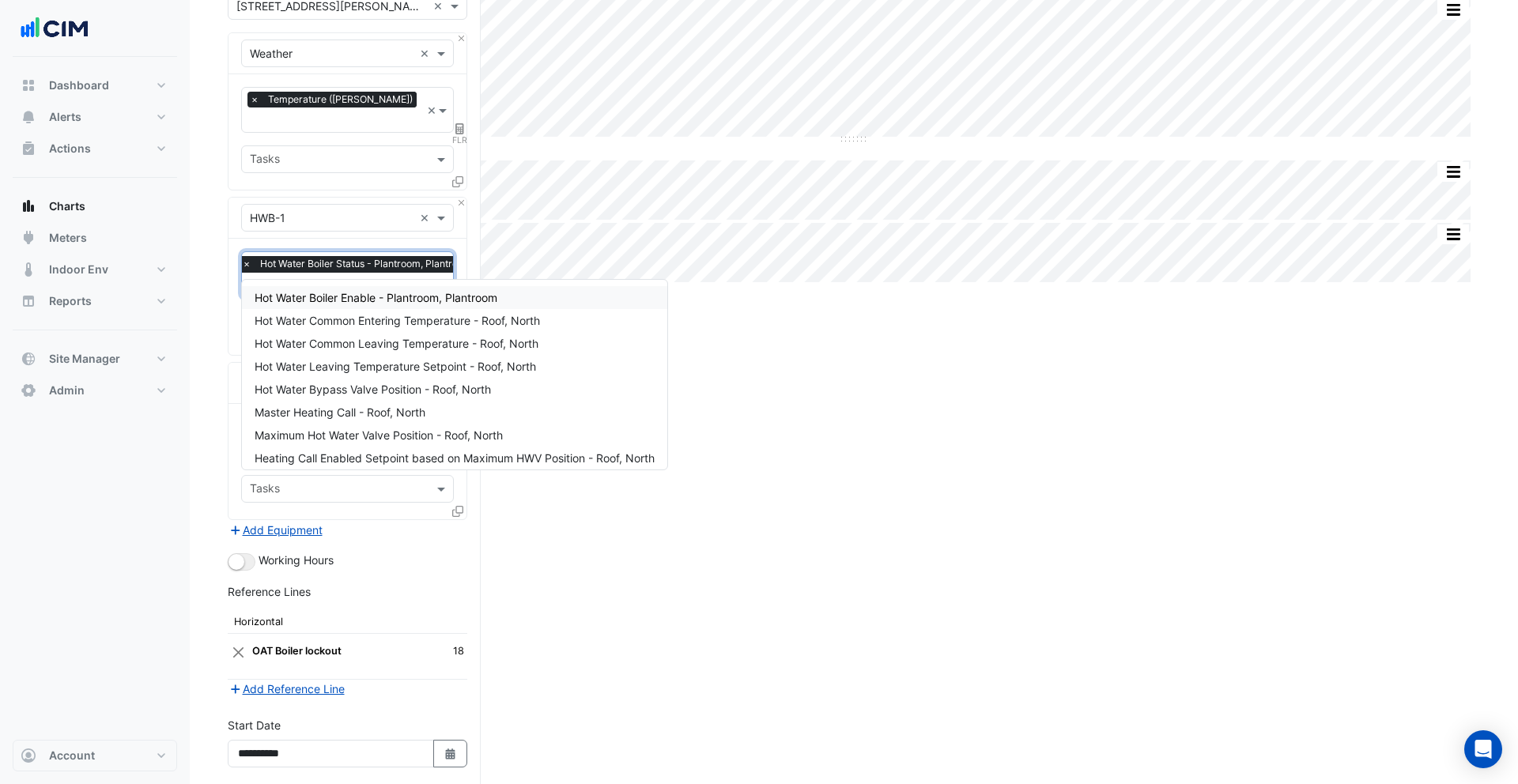
click at [404, 305] on div "Hot Water Boiler Enable - Plantroom, Plantroom" at bounding box center [453, 298] width 425 height 23
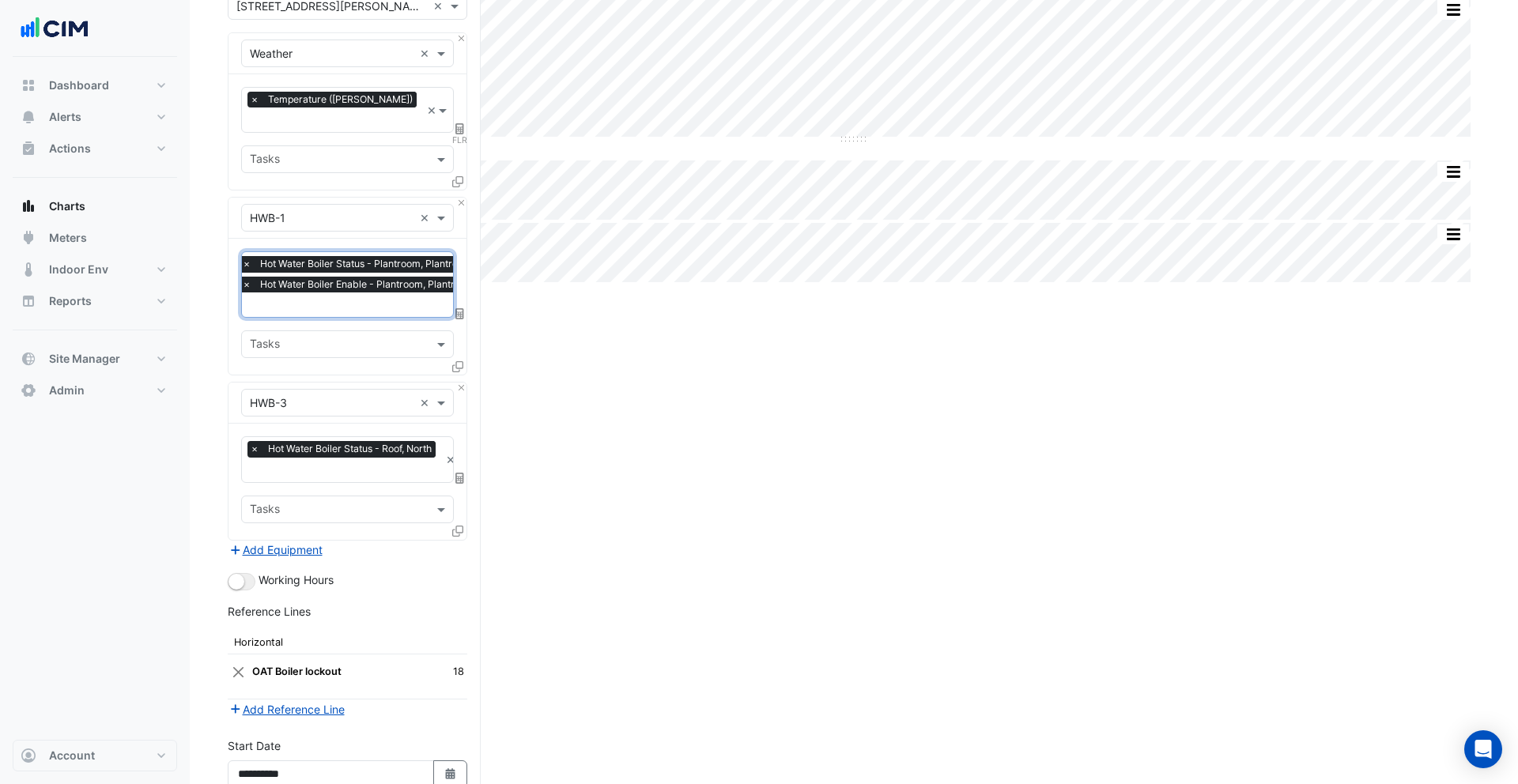
click at [341, 463] on input "text" at bounding box center [345, 472] width 190 height 17
type input "*"
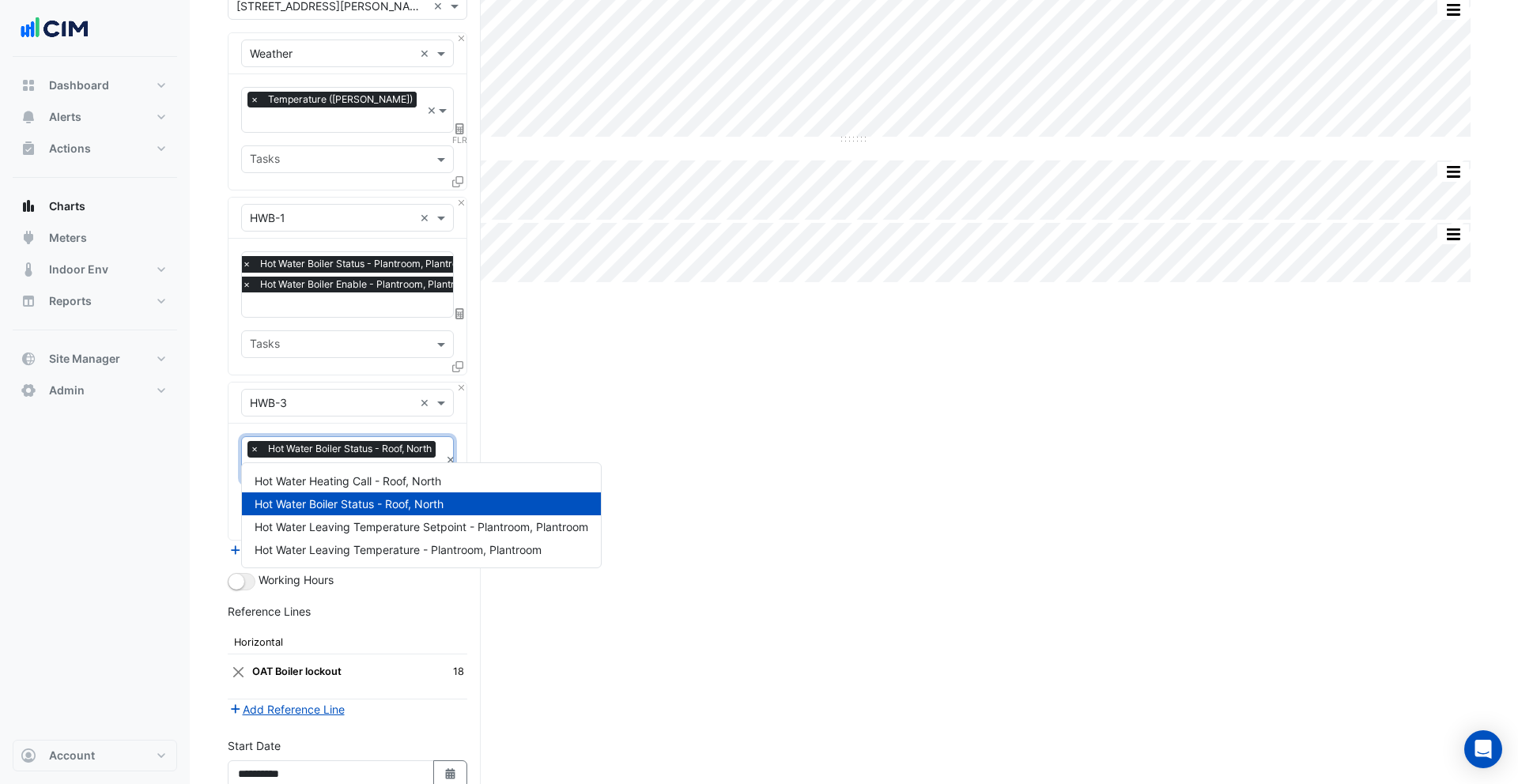
scroll to position [267, 0]
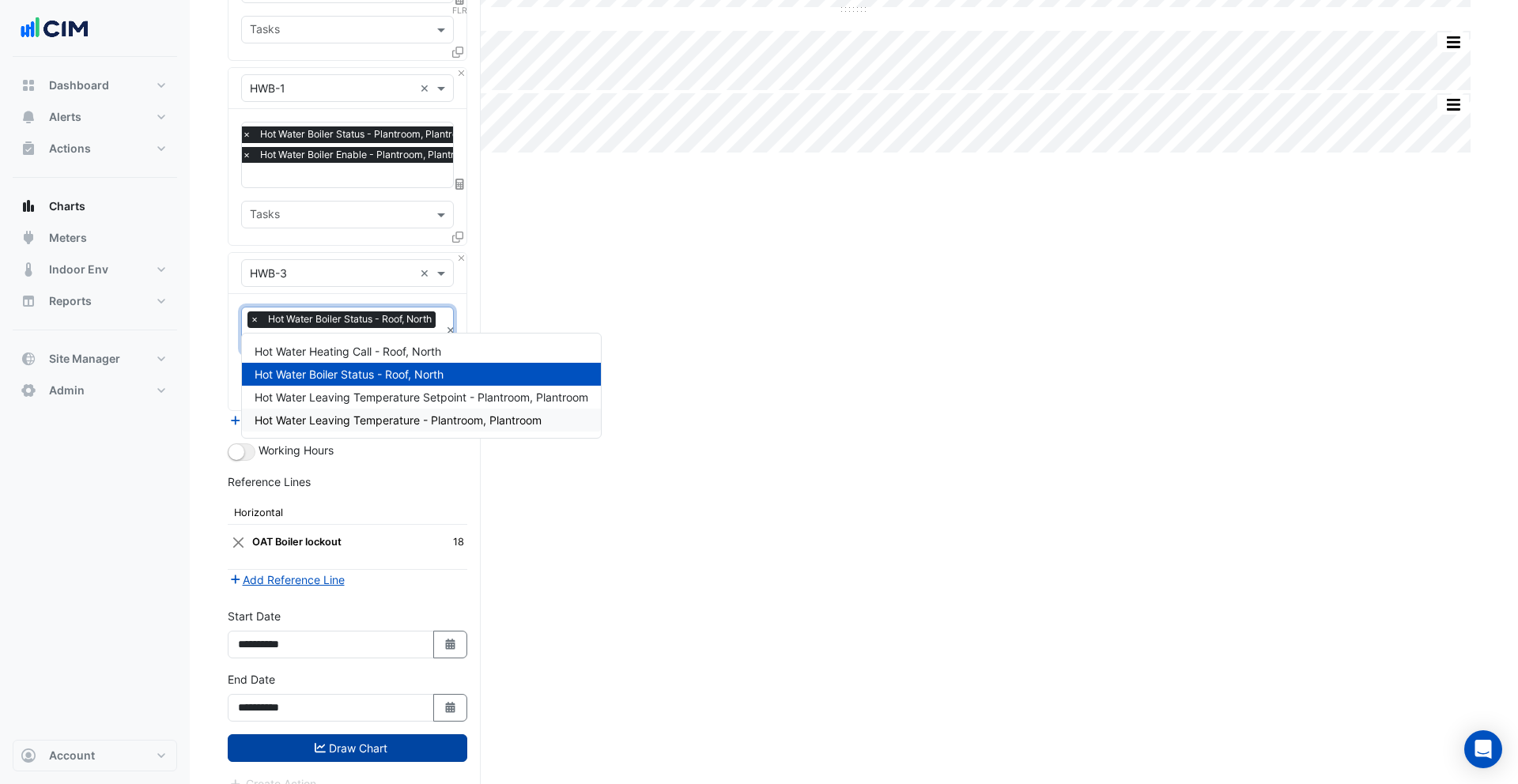
click at [347, 734] on button "Draw Chart" at bounding box center [347, 748] width 240 height 28
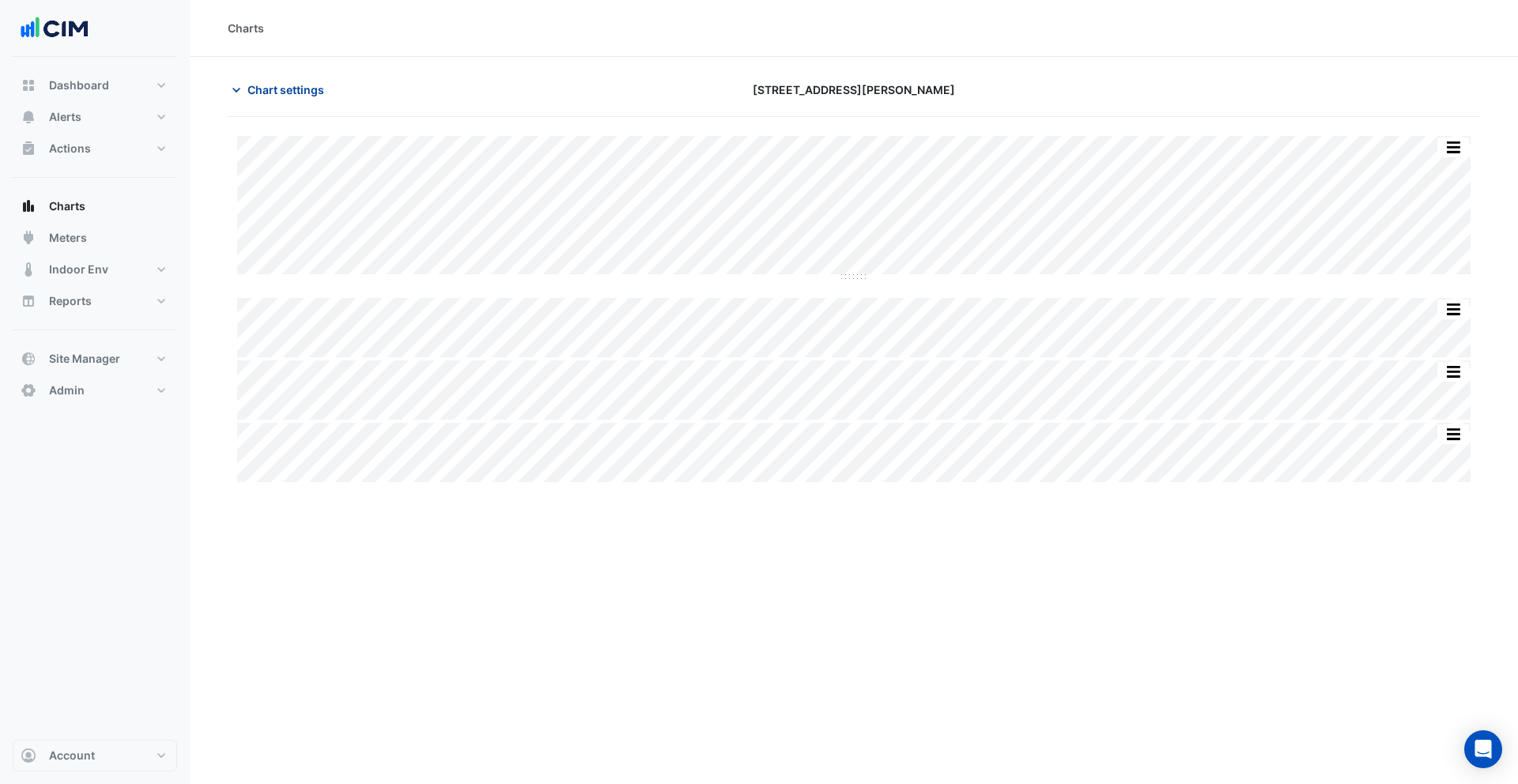
click at [289, 76] on button "Chart settings" at bounding box center [281, 89] width 107 height 28
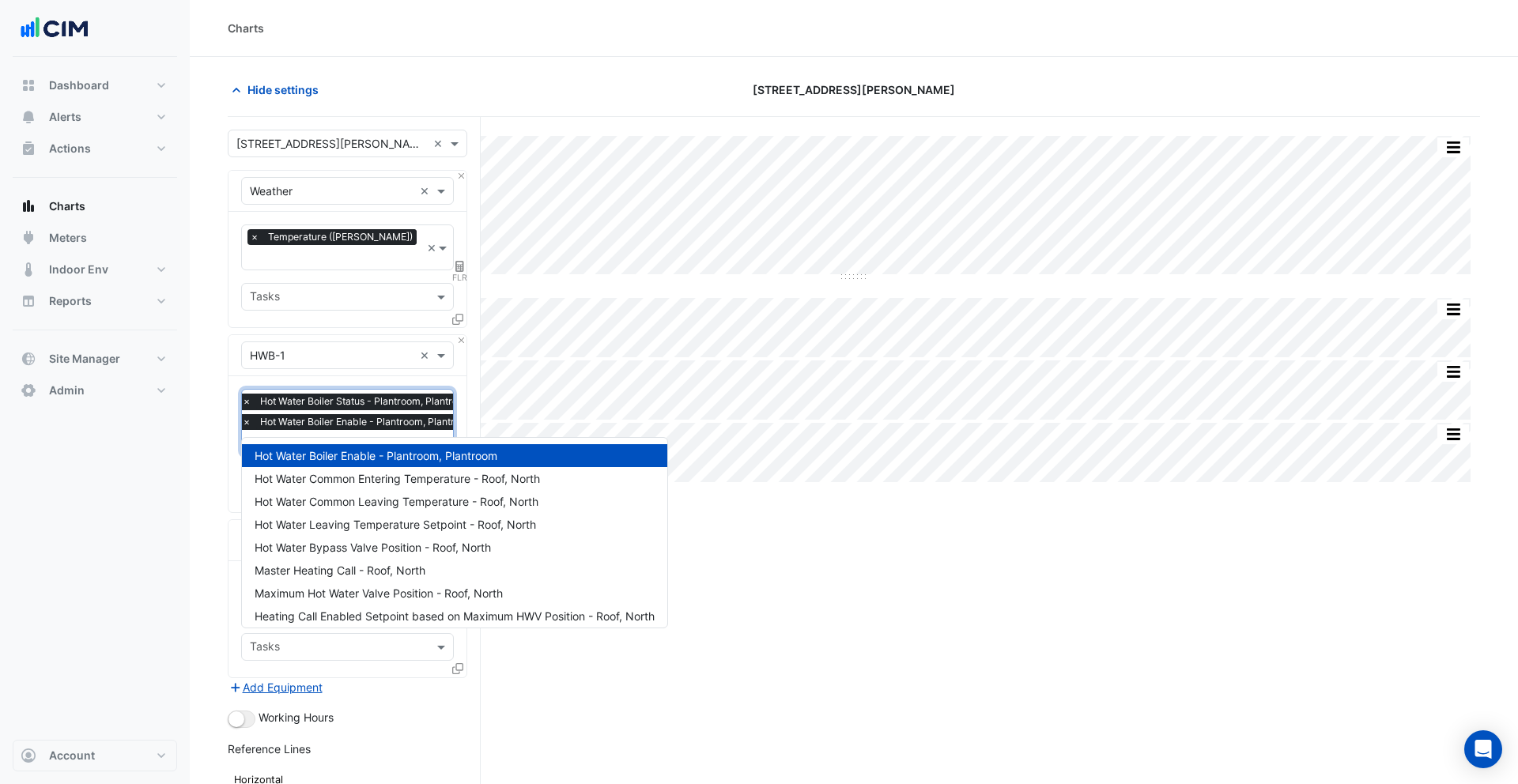
click at [339, 436] on input "text" at bounding box center [361, 444] width 241 height 17
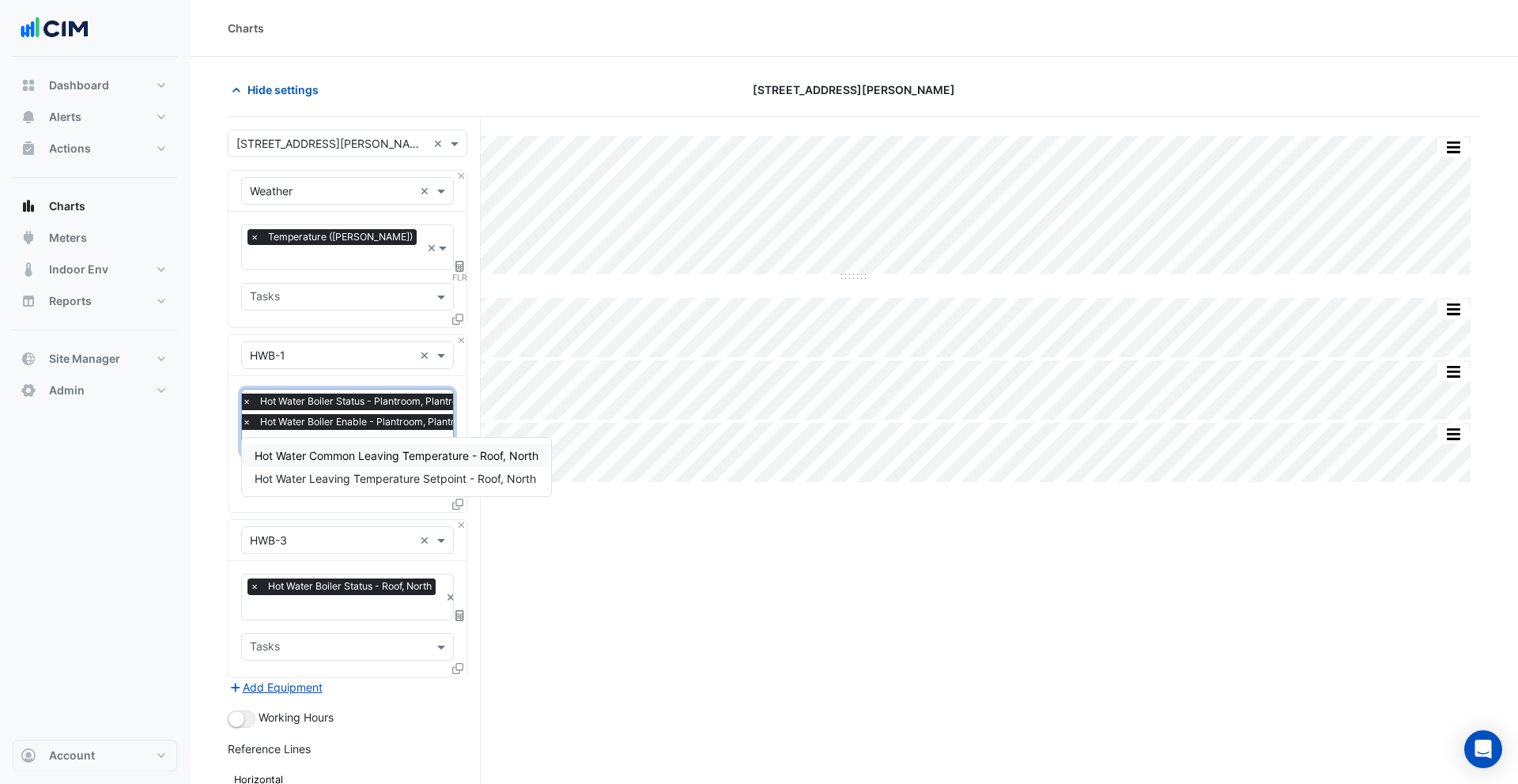
type input "****"
click at [356, 477] on span "Hot Water Leaving Temperature Setpoint - Roof, North" at bounding box center [394, 478] width 281 height 14
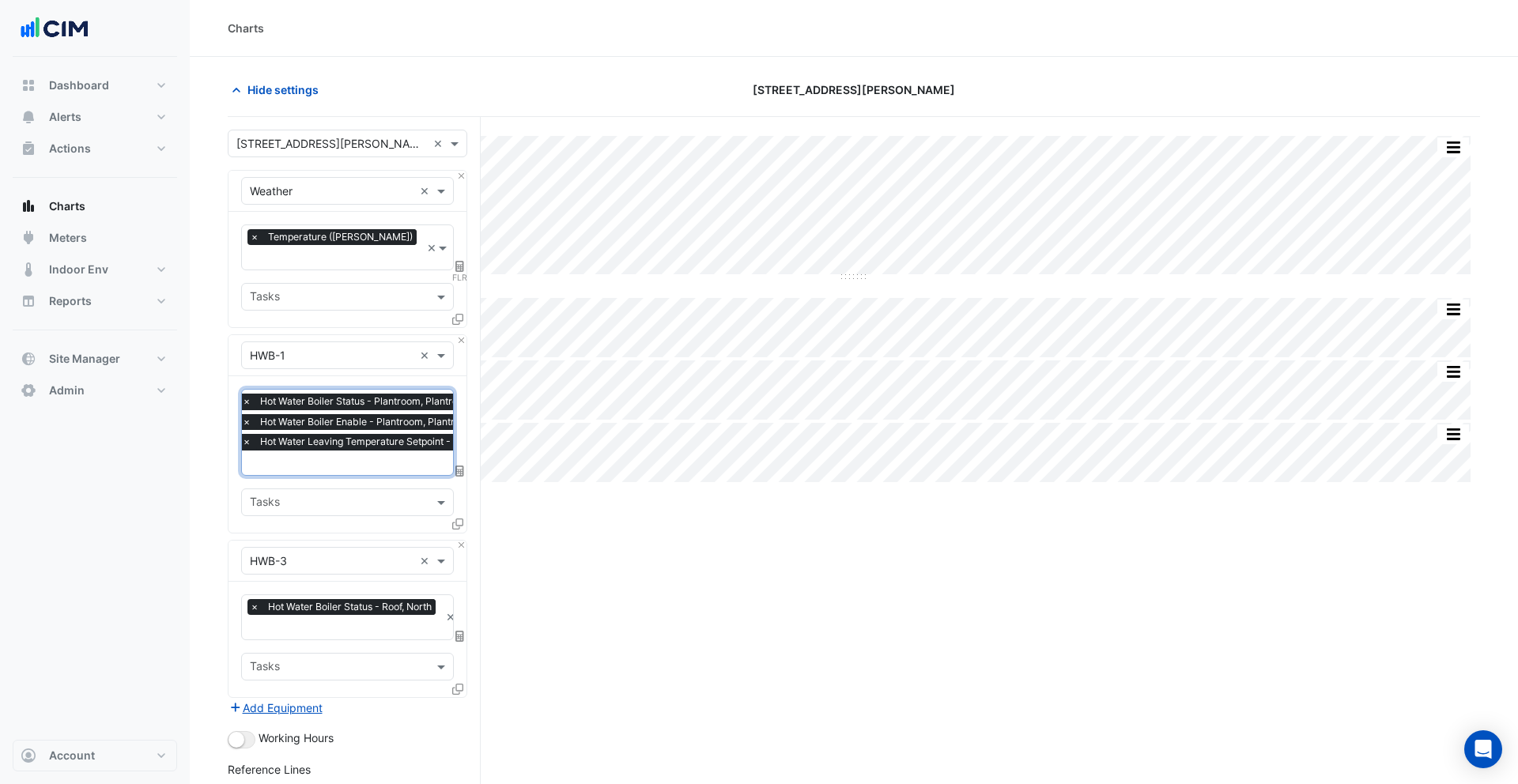
click at [253, 434] on div "× Hot Water Leaving Temperature Setpoint - Roof, North" at bounding box center [373, 441] width 267 height 16
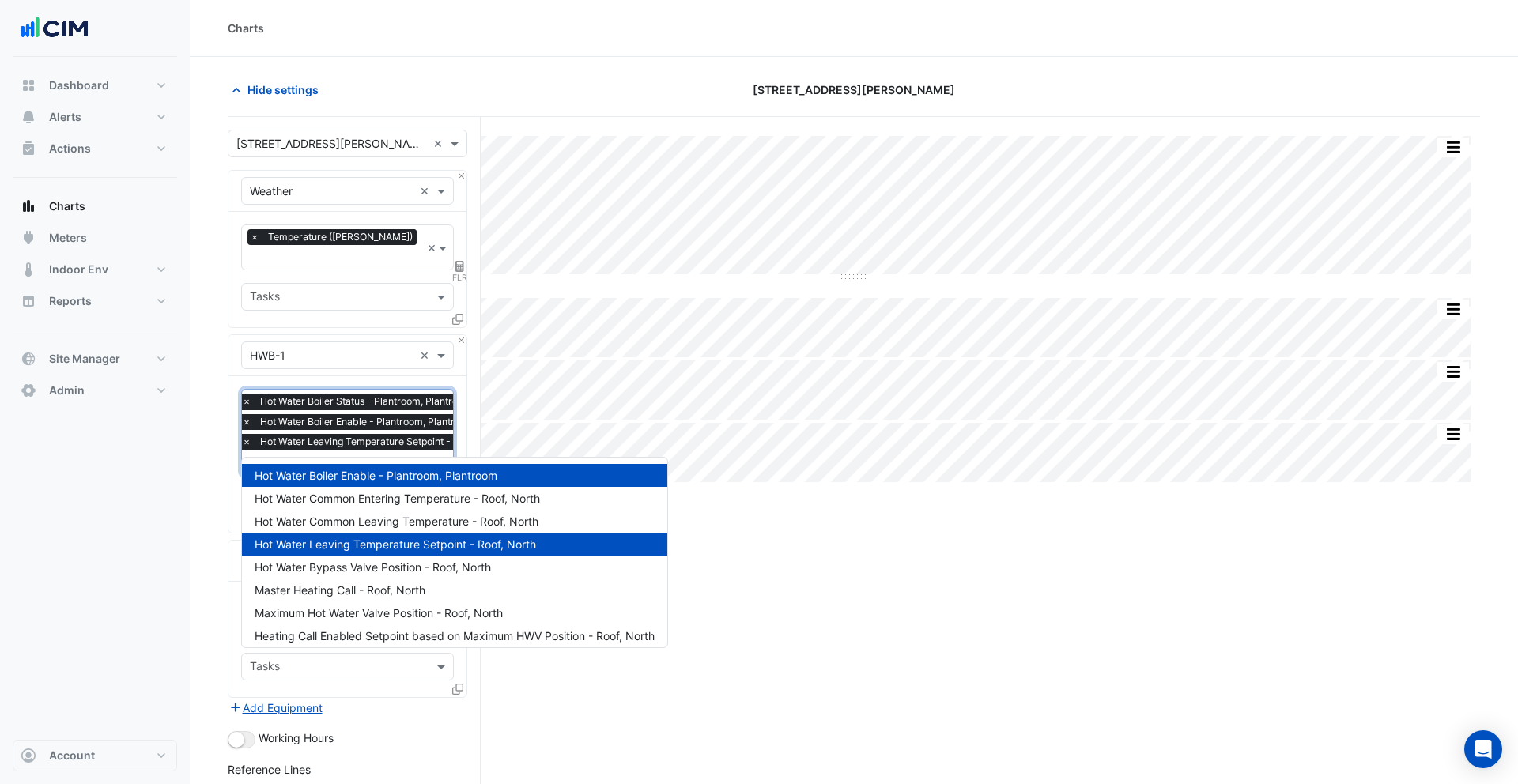
click at [244, 434] on span "×" at bounding box center [246, 441] width 14 height 16
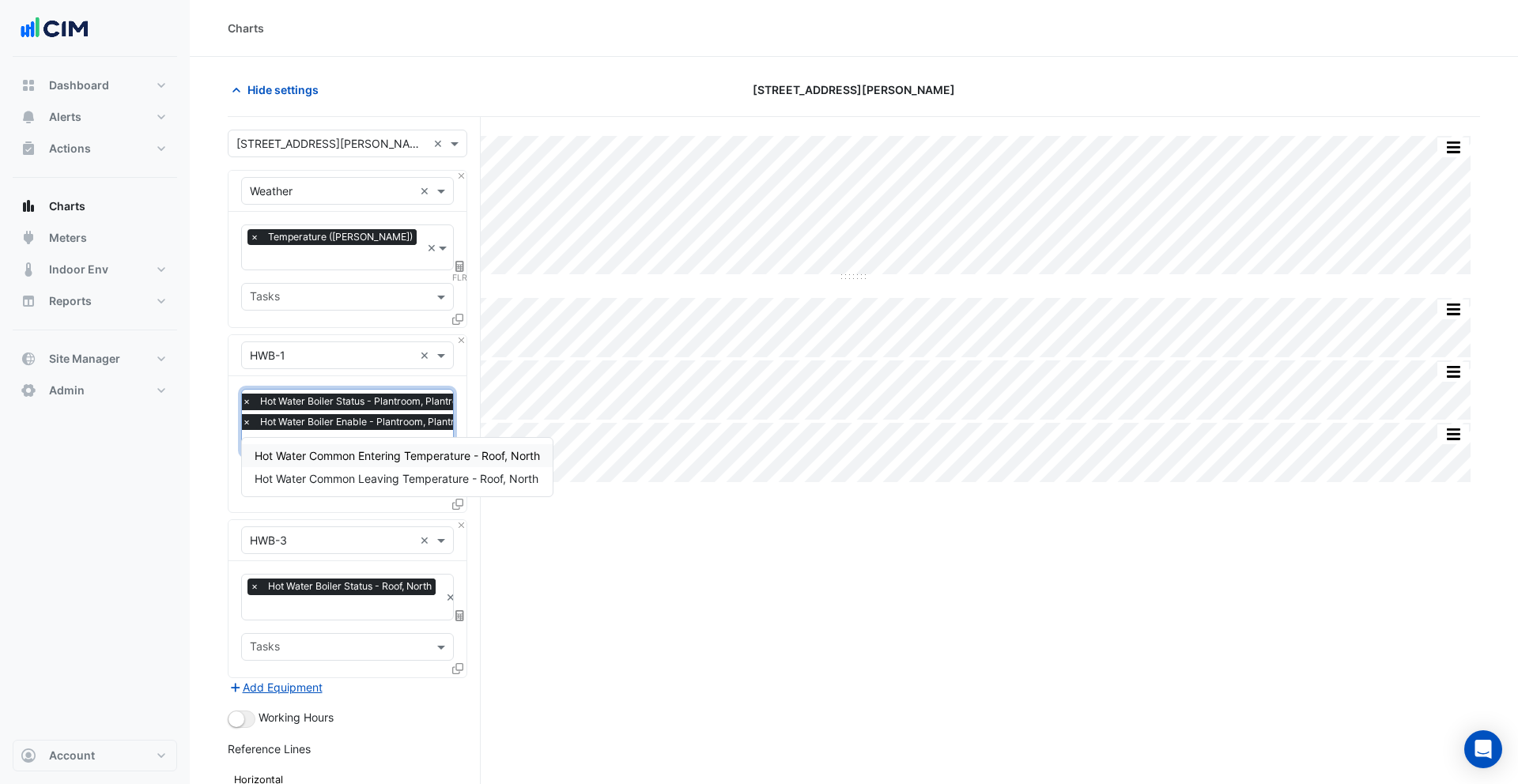
type input "******"
click at [289, 477] on span "Hot Water Common Leaving Temperature - Roof, North" at bounding box center [396, 478] width 284 height 14
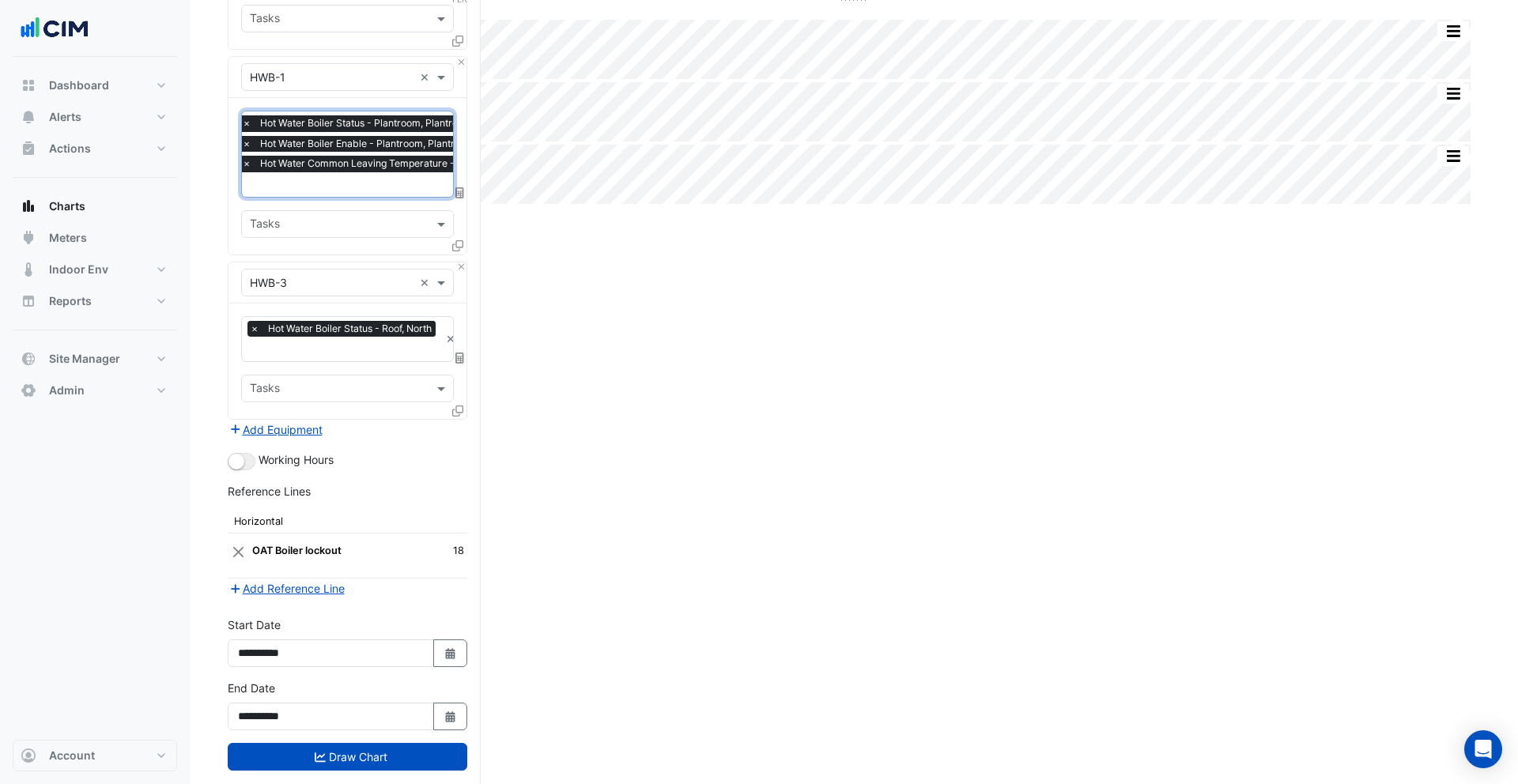
scroll to position [287, 0]
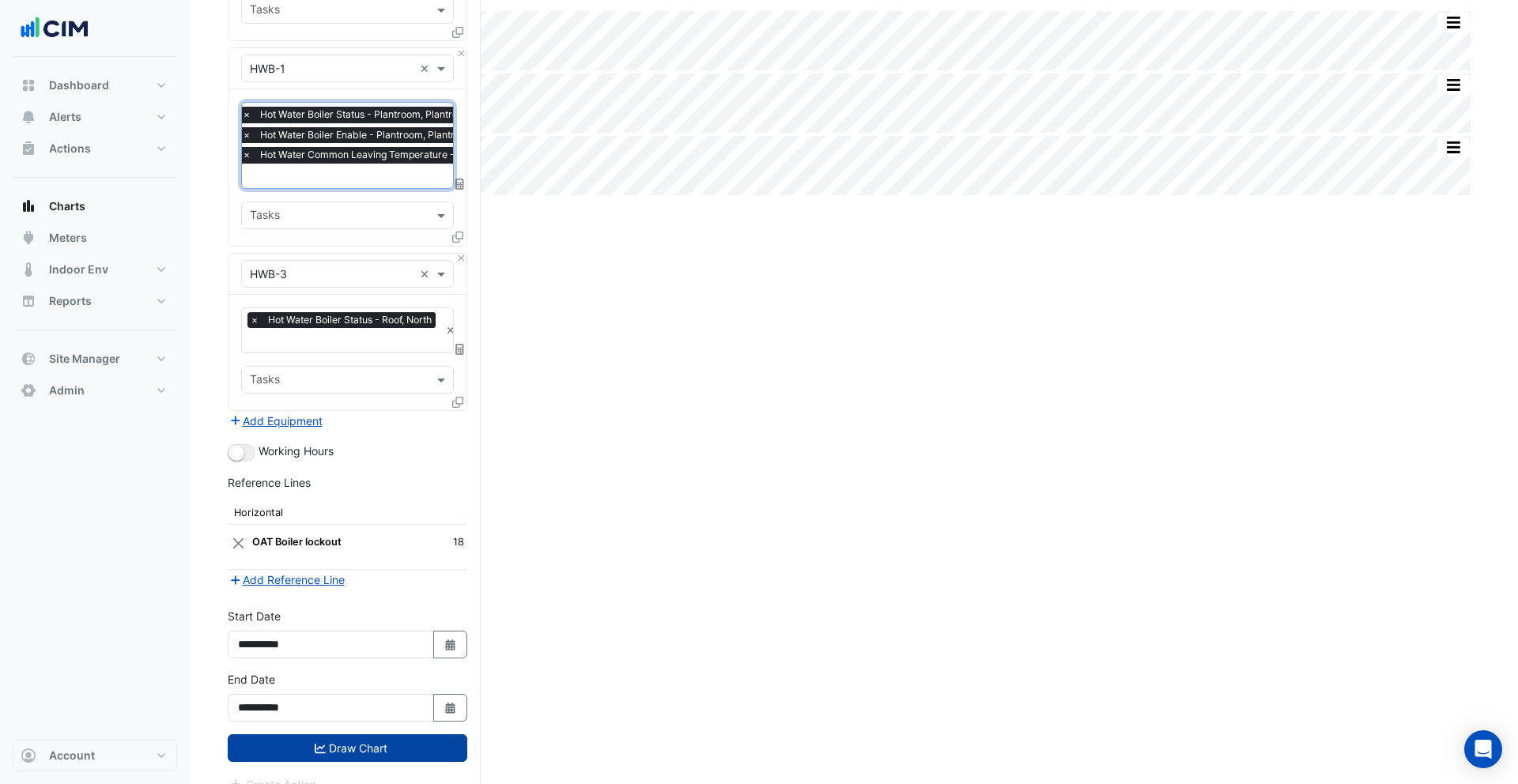
click at [319, 743] on icon "submit" at bounding box center [320, 748] width 11 height 11
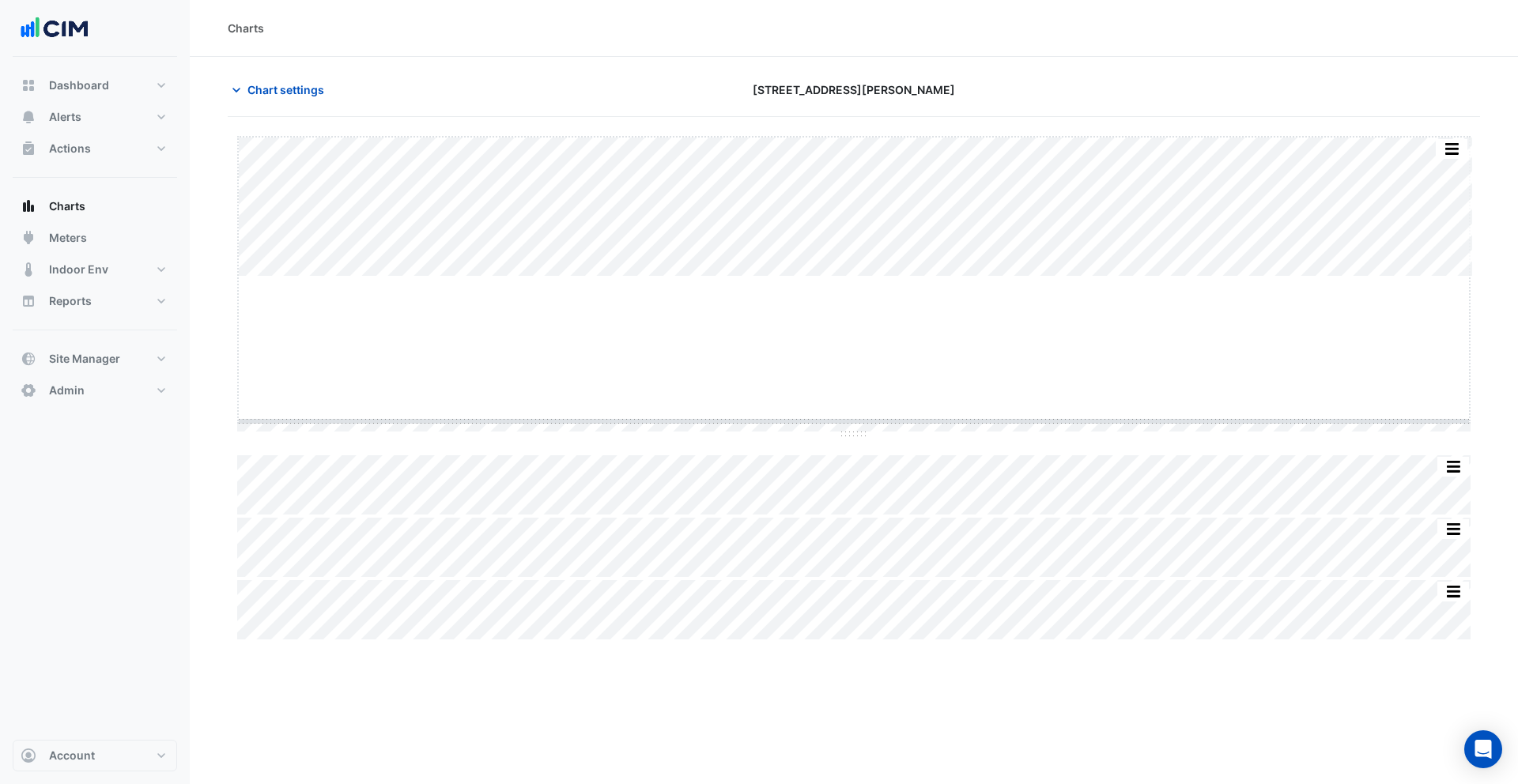
drag, startPoint x: 852, startPoint y: 276, endPoint x: 836, endPoint y: 426, distance: 150.9
click at [91, 214] on button "Charts" at bounding box center [95, 206] width 164 height 31
click at [270, 94] on span "Chart settings" at bounding box center [285, 89] width 76 height 17
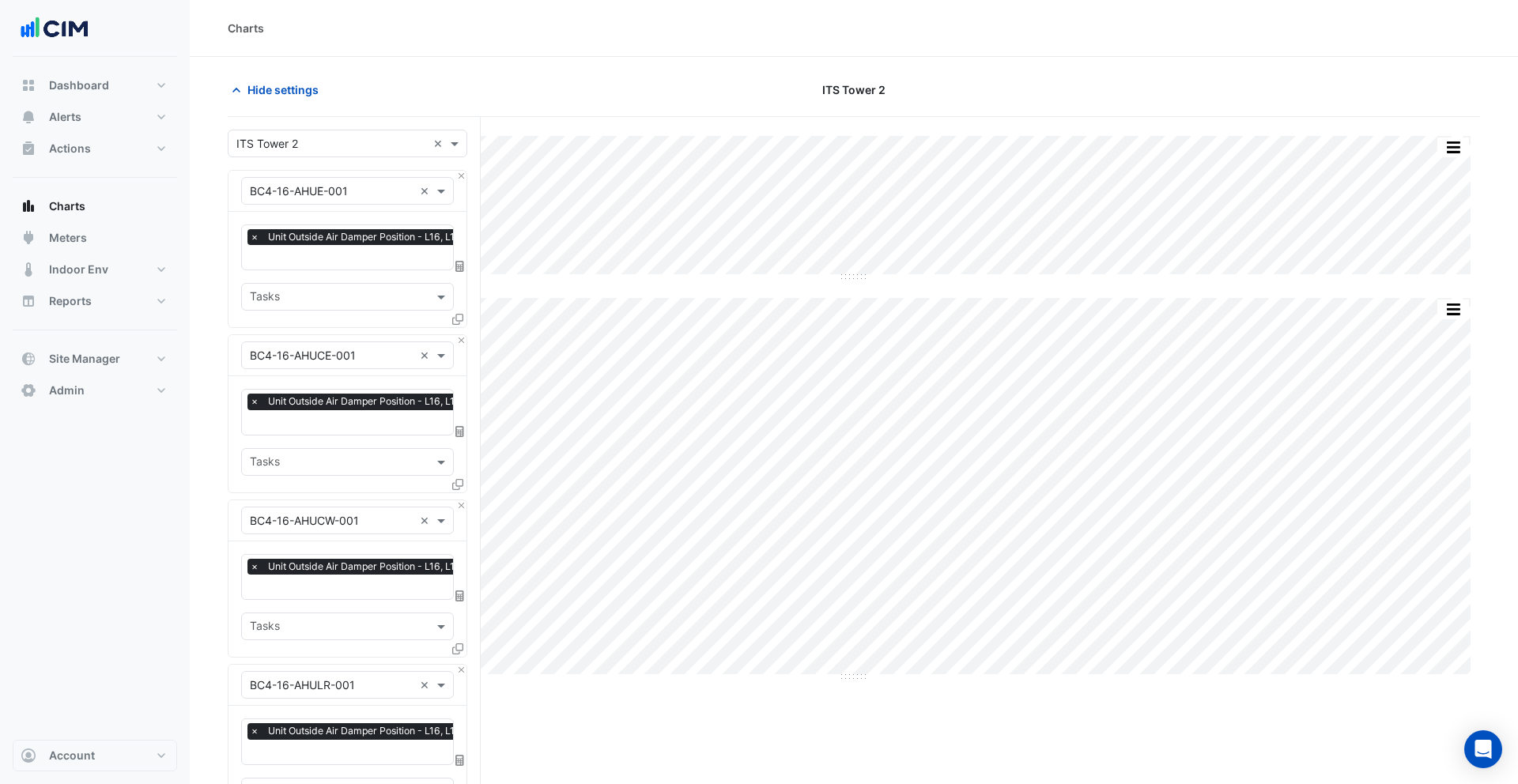
click at [293, 146] on input "text" at bounding box center [331, 145] width 191 height 17
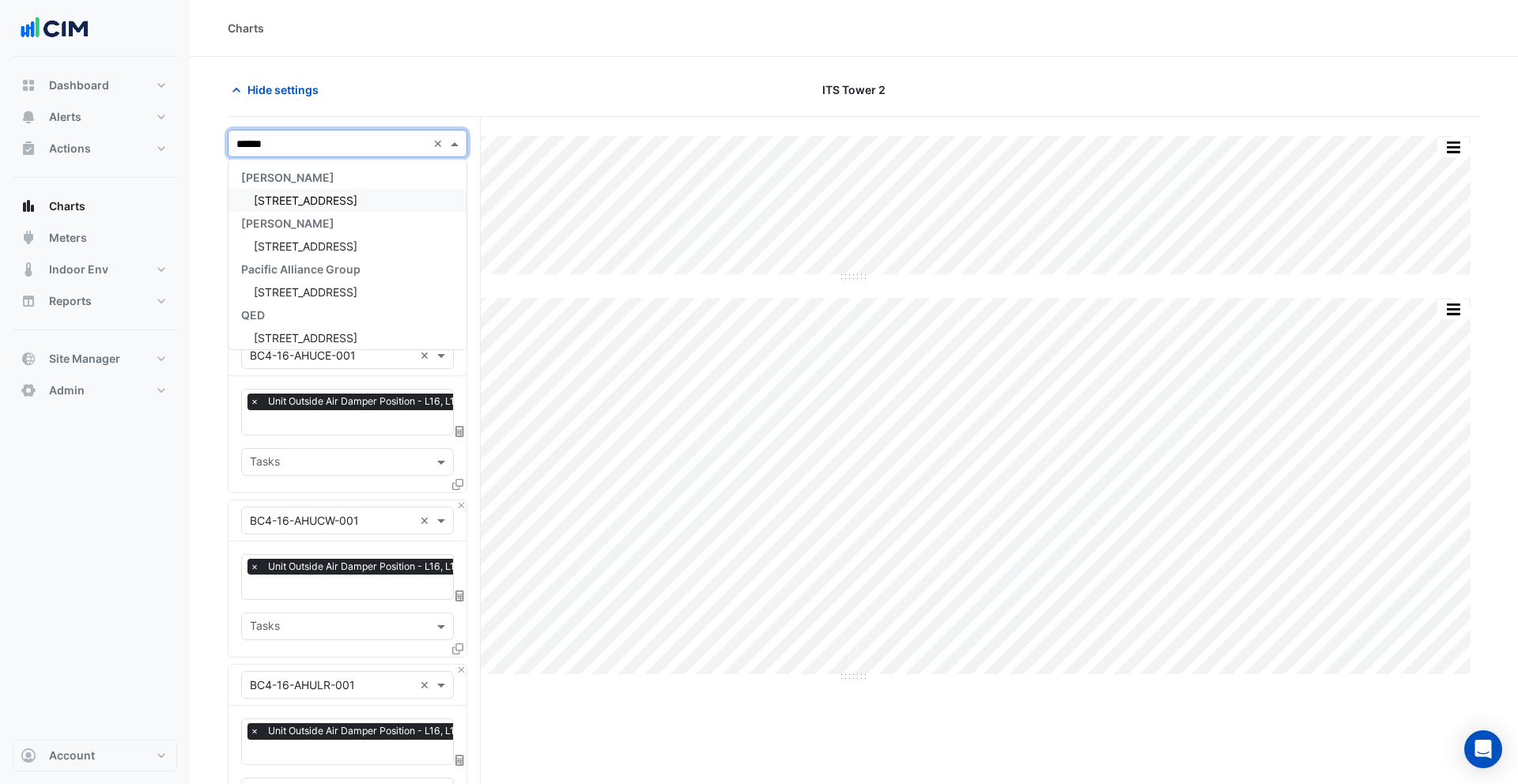
type input "*******"
click at [277, 200] on span "[STREET_ADDRESS]" at bounding box center [305, 200] width 103 height 14
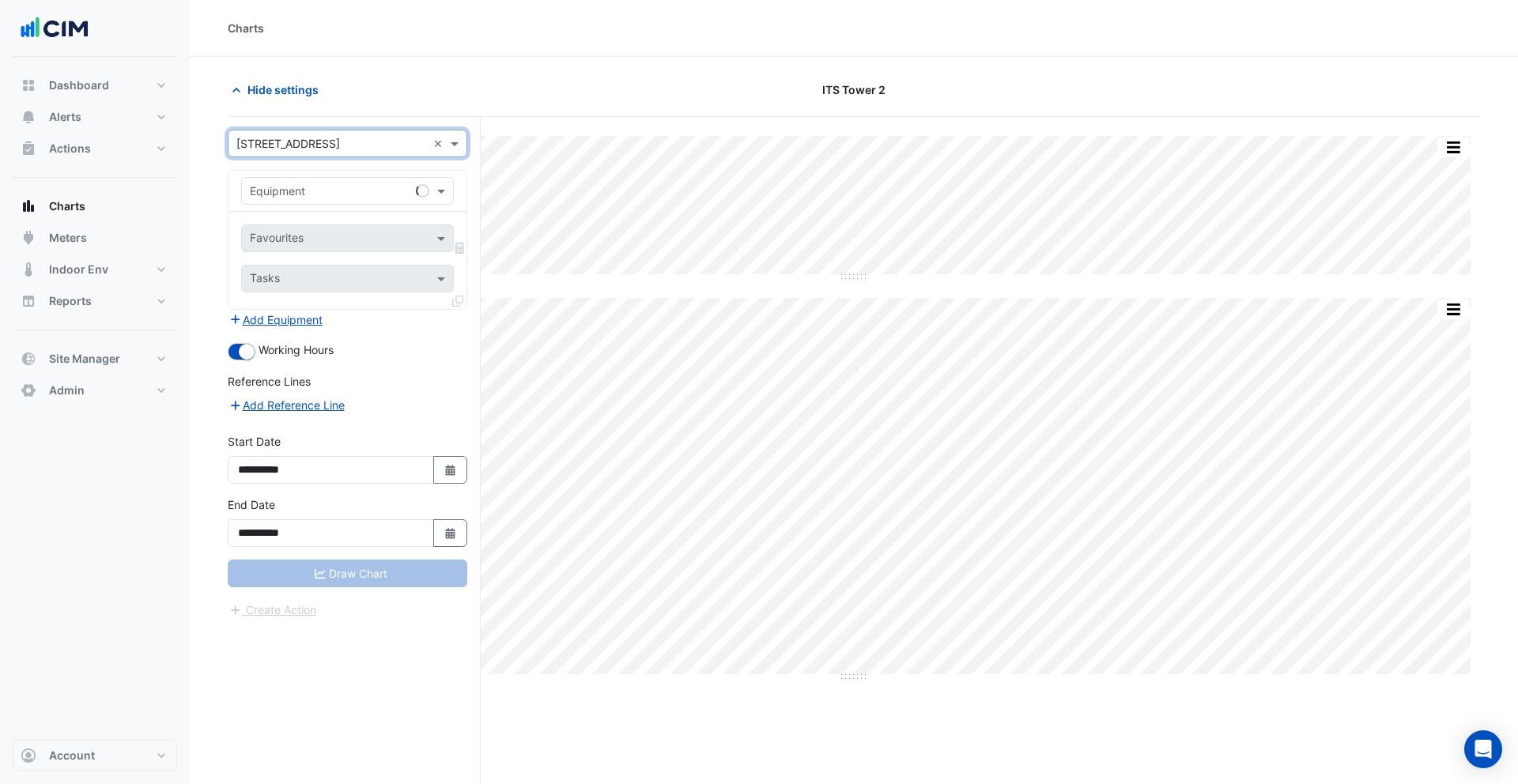
click at [345, 195] on input "text" at bounding box center [332, 192] width 164 height 17
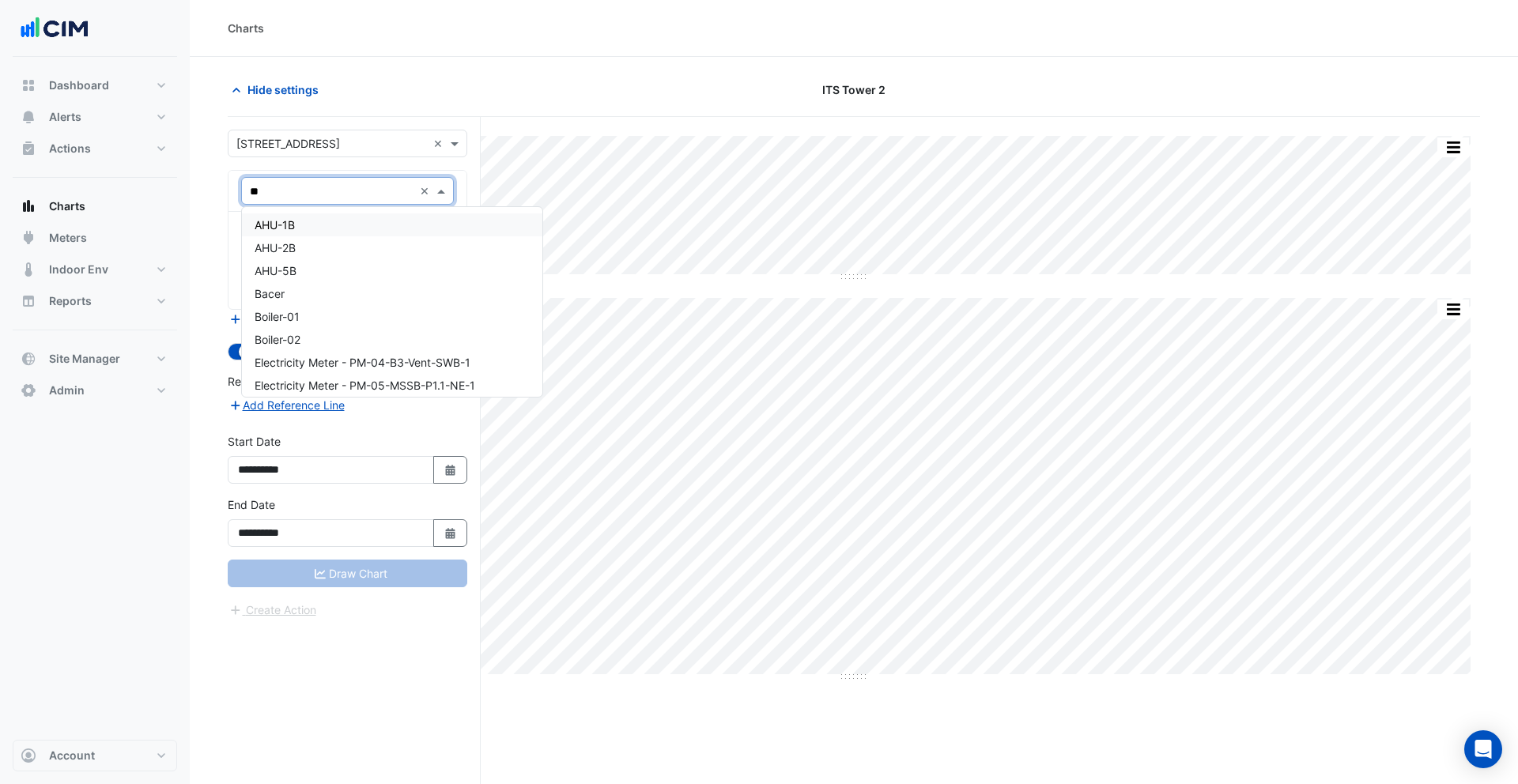
type input "***"
click at [281, 227] on span "Boiler-01" at bounding box center [277, 225] width 45 height 14
click at [308, 247] on input "text" at bounding box center [329, 240] width 159 height 17
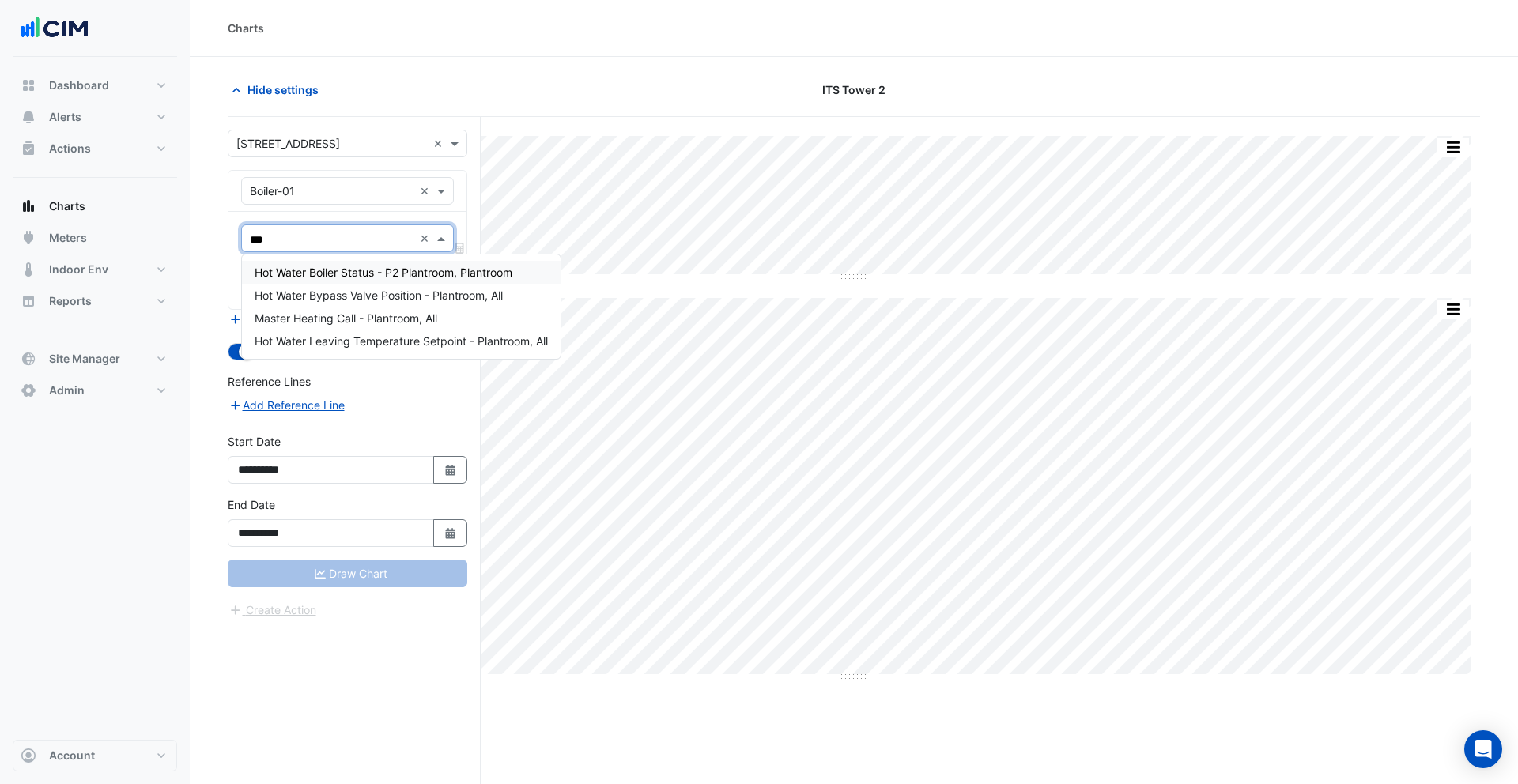
type input "****"
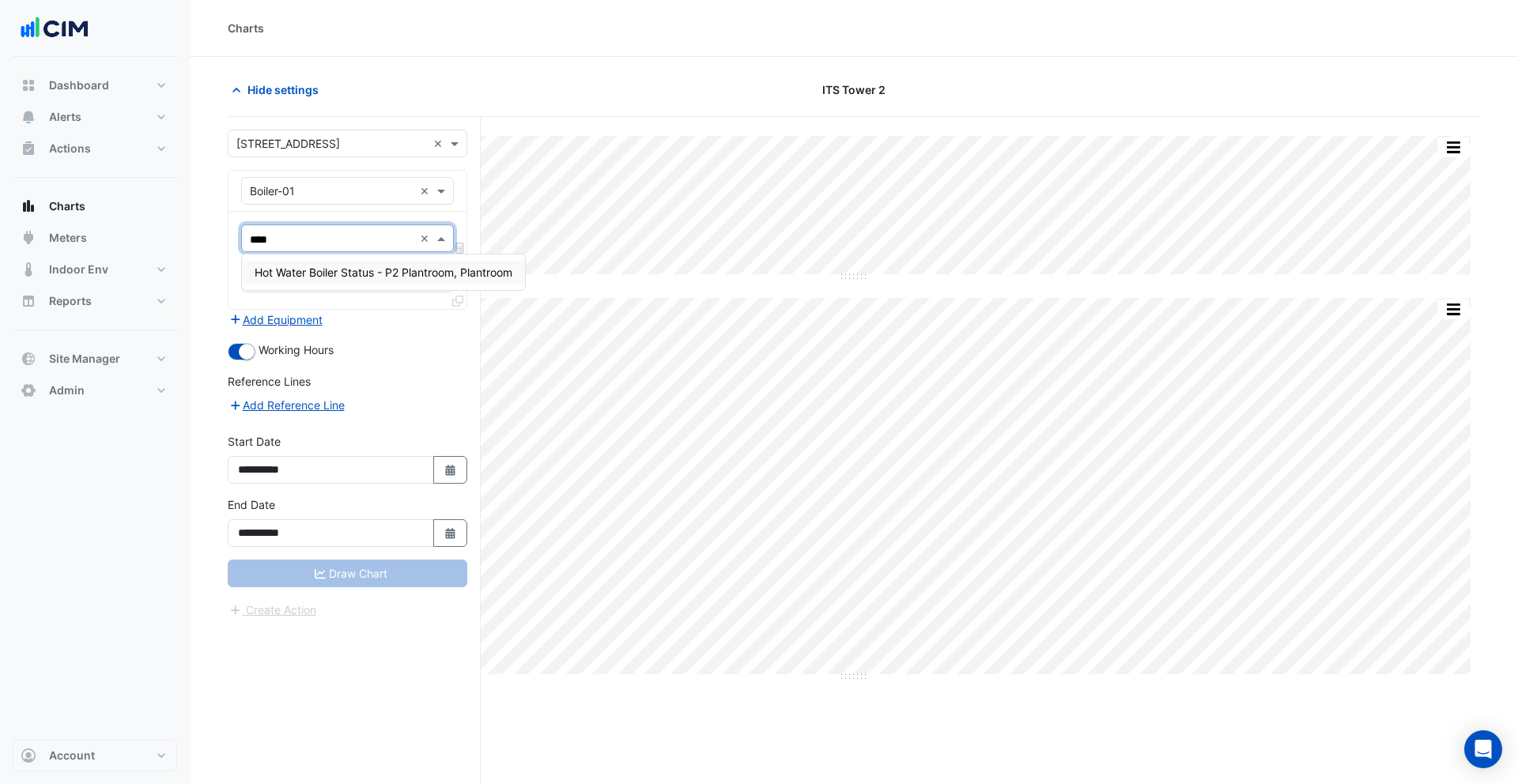
click at [347, 267] on span "Hot Water Boiler Status - P2 Plantroom, Plantroom" at bounding box center [383, 272] width 258 height 14
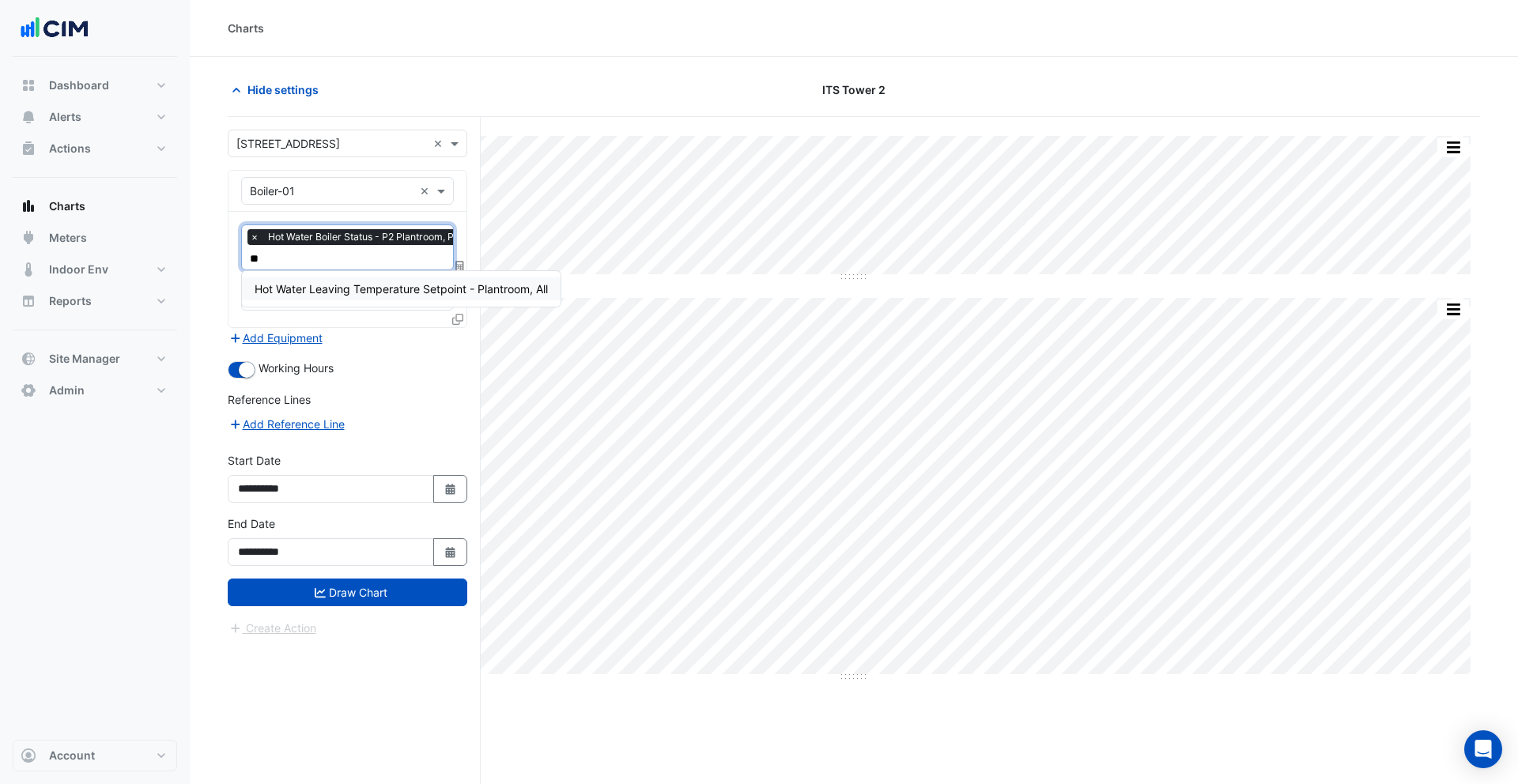
type input "*"
type input "*******"
click at [211, 208] on section "Hide settings ITS Tower 2 Split by Equip Split All Split None Print Save as JPE…" at bounding box center [853, 451] width 1328 height 787
click at [307, 335] on button "Add Equipment" at bounding box center [276, 338] width 96 height 18
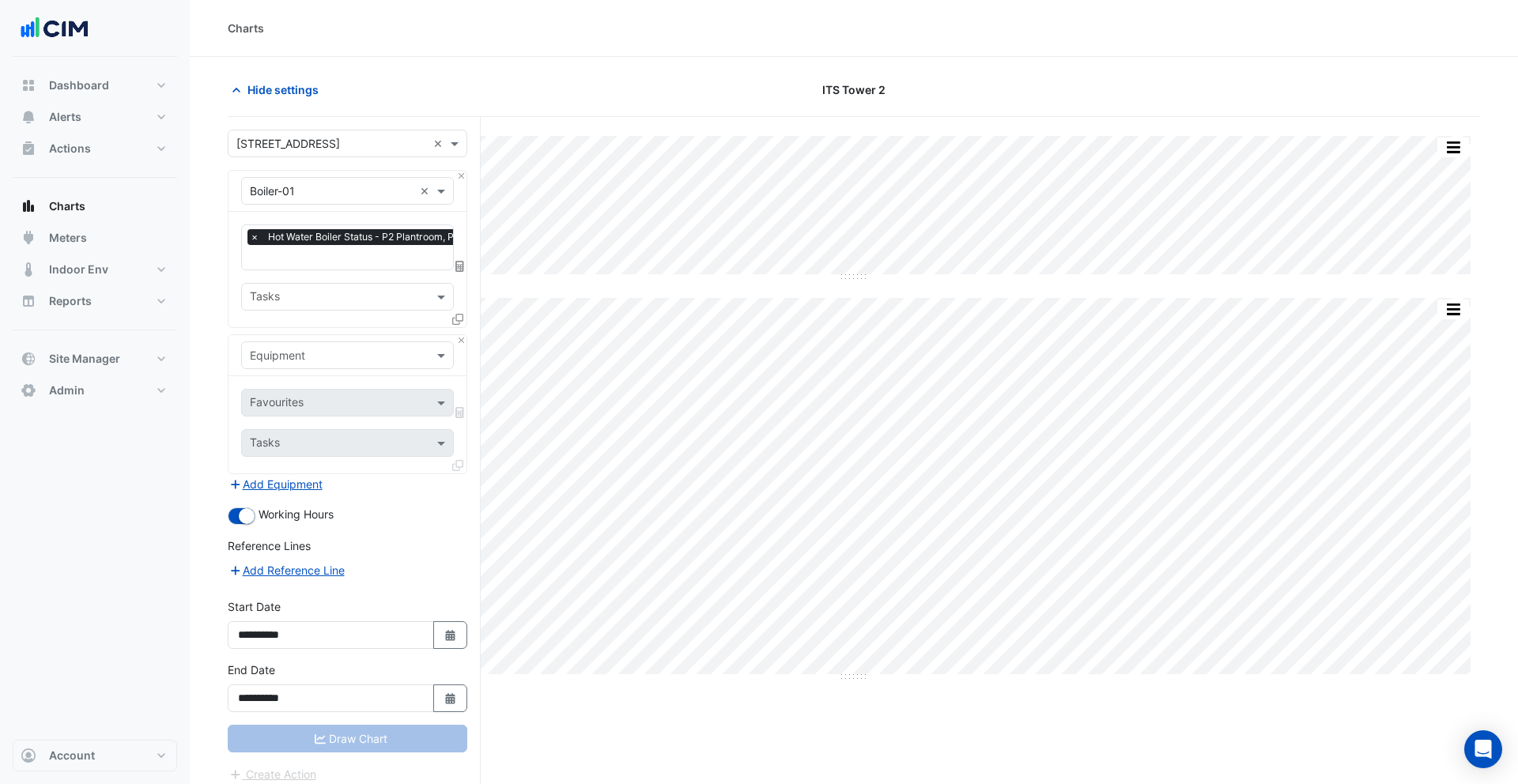
click at [320, 354] on input "text" at bounding box center [332, 356] width 164 height 17
type input "*******"
click at [416, 381] on div "Weather" at bounding box center [347, 387] width 211 height 23
click at [363, 397] on input "text" at bounding box center [329, 404] width 159 height 17
type input "****"
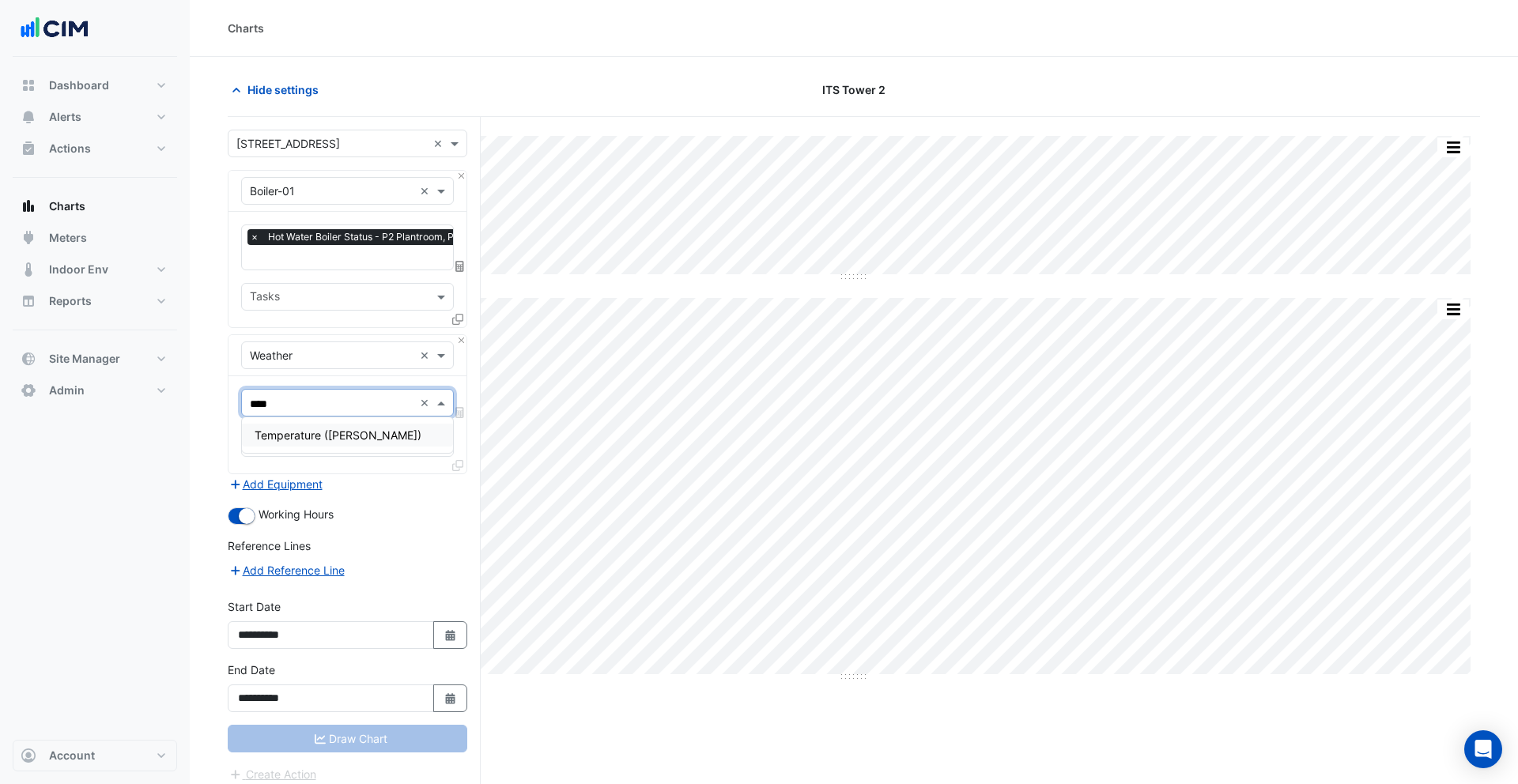
click at [335, 434] on span "Temperature ([PERSON_NAME])" at bounding box center [337, 435] width 167 height 14
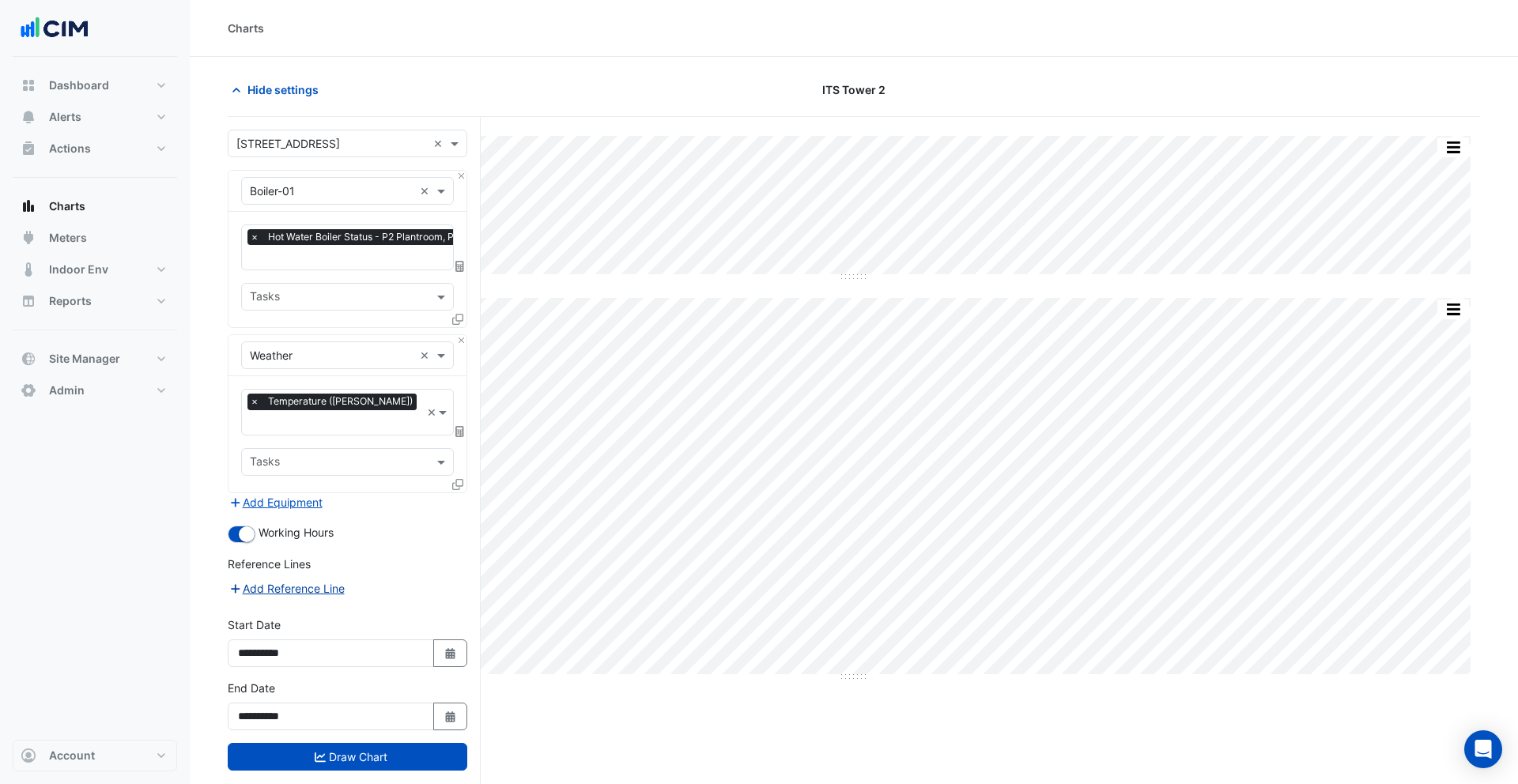
click at [300, 579] on button "Add Reference Line" at bounding box center [287, 589] width 118 height 18
select select "*"
select select "****"
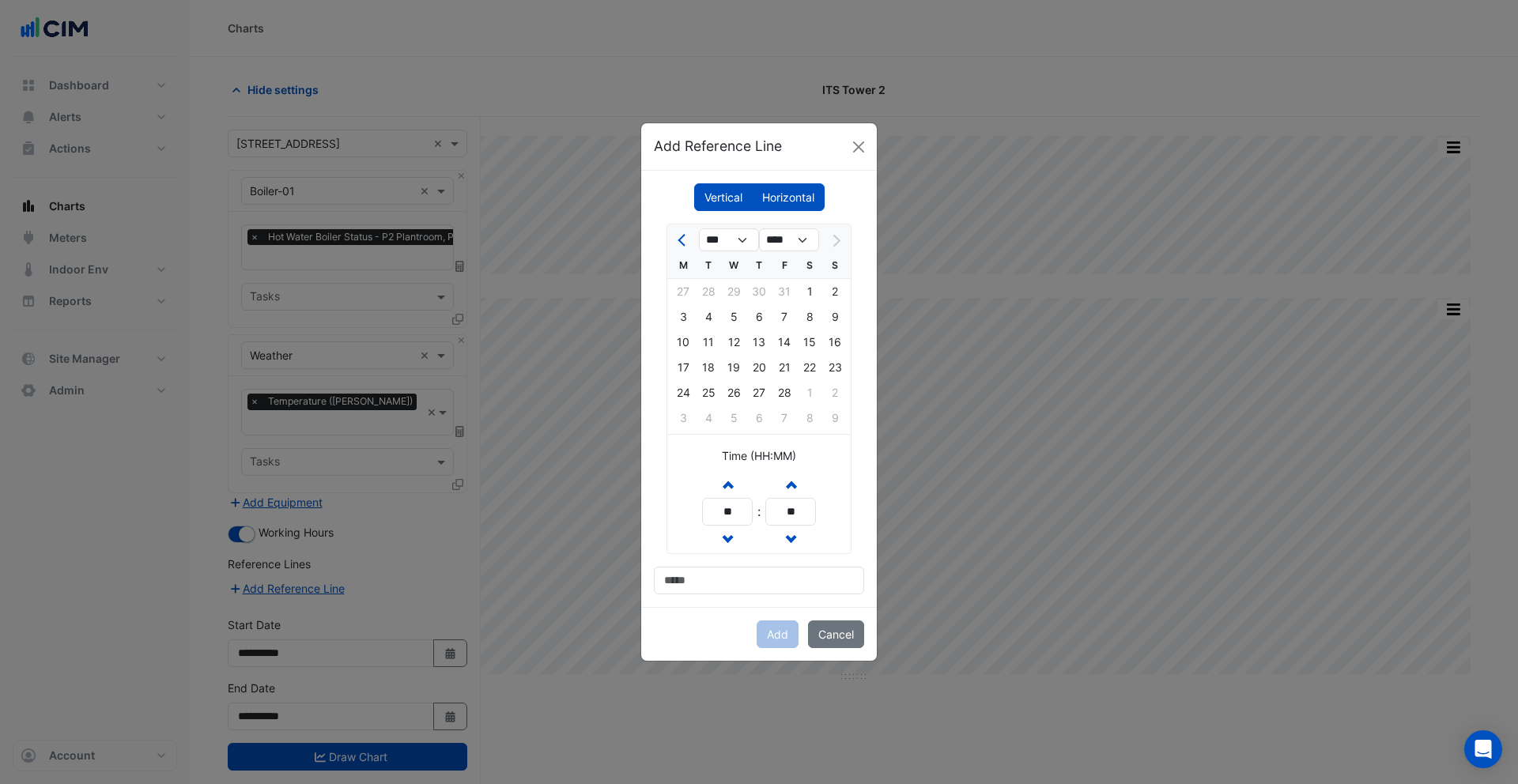
click at [775, 198] on label "Horizontal" at bounding box center [788, 197] width 73 height 28
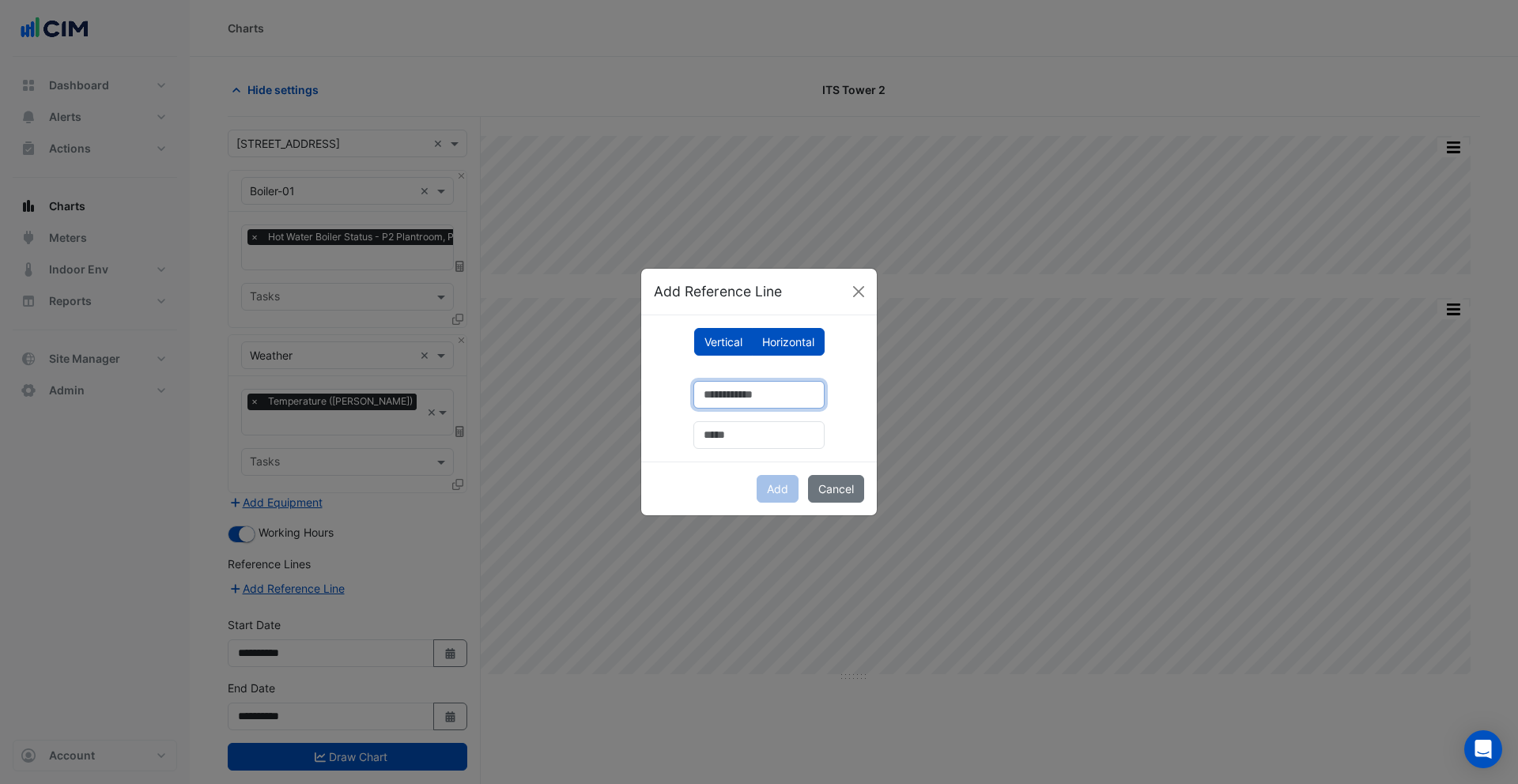
click at [747, 402] on input "number" at bounding box center [759, 394] width 131 height 28
type input "**"
click at [753, 430] on input "text" at bounding box center [759, 435] width 131 height 28
type input "**********"
click at [788, 490] on button "Add" at bounding box center [777, 489] width 41 height 28
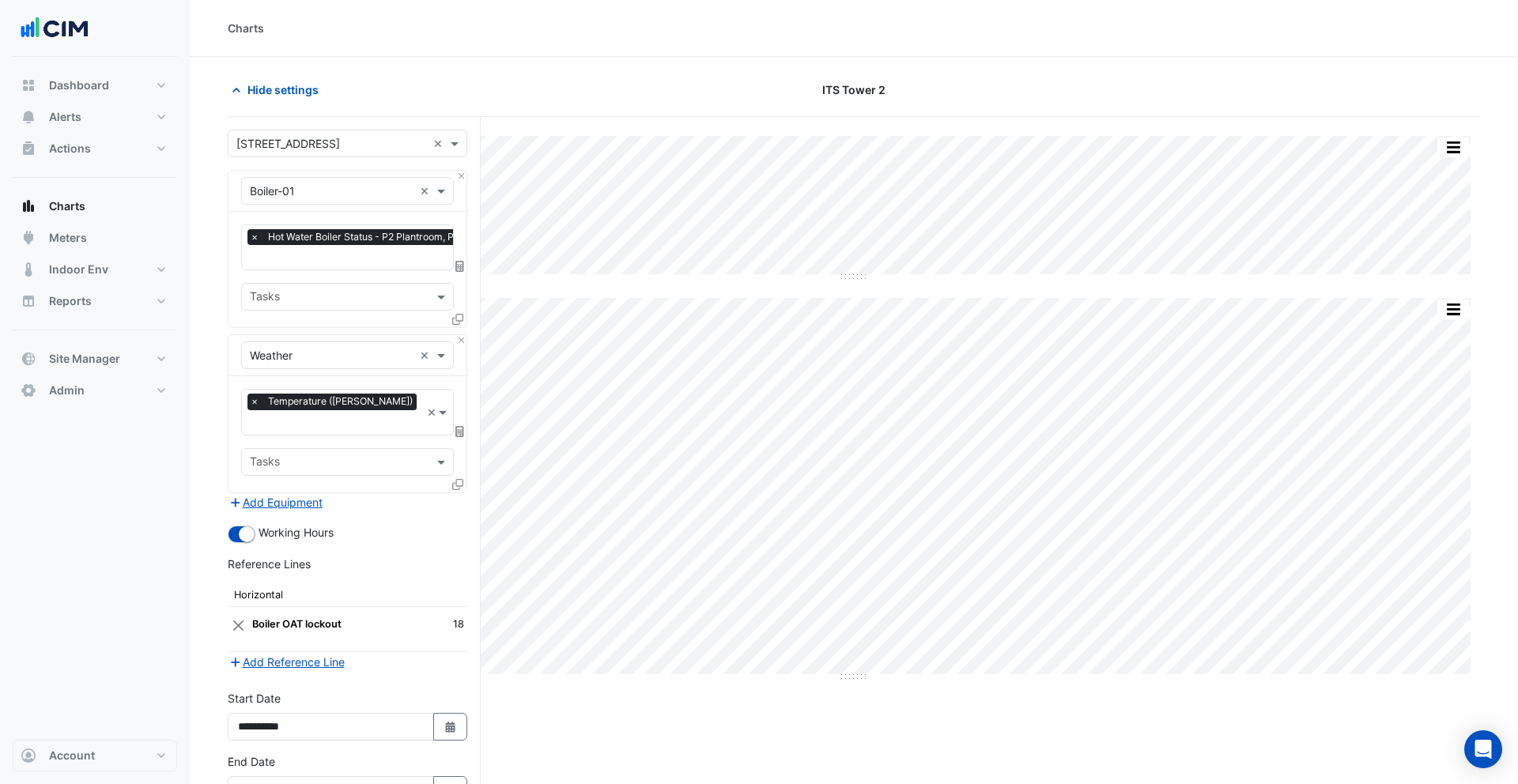
scroll to position [84, 0]
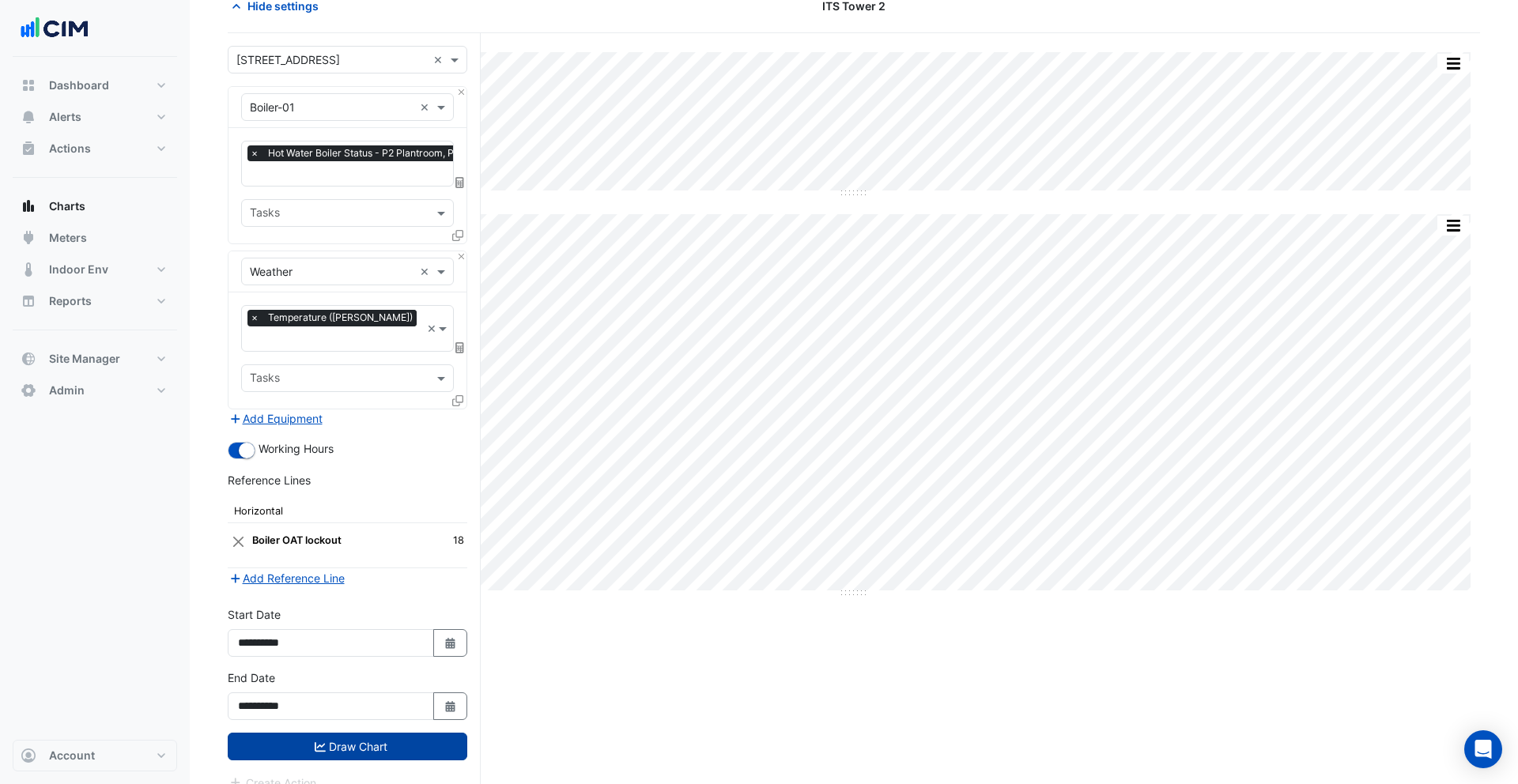
click at [357, 732] on button "Draw Chart" at bounding box center [347, 746] width 240 height 28
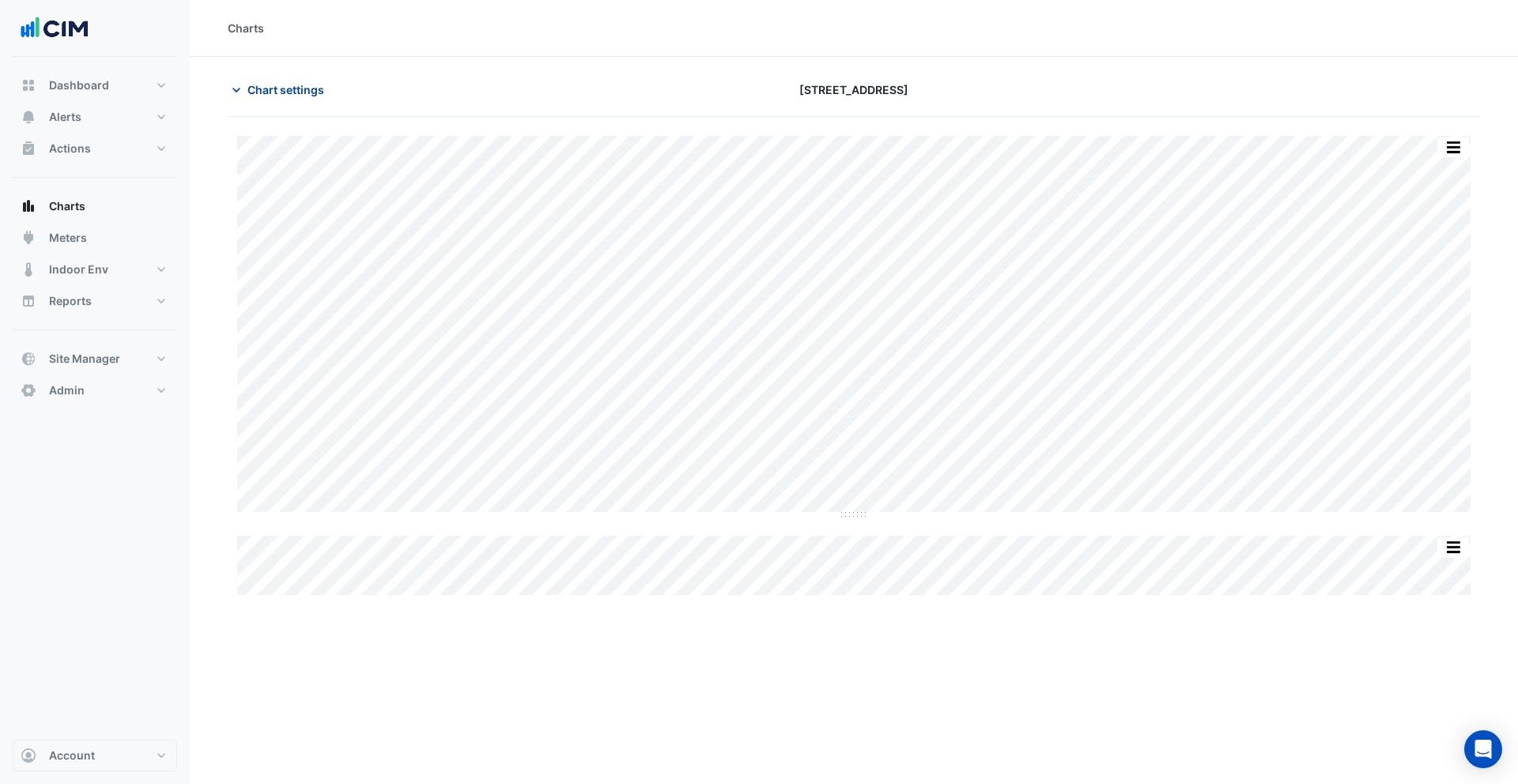
click at [276, 88] on span "Chart settings" at bounding box center [285, 89] width 76 height 17
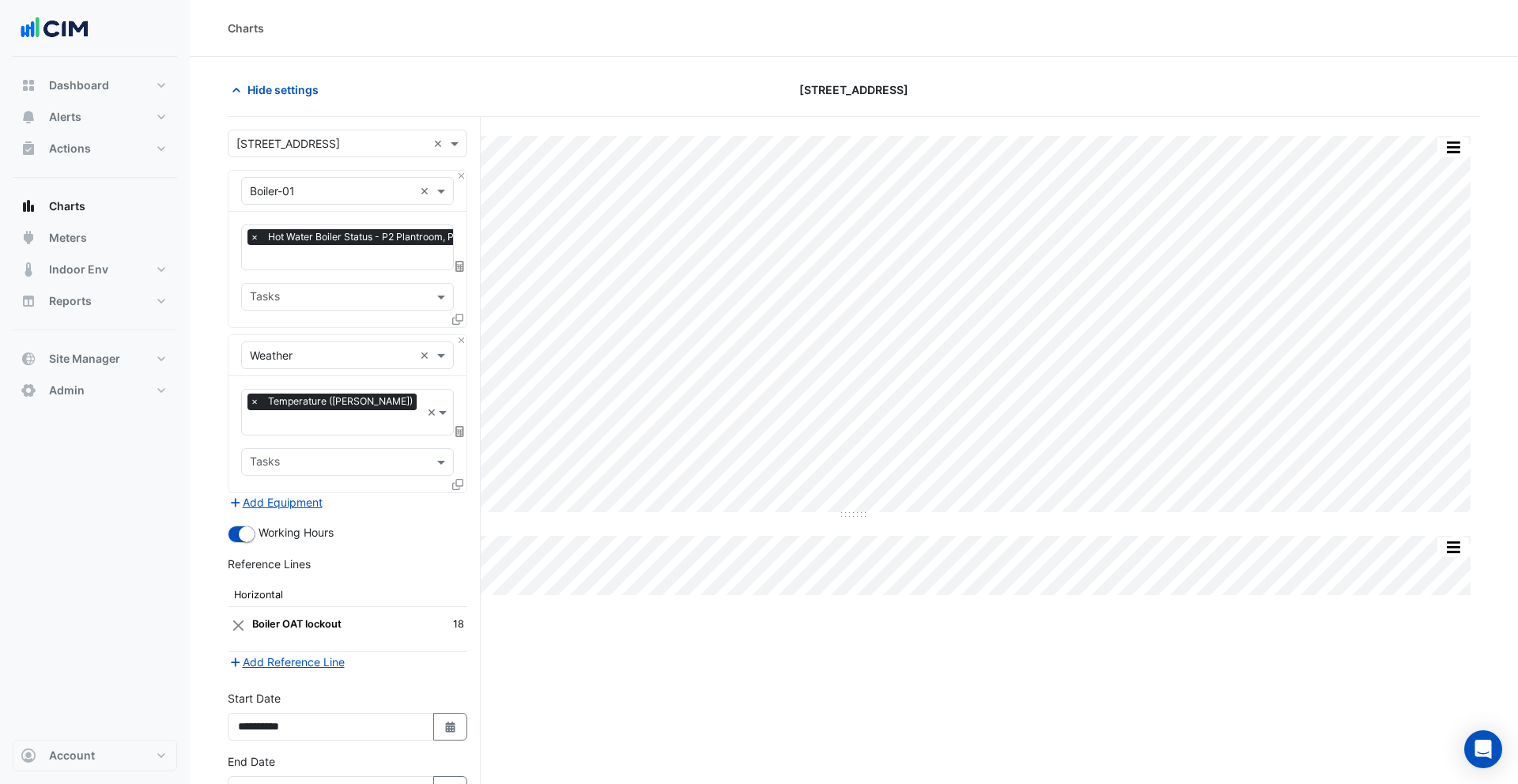
scroll to position [84, 0]
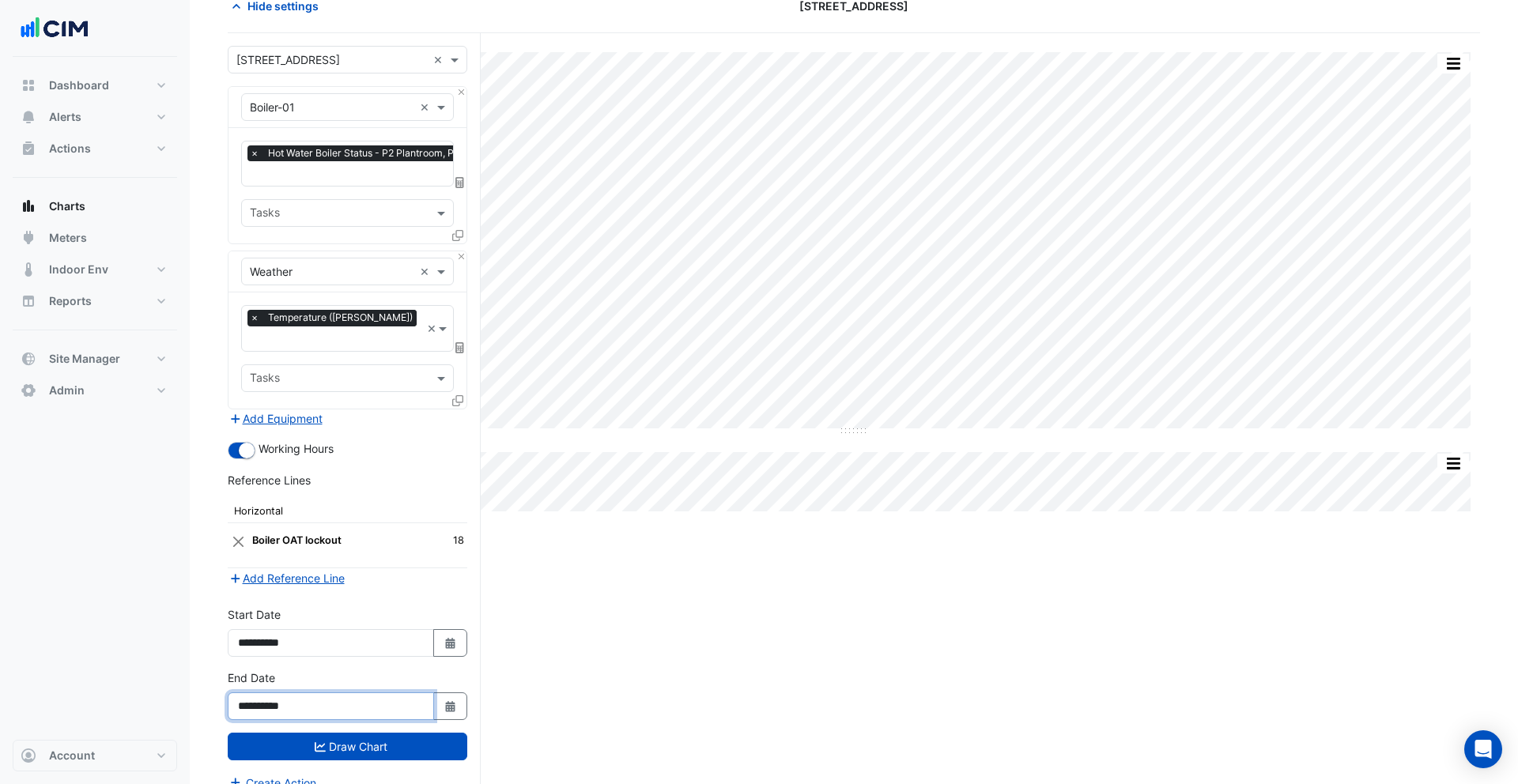
click at [279, 692] on input "**********" at bounding box center [331, 706] width 206 height 28
type input "**********"
click at [326, 732] on button "Draw Chart" at bounding box center [347, 746] width 240 height 28
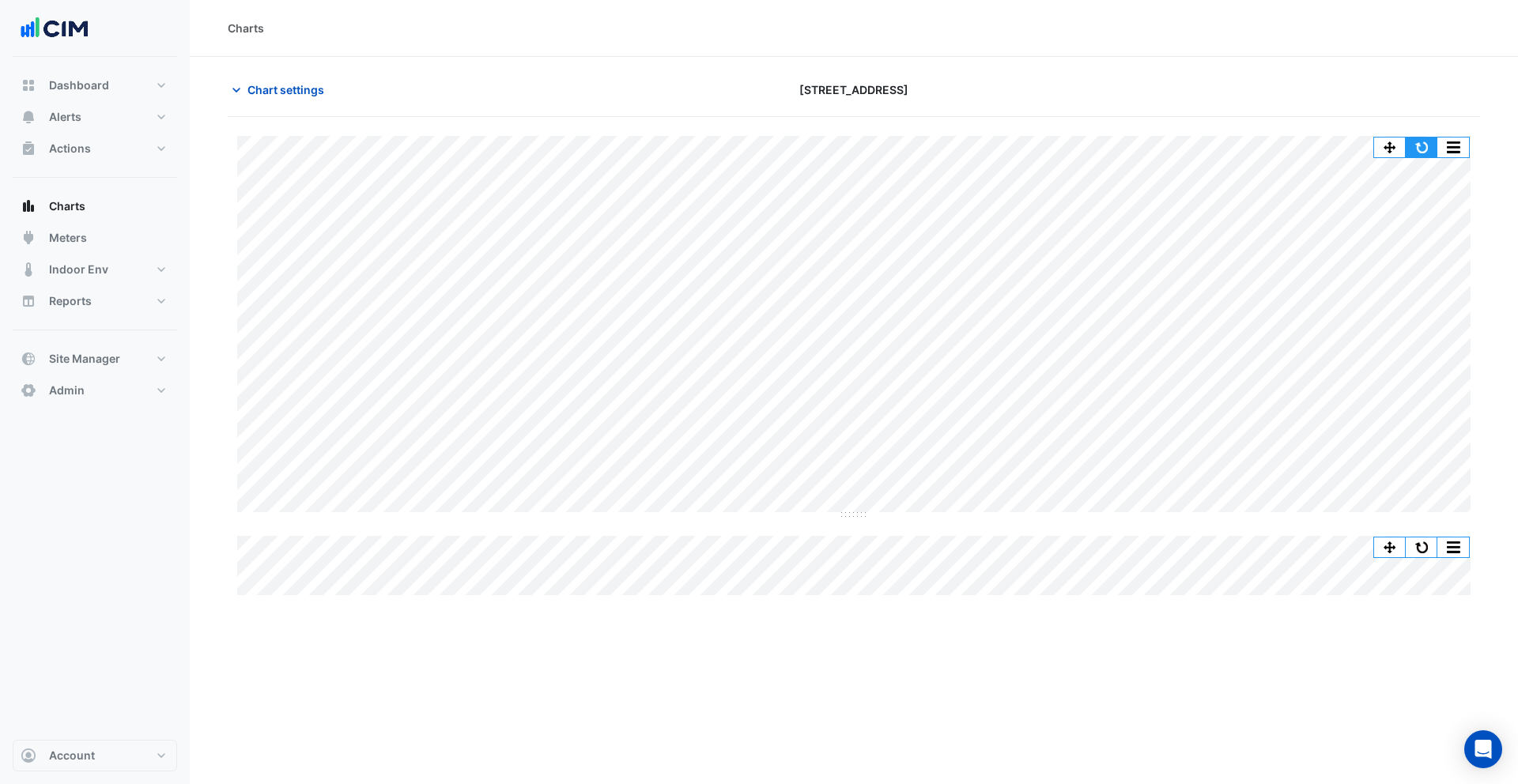
click at [1422, 144] on button "button" at bounding box center [1421, 146] width 31 height 19
click at [257, 86] on span "Chart settings" at bounding box center [285, 89] width 76 height 17
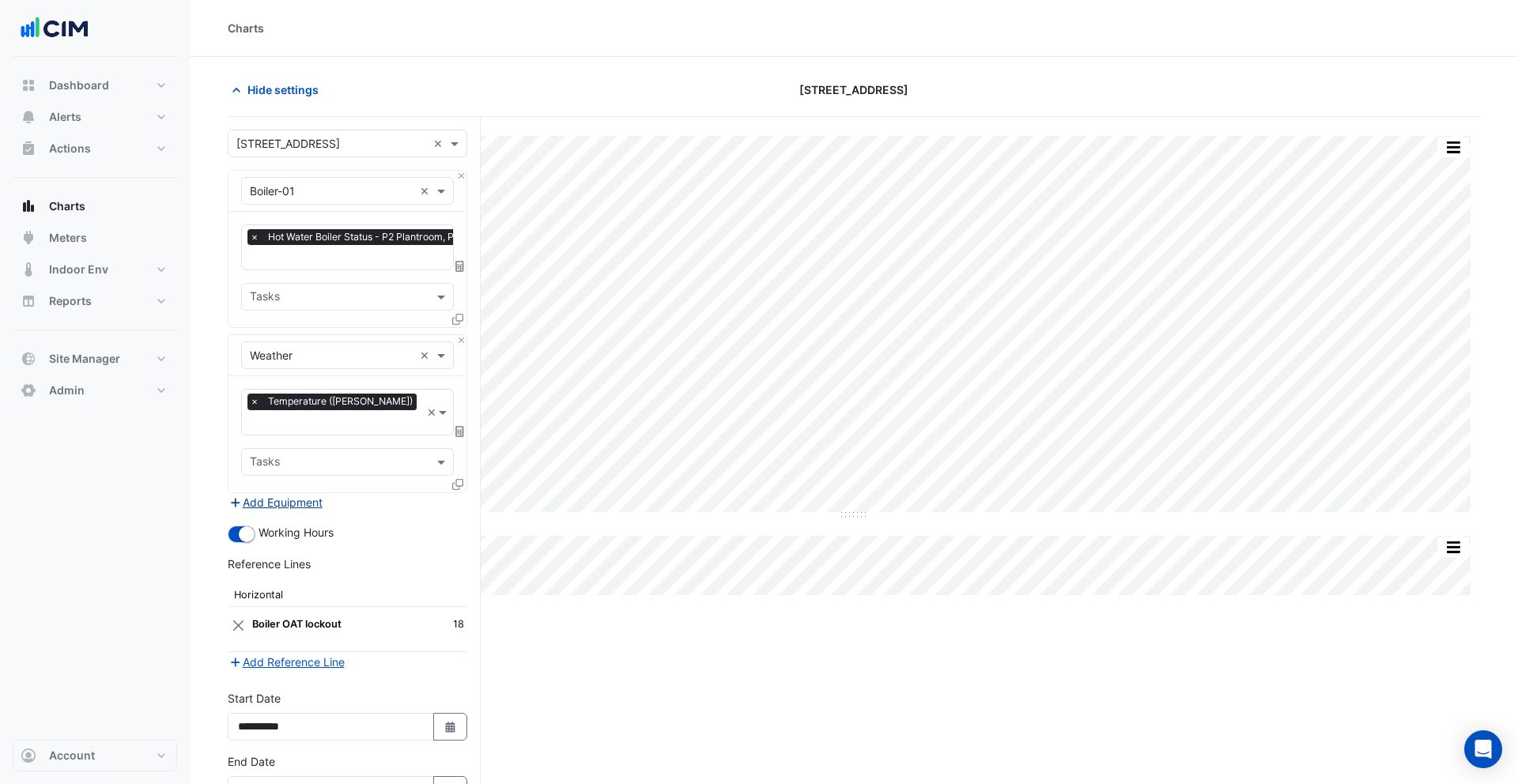
click at [281, 493] on button "Add Equipment" at bounding box center [276, 502] width 96 height 18
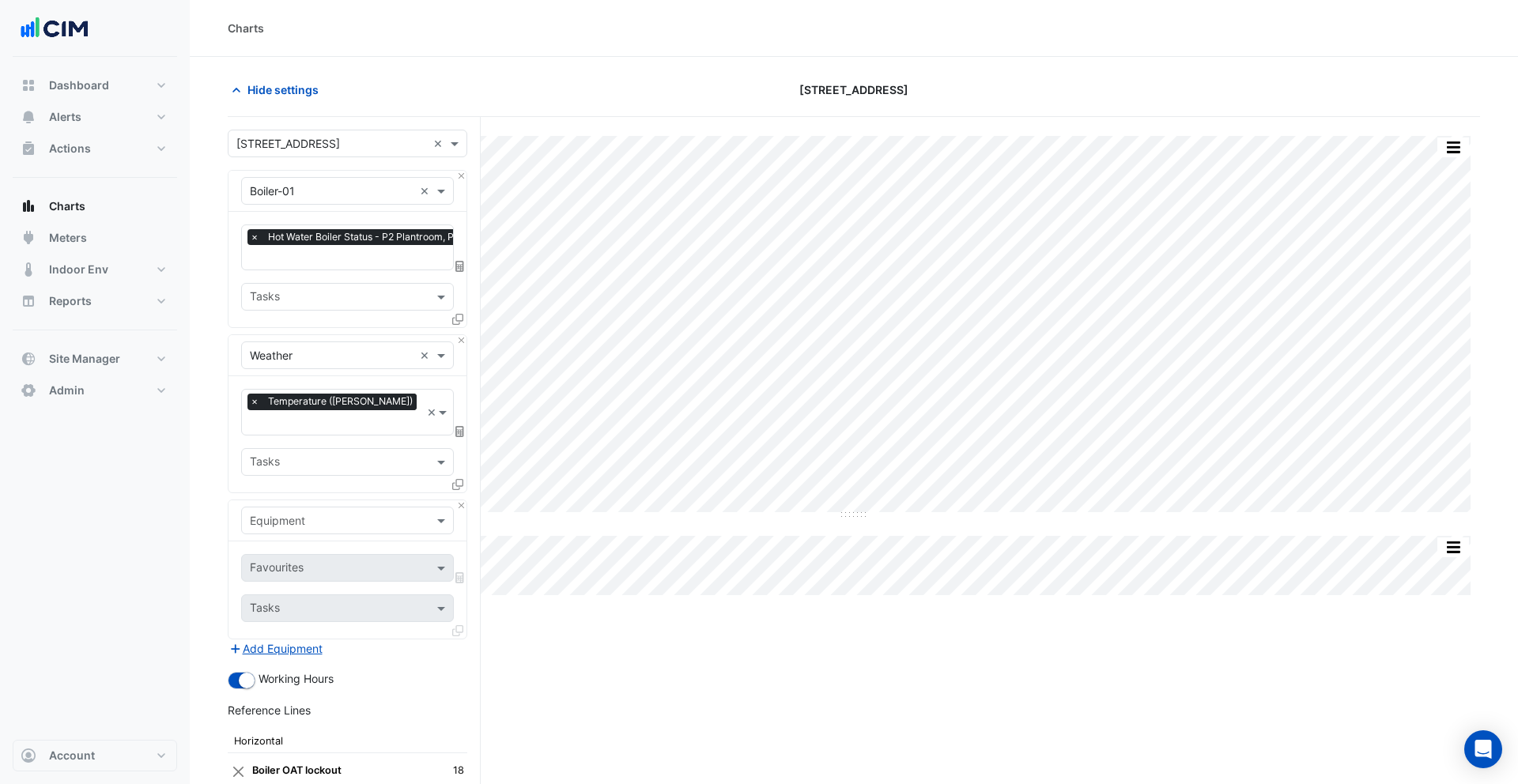
click at [335, 513] on input "text" at bounding box center [332, 521] width 164 height 17
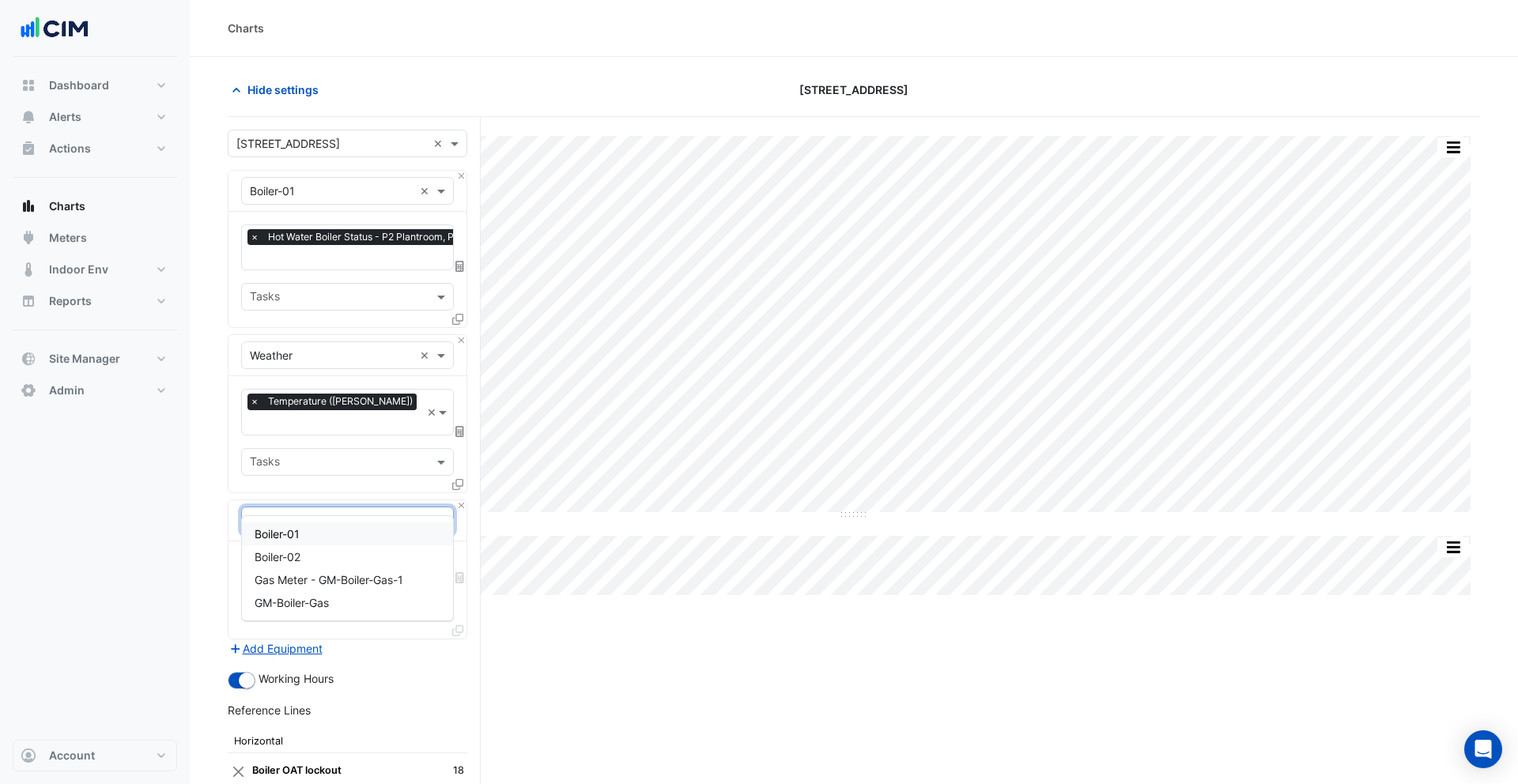
type input "******"
click at [315, 547] on div "Boiler-02" at bounding box center [347, 556] width 211 height 23
click at [361, 559] on div at bounding box center [328, 569] width 162 height 20
type input "******"
click at [360, 576] on span "Hot Water Boiler Status - P2 Plantroom, Plantroom" at bounding box center [383, 581] width 258 height 14
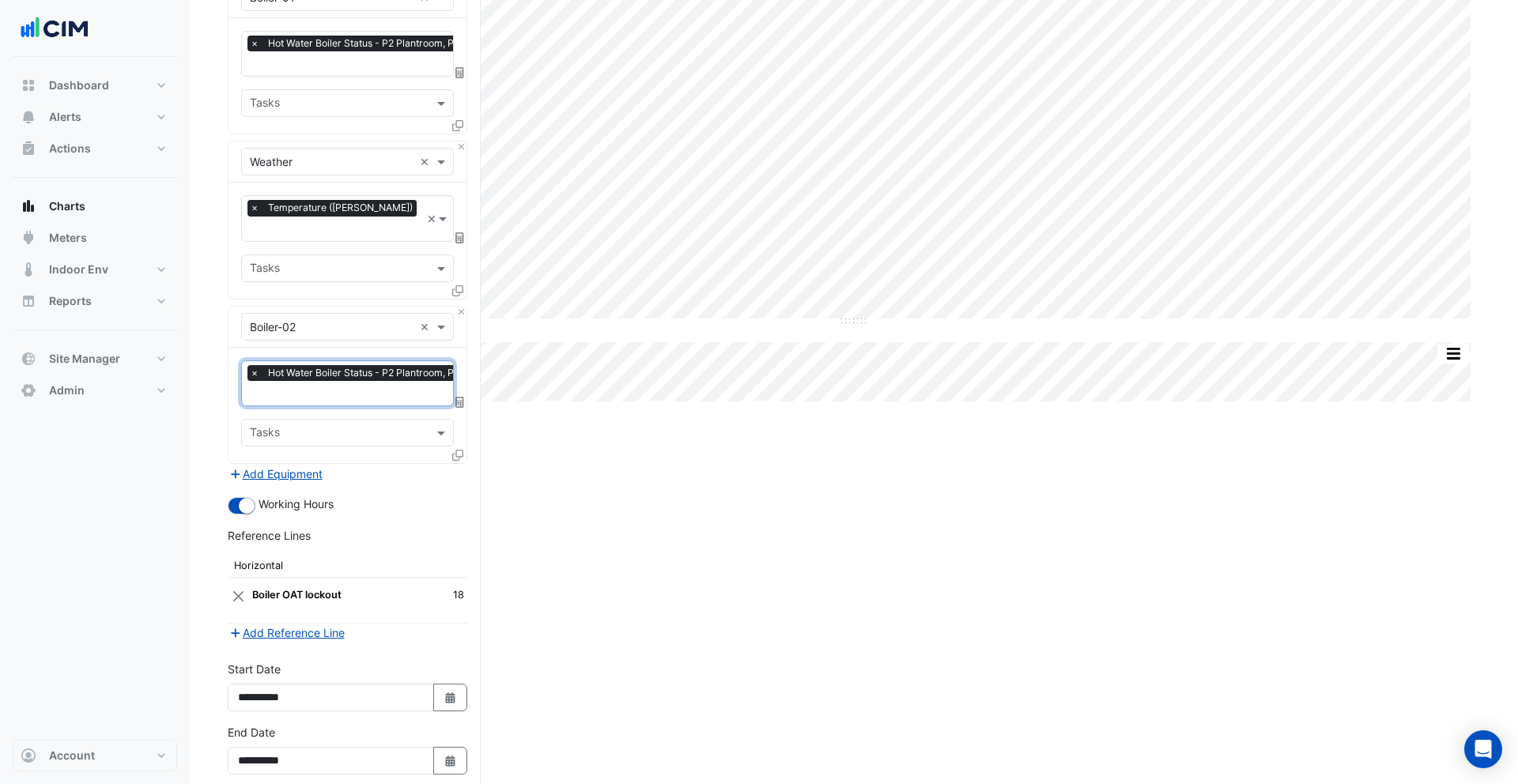
scroll to position [247, 0]
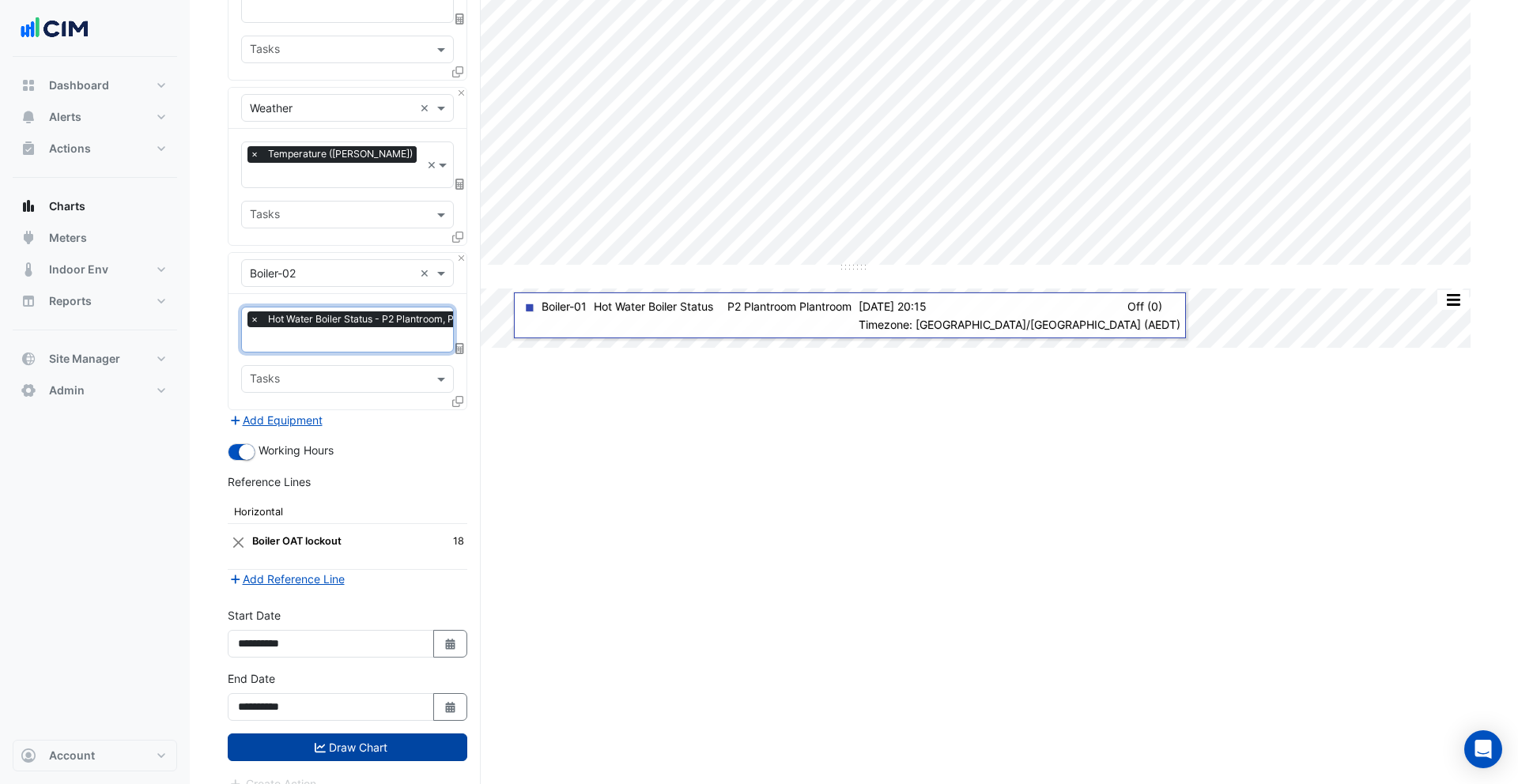
click at [361, 733] on button "Draw Chart" at bounding box center [347, 747] width 240 height 28
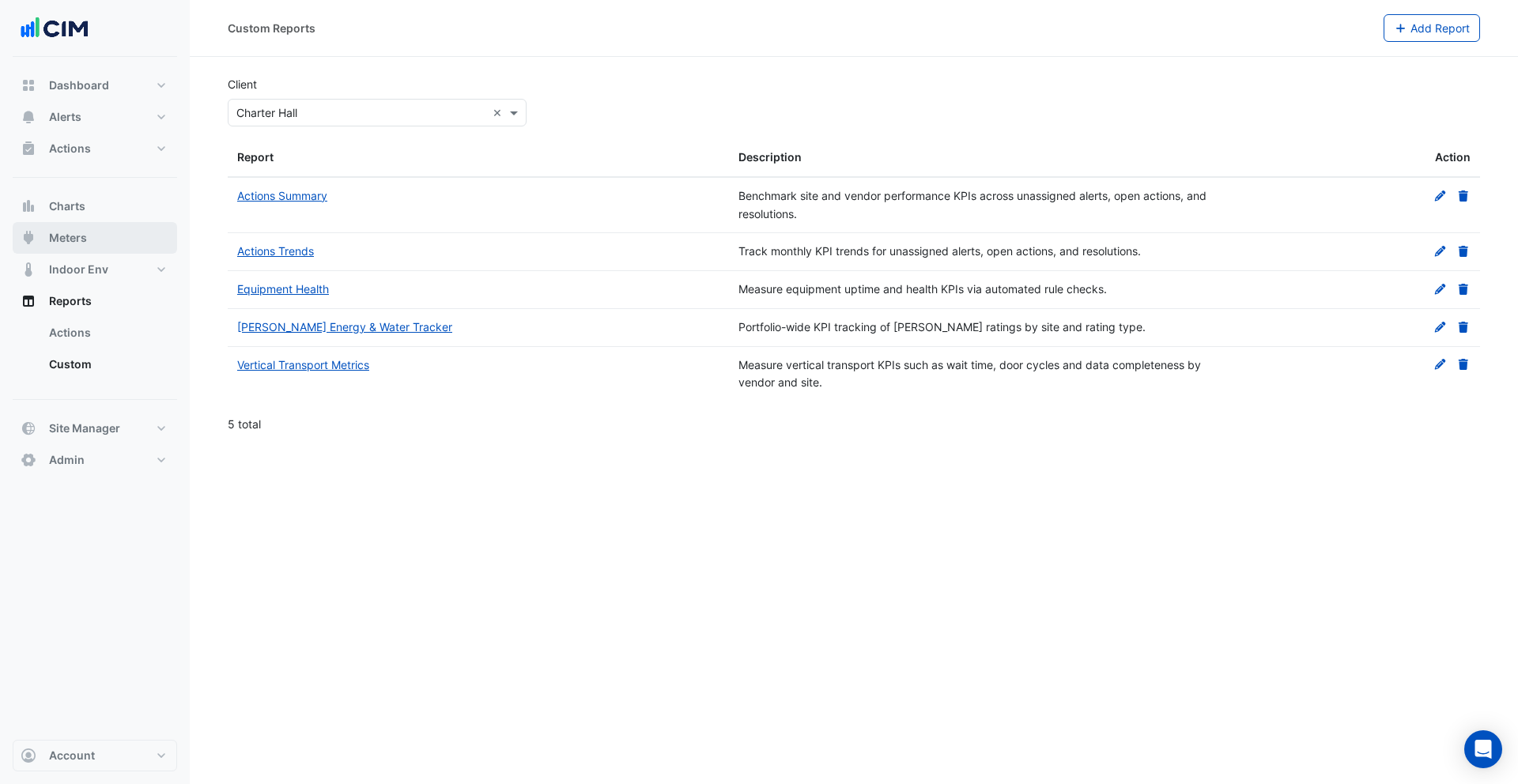
click at [87, 236] on button "Meters" at bounding box center [95, 238] width 164 height 31
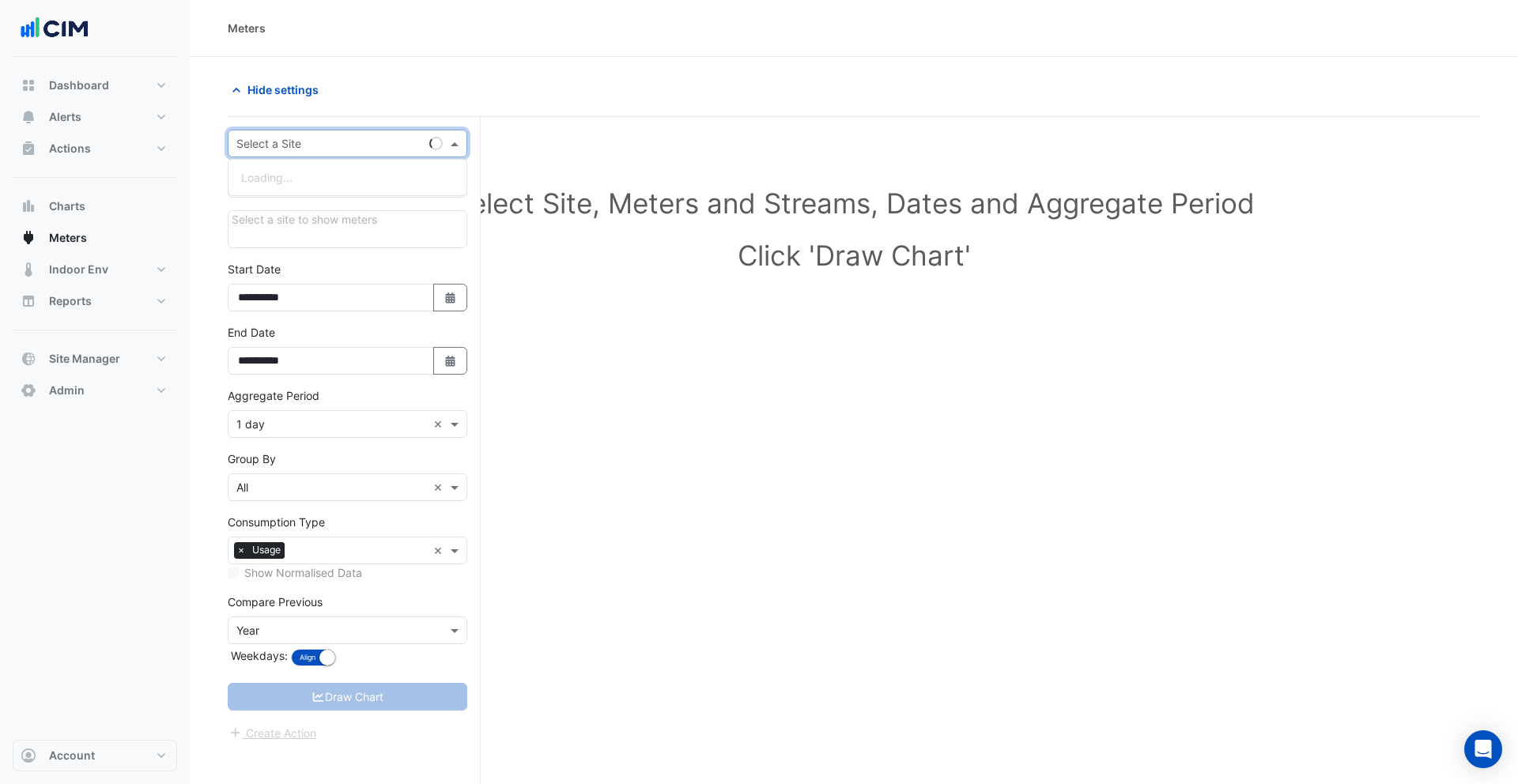
click at [318, 137] on input "text" at bounding box center [331, 145] width 191 height 17
type input "****"
click at [308, 192] on div "Skyring Terrace" at bounding box center [347, 200] width 238 height 23
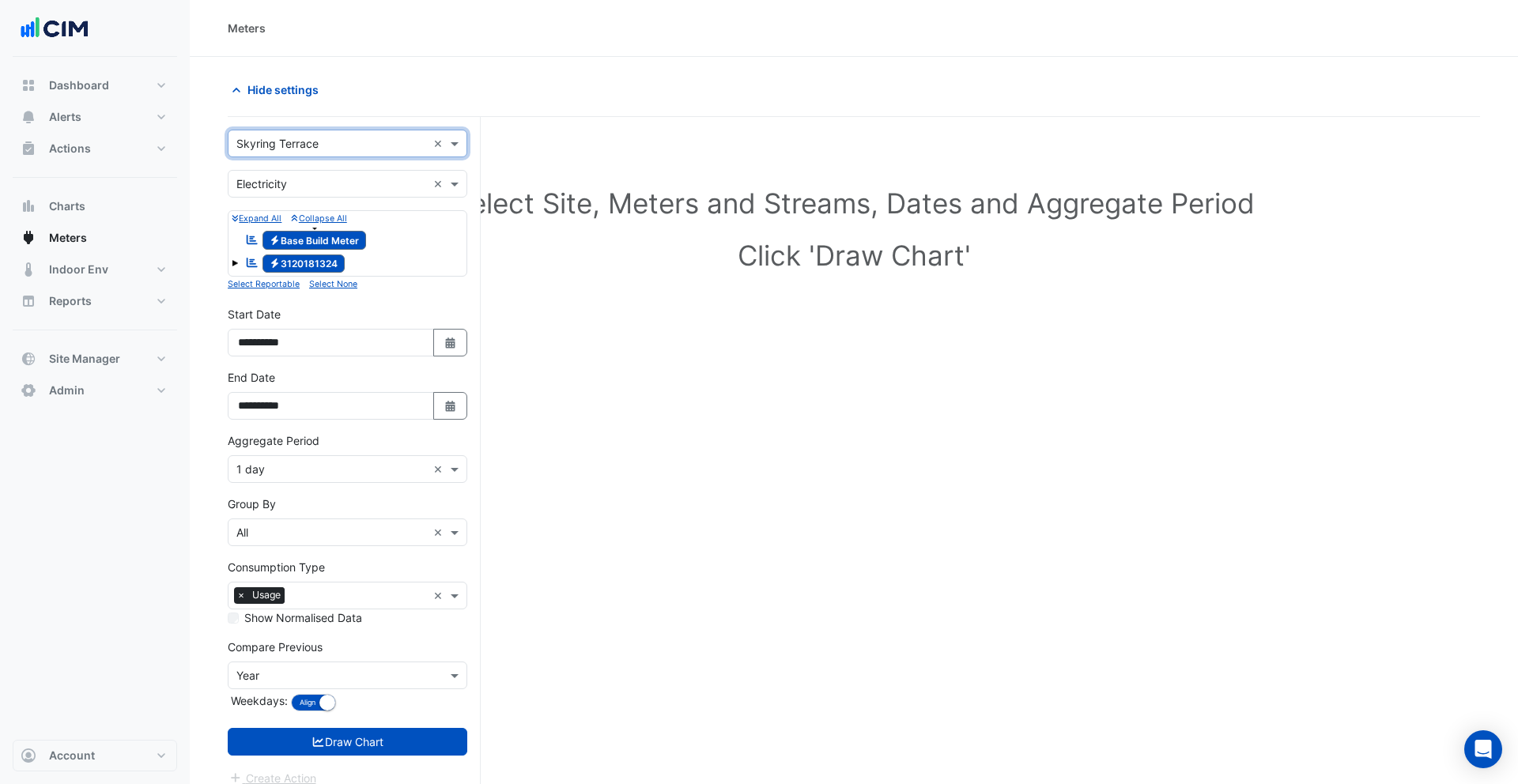
click at [284, 240] on span "Electricity Base Build Meter" at bounding box center [314, 240] width 104 height 19
click at [233, 262] on span at bounding box center [234, 263] width 6 height 6
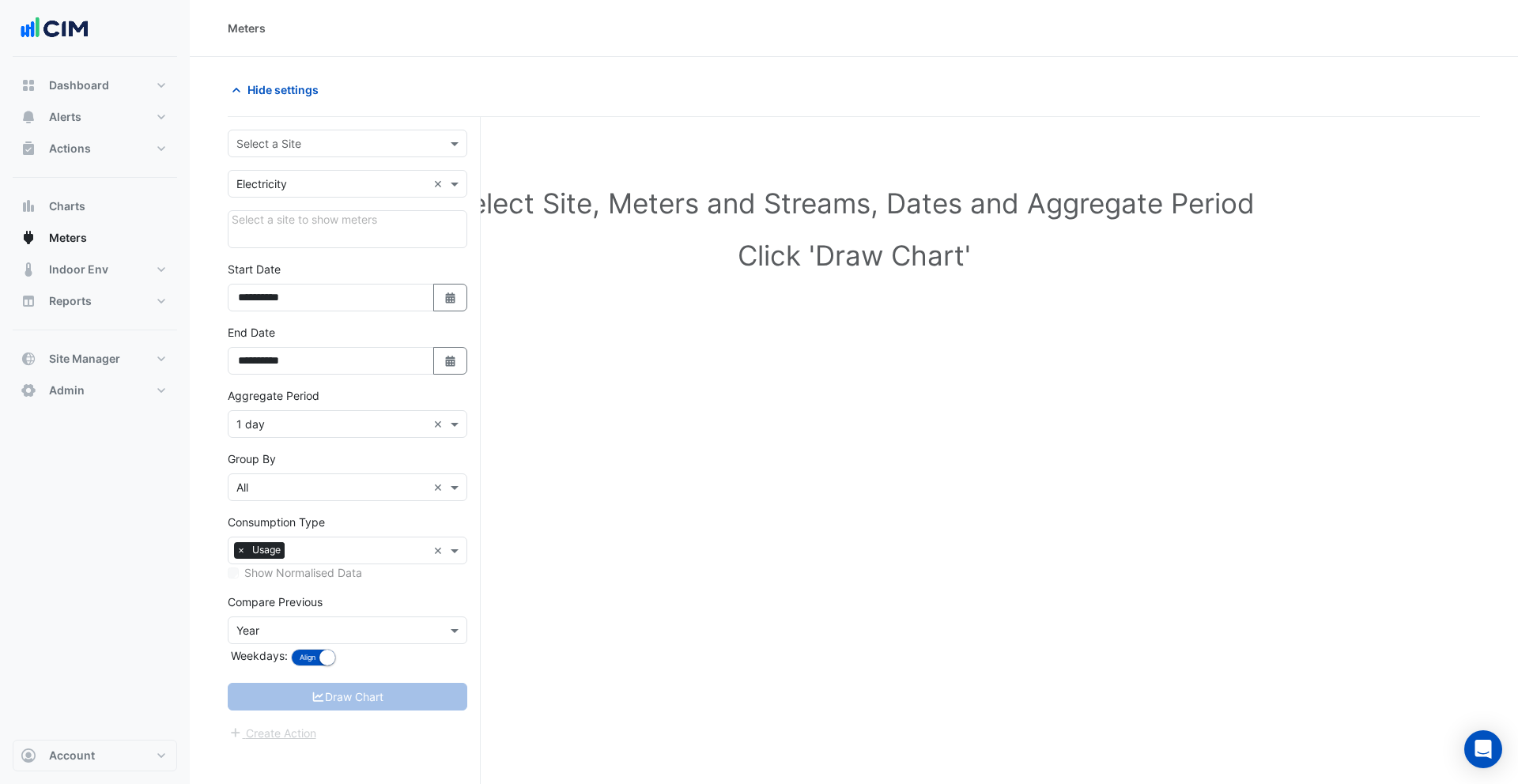
click at [307, 143] on input "text" at bounding box center [331, 145] width 191 height 17
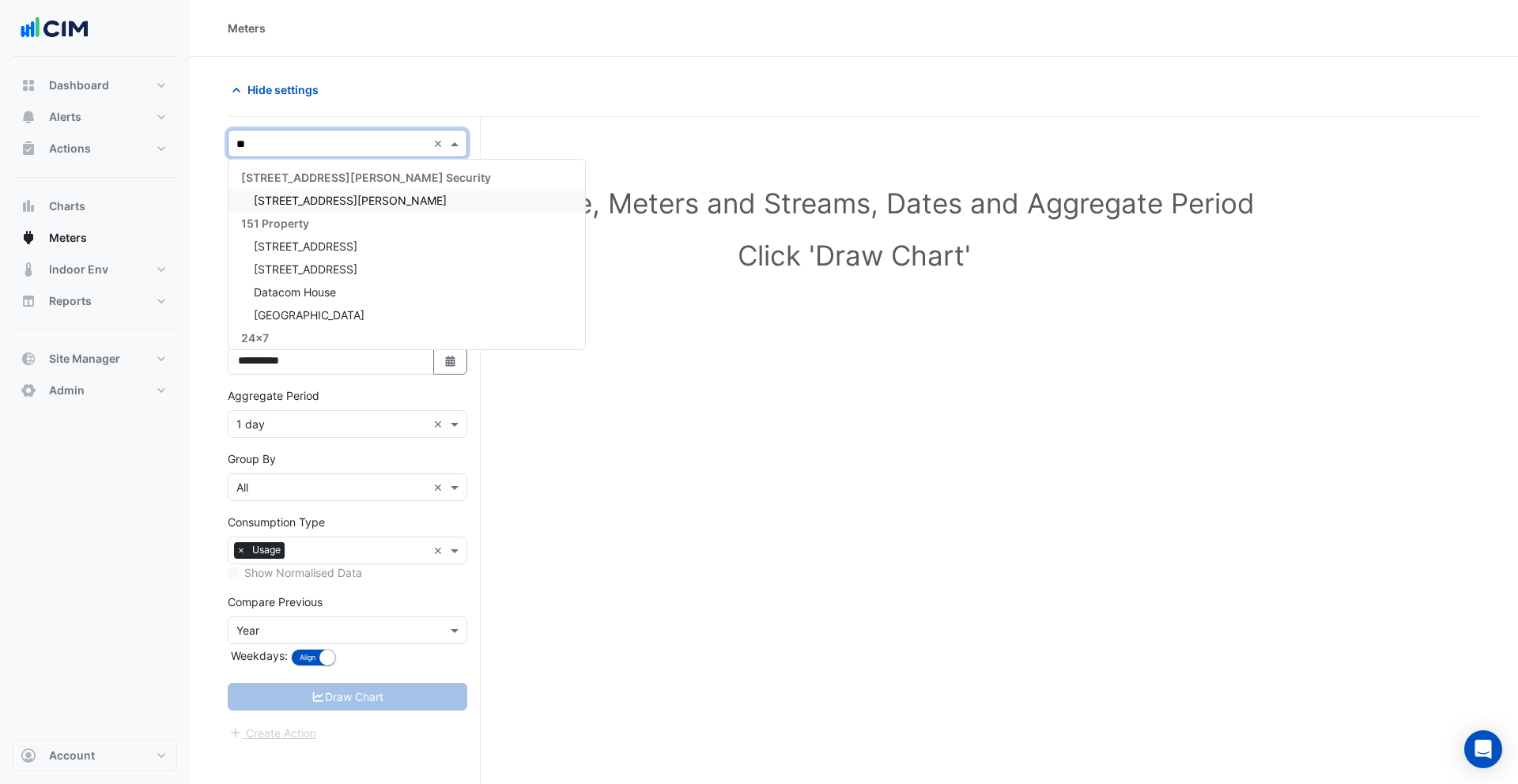
type input "***"
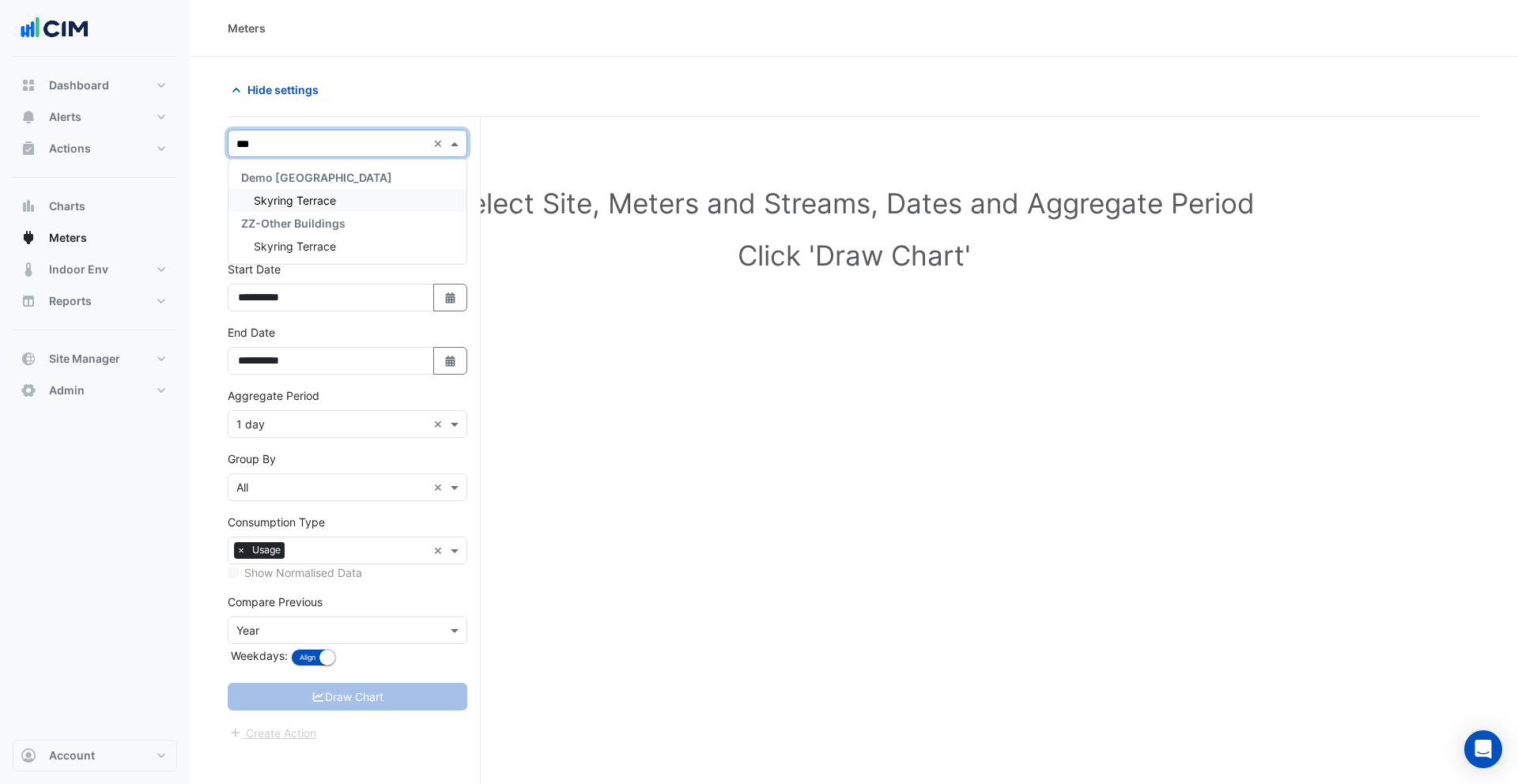
click at [305, 189] on div "Skyring Terrace" at bounding box center [347, 200] width 238 height 23
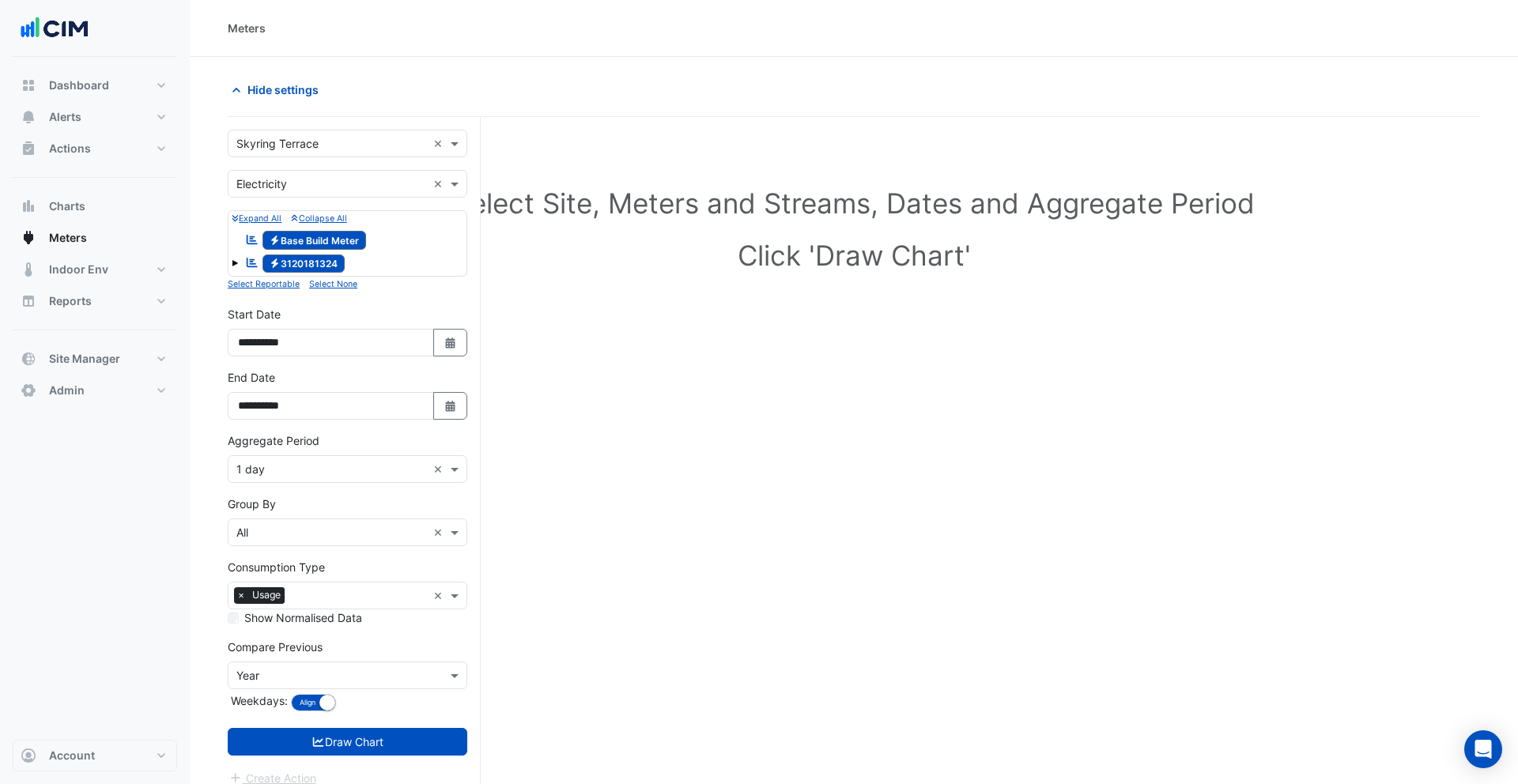
click at [235, 263] on span at bounding box center [234, 263] width 6 height 6
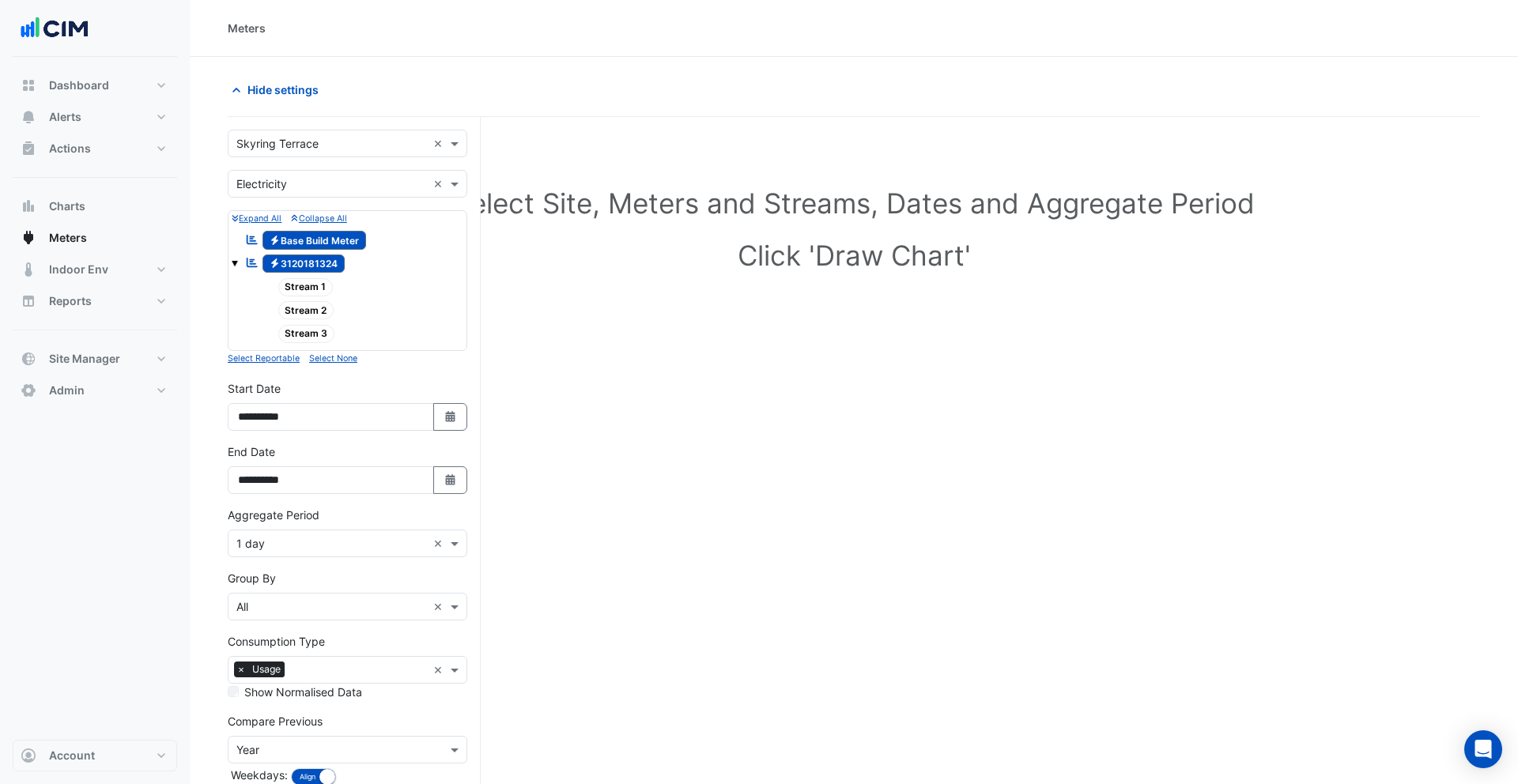
click at [236, 261] on span at bounding box center [234, 263] width 6 height 6
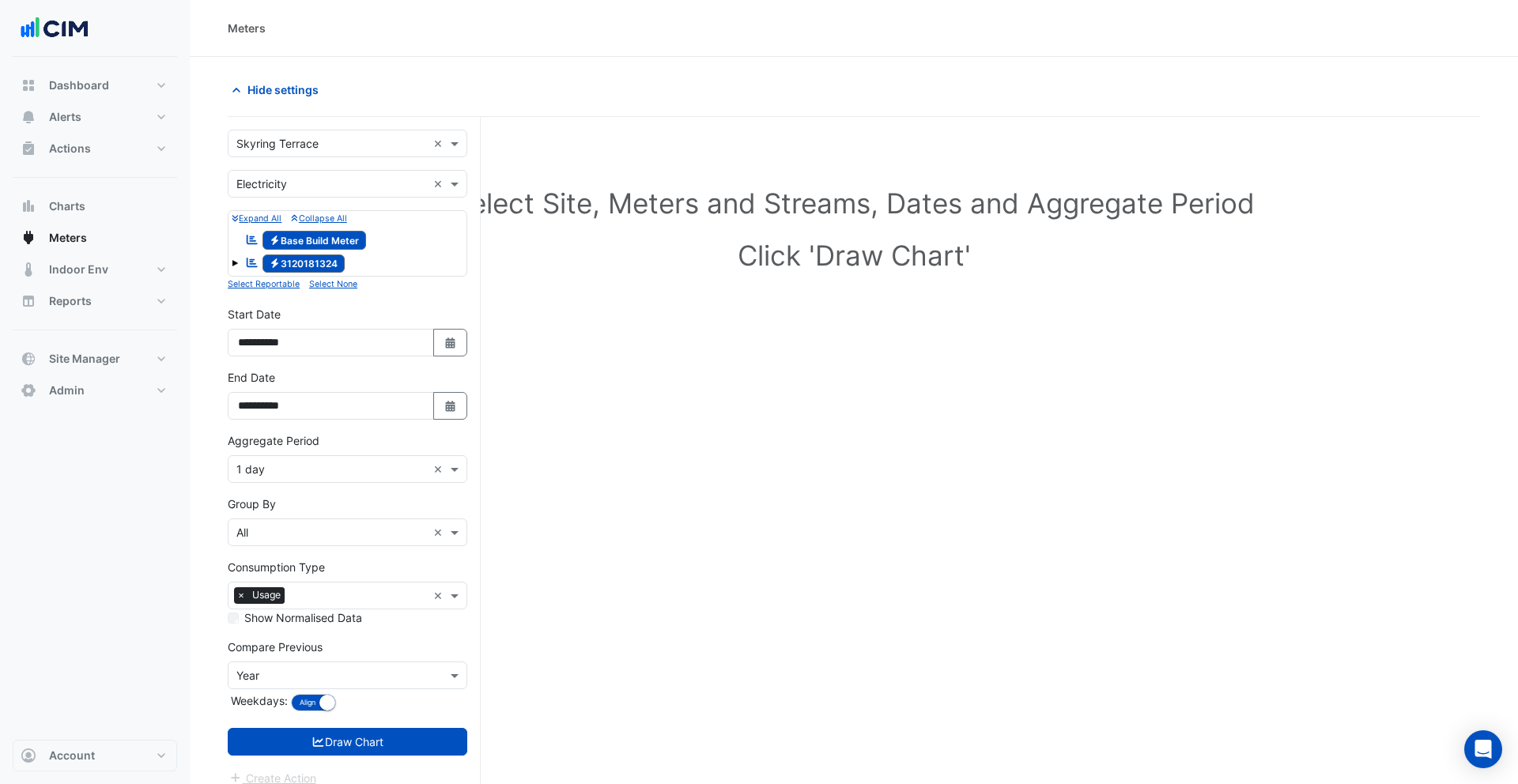
click at [234, 260] on span at bounding box center [234, 263] width 6 height 6
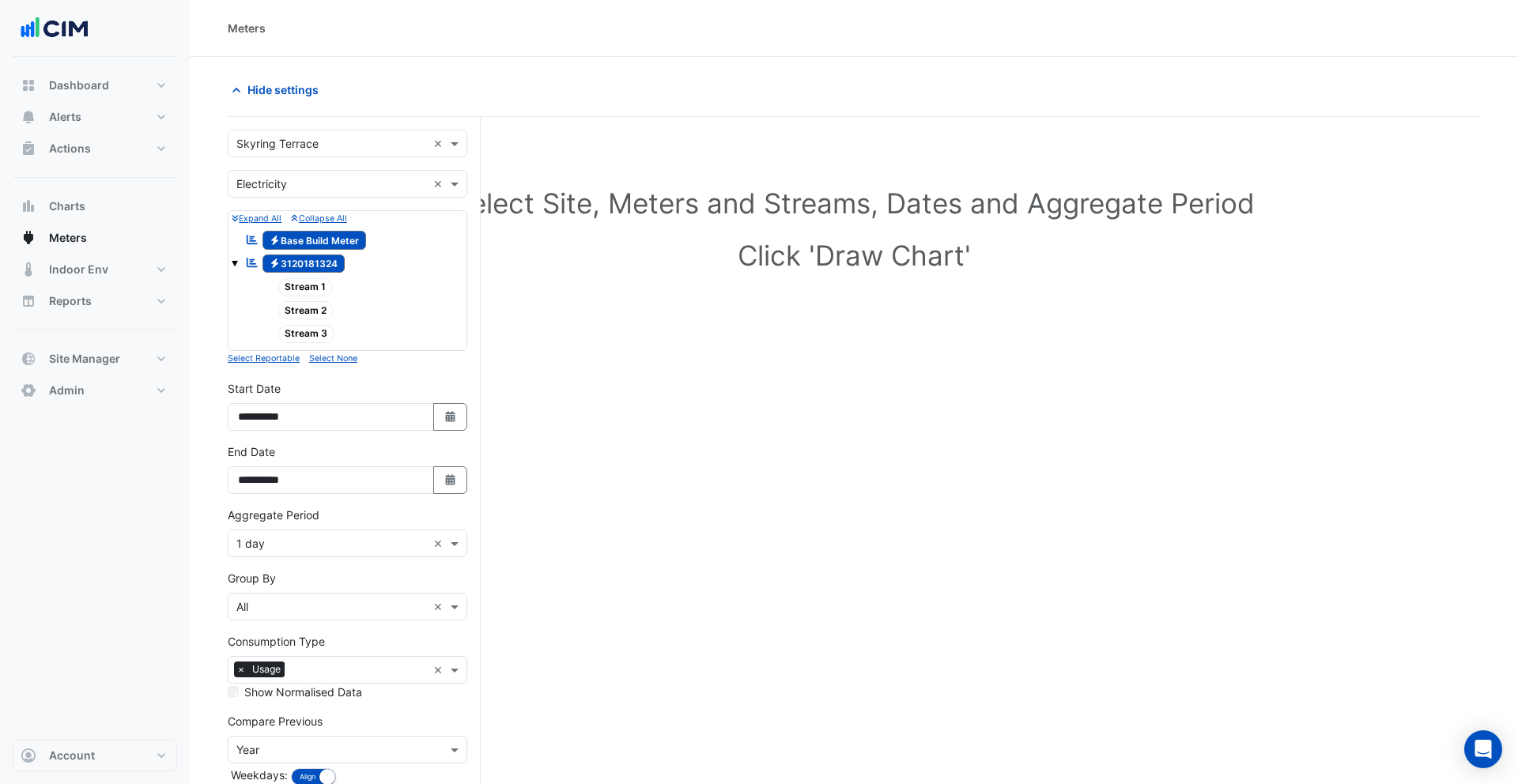
click at [234, 261] on span at bounding box center [234, 263] width 6 height 6
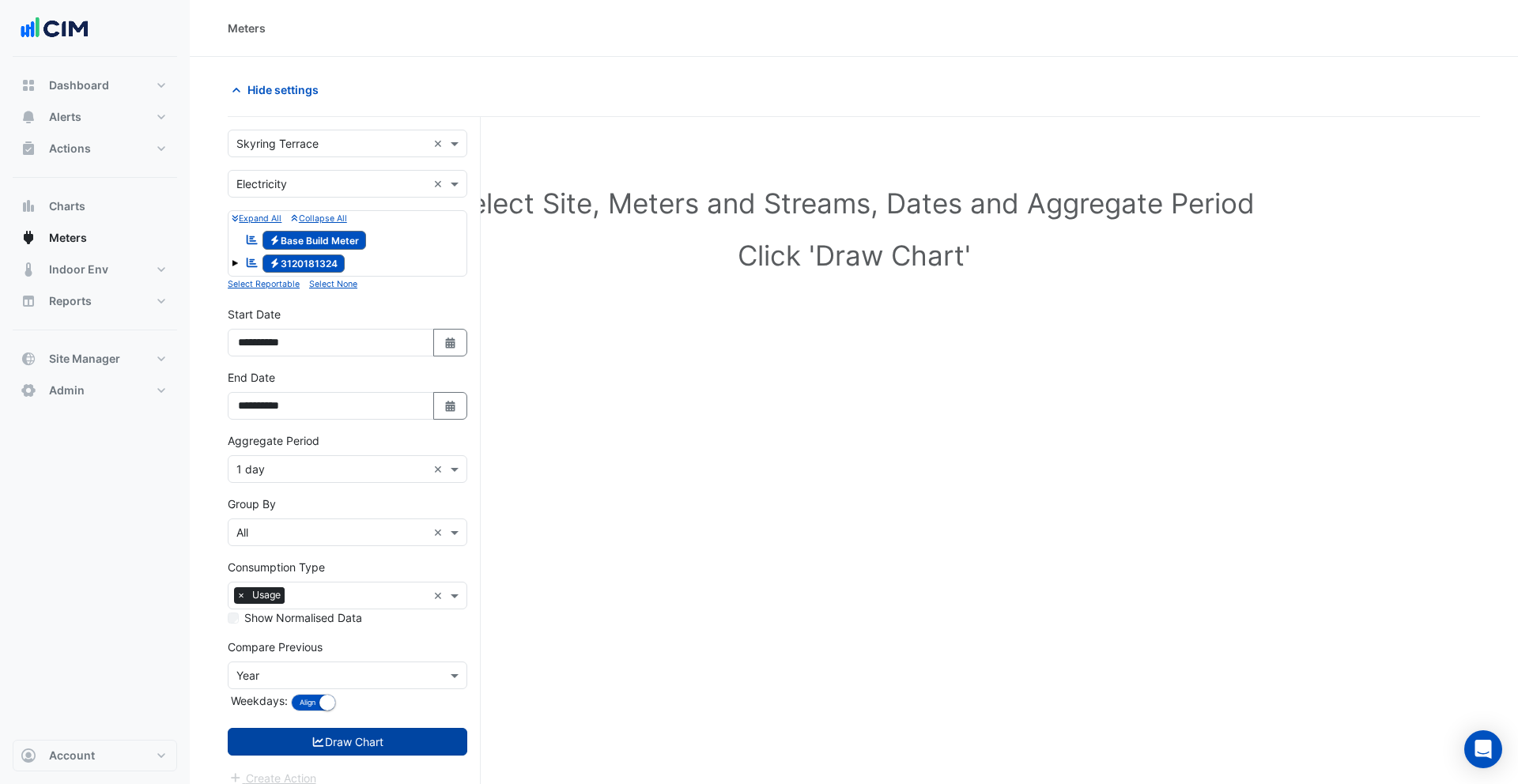
click at [398, 736] on button "Draw Chart" at bounding box center [347, 742] width 240 height 28
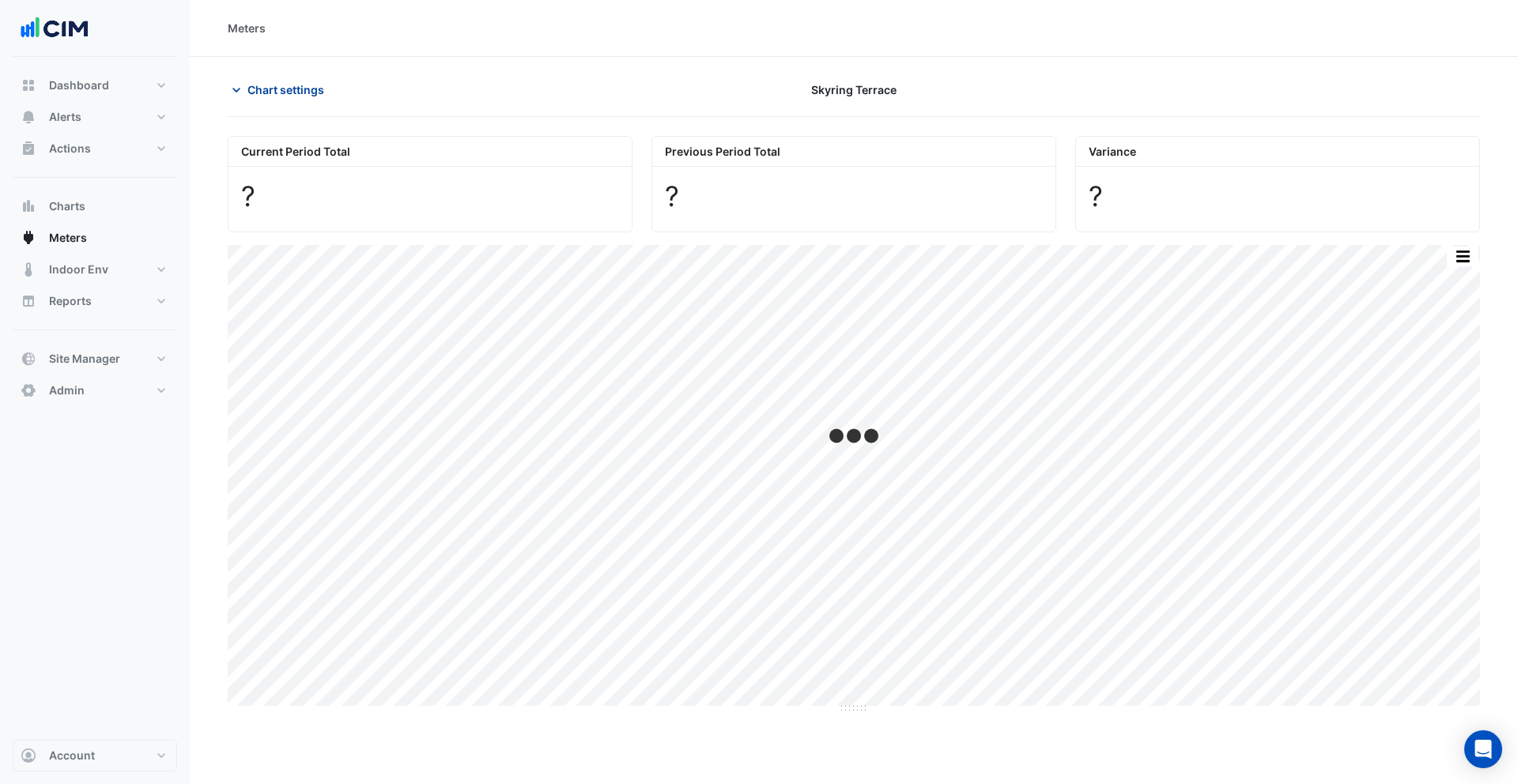
click at [240, 86] on icon "button" at bounding box center [236, 89] width 16 height 16
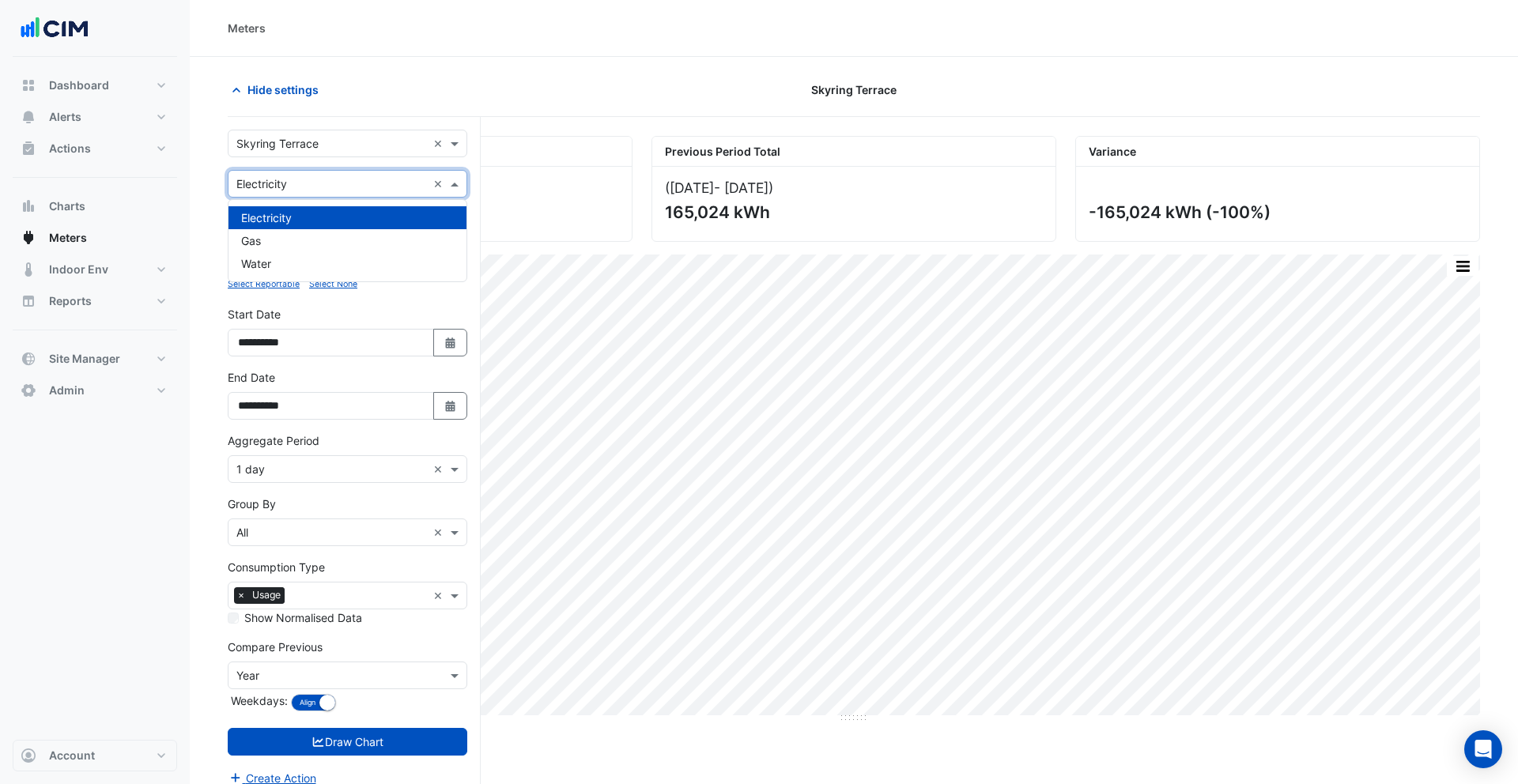
click at [276, 181] on input "text" at bounding box center [331, 184] width 191 height 17
click at [270, 257] on span "Water" at bounding box center [256, 263] width 30 height 14
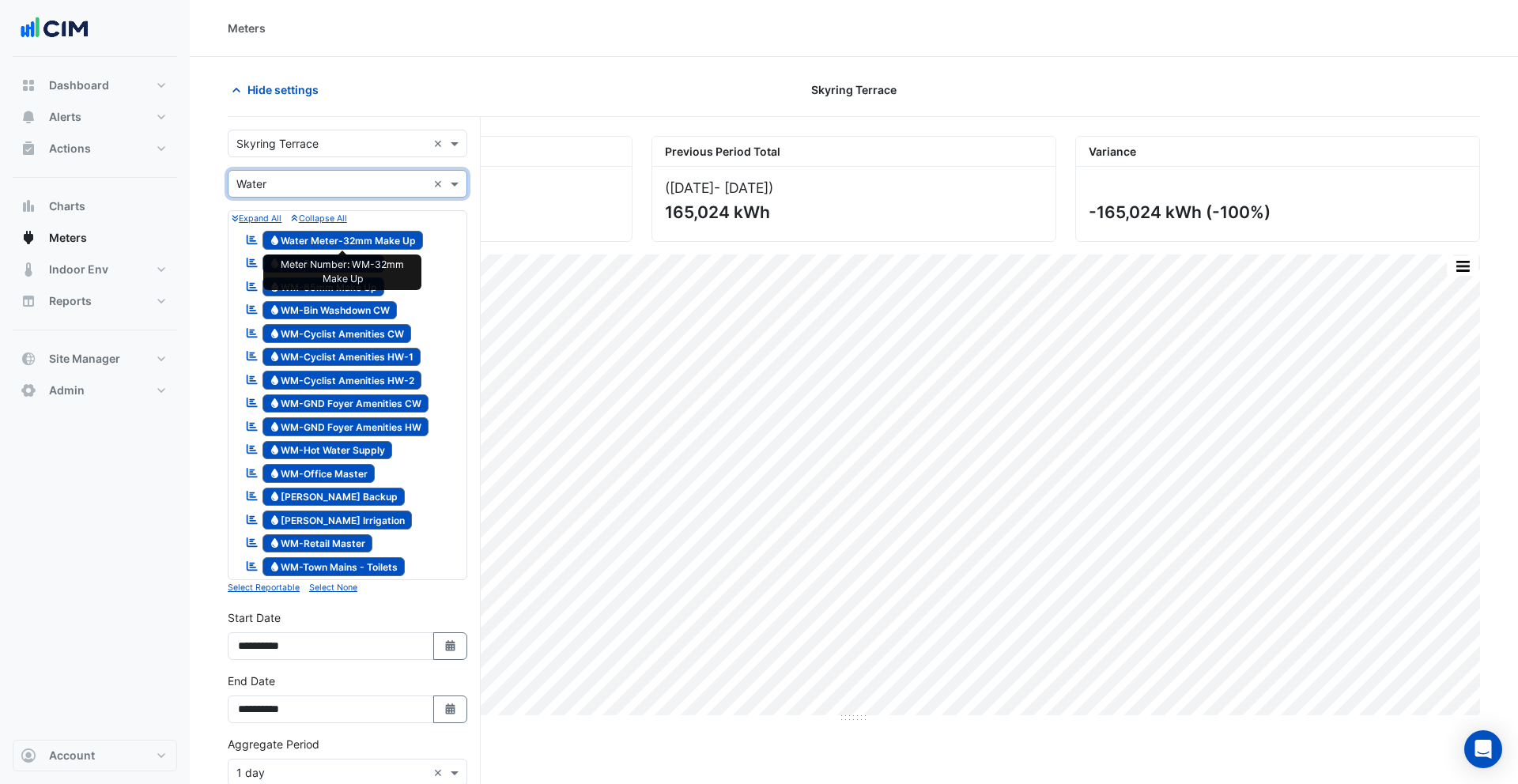
click at [331, 236] on span "Water Water Meter-32mm Make Up" at bounding box center [343, 240] width 161 height 19
click at [272, 190] on input "text" at bounding box center [331, 184] width 191 height 17
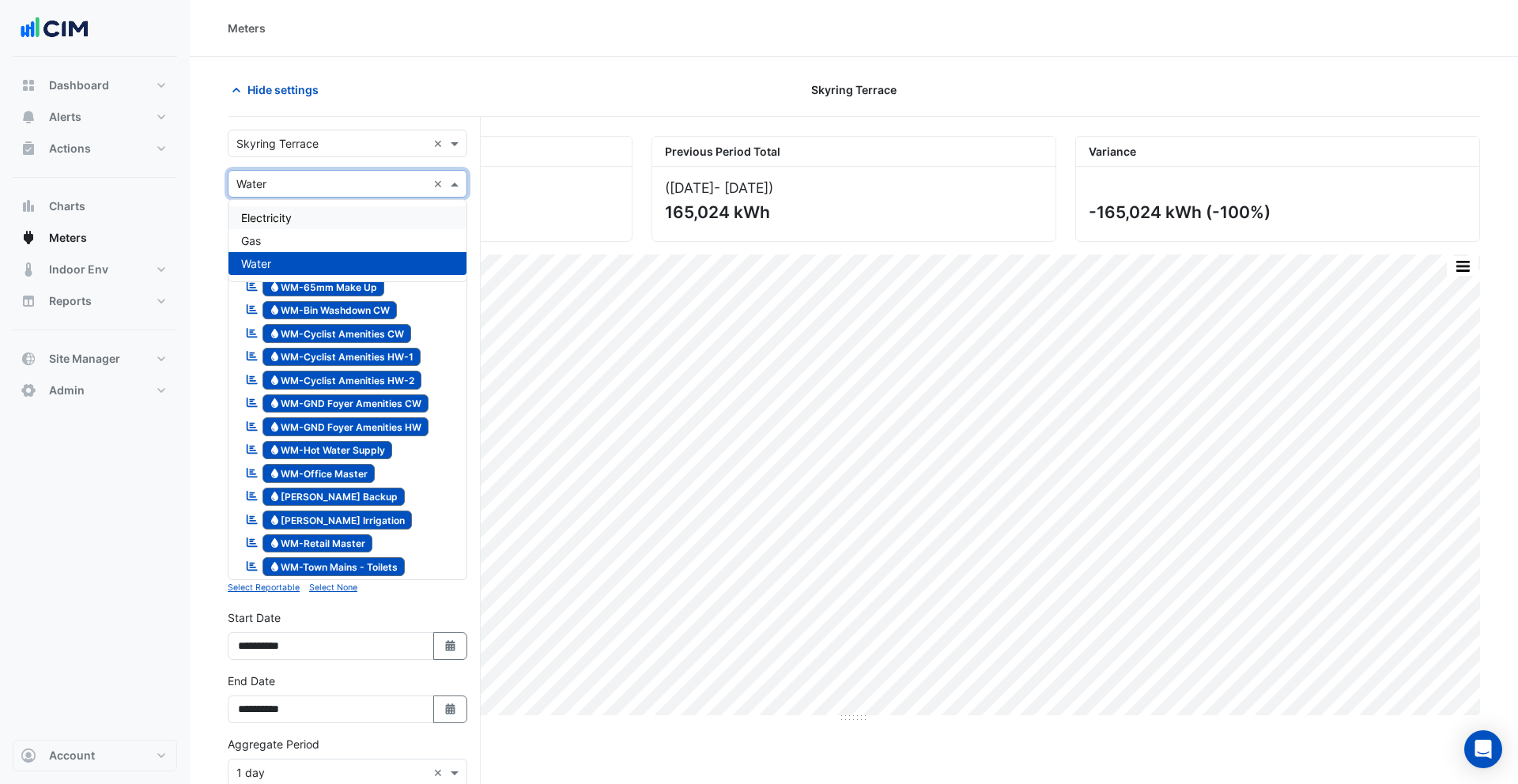
click at [275, 219] on span "Electricity" at bounding box center [266, 217] width 51 height 14
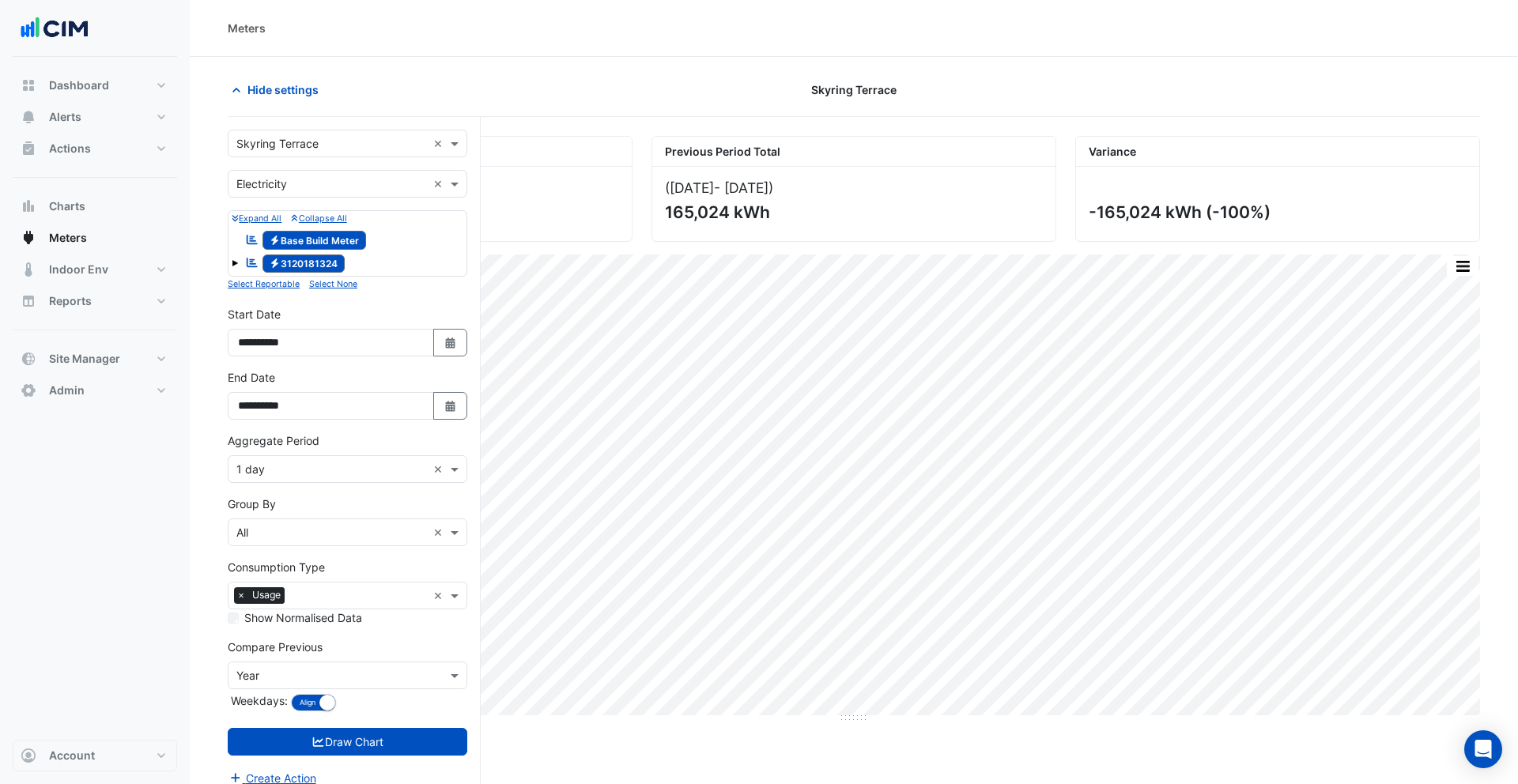
click at [231, 262] on span at bounding box center [234, 263] width 6 height 6
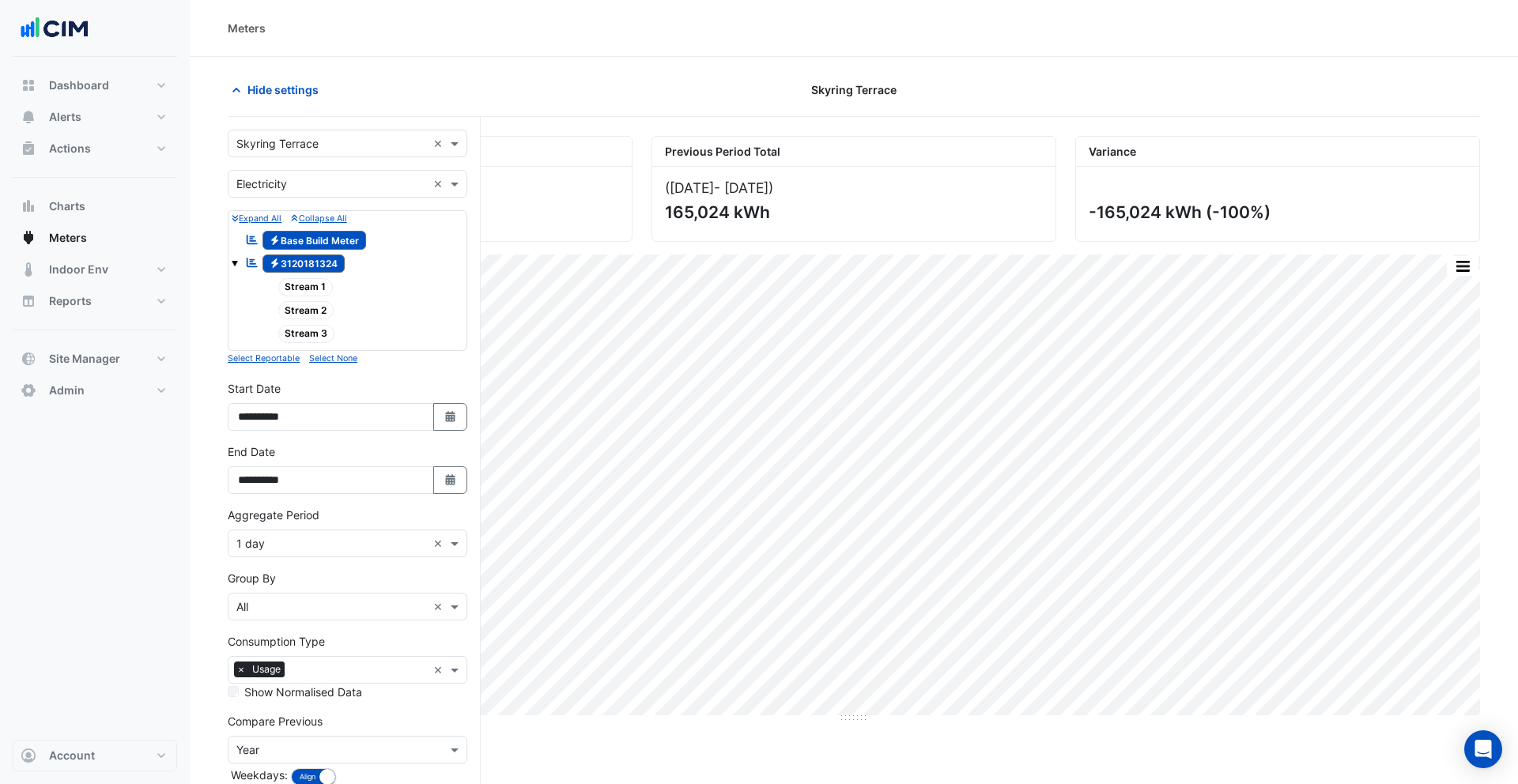
click at [233, 263] on span at bounding box center [234, 263] width 6 height 6
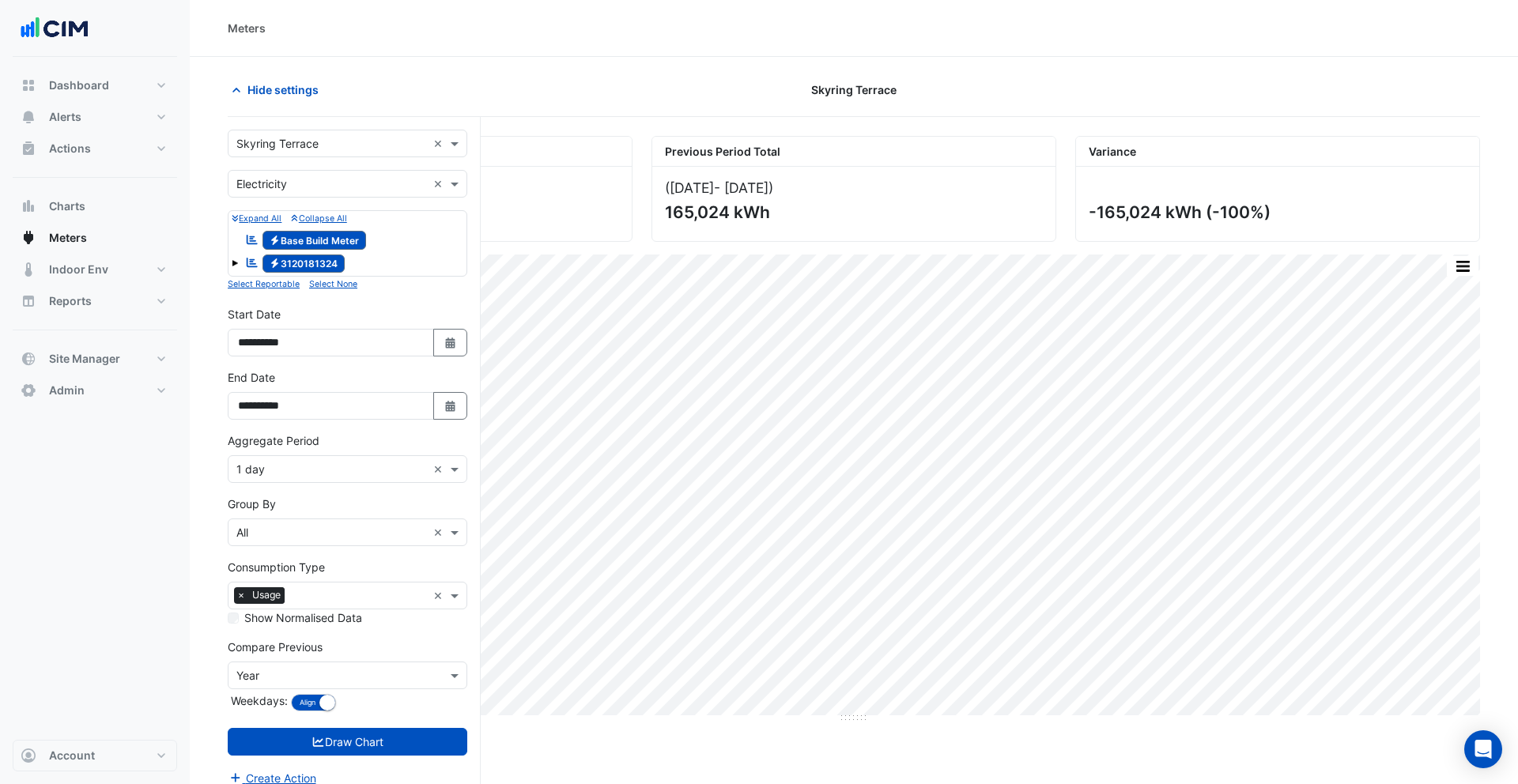
click at [232, 263] on span at bounding box center [234, 263] width 6 height 6
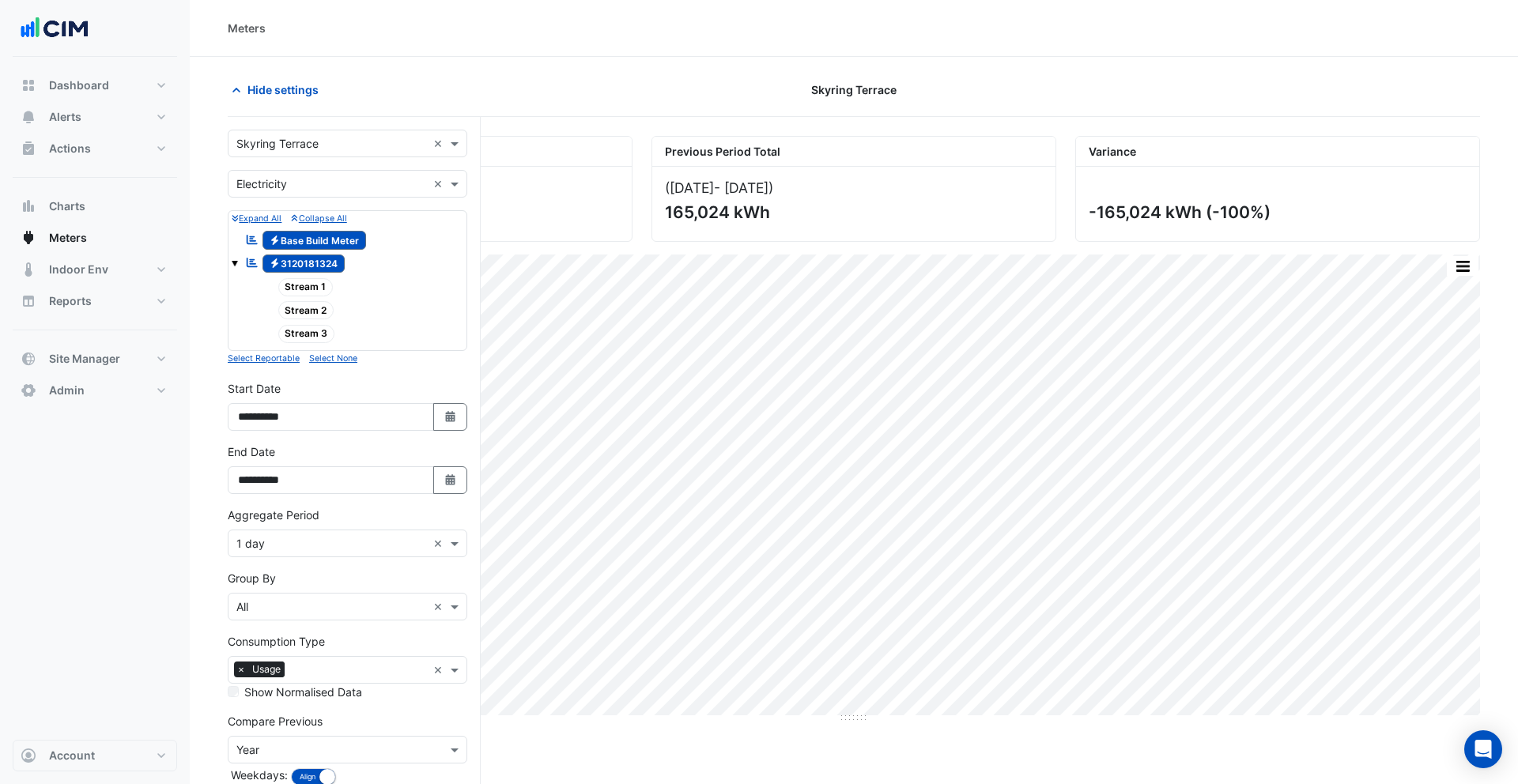
click at [325, 211] on button "Collapse All" at bounding box center [319, 217] width 55 height 14
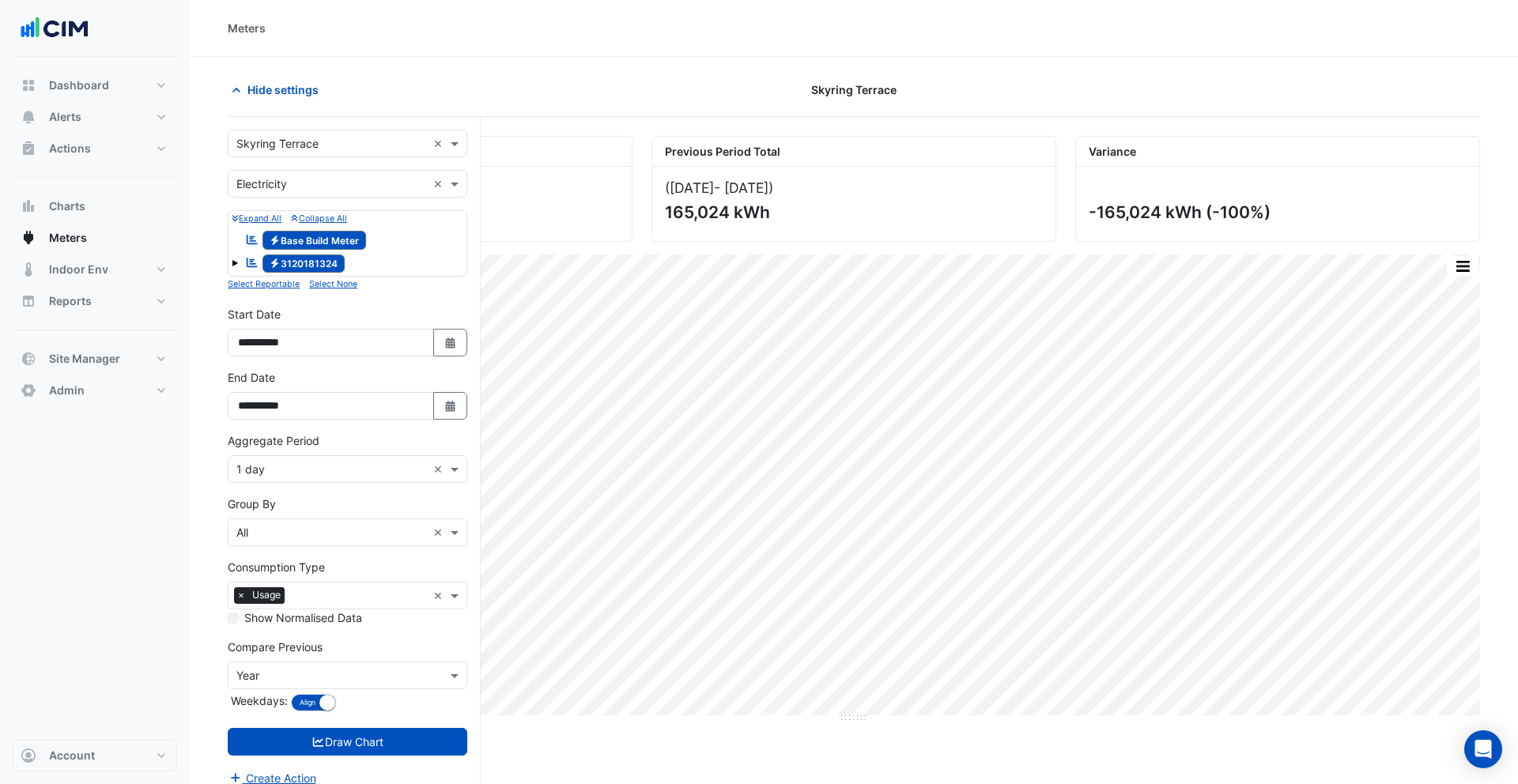
click at [233, 263] on span at bounding box center [234, 263] width 6 height 6
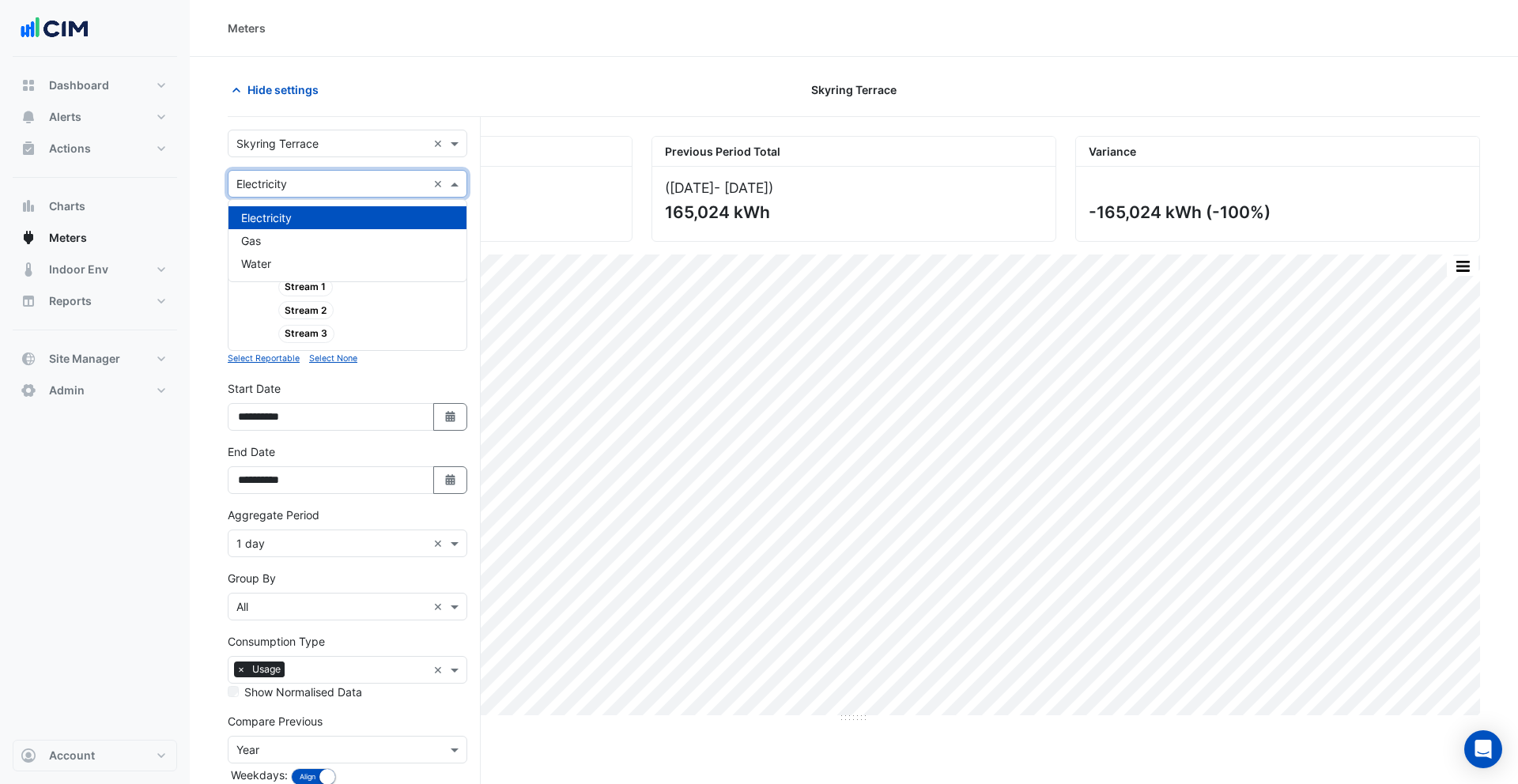
click at [269, 192] on div "× Electricity" at bounding box center [261, 183] width 51 height 17
click at [192, 220] on section "Hide settings [GEOGRAPHIC_DATA] Current Period Total ([DATE] - [DATE] ) 0 kWh P…" at bounding box center [853, 465] width 1328 height 816
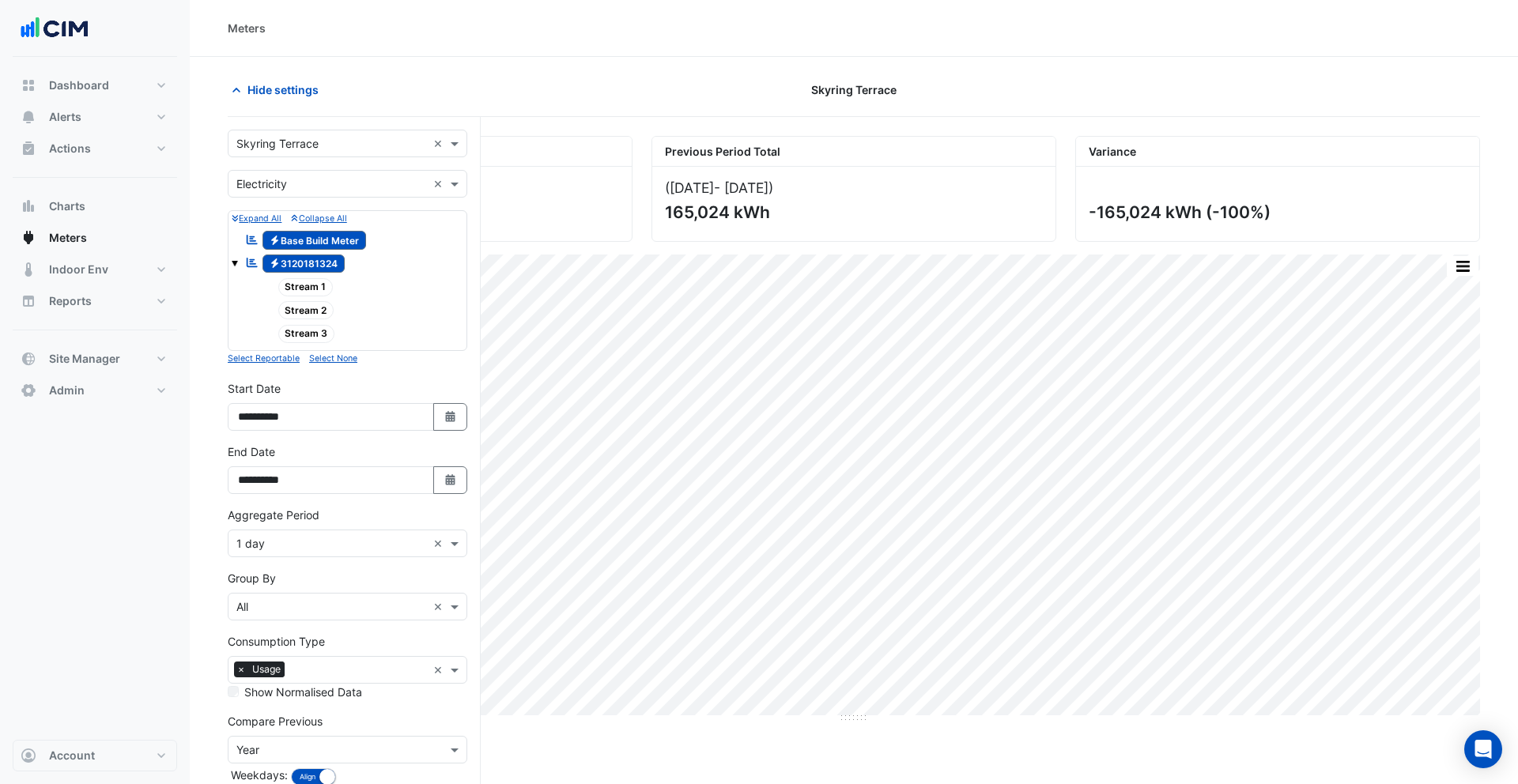
click at [277, 190] on input "text" at bounding box center [331, 184] width 191 height 17
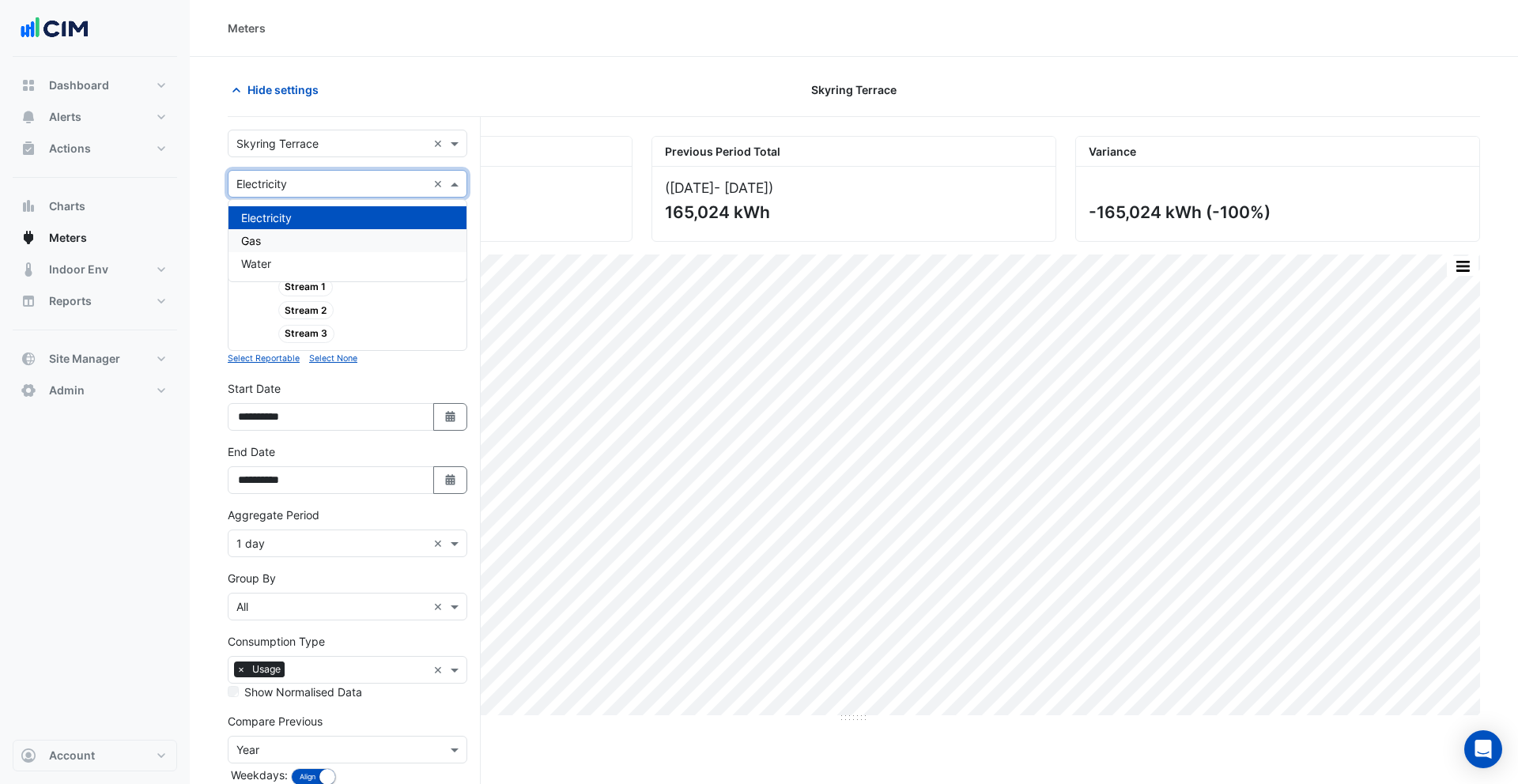
click at [210, 230] on section "Hide settings [GEOGRAPHIC_DATA] Current Period Total ([DATE] - [DATE] ) 0 kWh P…" at bounding box center [853, 465] width 1328 height 816
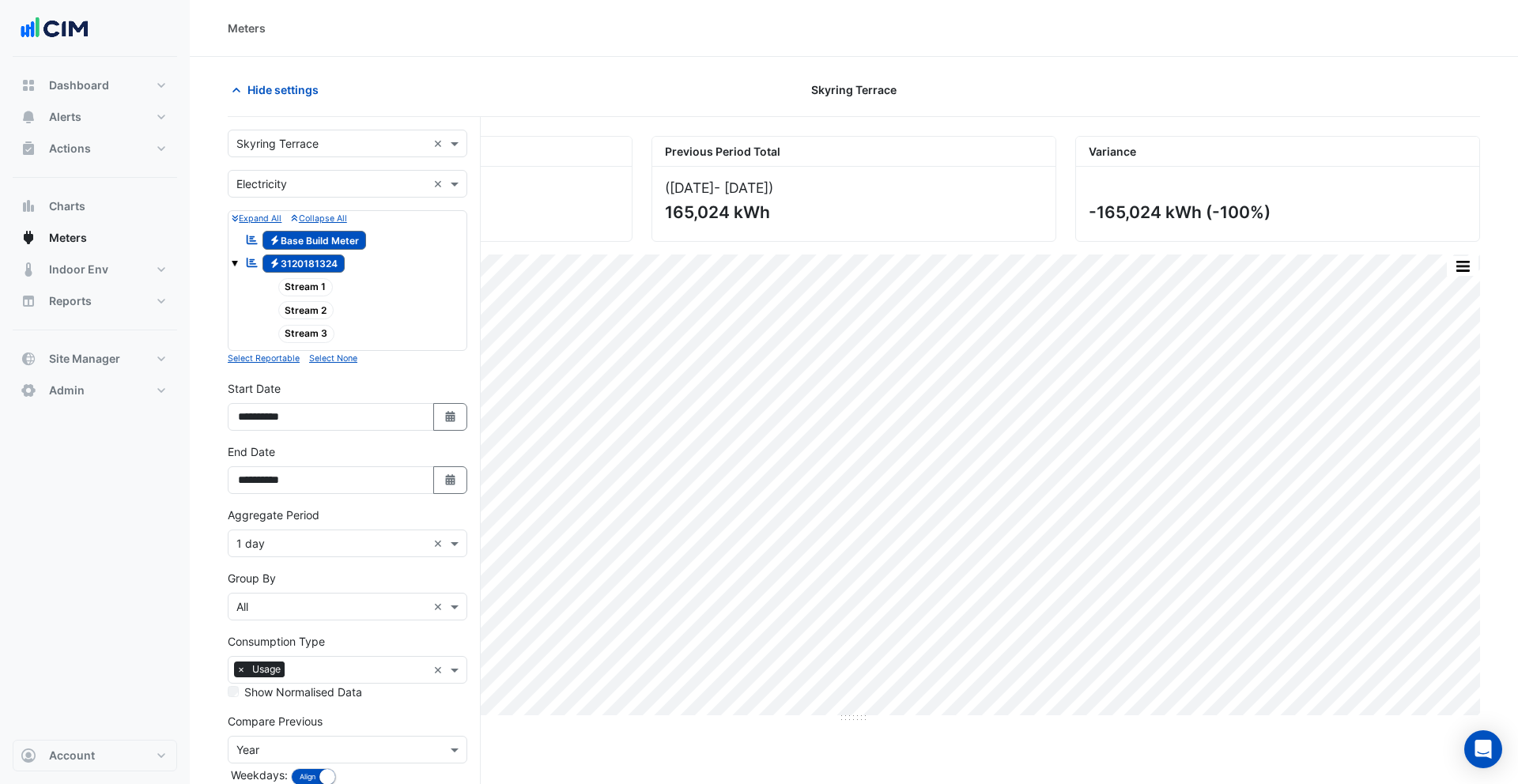
click at [287, 156] on div "Select a Site × Skyring Terrace ×" at bounding box center [347, 144] width 240 height 28
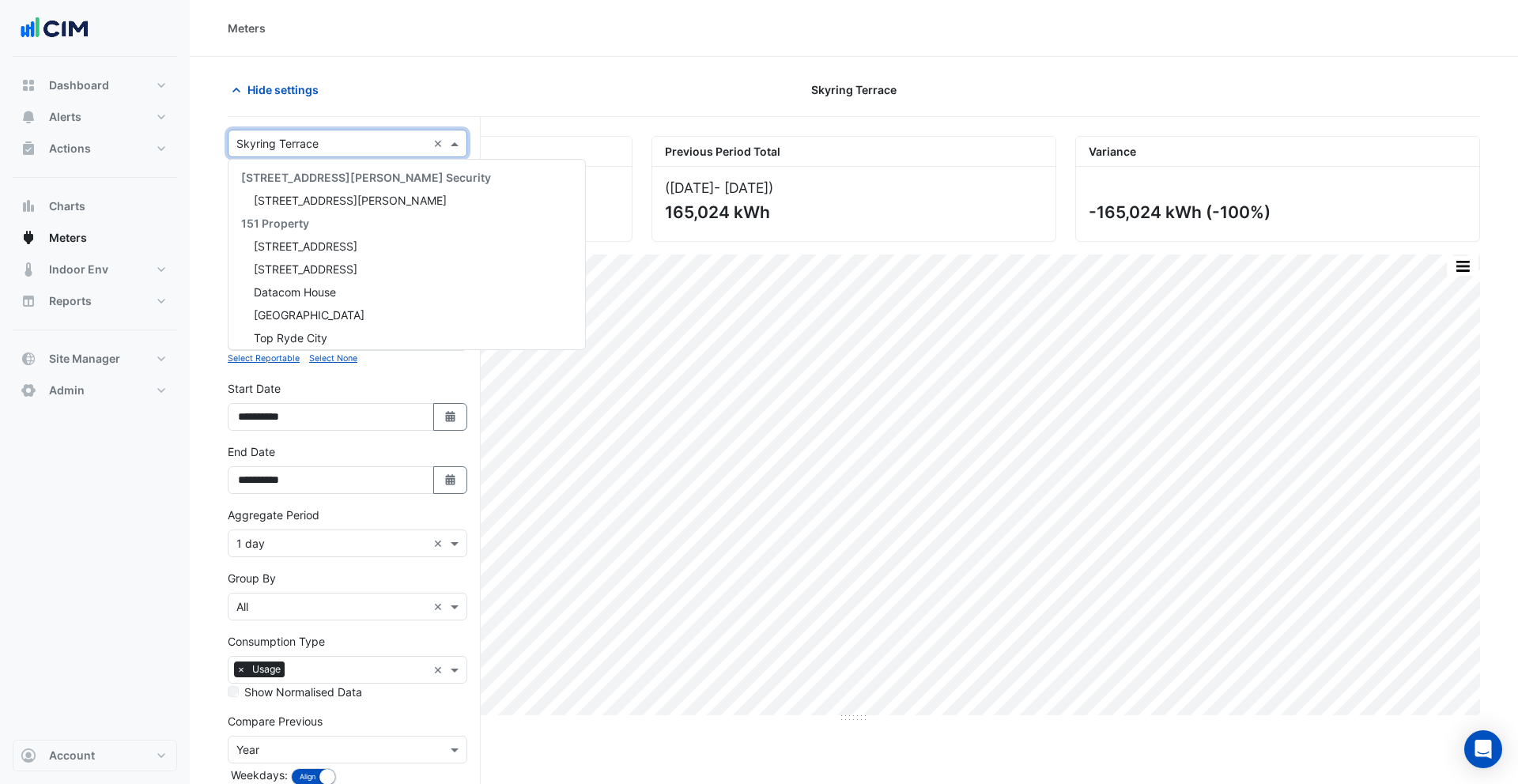
scroll to position [10617, 0]
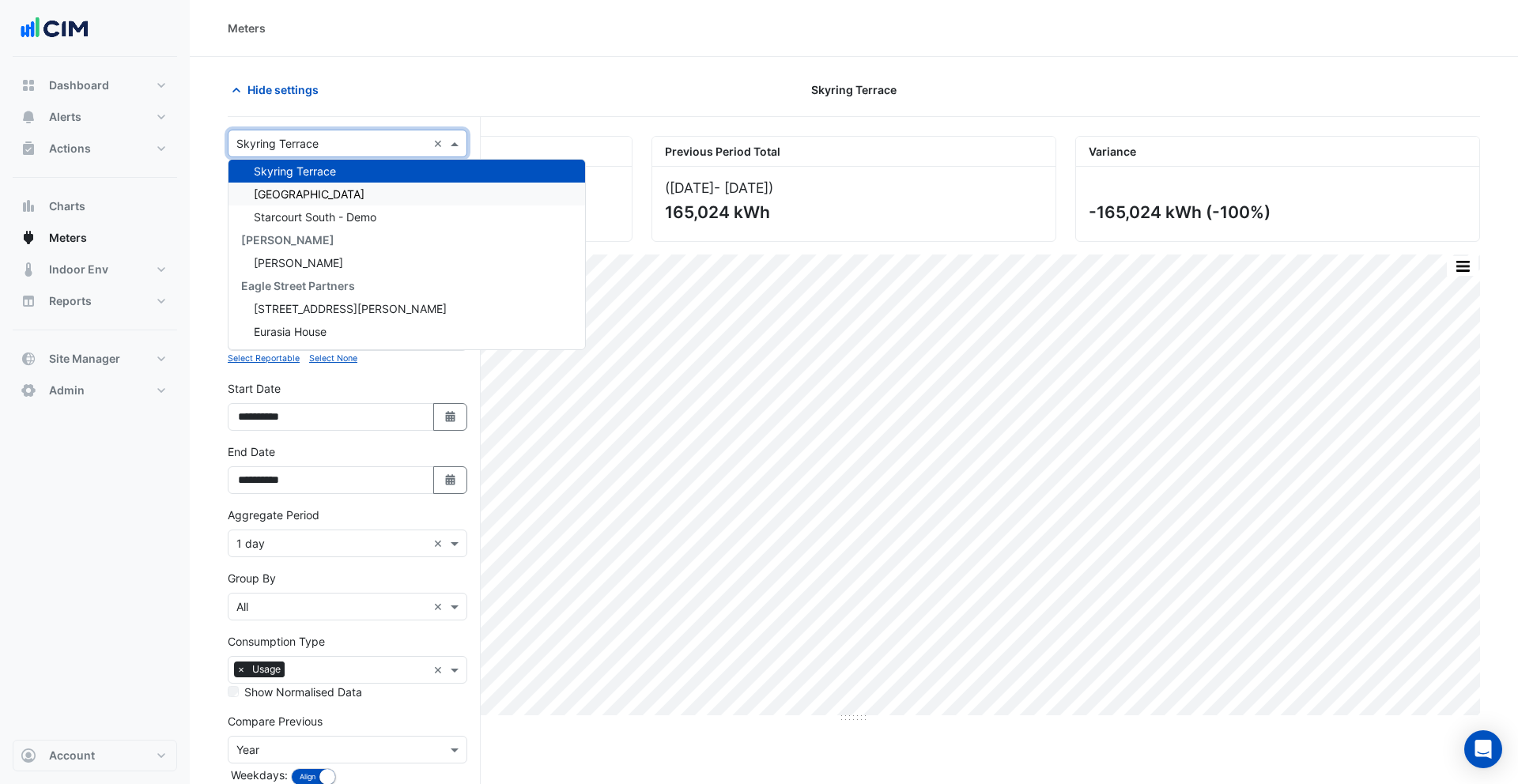
click at [301, 193] on span "[GEOGRAPHIC_DATA]" at bounding box center [309, 193] width 111 height 14
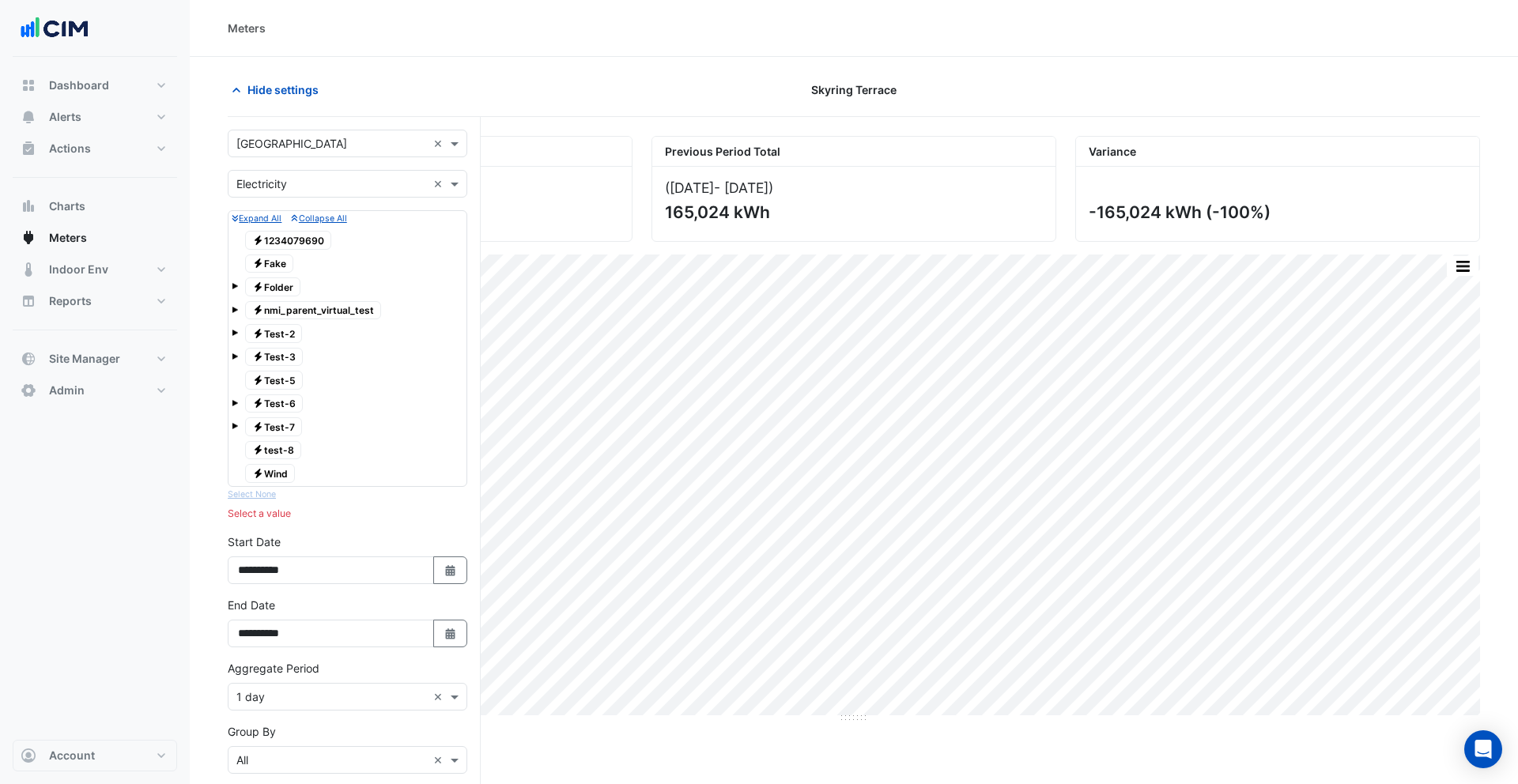
click at [239, 334] on div "Electricity Test-2" at bounding box center [347, 333] width 231 height 22
click at [235, 333] on span at bounding box center [234, 333] width 6 height 6
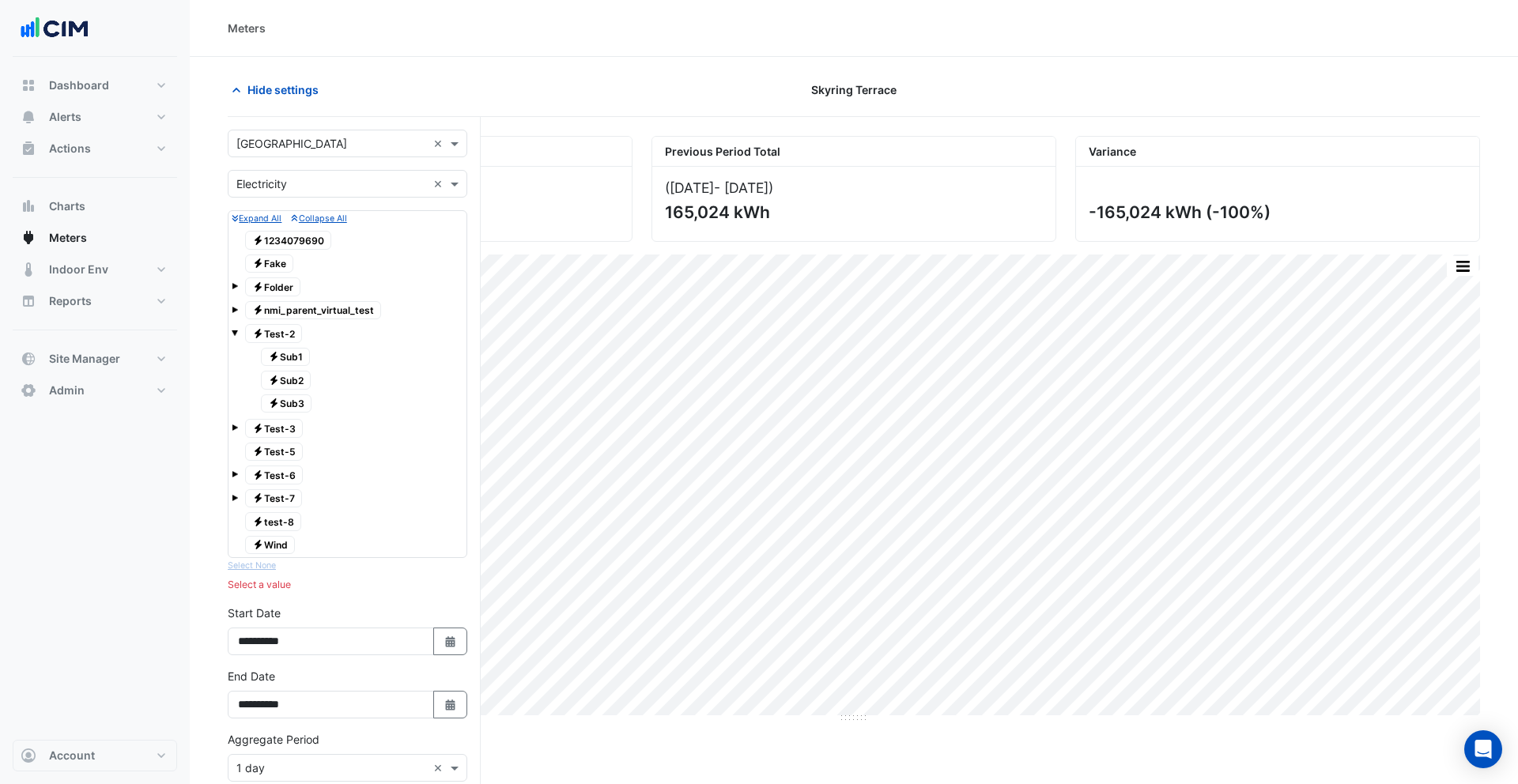
click at [234, 332] on span at bounding box center [234, 333] width 6 height 6
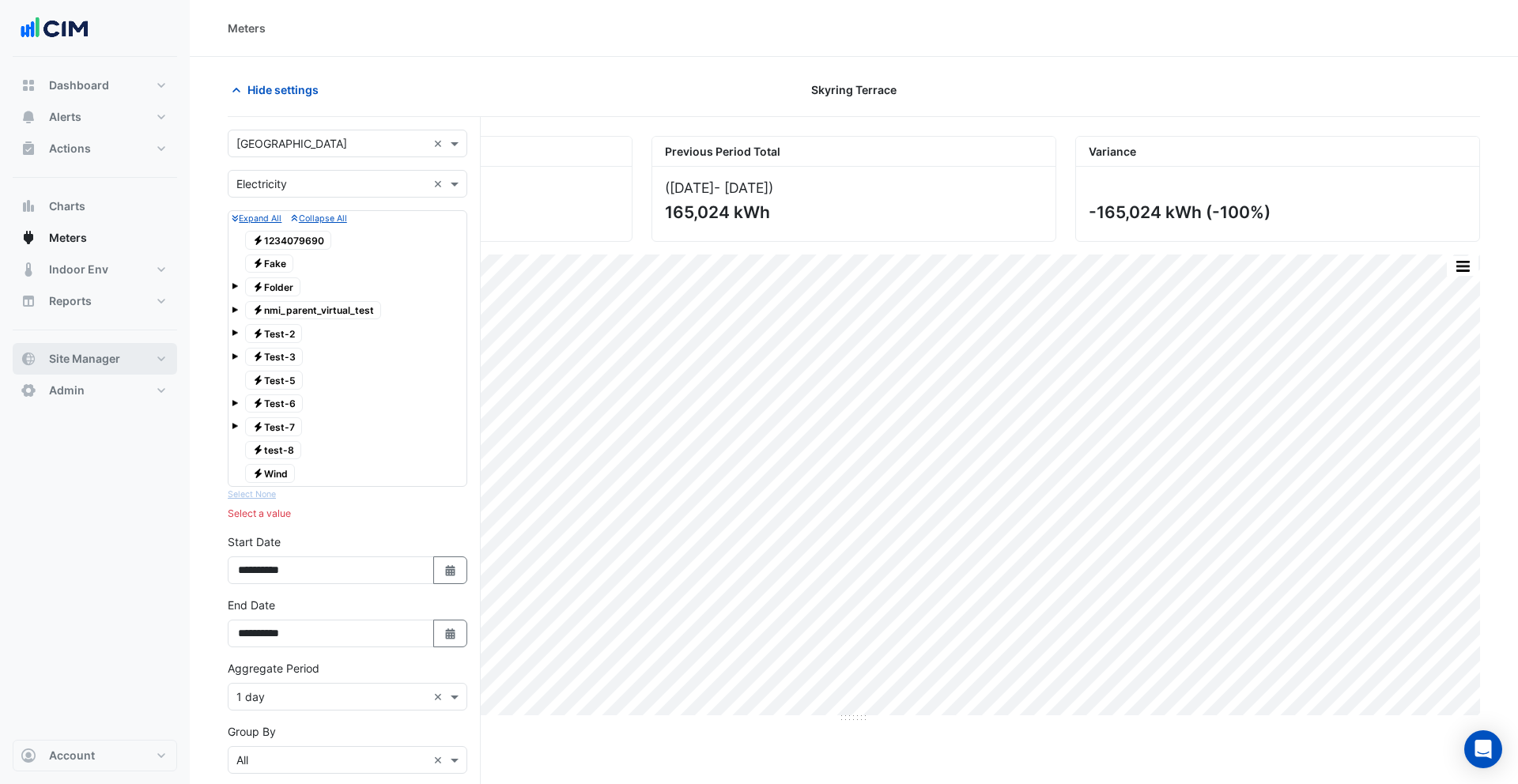
click at [108, 357] on span "Site Manager" at bounding box center [84, 358] width 71 height 16
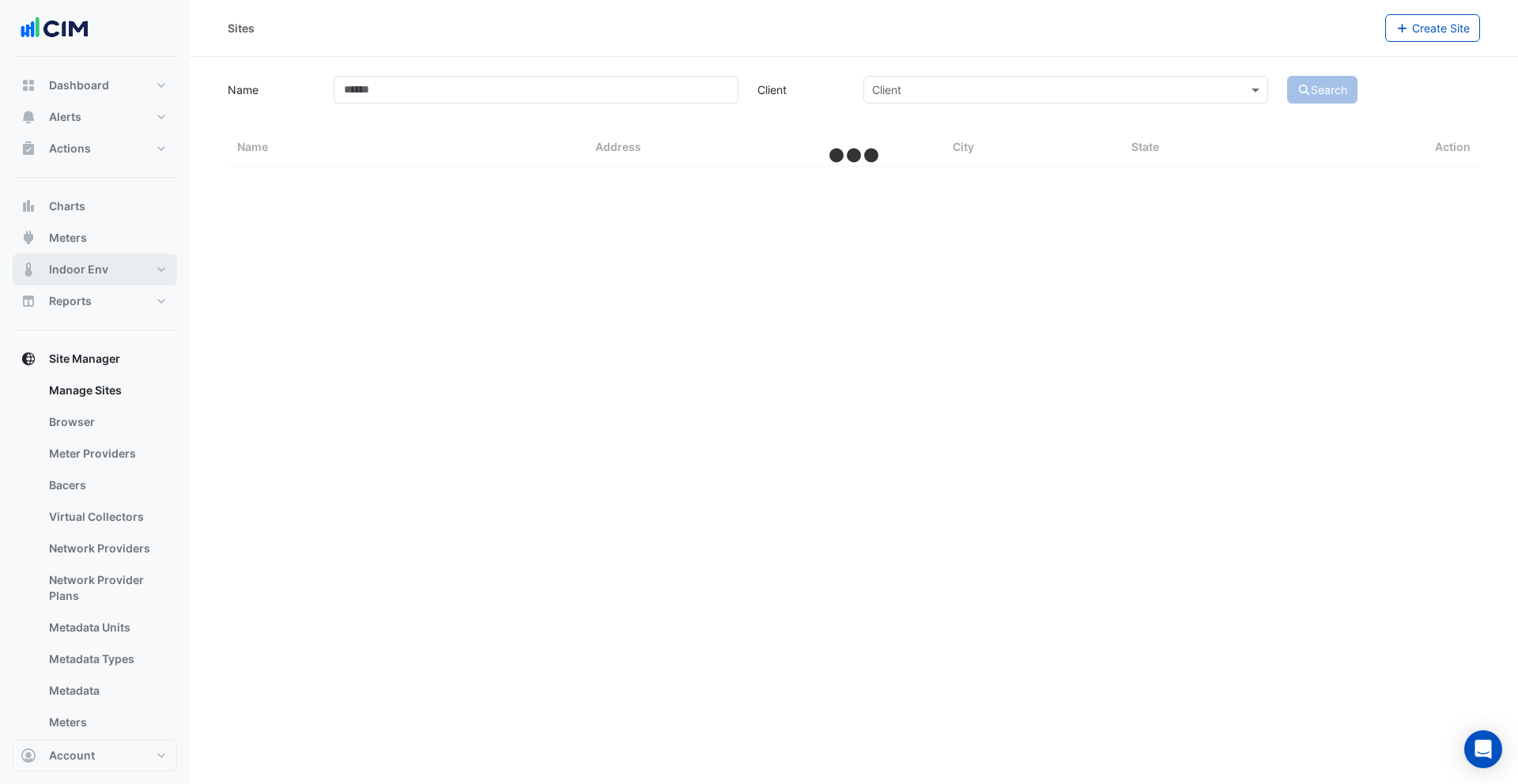
select select "***"
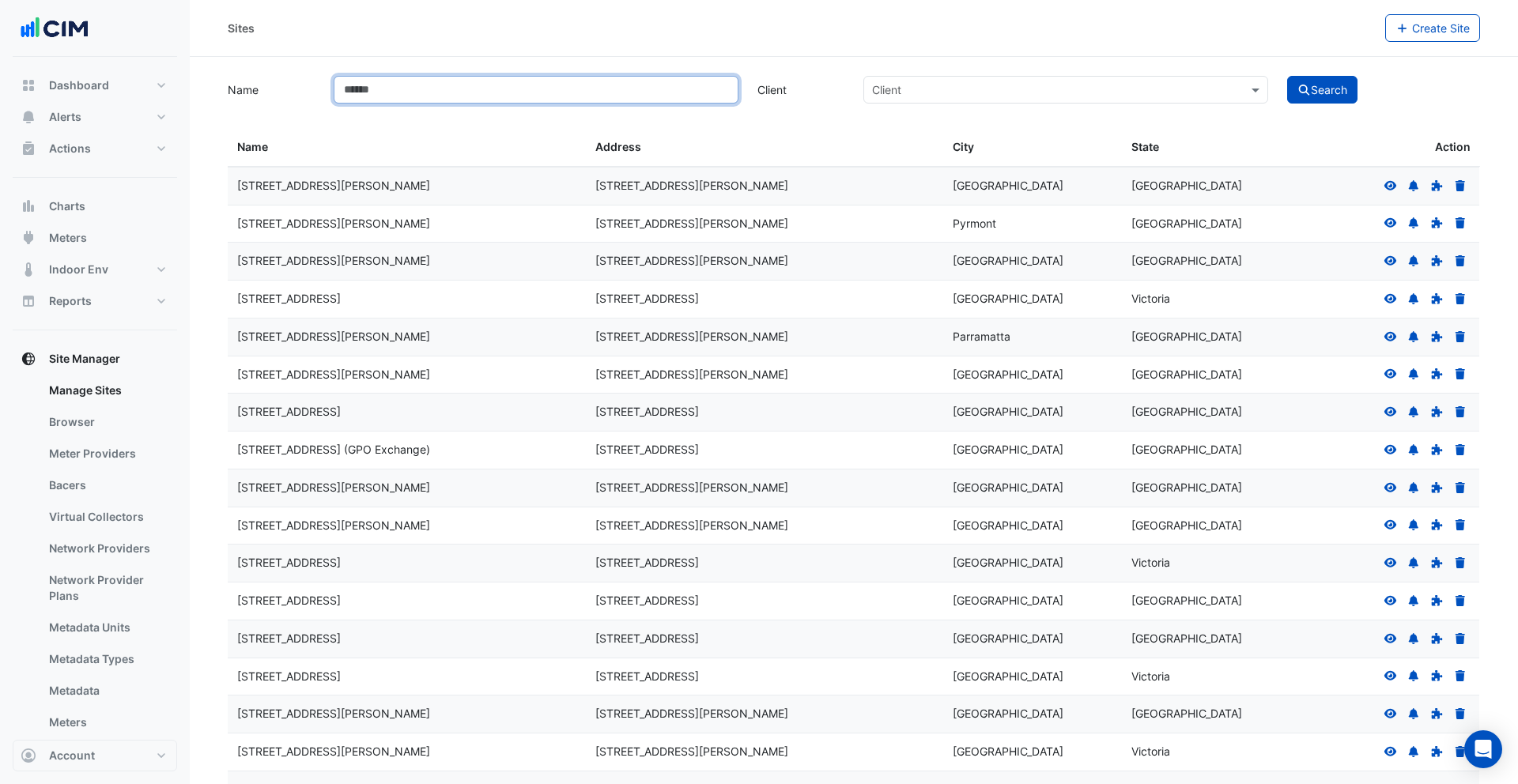
click at [386, 98] on input "Name" at bounding box center [535, 89] width 405 height 28
type input "*******"
click at [1287, 76] on button "Search" at bounding box center [1322, 89] width 71 height 28
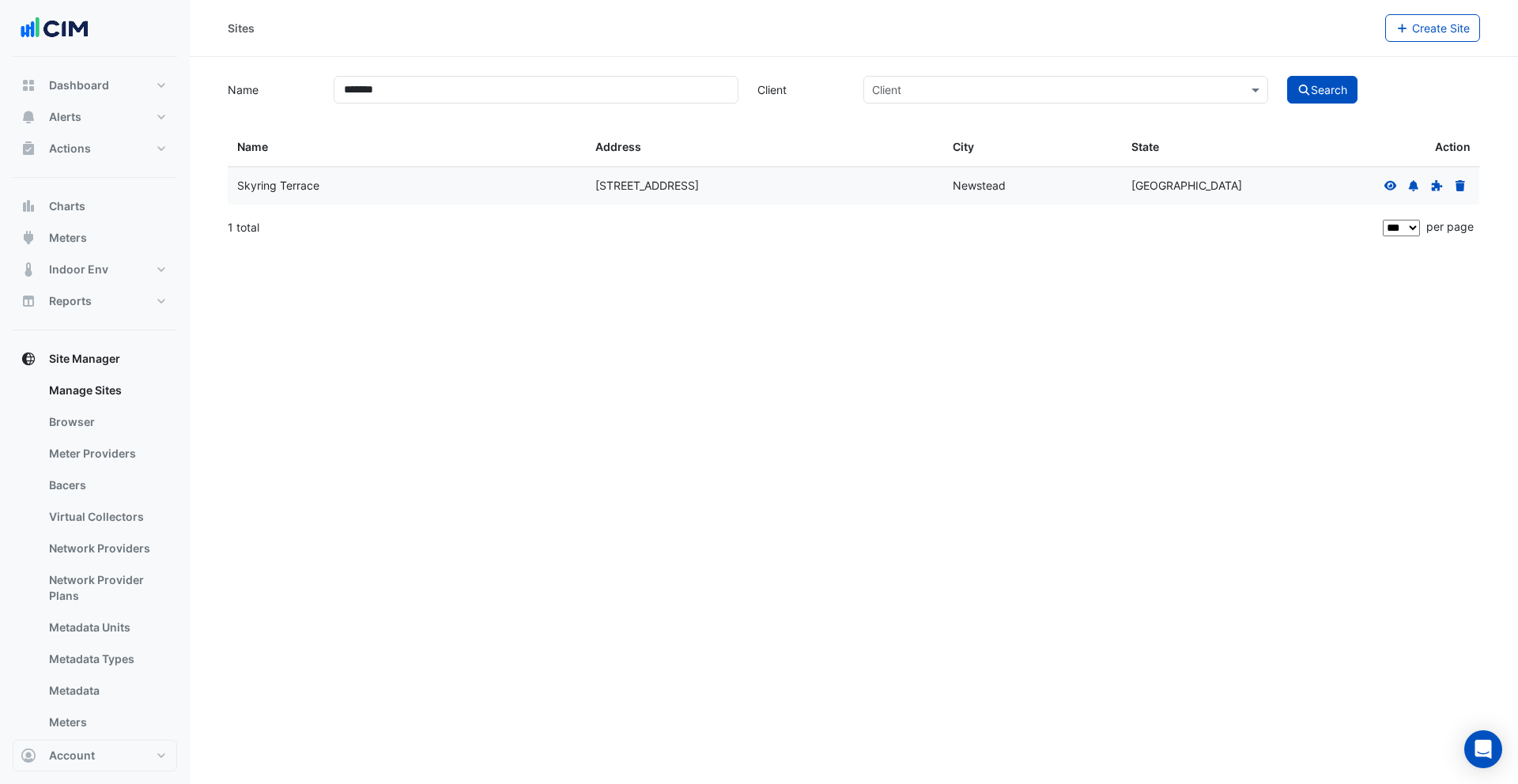
click at [1383, 186] on icon at bounding box center [1390, 186] width 14 height 11
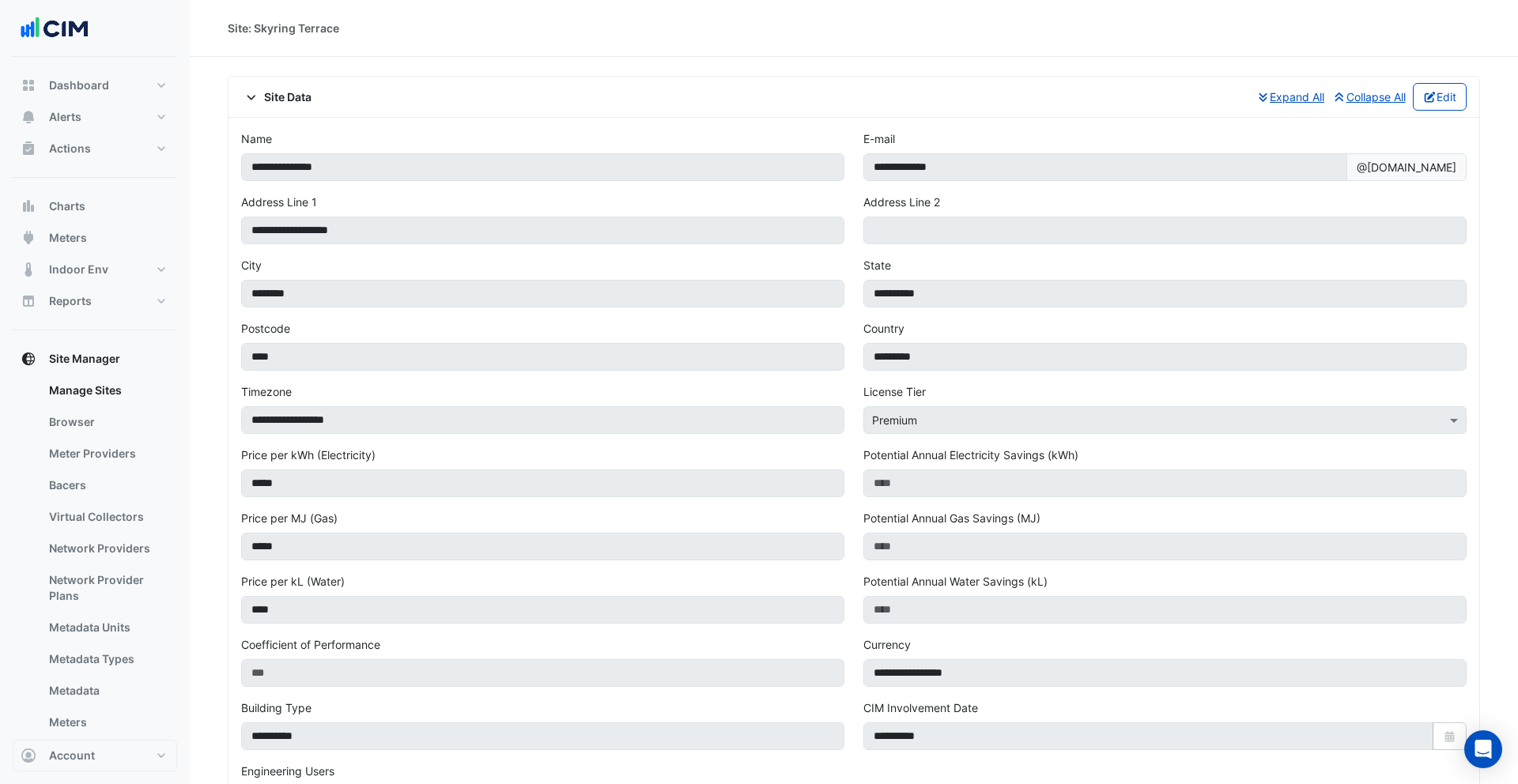
click at [259, 98] on span at bounding box center [253, 97] width 23 height 14
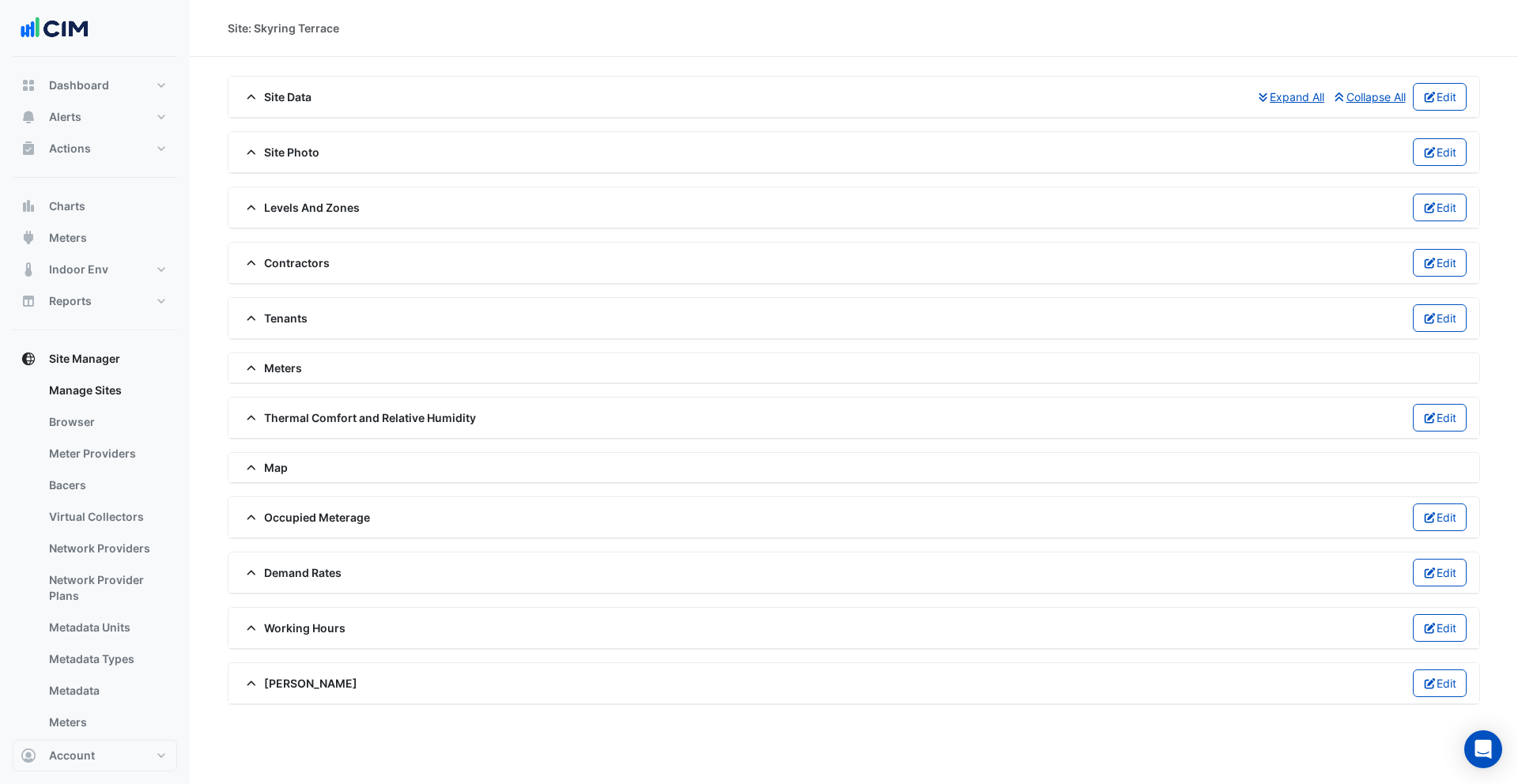
click at [282, 369] on span "Meters" at bounding box center [272, 368] width 61 height 17
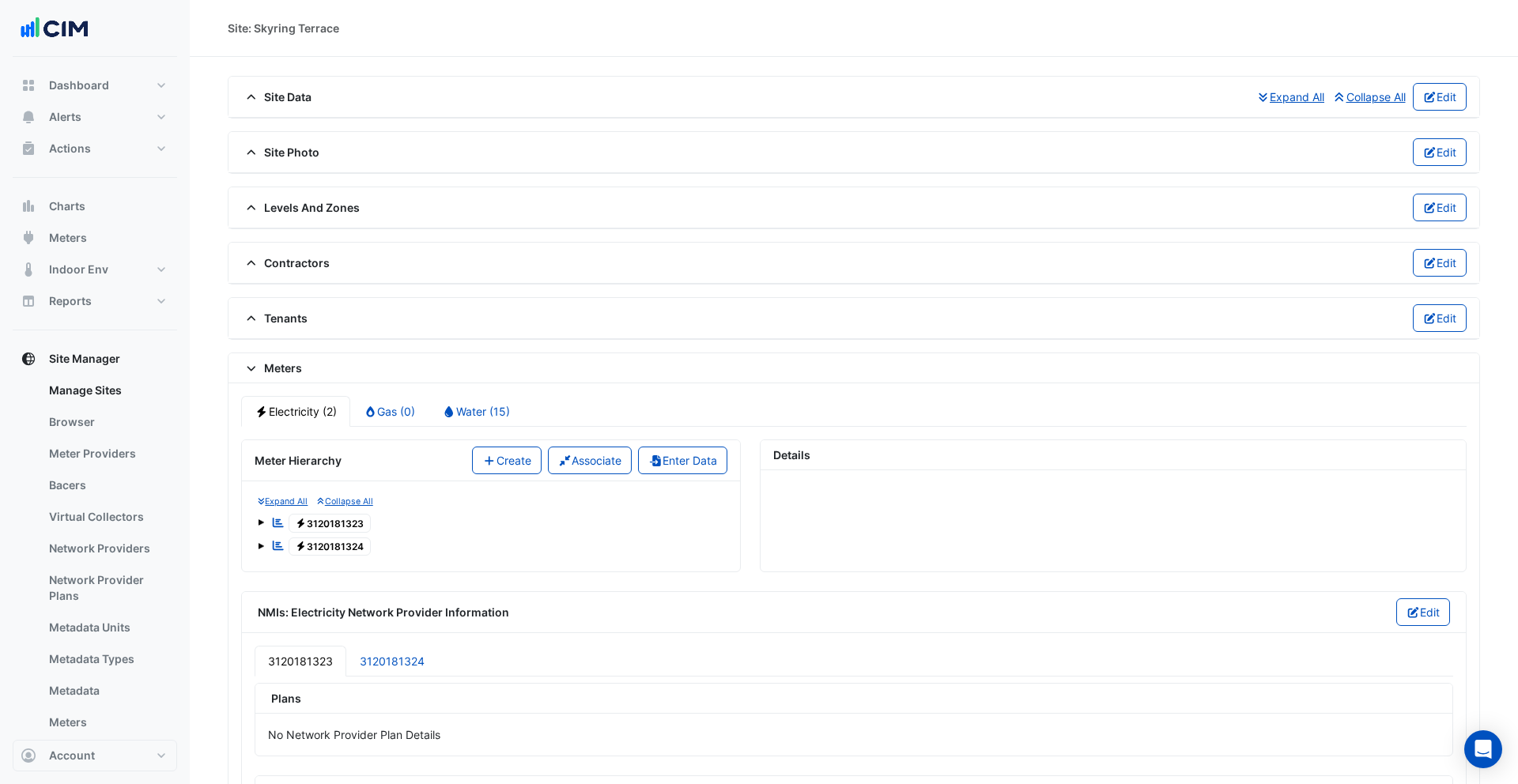
scroll to position [2, 0]
click at [264, 521] on span at bounding box center [261, 521] width 6 height 6
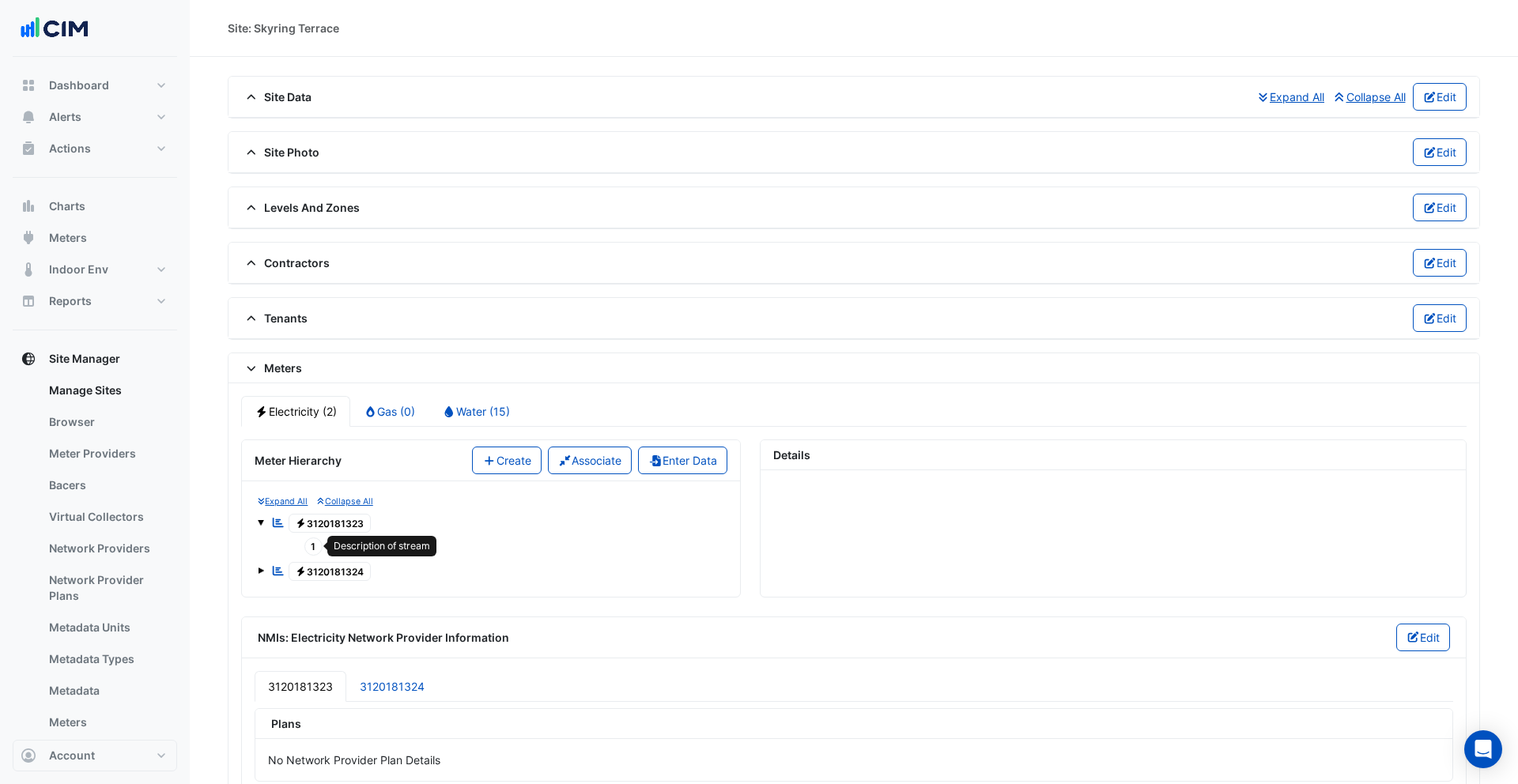
scroll to position [3, 0]
click at [313, 539] on span "1" at bounding box center [313, 544] width 19 height 18
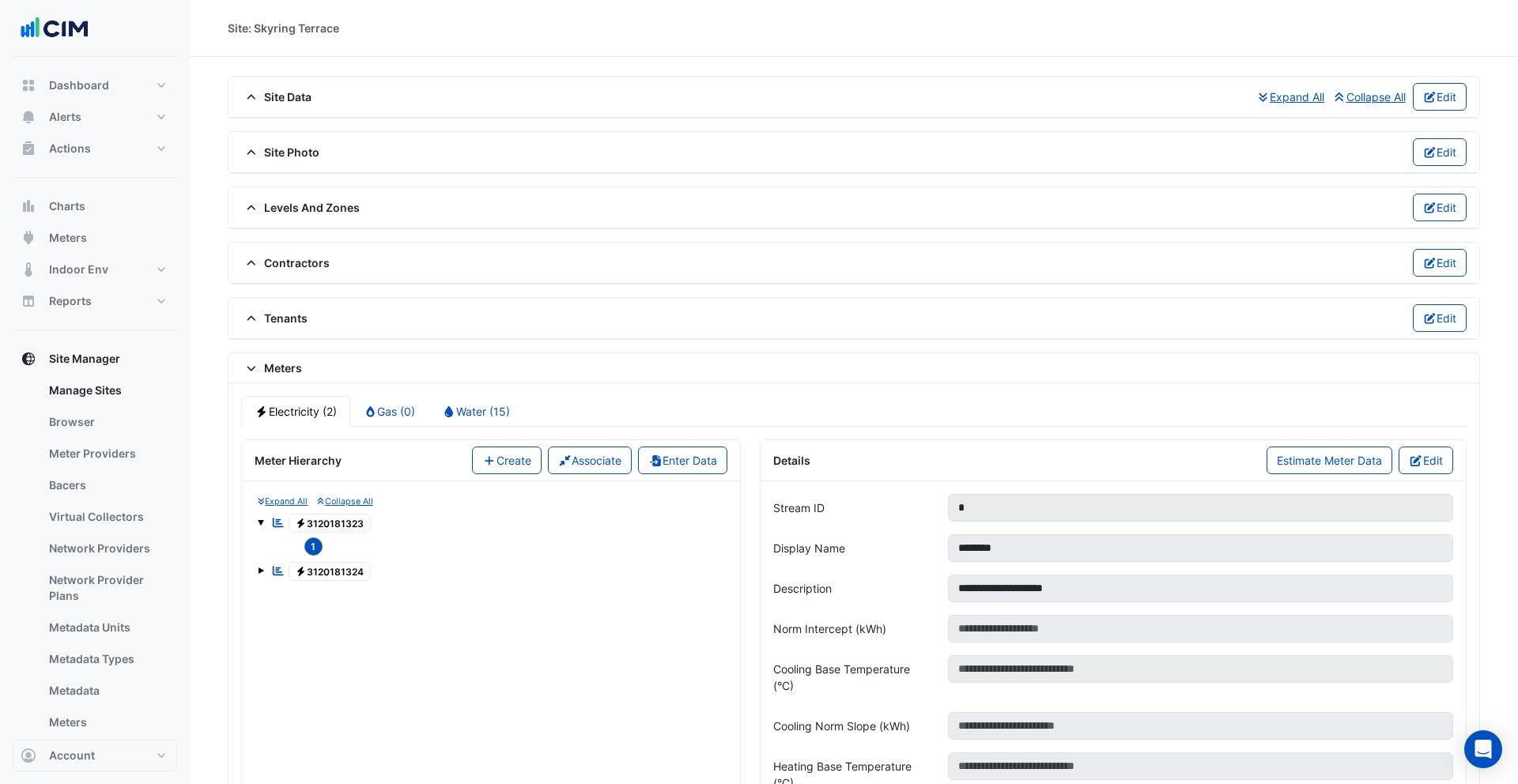
click at [321, 529] on span "Electricity 3120181323" at bounding box center [330, 523] width 83 height 19
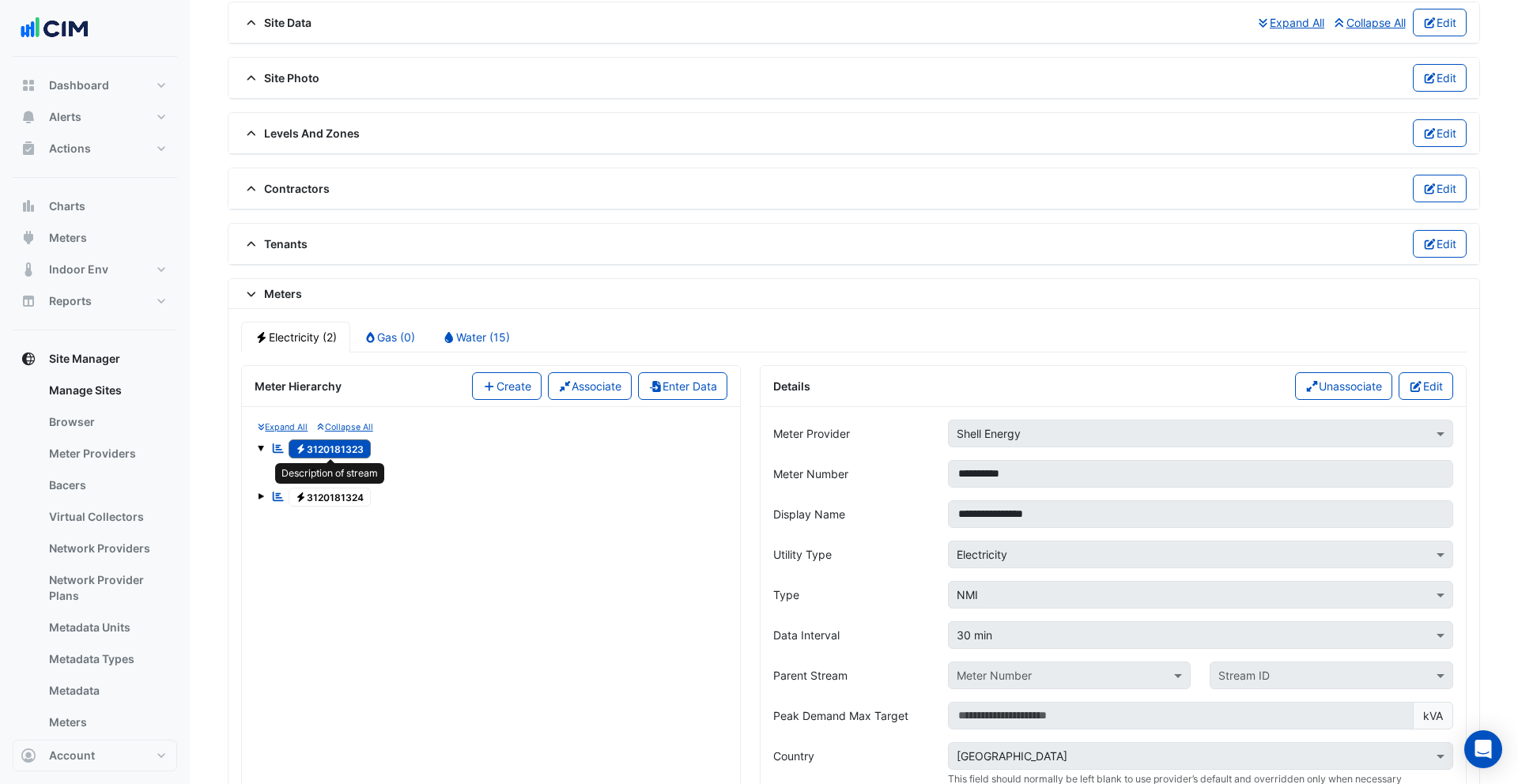
scroll to position [95, 0]
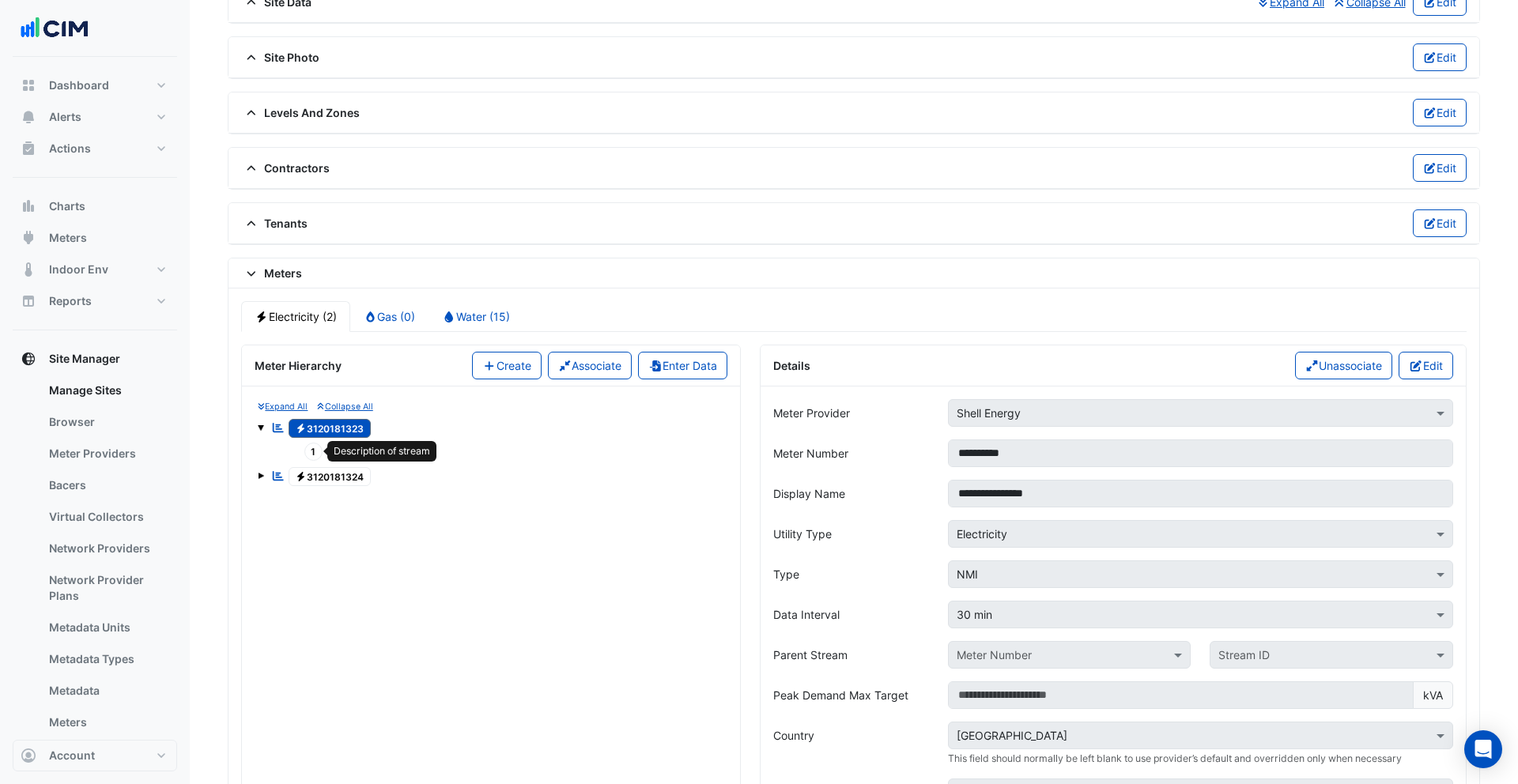
click at [316, 451] on span "1" at bounding box center [313, 451] width 19 height 18
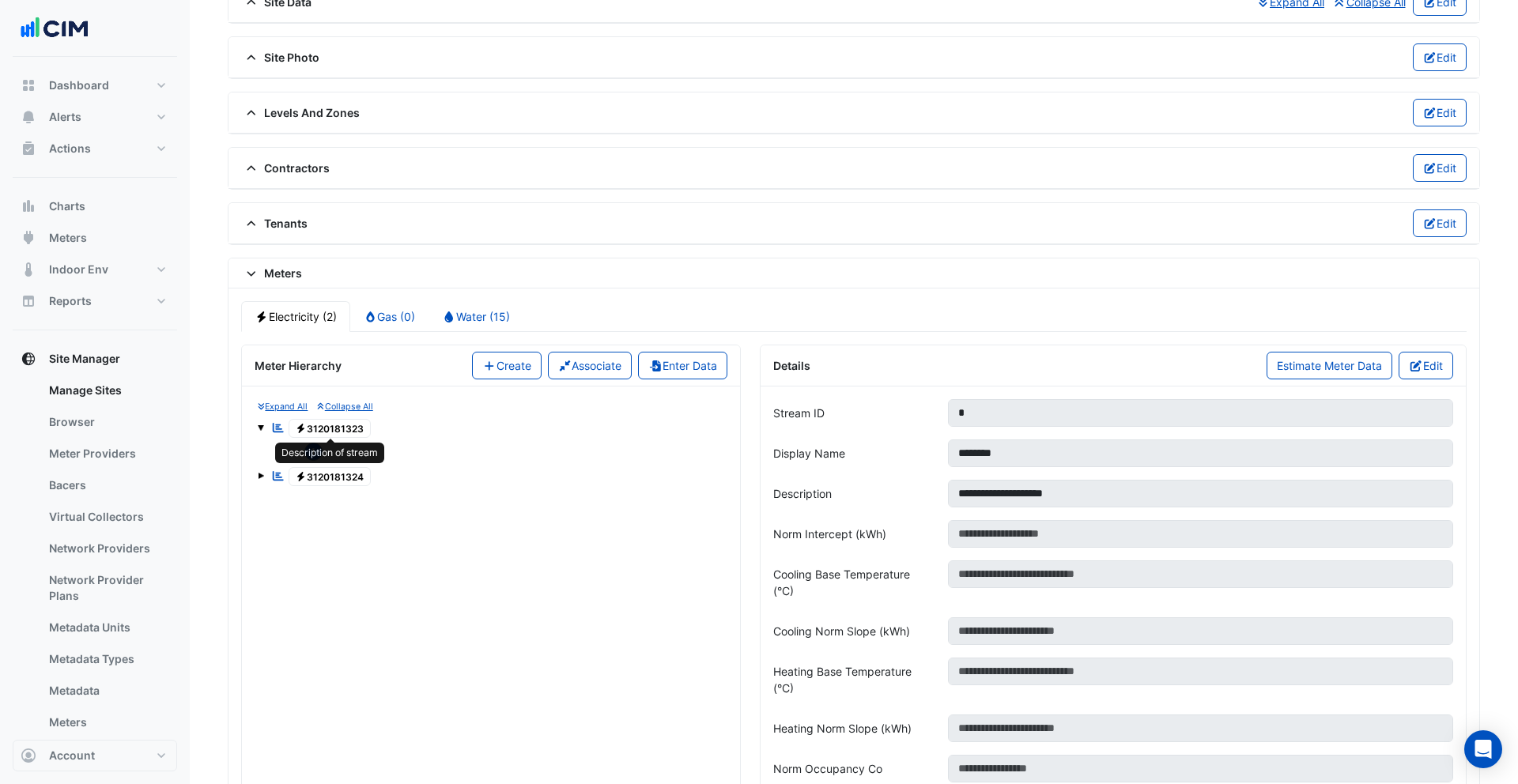
click at [325, 431] on span "Electricity 3120181323" at bounding box center [330, 428] width 83 height 19
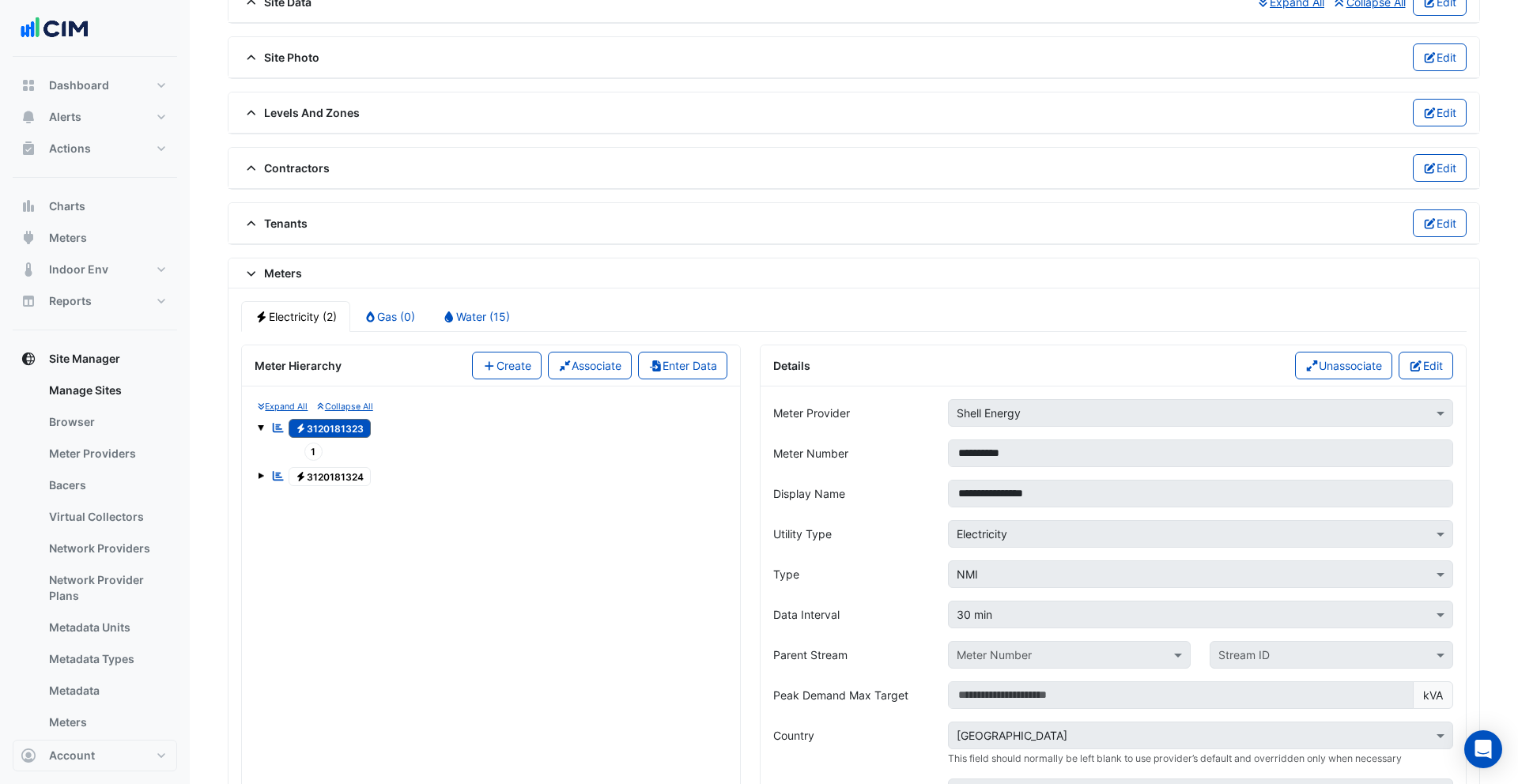
click at [327, 473] on span "Electricity 3120181324" at bounding box center [330, 476] width 83 height 19
click at [315, 453] on span "1" at bounding box center [313, 451] width 19 height 18
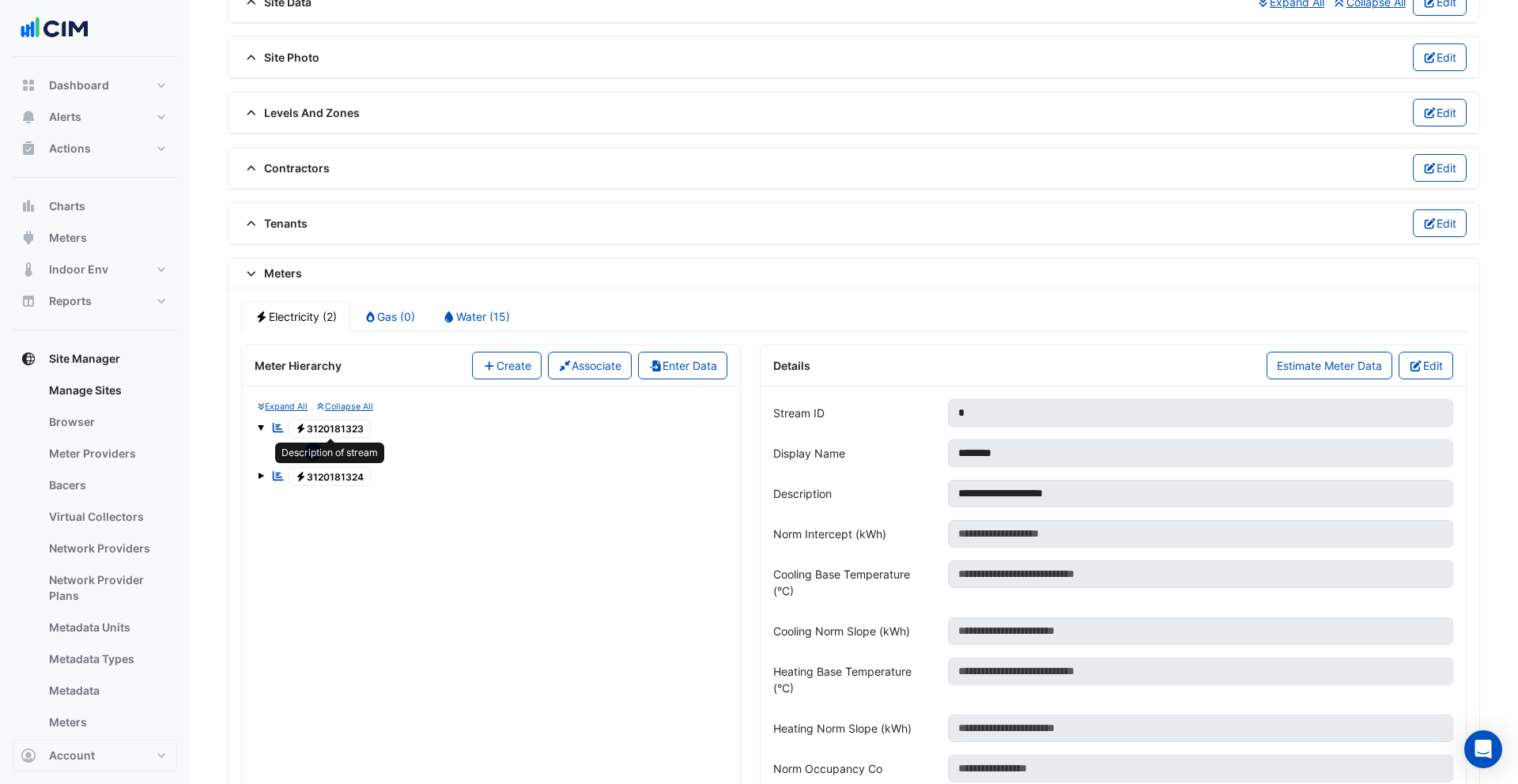
click at [317, 433] on span "Electricity 3120181323" at bounding box center [330, 428] width 83 height 19
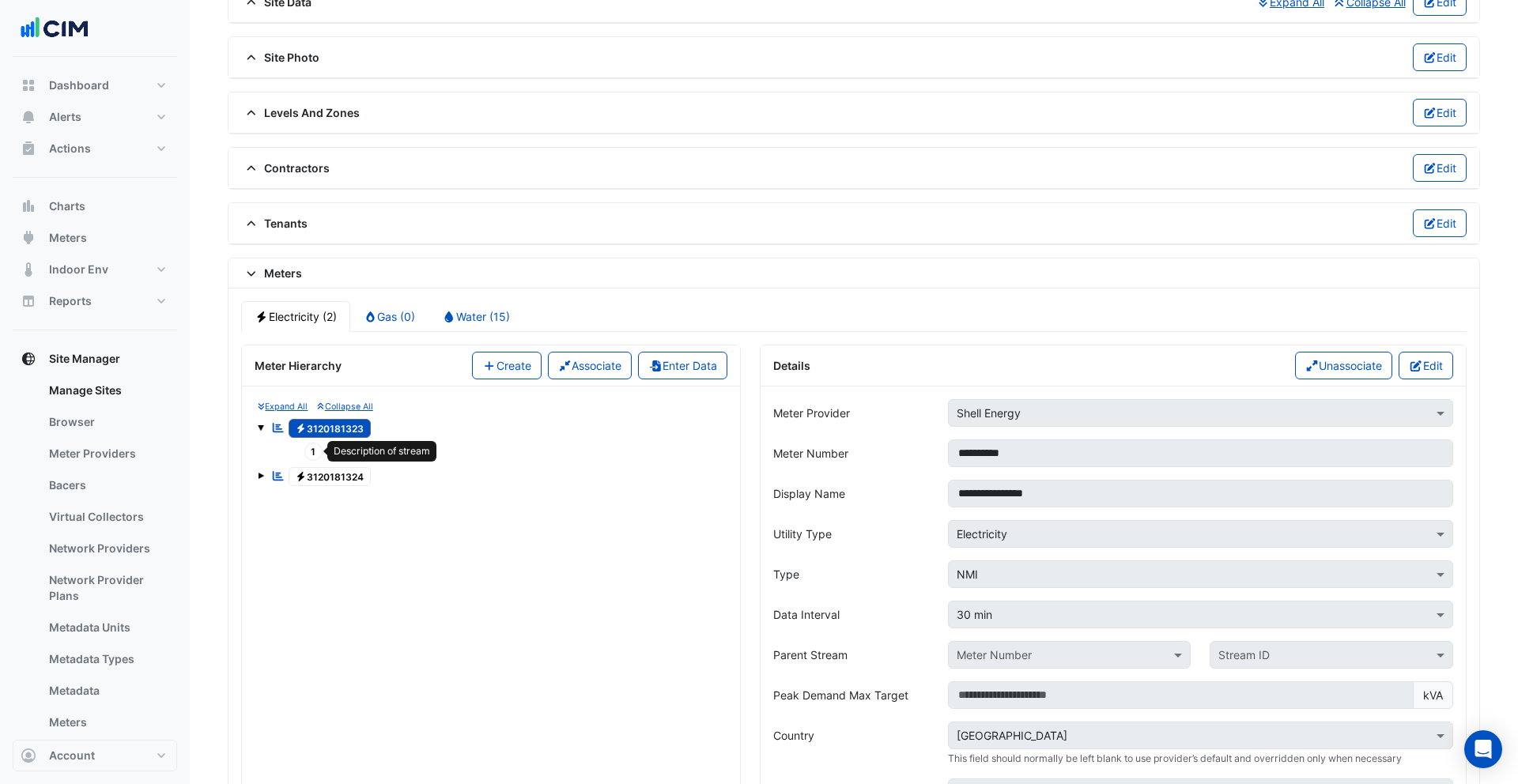
click at [313, 451] on span "1" at bounding box center [313, 451] width 19 height 18
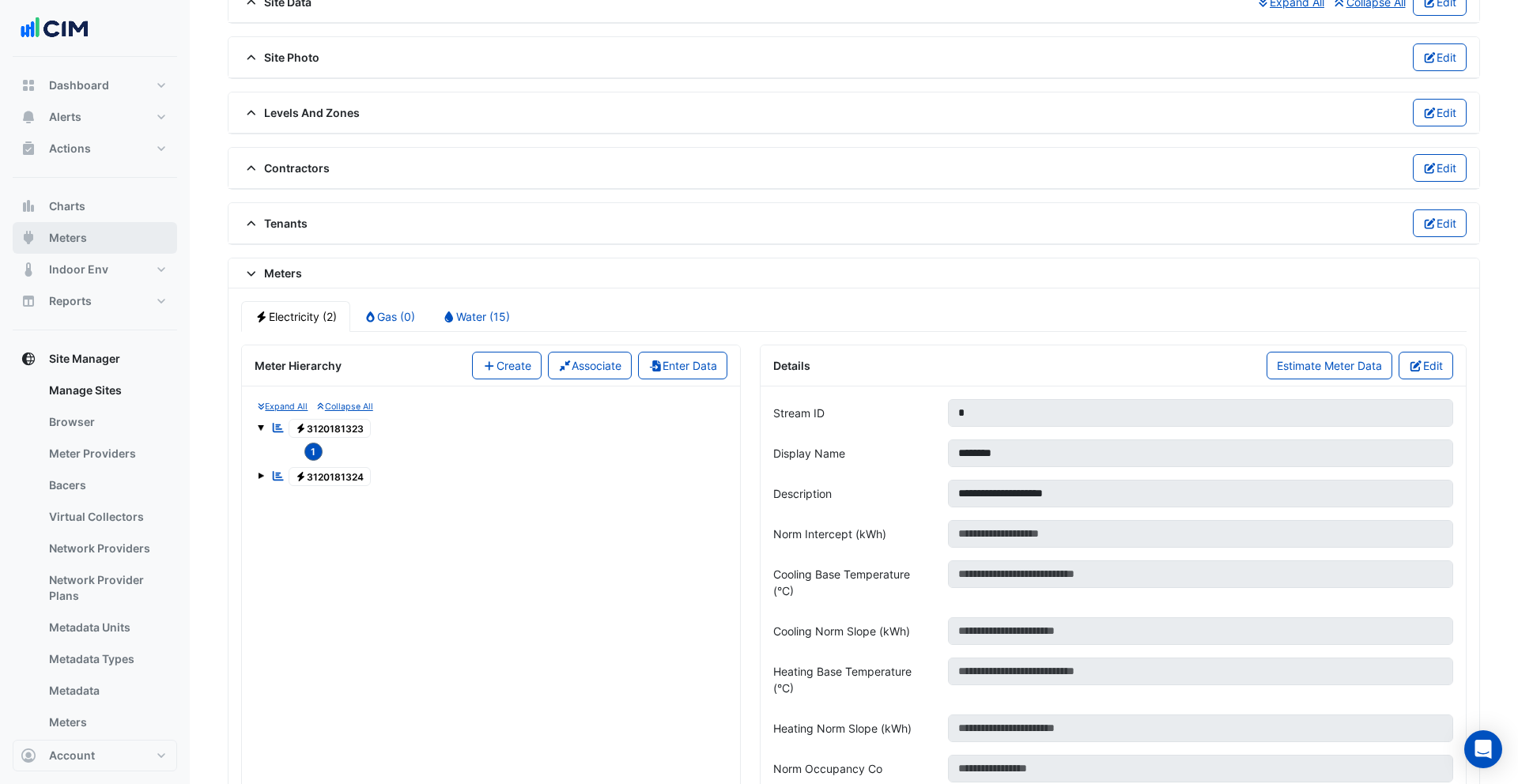
click at [86, 232] on span "Meters" at bounding box center [67, 238] width 38 height 16
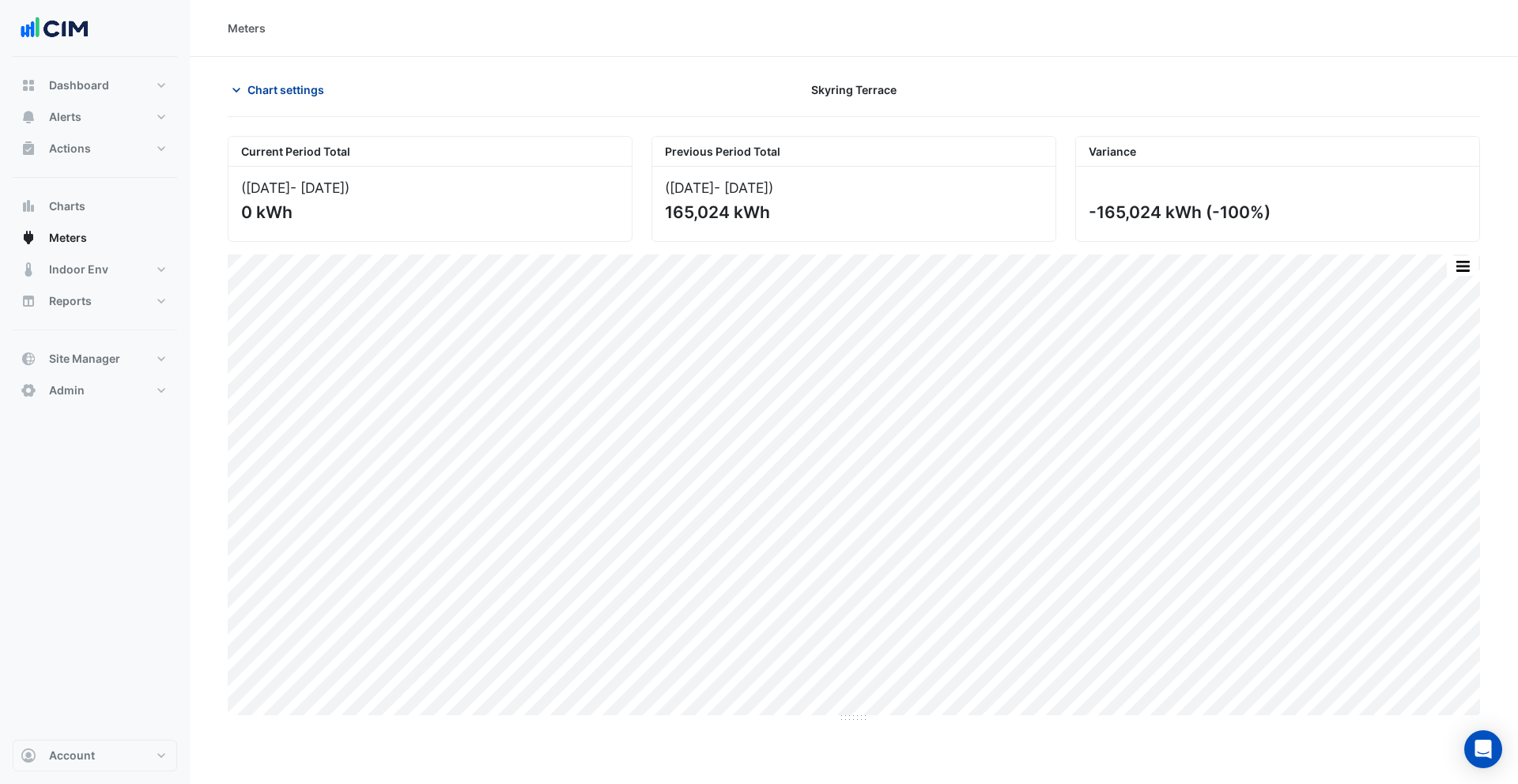
click at [277, 86] on span "Chart settings" at bounding box center [285, 89] width 76 height 17
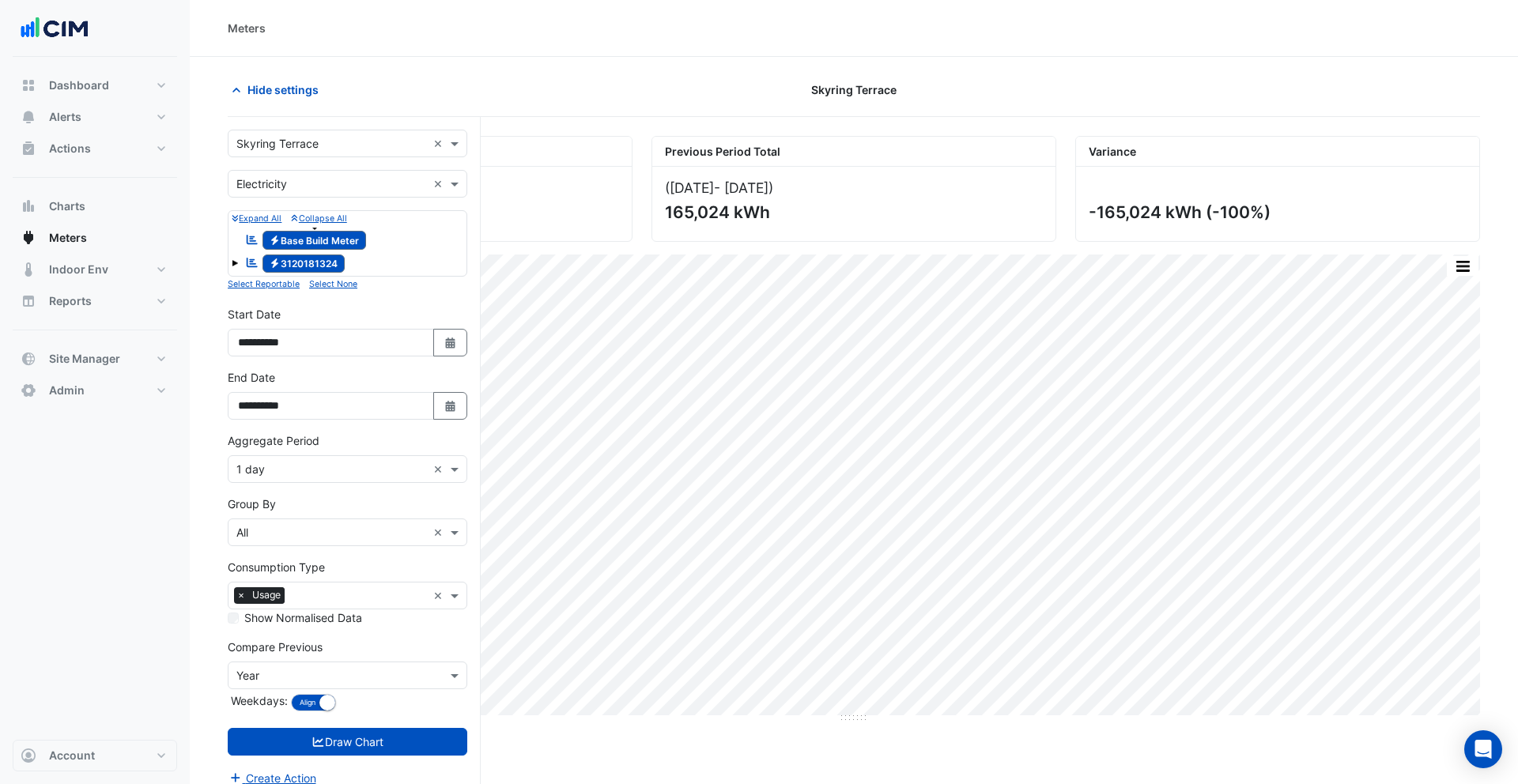
click at [292, 240] on span "Electricity Base Build Meter" at bounding box center [314, 240] width 104 height 19
click at [268, 216] on small "Expand All" at bounding box center [256, 218] width 50 height 10
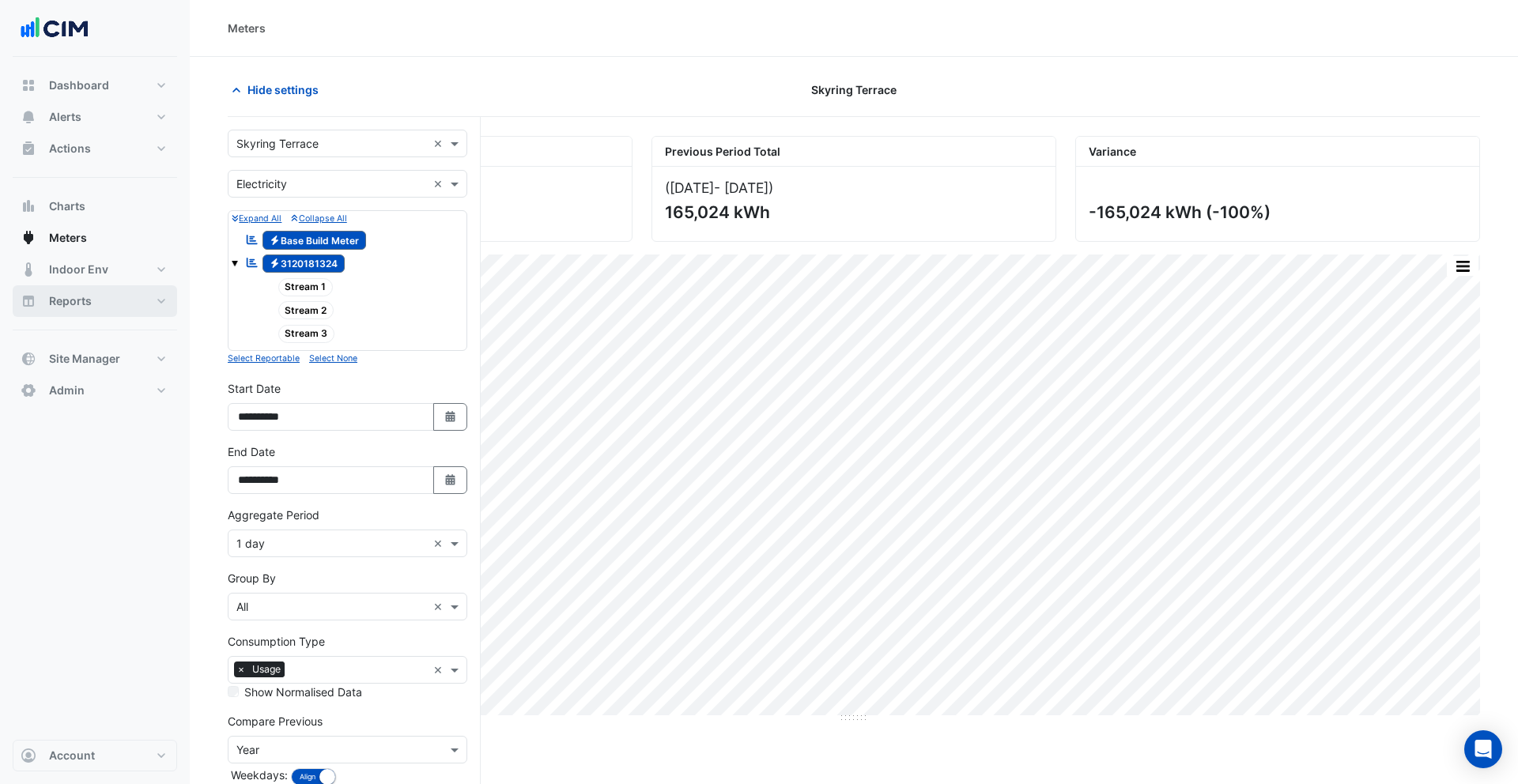
click at [83, 303] on span "Reports" at bounding box center [70, 300] width 42 height 16
select select "***"
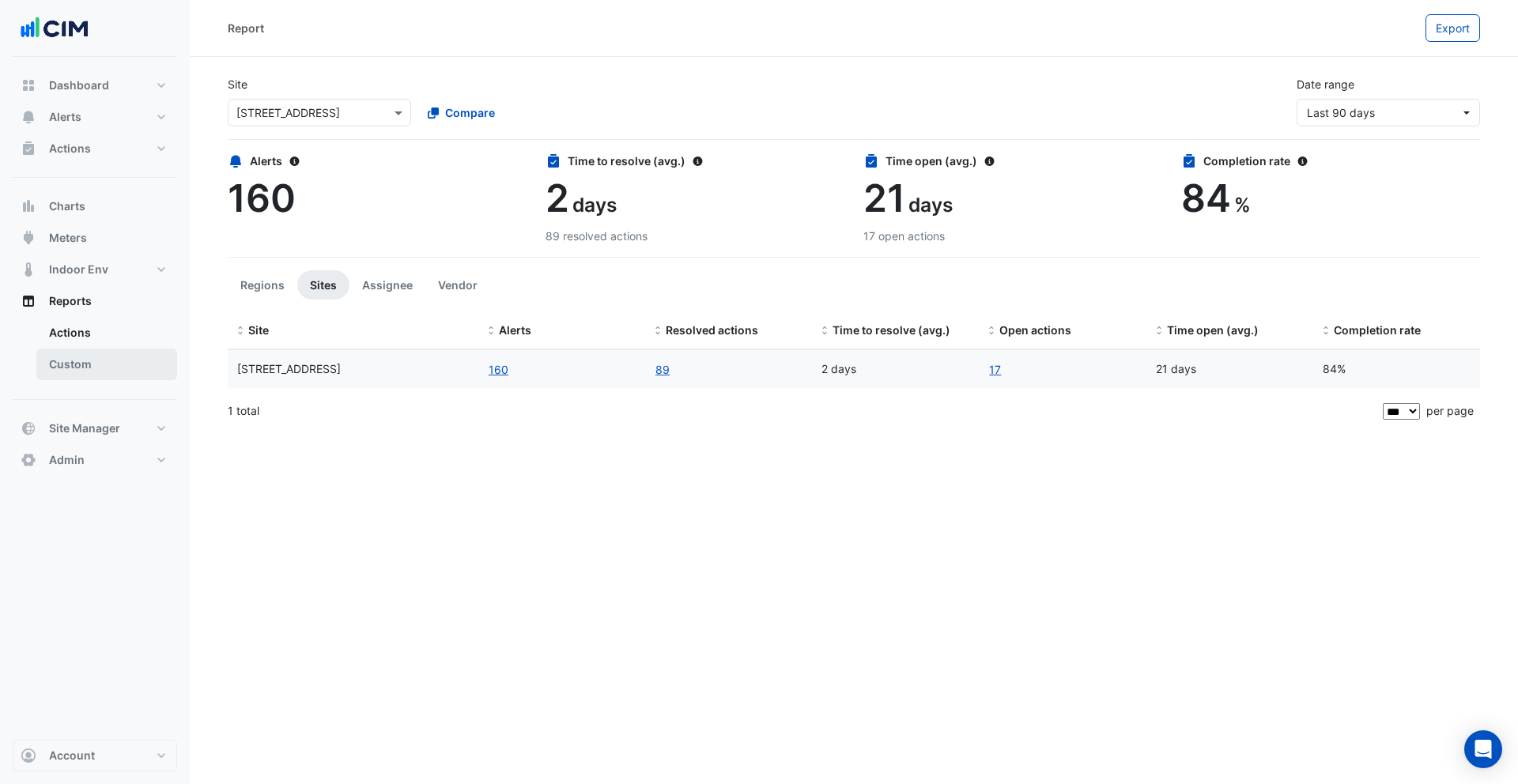
click at [82, 375] on link "Custom" at bounding box center [106, 364] width 141 height 31
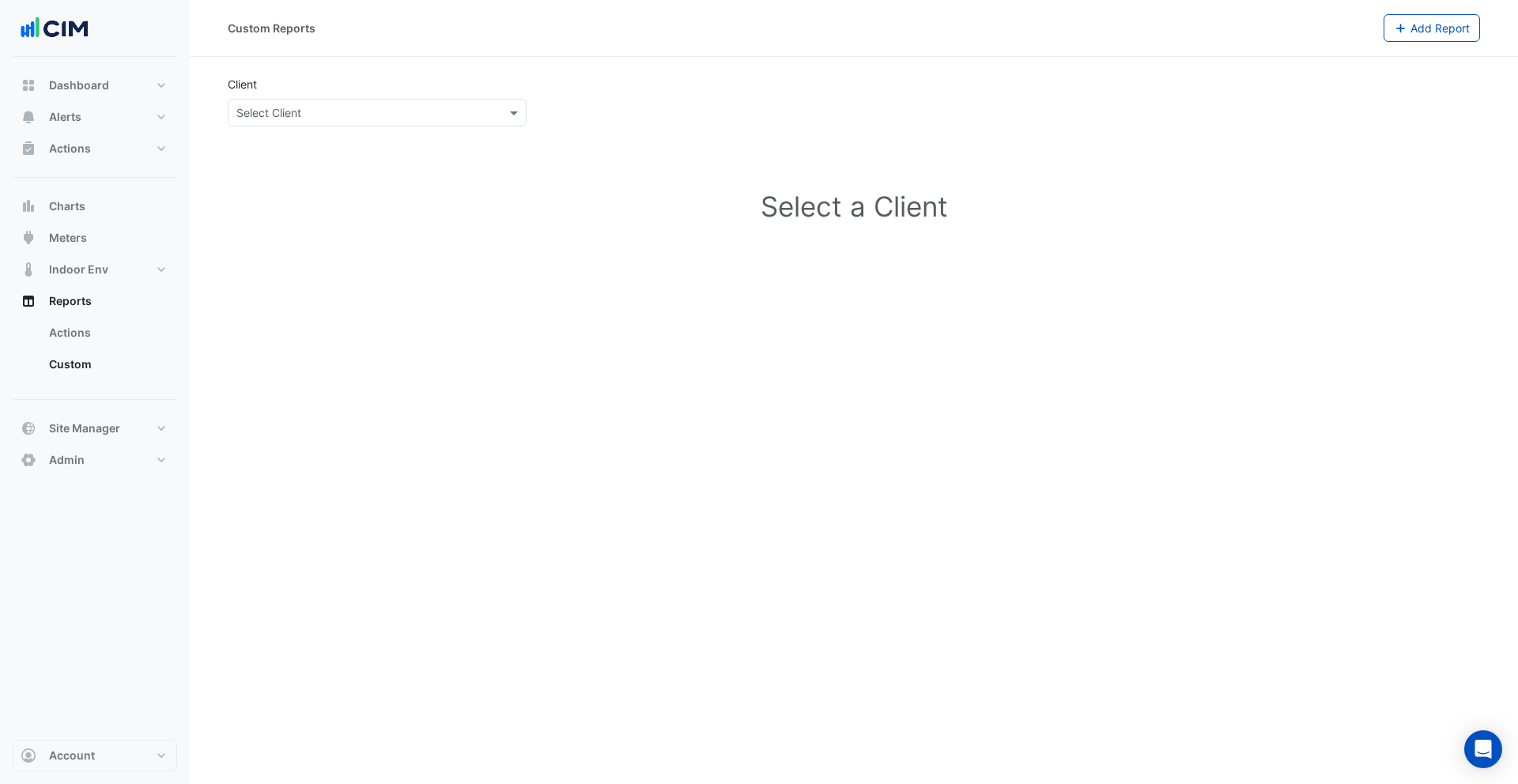
click at [325, 125] on div "Select Client" at bounding box center [377, 112] width 299 height 28
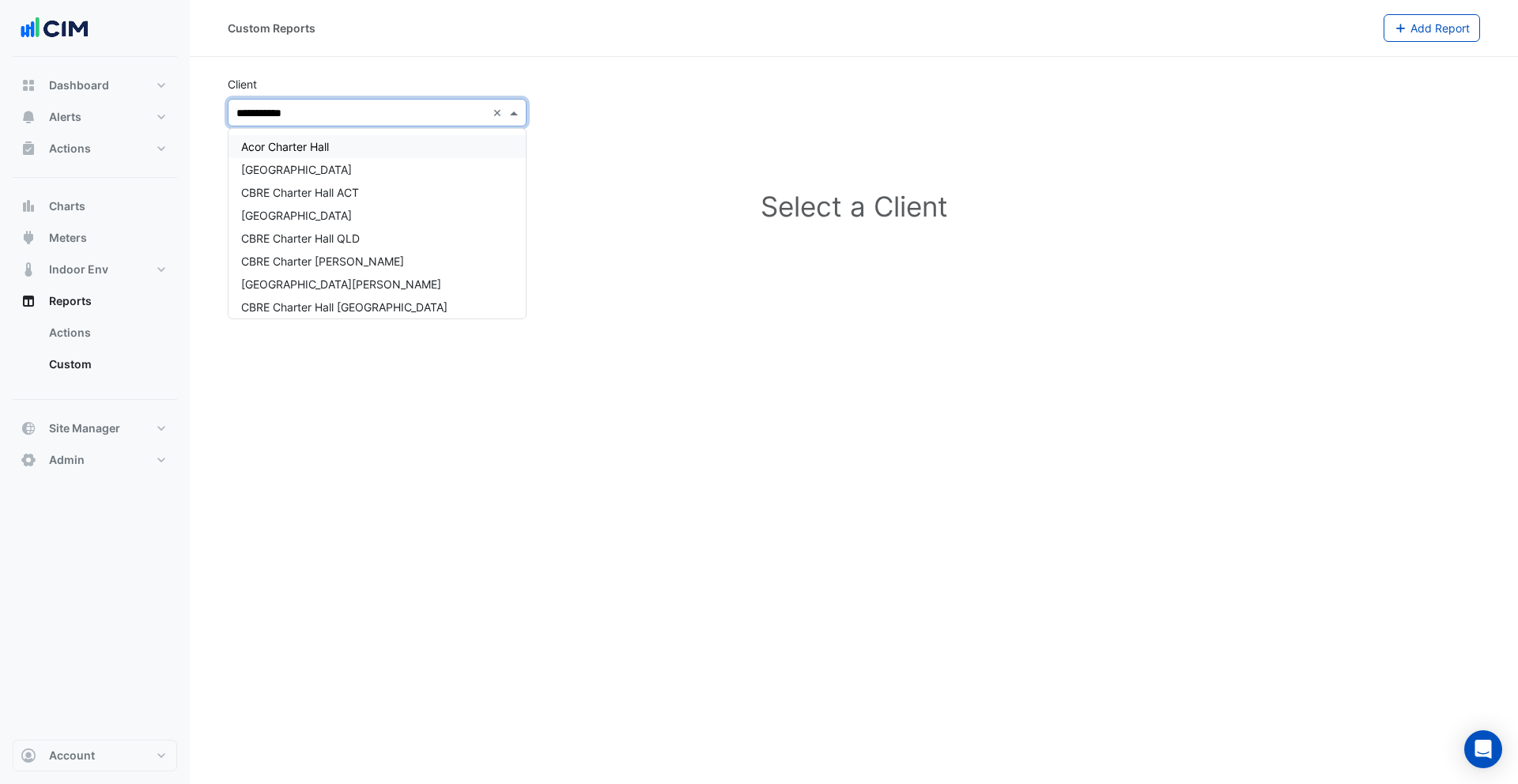
type input "**********"
click at [342, 181] on div "Charter Hall" at bounding box center [377, 186] width 298 height 23
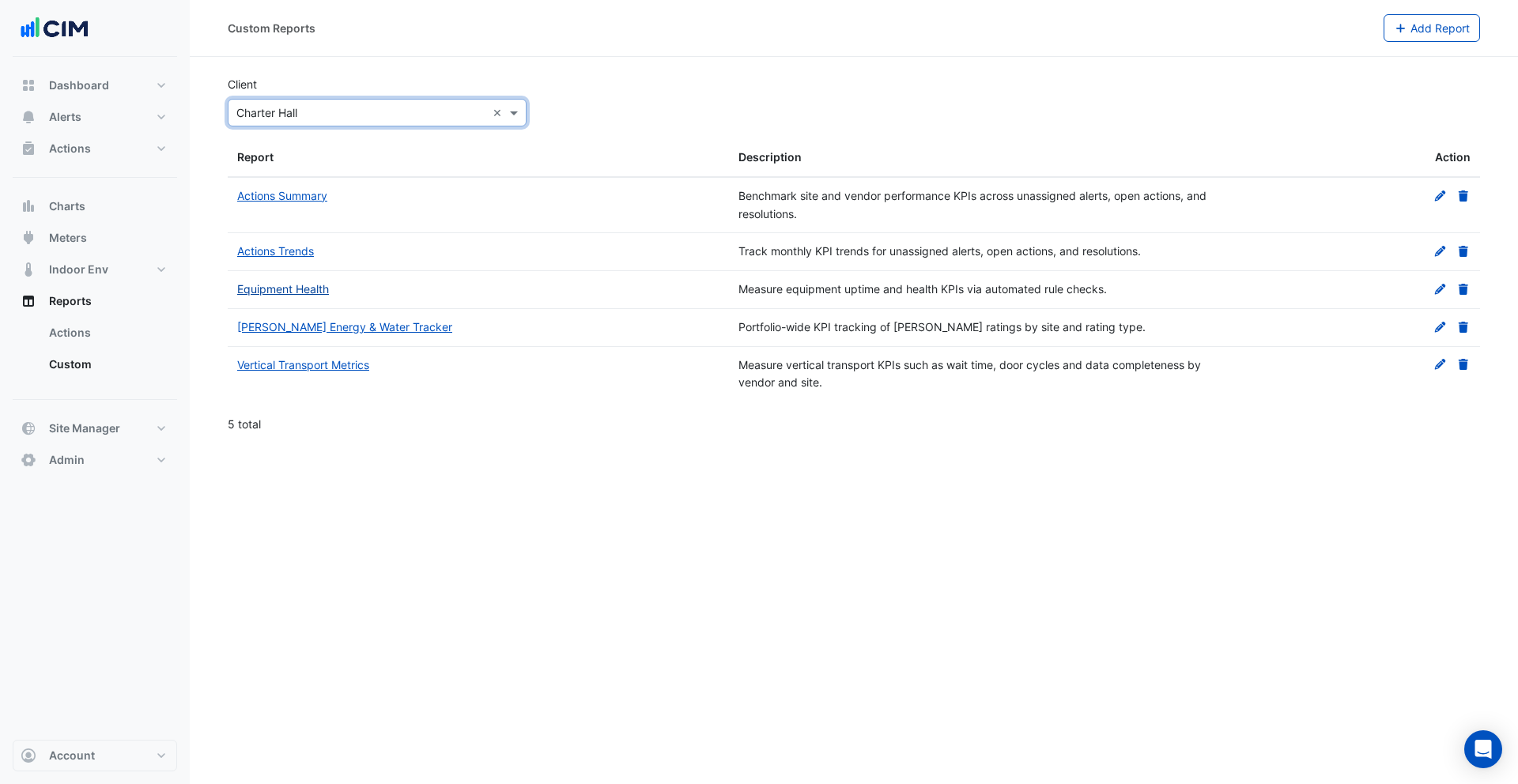
click at [303, 288] on link "Equipment Health" at bounding box center [283, 288] width 92 height 14
click at [97, 366] on link "Custom" at bounding box center [106, 364] width 141 height 31
click at [88, 343] on link "Actions" at bounding box center [106, 333] width 141 height 31
select select "***"
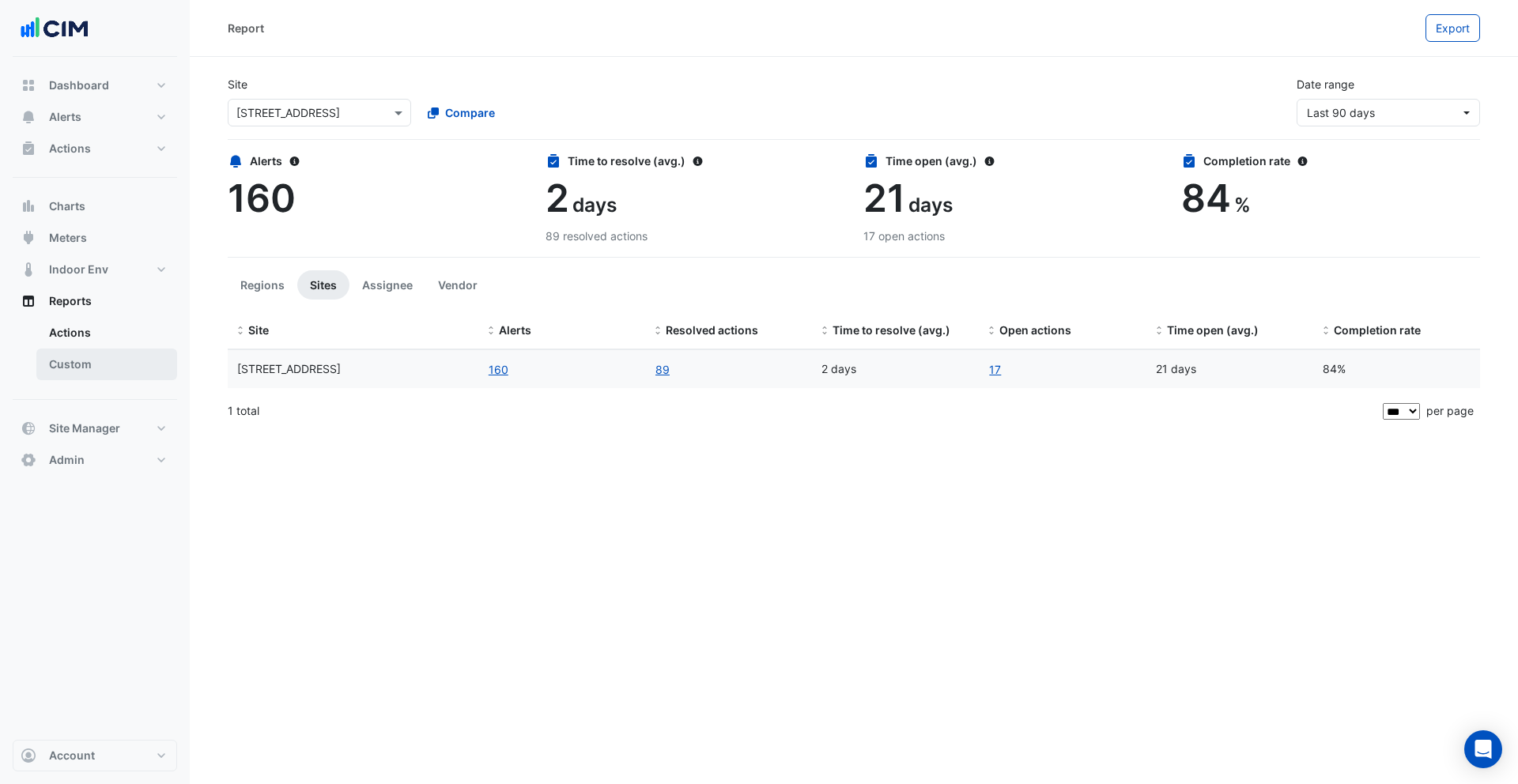
click at [87, 368] on link "Custom" at bounding box center [106, 364] width 141 height 31
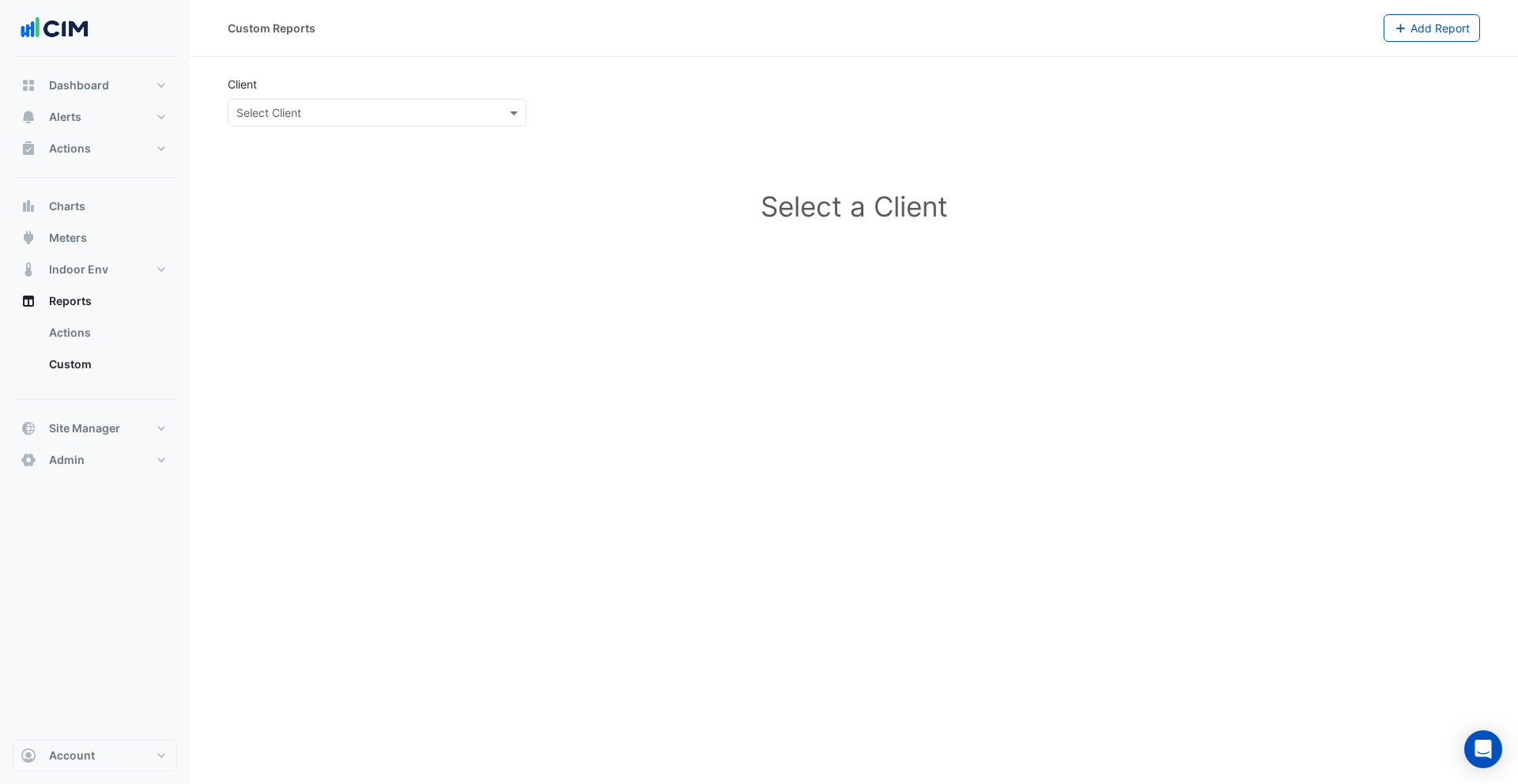
select select "***"
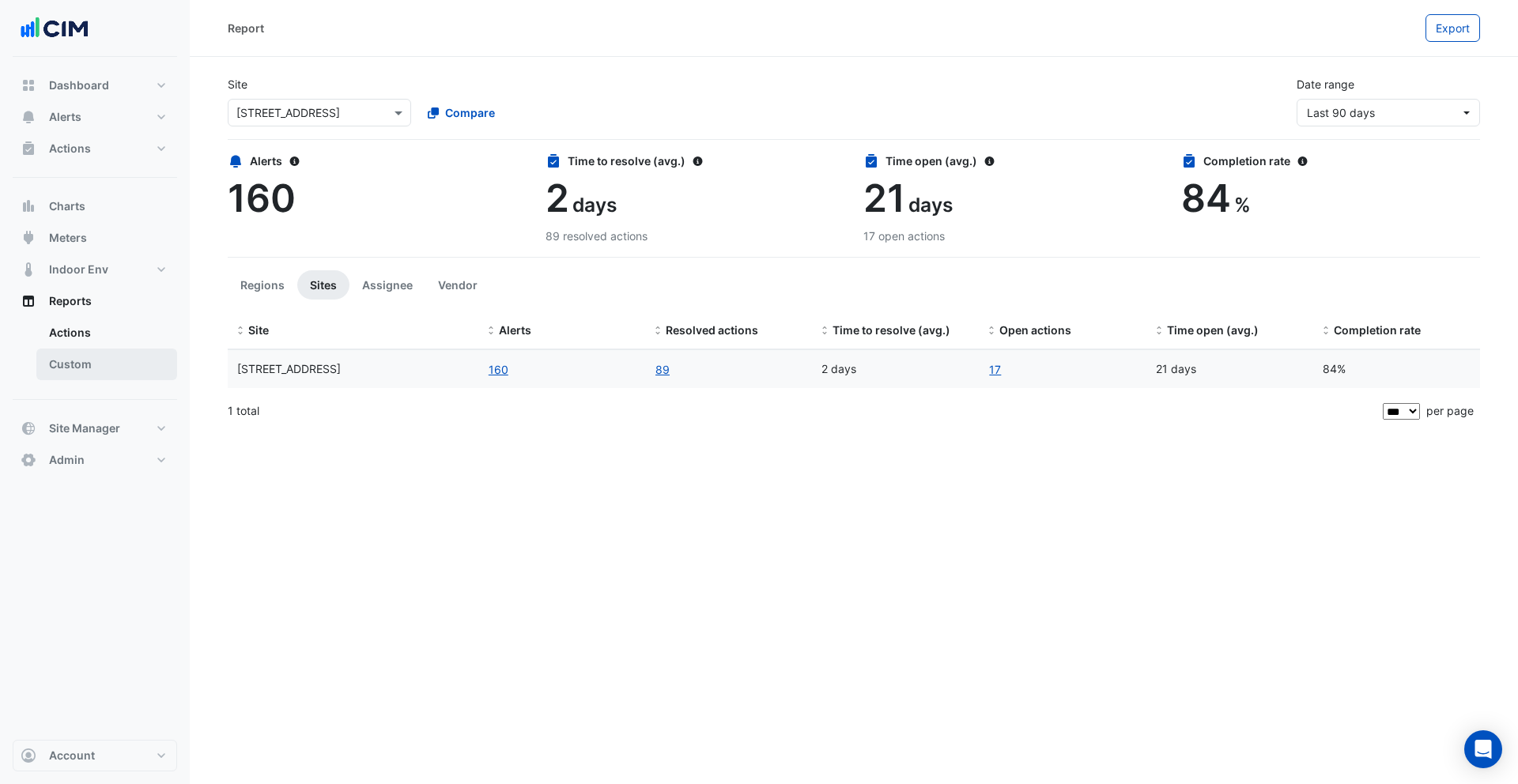
click at [62, 364] on link "Custom" at bounding box center [106, 364] width 141 height 31
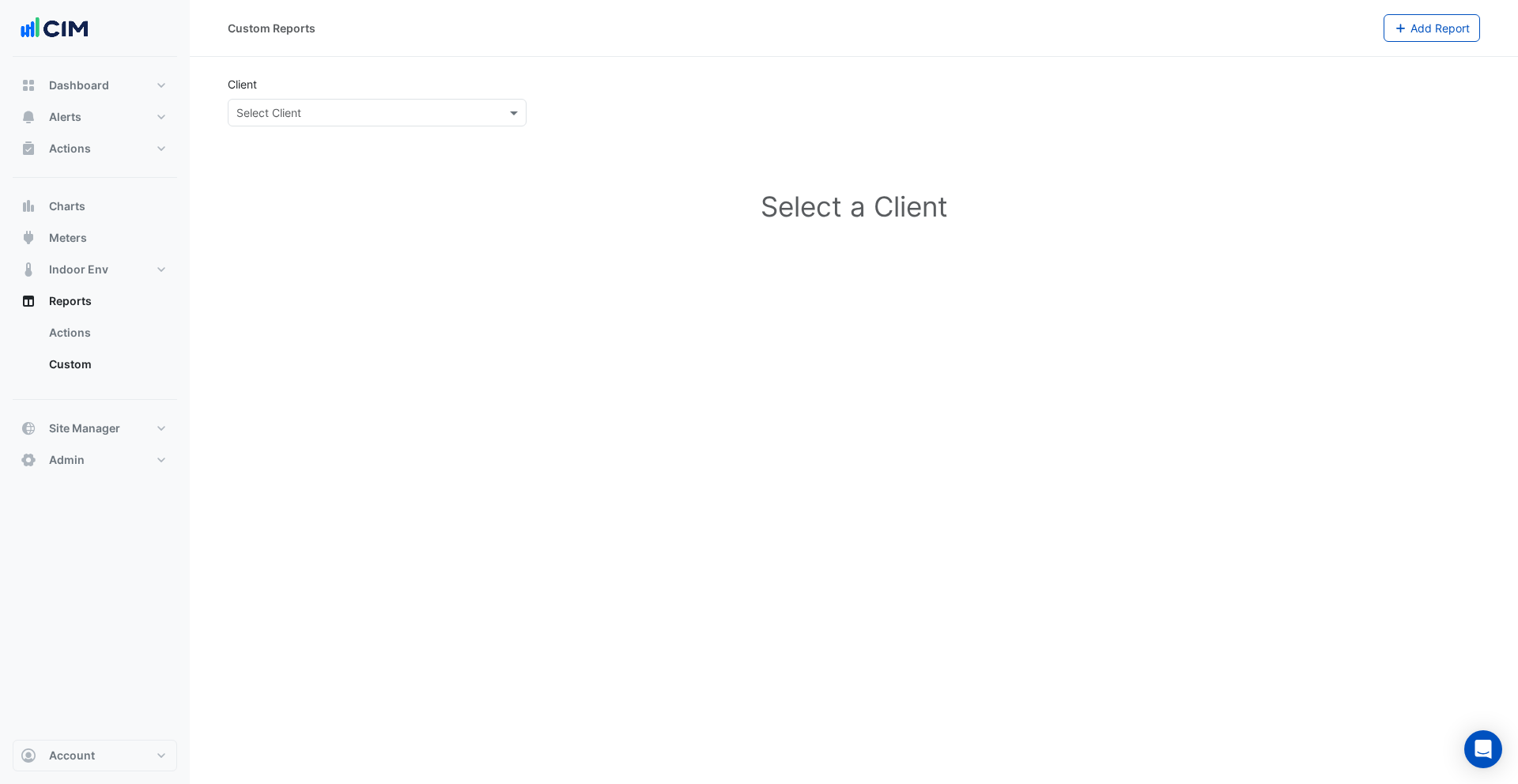
click at [392, 114] on input "text" at bounding box center [360, 113] width 250 height 17
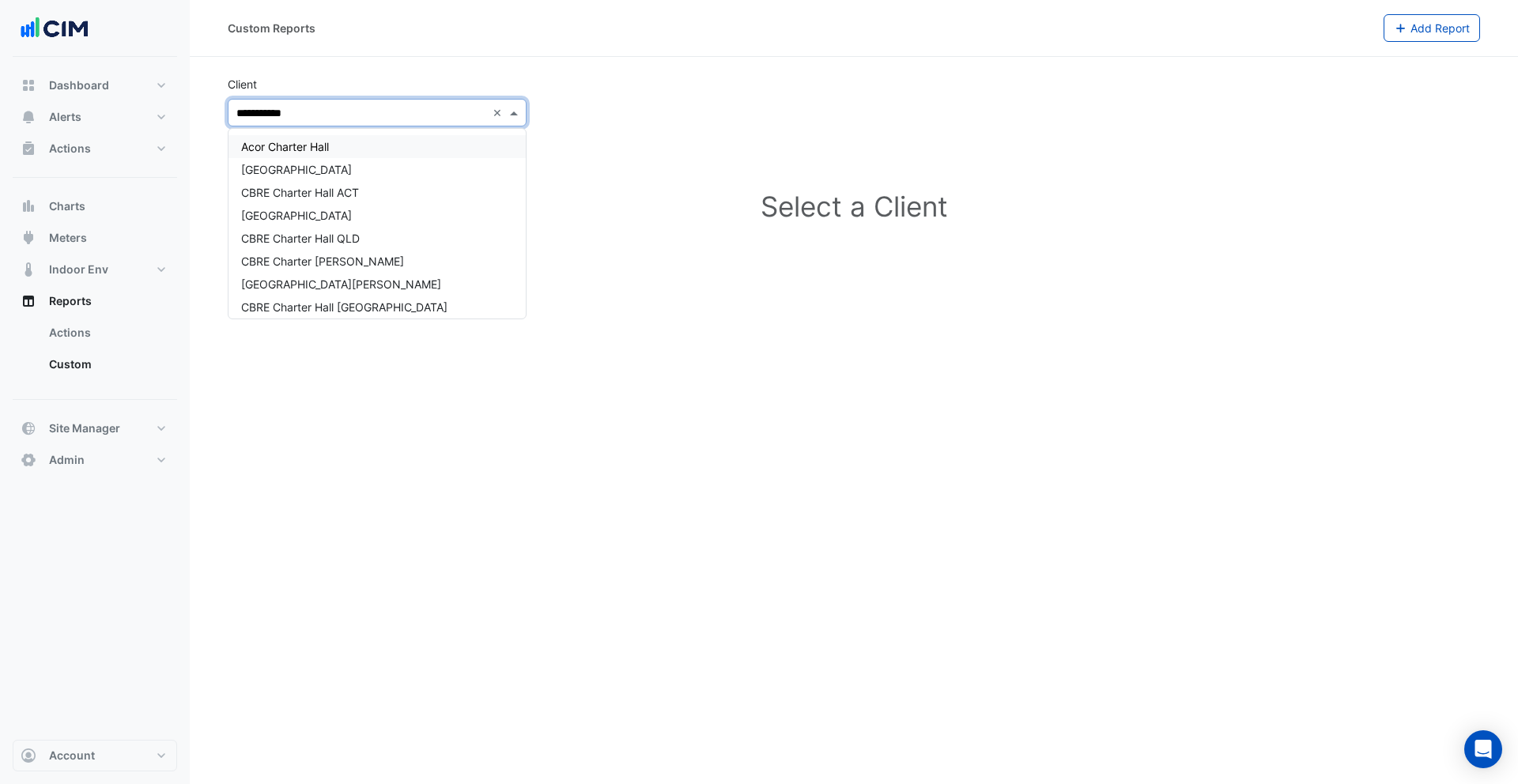
type input "**********"
click at [350, 184] on div "Charter Hall" at bounding box center [377, 186] width 298 height 23
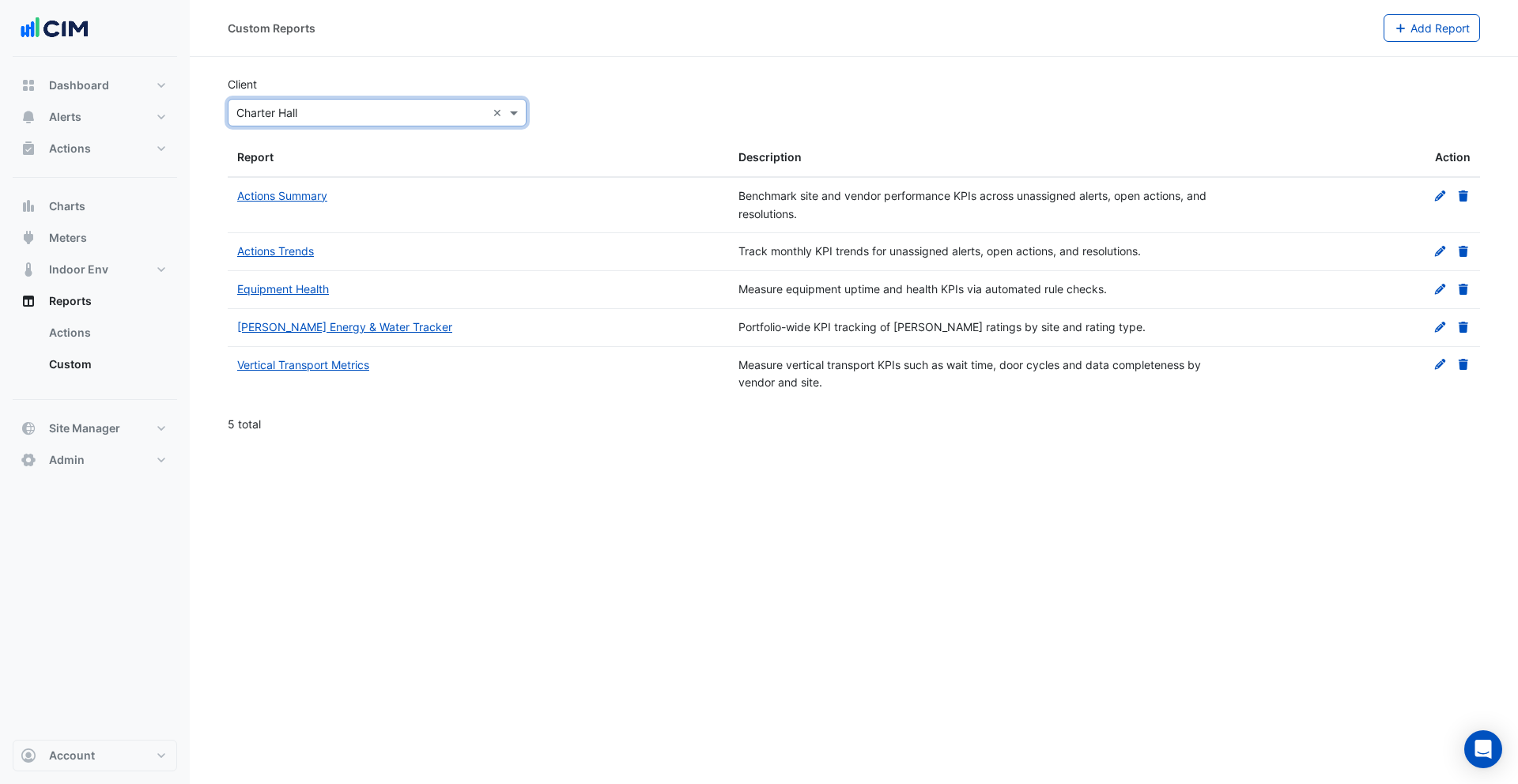
click at [590, 111] on div "Client Select Client × Charter Hall ×" at bounding box center [853, 100] width 1271 height 51
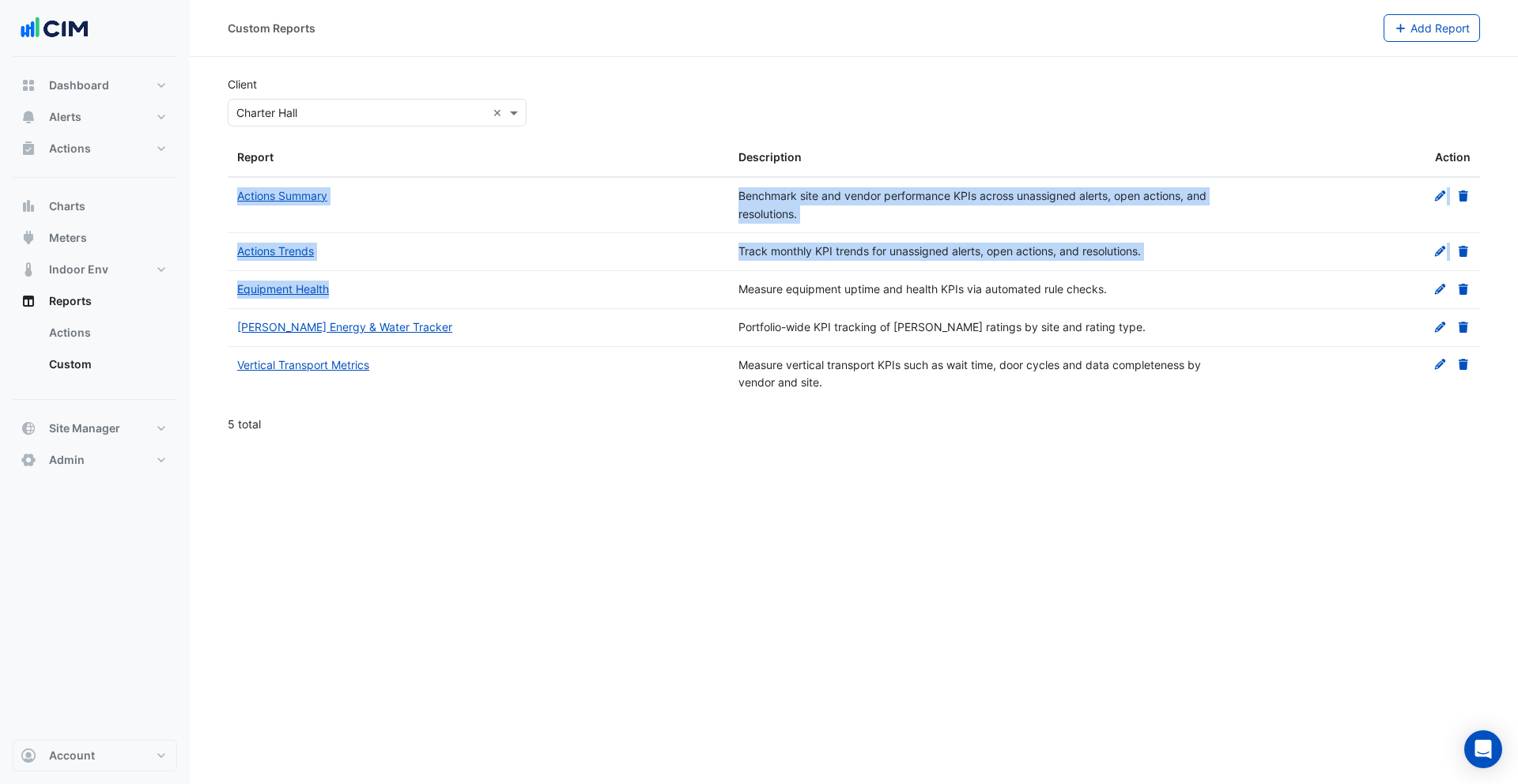
drag, startPoint x: 225, startPoint y: 295, endPoint x: 342, endPoint y: 299, distance: 117.1
click at [342, 299] on section "Client Select Client × Charter Hall × Report Description Action Actions Summary…" at bounding box center [853, 251] width 1328 height 387
click at [468, 290] on div "Equipment Health" at bounding box center [477, 290] width 482 height 18
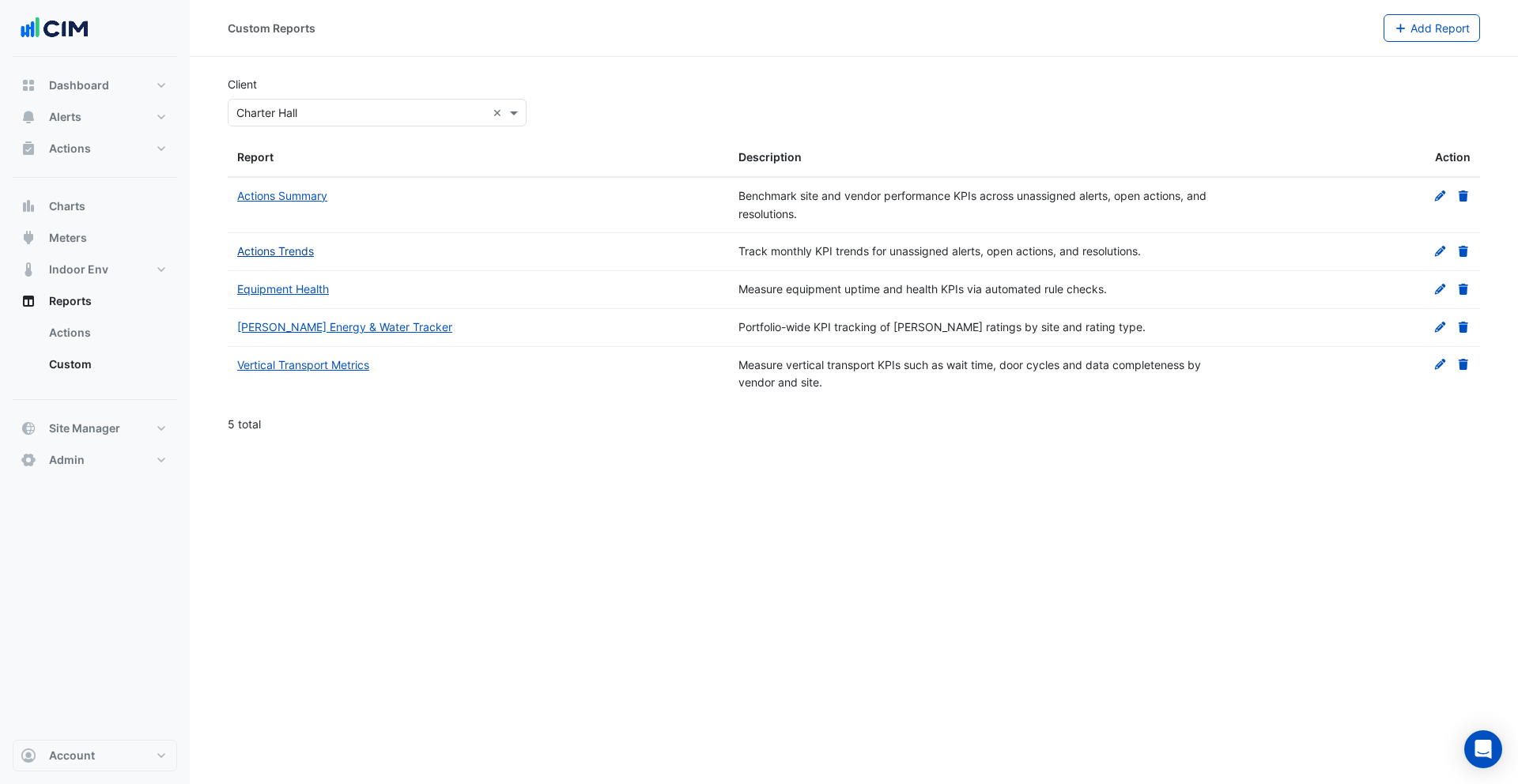
click at [295, 252] on link "Actions Trends" at bounding box center [275, 251] width 76 height 14
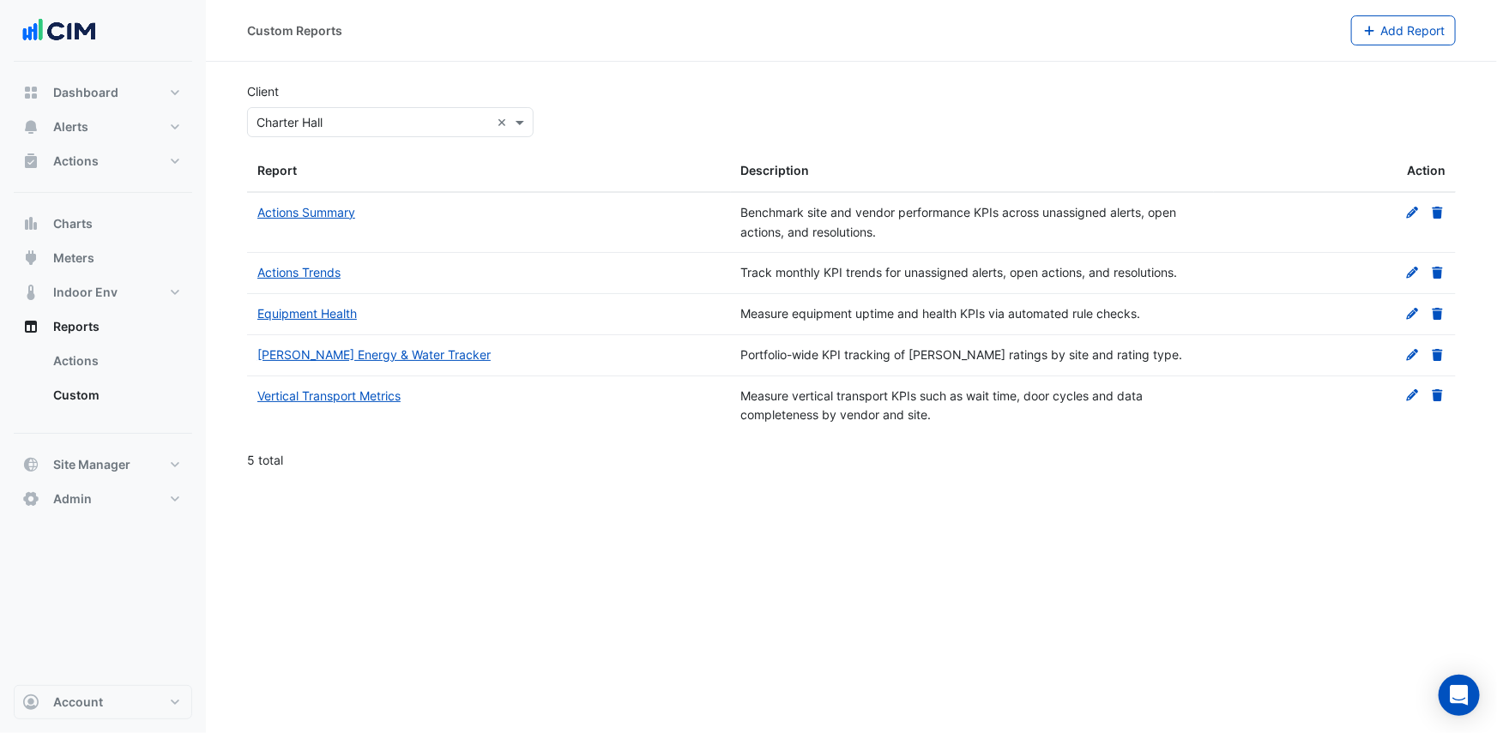
click at [596, 59] on div "Custom Reports Add Report" at bounding box center [851, 31] width 1291 height 62
drag, startPoint x: 252, startPoint y: 315, endPoint x: 1101, endPoint y: 299, distance: 849.3
click at [1101, 299] on div "Equipment Health Measure equipment uptime and health KPIs via automated rule ch…" at bounding box center [851, 314] width 1209 height 40
click at [632, 305] on div "Equipment Health" at bounding box center [488, 315] width 463 height 20
click at [300, 313] on link "Equipment Health" at bounding box center [307, 313] width 100 height 15
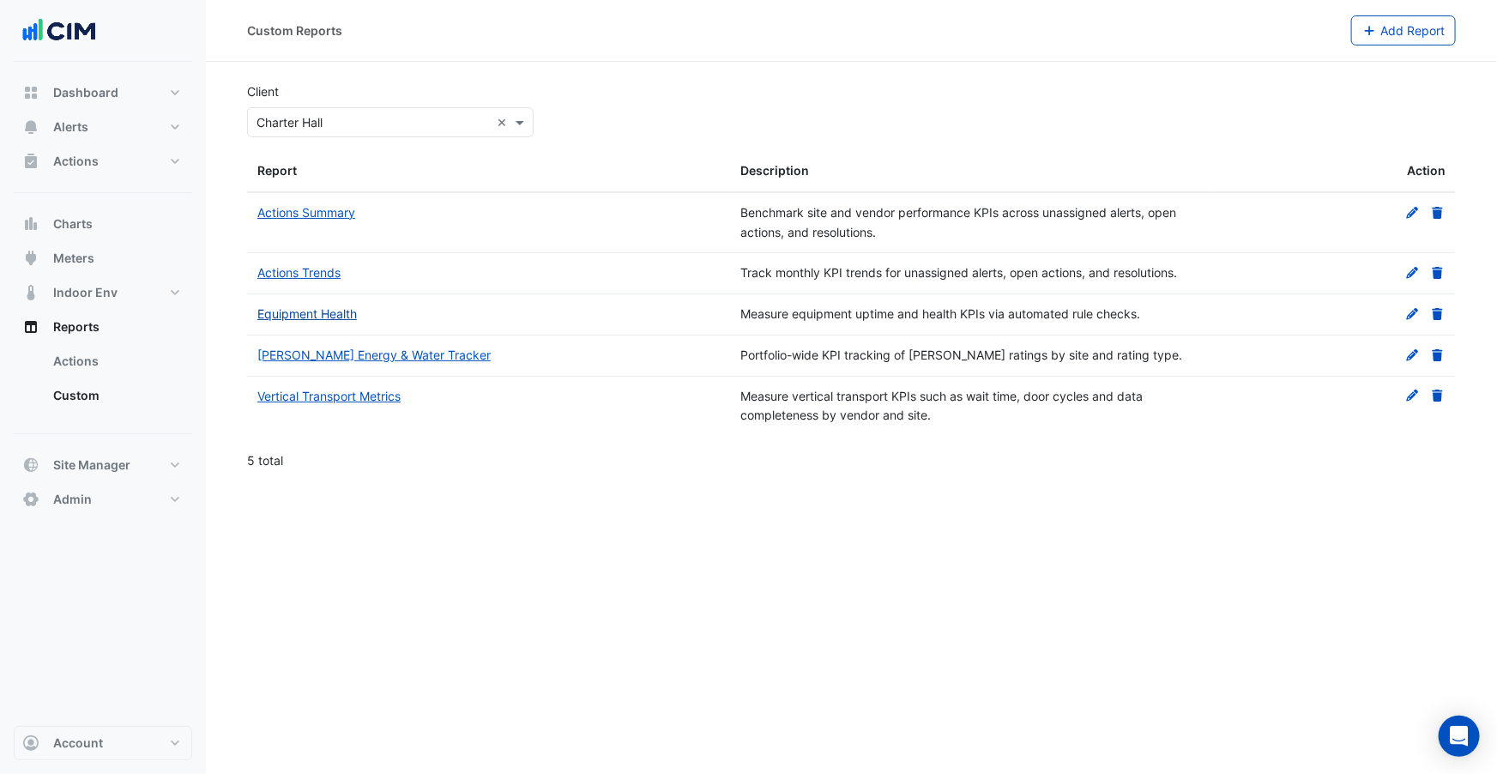
click at [326, 311] on link "Equipment Health" at bounding box center [307, 313] width 100 height 15
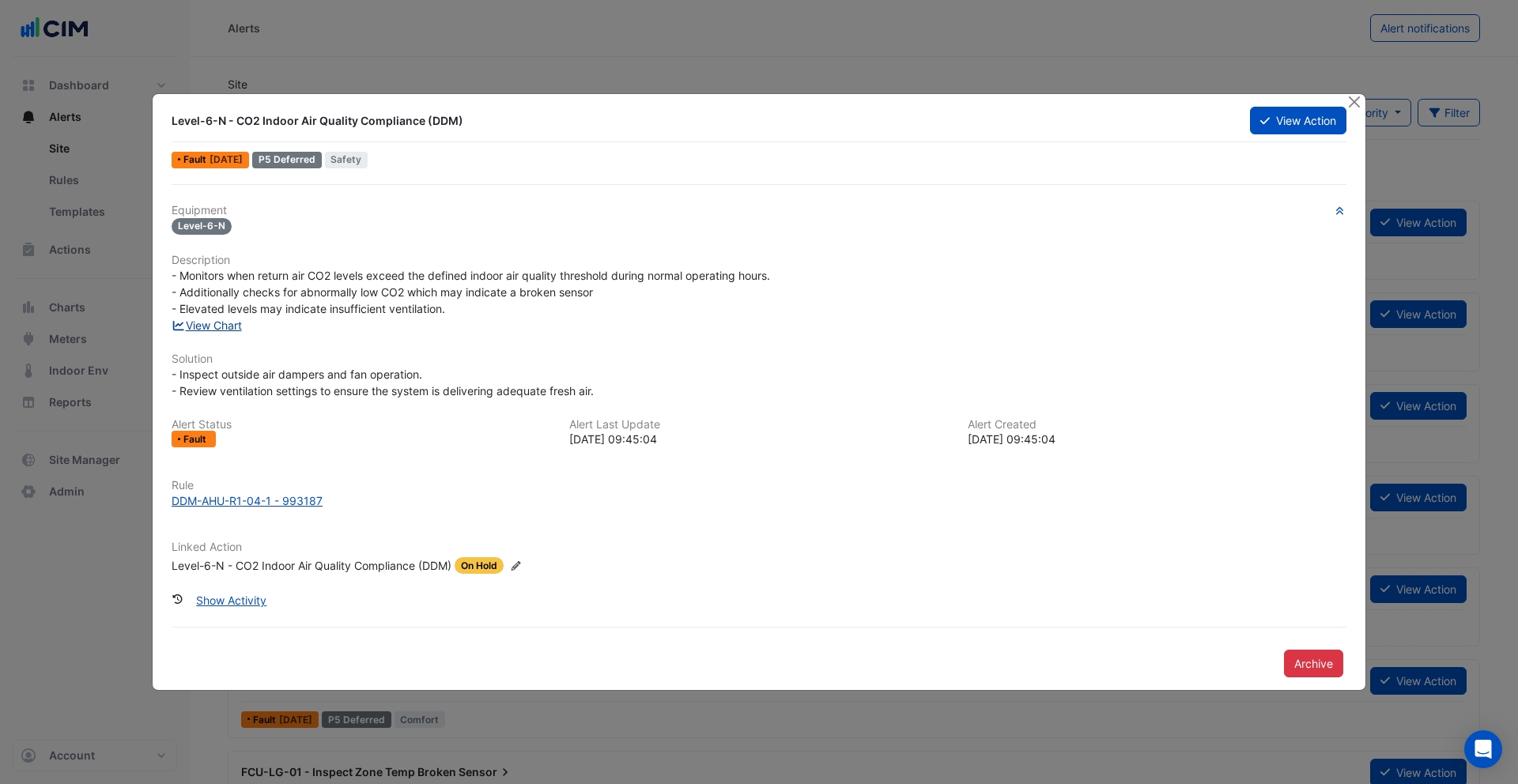
click at [221, 325] on link "View Chart" at bounding box center [206, 325] width 70 height 14
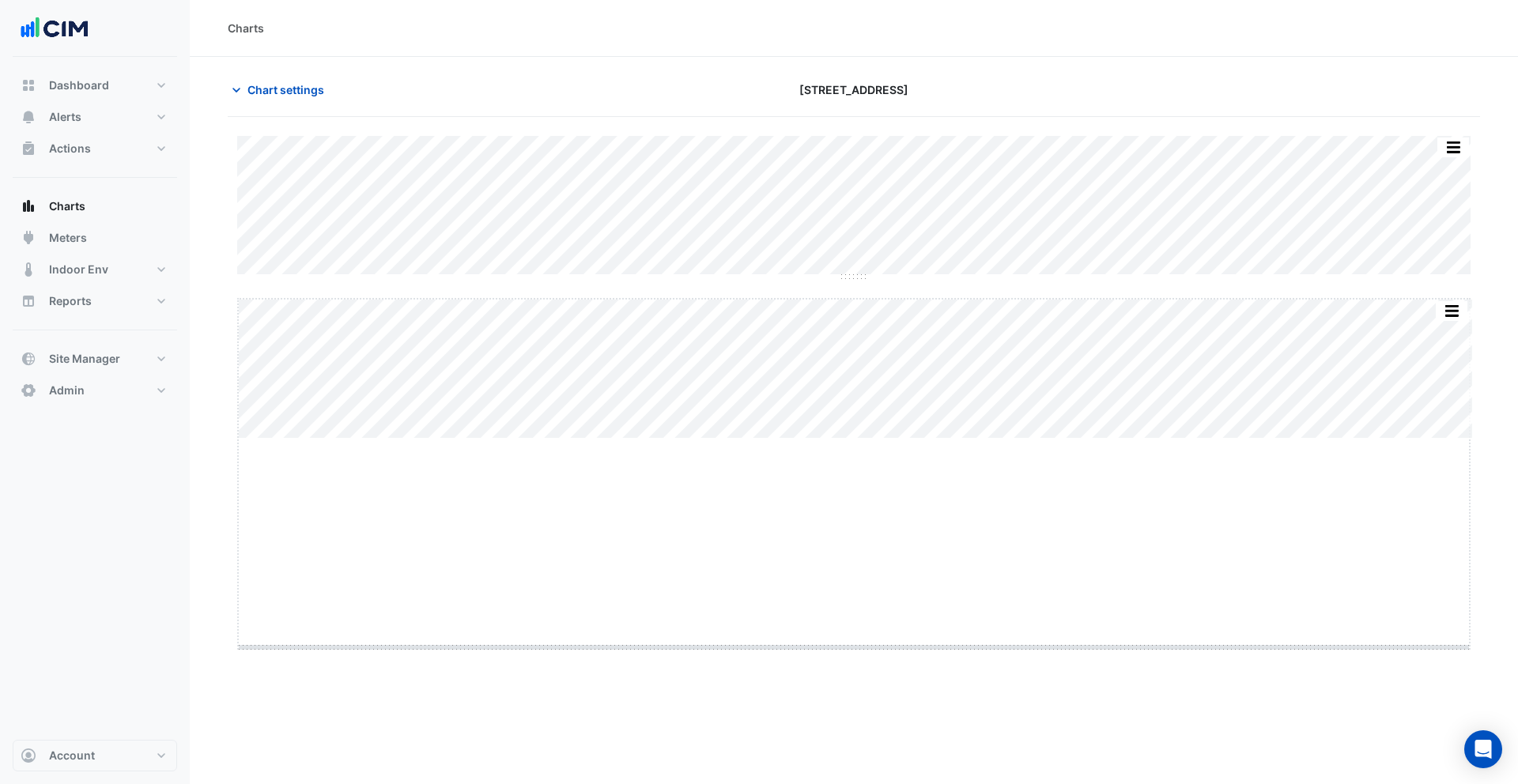
drag, startPoint x: 850, startPoint y: 438, endPoint x: 868, endPoint y: 647, distance: 209.8
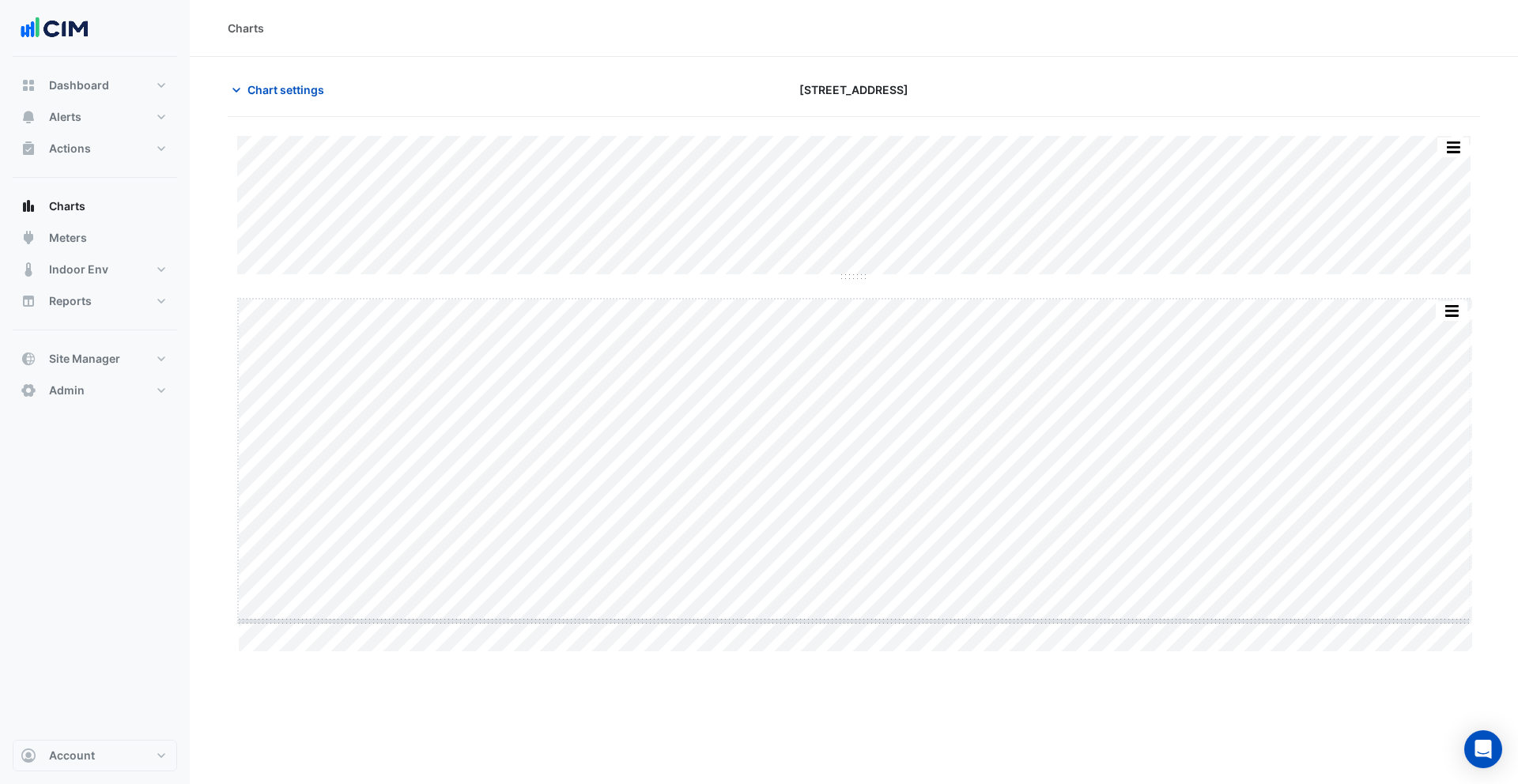
drag, startPoint x: 859, startPoint y: 651, endPoint x: 851, endPoint y: 620, distance: 32.0
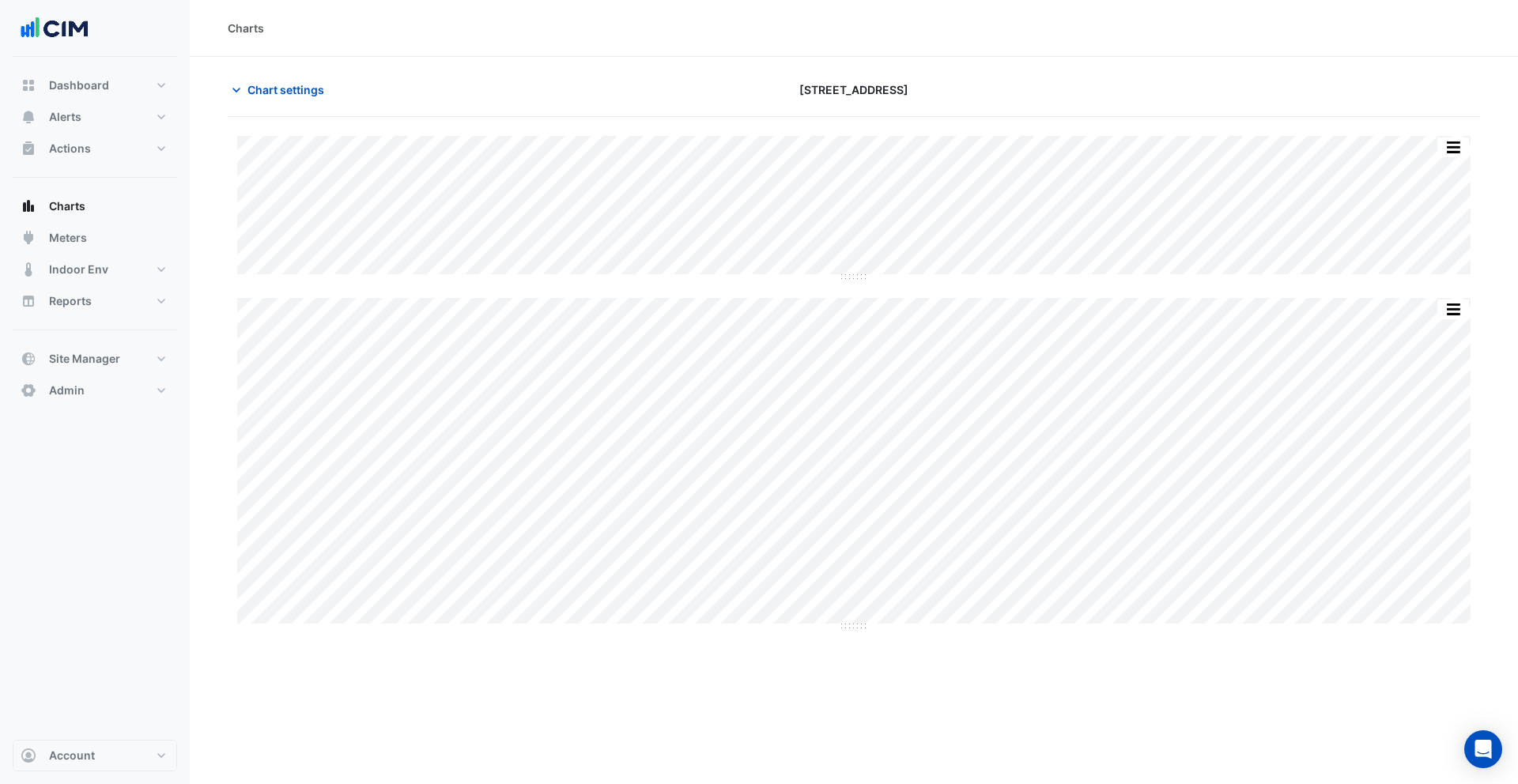
click at [715, 685] on div "Charts Chart settings [STREET_ADDRESS] Split All Split None Print Save as JPEG …" at bounding box center [853, 392] width 1328 height 784
drag, startPoint x: 853, startPoint y: 277, endPoint x: 865, endPoint y: 473, distance: 196.4
drag, startPoint x: 1428, startPoint y: 152, endPoint x: 1415, endPoint y: 151, distance: 13.0
click at [1415, 151] on button "button" at bounding box center [1421, 146] width 31 height 19
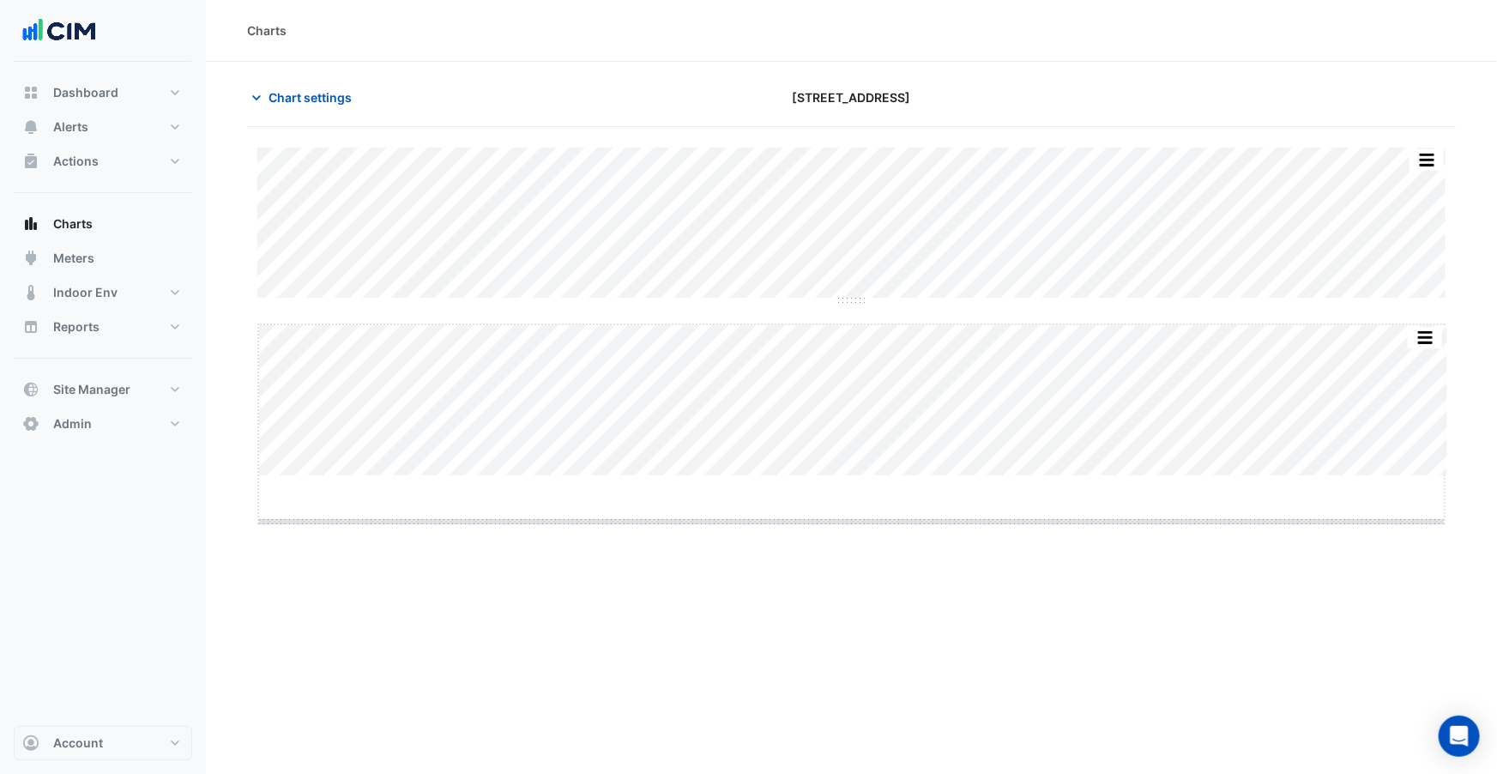
drag, startPoint x: 862, startPoint y: 476, endPoint x: 853, endPoint y: 548, distance: 72.7
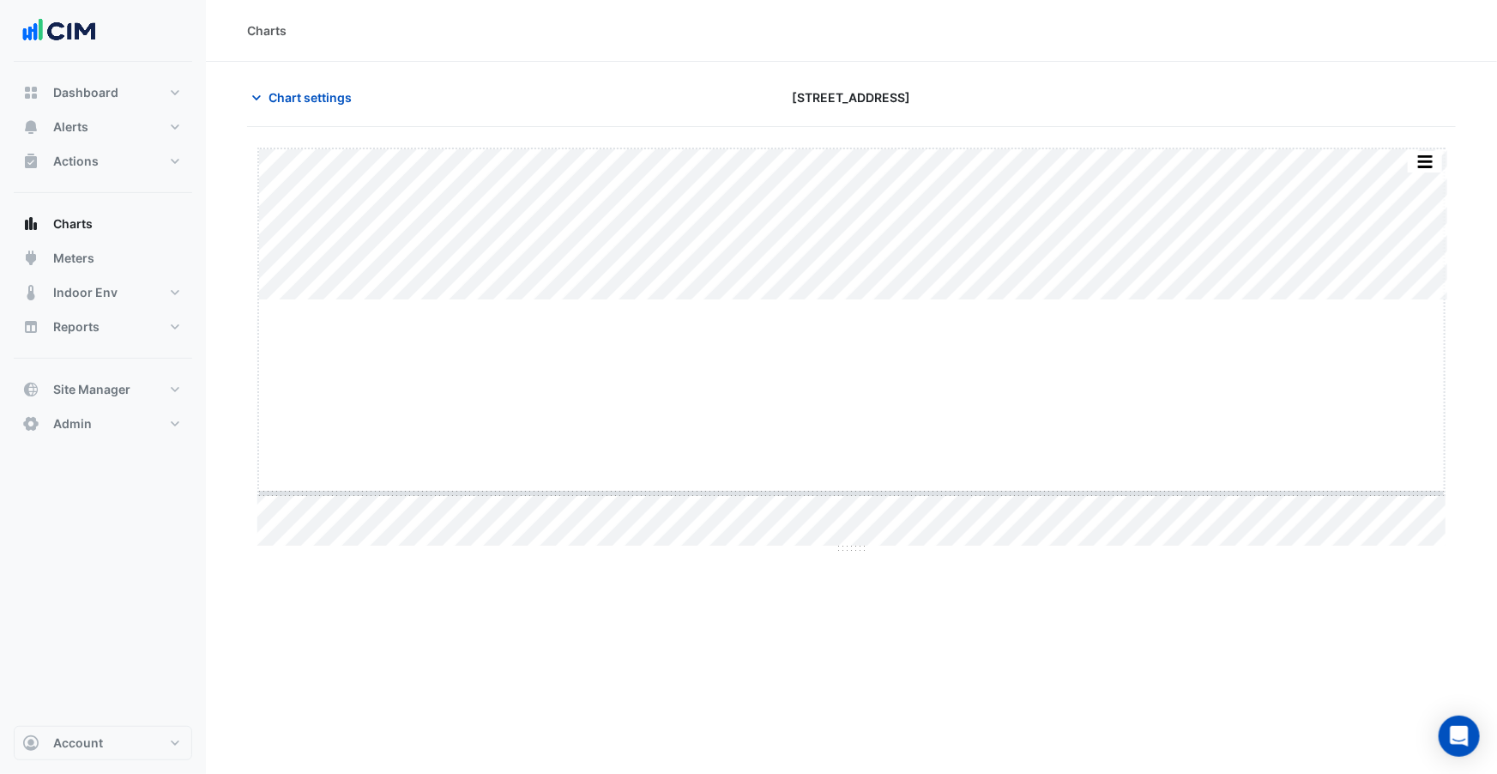
drag, startPoint x: 850, startPoint y: 299, endPoint x: 859, endPoint y: 492, distance: 193.2
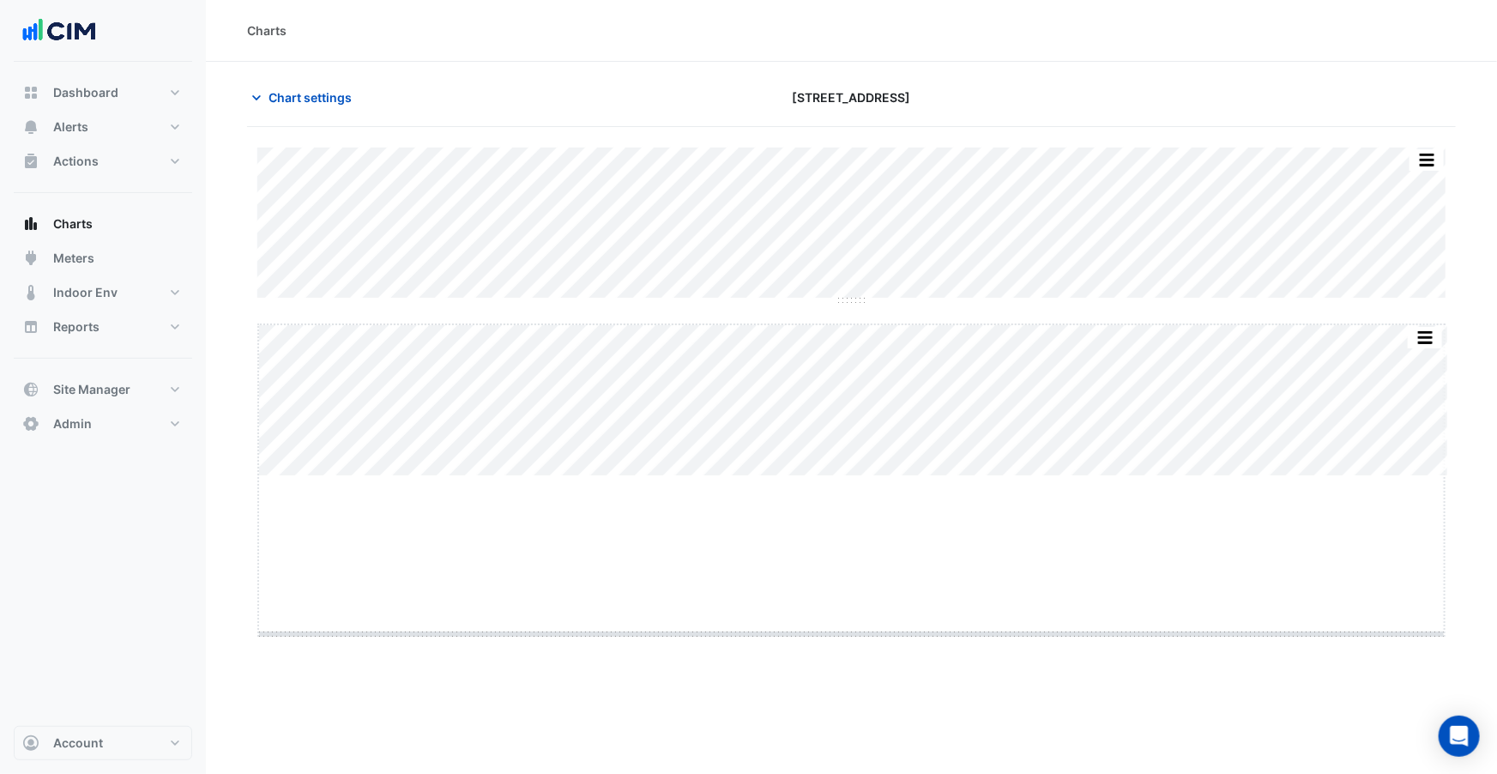
drag, startPoint x: 853, startPoint y: 474, endPoint x: 841, endPoint y: 632, distance: 158.2
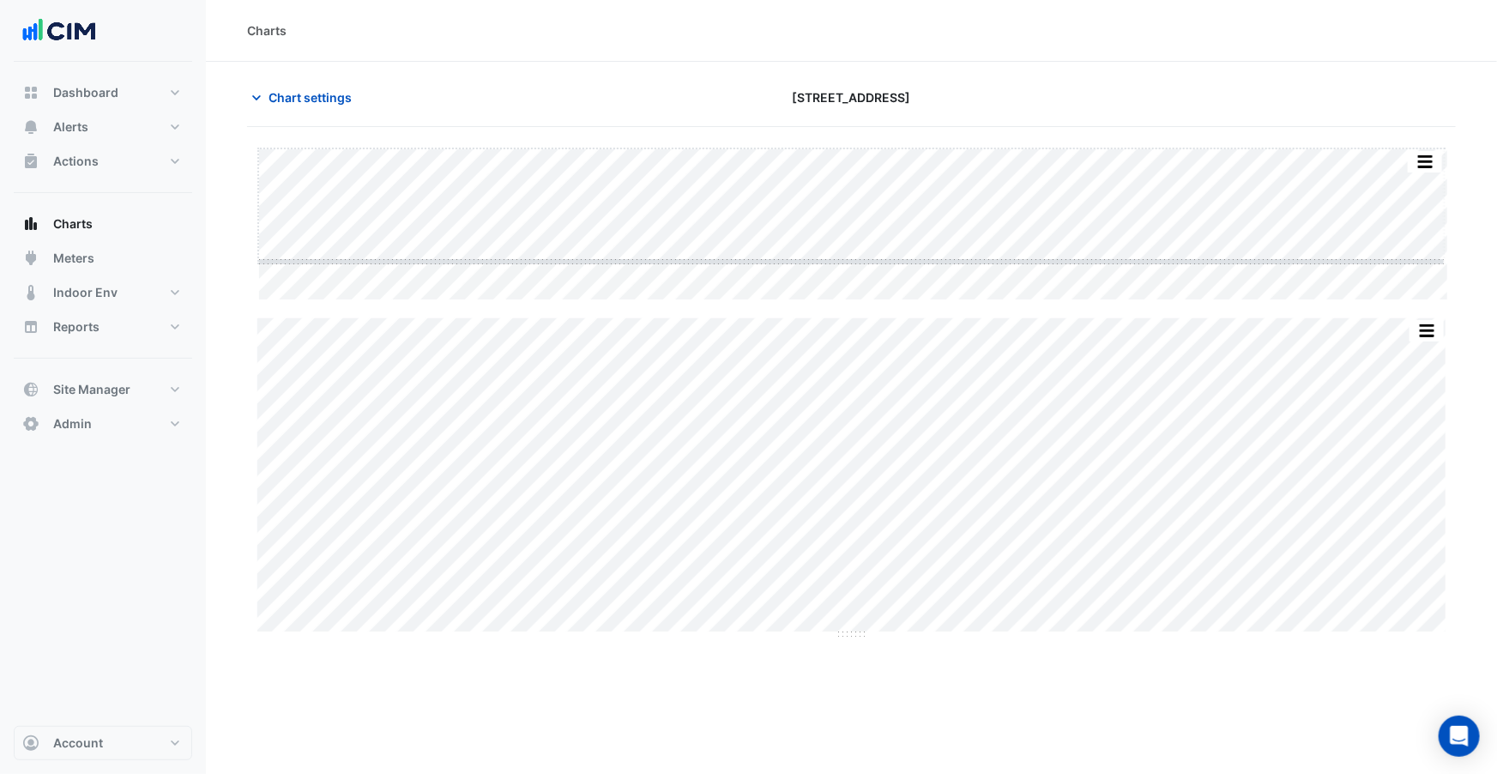
drag, startPoint x: 848, startPoint y: 299, endPoint x: 844, endPoint y: 257, distance: 42.2
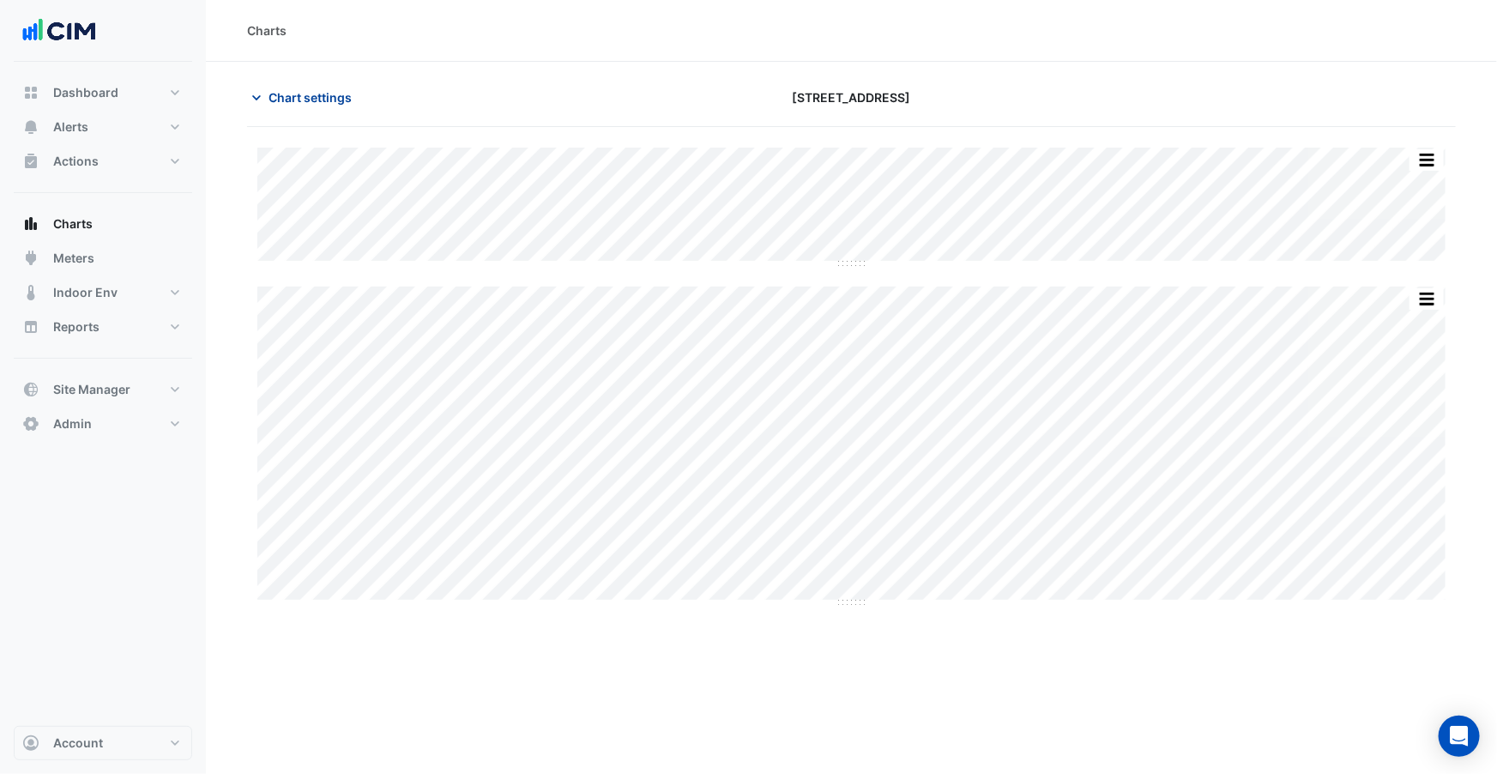
click at [305, 96] on span "Chart settings" at bounding box center [309, 97] width 83 height 18
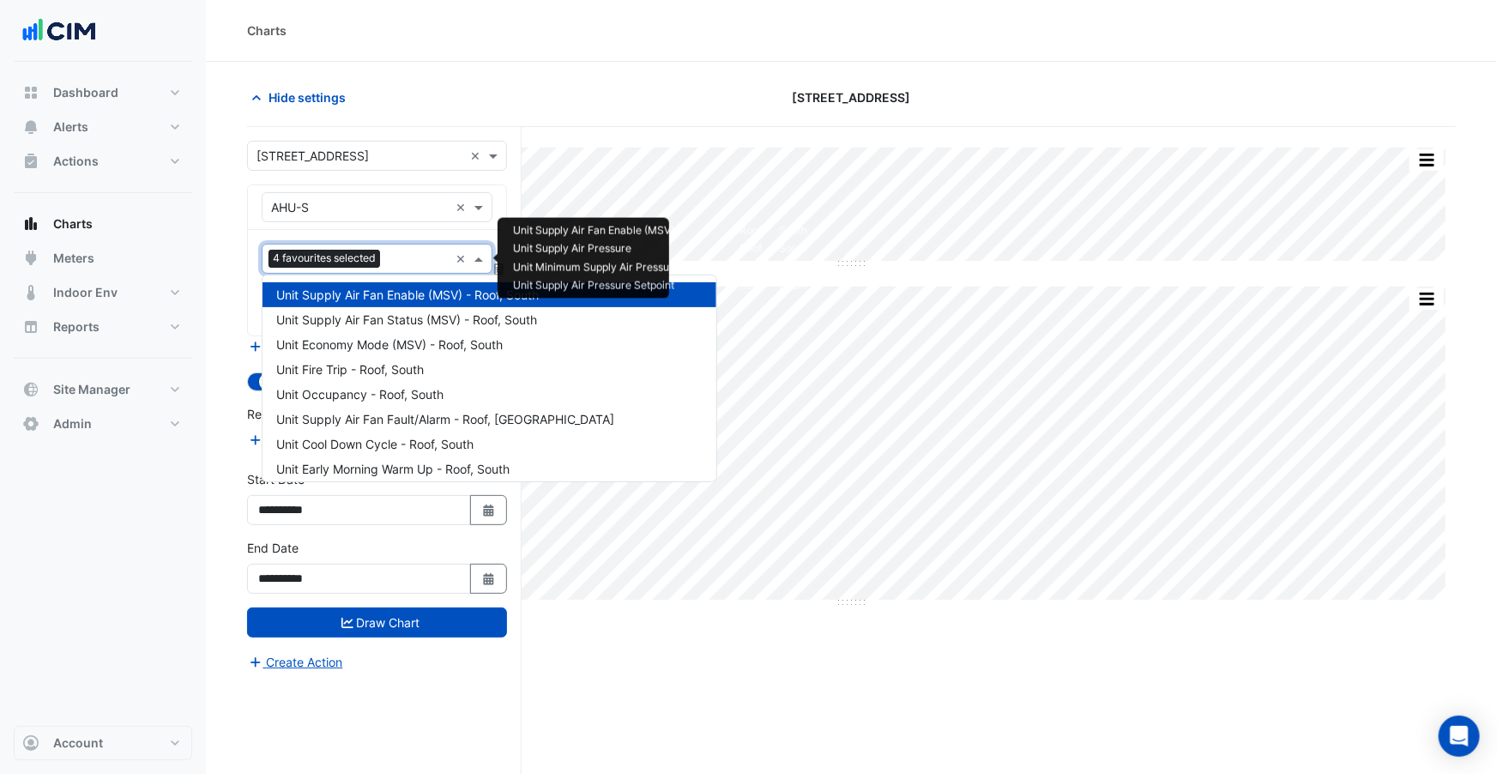
click at [369, 265] on span "4 favourites selected" at bounding box center [324, 258] width 112 height 17
click at [346, 294] on span "Unit Supply Air Fan Enable (MSV) - Roof, South" at bounding box center [407, 294] width 262 height 15
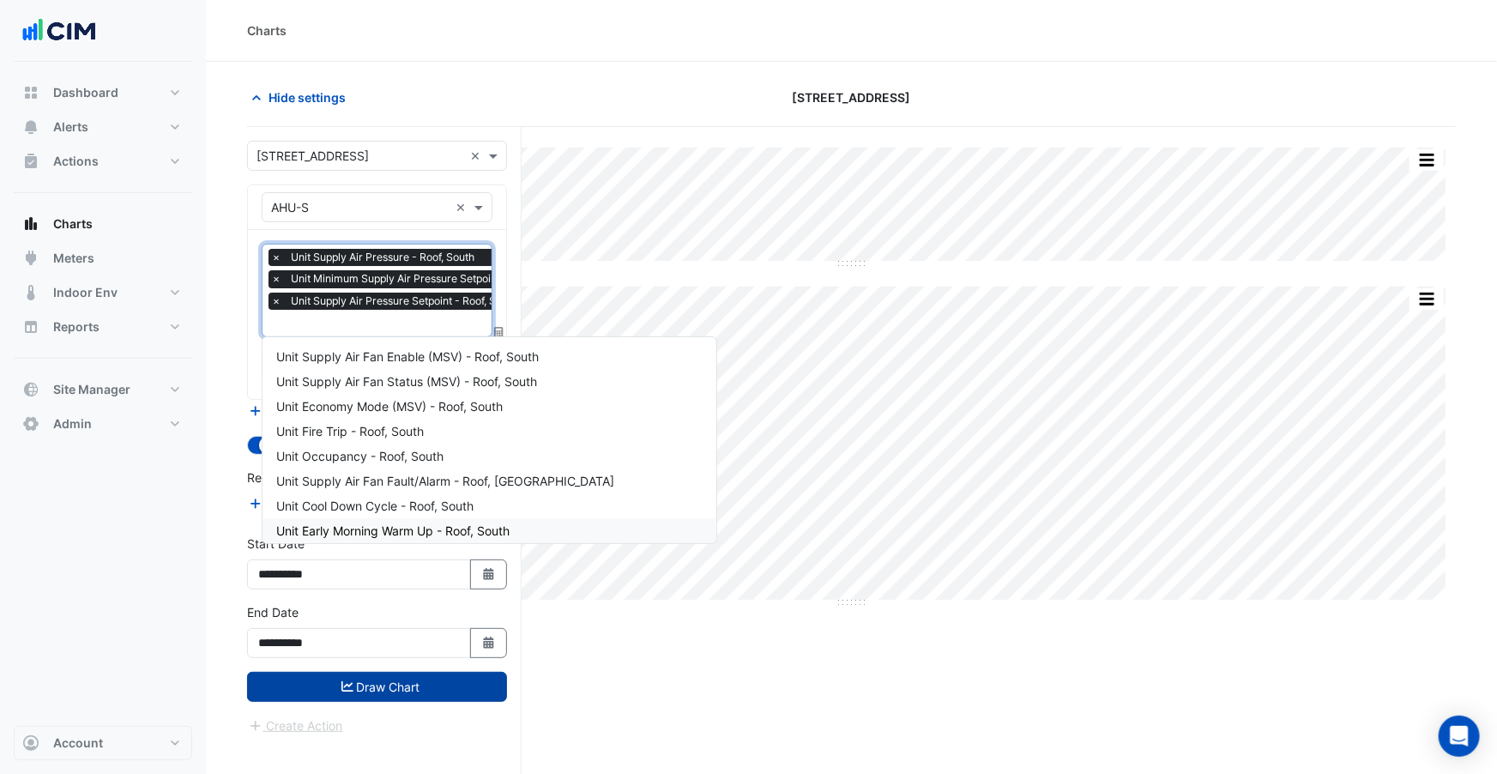
click at [380, 678] on button "Draw Chart" at bounding box center [377, 687] width 260 height 30
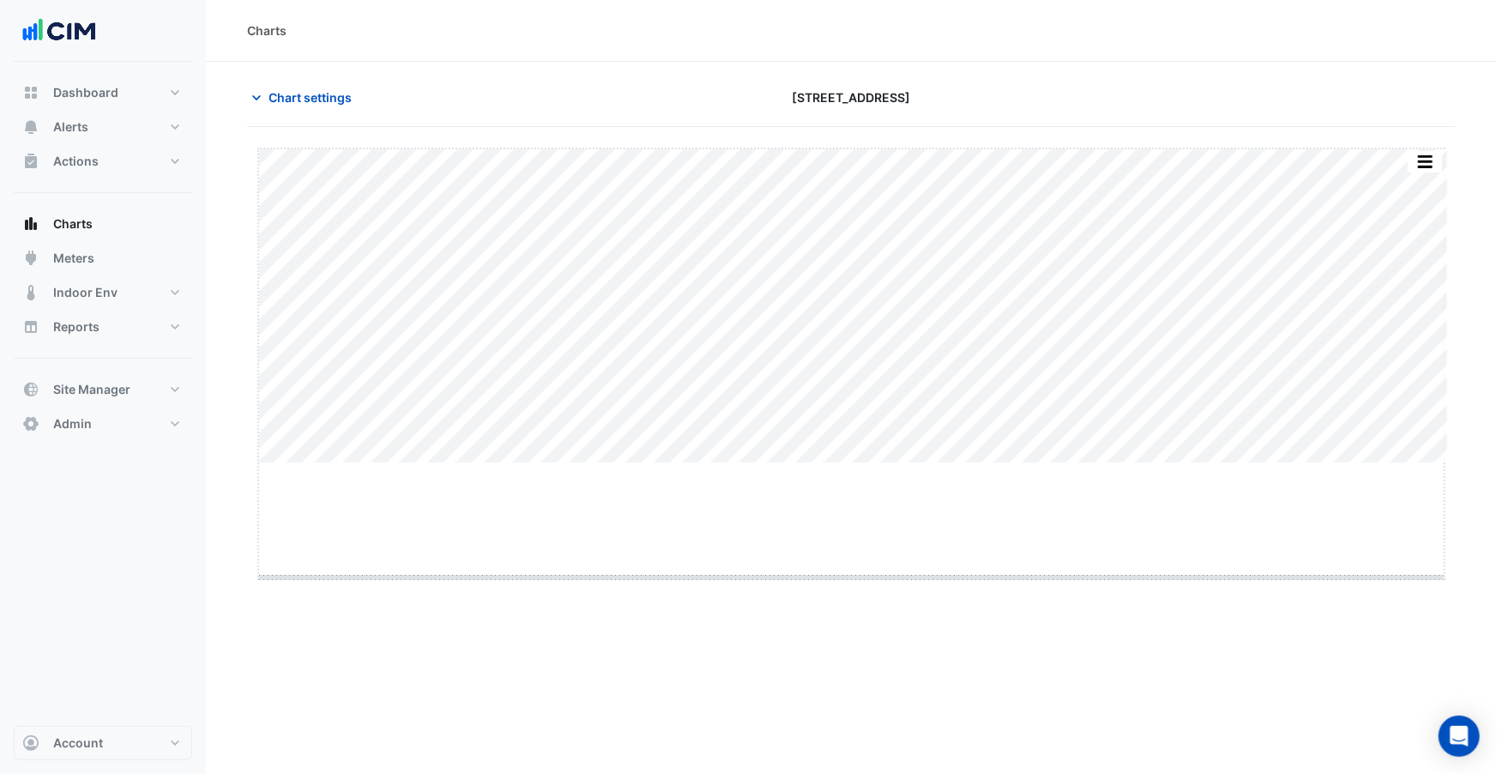
drag, startPoint x: 853, startPoint y: 461, endPoint x: 863, endPoint y: 575, distance: 114.5
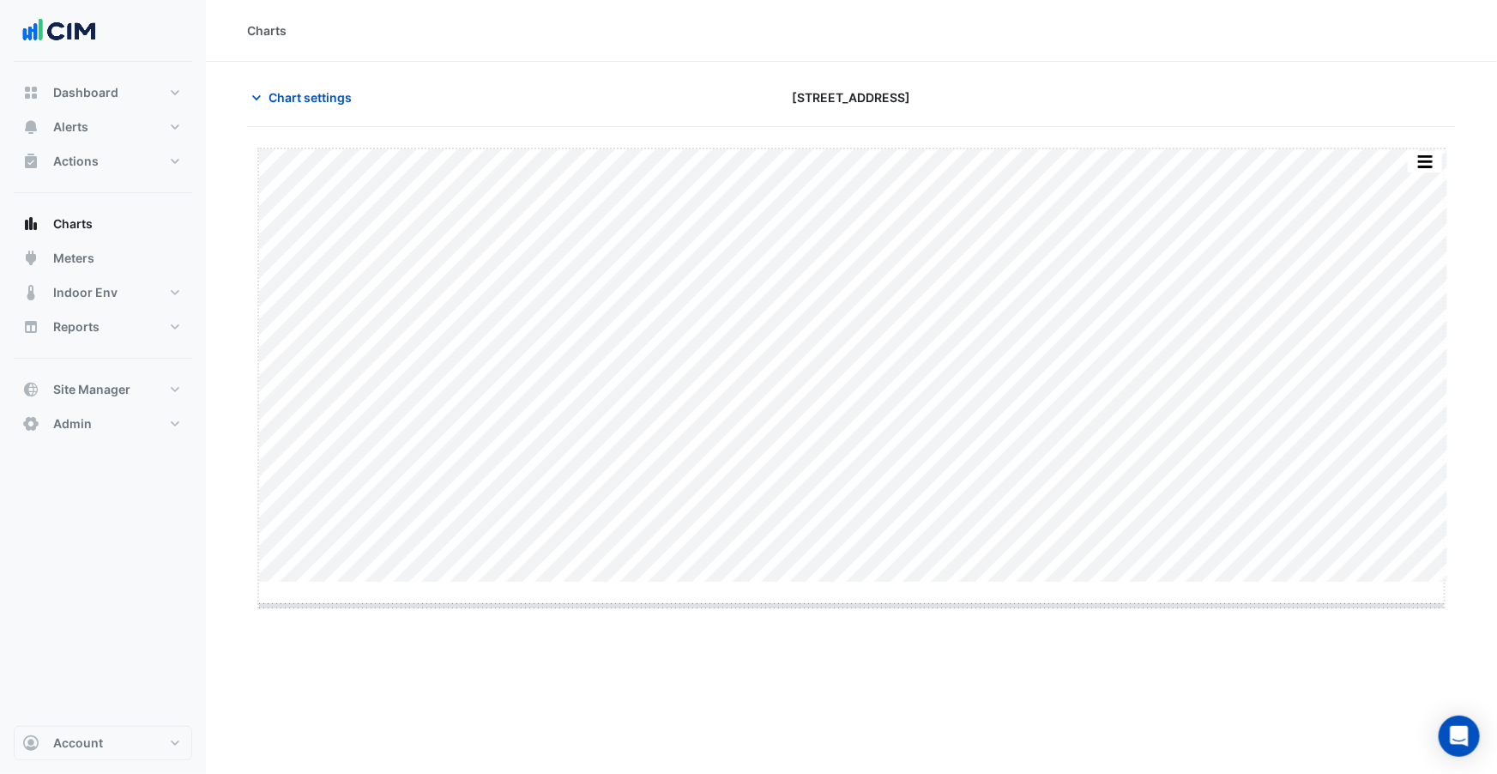
drag, startPoint x: 855, startPoint y: 584, endPoint x: 858, endPoint y: 612, distance: 27.6
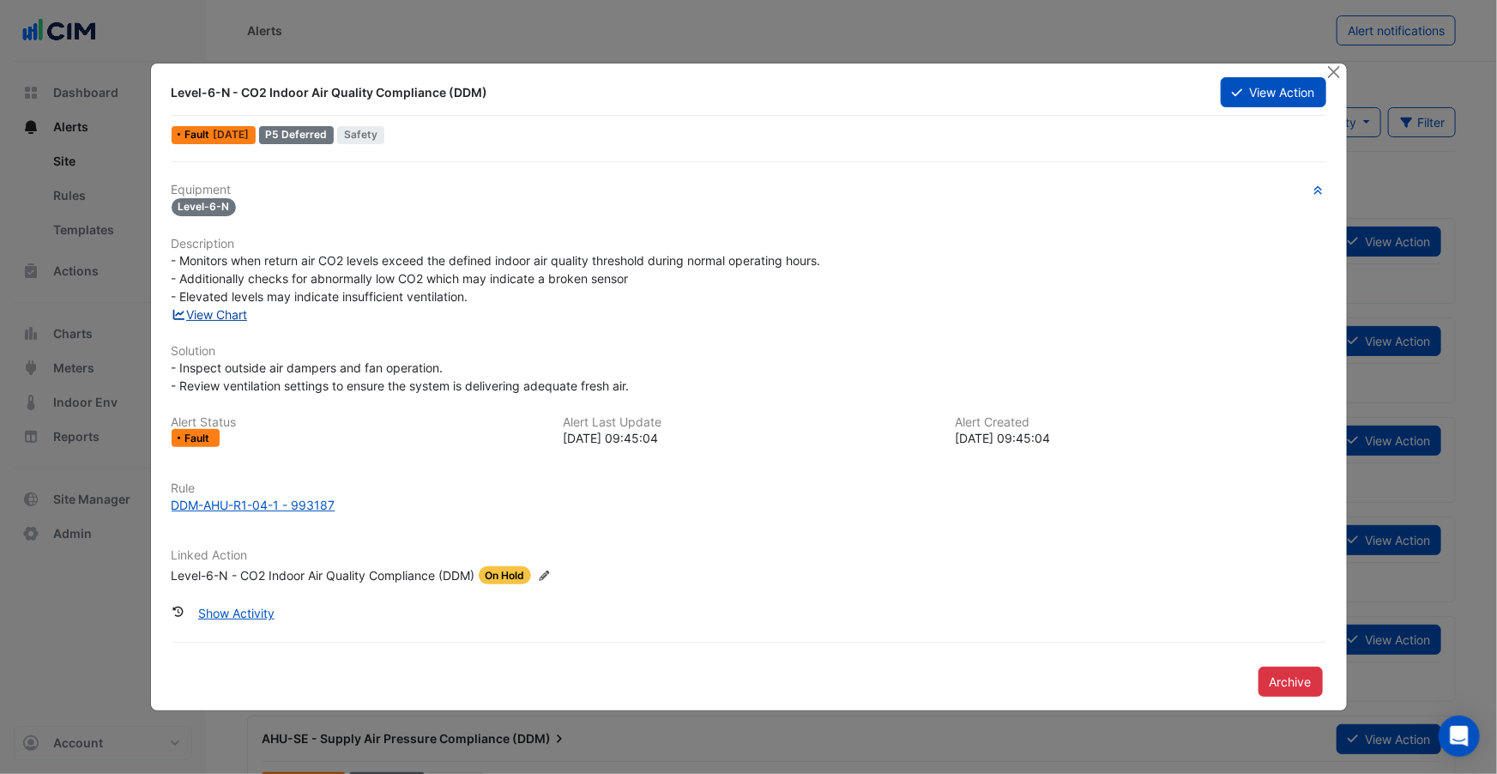
click at [216, 307] on link "View Chart" at bounding box center [210, 314] width 76 height 15
click at [1334, 73] on button "Close" at bounding box center [1334, 72] width 18 height 18
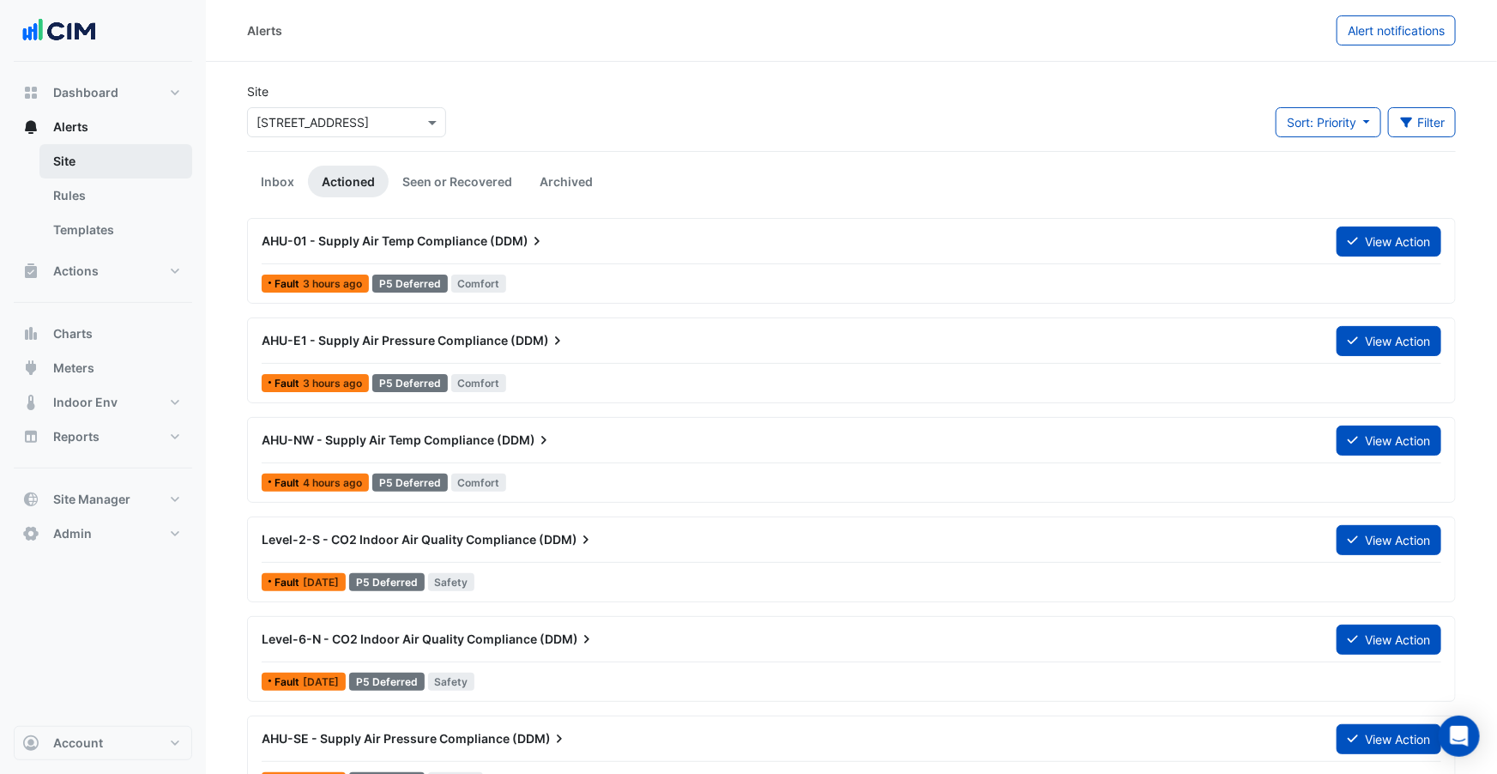
click at [79, 160] on link "Site" at bounding box center [115, 161] width 153 height 34
click at [300, 178] on link "Inbox" at bounding box center [277, 182] width 61 height 32
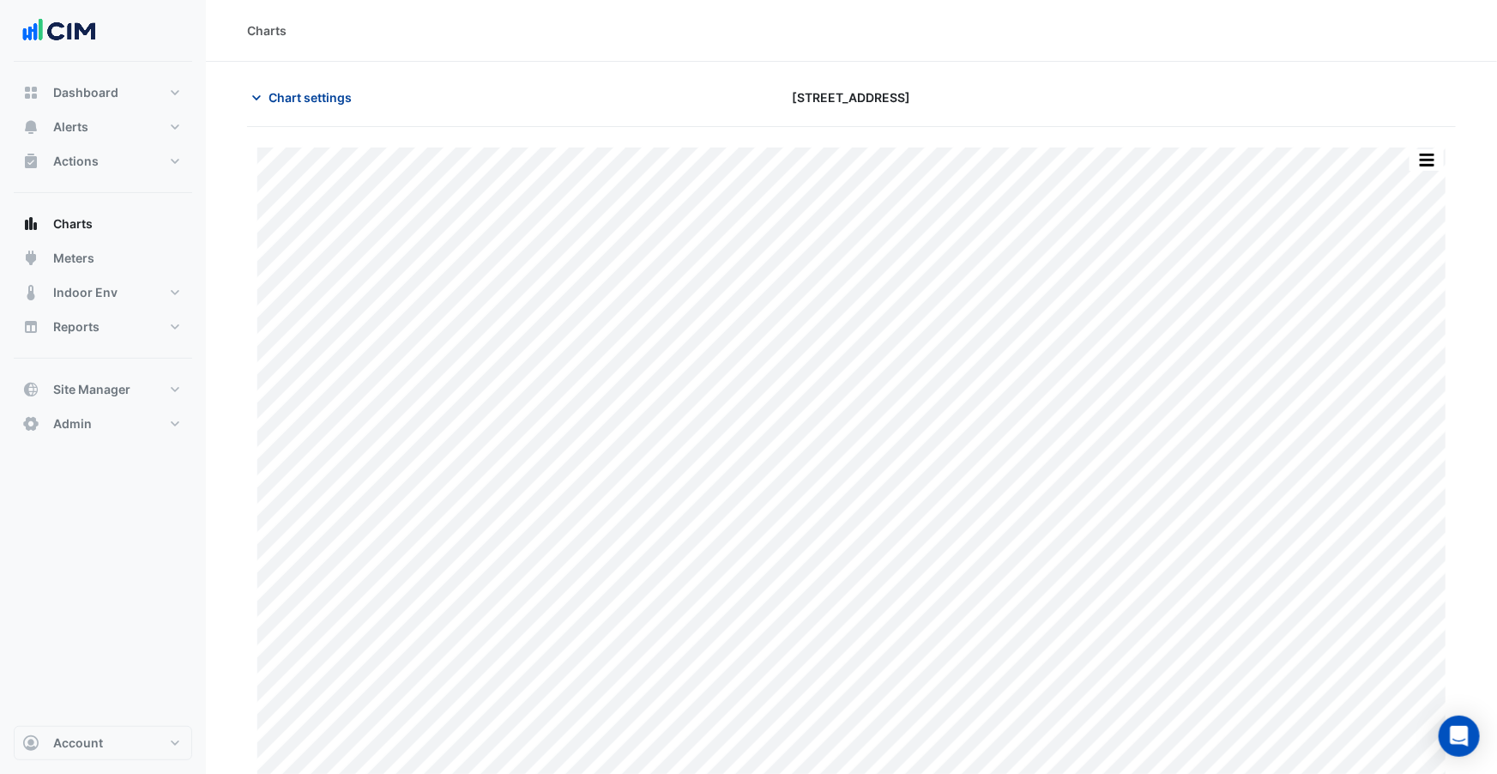
type input "**********"
click at [308, 101] on span "Chart settings" at bounding box center [309, 97] width 83 height 18
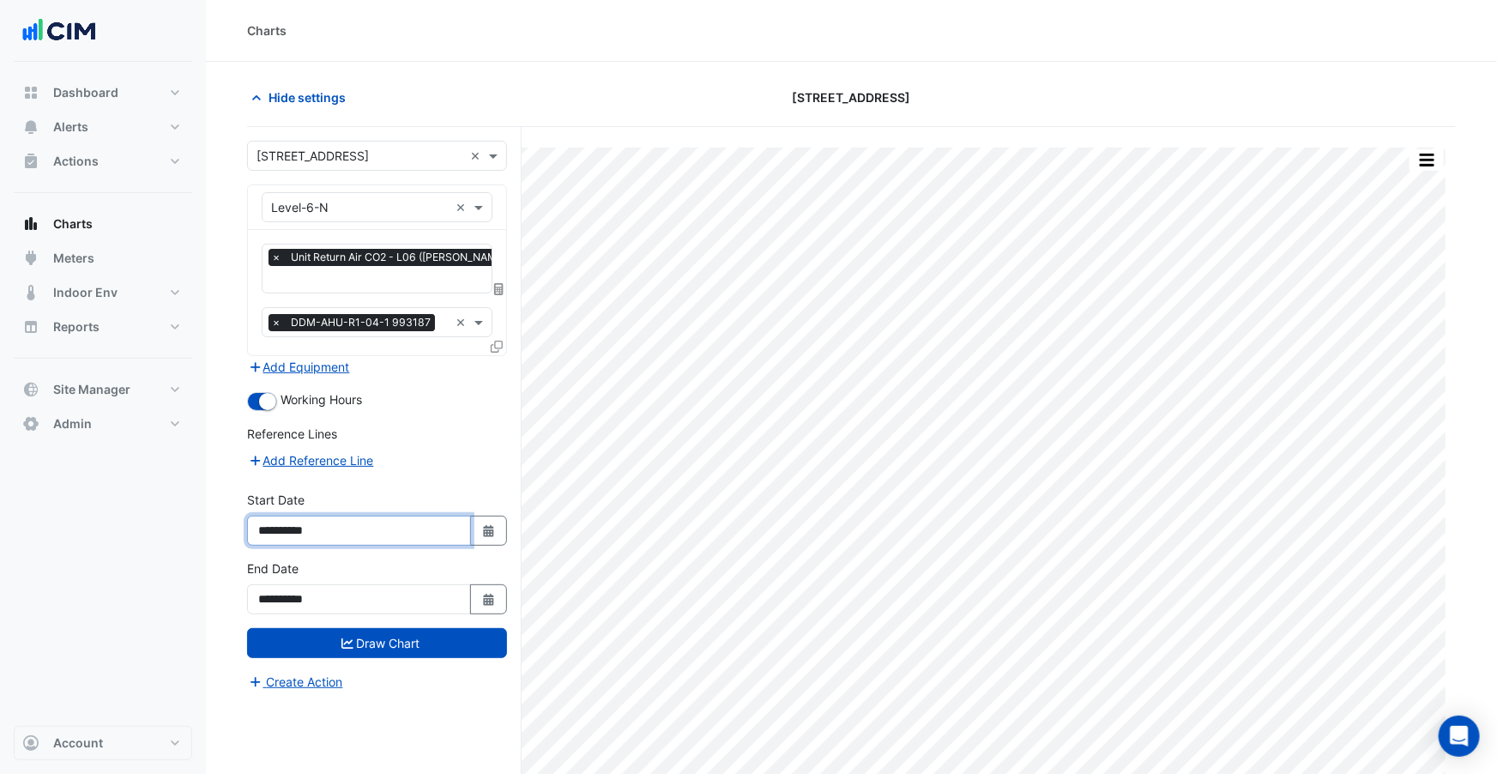
click at [299, 527] on input "**********" at bounding box center [359, 531] width 224 height 30
type input "**********"
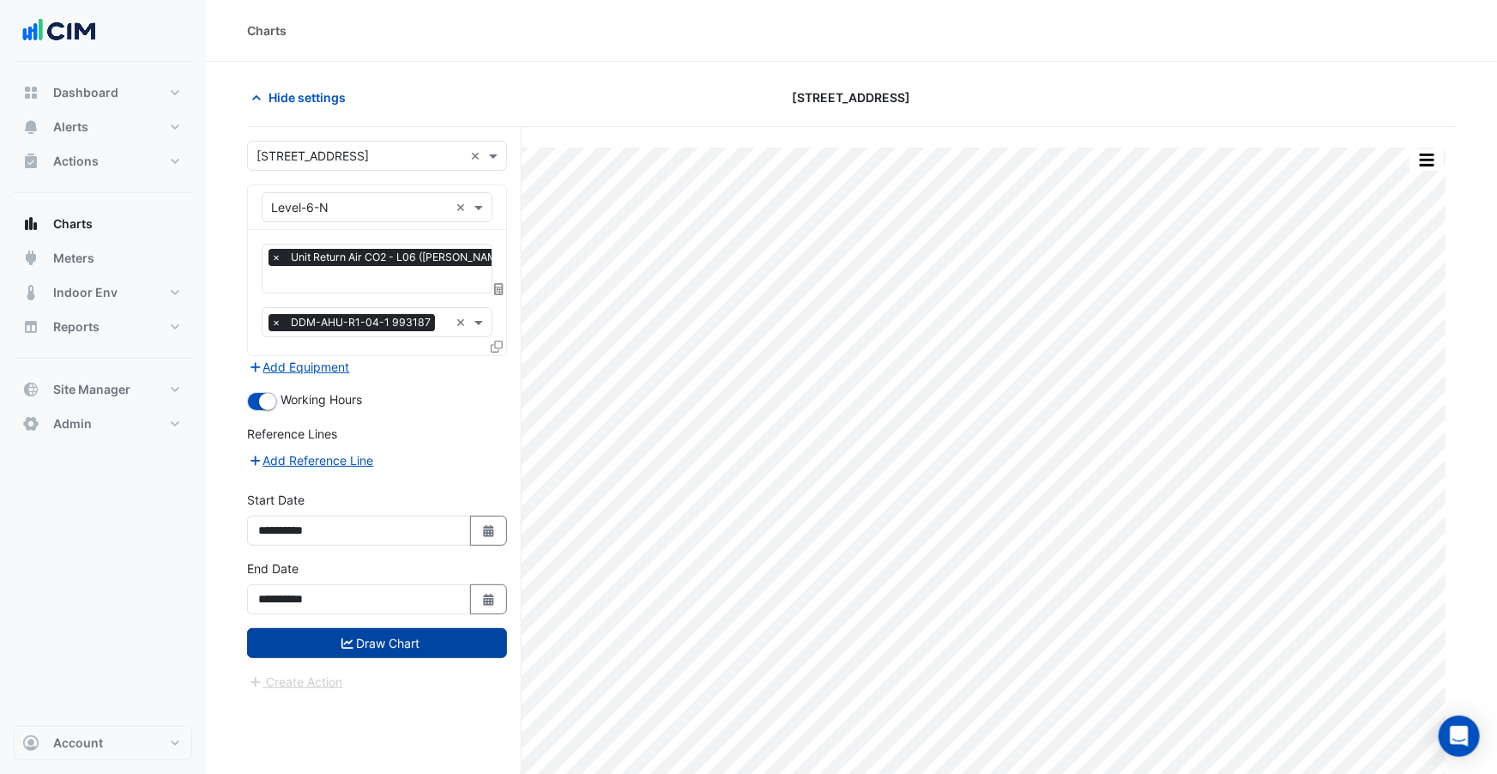
click at [382, 639] on button "Draw Chart" at bounding box center [377, 643] width 260 height 30
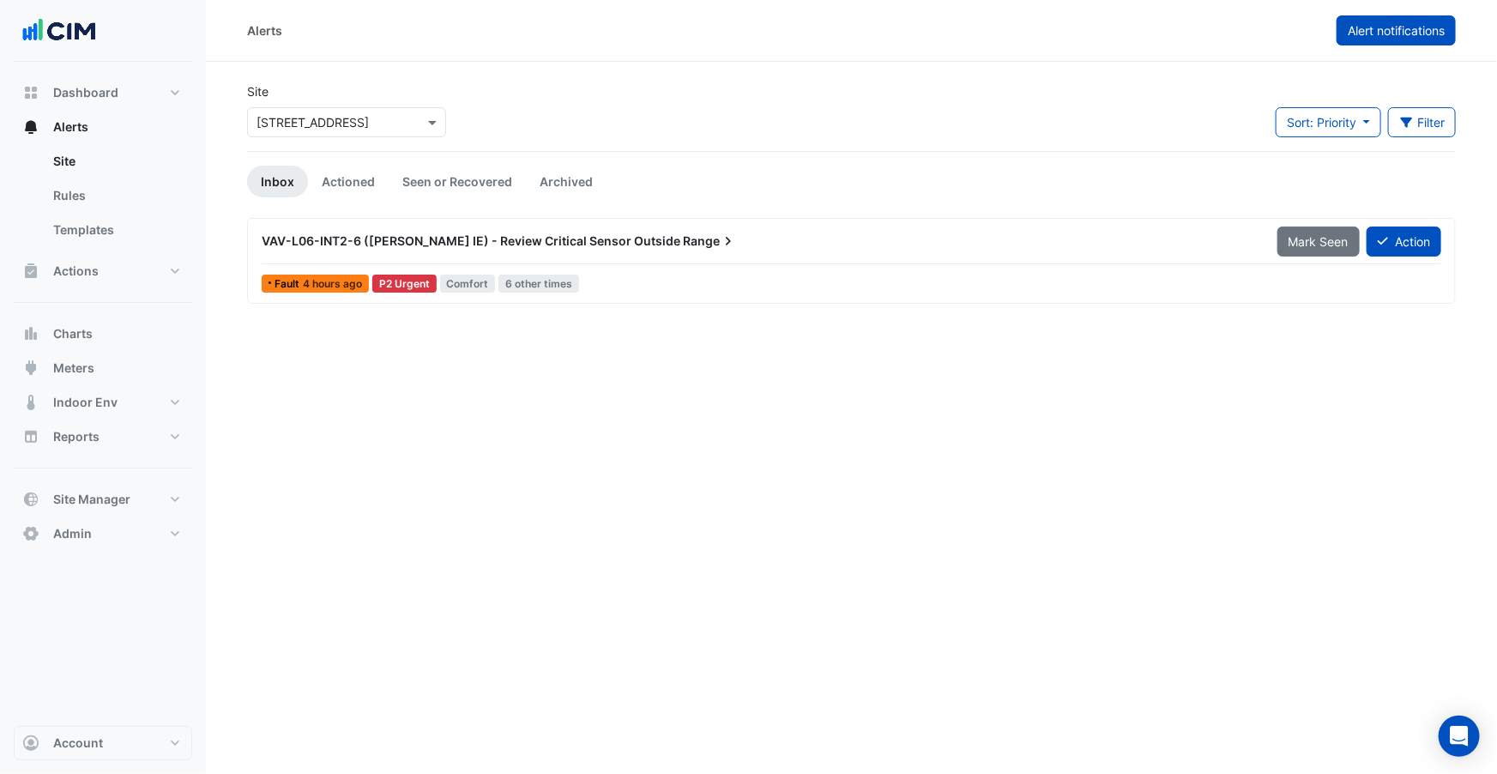
click at [1404, 29] on span "Alert notifications" at bounding box center [1396, 30] width 97 height 15
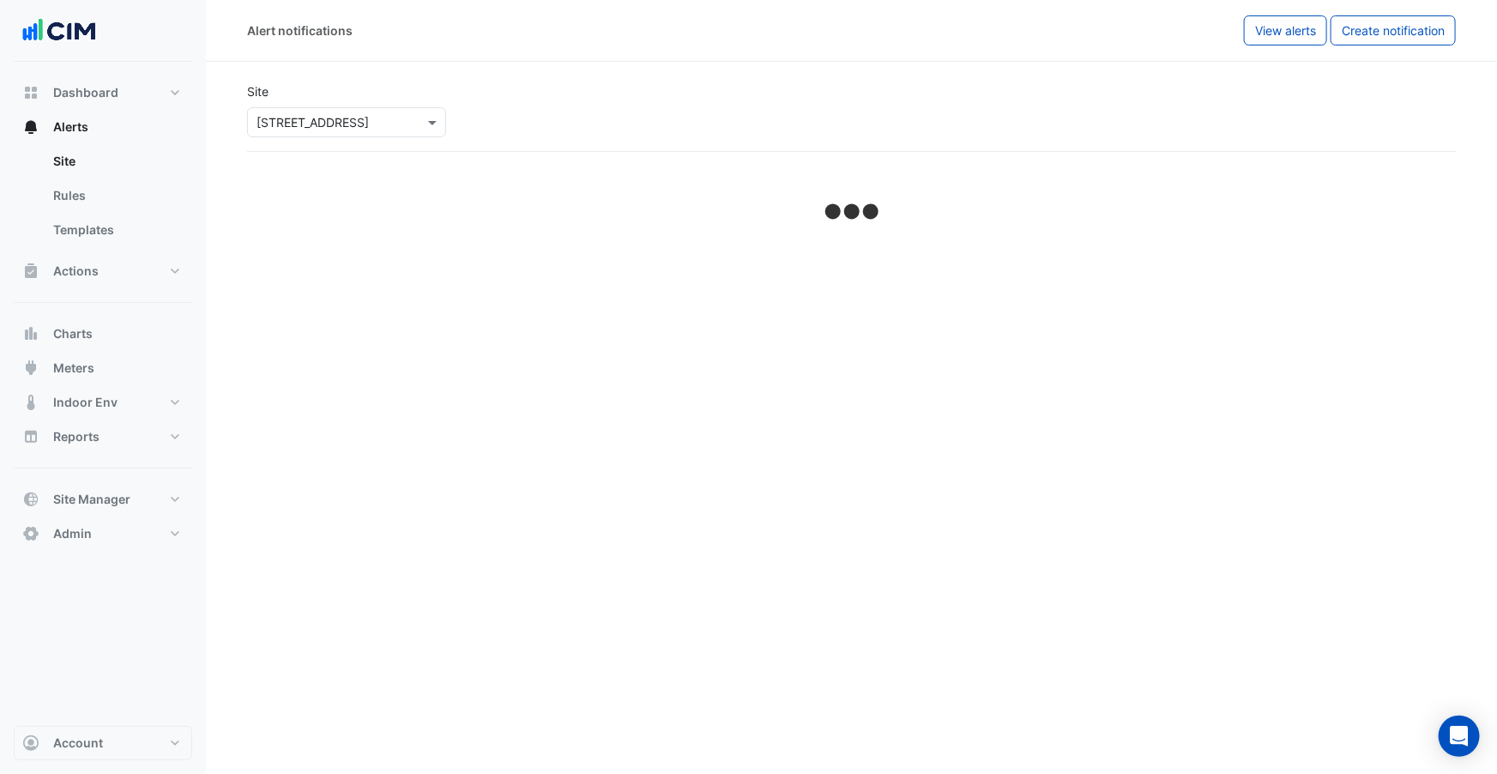
select select "******"
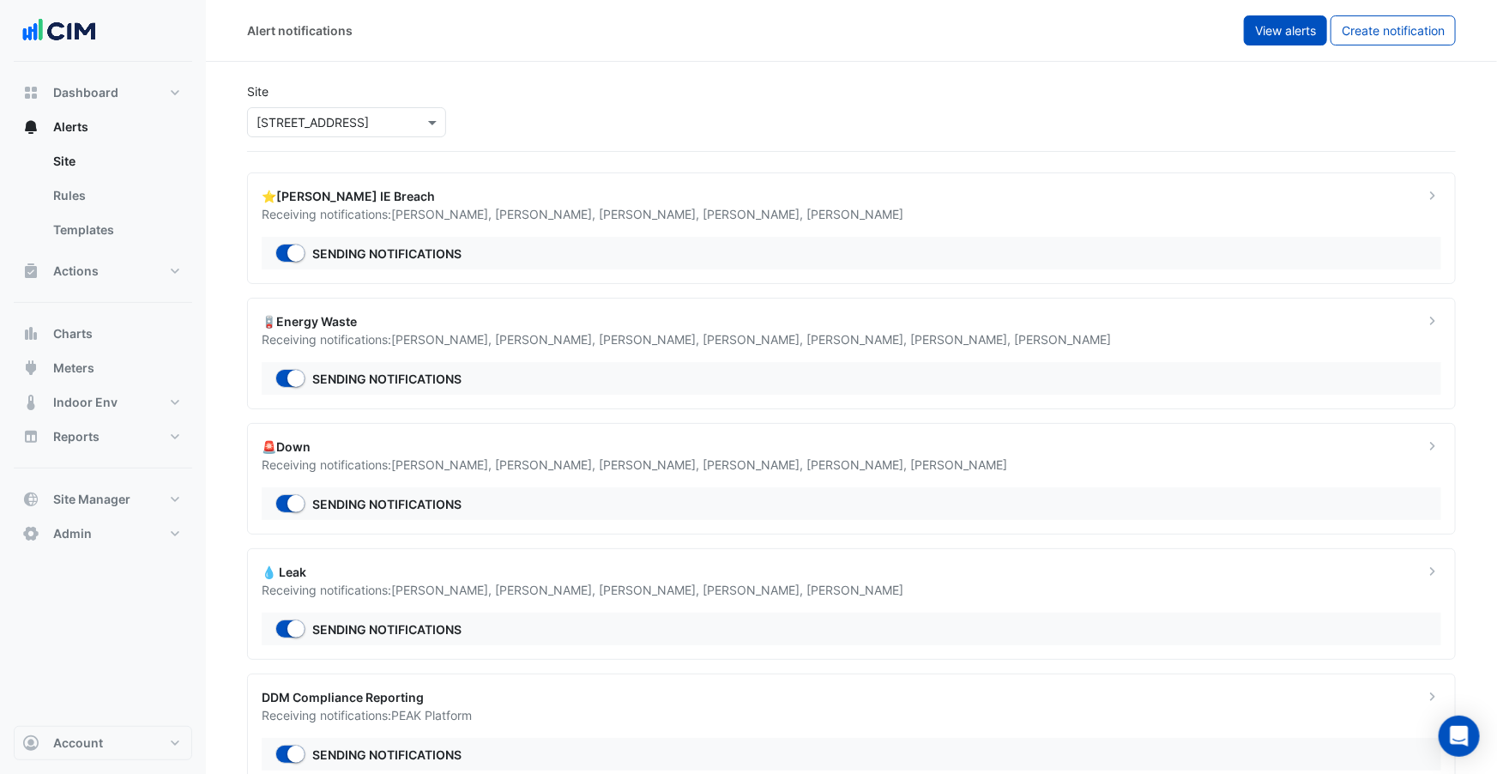
click at [1275, 30] on span "View alerts" at bounding box center [1285, 30] width 61 height 15
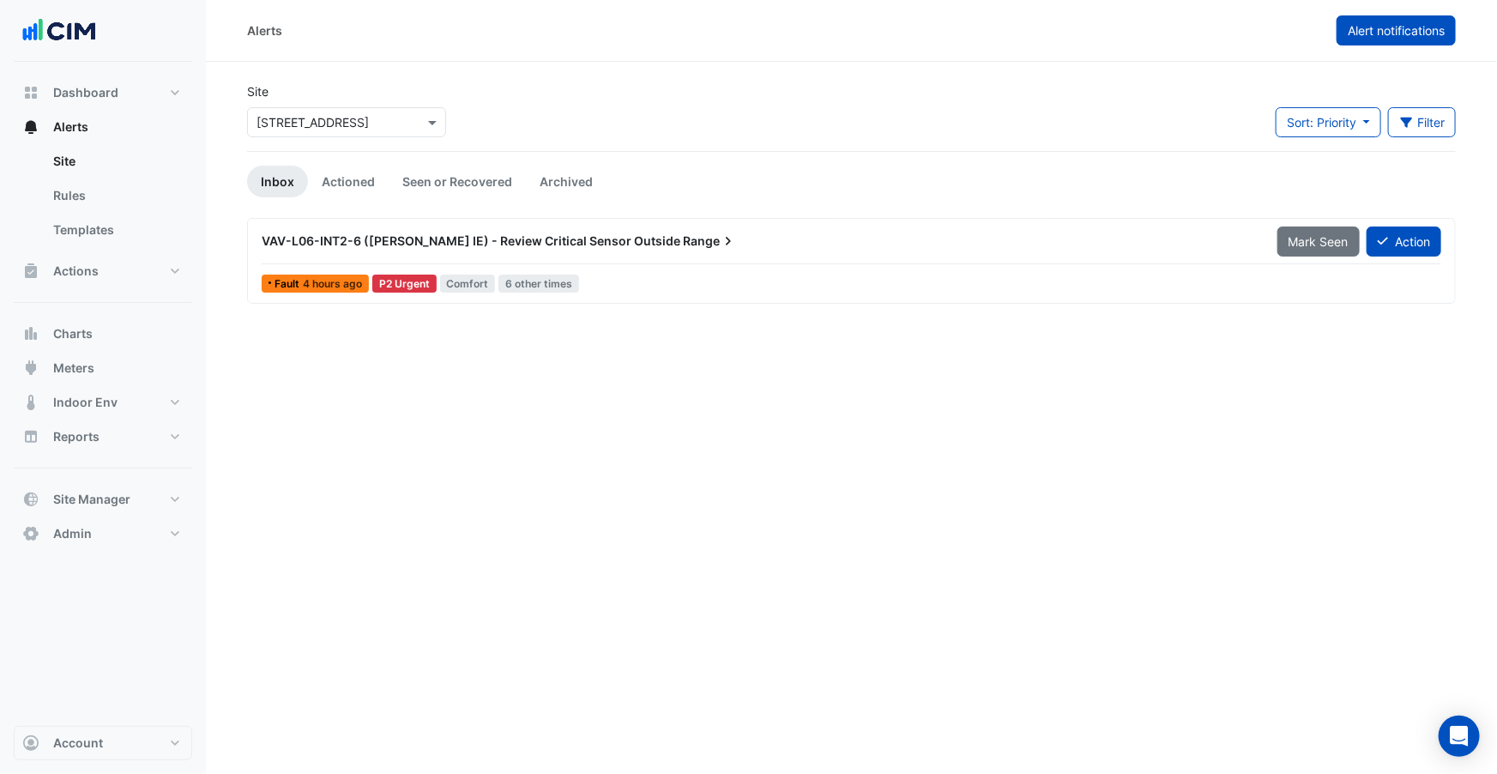
click at [1366, 30] on span "Alert notifications" at bounding box center [1396, 30] width 97 height 15
select select "******"
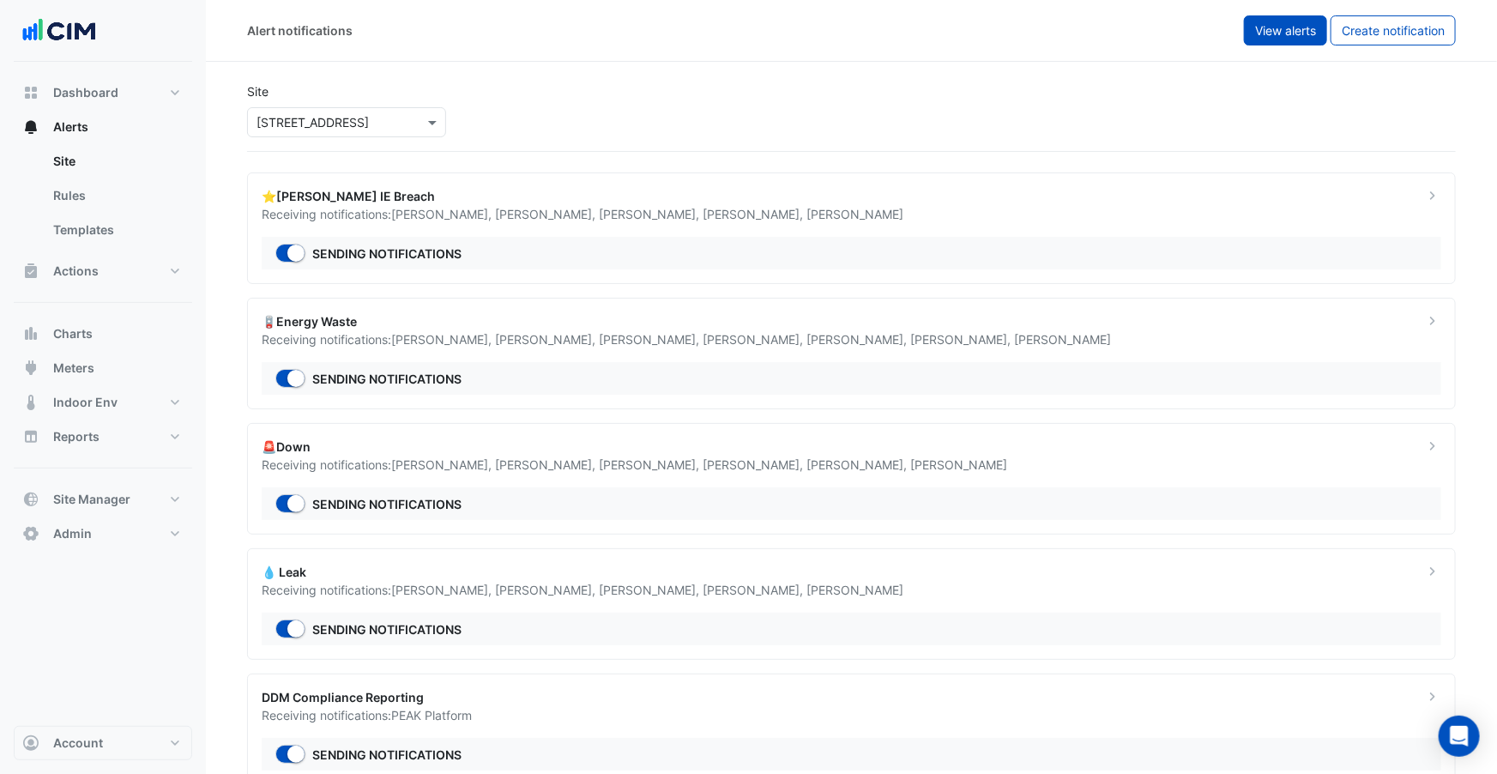
click at [1285, 37] on span "View alerts" at bounding box center [1285, 30] width 61 height 15
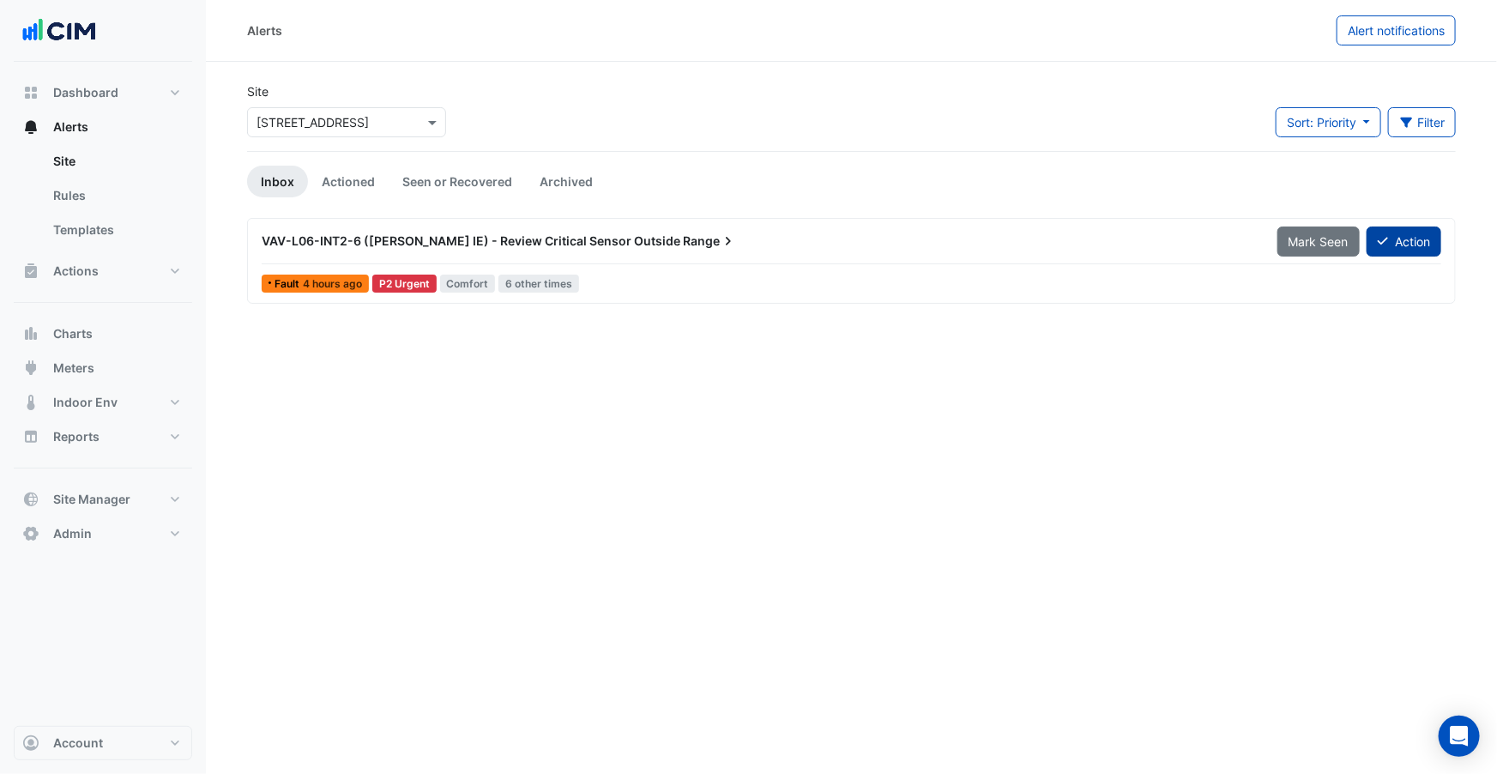
click at [1405, 238] on button "Action" at bounding box center [1403, 241] width 75 height 30
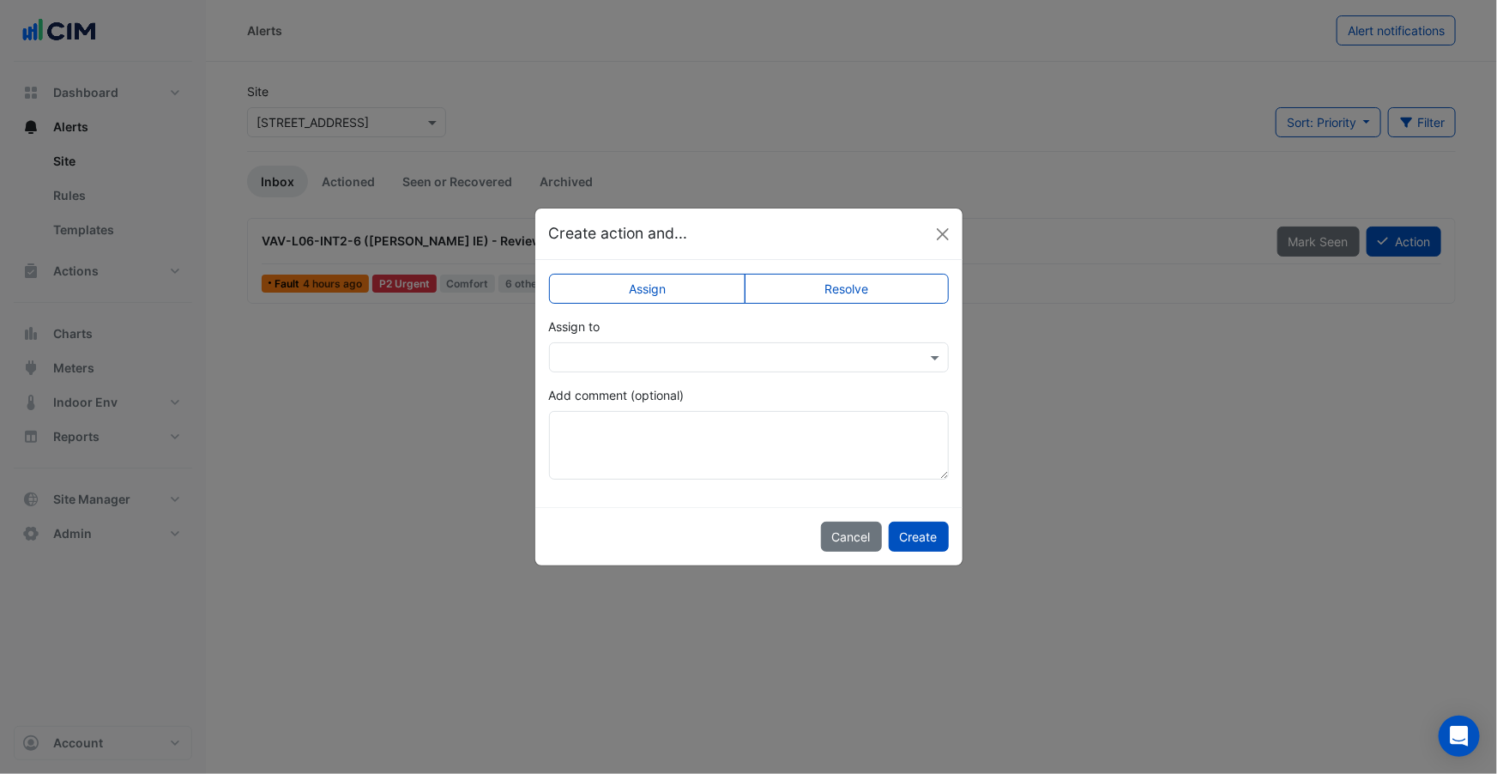
click at [711, 362] on input "text" at bounding box center [731, 358] width 347 height 18
type input "**"
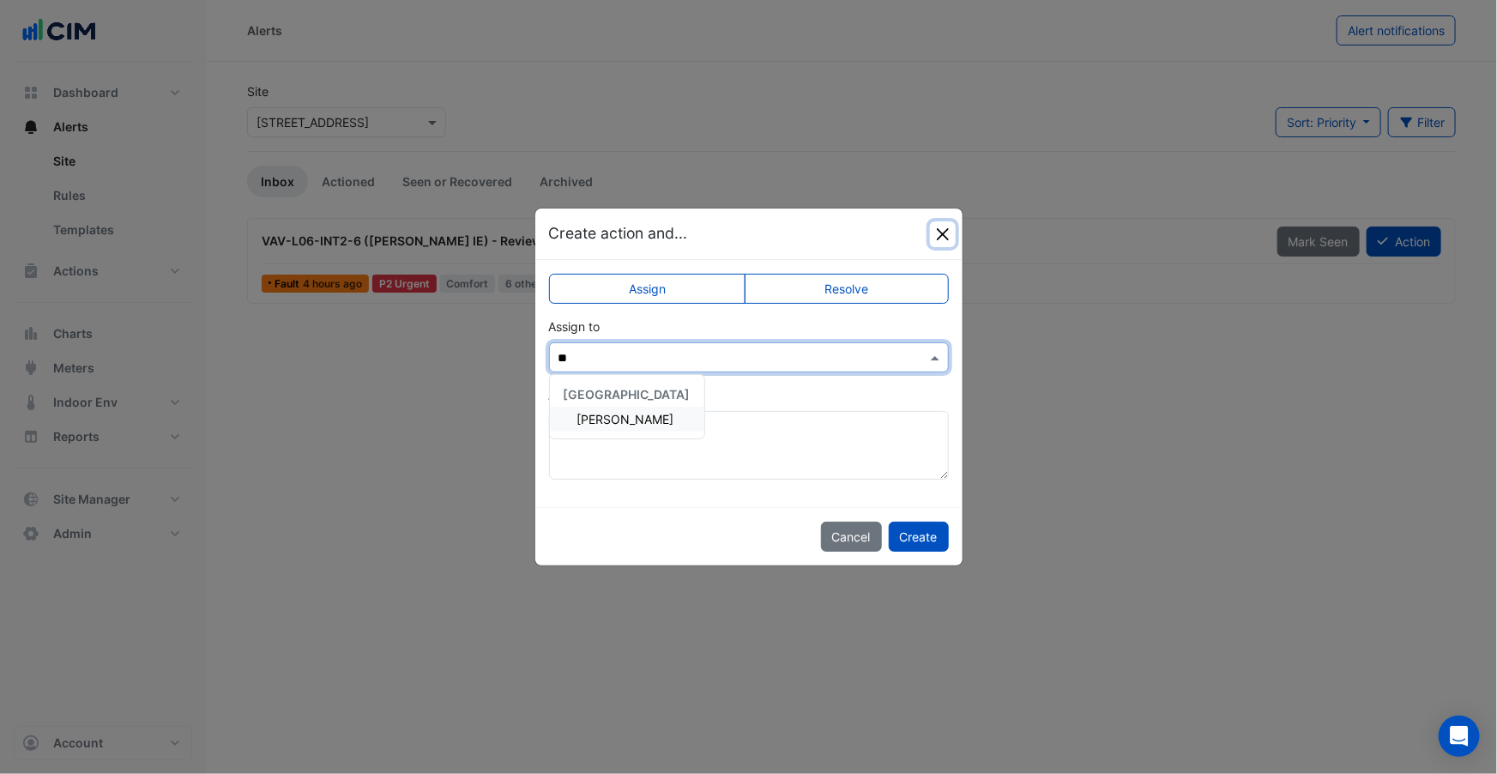
click at [946, 232] on button "Close" at bounding box center [943, 234] width 26 height 26
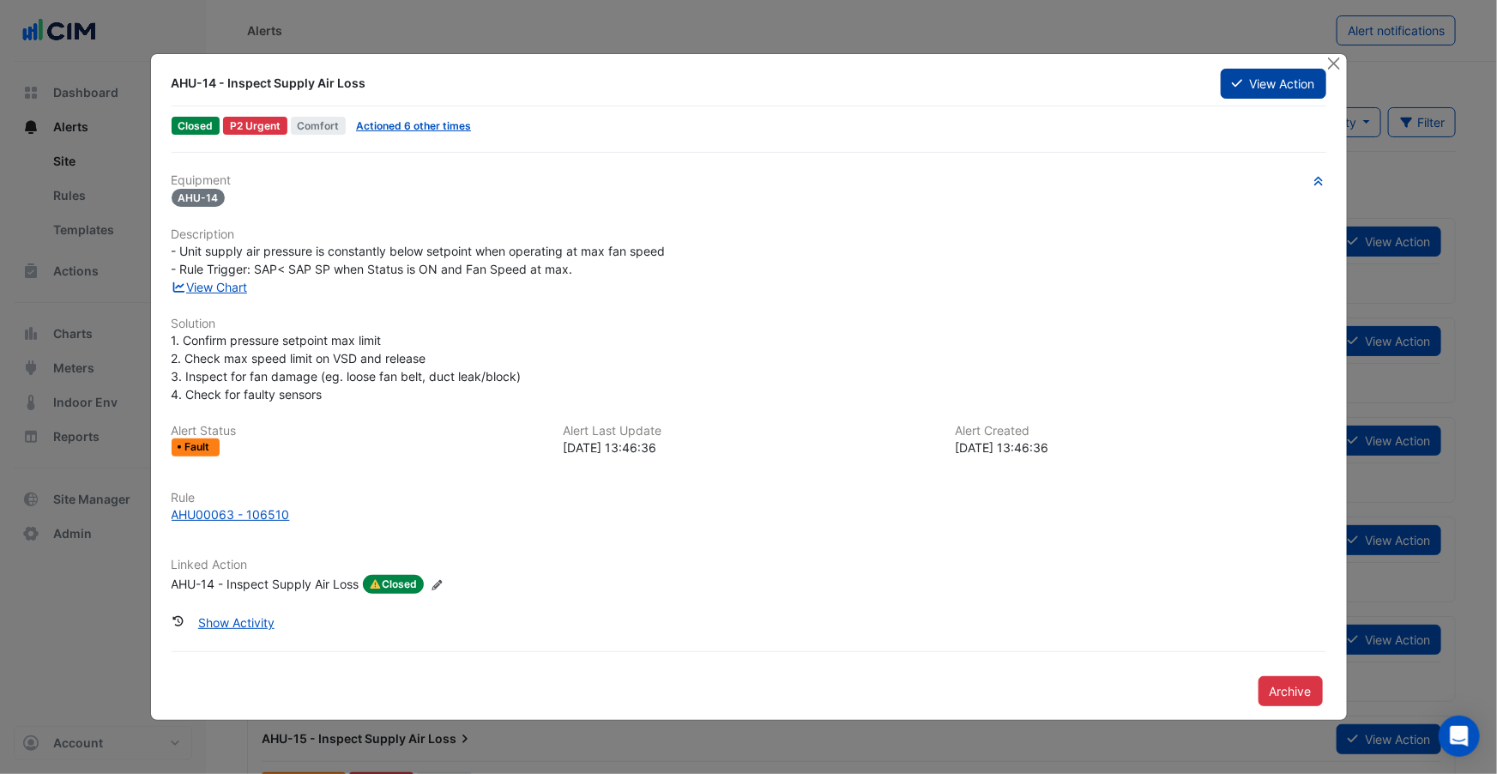
click at [1258, 87] on button "View Action" at bounding box center [1273, 84] width 105 height 30
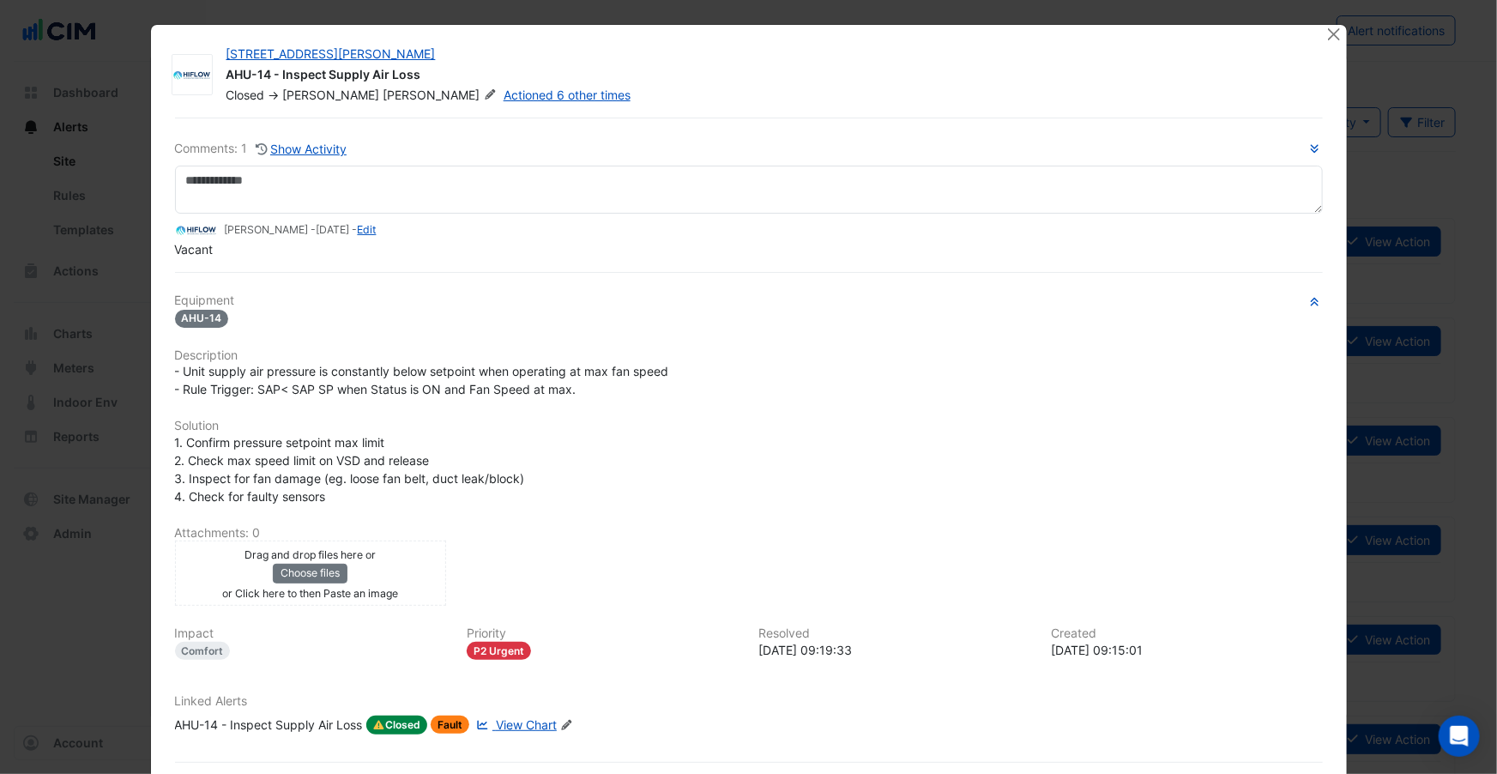
drag, startPoint x: 183, startPoint y: 288, endPoint x: 207, endPoint y: 292, distance: 24.3
click at [207, 292] on div "Comments: 1 Show Activity [PERSON_NAME] - [DATE] - Edit [GEOGRAPHIC_DATA] Equip…" at bounding box center [749, 466] width 1168 height 696
drag, startPoint x: 179, startPoint y: 249, endPoint x: 213, endPoint y: 249, distance: 33.5
click at [213, 249] on span "Vacant" at bounding box center [194, 249] width 39 height 15
click at [276, 256] on div "Vacant" at bounding box center [749, 249] width 1148 height 18
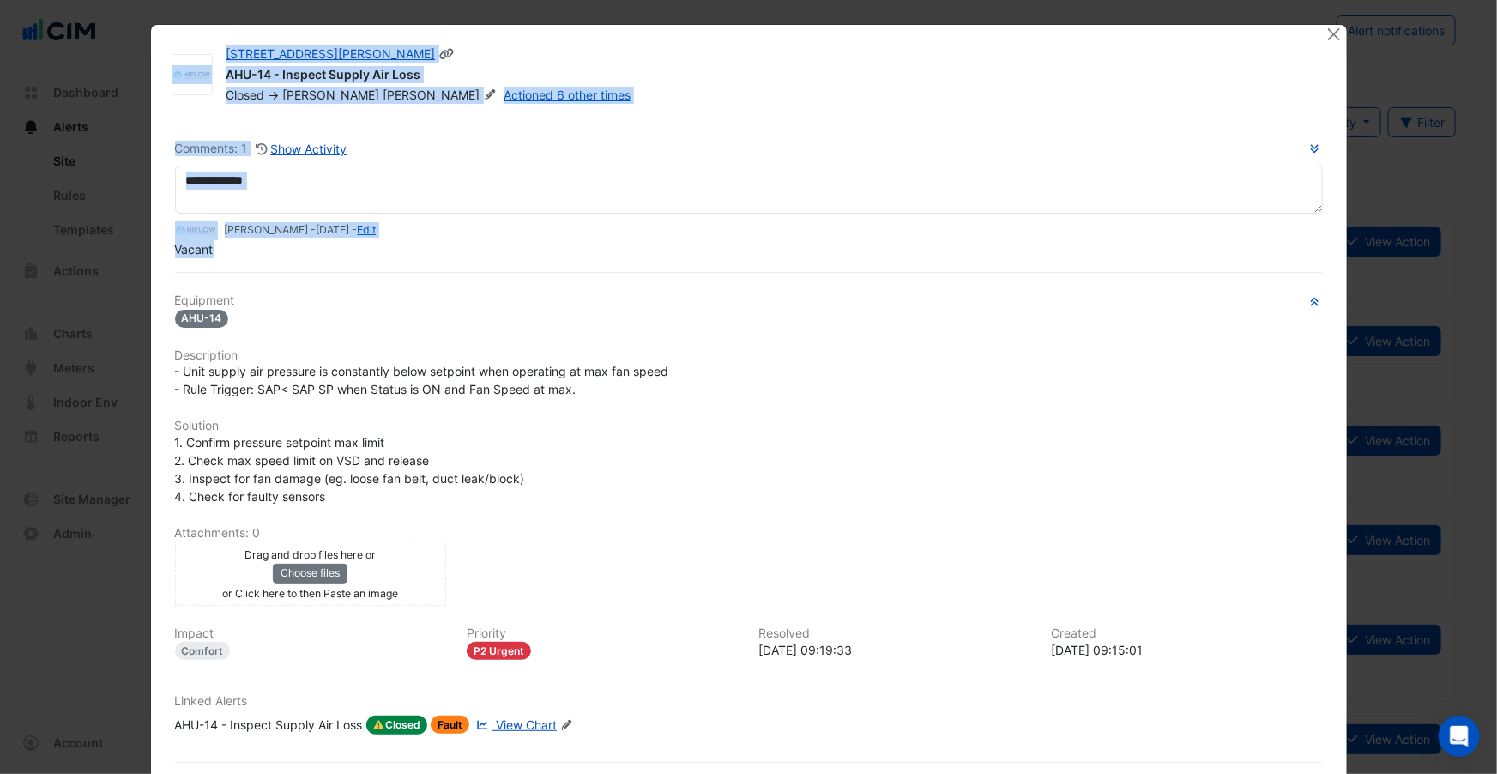
drag, startPoint x: 218, startPoint y: 251, endPoint x: 187, endPoint y: 71, distance: 182.8
click at [187, 71] on div "[STREET_ADDRESS][PERSON_NAME] AHU-14 - Inspect Supply Air Loss Closed -> [PERSO…" at bounding box center [749, 426] width 1196 height 802
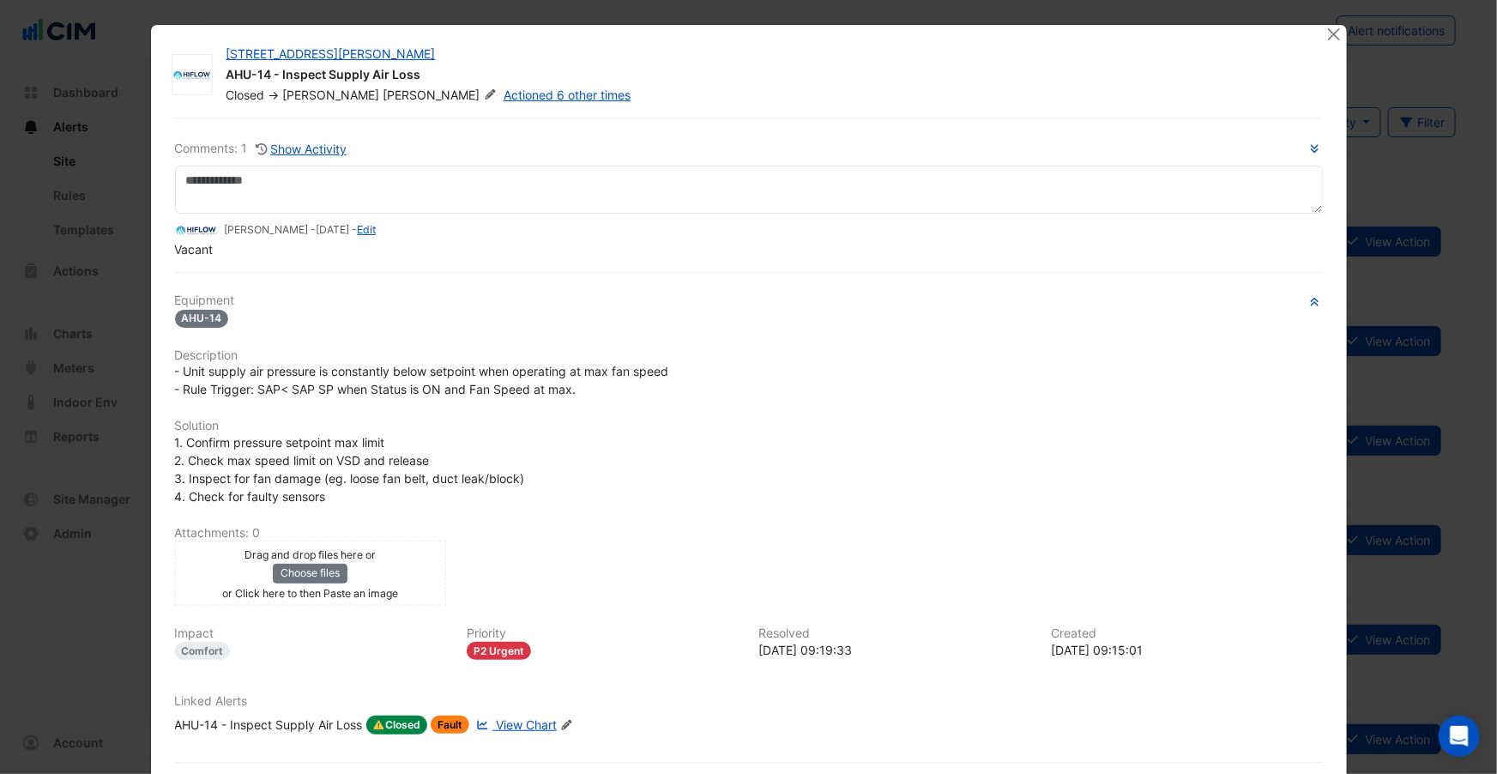
click at [246, 261] on div "Comments: 1 Show Activity [PERSON_NAME] - [DATE] - Edit [GEOGRAPHIC_DATA] Equip…" at bounding box center [749, 466] width 1168 height 696
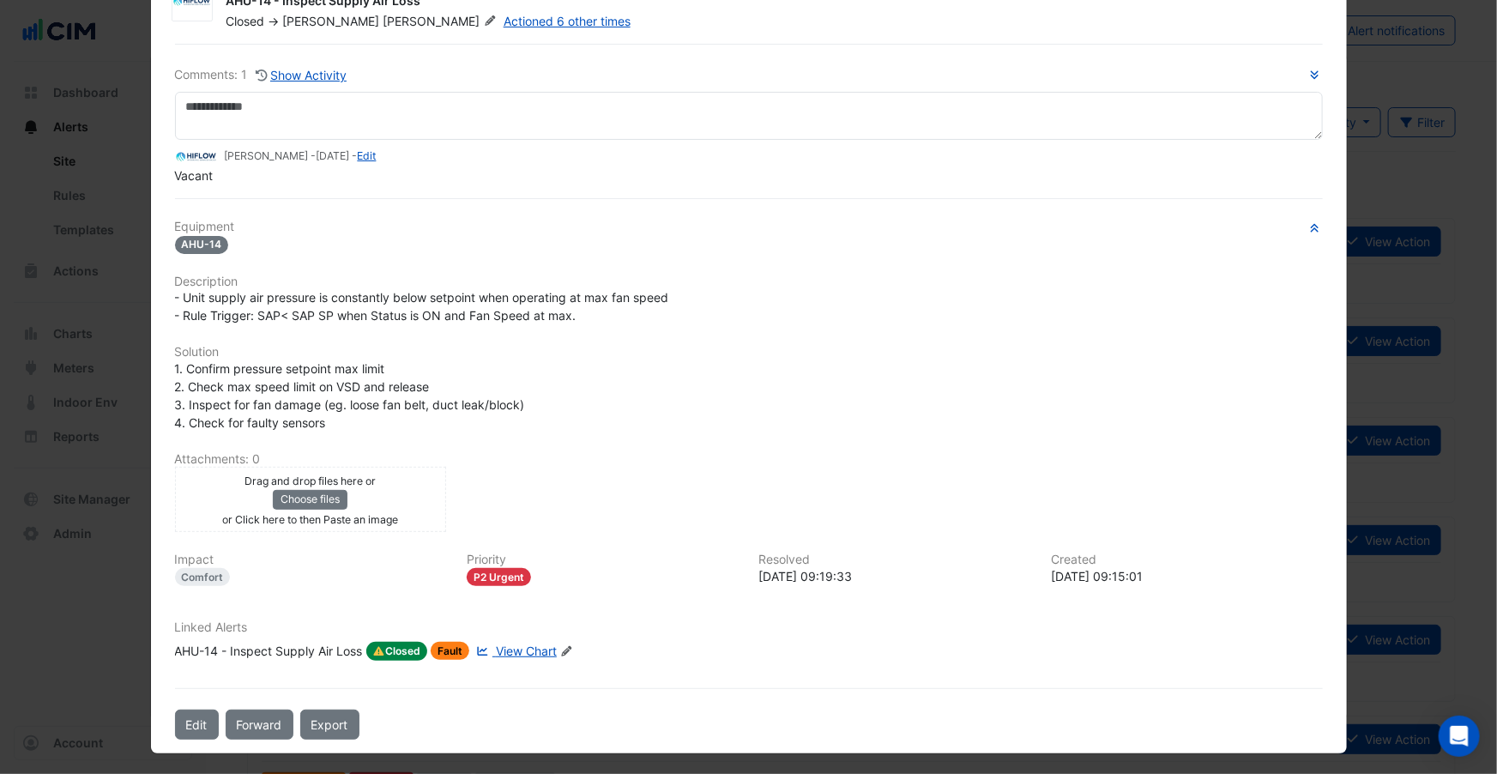
click at [302, 652] on div "AHU-14 - Inspect Supply Air Loss" at bounding box center [269, 651] width 188 height 19
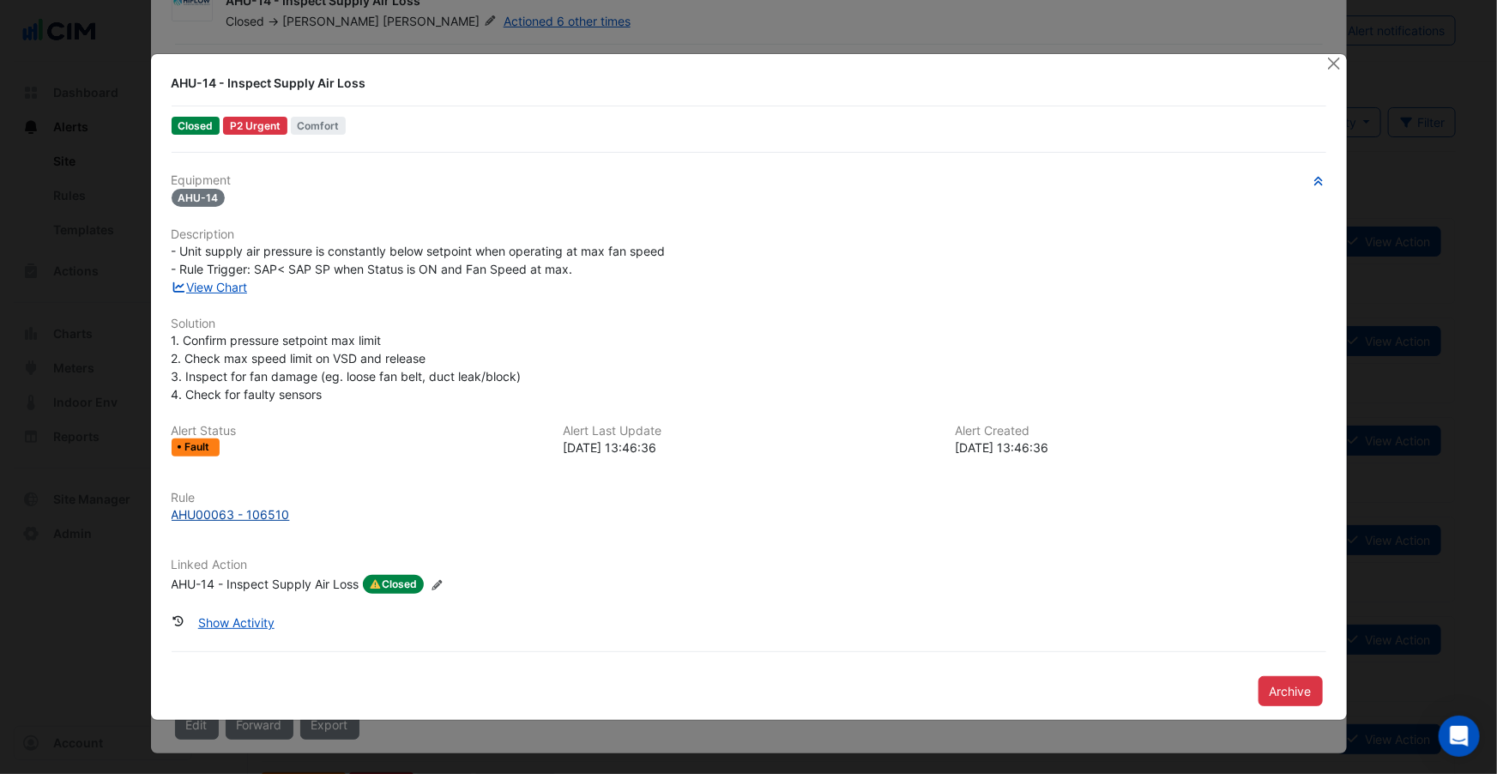
click at [236, 511] on div "AHU00063 - 106510" at bounding box center [231, 514] width 118 height 18
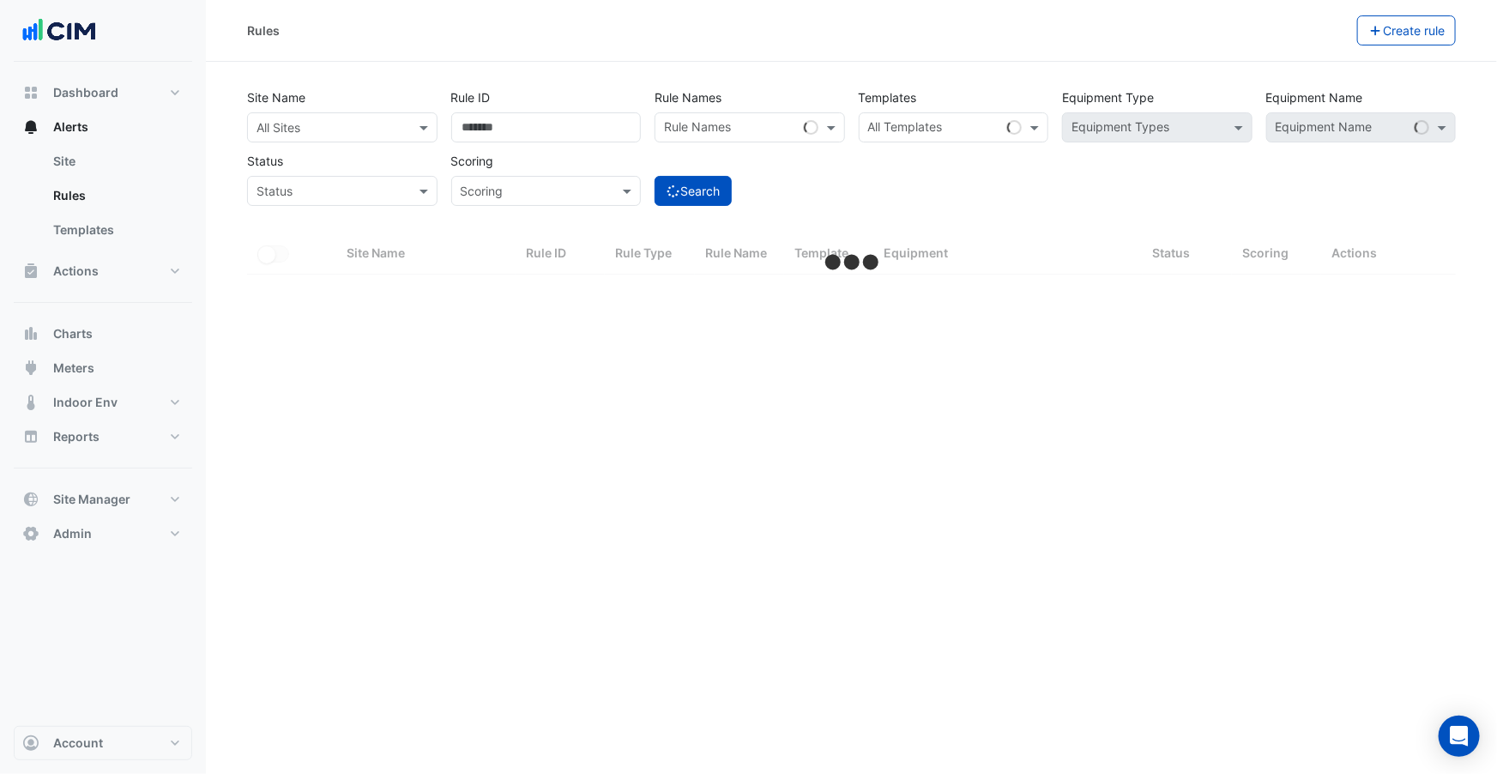
select select "***"
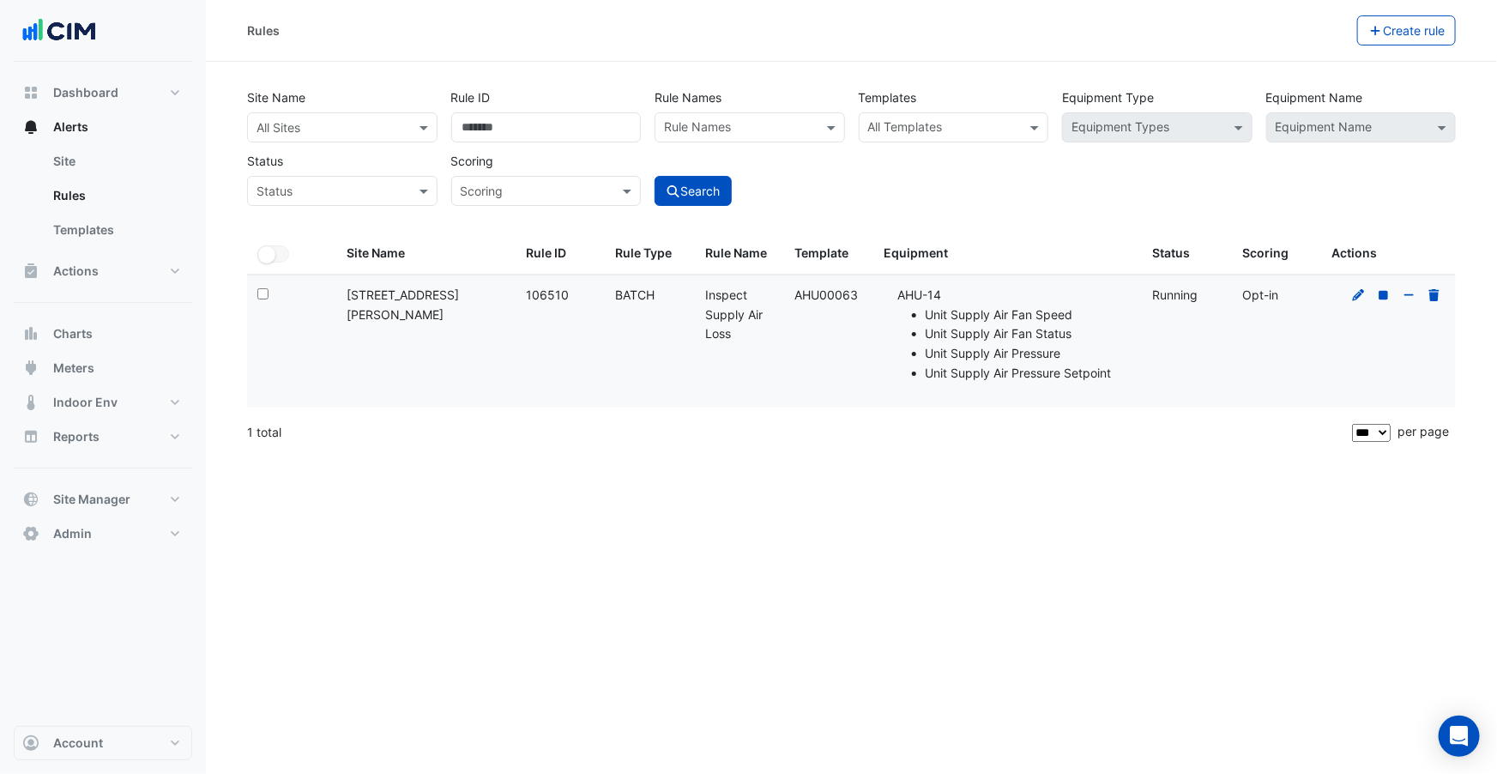
drag, startPoint x: 1239, startPoint y: 293, endPoint x: 1283, endPoint y: 294, distance: 43.8
click at [1283, 294] on datatable-body-cell "Scoring: Opt-in" at bounding box center [1276, 341] width 89 height 132
